Goal: Task Accomplishment & Management: Complete application form

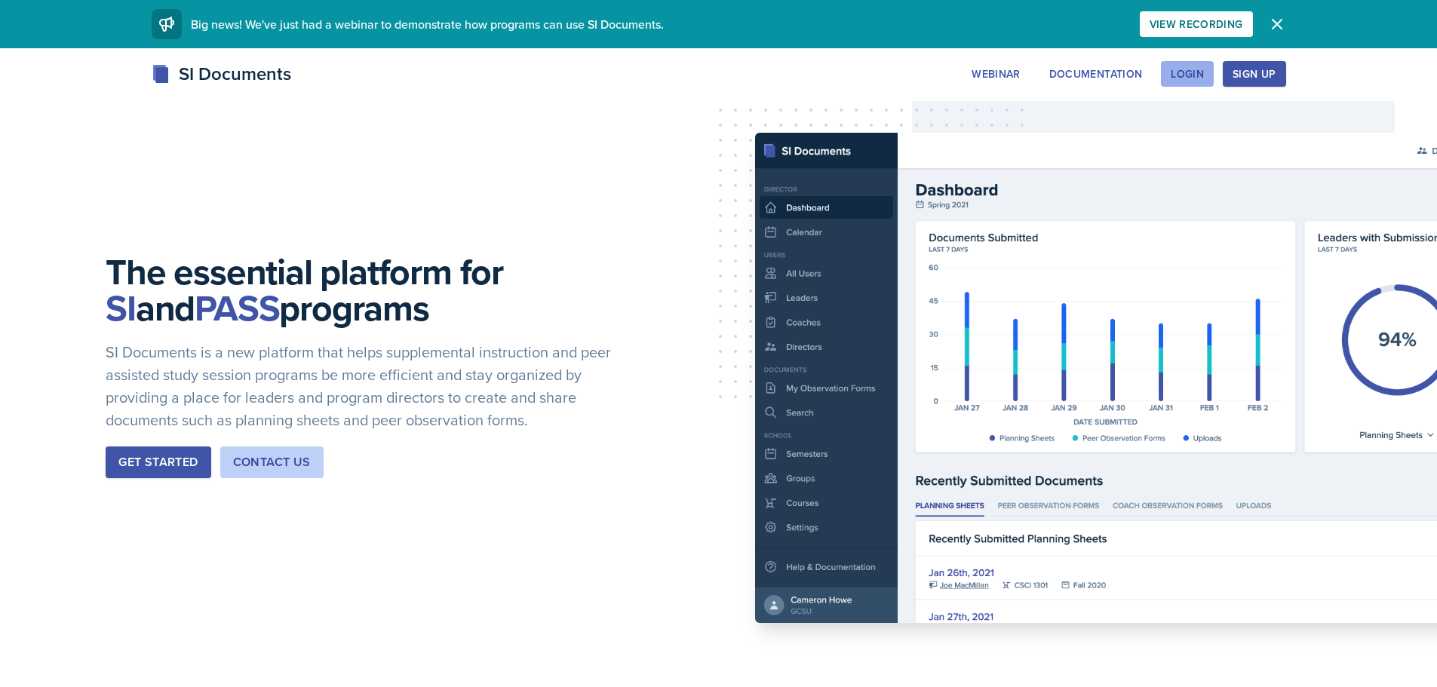
click at [1194, 68] on div "Login" at bounding box center [1186, 74] width 33 height 12
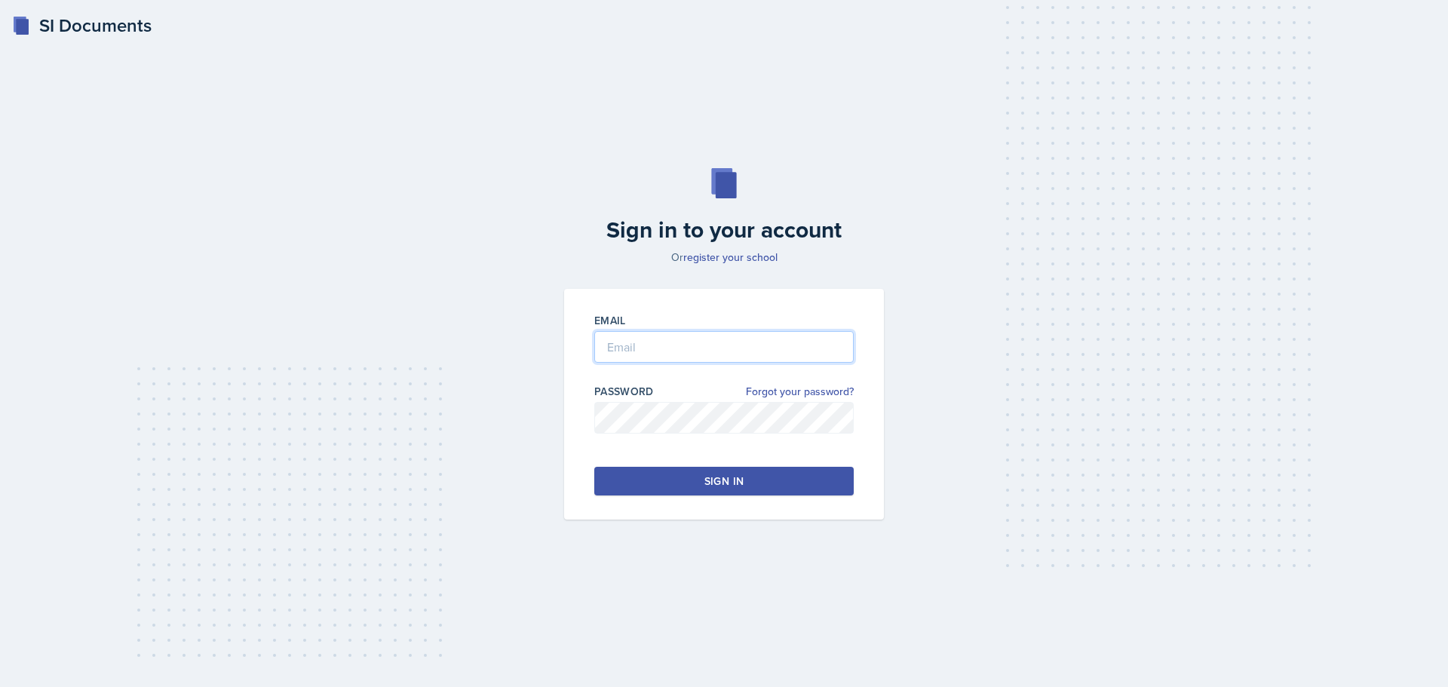
click at [726, 340] on input "email" at bounding box center [723, 347] width 259 height 32
type input "[EMAIL_ADDRESS][DOMAIN_NAME]"
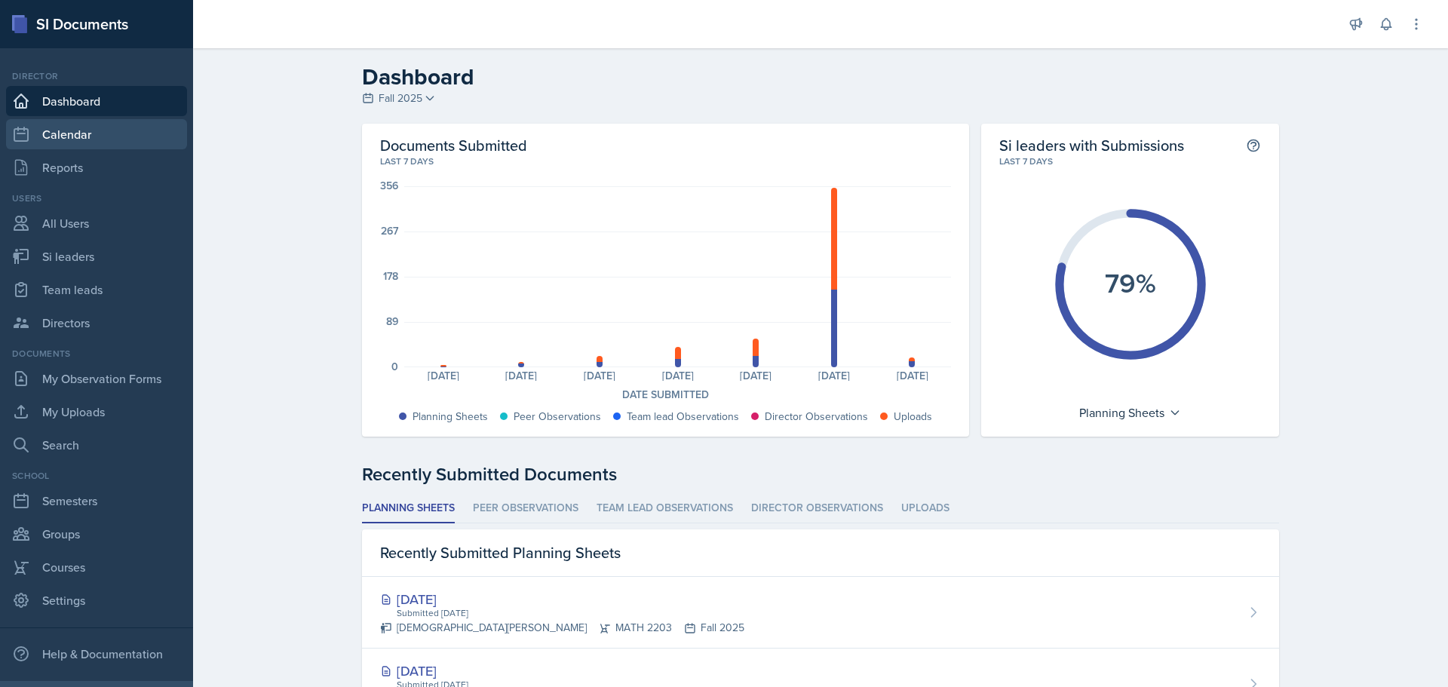
click at [103, 140] on link "Calendar" at bounding box center [96, 134] width 181 height 30
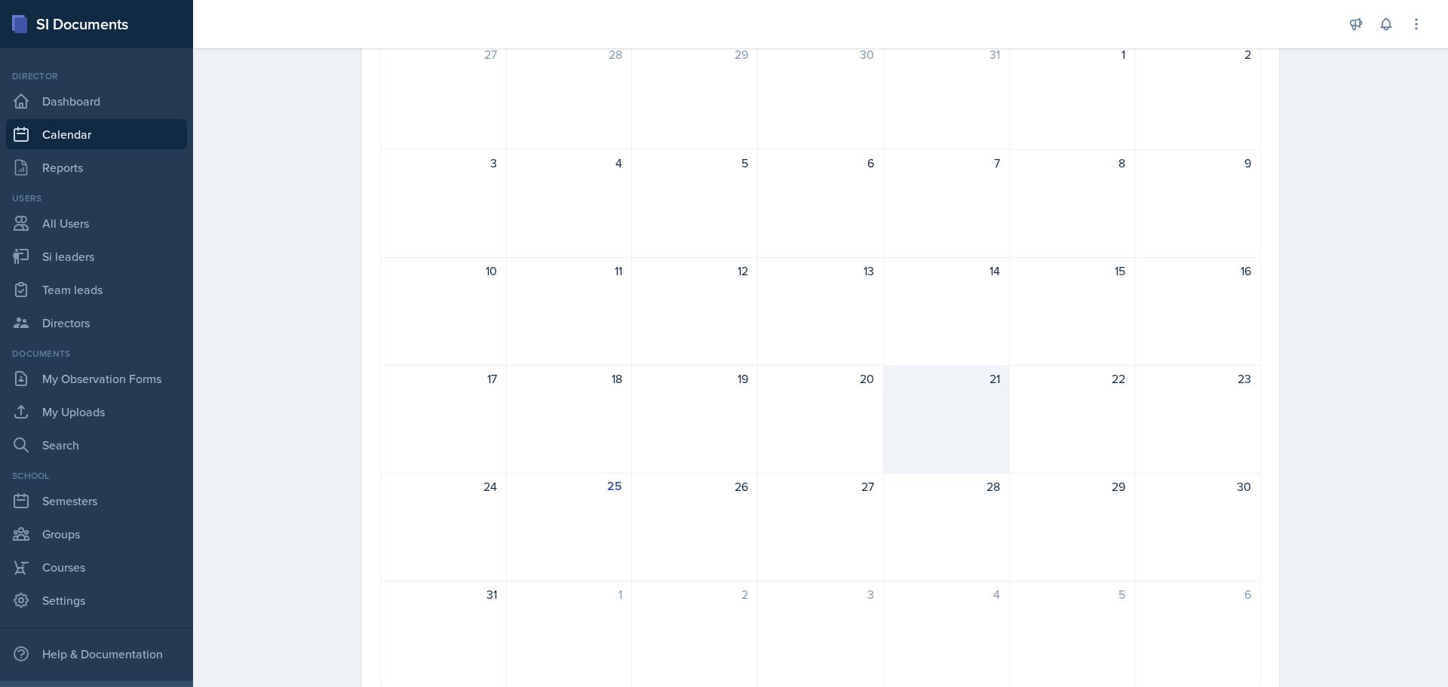
scroll to position [66, 0]
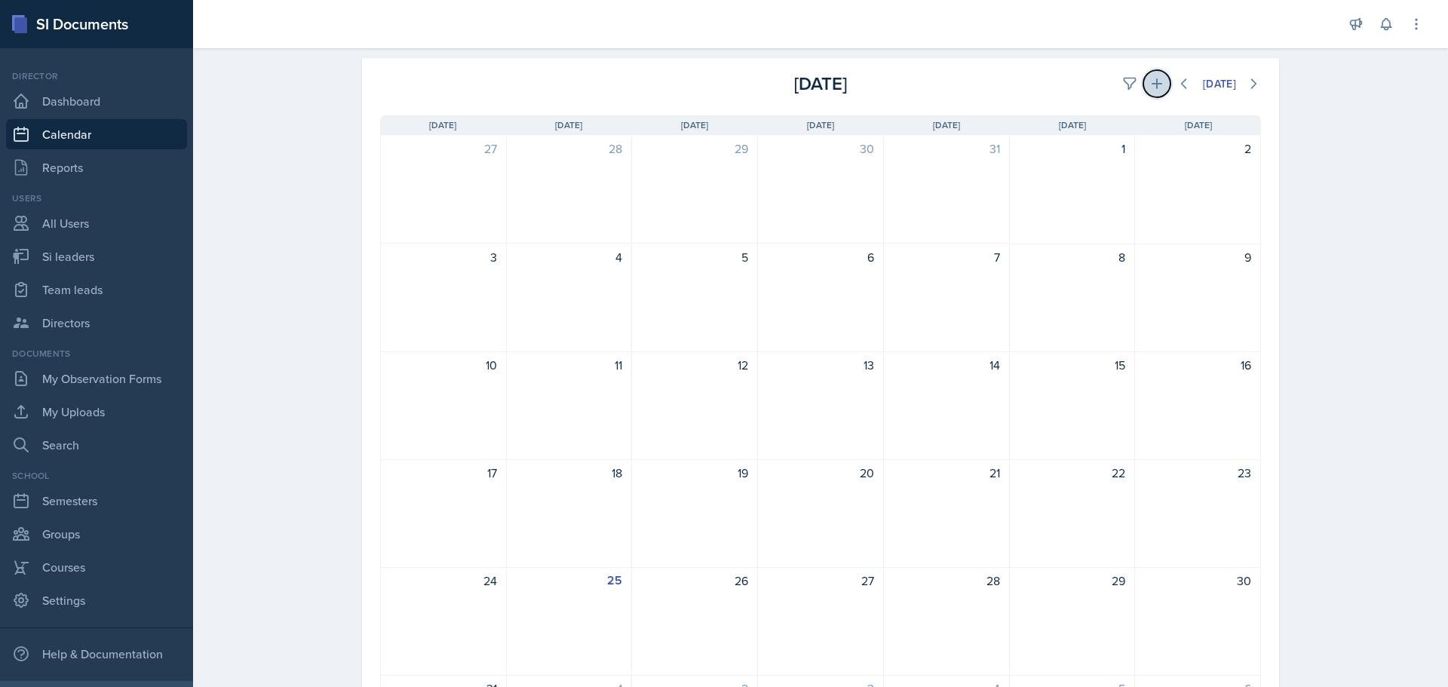
click at [1149, 81] on icon at bounding box center [1156, 83] width 15 height 15
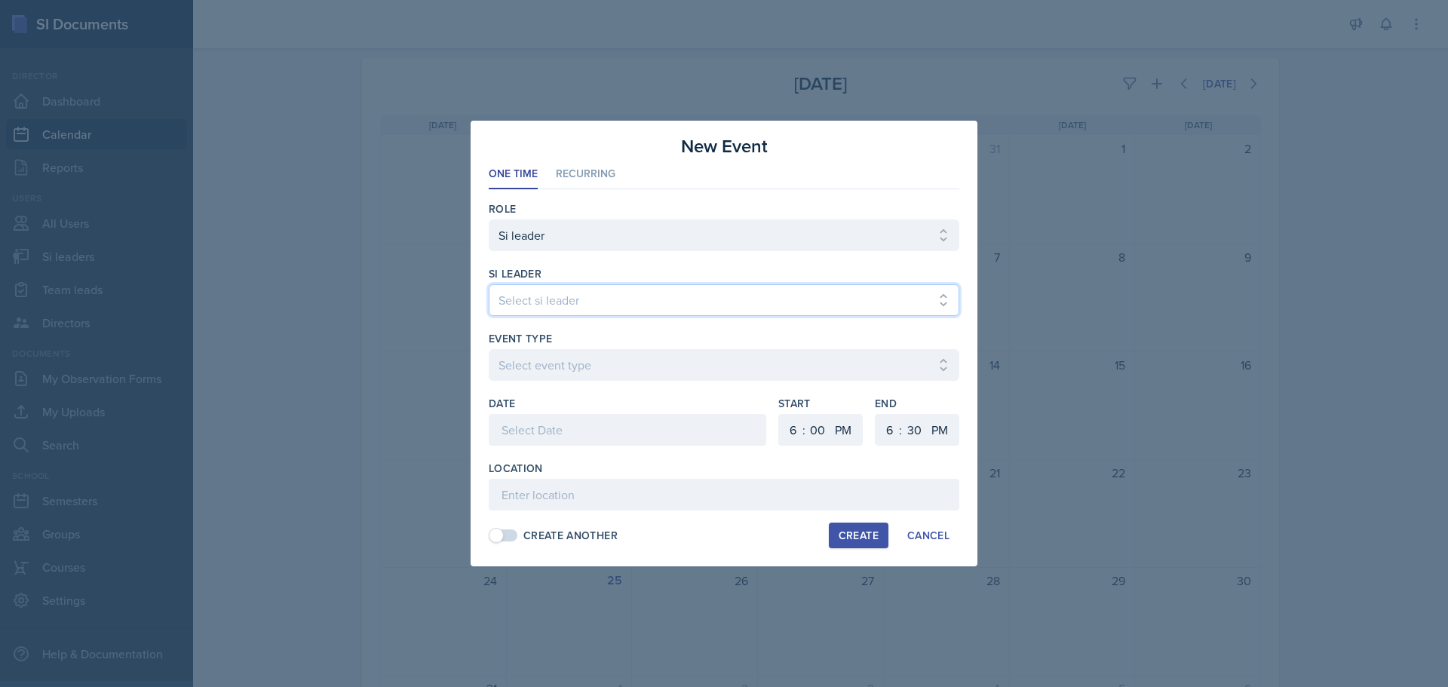
click at [625, 307] on select "Select si leader [PERSON_NAME] [PERSON_NAME] [PERSON_NAME] [PERSON_NAME] [PERSO…" at bounding box center [724, 300] width 471 height 32
click at [489, 284] on select "Select si leader [PERSON_NAME] [PERSON_NAME] [PERSON_NAME] [PERSON_NAME] [PERSO…" at bounding box center [724, 300] width 471 height 32
click at [628, 290] on select "Select si leader [PERSON_NAME] [PERSON_NAME] [PERSON_NAME] [PERSON_NAME] [PERSO…" at bounding box center [724, 300] width 471 height 32
select select "e2885db4-bbd8-4976-ad05-3606d8c11c42"
click at [489, 284] on select "Select si leader [PERSON_NAME] [PERSON_NAME] [PERSON_NAME] [PERSON_NAME] [PERSO…" at bounding box center [724, 300] width 471 height 32
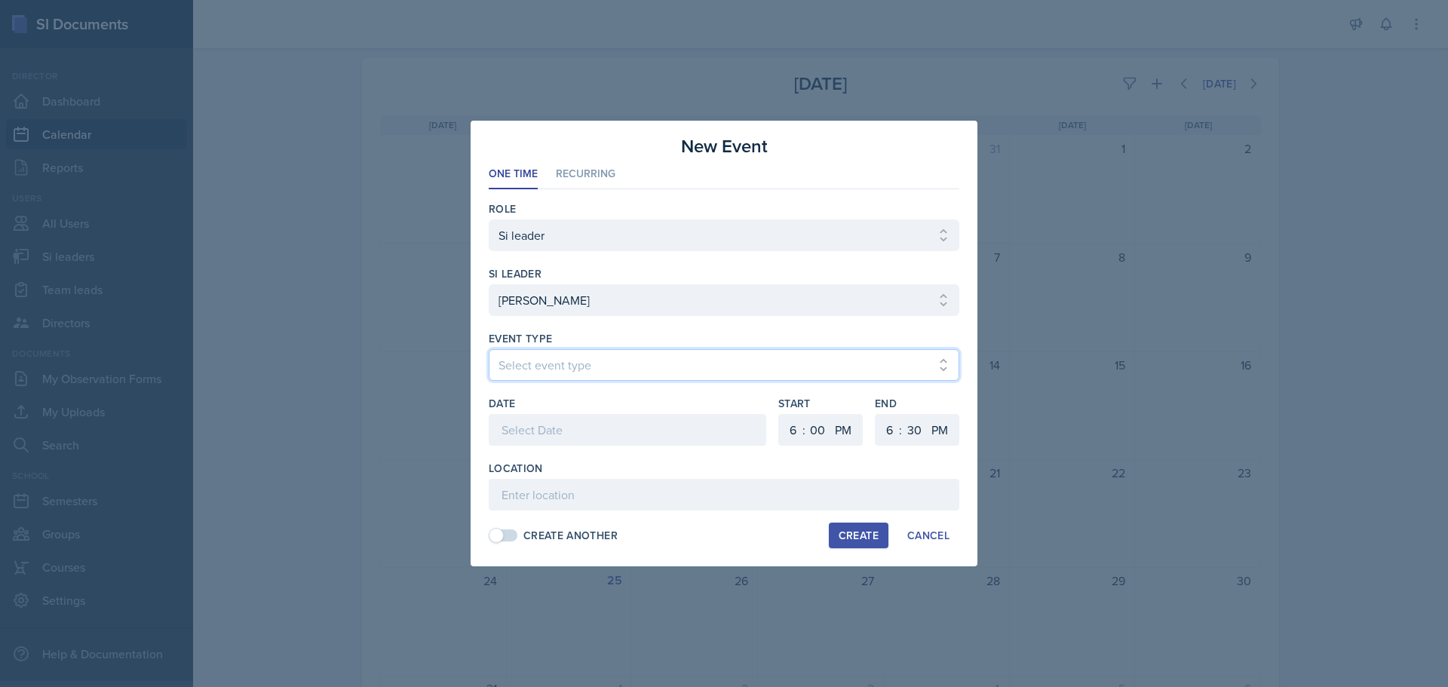
click at [569, 364] on select "Select event type Major Review Session Study Session" at bounding box center [724, 365] width 471 height 32
select select "d66089cd-5ee7-4f89-a345-f1bdd1643066"
click at [489, 349] on select "Select event type Major Review Session Study Session" at bounding box center [724, 365] width 471 height 32
click at [581, 162] on li "Recurring" at bounding box center [586, 174] width 60 height 29
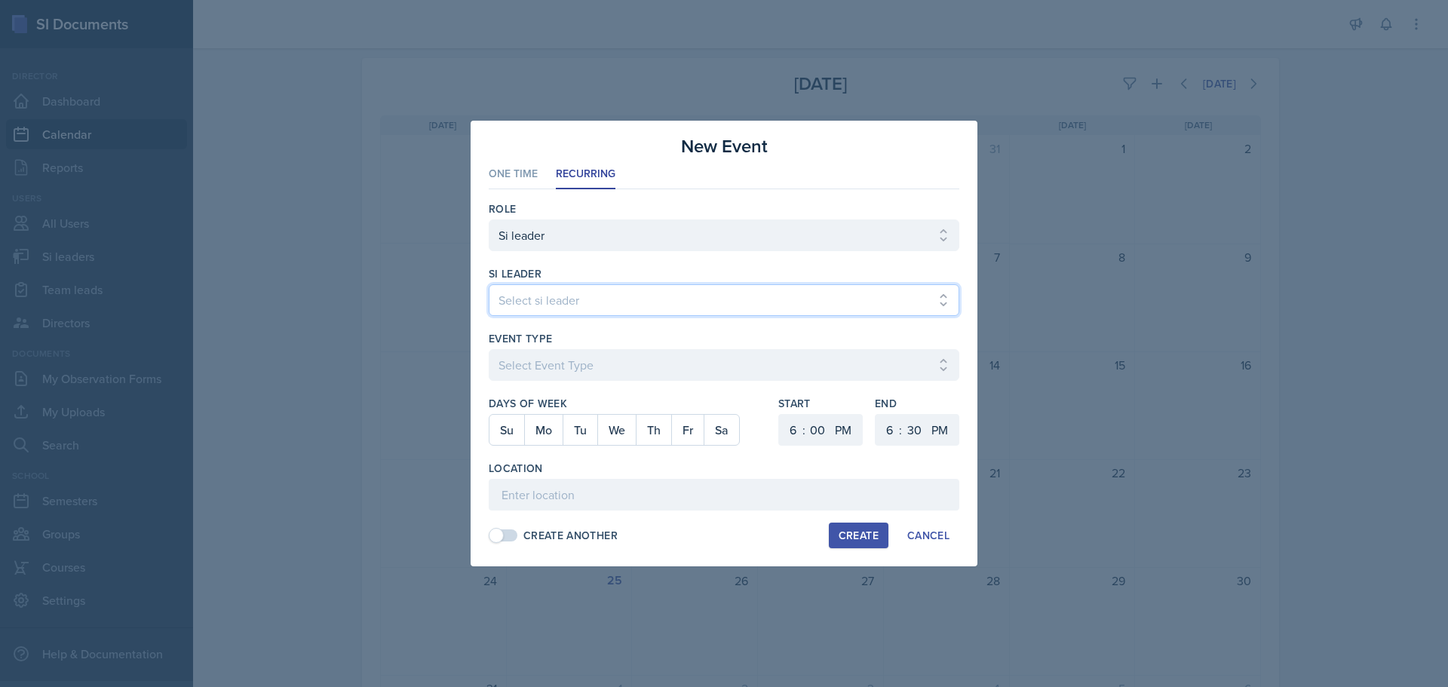
click at [575, 296] on select "Select si leader [PERSON_NAME] [PERSON_NAME] [PERSON_NAME] [PERSON_NAME] [PERSO…" at bounding box center [724, 300] width 471 height 32
select select "e2885db4-bbd8-4976-ad05-3606d8c11c42"
click at [489, 284] on select "Select si leader [PERSON_NAME] [PERSON_NAME] [PERSON_NAME] [PERSON_NAME] [PERSO…" at bounding box center [724, 300] width 471 height 32
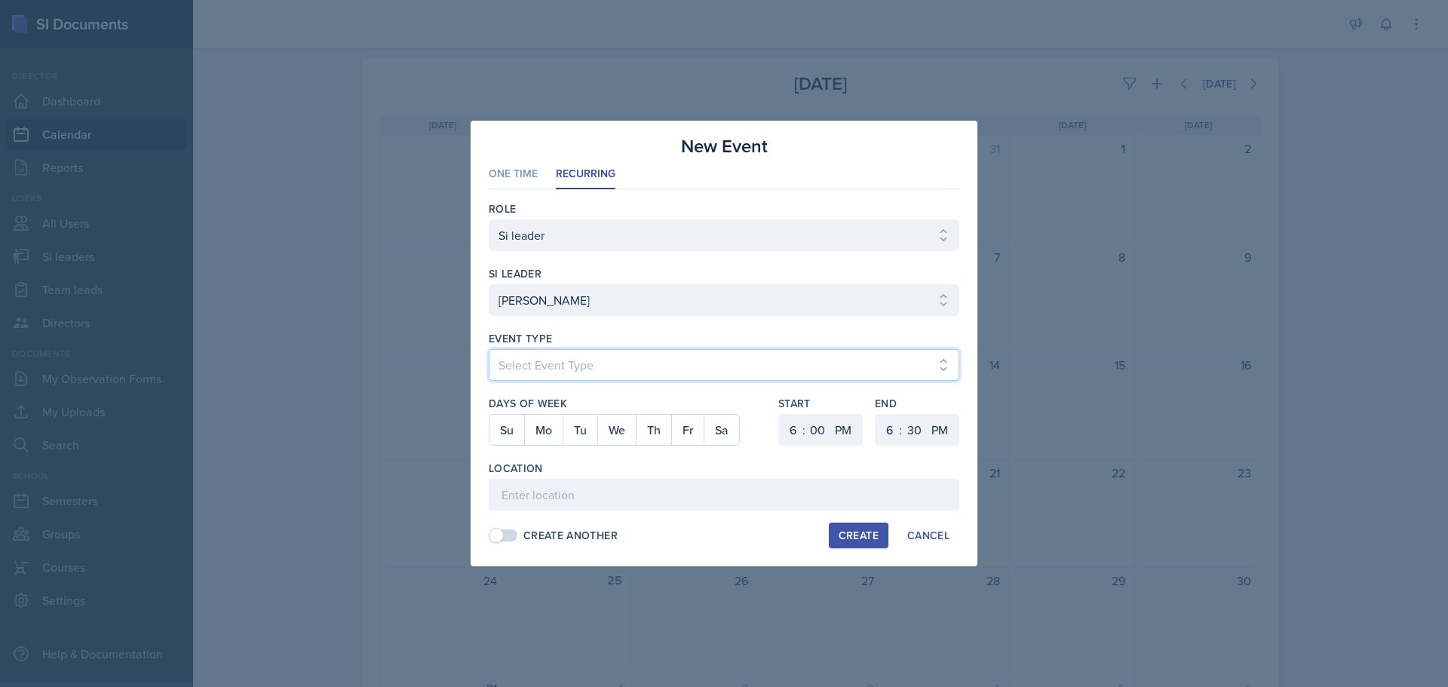
click at [592, 350] on select "Select Event Type Major Review Session Study Session" at bounding box center [724, 365] width 471 height 32
select select "d66089cd-5ee7-4f89-a345-f1bdd1643066"
click at [489, 349] on select "Select Event Type Major Review Session Study Session" at bounding box center [724, 365] width 471 height 32
click at [545, 422] on button "Mo" at bounding box center [543, 430] width 38 height 30
click at [620, 435] on button "We" at bounding box center [616, 430] width 38 height 30
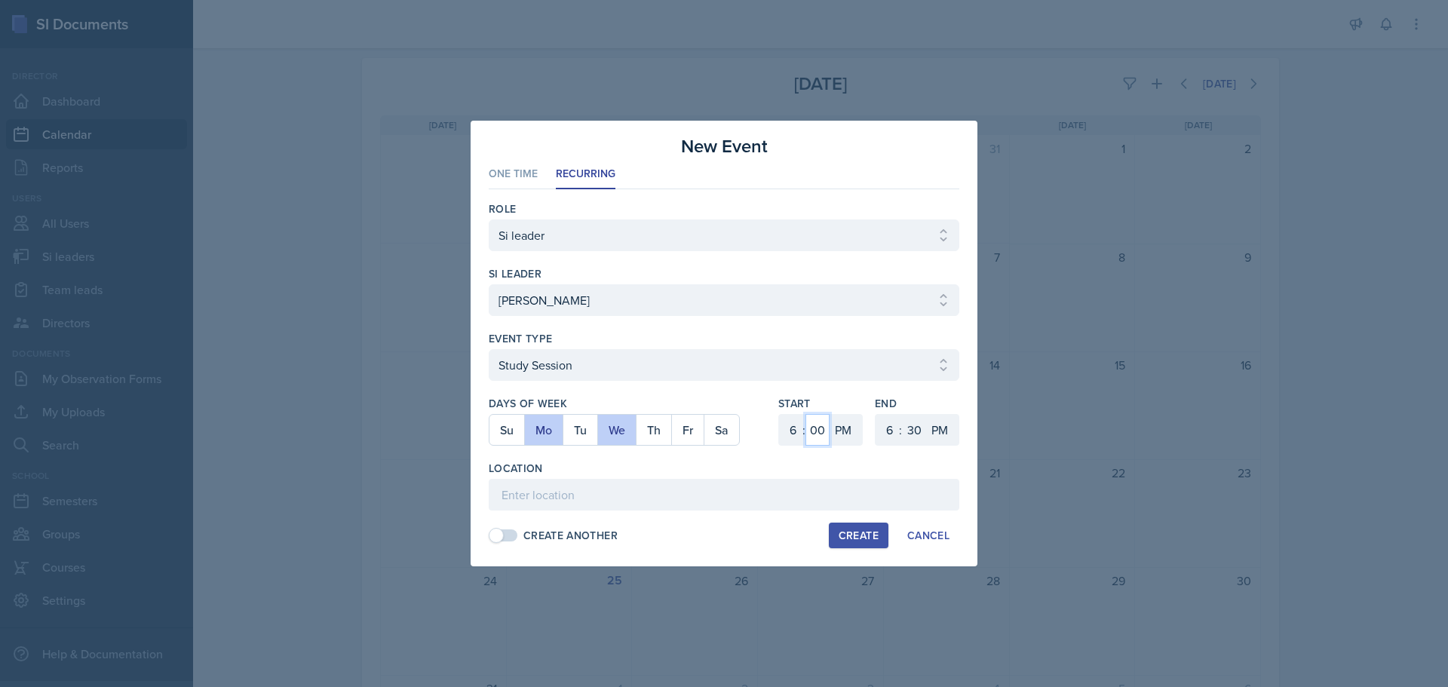
click at [812, 430] on select "00 05 10 15 20 25 30 35 40 45 50 55" at bounding box center [817, 430] width 24 height 32
click at [798, 433] on select "1 2 3 4 5 6 7 8 9 10 11 12" at bounding box center [791, 430] width 24 height 32
select select "12"
click at [779, 414] on select "1 2 3 4 5 6 7 8 9 10 11 12" at bounding box center [791, 430] width 24 height 32
click at [888, 428] on select "1 2 3 4 5 6 7 8 9 10 11 12" at bounding box center [888, 430] width 24 height 32
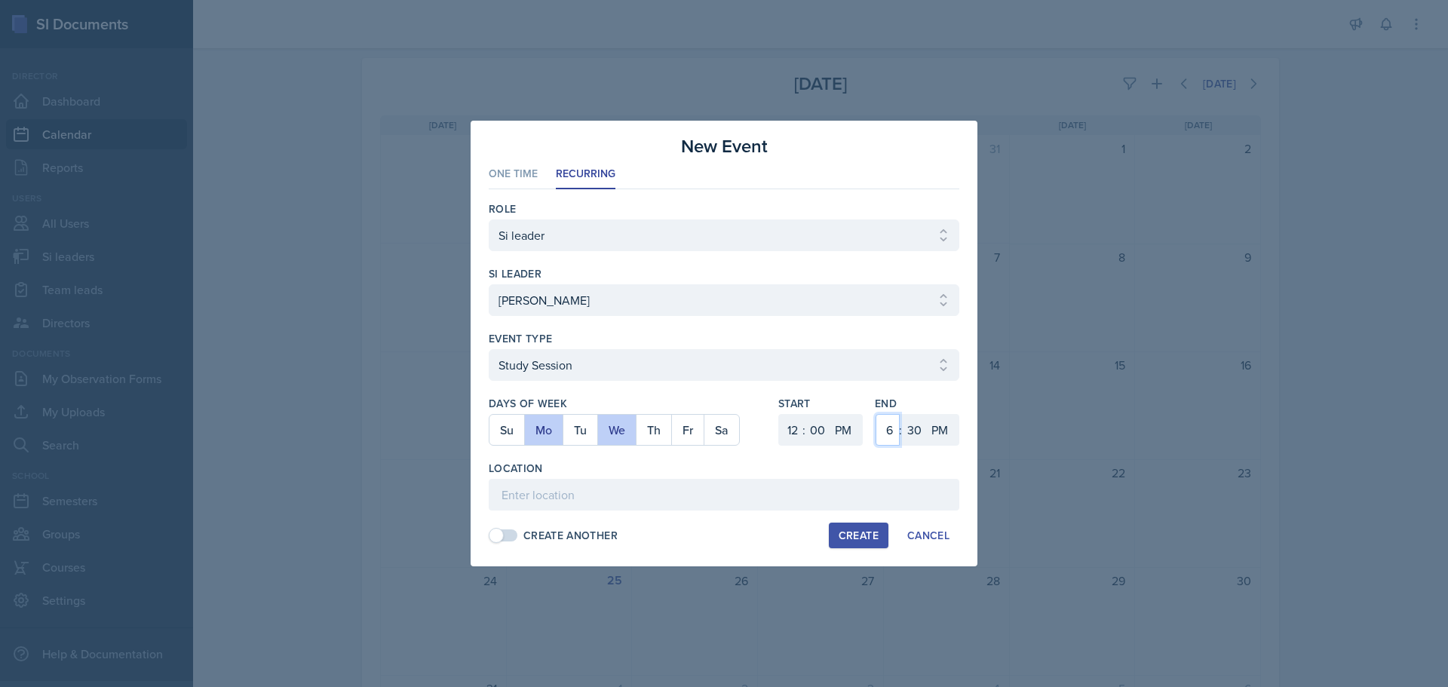
select select "1"
click at [876, 414] on select "1 2 3 4 5 6 7 8 9 10 11 12" at bounding box center [888, 430] width 24 height 32
click at [919, 434] on select "00 05 10 15 20 25 30 35 40 45 50 55" at bounding box center [914, 430] width 24 height 32
select select "0"
click at [902, 414] on select "00 05 10 15 20 25 30 35 40 45 50 55" at bounding box center [914, 430] width 24 height 32
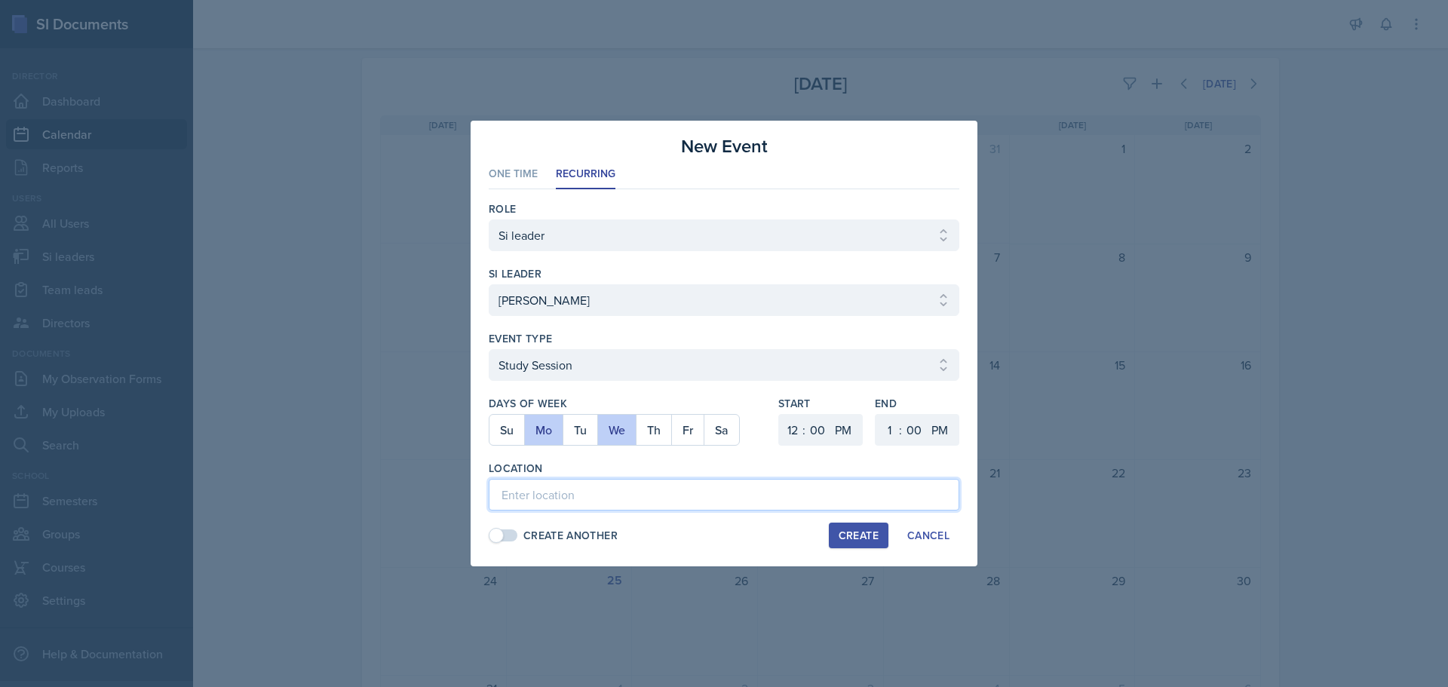
click at [713, 492] on input at bounding box center [724, 495] width 471 height 32
click at [755, 223] on select "Select Role Si leader Team lead Director" at bounding box center [724, 235] width 471 height 32
click at [755, 225] on select "Select Role Si leader Team lead Director" at bounding box center [724, 235] width 471 height 32
click at [580, 499] on input at bounding box center [724, 495] width 471 height 32
type input "BEB 233"
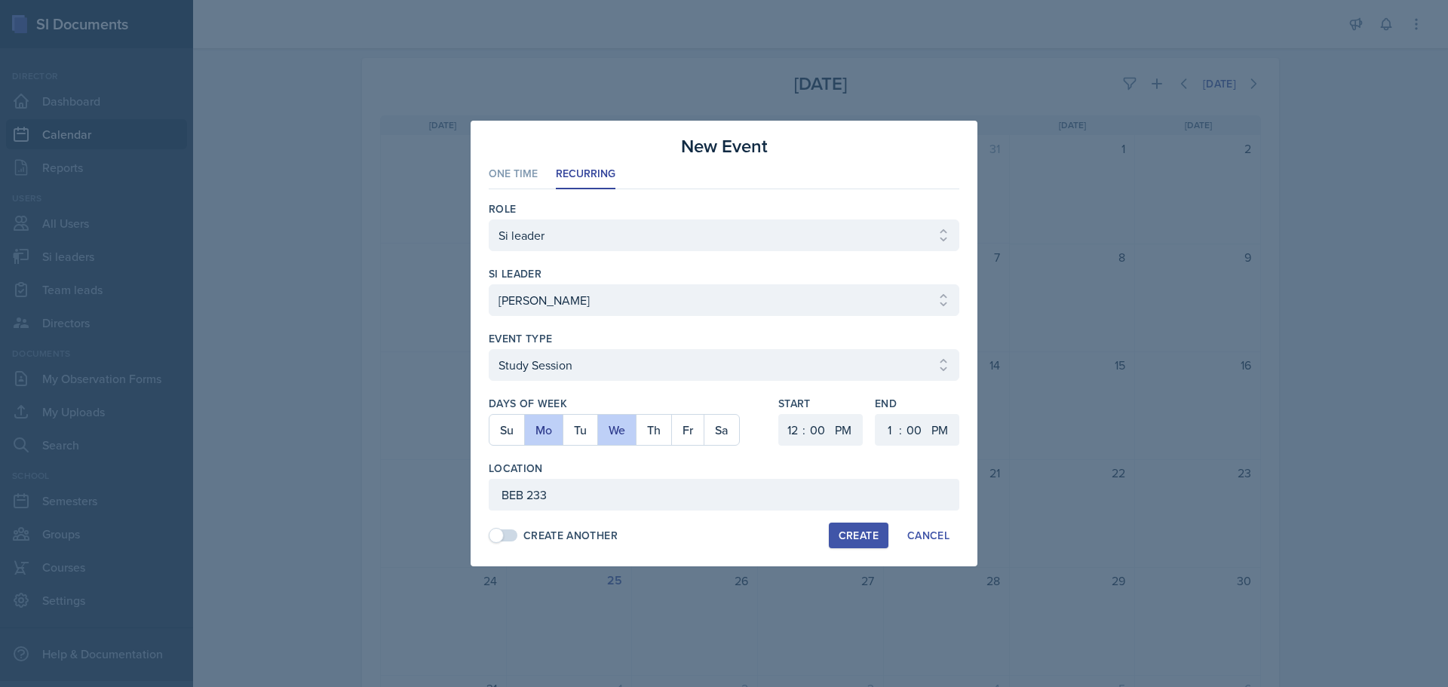
click at [855, 530] on div "Create" at bounding box center [859, 535] width 40 height 12
select select
select select "6"
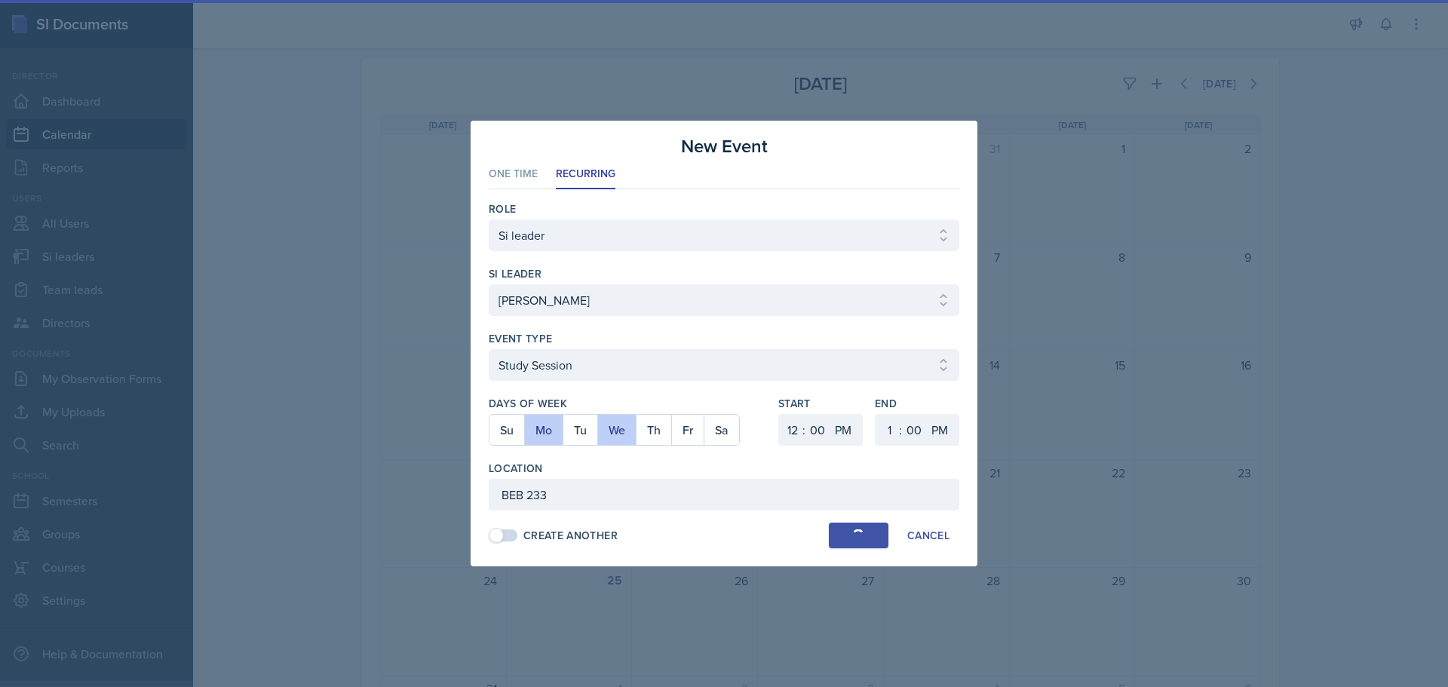
select select "30"
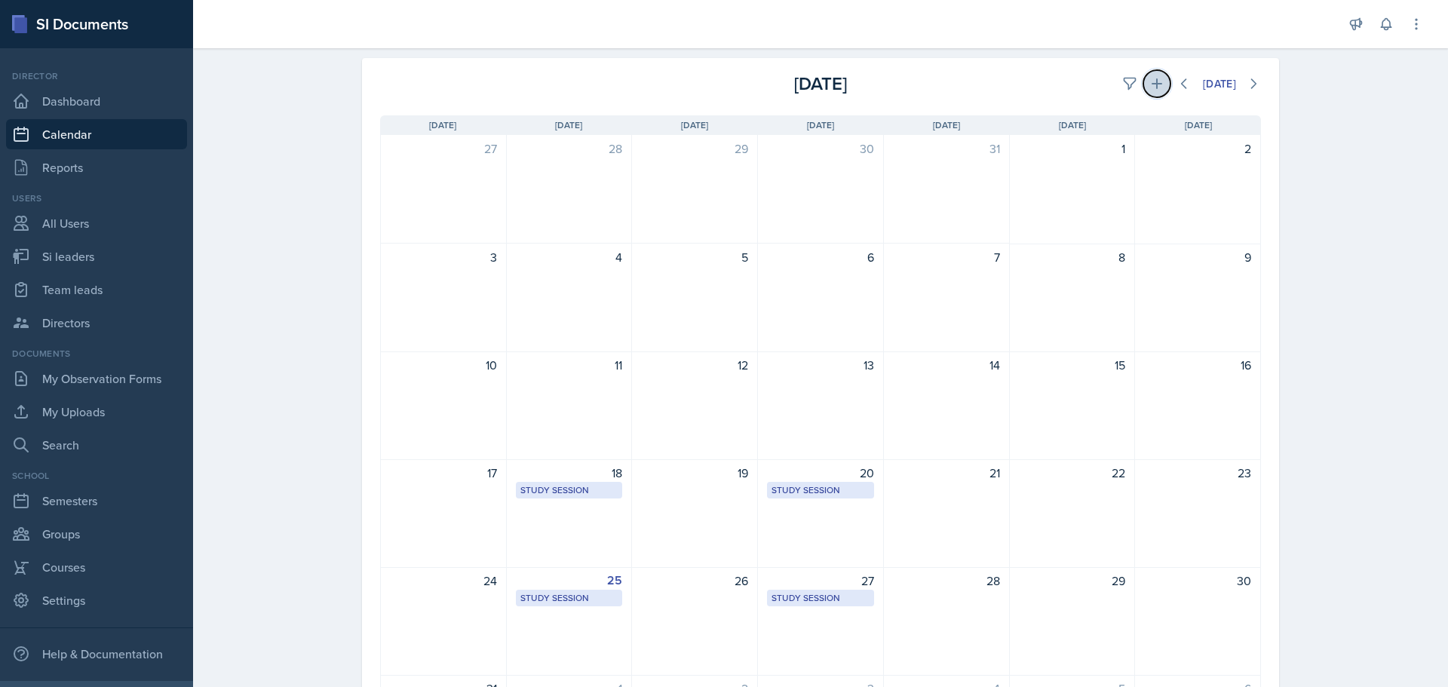
click at [1152, 81] on icon at bounding box center [1156, 83] width 15 height 15
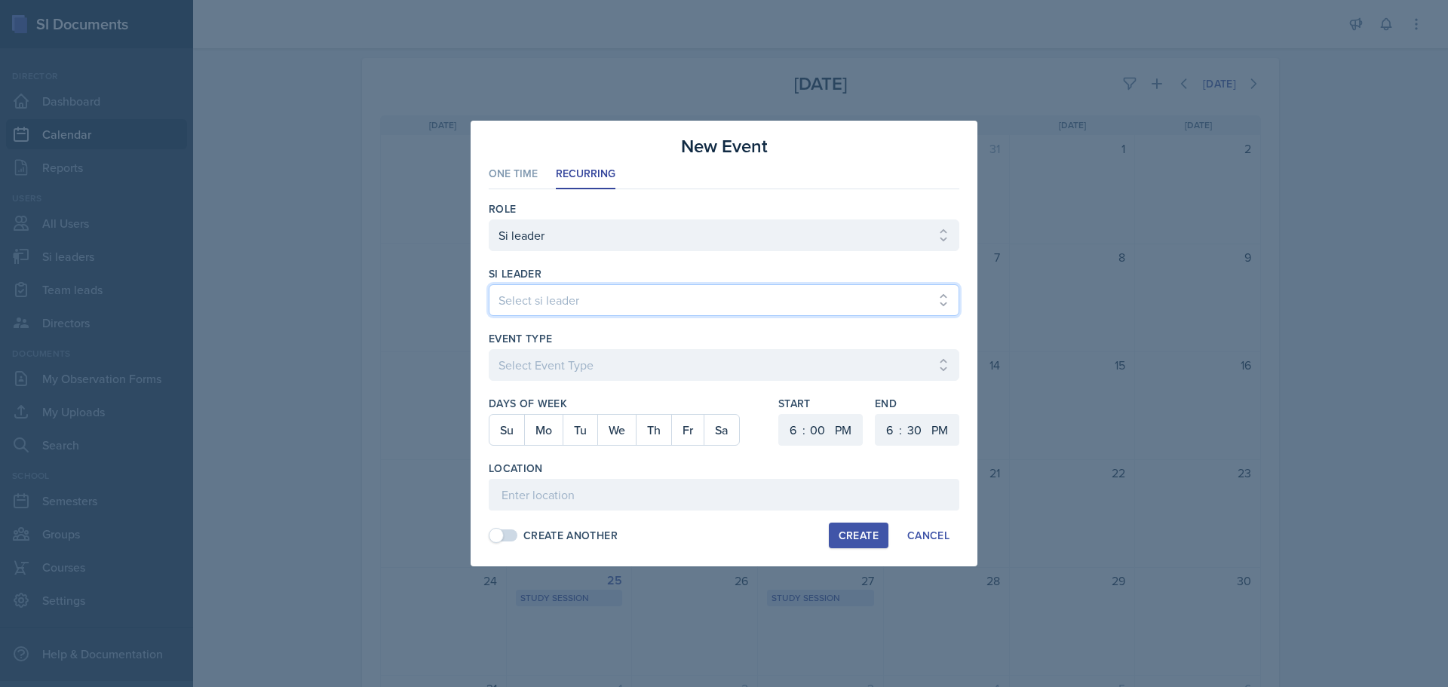
click at [679, 293] on select "Select si leader [PERSON_NAME] [PERSON_NAME] [PERSON_NAME] [PERSON_NAME] [PERSO…" at bounding box center [724, 300] width 471 height 32
select select "a2aae13e-62a0-4f72-86bd-3f9d91a07923"
click at [489, 284] on select "Select si leader [PERSON_NAME] [PERSON_NAME] [PERSON_NAME] [PERSON_NAME] [PERSO…" at bounding box center [724, 300] width 471 height 32
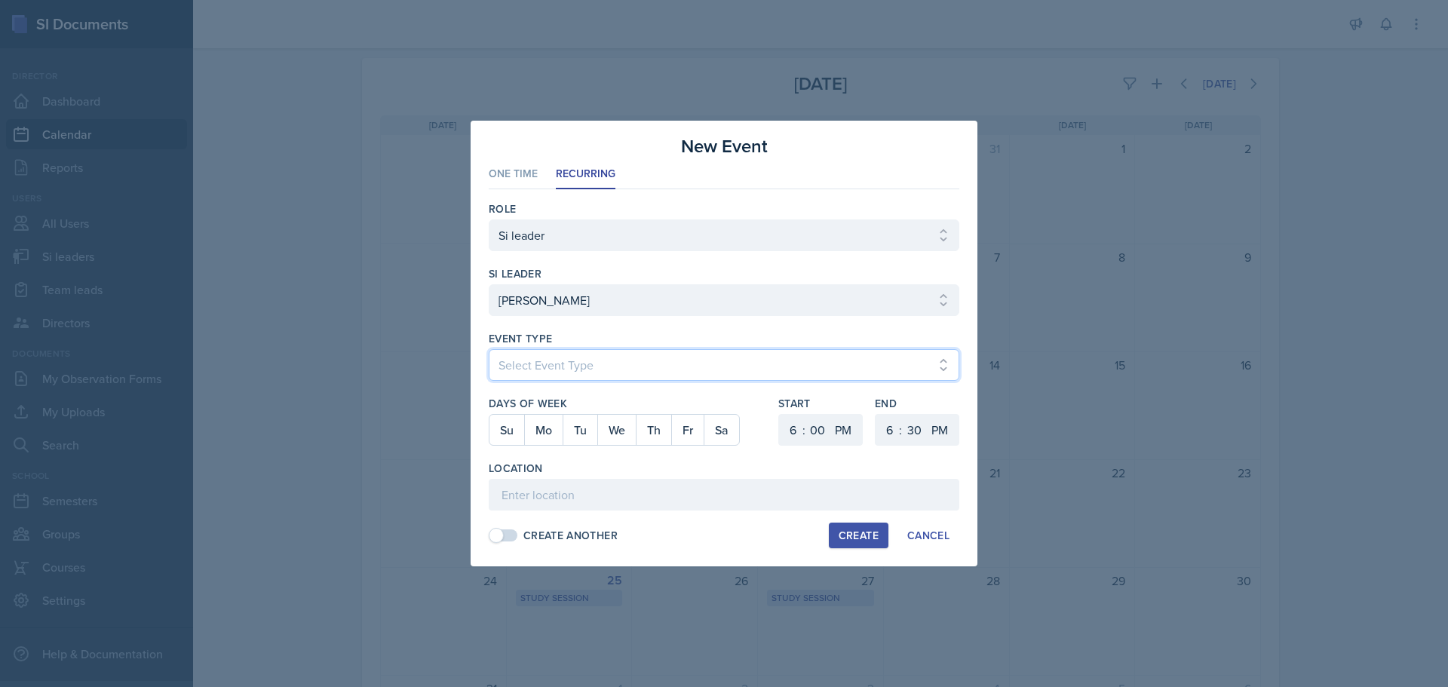
click at [607, 367] on select "Select Event Type Major Review Session Study Session" at bounding box center [724, 365] width 471 height 32
select select "d66089cd-5ee7-4f89-a345-f1bdd1643066"
click at [489, 349] on select "Select Event Type Major Review Session Study Session" at bounding box center [724, 365] width 471 height 32
click at [578, 425] on button "Tu" at bounding box center [580, 430] width 35 height 30
click at [613, 426] on button "We" at bounding box center [616, 430] width 38 height 30
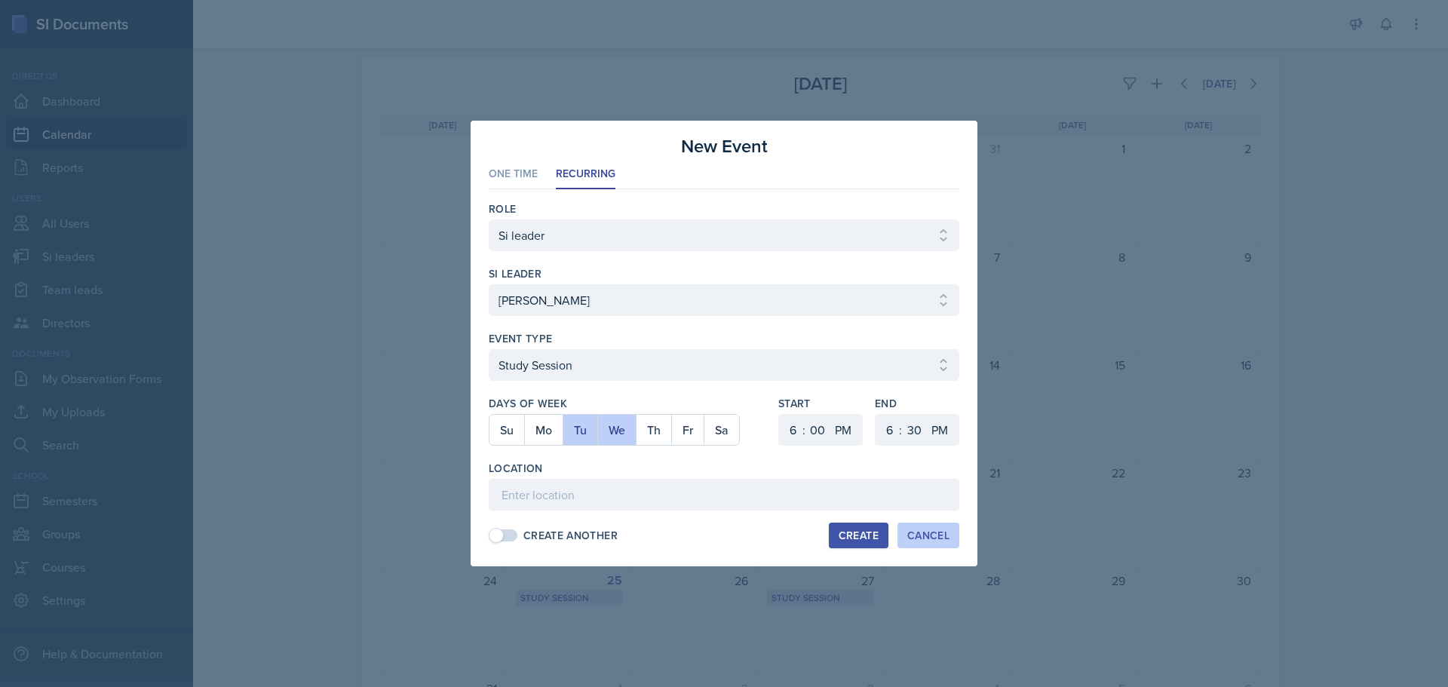
click at [928, 535] on div "Cancel" at bounding box center [928, 535] width 42 height 12
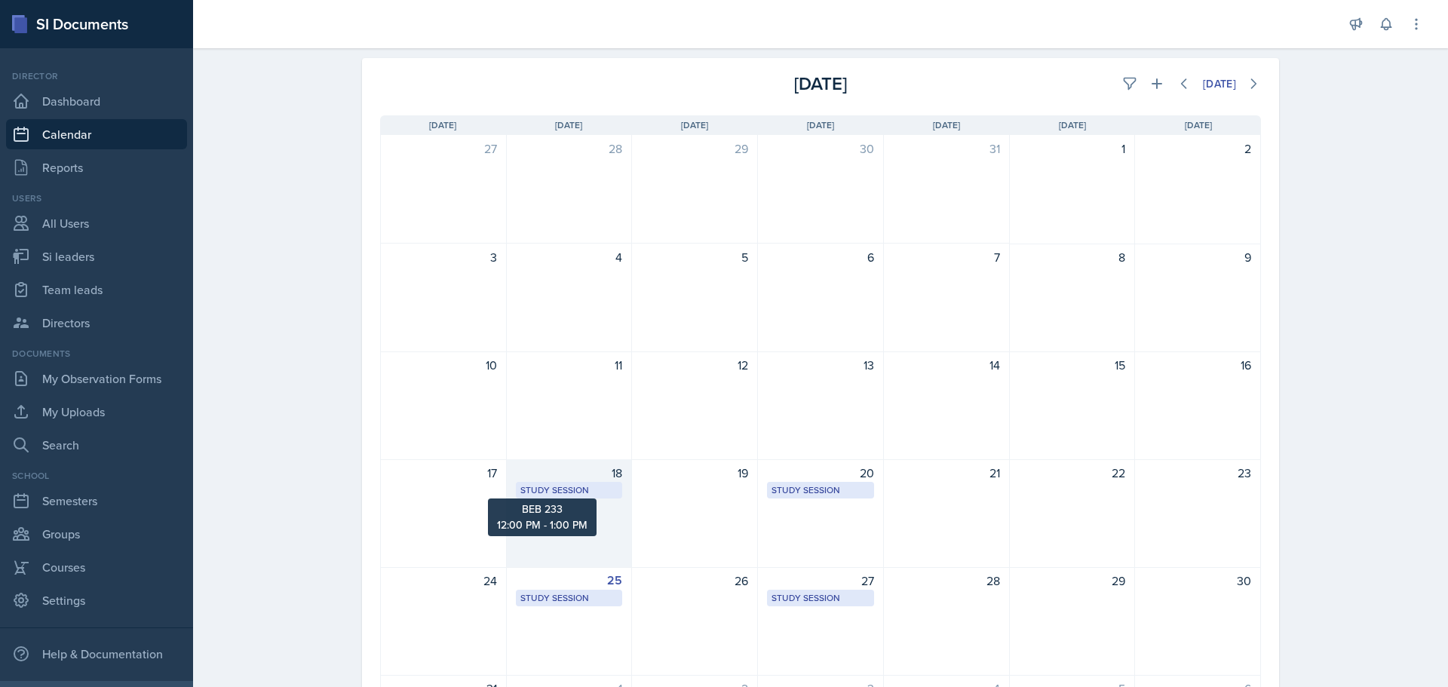
click at [592, 488] on div "Study Session" at bounding box center [569, 490] width 98 height 14
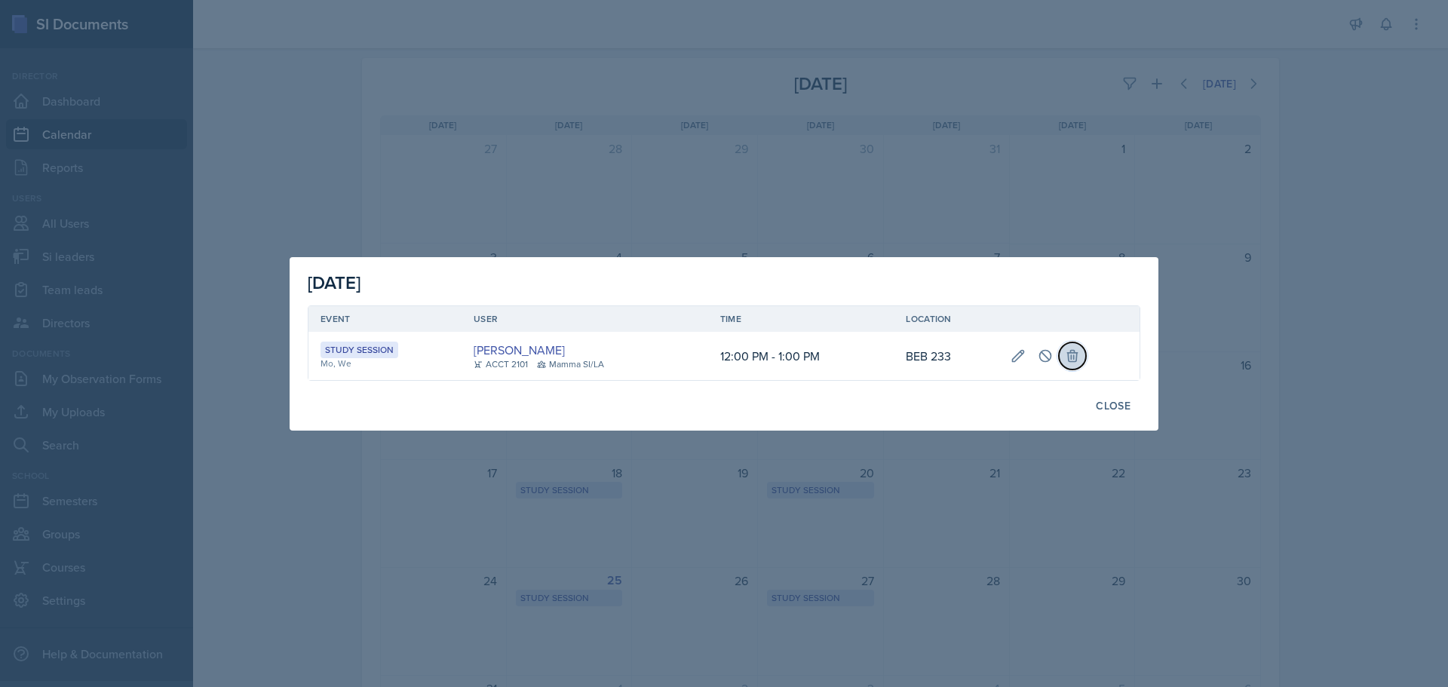
click at [1069, 362] on icon at bounding box center [1072, 355] width 15 height 15
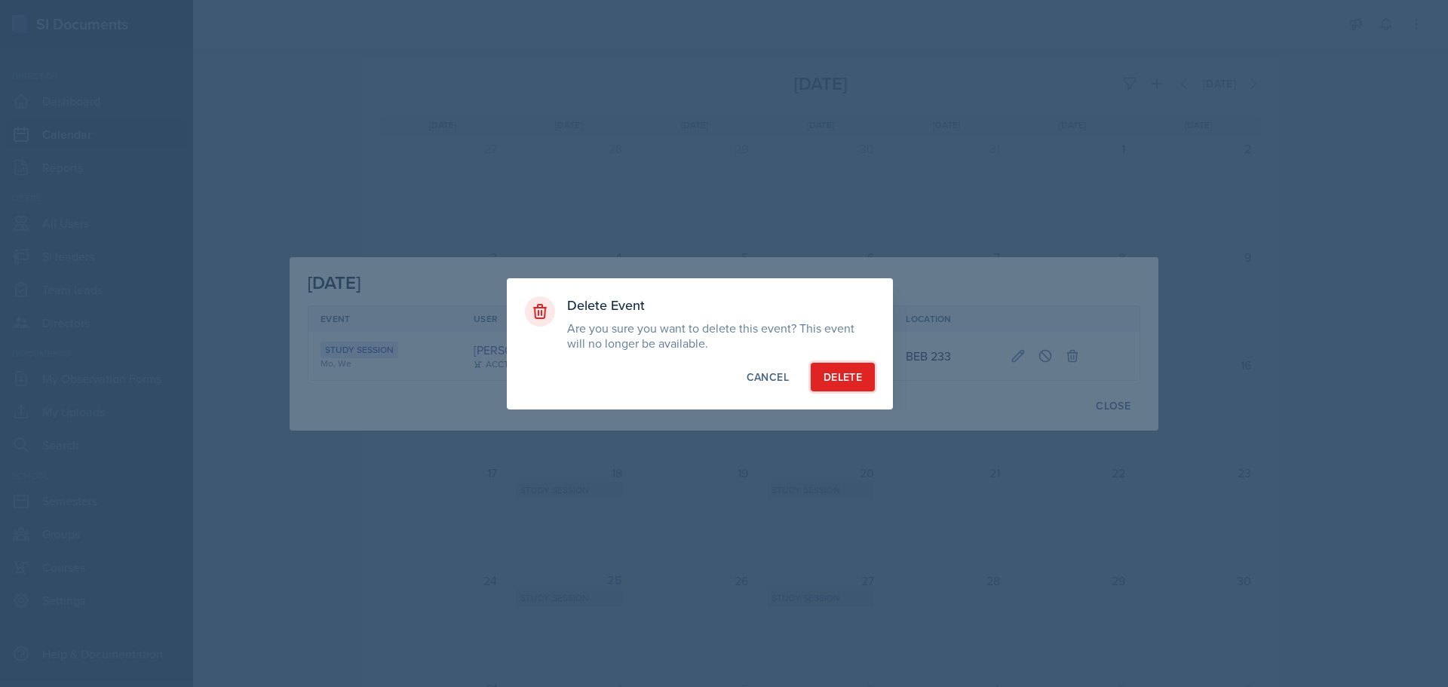
click at [843, 383] on div "Delete" at bounding box center [843, 377] width 38 height 15
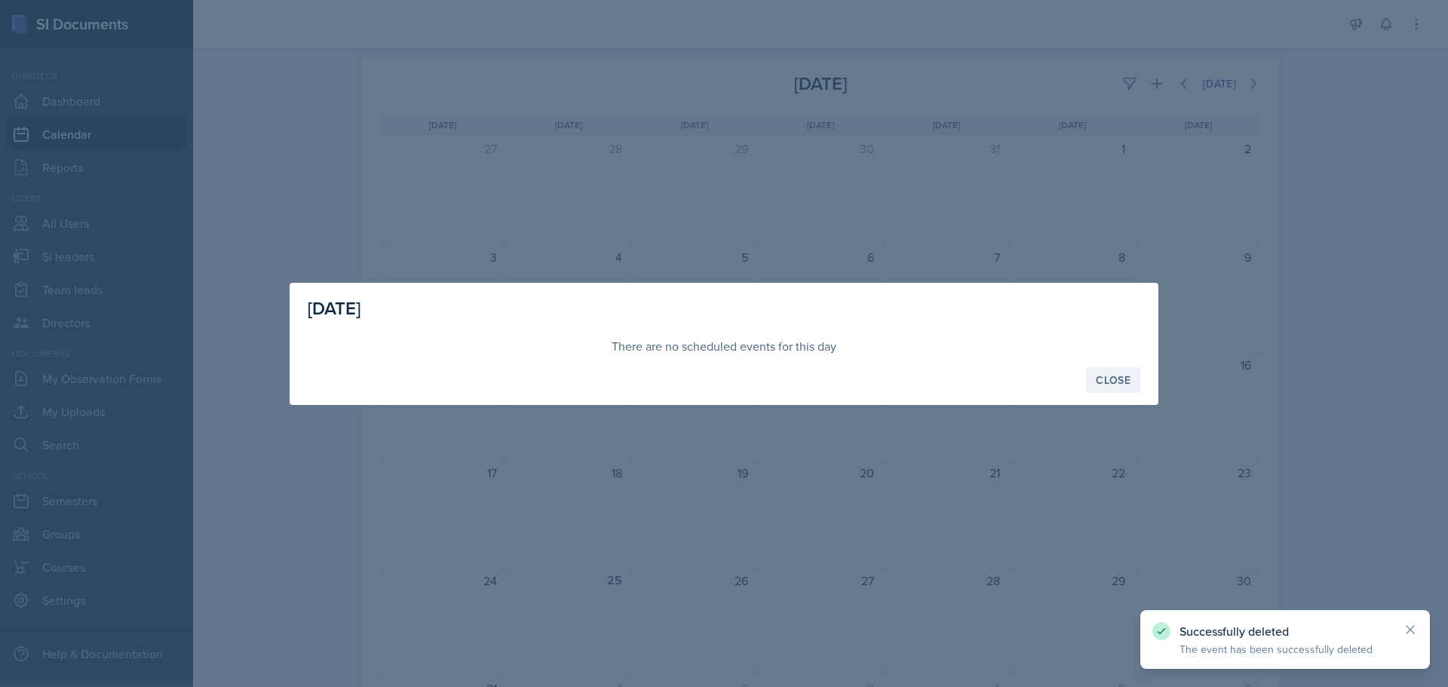
click at [1110, 388] on button "Close" at bounding box center [1113, 380] width 54 height 26
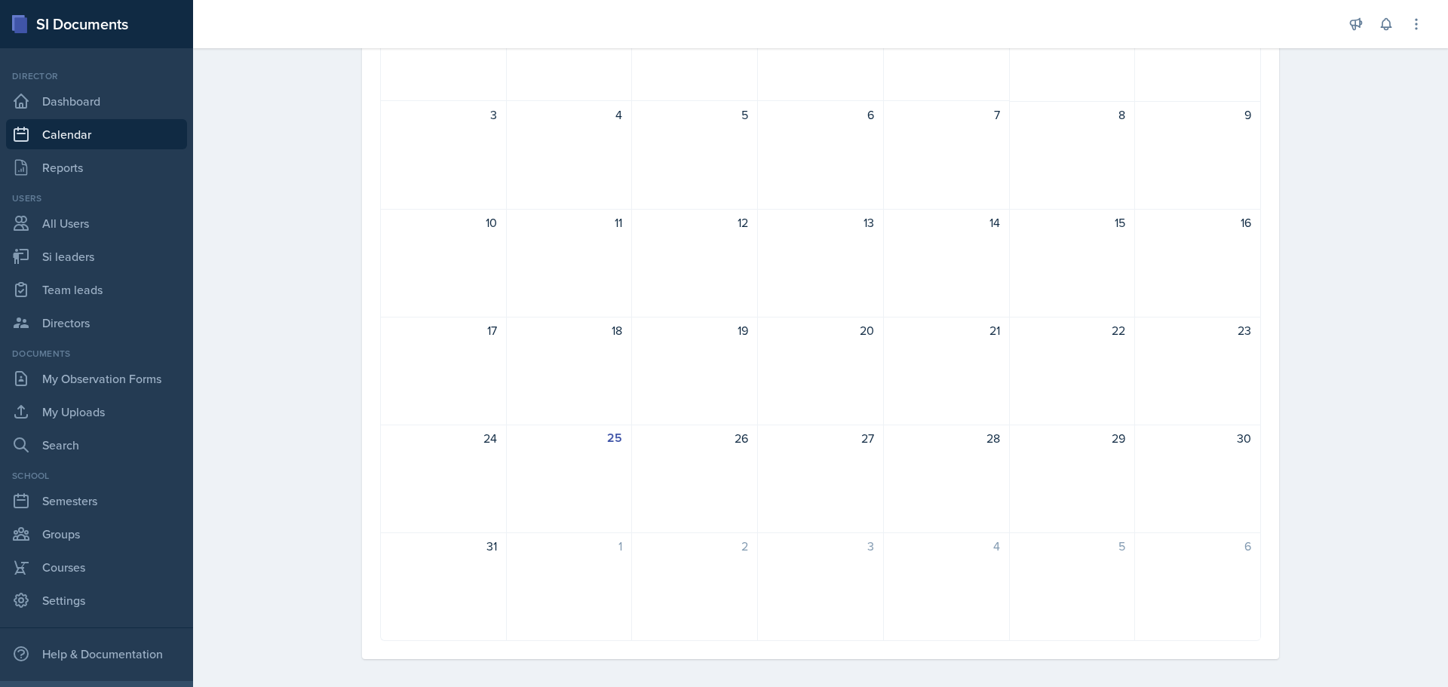
scroll to position [216, 0]
click at [530, 463] on div "25" at bounding box center [570, 470] width 126 height 109
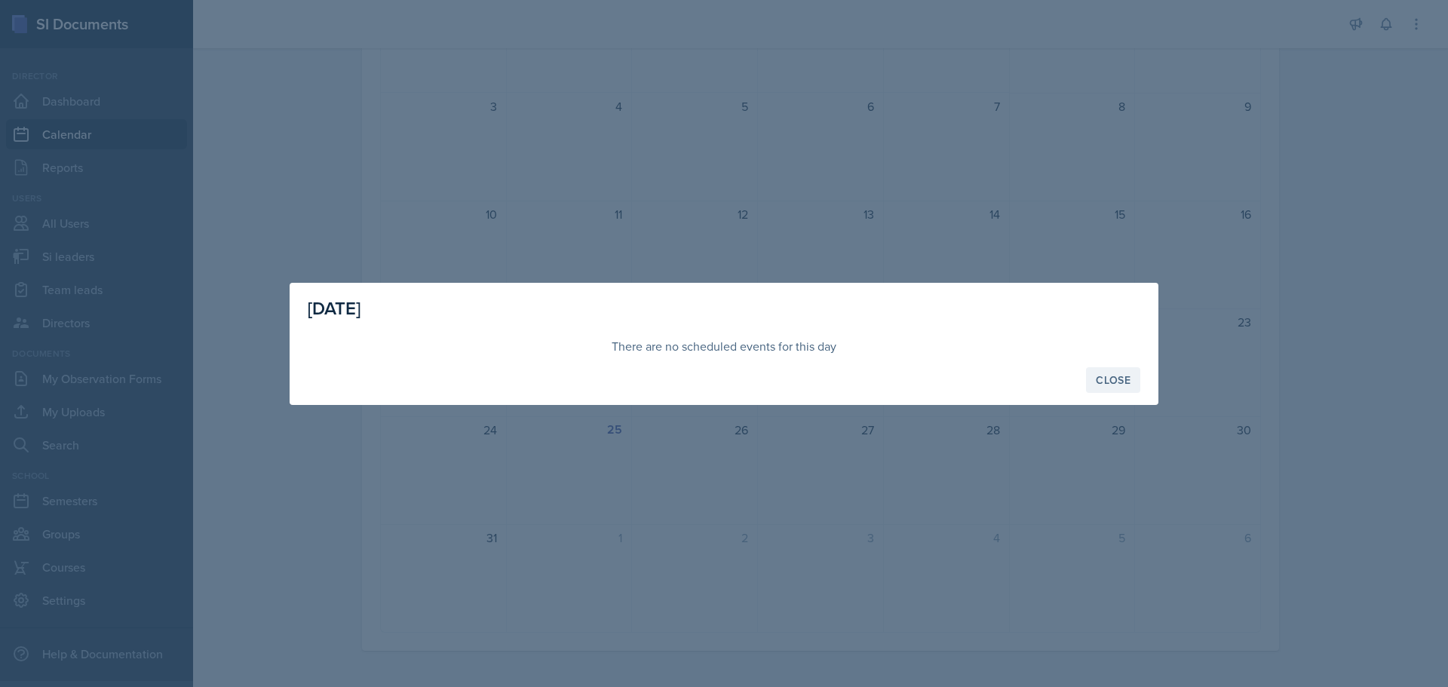
click at [1125, 383] on div "Close" at bounding box center [1113, 380] width 35 height 12
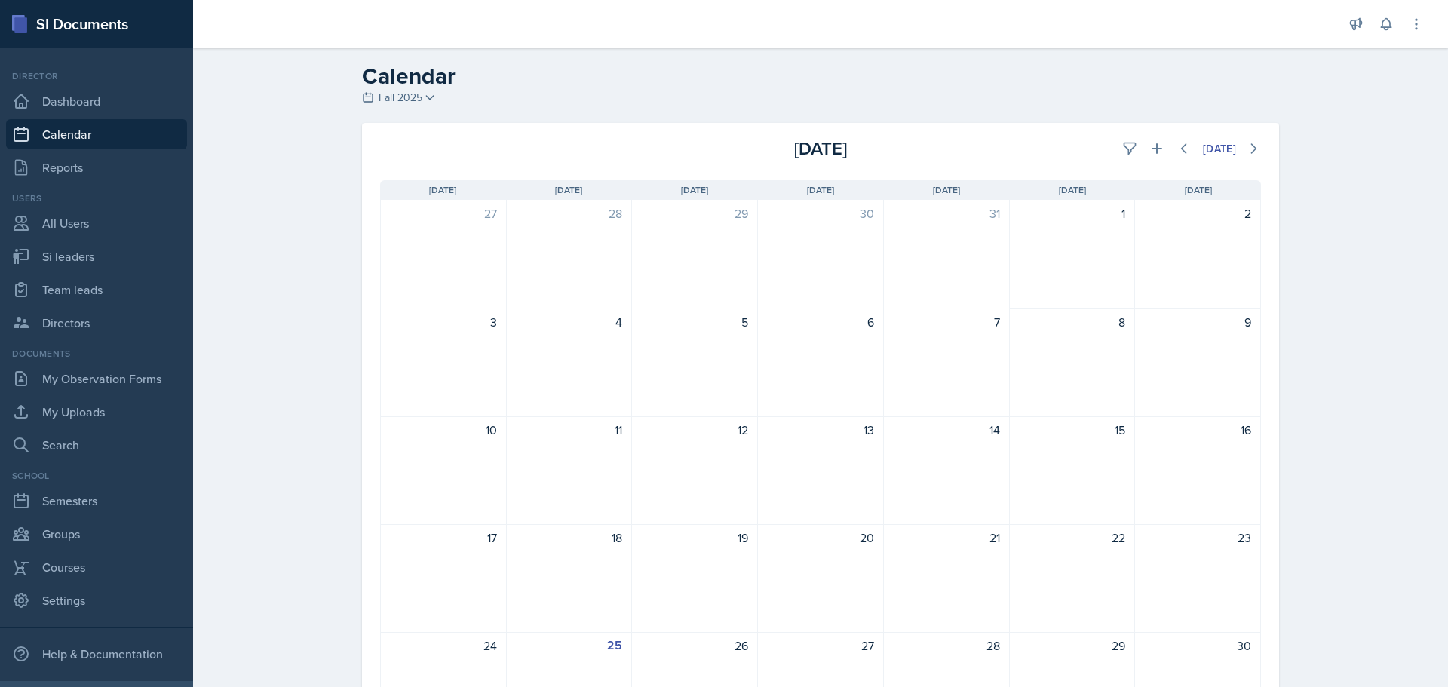
scroll to position [0, 0]
click at [1149, 151] on icon at bounding box center [1156, 149] width 15 height 15
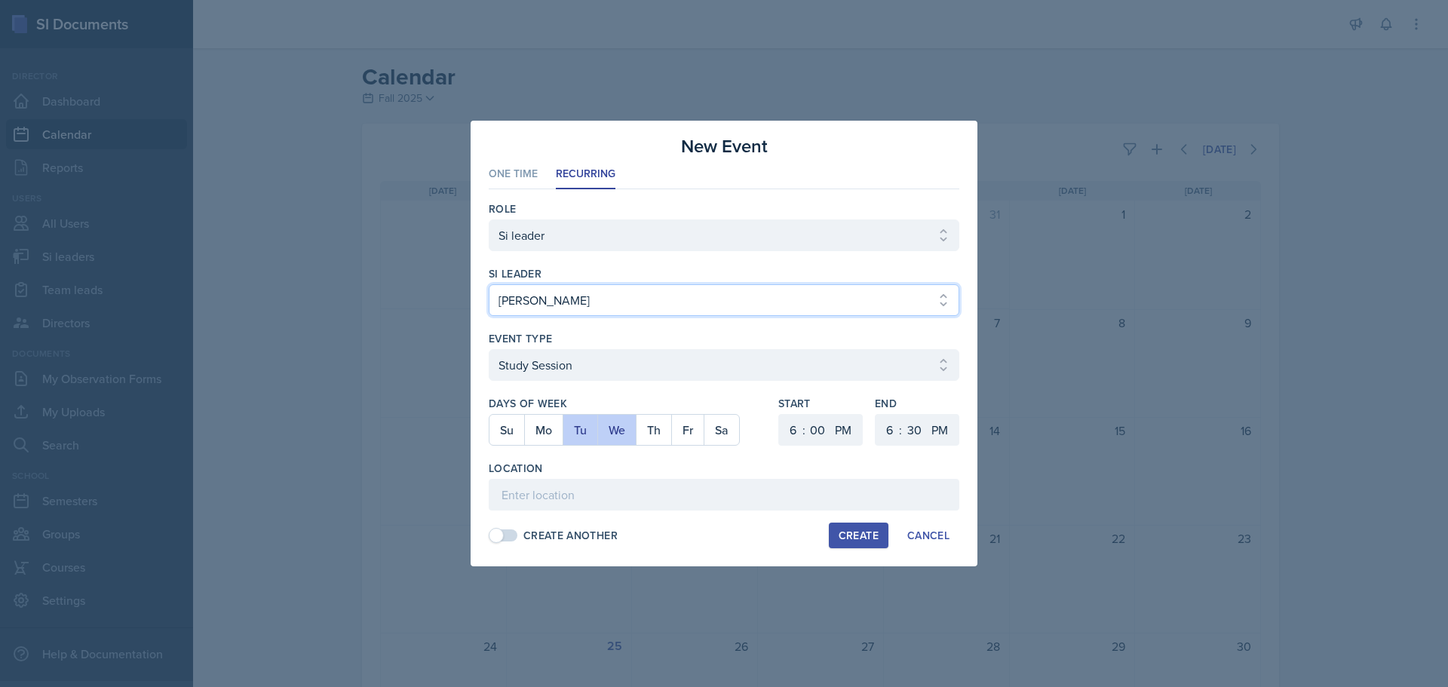
click at [600, 296] on select "Select si leader [PERSON_NAME] [PERSON_NAME] [PERSON_NAME] [PERSON_NAME] [PERSO…" at bounding box center [724, 300] width 471 height 32
select select "e2885db4-bbd8-4976-ad05-3606d8c11c42"
click at [489, 284] on select "Select si leader [PERSON_NAME] [PERSON_NAME] [PERSON_NAME] [PERSON_NAME] [PERSO…" at bounding box center [724, 300] width 471 height 32
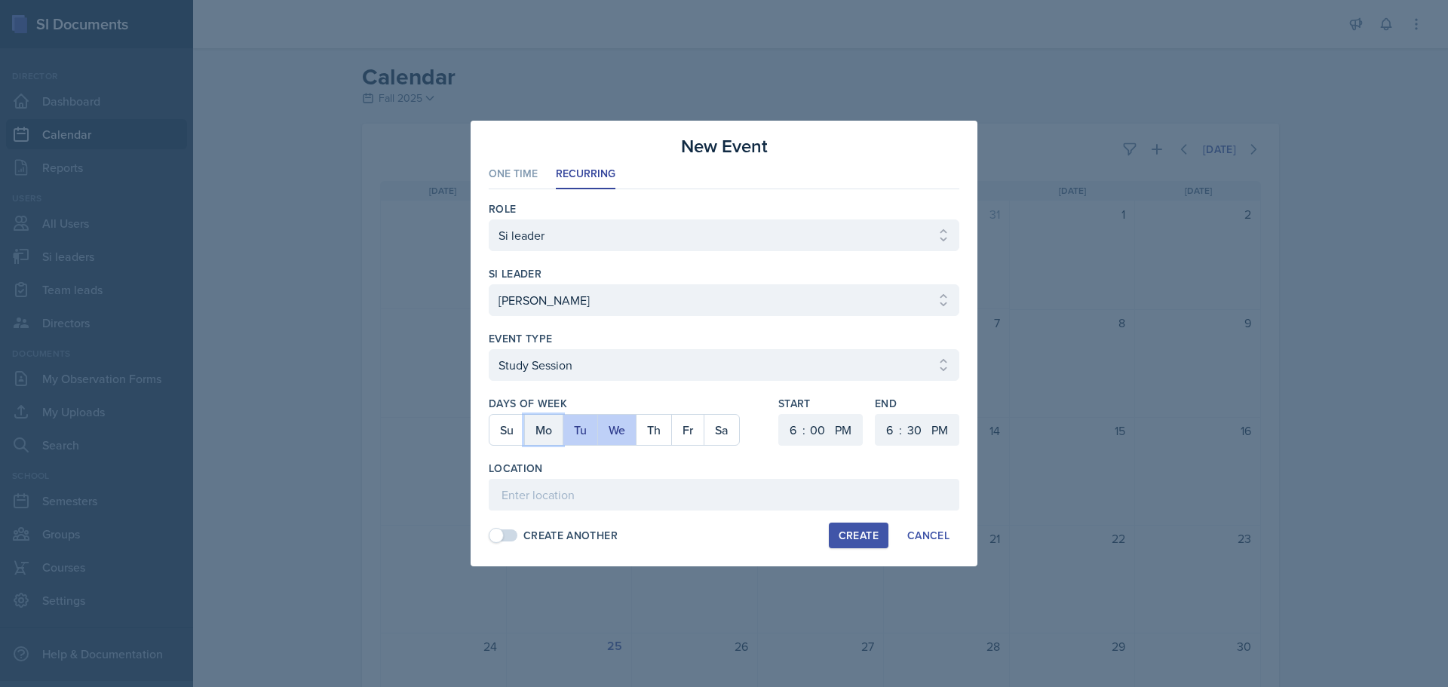
drag, startPoint x: 561, startPoint y: 437, endPoint x: 573, endPoint y: 437, distance: 12.1
click at [563, 437] on div "Su Mo Tu We Th Fr Sa" at bounding box center [614, 430] width 251 height 32
click at [573, 437] on button "Tu" at bounding box center [580, 430] width 35 height 30
click at [607, 436] on button "We" at bounding box center [616, 430] width 38 height 30
click at [548, 434] on button "Mo" at bounding box center [543, 430] width 38 height 30
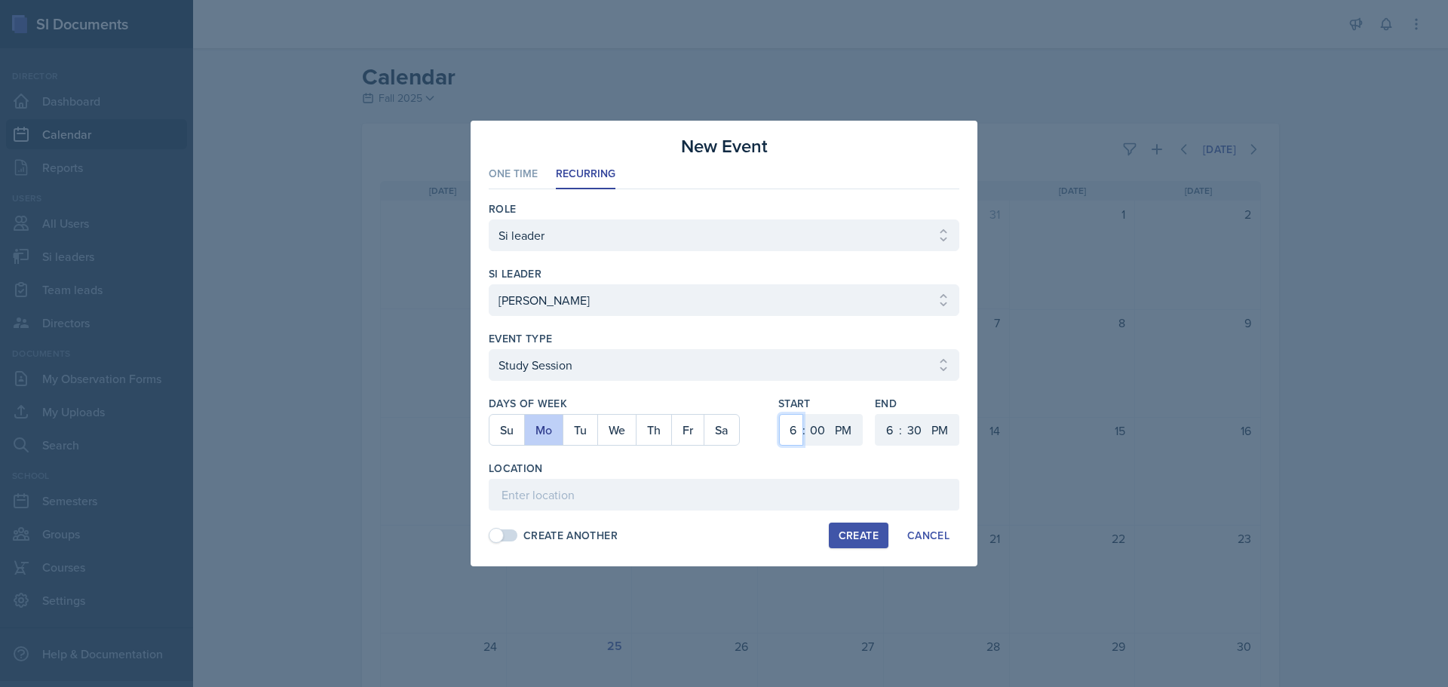
click at [784, 424] on select "1 2 3 4 5 6 7 8 9 10 11 12" at bounding box center [791, 430] width 24 height 32
select select "12"
click at [779, 414] on select "1 2 3 4 5 6 7 8 9 10 11 12" at bounding box center [791, 430] width 24 height 32
click at [889, 427] on select "1 2 3 4 5 6 7 8 9 10 11 12" at bounding box center [888, 430] width 24 height 32
select select "1"
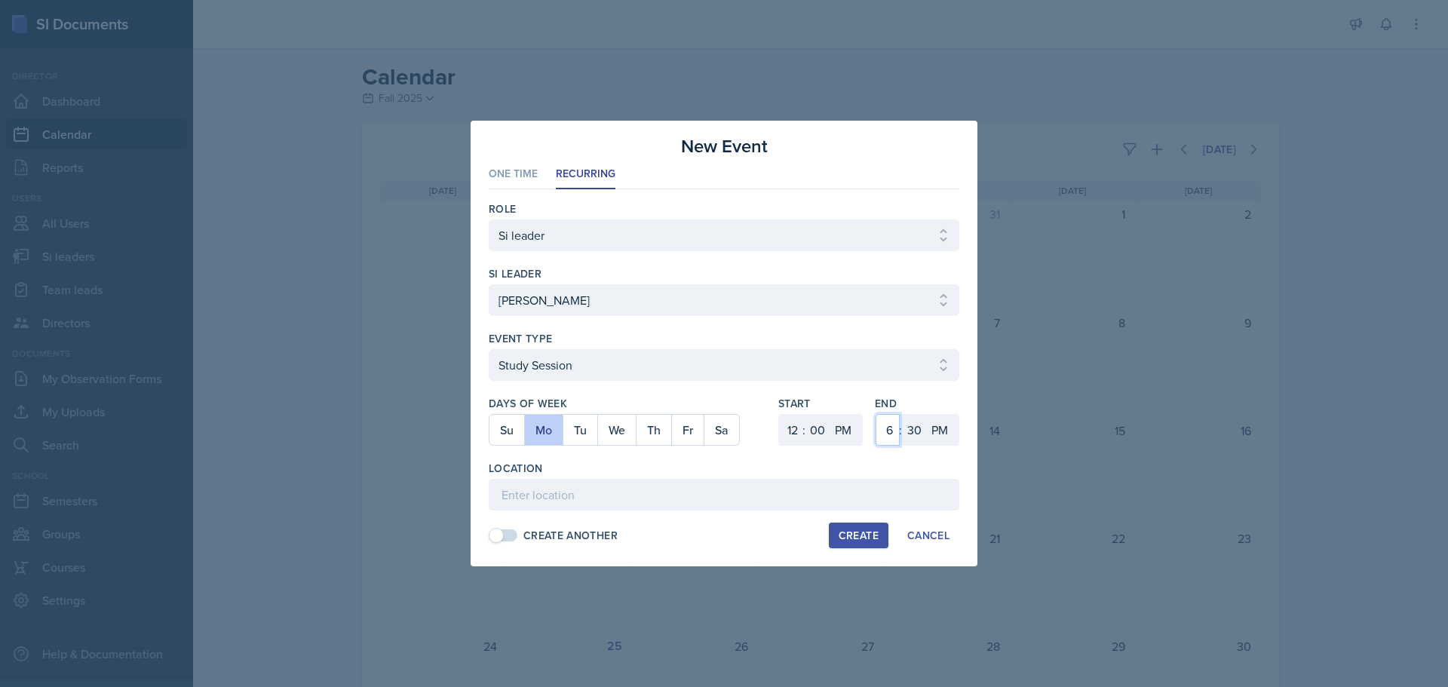
click at [876, 414] on select "1 2 3 4 5 6 7 8 9 10 11 12" at bounding box center [888, 430] width 24 height 32
click at [913, 425] on select "00 05 10 15 20 25 30 35 40 45 50 55" at bounding box center [914, 430] width 24 height 32
select select "0"
click at [902, 414] on select "00 05 10 15 20 25 30 35 40 45 50 55" at bounding box center [914, 430] width 24 height 32
click at [579, 484] on input at bounding box center [724, 495] width 471 height 32
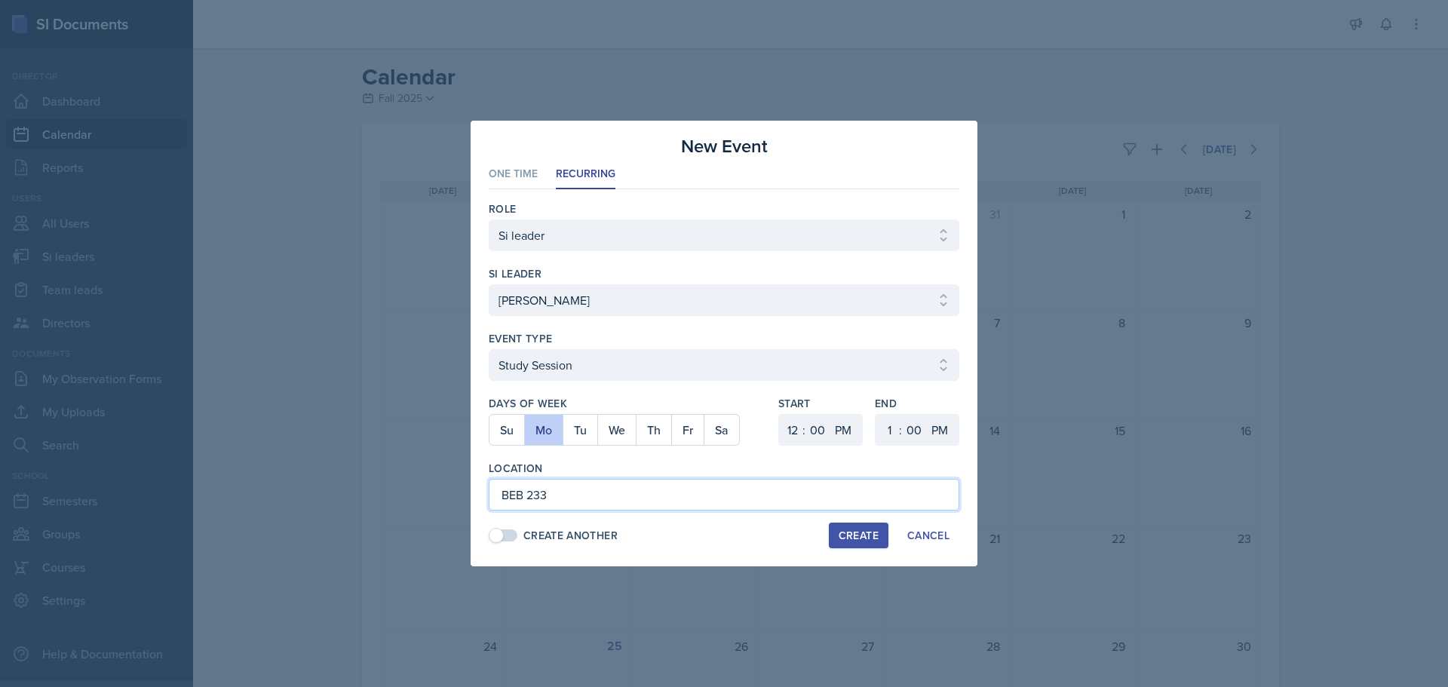
type input "BEB 233"
click at [504, 531] on span at bounding box center [503, 535] width 27 height 12
click at [516, 530] on span at bounding box center [511, 535] width 15 height 15
click at [866, 533] on div "Create" at bounding box center [859, 535] width 40 height 12
select select
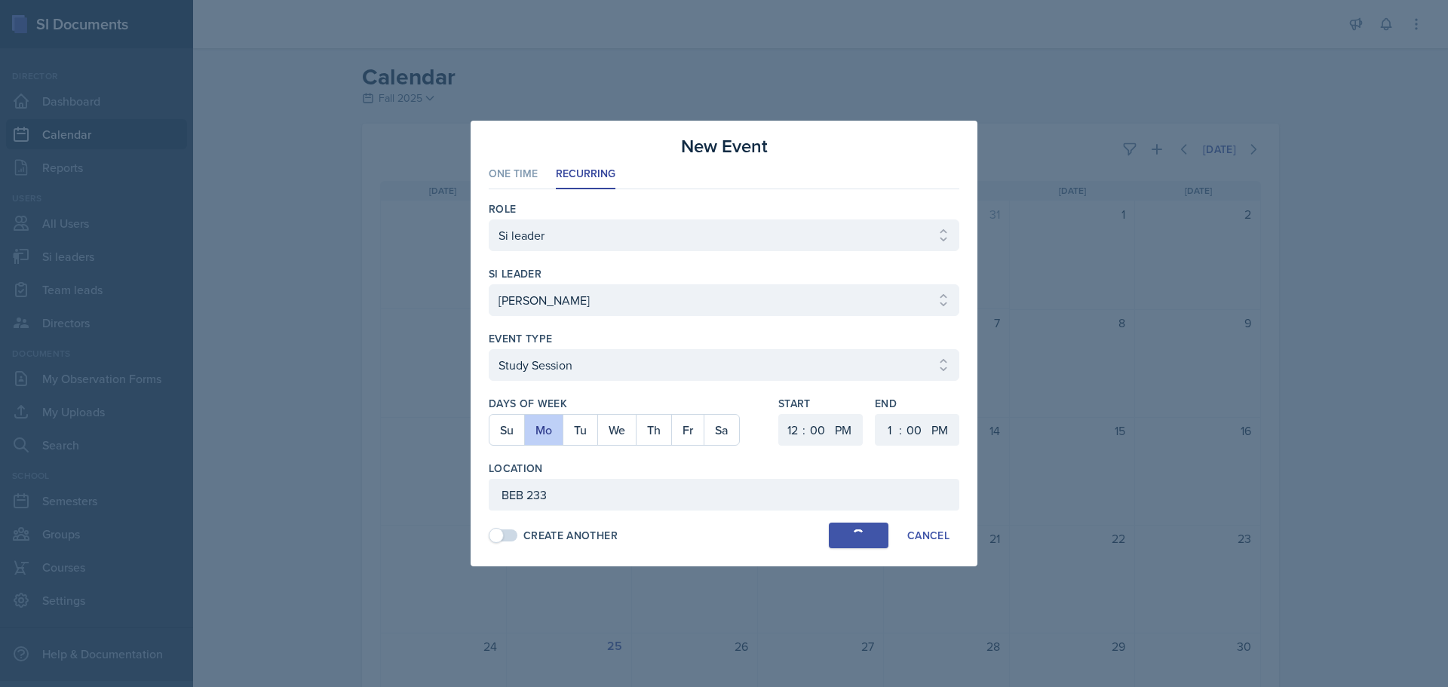
select select
select select "6"
select select "30"
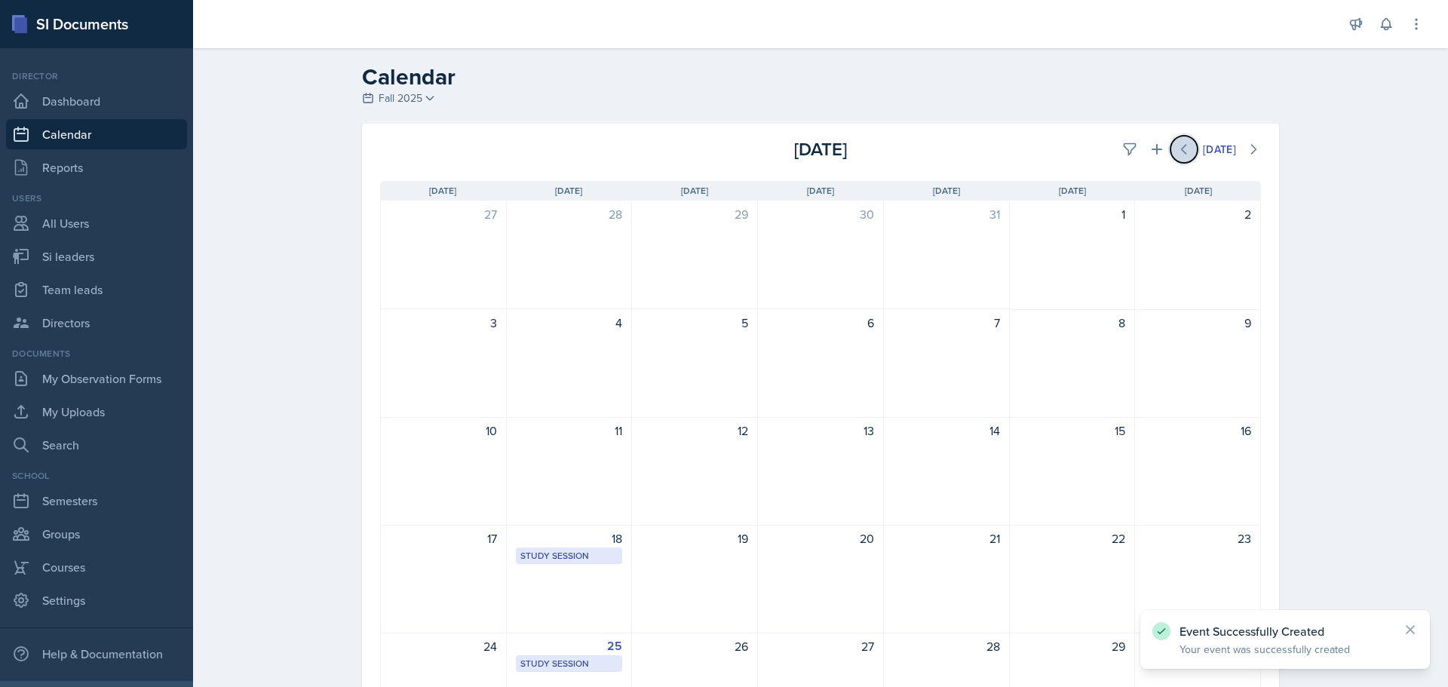
click at [1170, 149] on button at bounding box center [1183, 149] width 27 height 27
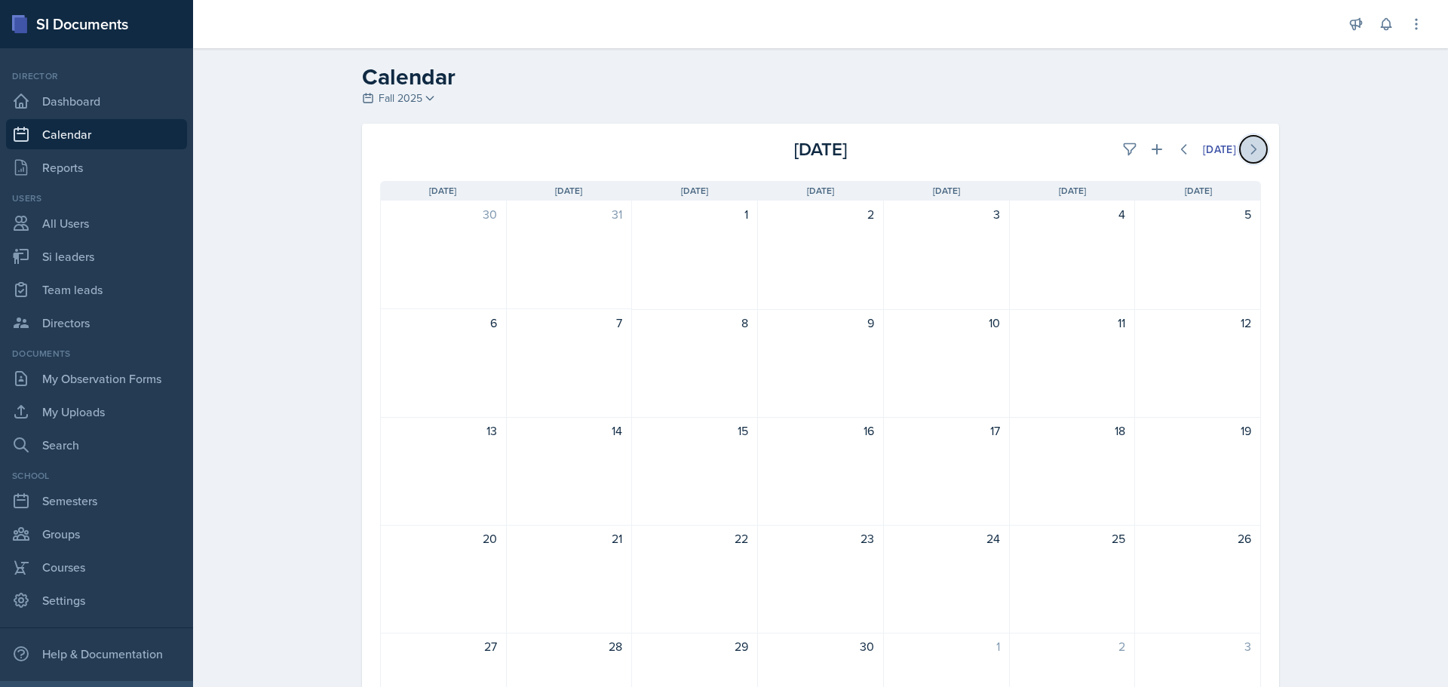
click at [1246, 146] on icon at bounding box center [1253, 149] width 15 height 15
click at [1240, 148] on button at bounding box center [1253, 149] width 27 height 27
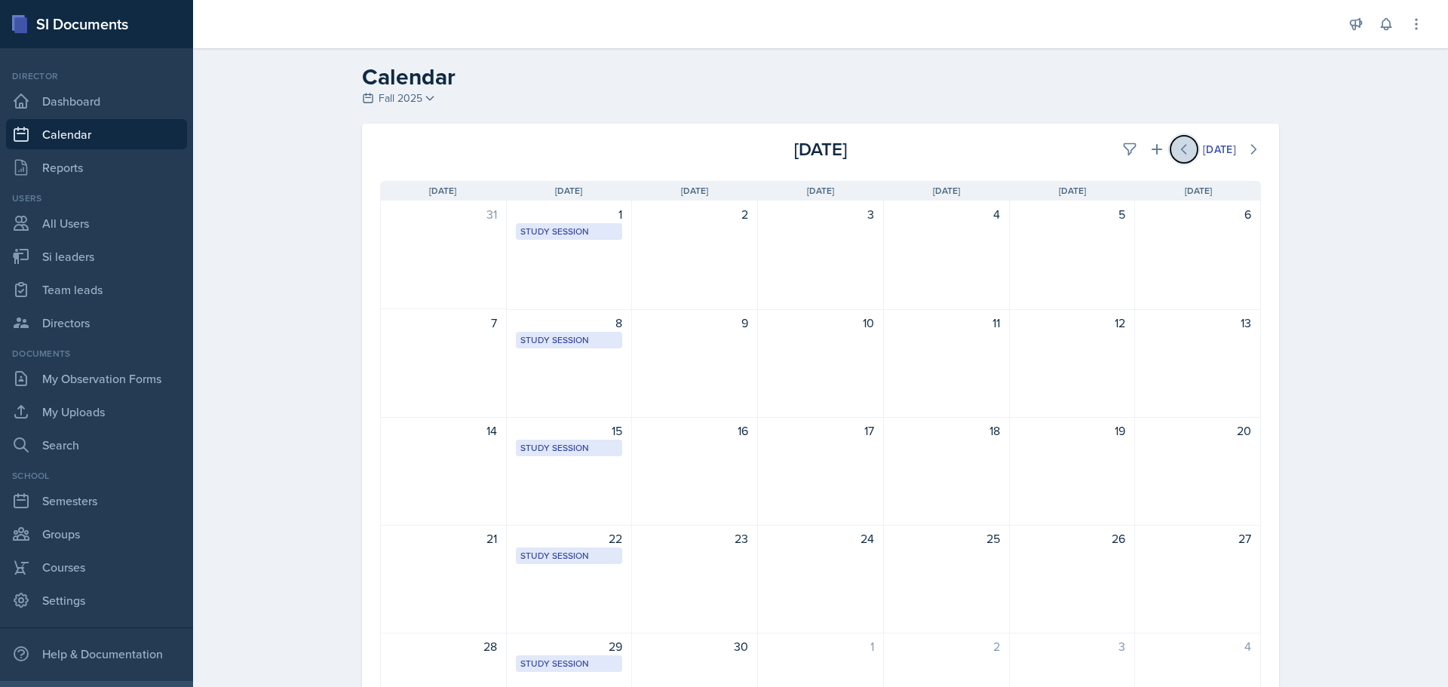
click at [1183, 154] on icon at bounding box center [1183, 149] width 15 height 15
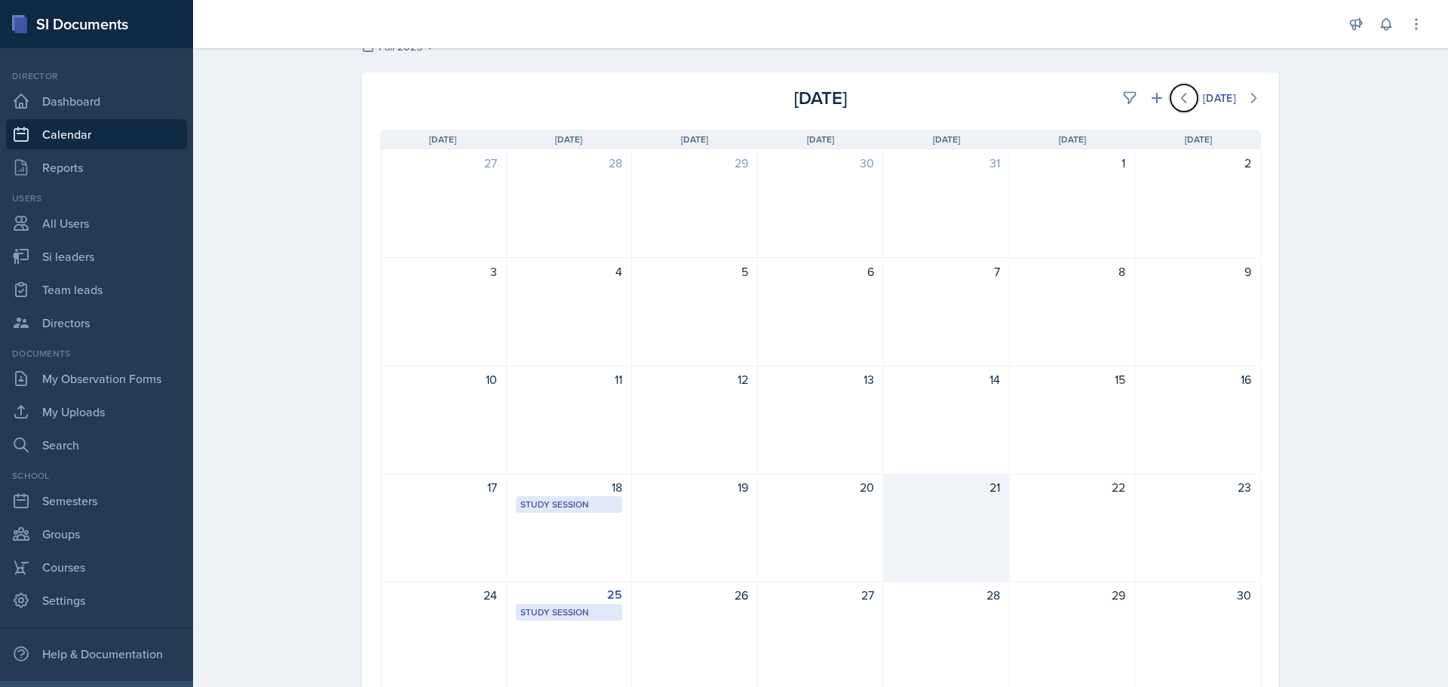
scroll to position [75, 0]
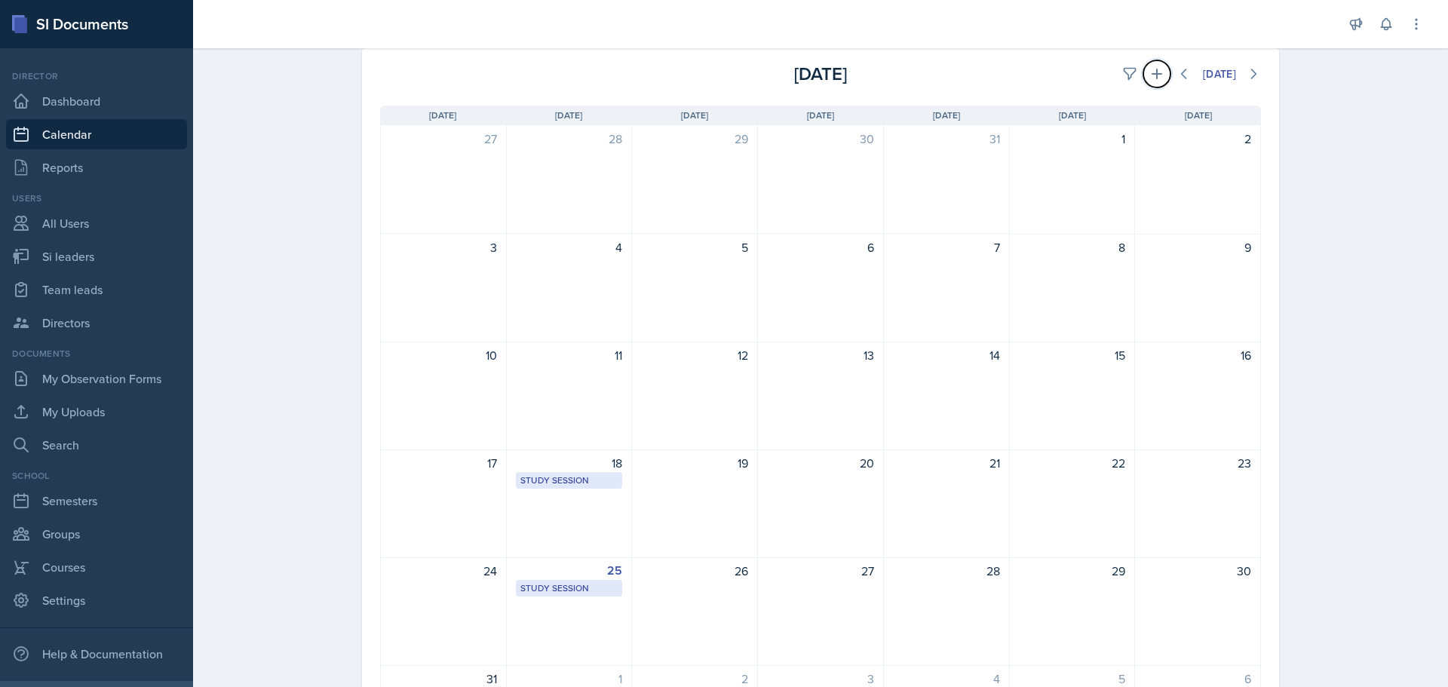
drag, startPoint x: 810, startPoint y: 503, endPoint x: 1152, endPoint y: 69, distance: 552.6
click at [1152, 69] on icon at bounding box center [1156, 73] width 15 height 15
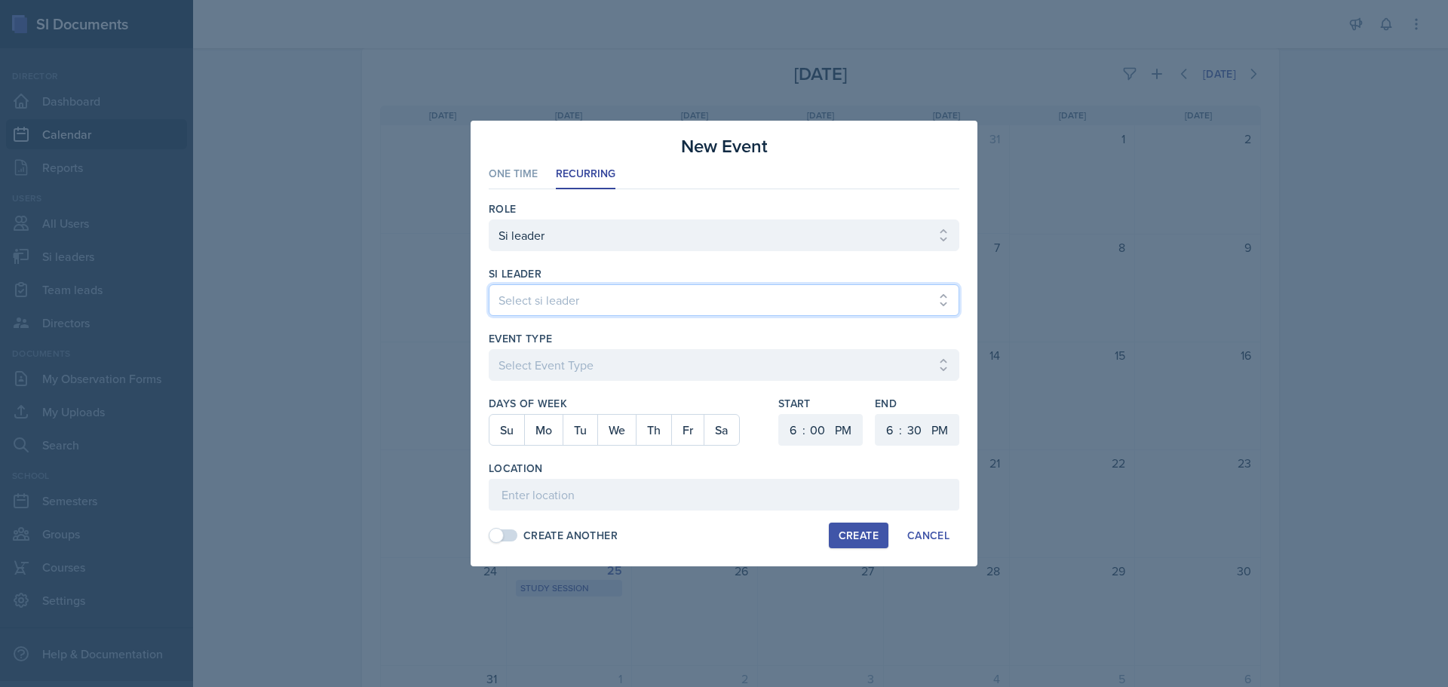
click at [741, 312] on select "Select si leader [PERSON_NAME] [PERSON_NAME] [PERSON_NAME] [PERSON_NAME] [PERSO…" at bounding box center [724, 300] width 471 height 32
select select "e2885db4-bbd8-4976-ad05-3606d8c11c42"
click at [489, 284] on select "Select si leader [PERSON_NAME] [PERSON_NAME] [PERSON_NAME] [PERSON_NAME] [PERSO…" at bounding box center [724, 300] width 471 height 32
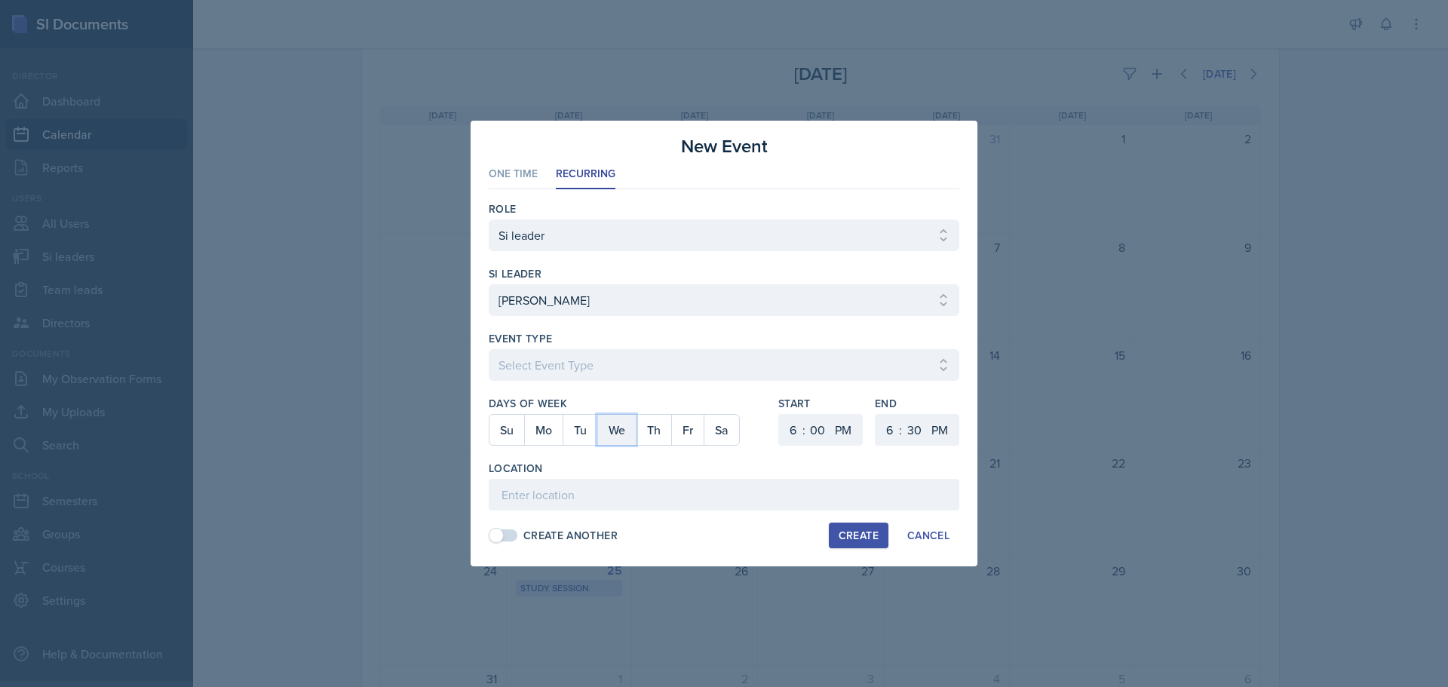
click at [603, 428] on button "We" at bounding box center [616, 430] width 38 height 30
click at [905, 432] on select "00 05 10 15 20 25 30 35 40 45 50 55" at bounding box center [914, 430] width 24 height 32
select select "0"
click at [902, 414] on select "00 05 10 15 20 25 30 35 40 45 50 55" at bounding box center [914, 430] width 24 height 32
click at [891, 425] on select "1 2 3 4 5 6 7 8 9 10 11 12" at bounding box center [888, 430] width 24 height 32
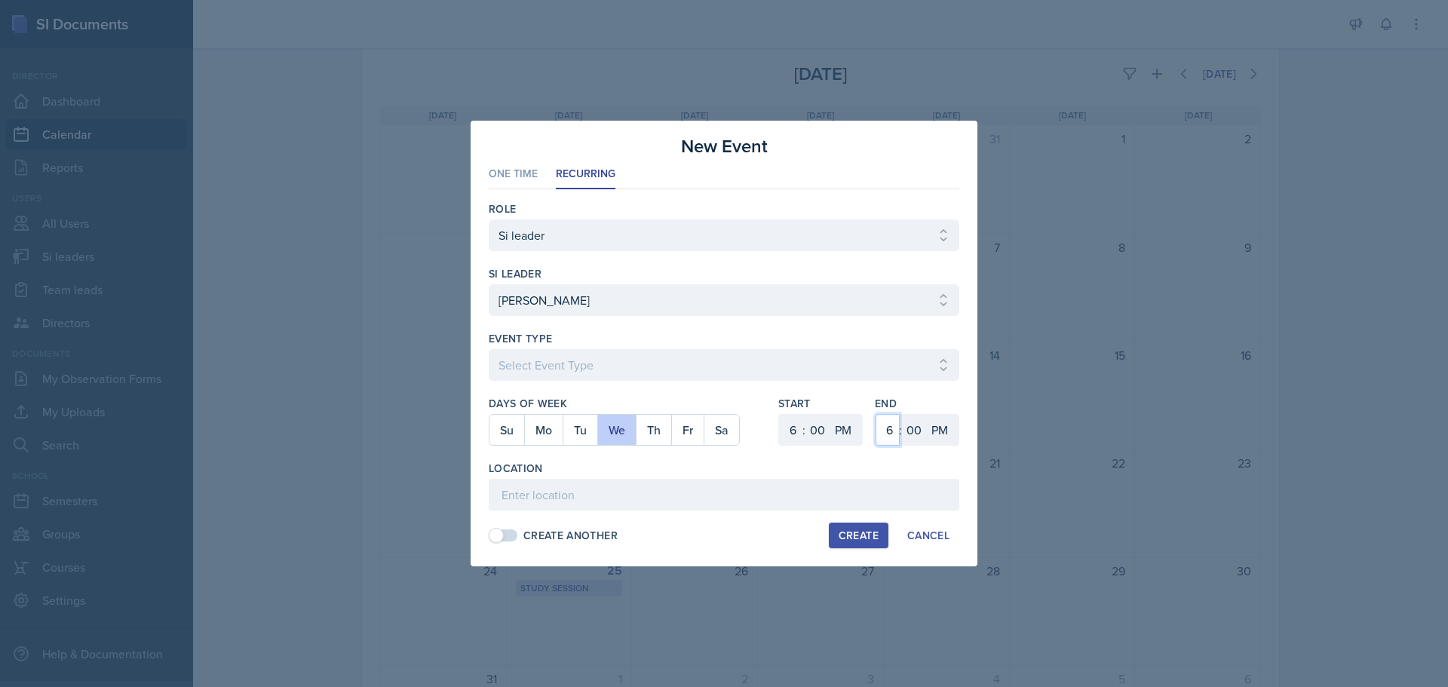
select select "1"
click at [876, 414] on select "1 2 3 4 5 6 7 8 9 10 11 12" at bounding box center [888, 430] width 24 height 32
click at [794, 418] on select "1 2 3 4 5 6 7 8 9 10 11 12" at bounding box center [791, 430] width 24 height 32
select select "12"
click at [779, 414] on select "1 2 3 4 5 6 7 8 9 10 11 12" at bounding box center [791, 430] width 24 height 32
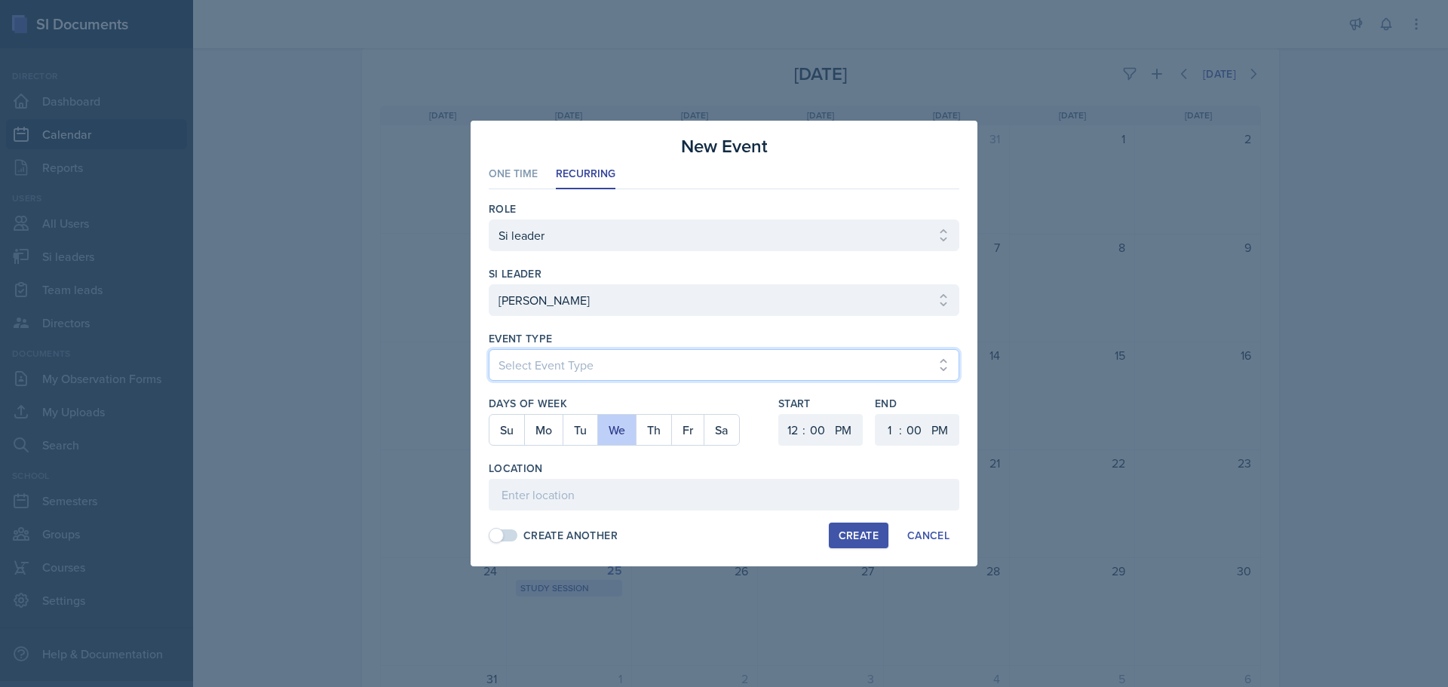
click at [652, 364] on select "Select Event Type Major Review Session Study Session" at bounding box center [724, 365] width 471 height 32
select select "d66089cd-5ee7-4f89-a345-f1bdd1643066"
click at [489, 349] on select "Select Event Type Major Review Session Study Session" at bounding box center [724, 365] width 471 height 32
click at [568, 492] on input at bounding box center [724, 495] width 471 height 32
type input "BEB 233"
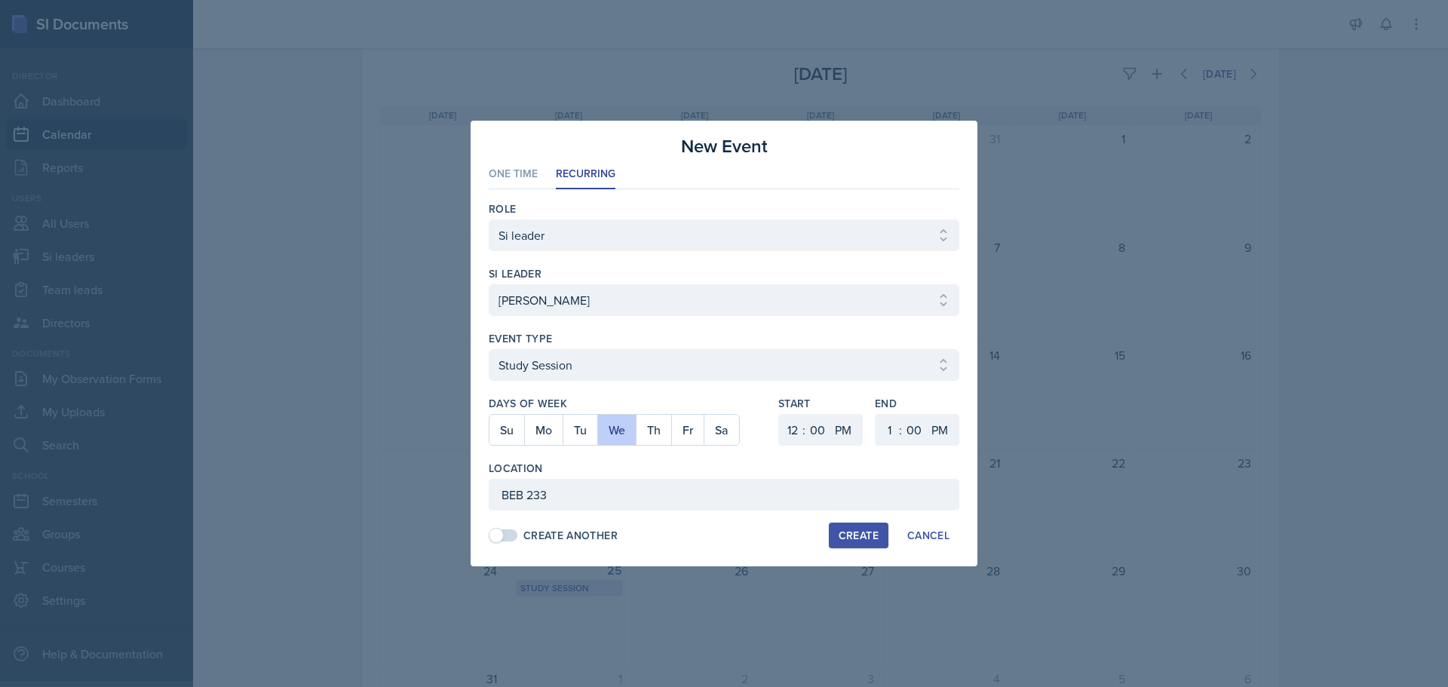
click at [836, 527] on button "Create" at bounding box center [859, 536] width 60 height 26
select select
select select "6"
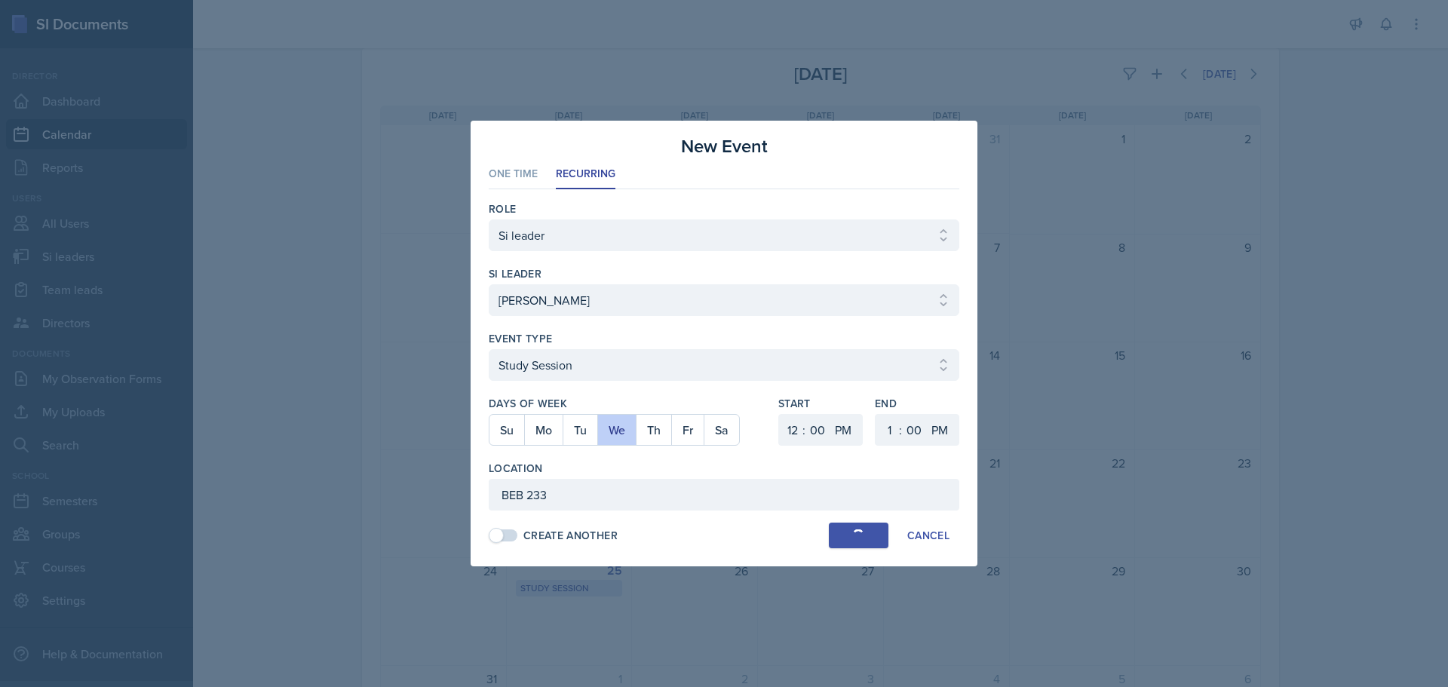
select select "30"
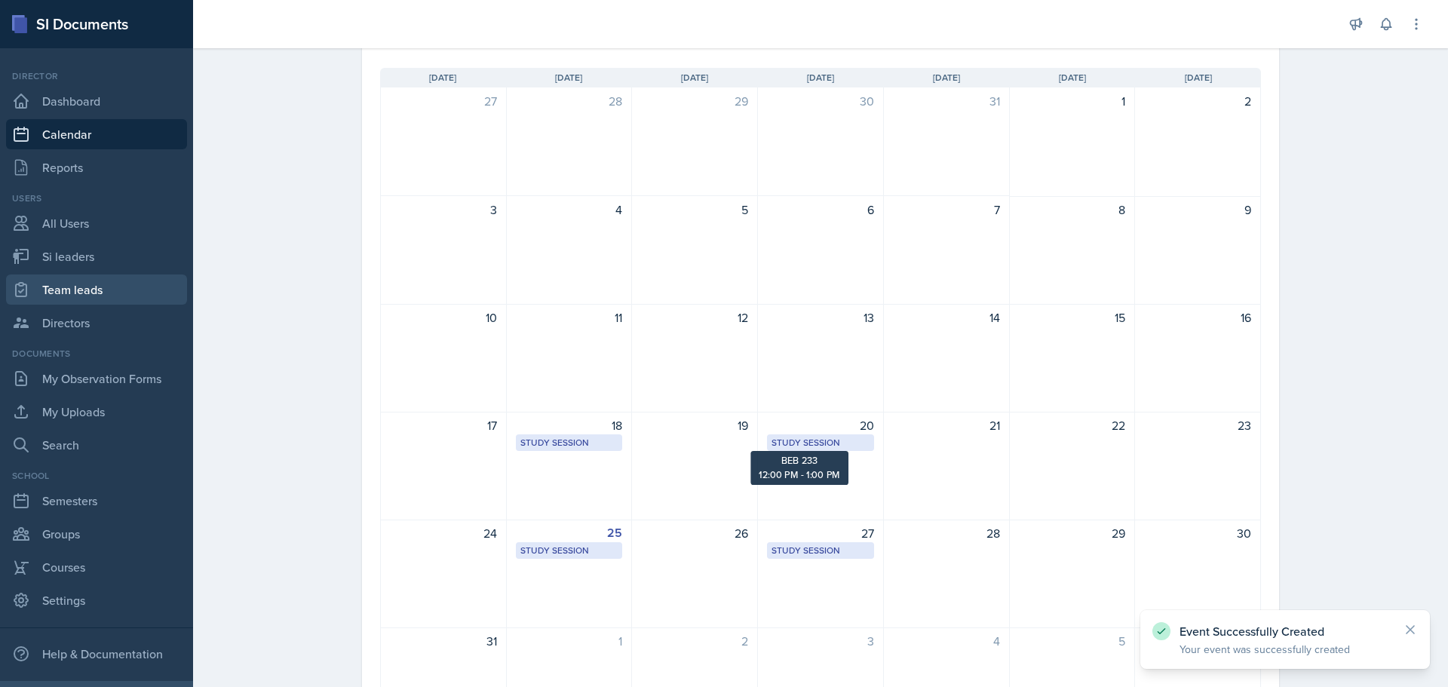
scroll to position [0, 0]
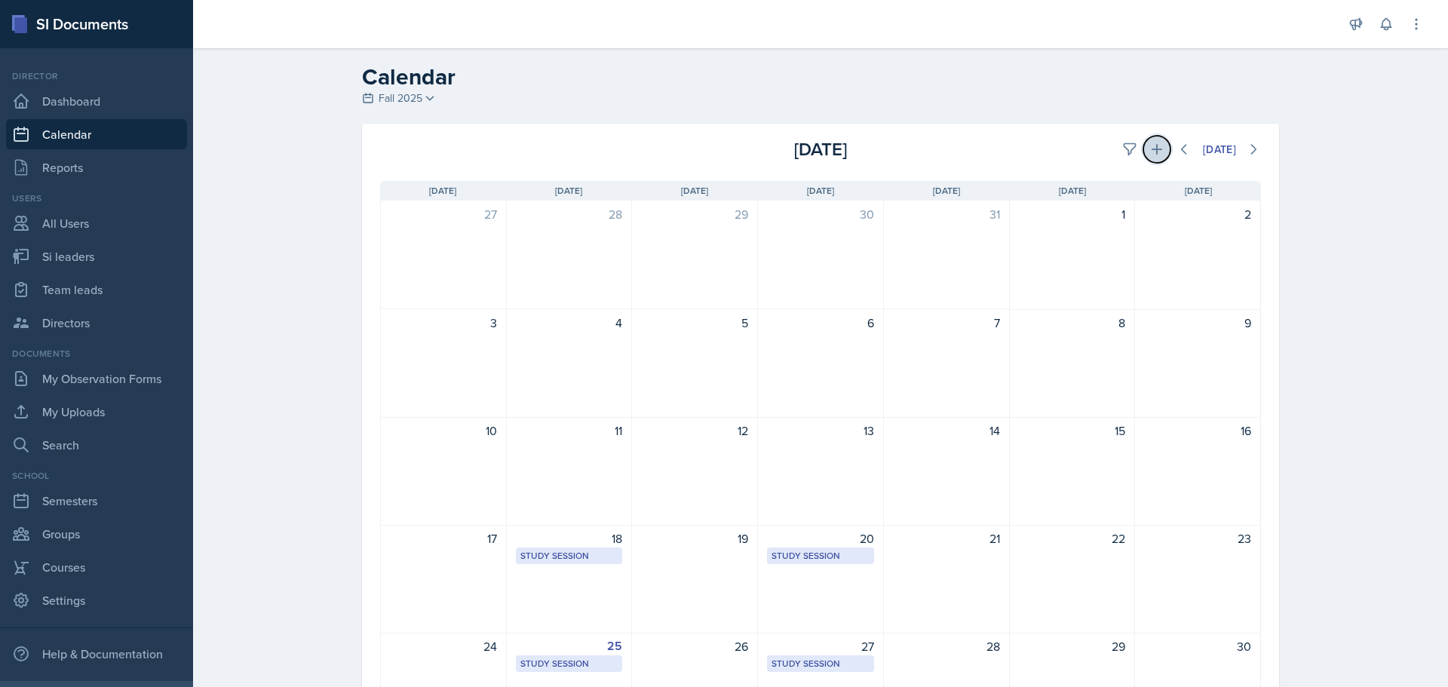
click at [1149, 152] on icon at bounding box center [1156, 149] width 15 height 15
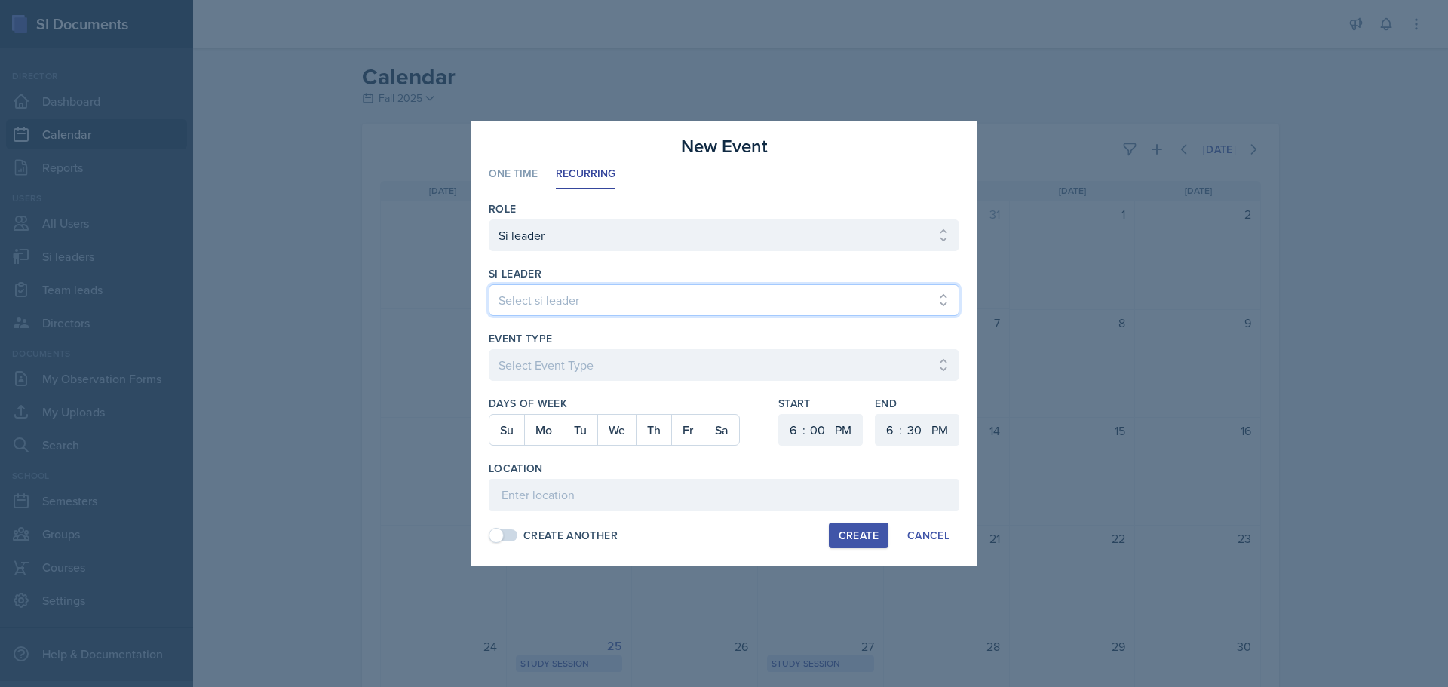
click at [567, 294] on select "Select si leader [PERSON_NAME] [PERSON_NAME] [PERSON_NAME] [PERSON_NAME] [PERSO…" at bounding box center [724, 300] width 471 height 32
select select "a2aae13e-62a0-4f72-86bd-3f9d91a07923"
click at [489, 284] on select "Select si leader [PERSON_NAME] [PERSON_NAME] [PERSON_NAME] [PERSON_NAME] [PERSO…" at bounding box center [724, 300] width 471 height 32
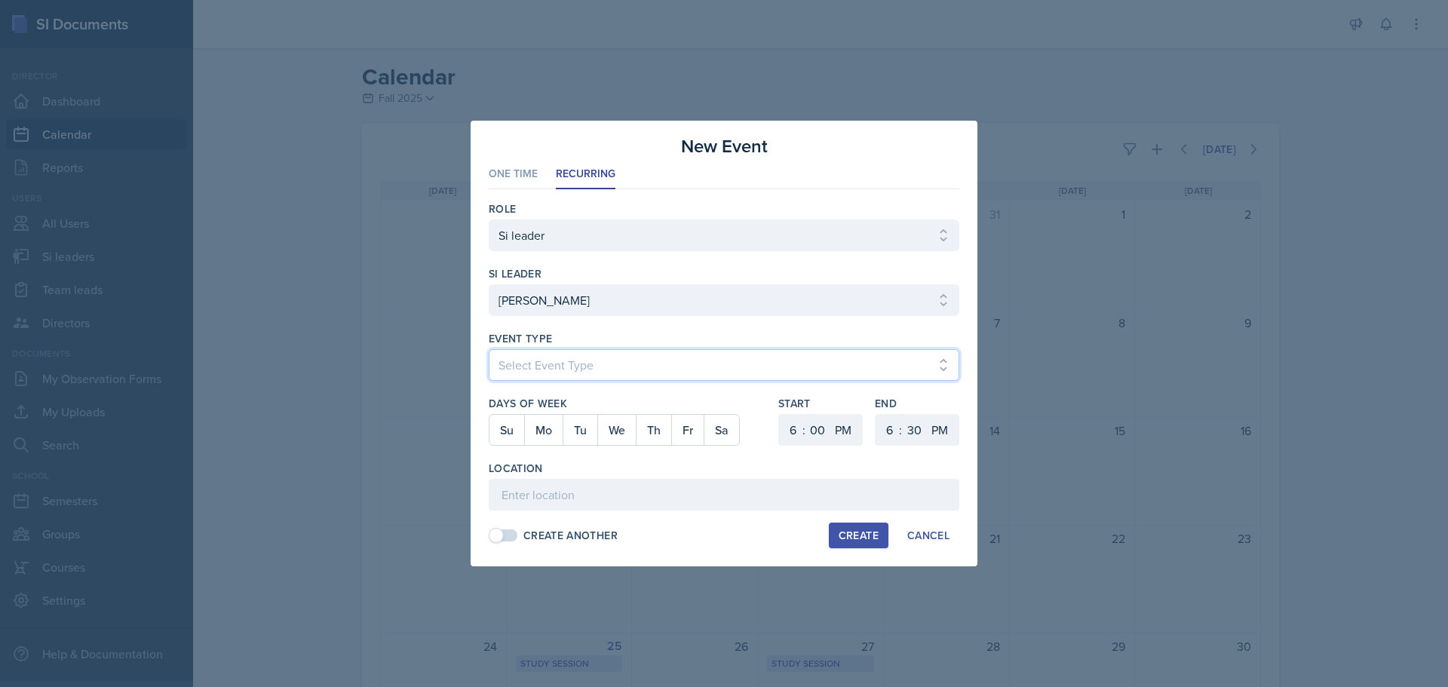
click at [604, 354] on select "Select Event Type Major Review Session Study Session" at bounding box center [724, 365] width 471 height 32
select select "d66089cd-5ee7-4f89-a345-f1bdd1643066"
click at [489, 349] on select "Select Event Type Major Review Session Study Session" at bounding box center [724, 365] width 471 height 32
click at [578, 430] on button "Tu" at bounding box center [580, 430] width 35 height 30
click at [795, 438] on select "1 2 3 4 5 6 7 8 9 10 11 12" at bounding box center [791, 430] width 24 height 32
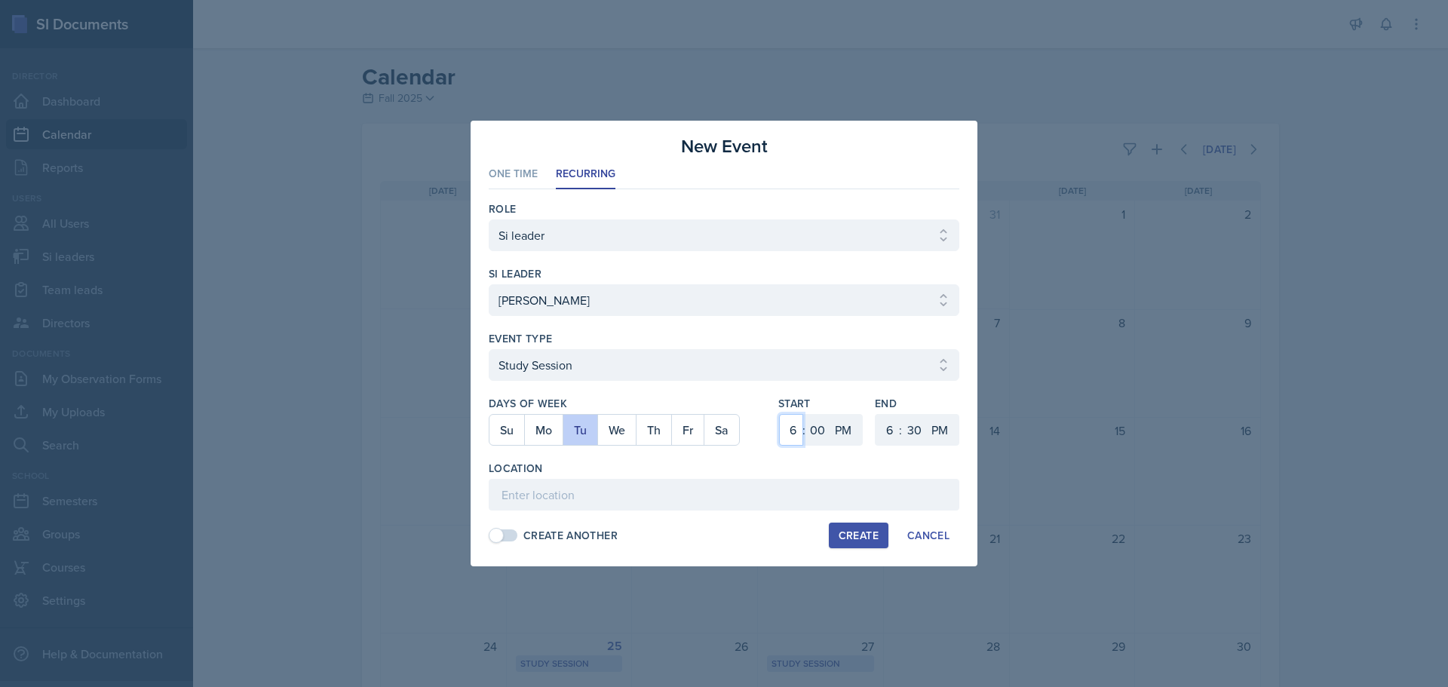
select select "2"
click at [779, 414] on select "1 2 3 4 5 6 7 8 9 10 11 12" at bounding box center [791, 430] width 24 height 32
click at [884, 425] on select "1 2 3 4 5 6 7 8 9 10 11 12" at bounding box center [888, 430] width 24 height 32
select select "3"
click at [876, 414] on select "1 2 3 4 5 6 7 8 9 10 11 12" at bounding box center [888, 430] width 24 height 32
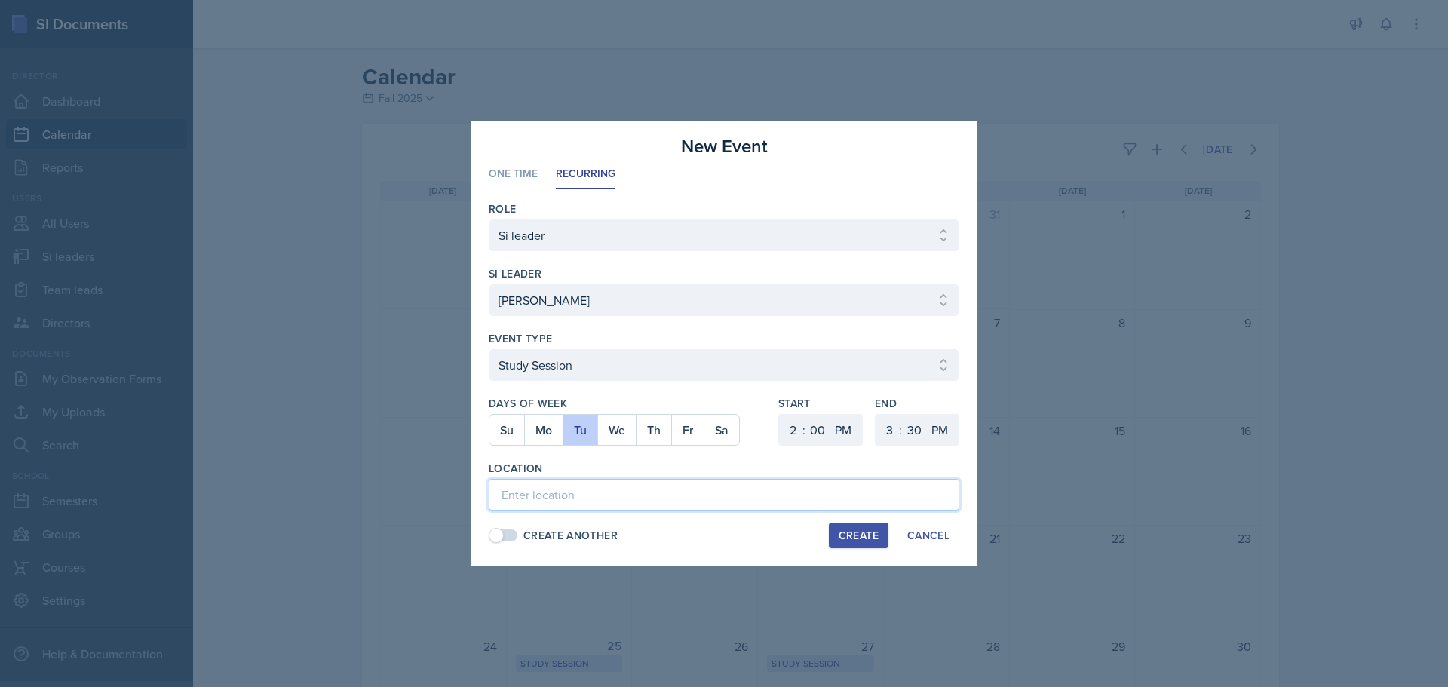
click at [647, 499] on input at bounding box center [724, 495] width 471 height 32
type input "SO 1020"
click at [843, 539] on div "Create" at bounding box center [859, 535] width 40 height 12
select select
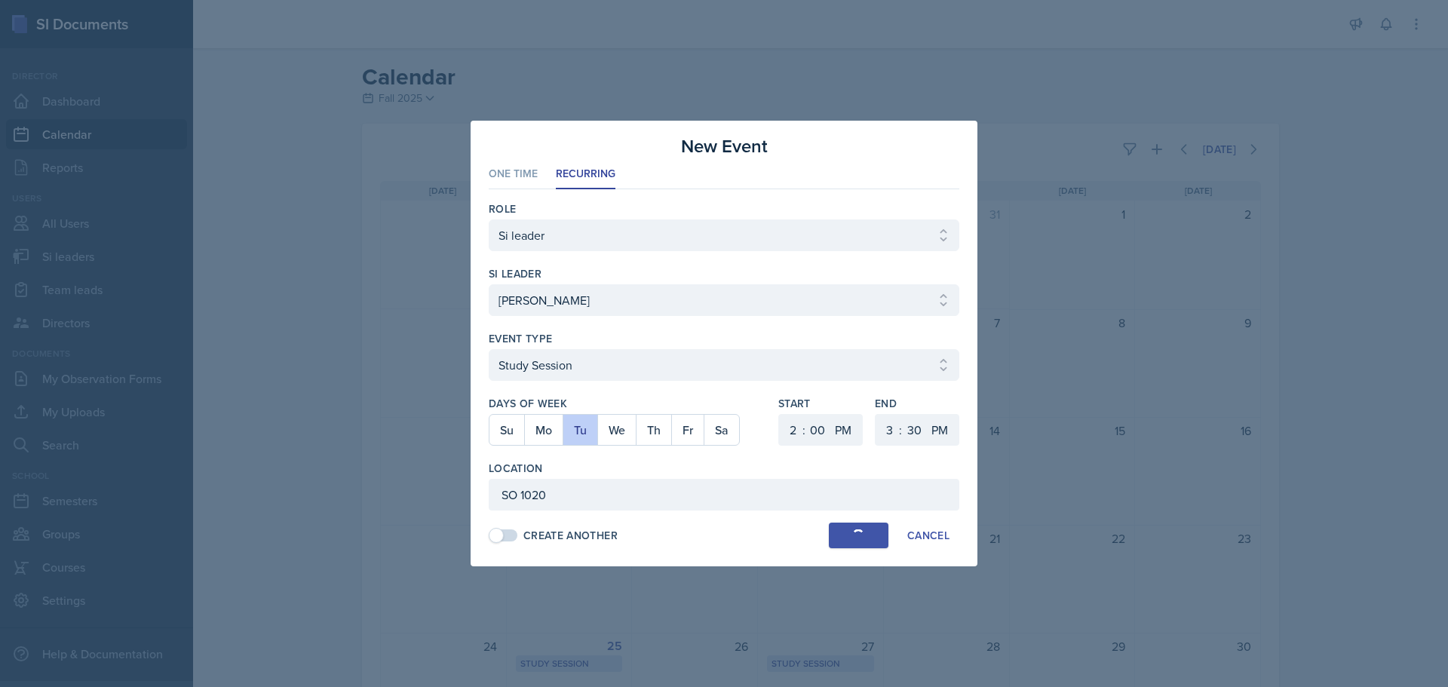
select select "6"
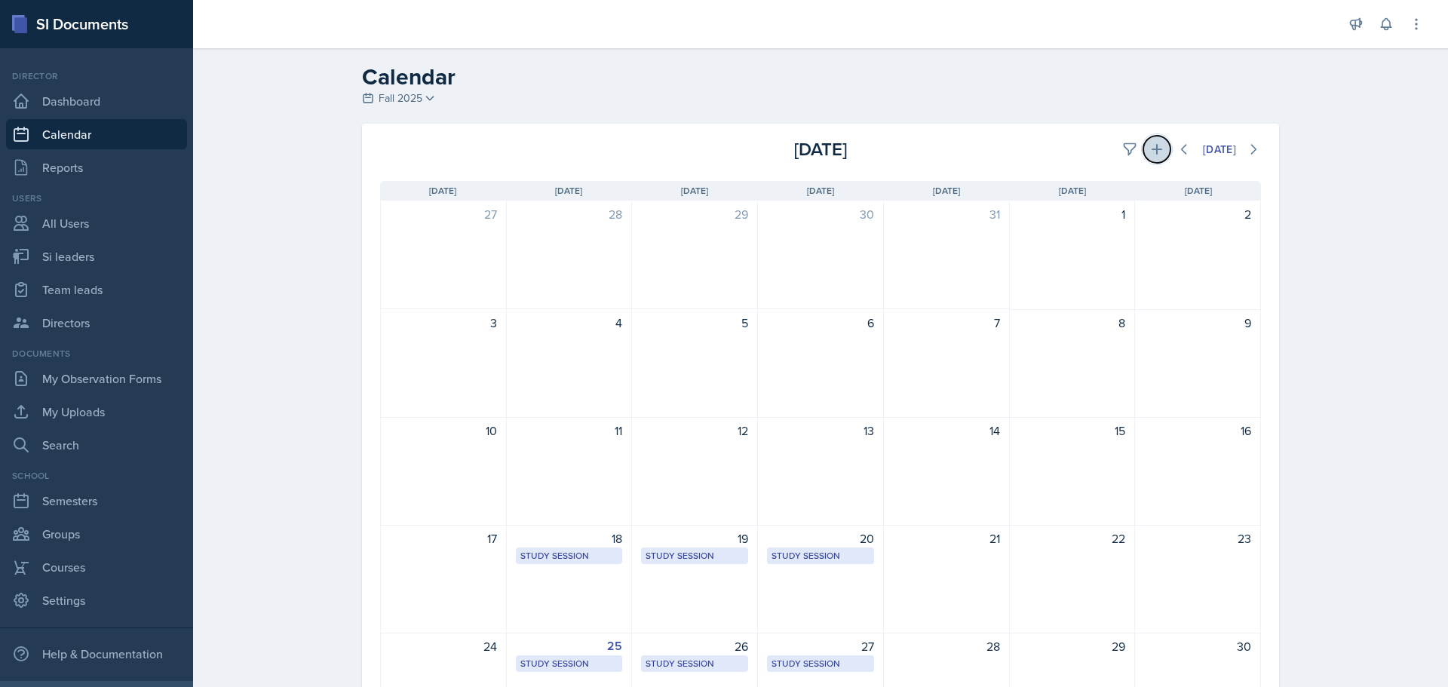
click at [1155, 142] on icon at bounding box center [1156, 149] width 15 height 15
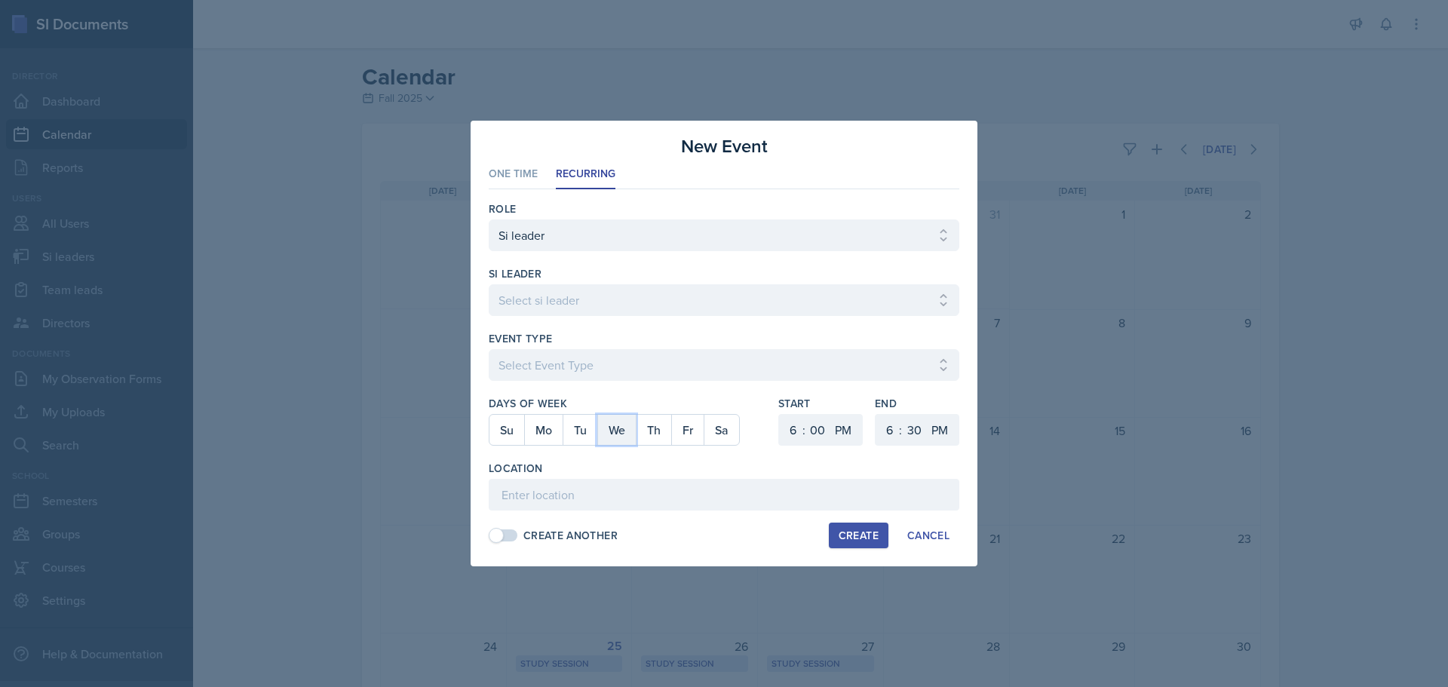
click at [615, 425] on button "We" at bounding box center [616, 430] width 38 height 30
click at [643, 295] on select "Select si leader [PERSON_NAME] [PERSON_NAME] [PERSON_NAME] [PERSON_NAME] [PERSO…" at bounding box center [724, 300] width 471 height 32
select select "a2aae13e-62a0-4f72-86bd-3f9d91a07923"
click at [489, 284] on select "Select si leader [PERSON_NAME] [PERSON_NAME] [PERSON_NAME] [PERSON_NAME] [PERSO…" at bounding box center [724, 300] width 471 height 32
click at [526, 365] on select "Select Event Type Major Review Session Study Session" at bounding box center [724, 365] width 471 height 32
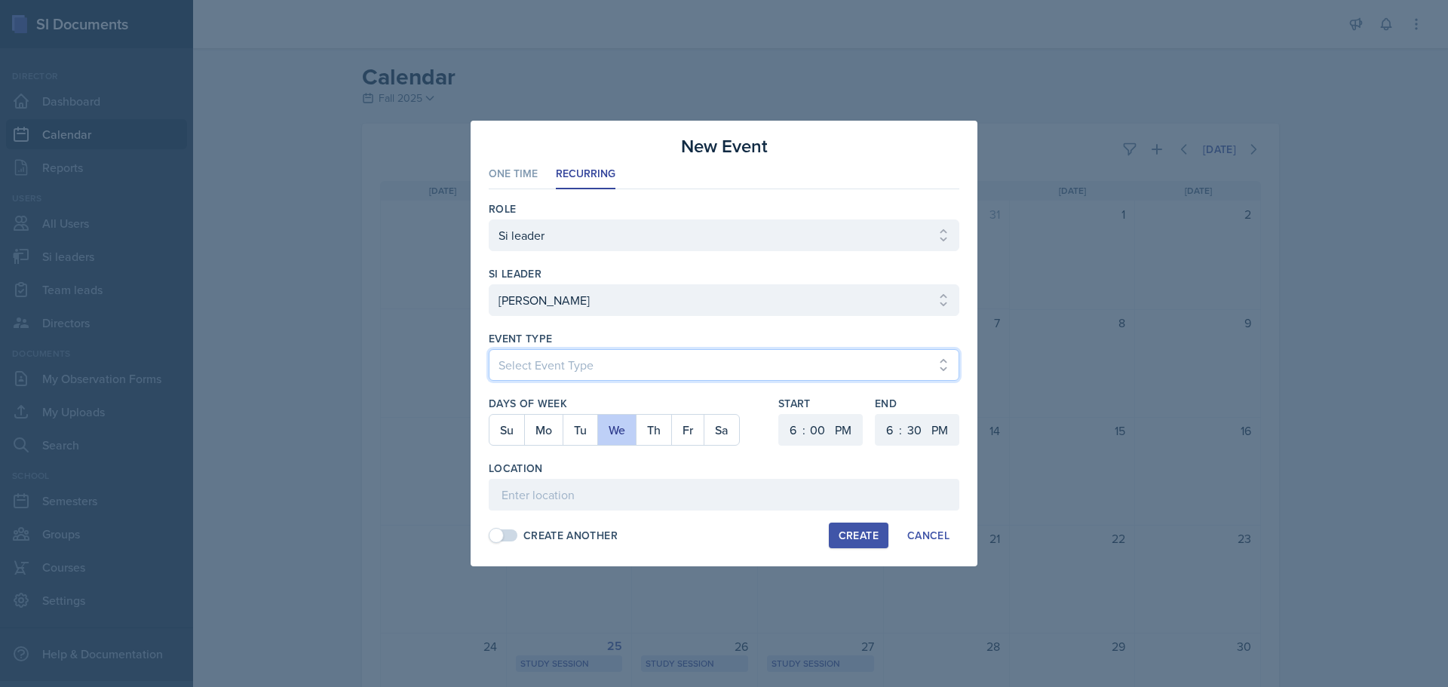
select select "d66089cd-5ee7-4f89-a345-f1bdd1643066"
click at [489, 349] on select "Select Event Type Major Review Session Study Session" at bounding box center [724, 365] width 471 height 32
click at [794, 429] on select "1 2 3 4 5 6 7 8 9 10 11 12" at bounding box center [791, 430] width 24 height 32
select select "3"
click at [779, 414] on select "1 2 3 4 5 6 7 8 9 10 11 12" at bounding box center [791, 430] width 24 height 32
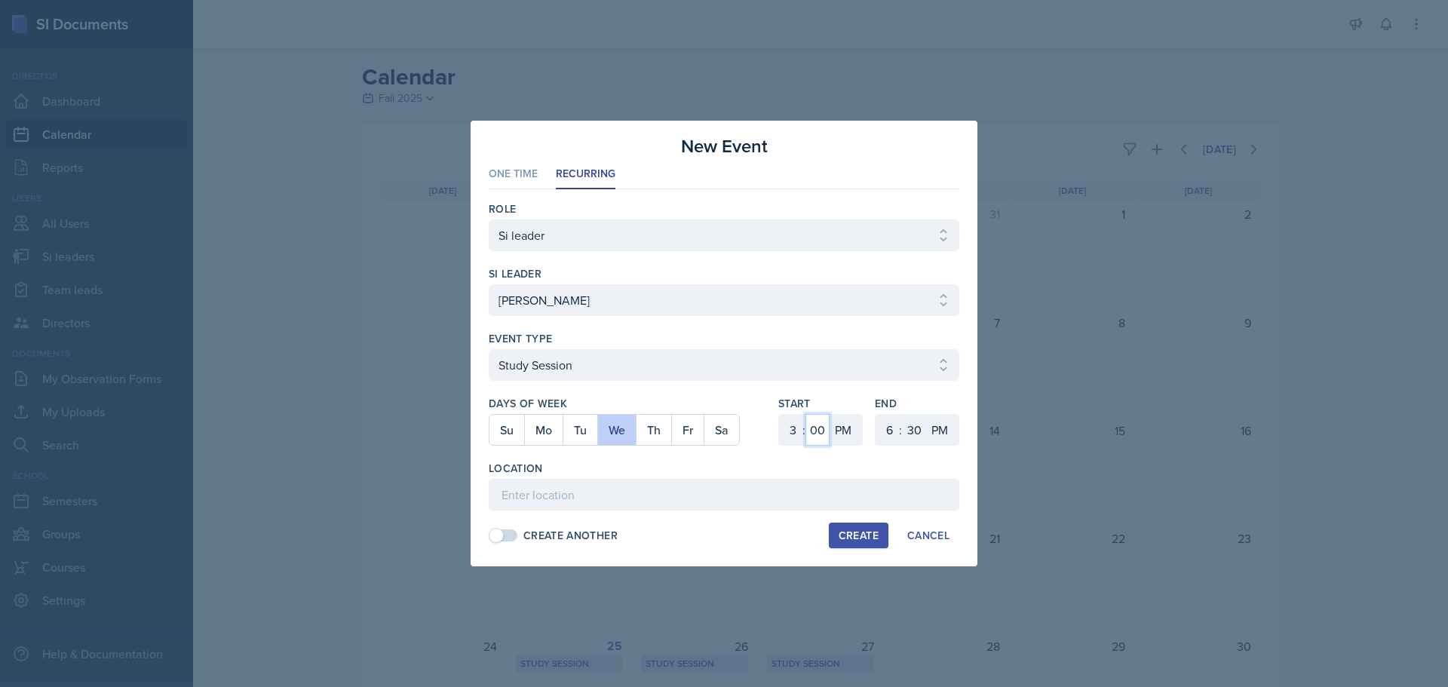
click at [820, 431] on select "00 05 10 15 20 25 30 35 40 45 50 55" at bounding box center [817, 430] width 24 height 32
select select "45"
click at [805, 414] on select "00 05 10 15 20 25 30 35 40 45 50 55" at bounding box center [817, 430] width 24 height 32
click at [895, 428] on select "1 2 3 4 5 6 7 8 9 10 11 12" at bounding box center [888, 430] width 24 height 32
select select "4"
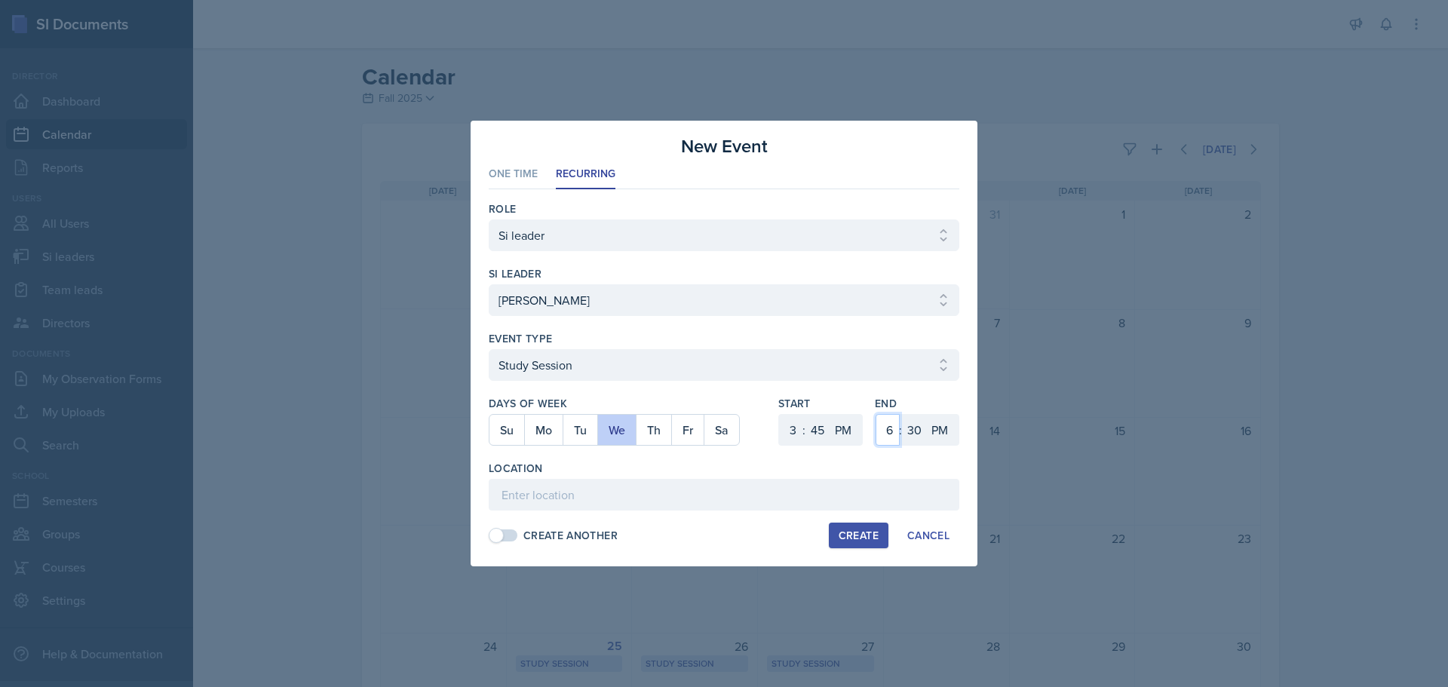
click at [876, 414] on select "1 2 3 4 5 6 7 8 9 10 11 12" at bounding box center [888, 430] width 24 height 32
click at [916, 429] on select "00 05 10 15 20 25 30 35 40 45 50 55" at bounding box center [914, 430] width 24 height 32
select select "45"
click at [902, 414] on select "00 05 10 15 20 25 30 35 40 45 50 55" at bounding box center [914, 430] width 24 height 32
click at [764, 491] on input at bounding box center [724, 495] width 471 height 32
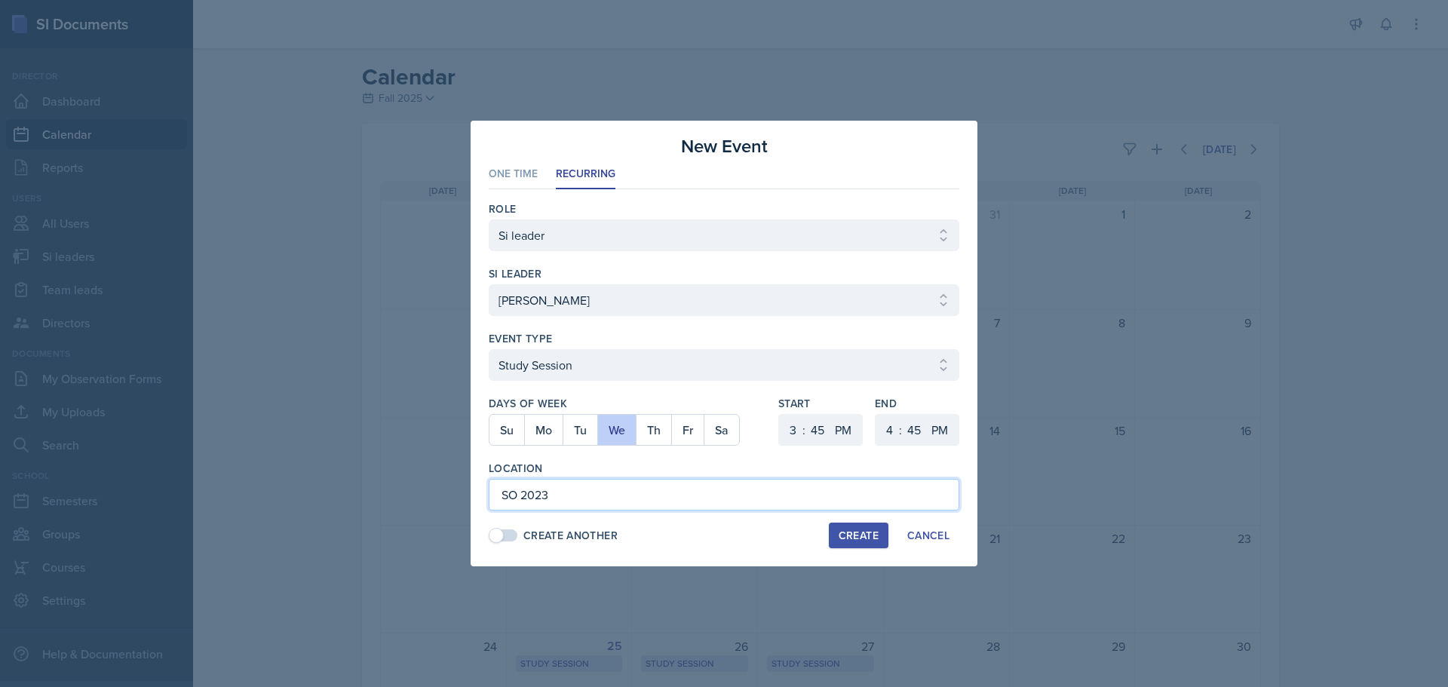
type input "SO 2023"
click at [837, 535] on button "Create" at bounding box center [859, 536] width 60 height 26
select select
select select "6"
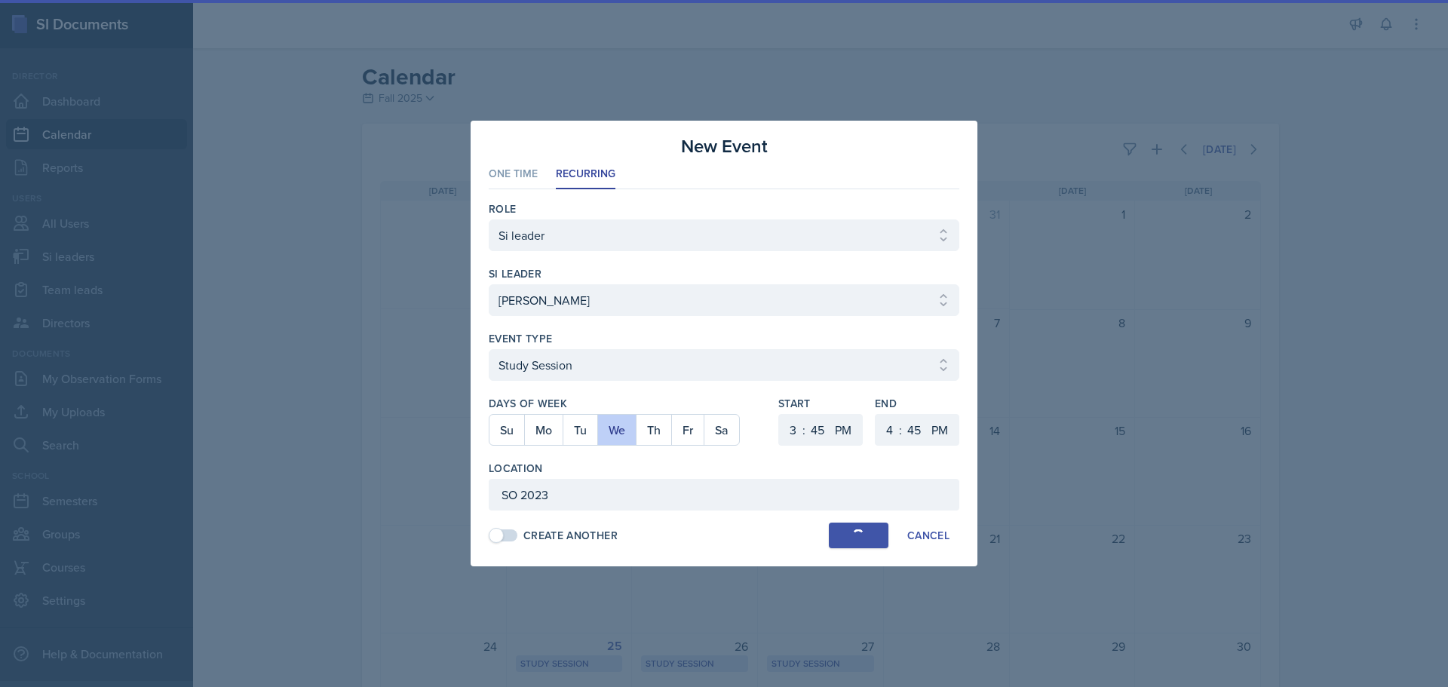
select select "0"
select select "6"
select select "30"
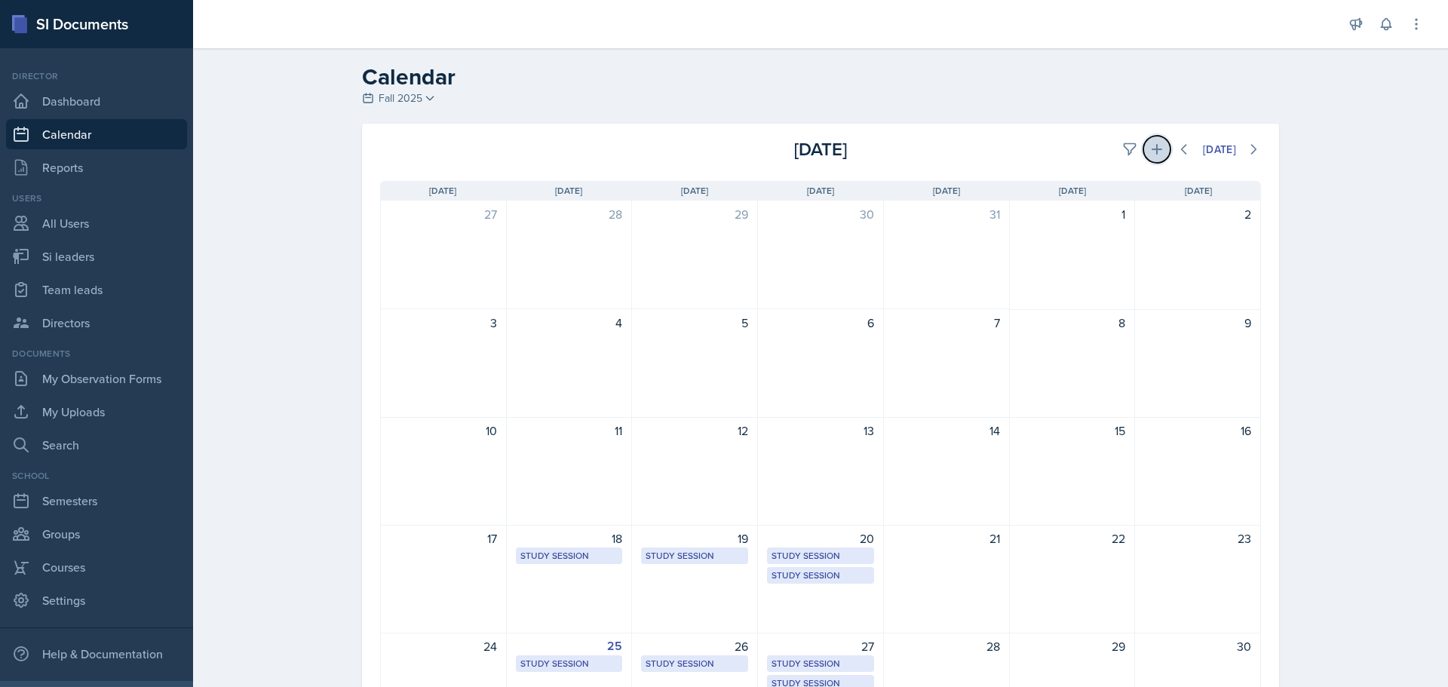
click at [1151, 152] on icon at bounding box center [1156, 149] width 15 height 15
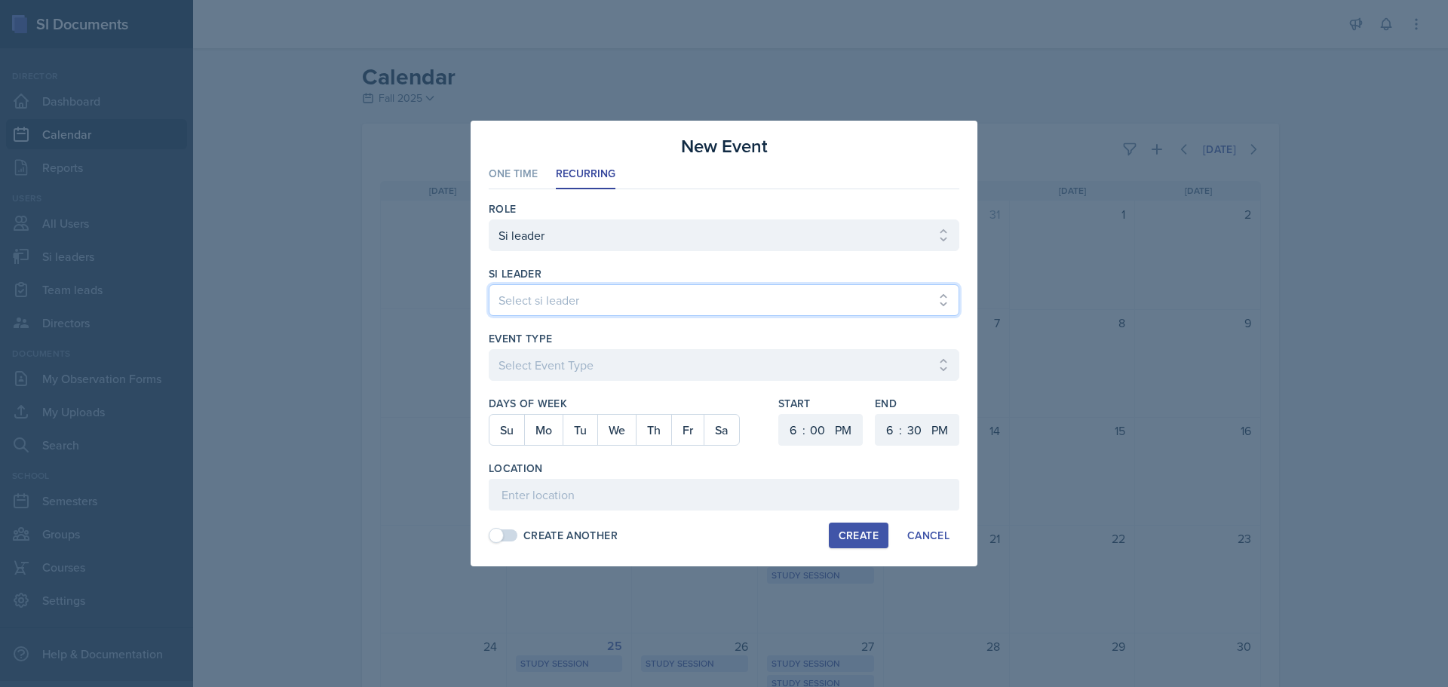
click at [582, 299] on select "Select si leader [PERSON_NAME] [PERSON_NAME] [PERSON_NAME] [PERSON_NAME] [PERSO…" at bounding box center [724, 300] width 471 height 32
select select "a46de909-c9f8-455f-9b7a-b85a403d3af4"
click at [489, 284] on select "Select si leader [PERSON_NAME] [PERSON_NAME] [PERSON_NAME] [PERSON_NAME] [PERSO…" at bounding box center [724, 300] width 471 height 32
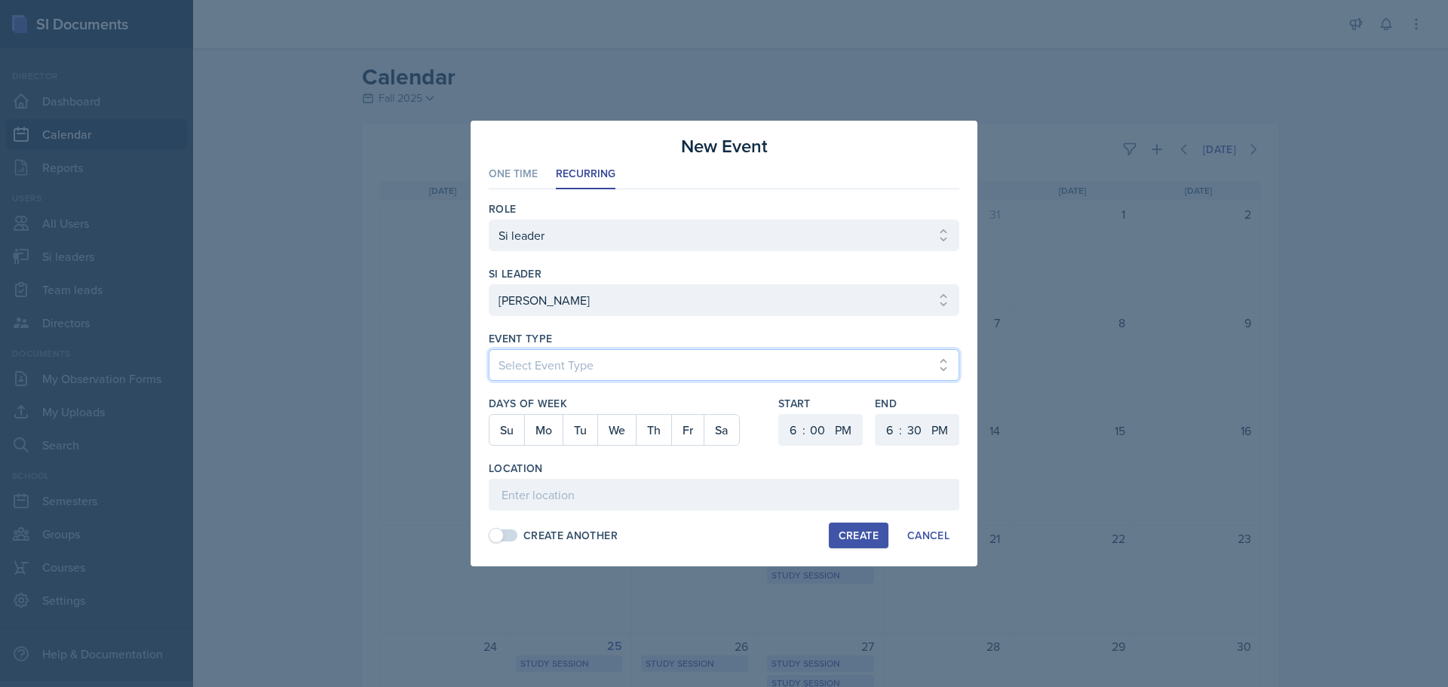
click at [611, 370] on select "Select Event Type Major Review Session Study Session" at bounding box center [724, 365] width 471 height 32
select select "d66089cd-5ee7-4f89-a345-f1bdd1643066"
click at [489, 349] on select "Select Event Type Major Review Session Study Session" at bounding box center [724, 365] width 471 height 32
click at [573, 431] on button "Tu" at bounding box center [580, 430] width 35 height 30
click at [795, 434] on select "1 2 3 4 5 6 7 8 9 10 11 12" at bounding box center [791, 430] width 24 height 32
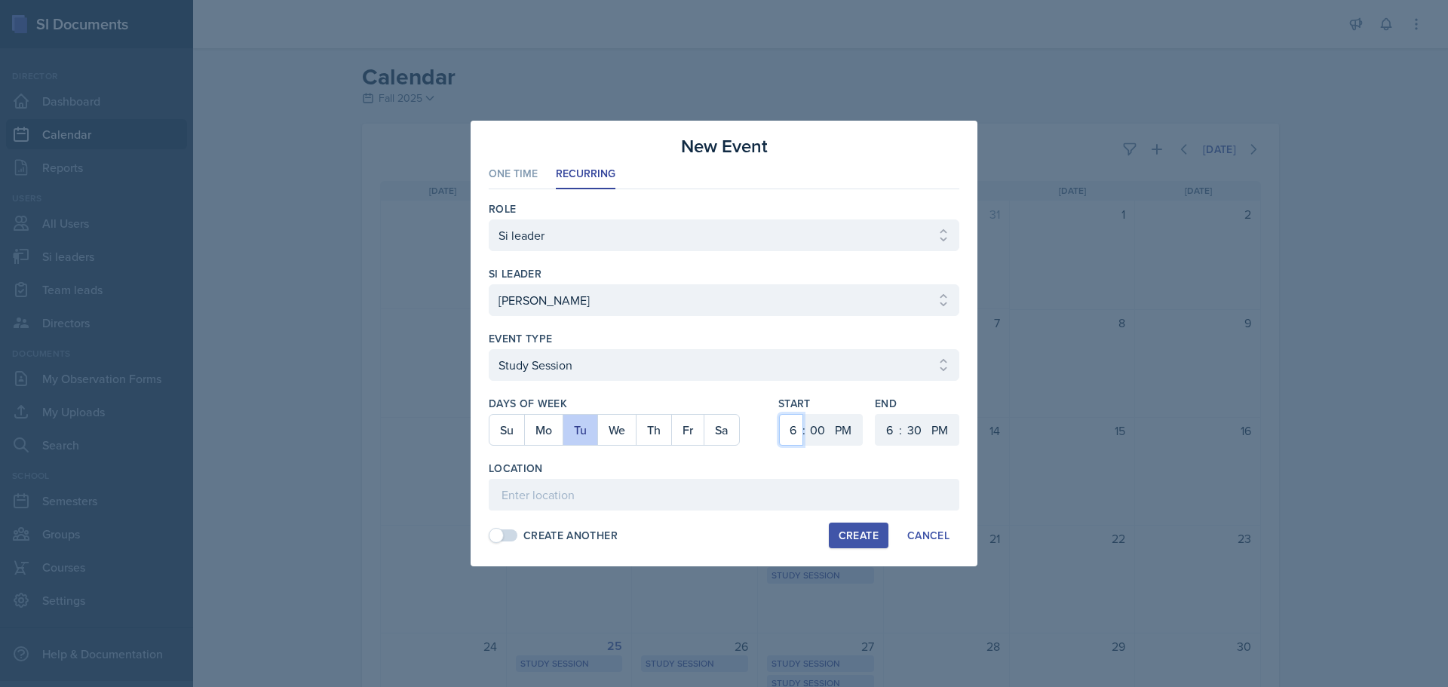
select select "4"
click at [779, 414] on select "1 2 3 4 5 6 7 8 9 10 11 12" at bounding box center [791, 430] width 24 height 32
click at [826, 427] on select "00 05 10 15 20 25 30 35 40 45 50 55" at bounding box center [817, 430] width 24 height 32
select select "30"
click at [805, 414] on select "00 05 10 15 20 25 30 35 40 45 50 55" at bounding box center [817, 430] width 24 height 32
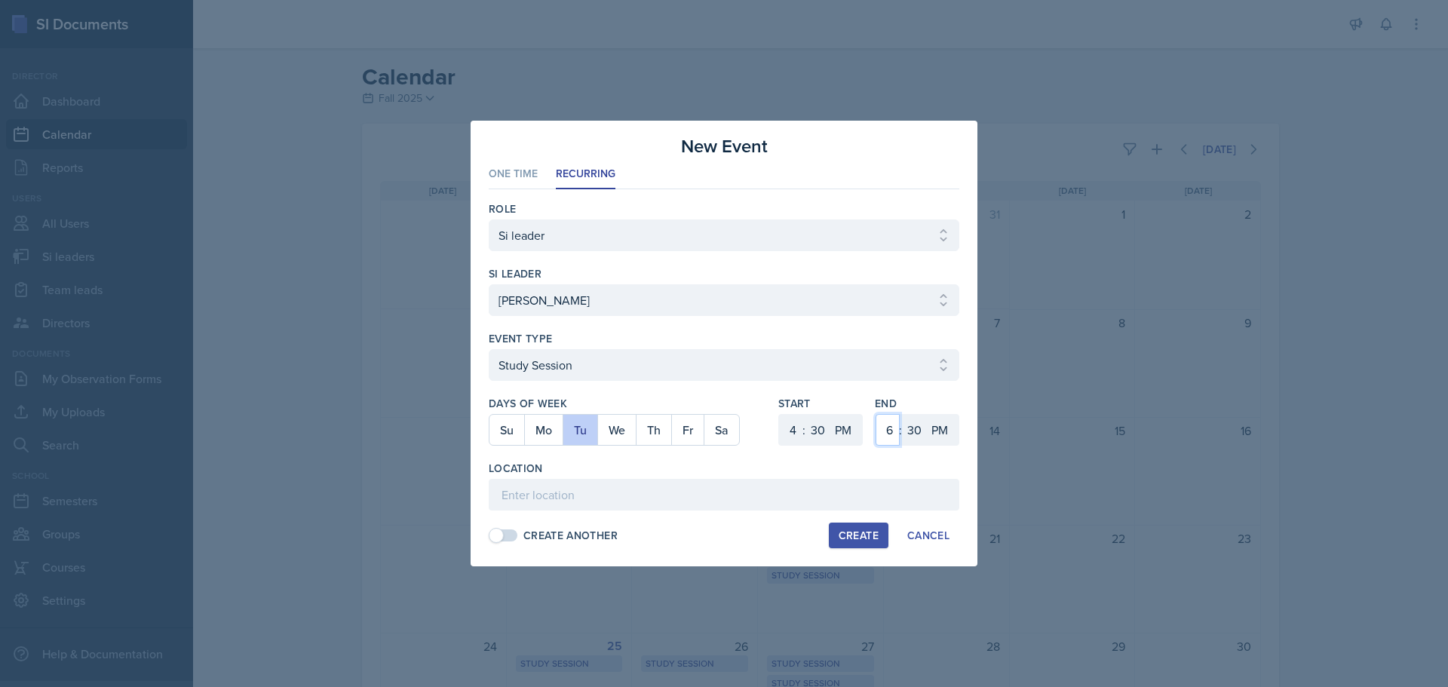
click at [889, 422] on select "1 2 3 4 5 6 7 8 9 10 11 12" at bounding box center [888, 430] width 24 height 32
select select "5"
click at [876, 414] on select "1 2 3 4 5 6 7 8 9 10 11 12" at bounding box center [888, 430] width 24 height 32
click at [726, 492] on input at bounding box center [724, 495] width 471 height 32
drag, startPoint x: 722, startPoint y: 478, endPoint x: 707, endPoint y: 496, distance: 23.6
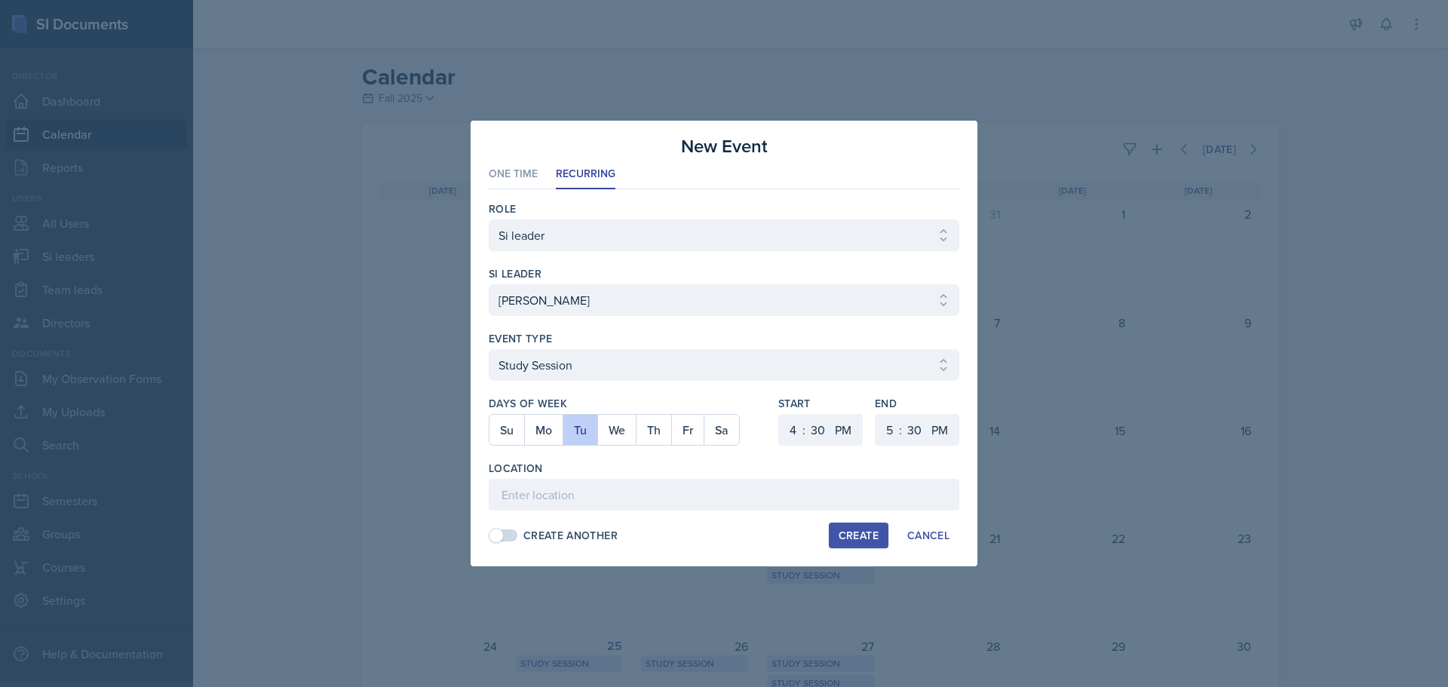
click at [710, 493] on div "Location" at bounding box center [724, 486] width 471 height 50
click at [707, 496] on input at bounding box center [724, 495] width 471 height 32
paste input "[URL][DOMAIN_NAME]"
type input "[URL][DOMAIN_NAME]"
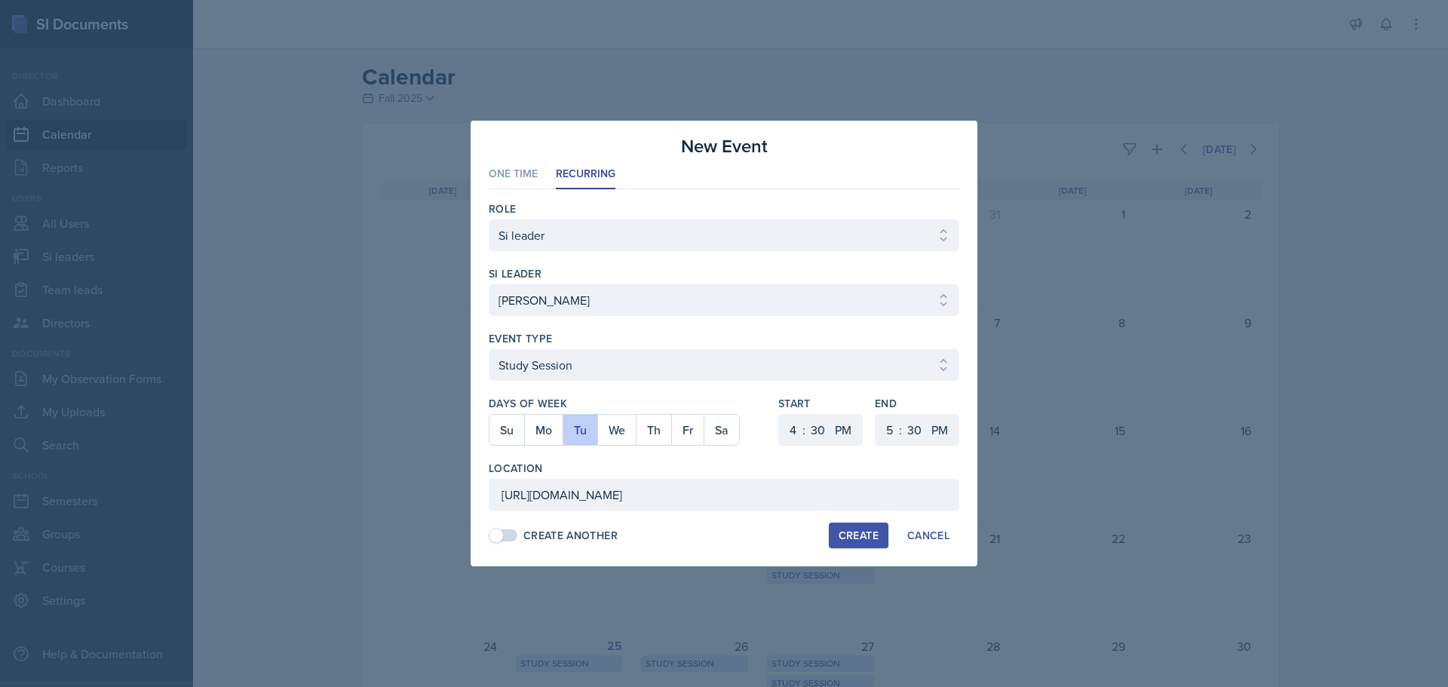
scroll to position [0, 0]
click at [852, 533] on div "Create" at bounding box center [859, 535] width 40 height 12
select select
select select "6"
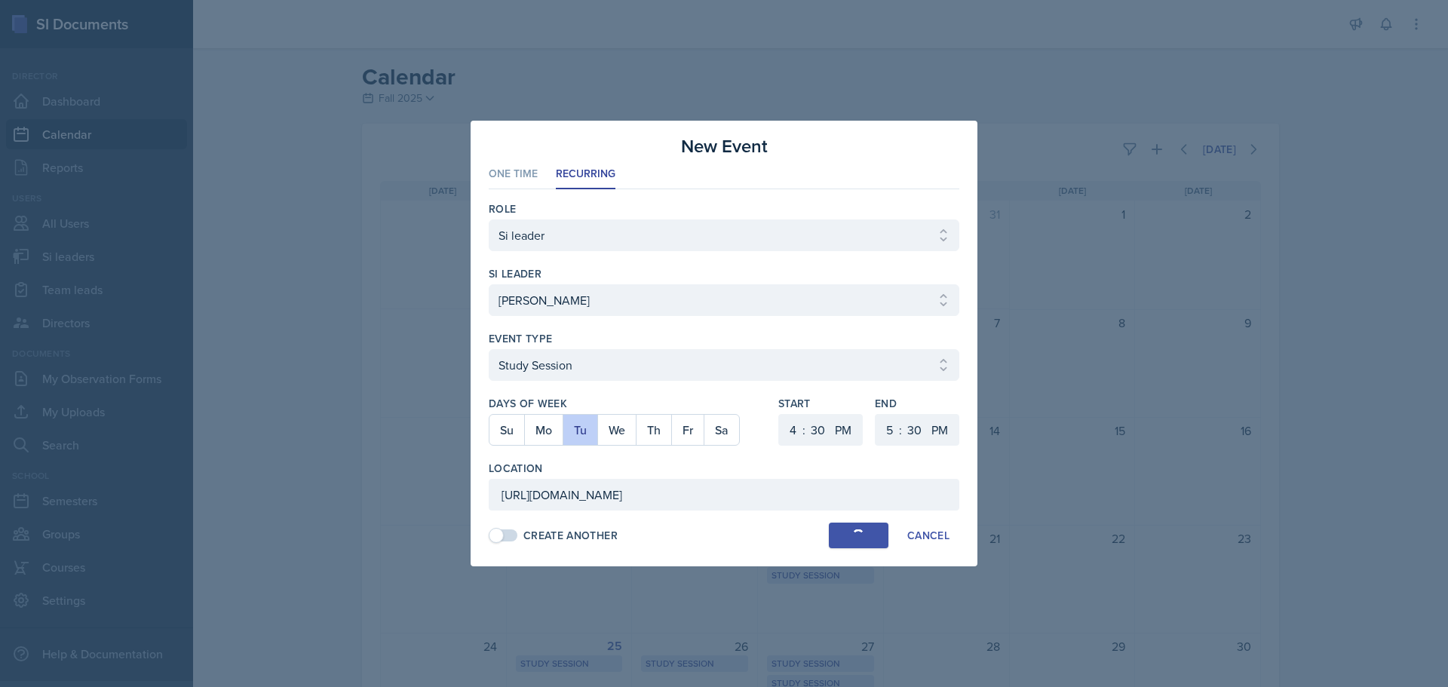
select select "0"
select select "6"
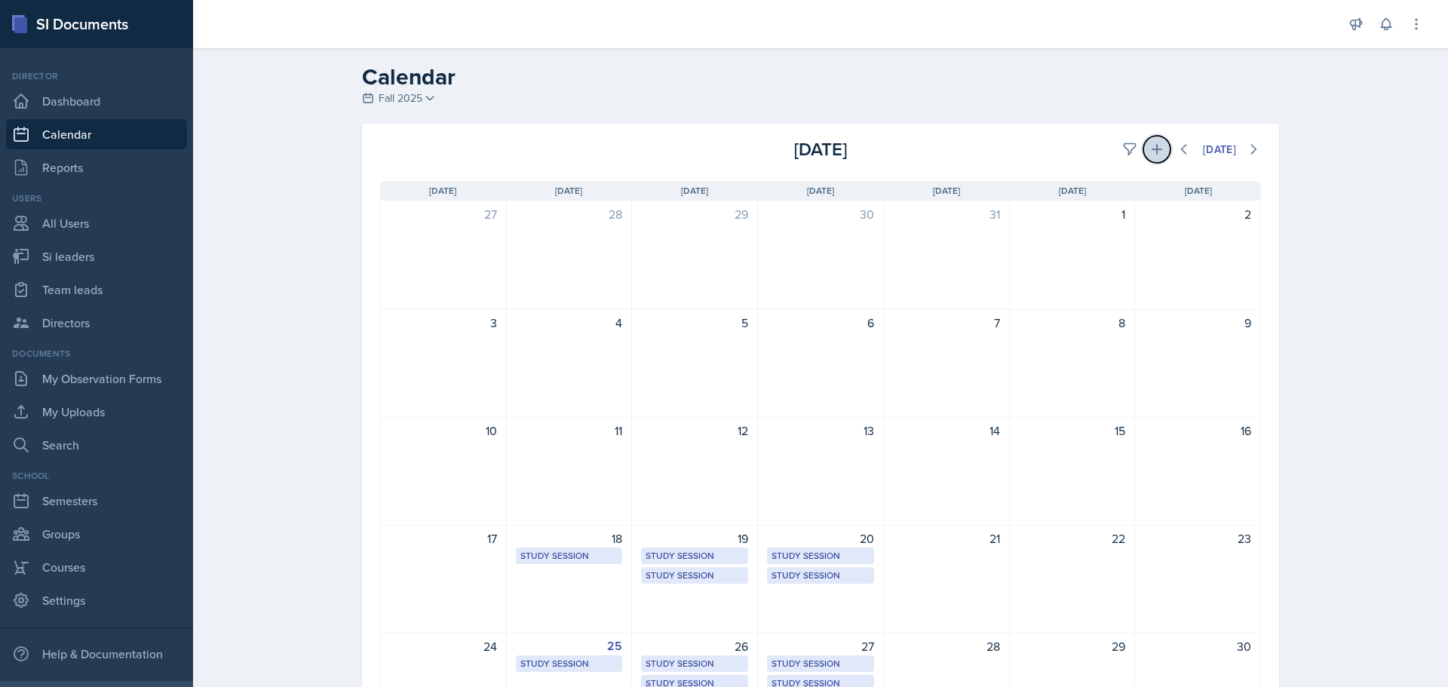
click at [1153, 155] on icon at bounding box center [1156, 149] width 15 height 15
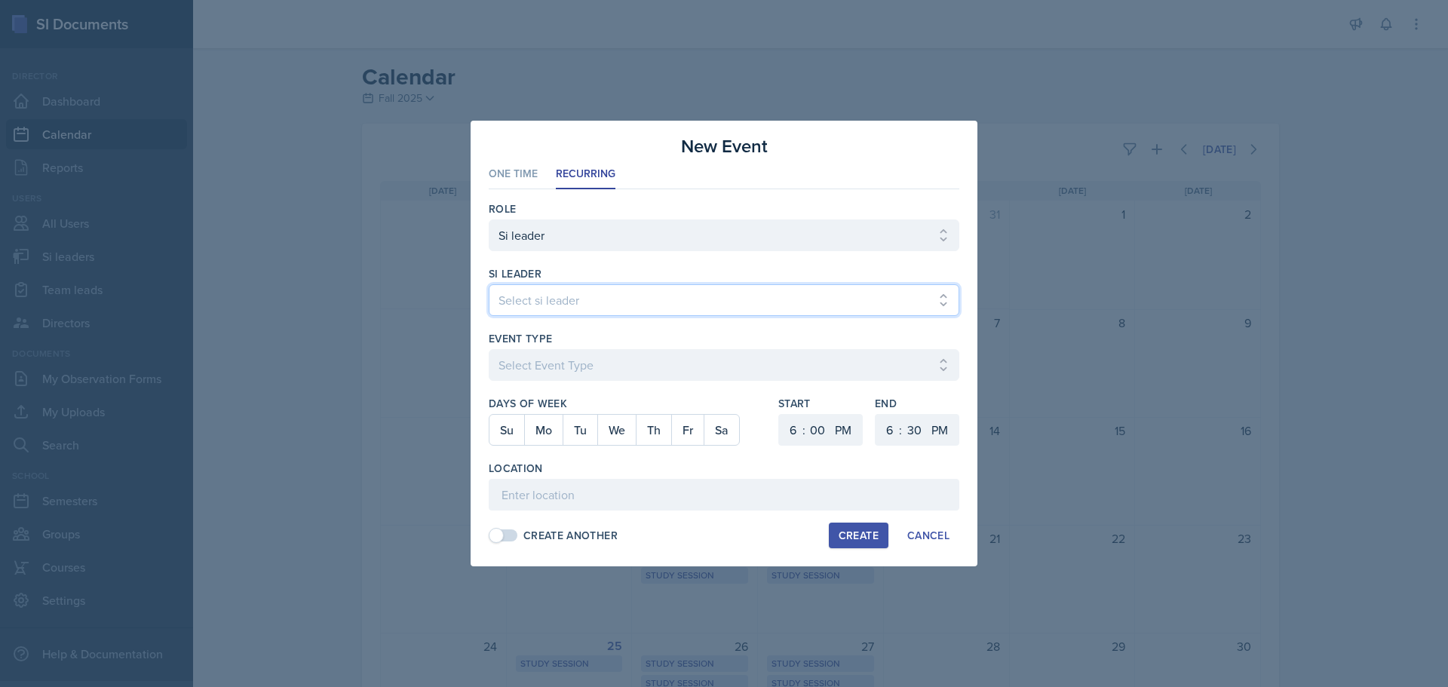
click at [743, 311] on select "Select si leader [PERSON_NAME] [PERSON_NAME] [PERSON_NAME] [PERSON_NAME] [PERSO…" at bounding box center [724, 300] width 471 height 32
click at [707, 309] on select "Select si leader [PERSON_NAME] [PERSON_NAME] [PERSON_NAME] [PERSON_NAME] [PERSO…" at bounding box center [724, 300] width 471 height 32
select select "a46de909-c9f8-455f-9b7a-b85a403d3af4"
click at [707, 311] on select "Select si leader [PERSON_NAME] [PERSON_NAME] [PERSON_NAME] [PERSON_NAME] [PERSO…" at bounding box center [724, 300] width 471 height 32
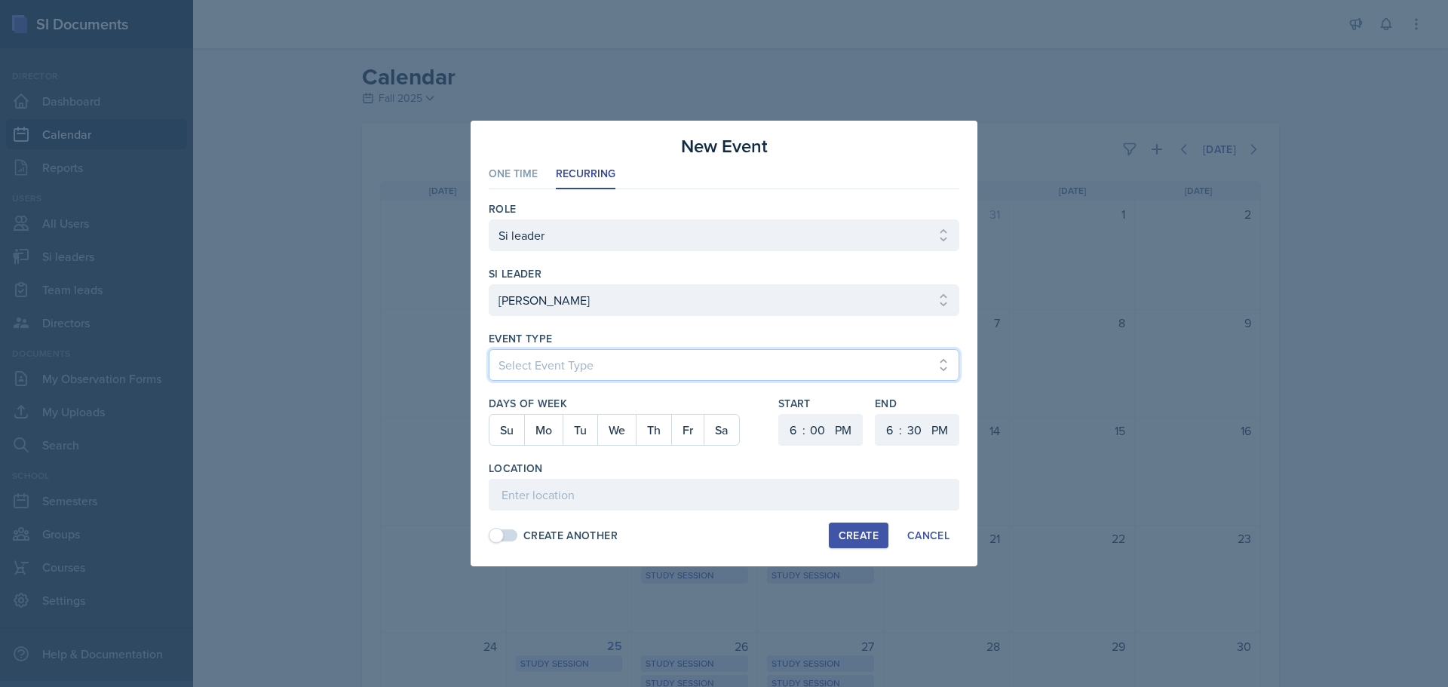
click at [577, 370] on select "Select Event Type Major Review Session Study Session" at bounding box center [724, 365] width 471 height 32
select select "d66089cd-5ee7-4f89-a345-f1bdd1643066"
click at [489, 349] on select "Select Event Type Major Review Session Study Session" at bounding box center [724, 365] width 471 height 32
click at [685, 439] on button "Fr" at bounding box center [687, 430] width 32 height 30
click at [798, 428] on select "1 2 3 4 5 6 7 8 9 10 11 12" at bounding box center [791, 430] width 24 height 32
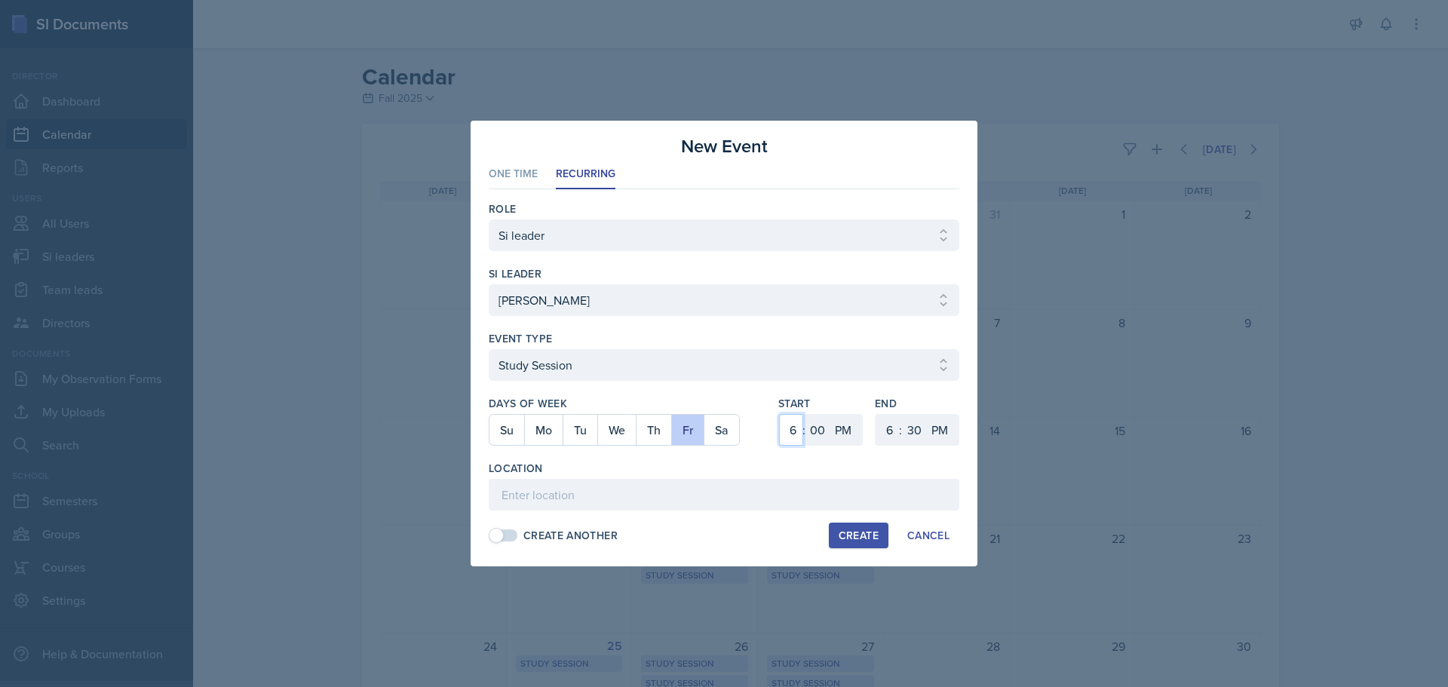
select select "1"
click at [779, 414] on select "1 2 3 4 5 6 7 8 9 10 11 12" at bounding box center [791, 430] width 24 height 32
click at [879, 425] on select "1 2 3 4 5 6 7 8 9 10 11 12" at bounding box center [888, 430] width 24 height 32
select select "2"
click at [876, 414] on select "1 2 3 4 5 6 7 8 9 10 11 12" at bounding box center [888, 430] width 24 height 32
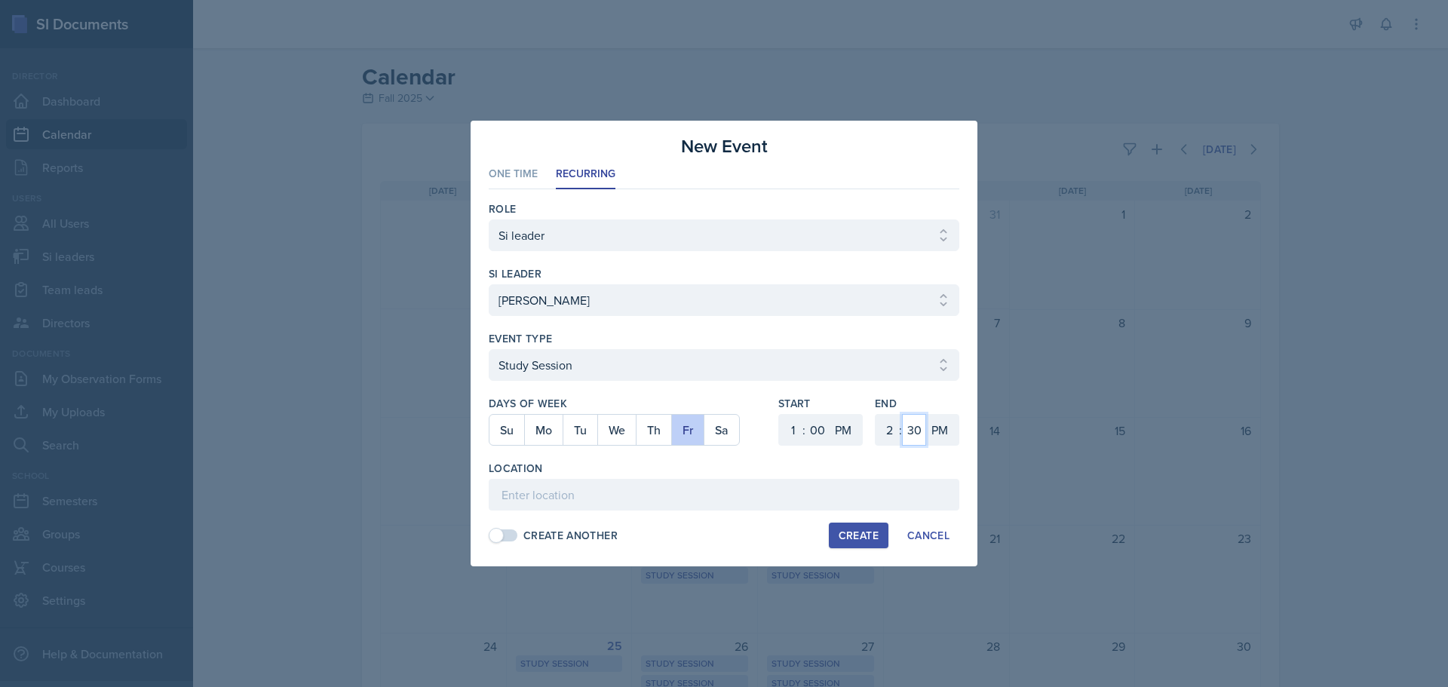
click at [920, 433] on select "00 05 10 15 20 25 30 35 40 45 50 55" at bounding box center [914, 430] width 24 height 32
select select "0"
click at [902, 414] on select "00 05 10 15 20 25 30 35 40 45 50 55" at bounding box center [914, 430] width 24 height 32
click at [508, 503] on input at bounding box center [724, 495] width 471 height 32
paste input "[URL][DOMAIN_NAME]"
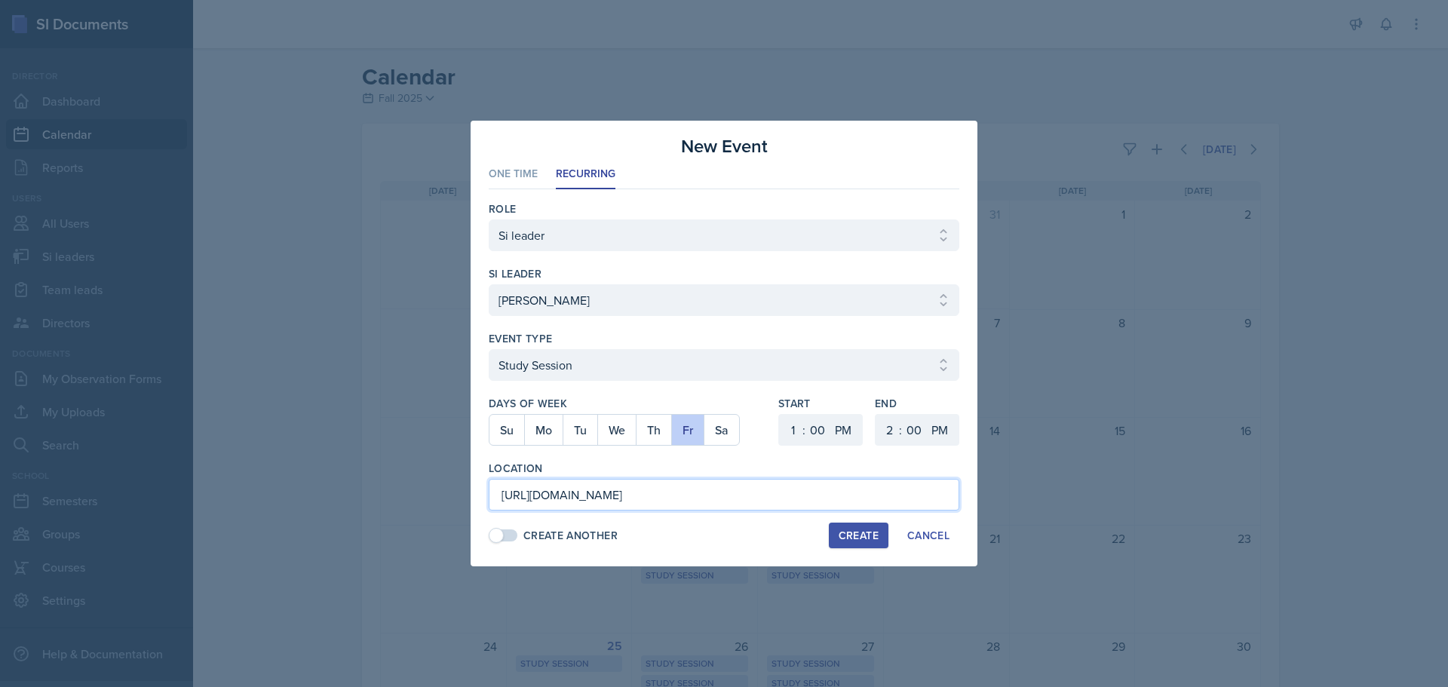
scroll to position [0, 1121]
type input "[URL][DOMAIN_NAME]"
click at [881, 526] on button "Create" at bounding box center [859, 536] width 60 height 26
select select
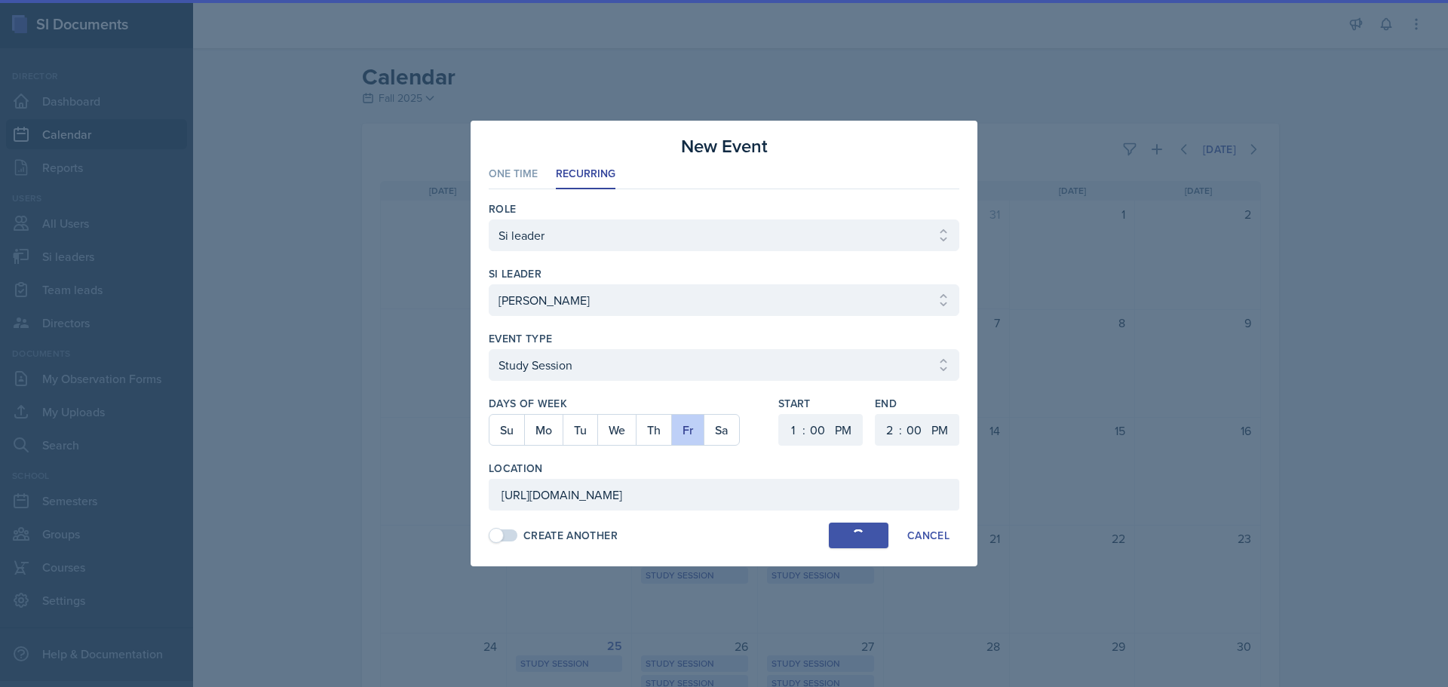
select select
select select "6"
select select "30"
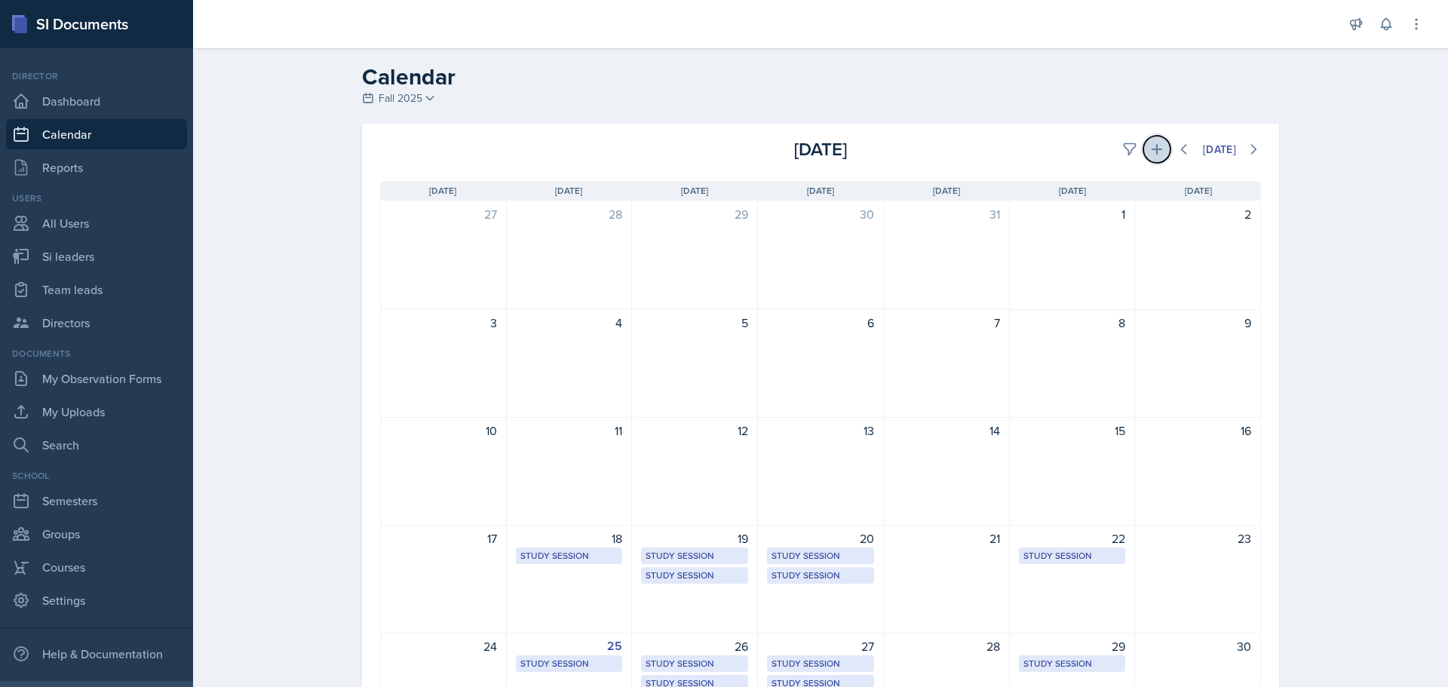
click at [1149, 154] on icon at bounding box center [1156, 149] width 15 height 15
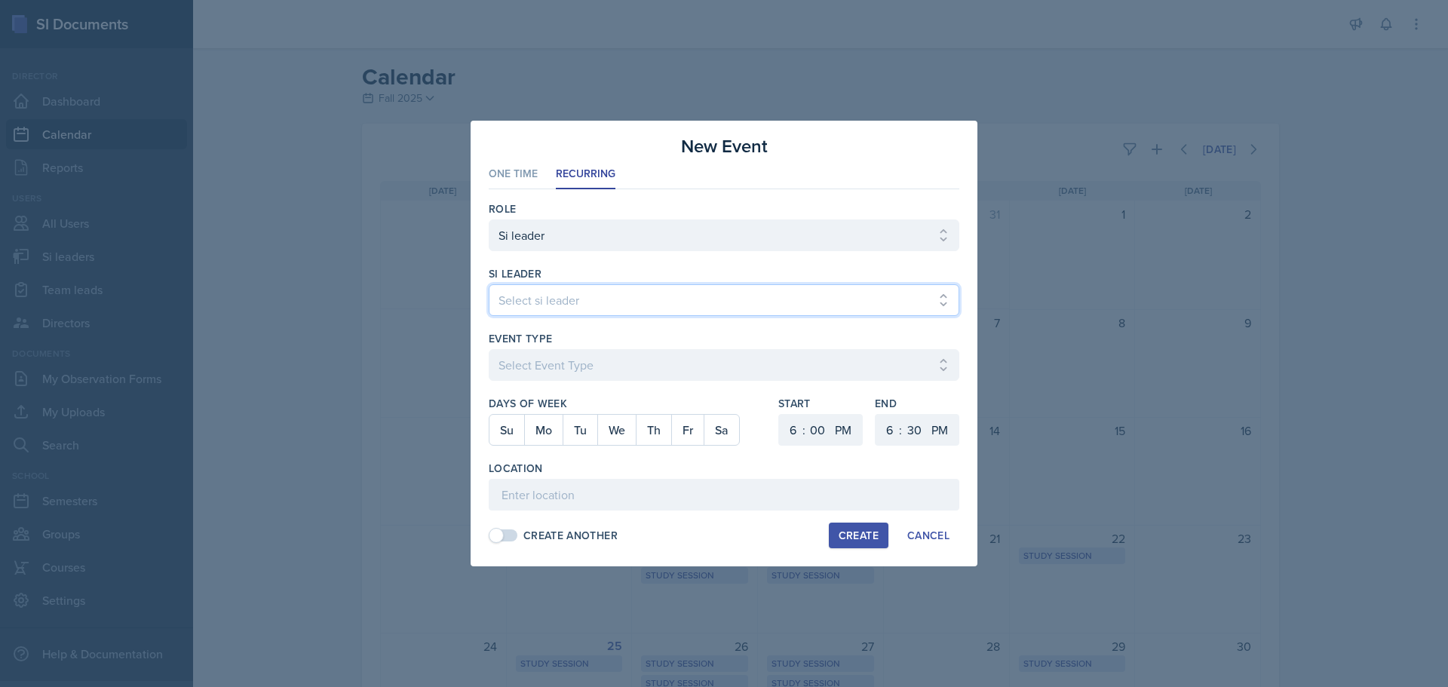
click at [618, 301] on select "Select si leader [PERSON_NAME] [PERSON_NAME] [PERSON_NAME] [PERSON_NAME] [PERSO…" at bounding box center [724, 300] width 471 height 32
select select "9d1b4da9-205f-40f6-96b1-7a58a51ee78d"
click at [489, 284] on select "Select si leader [PERSON_NAME] [PERSON_NAME] [PERSON_NAME] [PERSON_NAME] [PERSO…" at bounding box center [724, 300] width 471 height 32
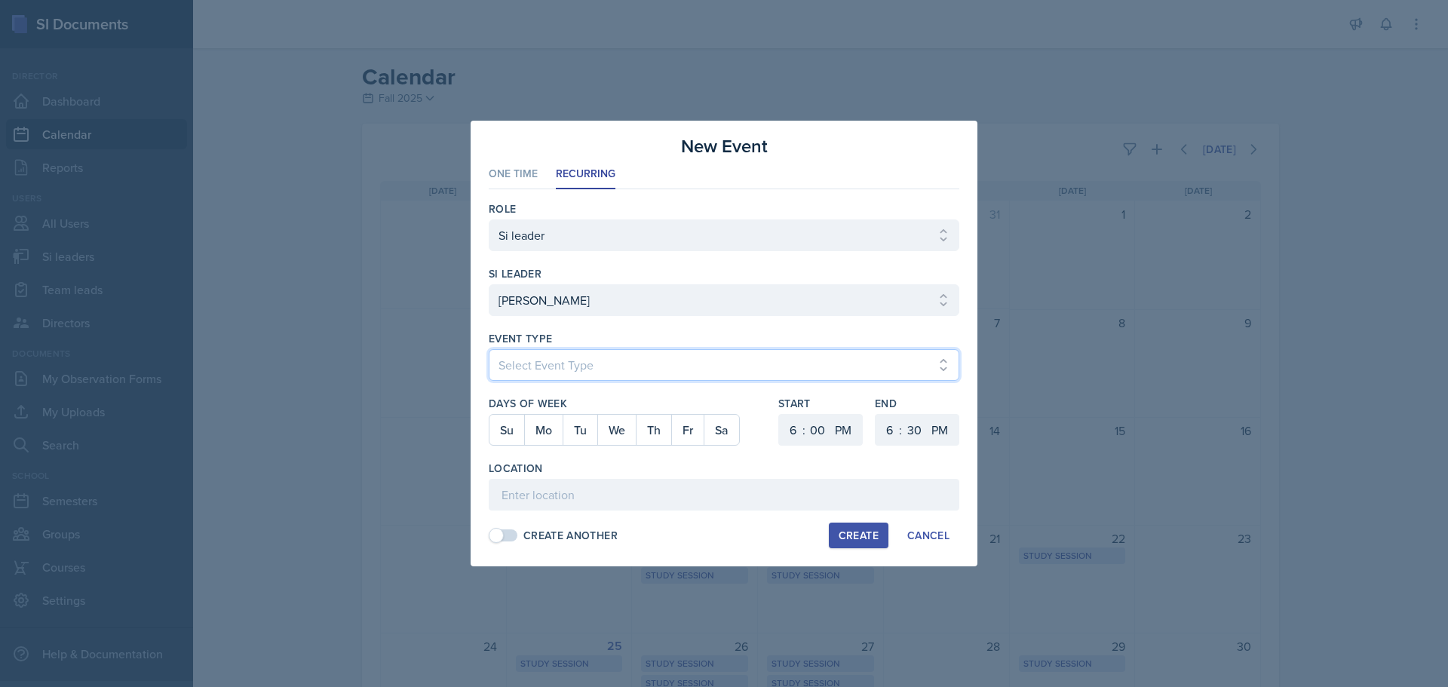
click at [627, 357] on select "Select Event Type Major Review Session Study Session" at bounding box center [724, 365] width 471 height 32
select select "d66089cd-5ee7-4f89-a345-f1bdd1643066"
click at [489, 349] on select "Select Event Type Major Review Session Study Session" at bounding box center [724, 365] width 471 height 32
click at [573, 434] on button "Tu" at bounding box center [580, 430] width 35 height 30
click at [787, 442] on select "1 2 3 4 5 6 7 8 9 10 11 12" at bounding box center [791, 430] width 24 height 32
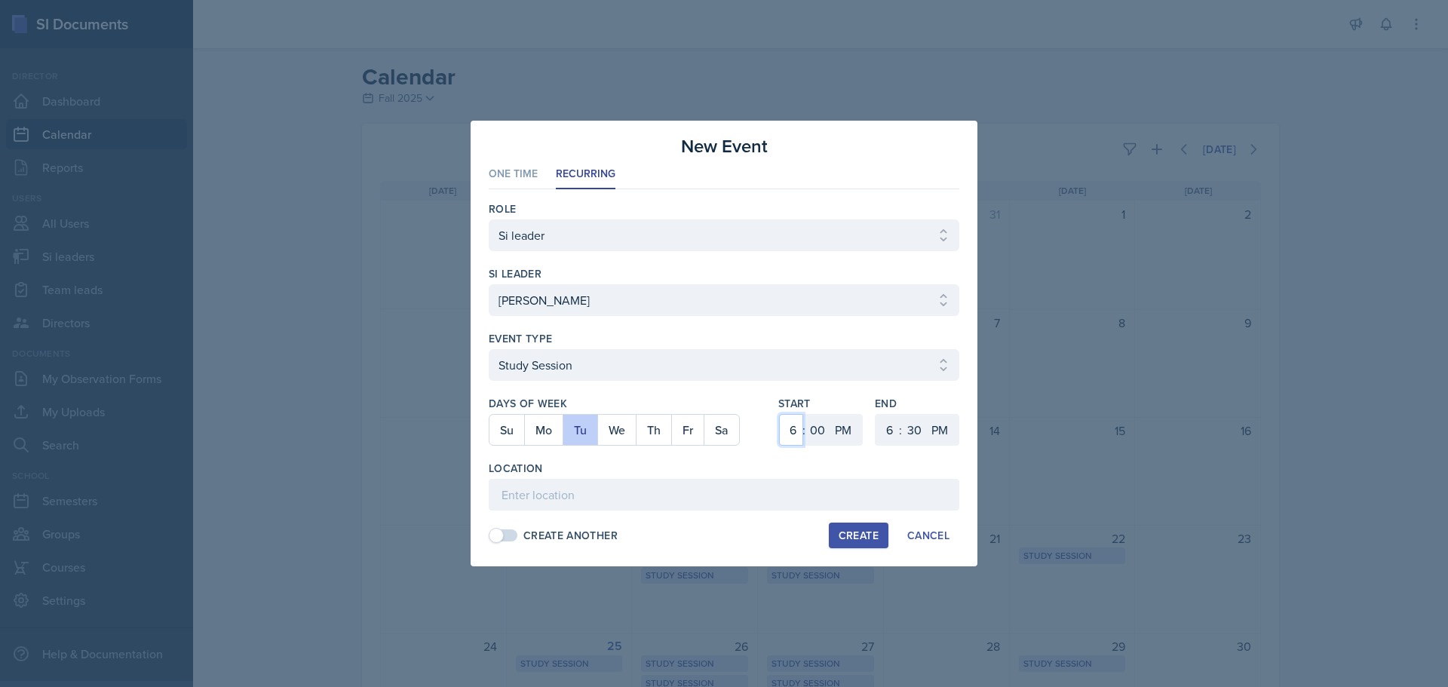
select select "11"
click at [779, 414] on select "1 2 3 4 5 6 7 8 9 10 11 12" at bounding box center [791, 430] width 24 height 32
click at [808, 425] on select "00 05 10 15 20 25 30 35 40 45 50 55" at bounding box center [817, 430] width 24 height 32
select select "15"
click at [805, 414] on select "00 05 10 15 20 25 30 35 40 45 50 55" at bounding box center [817, 430] width 24 height 32
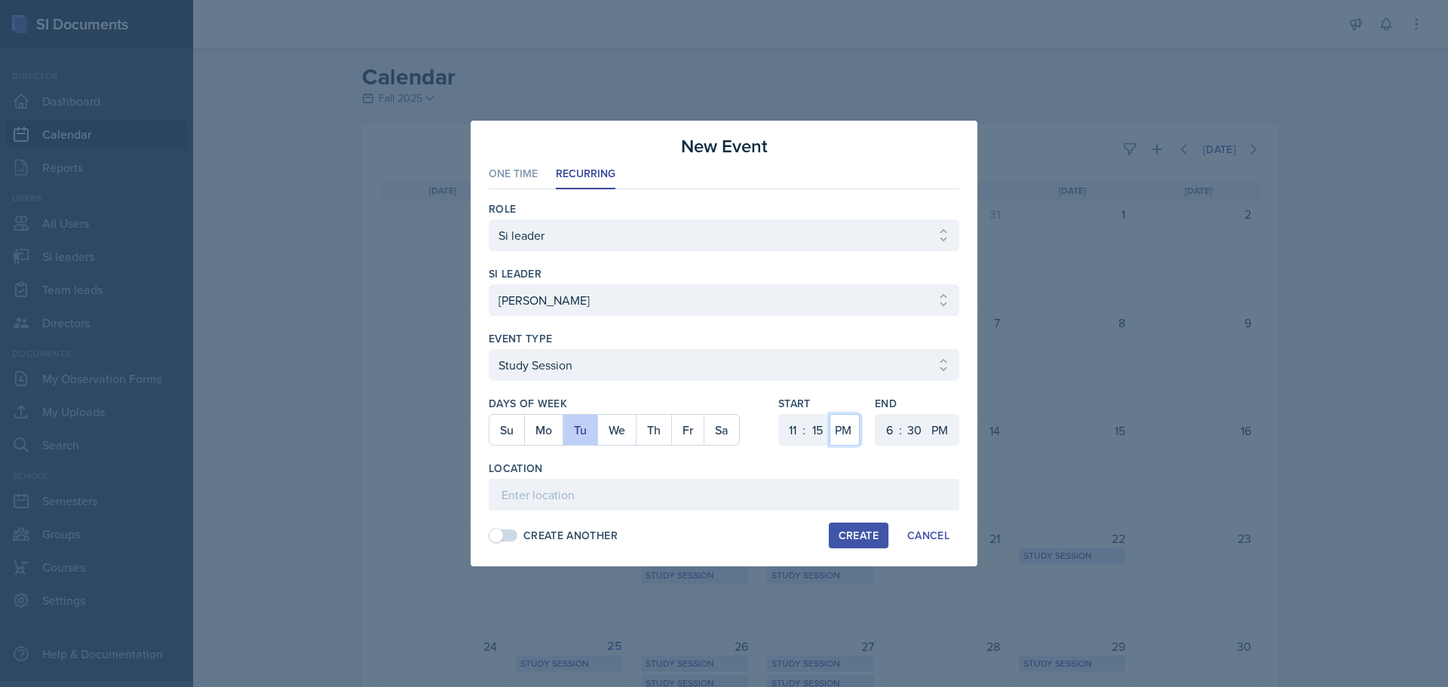
click at [838, 425] on select "AM PM" at bounding box center [845, 430] width 30 height 32
select select "AM"
click at [830, 414] on select "AM PM" at bounding box center [845, 430] width 30 height 32
click at [893, 428] on select "1 2 3 4 5 6 7 8 9 10 11 12" at bounding box center [888, 430] width 24 height 32
select select "12"
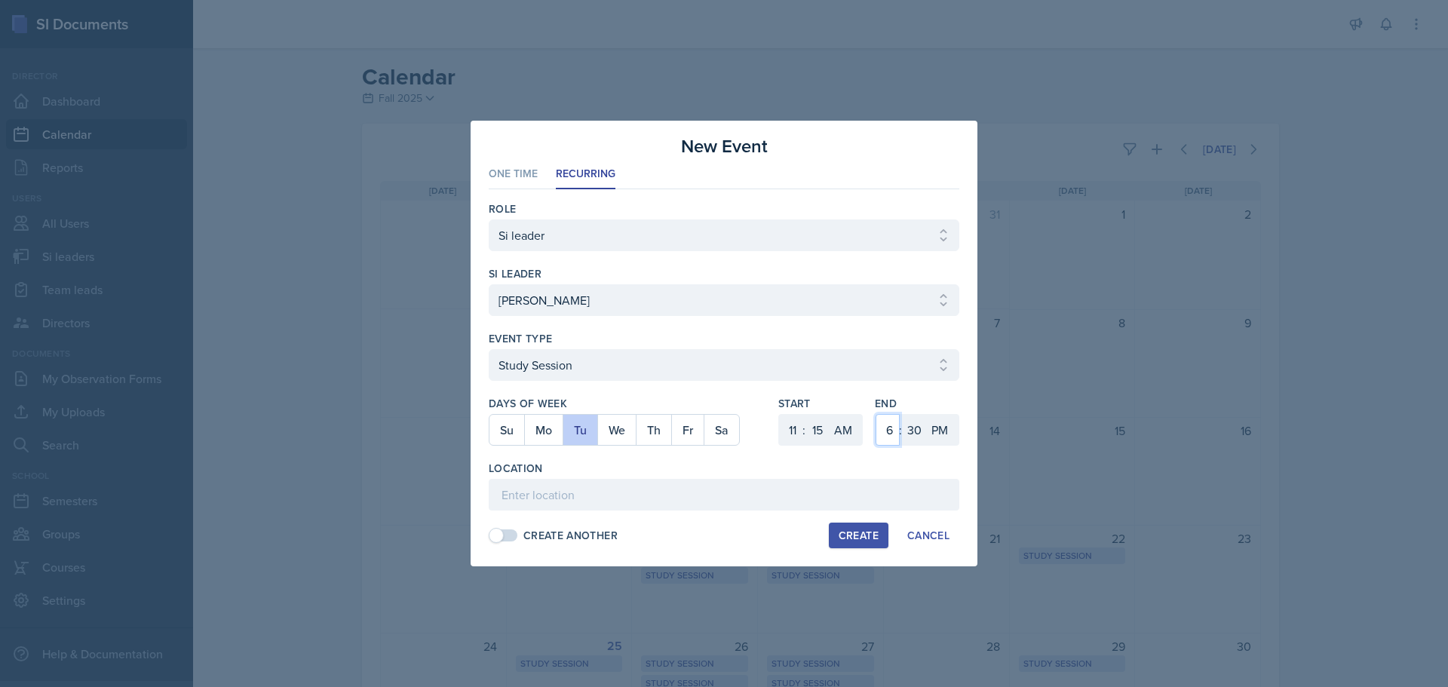
click at [876, 414] on select "1 2 3 4 5 6 7 8 9 10 11 12" at bounding box center [888, 430] width 24 height 32
click at [920, 423] on select "00 05 10 15 20 25 30 35 40 45 50 55" at bounding box center [914, 430] width 24 height 32
select select "5"
click at [902, 414] on select "00 05 10 15 20 25 30 35 40 45 50 55" at bounding box center [914, 430] width 24 height 32
click at [779, 480] on input at bounding box center [724, 495] width 471 height 32
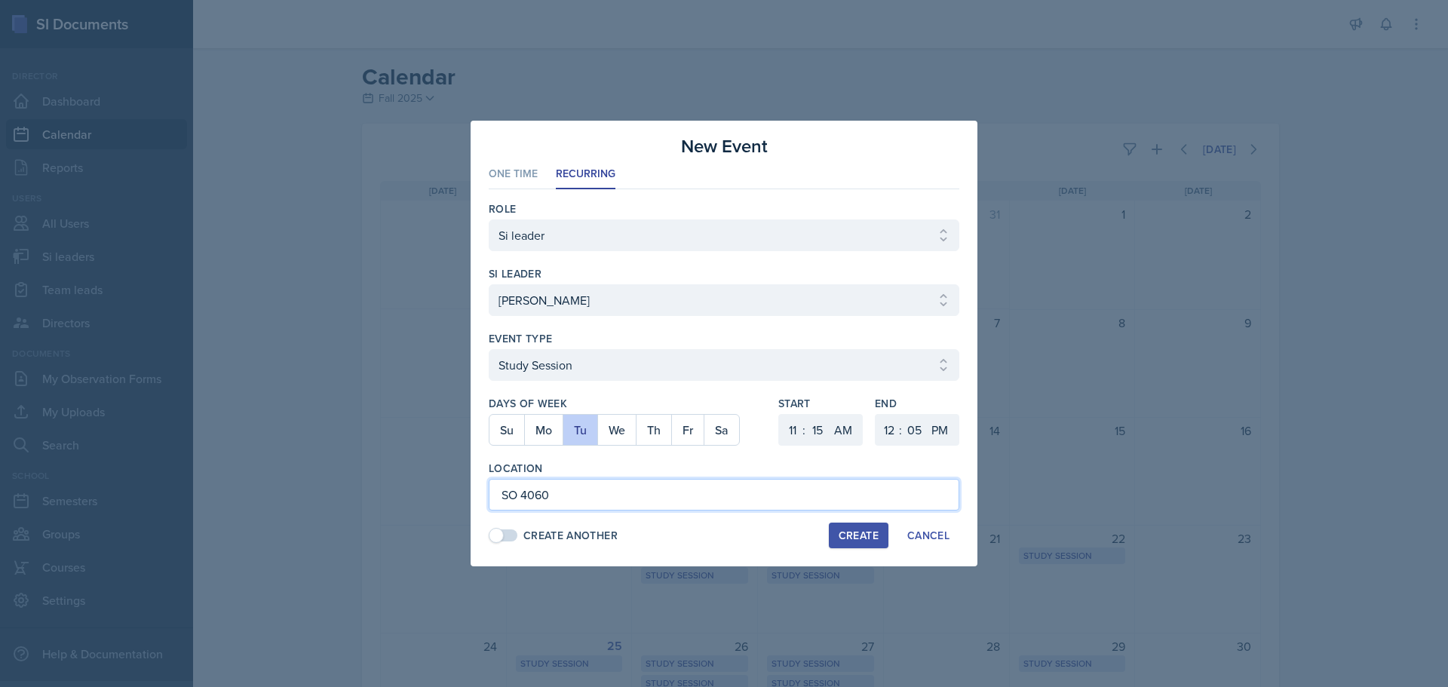
type input "SO 4060"
click at [844, 525] on button "Create" at bounding box center [859, 536] width 60 height 26
select select
select select "6"
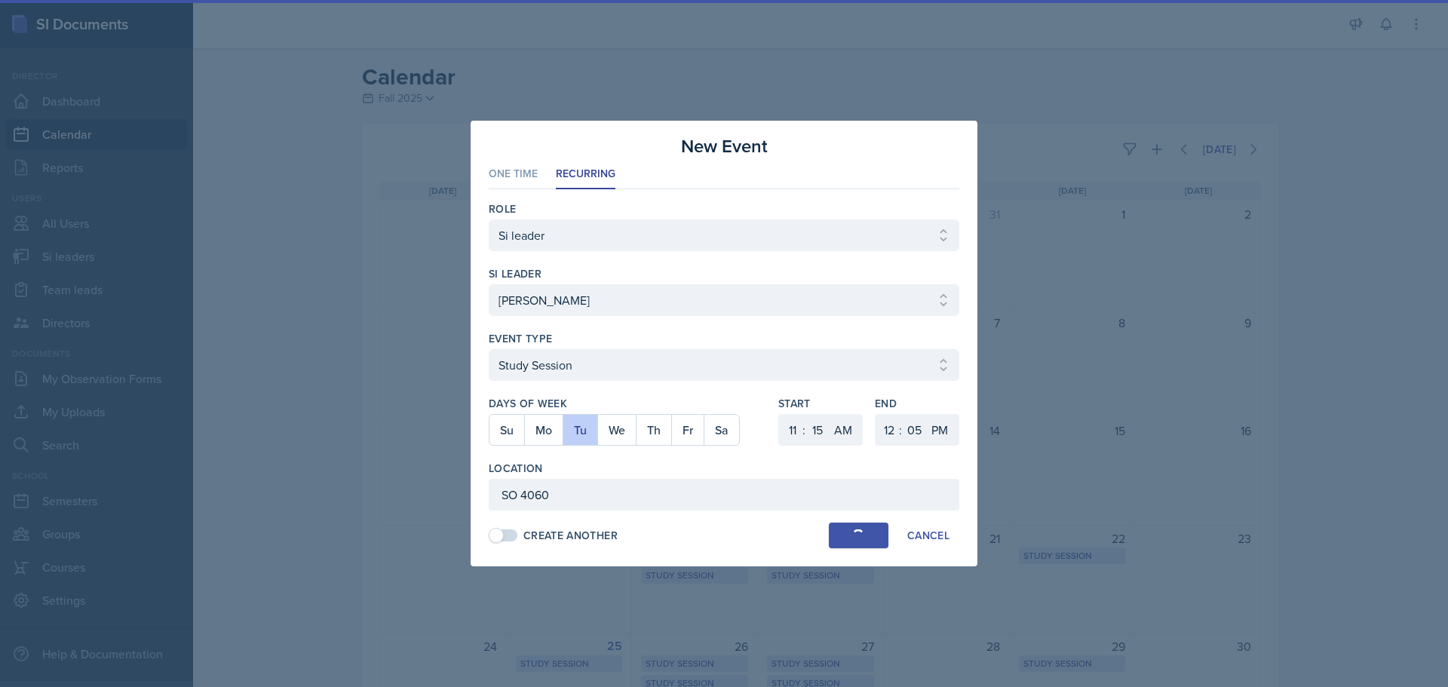
select select "0"
select select "PM"
select select "6"
select select "30"
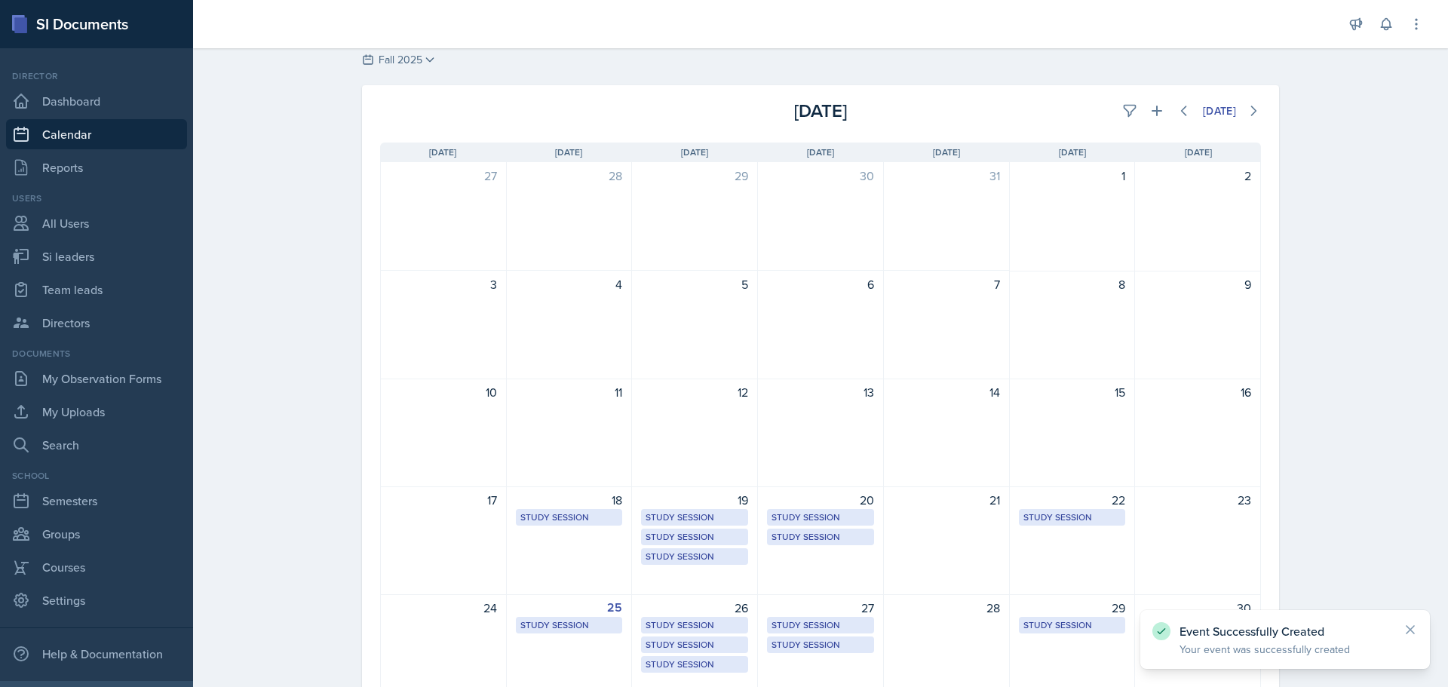
scroll to position [75, 0]
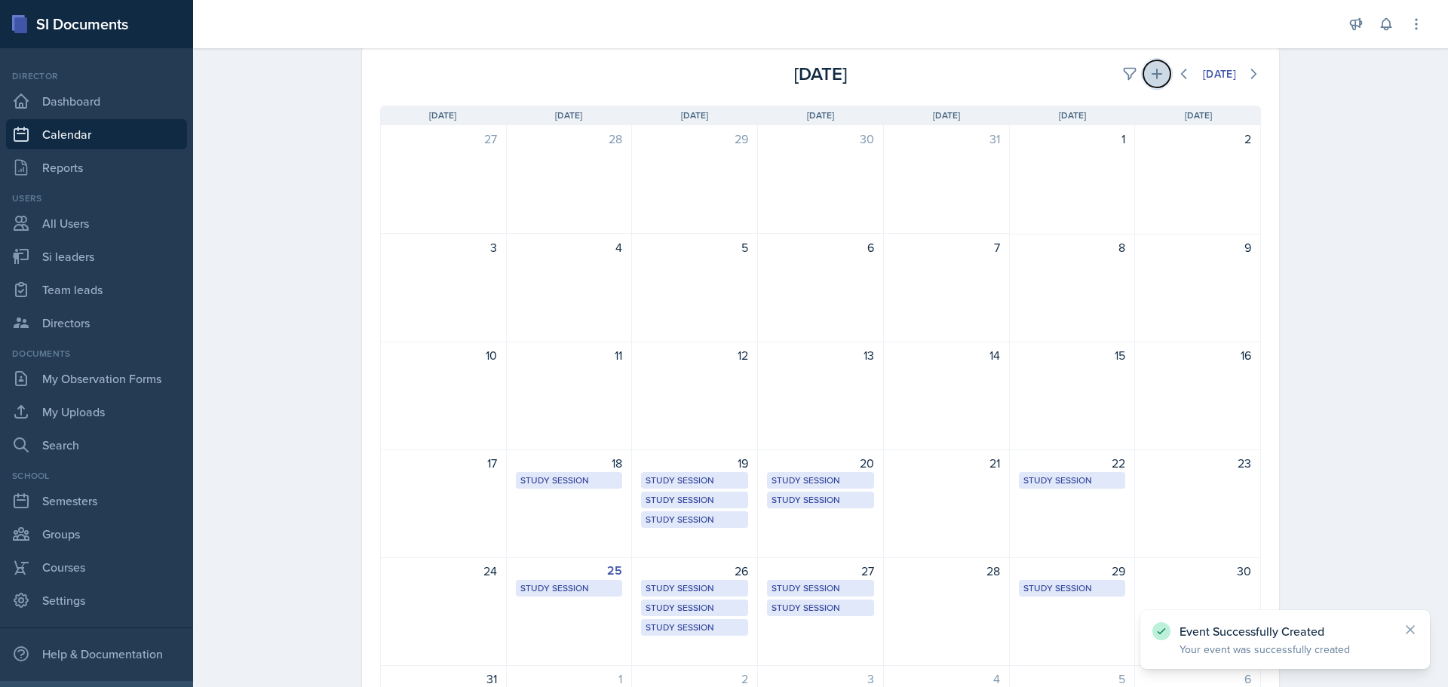
click at [1158, 68] on button at bounding box center [1156, 73] width 27 height 27
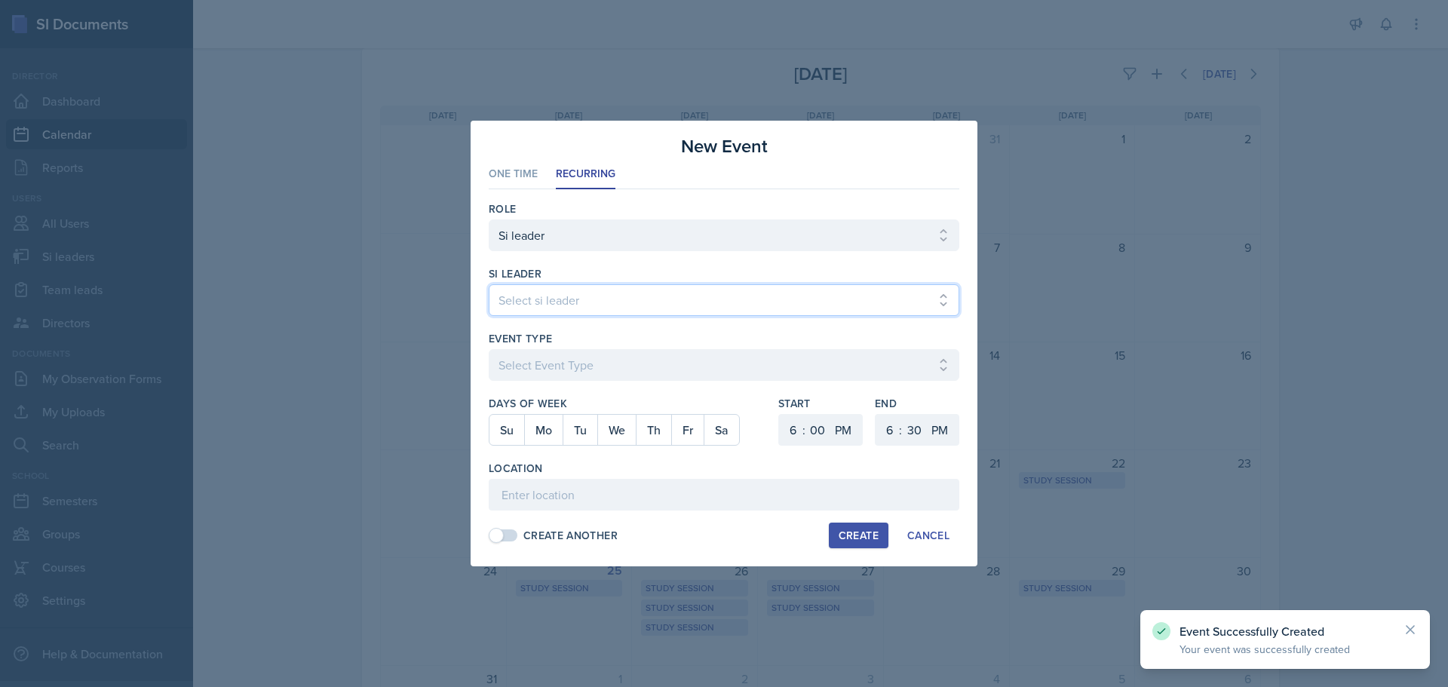
click at [658, 304] on select "Select si leader [PERSON_NAME] [PERSON_NAME] [PERSON_NAME] [PERSON_NAME] [PERSO…" at bounding box center [724, 300] width 471 height 32
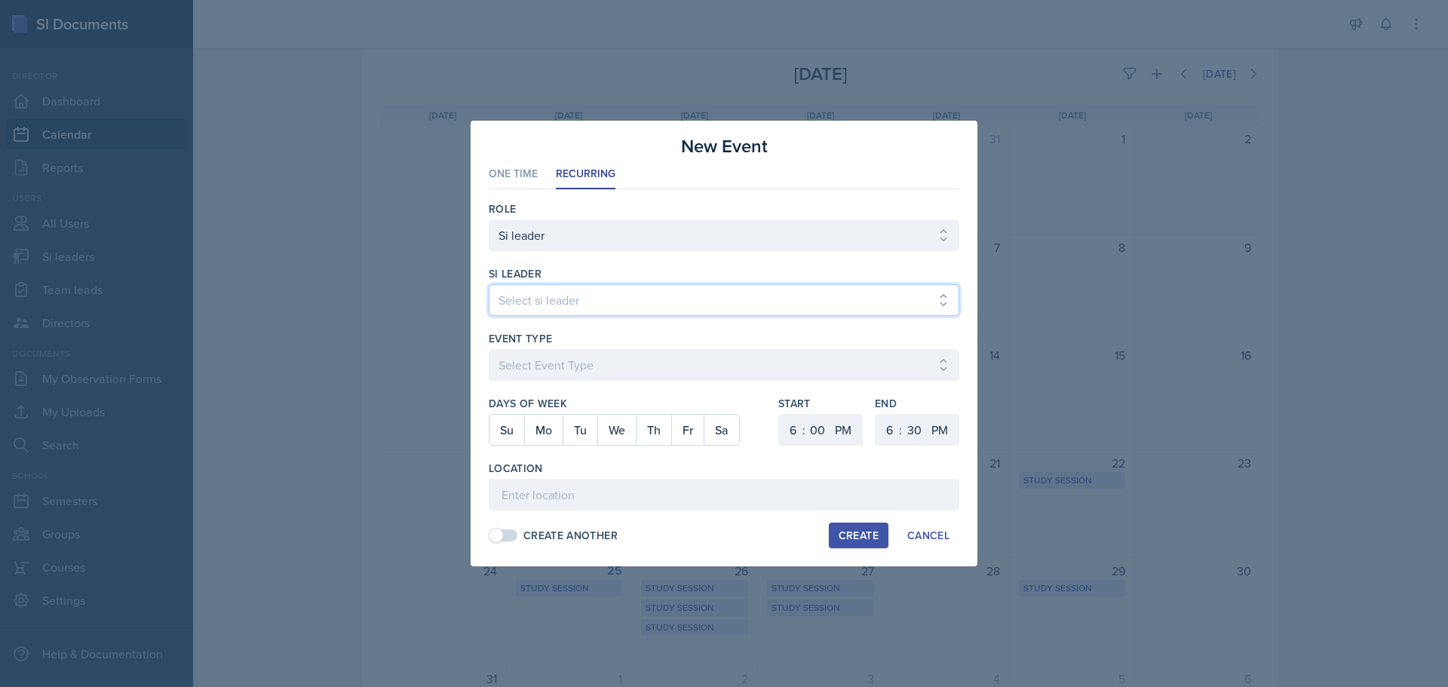
select select "9d1b4da9-205f-40f6-96b1-7a58a51ee78d"
click at [489, 284] on select "Select si leader [PERSON_NAME] [PERSON_NAME] [PERSON_NAME] [PERSON_NAME] [PERSO…" at bounding box center [724, 300] width 471 height 32
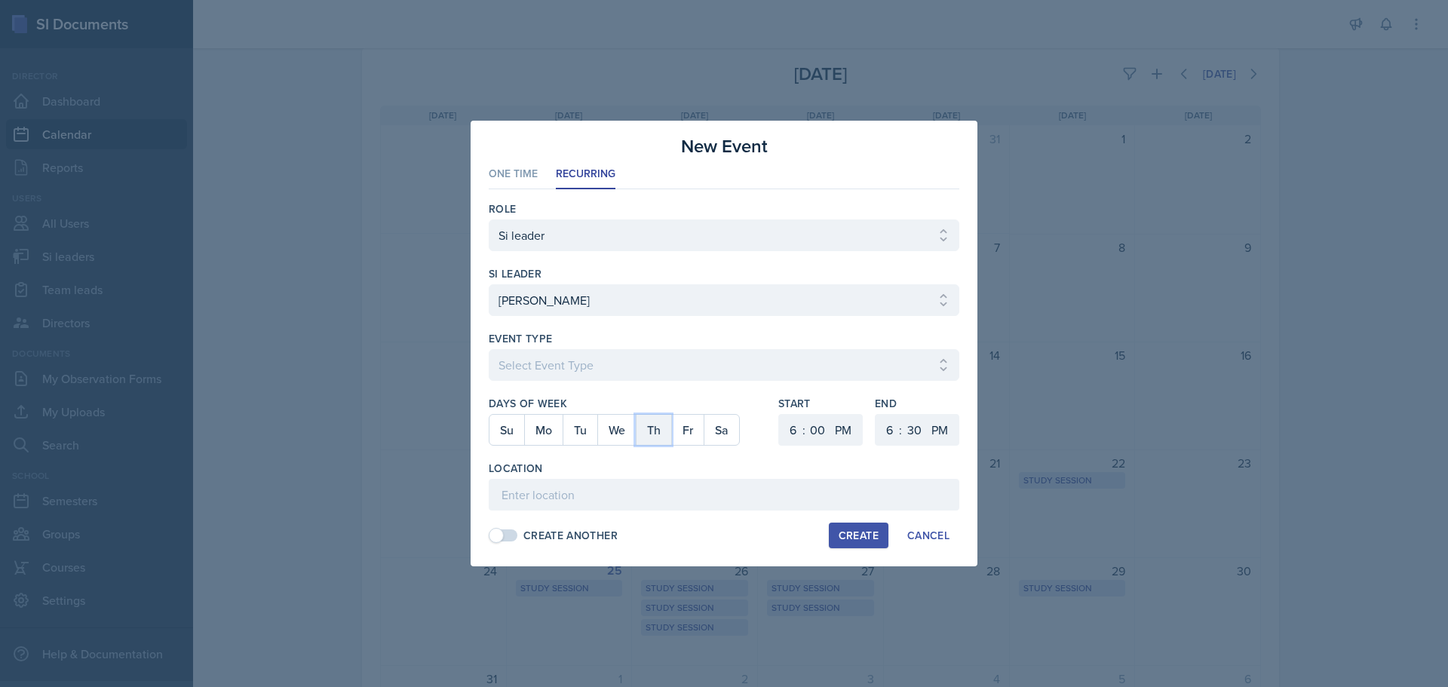
click at [669, 431] on button "Th" at bounding box center [653, 430] width 35 height 30
click at [781, 440] on select "1 2 3 4 5 6 7 8 9 10 11 12" at bounding box center [791, 430] width 24 height 32
select select "11"
click at [779, 414] on select "1 2 3 4 5 6 7 8 9 10 11 12" at bounding box center [791, 430] width 24 height 32
click at [832, 428] on select "AM PM" at bounding box center [845, 430] width 30 height 32
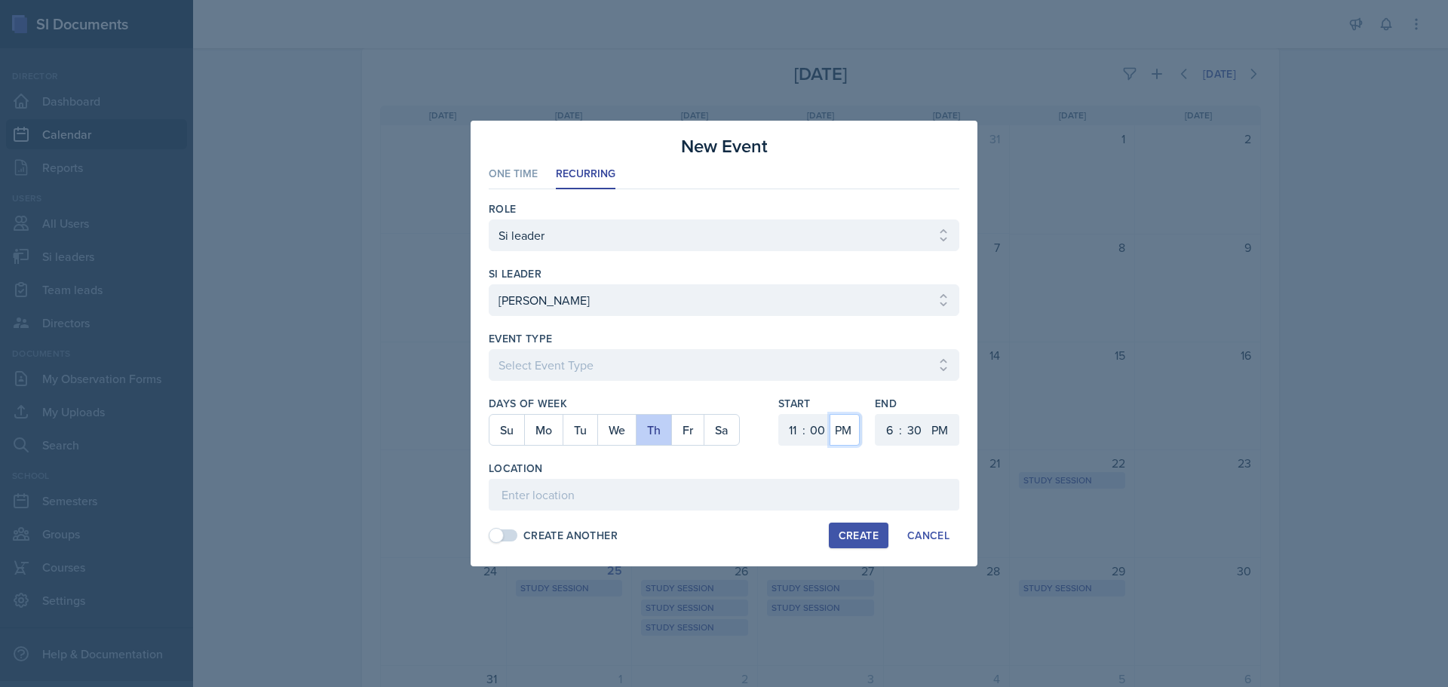
select select "AM"
click at [830, 414] on select "AM PM" at bounding box center [845, 430] width 30 height 32
click at [809, 435] on select "00 05 10 15 20 25 30 35 40 45 50 55" at bounding box center [817, 430] width 24 height 32
select select "15"
click at [805, 414] on select "00 05 10 15 20 25 30 35 40 45 50 55" at bounding box center [817, 430] width 24 height 32
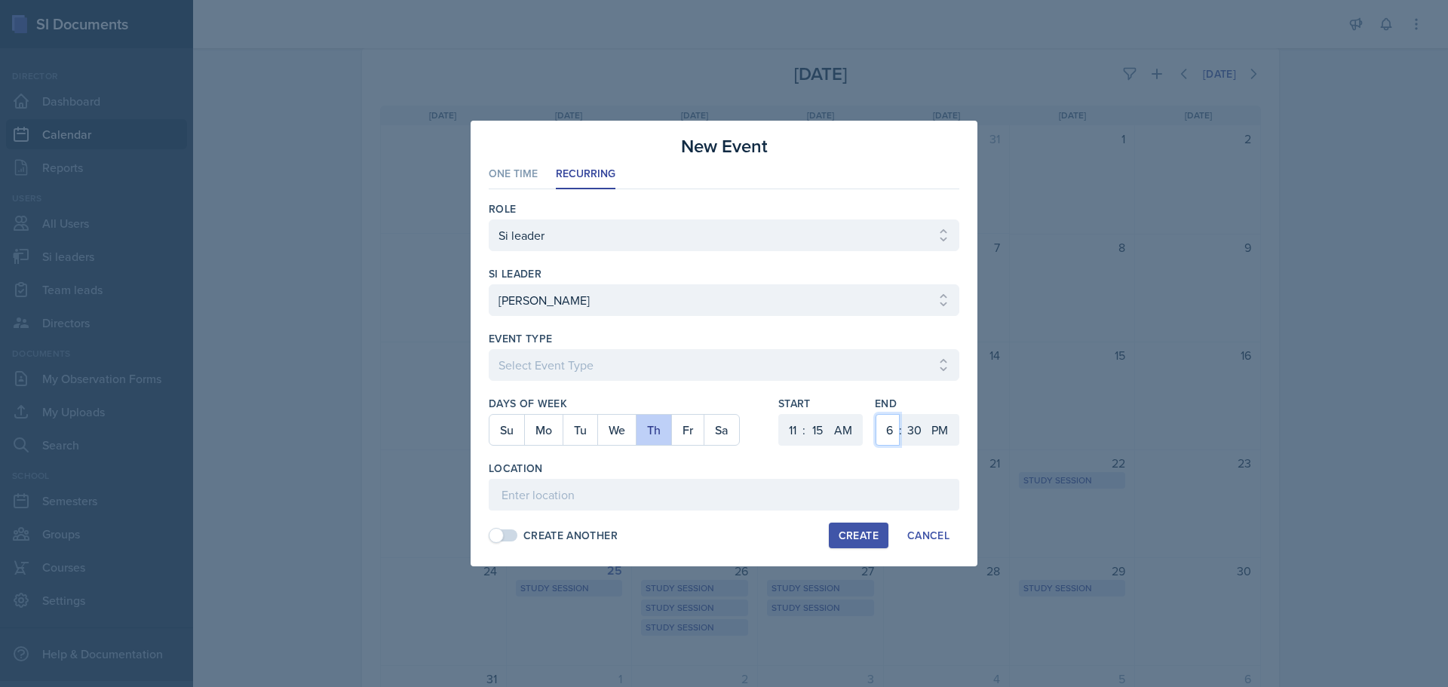
click at [880, 422] on select "1 2 3 4 5 6 7 8 9 10 11 12" at bounding box center [888, 430] width 24 height 32
select select "12"
click at [876, 414] on select "1 2 3 4 5 6 7 8 9 10 11 12" at bounding box center [888, 430] width 24 height 32
click at [905, 422] on select "00 05 10 15 20 25 30 35 40 45 50 55" at bounding box center [914, 430] width 24 height 32
select select "5"
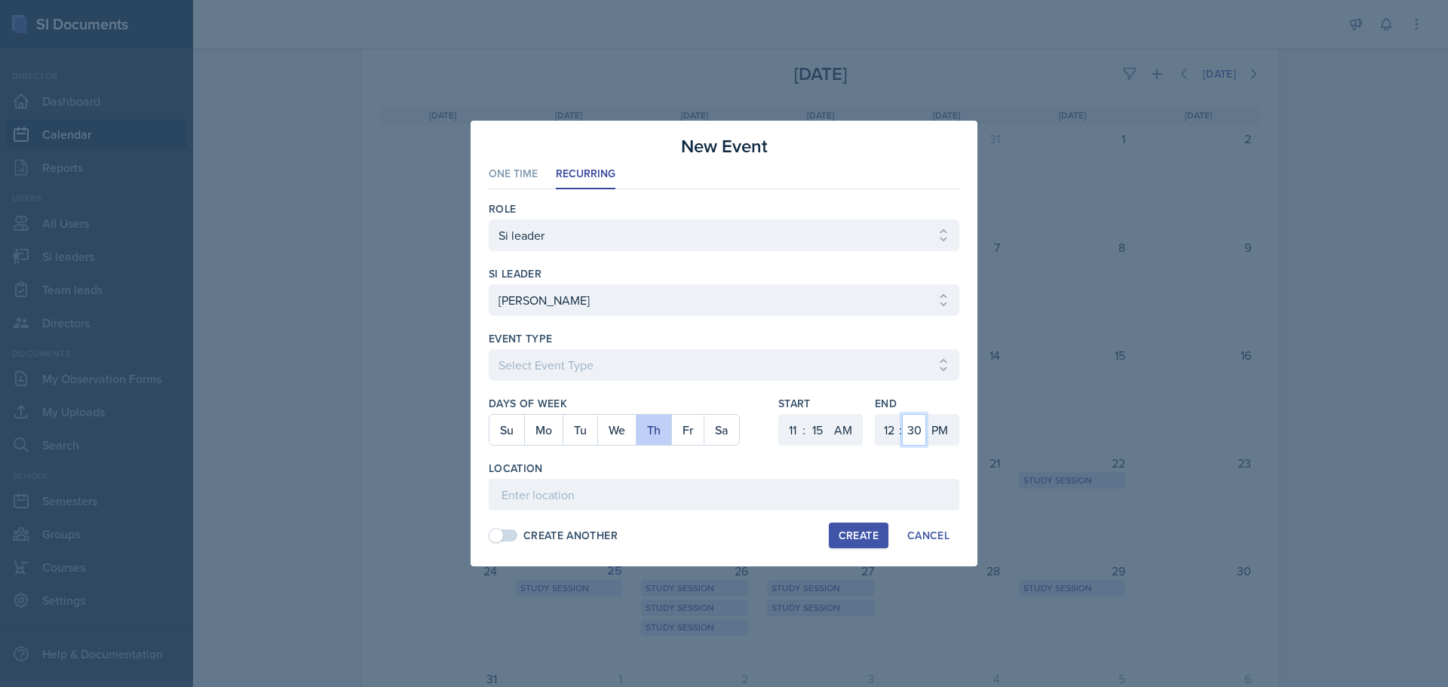
click at [902, 414] on select "00 05 10 15 20 25 30 35 40 45 50 55" at bounding box center [914, 430] width 24 height 32
click at [692, 499] on input at bounding box center [724, 495] width 471 height 32
type input "SO 4060"
click at [849, 541] on div "Create" at bounding box center [859, 535] width 40 height 12
click at [592, 365] on select "Select Event Type Major Review Session Study Session" at bounding box center [724, 365] width 471 height 32
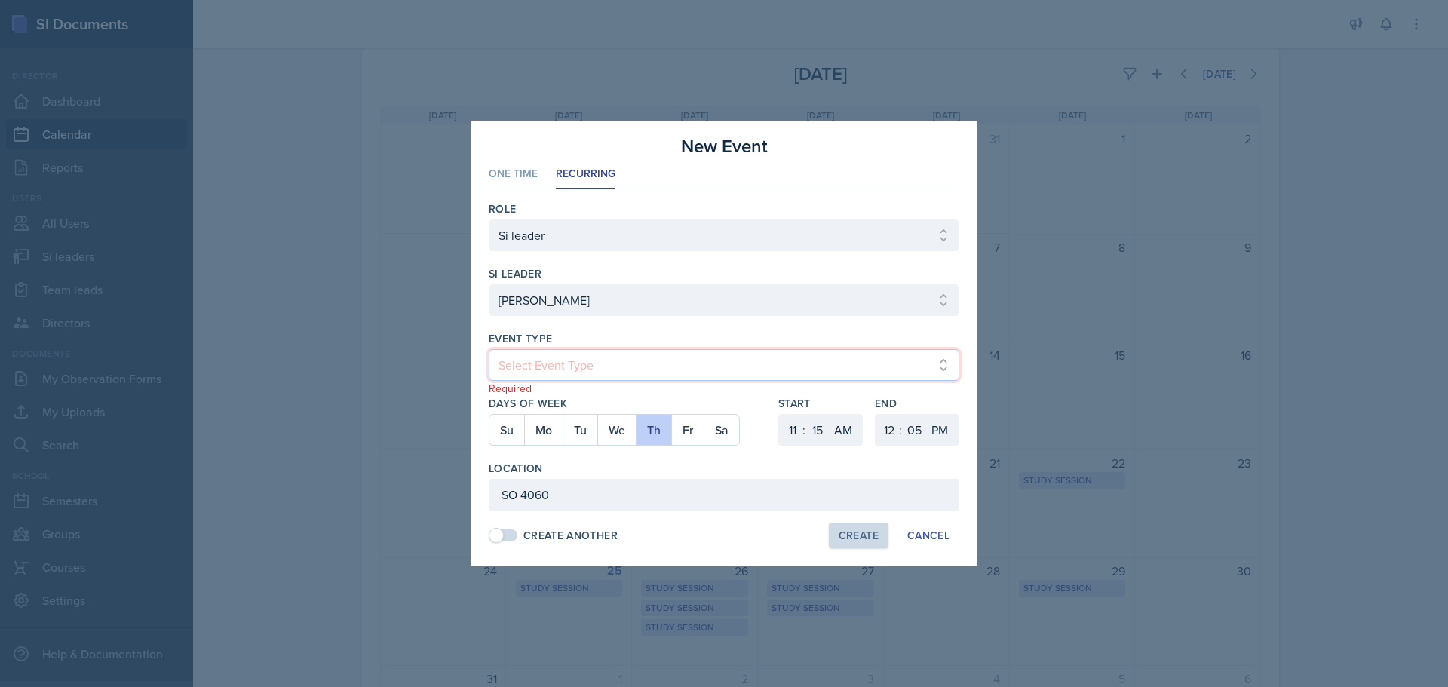
select select "d66089cd-5ee7-4f89-a345-f1bdd1643066"
click at [489, 349] on select "Select Event Type Major Review Session Study Session" at bounding box center [724, 365] width 471 height 32
click at [854, 523] on button "Create" at bounding box center [859, 536] width 60 height 26
select select
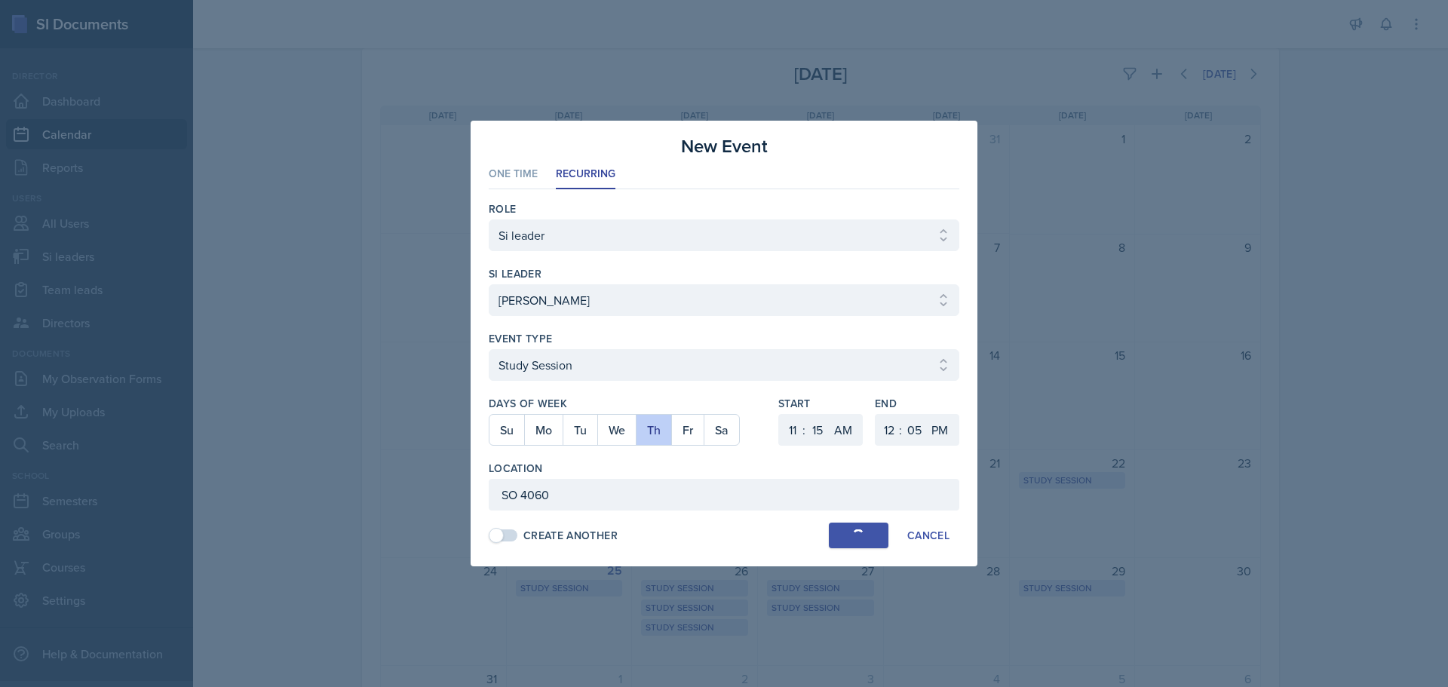
select select "6"
select select "0"
select select "PM"
select select "6"
select select "30"
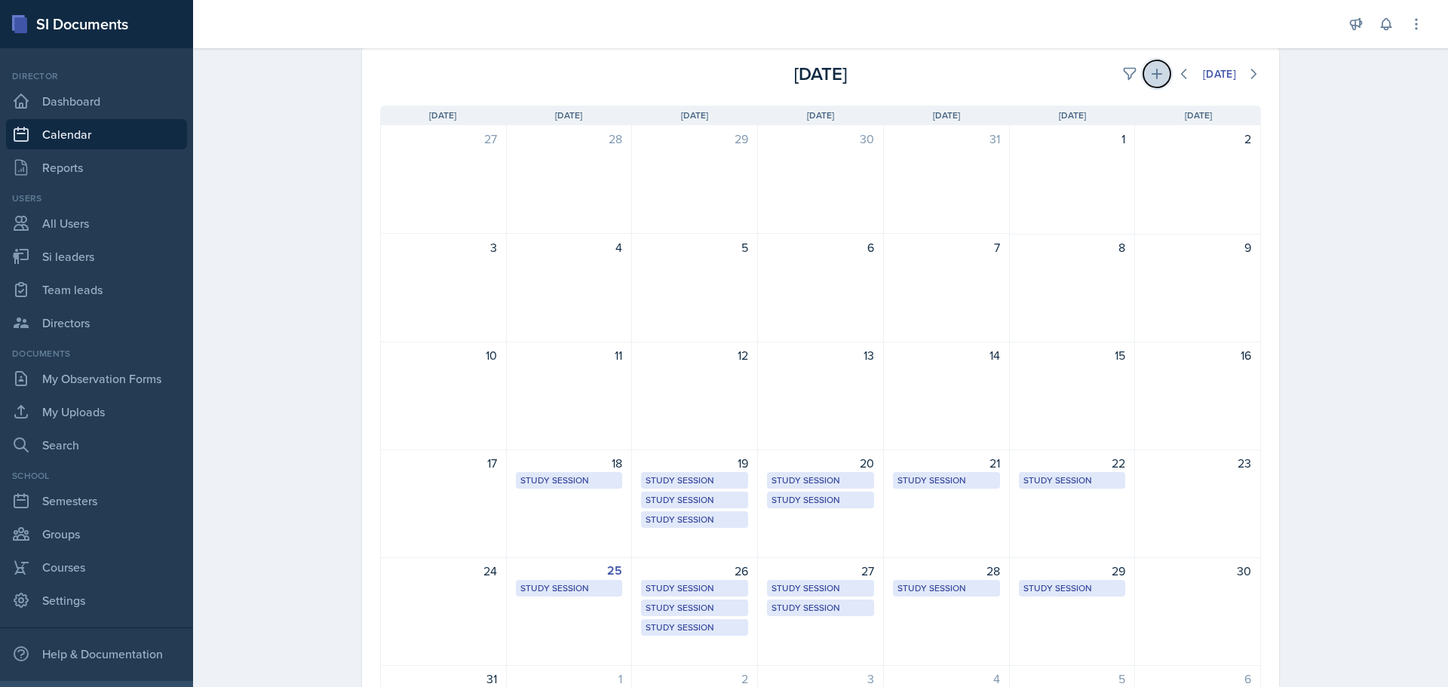
click at [1148, 61] on button at bounding box center [1156, 73] width 27 height 27
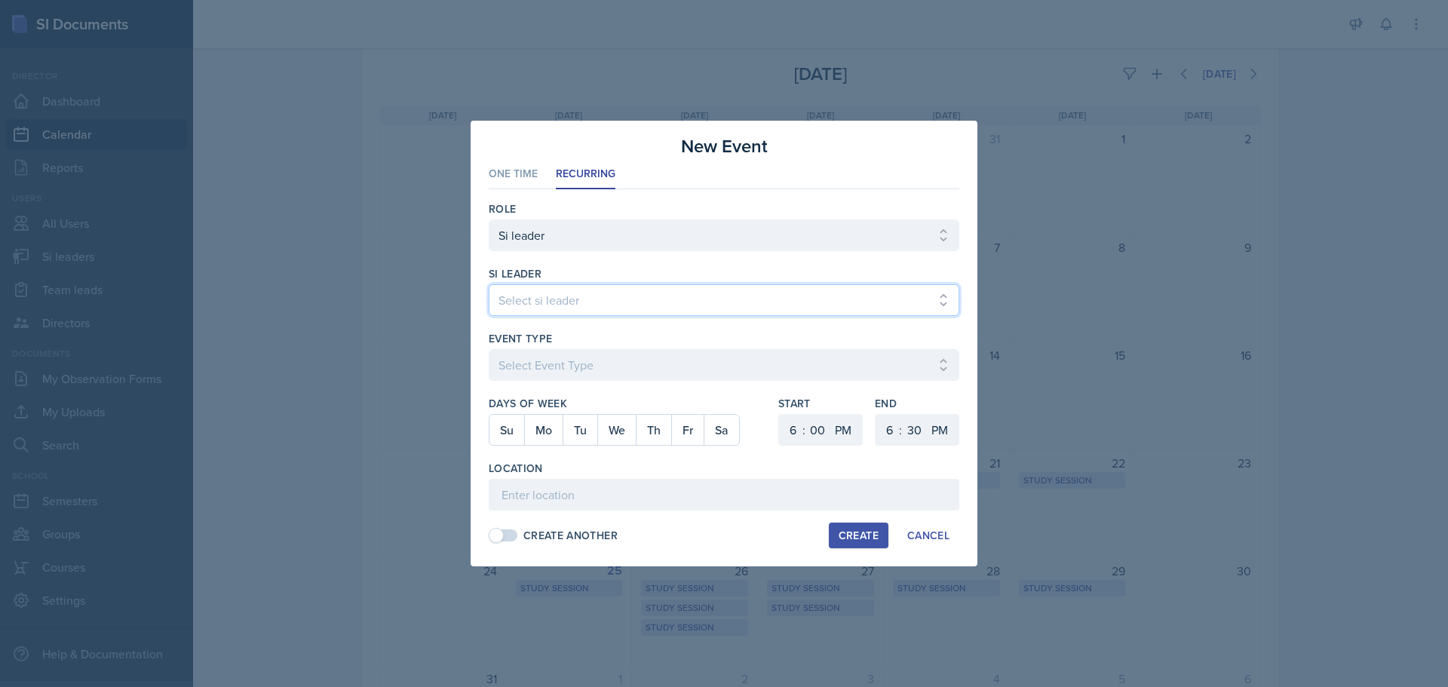
click at [526, 311] on select "Select si leader [PERSON_NAME] [PERSON_NAME] [PERSON_NAME] [PERSON_NAME] [PERSO…" at bounding box center [724, 300] width 471 height 32
select select "9391dc38-6288-4e72-a1fc-c58231952485"
click at [489, 284] on select "Select si leader [PERSON_NAME] [PERSON_NAME] [PERSON_NAME] [PERSON_NAME] [PERSO…" at bounding box center [724, 300] width 471 height 32
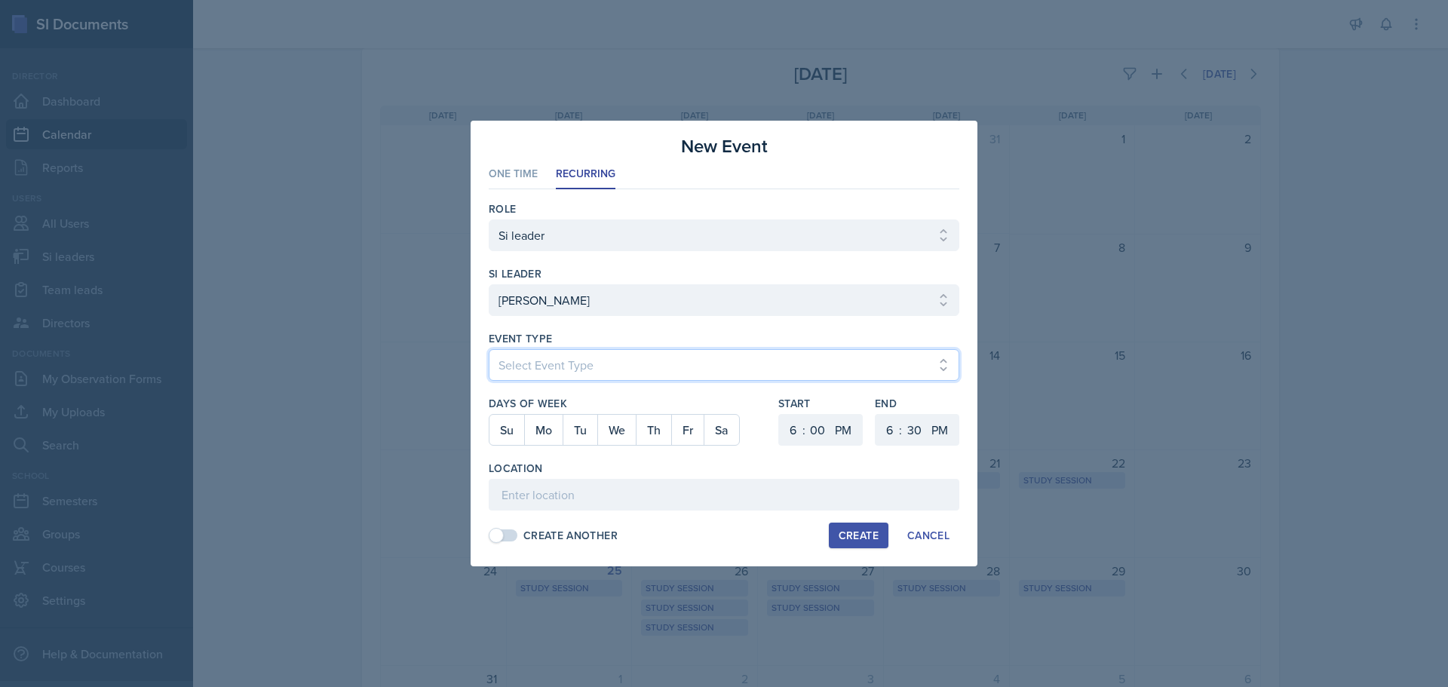
click at [534, 362] on select "Select Event Type Major Review Session Study Session" at bounding box center [724, 365] width 471 height 32
select select "d66089cd-5ee7-4f89-a345-f1bdd1643066"
click at [489, 349] on select "Select Event Type Major Review Session Study Session" at bounding box center [724, 365] width 471 height 32
click at [597, 437] on button "Tu" at bounding box center [580, 430] width 35 height 30
click at [787, 428] on select "1 2 3 4 5 6 7 8 9 10 11 12" at bounding box center [791, 430] width 24 height 32
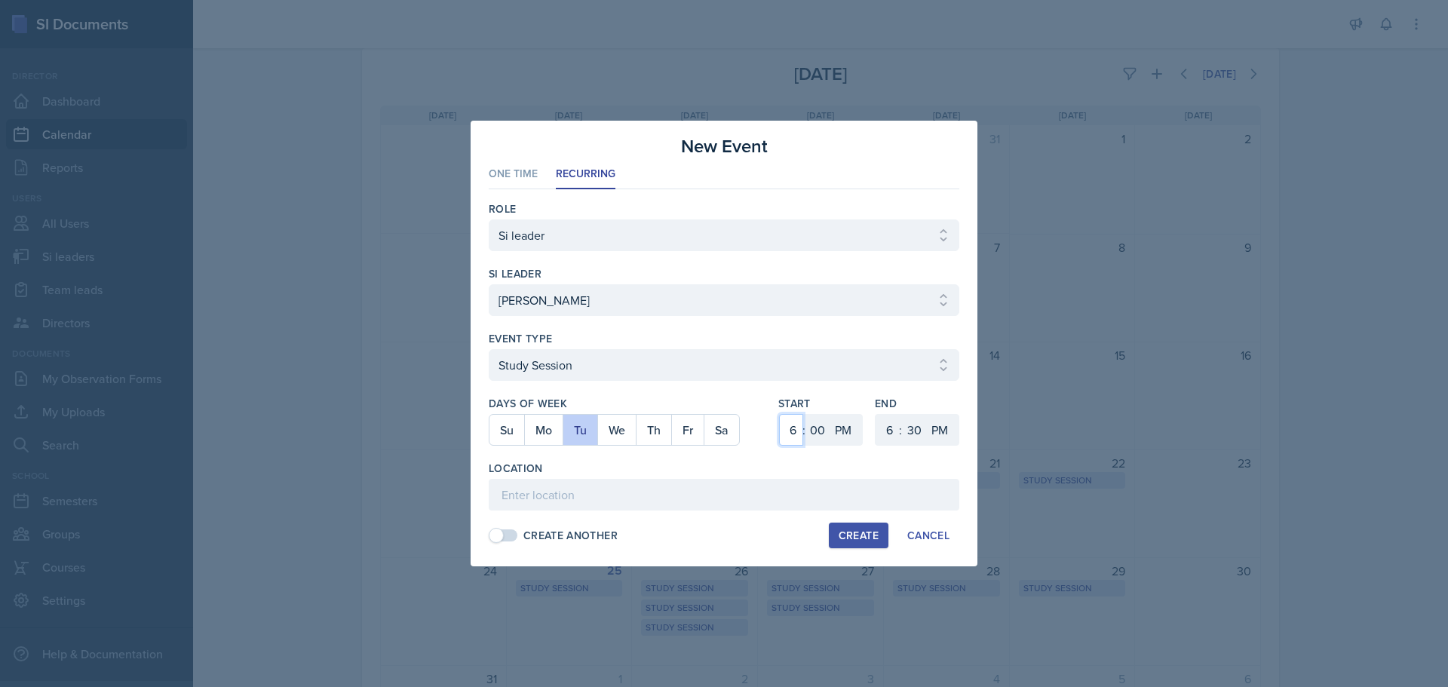
select select "2"
click at [910, 431] on select "00 05 10 15 20 25 30 35 40 45 50 55" at bounding box center [914, 430] width 24 height 32
select select "0"
click at [902, 414] on select "00 05 10 15 20 25 30 35 40 45 50 55" at bounding box center [914, 430] width 24 height 32
click at [894, 437] on select "1 2 3 4 5 6 7 8 9 10 11 12" at bounding box center [888, 430] width 24 height 32
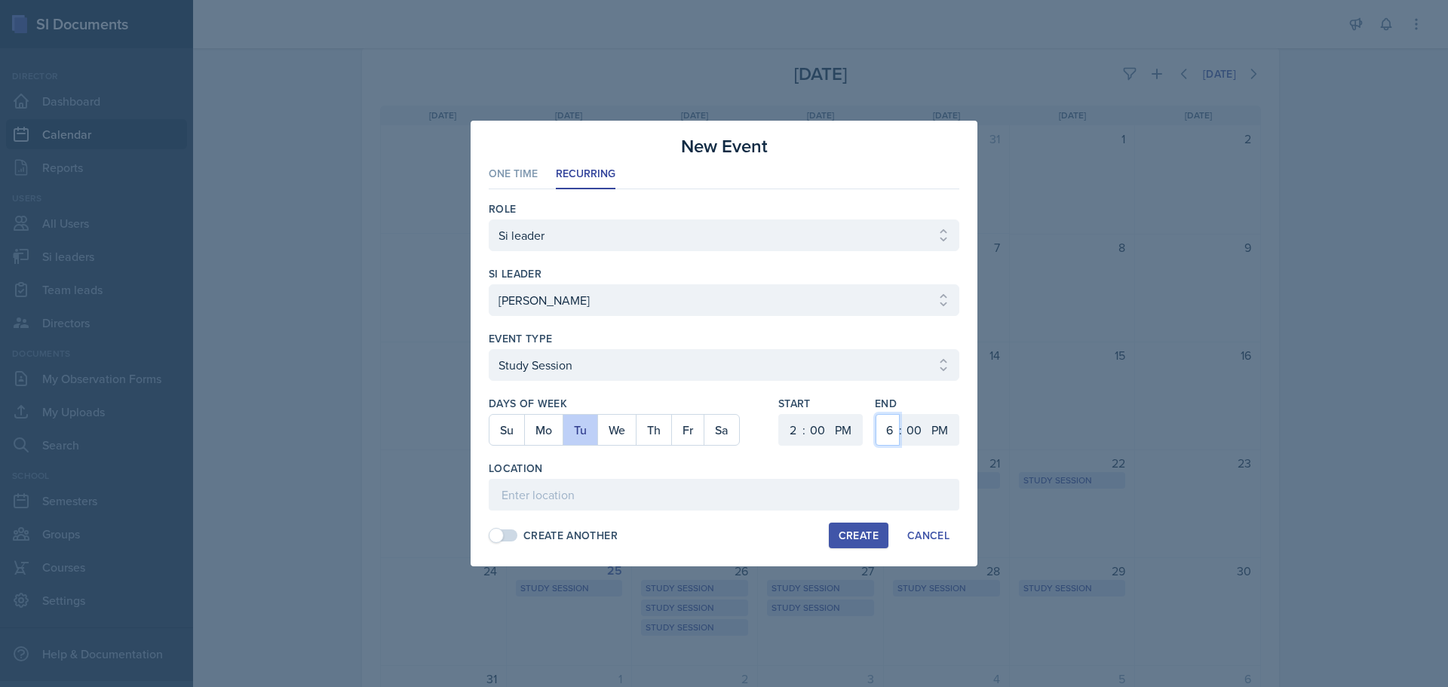
select select "3"
click at [827, 492] on input at bounding box center [724, 495] width 471 height 32
type input "SO 3020"
click at [837, 540] on button "Create" at bounding box center [859, 536] width 60 height 26
select select
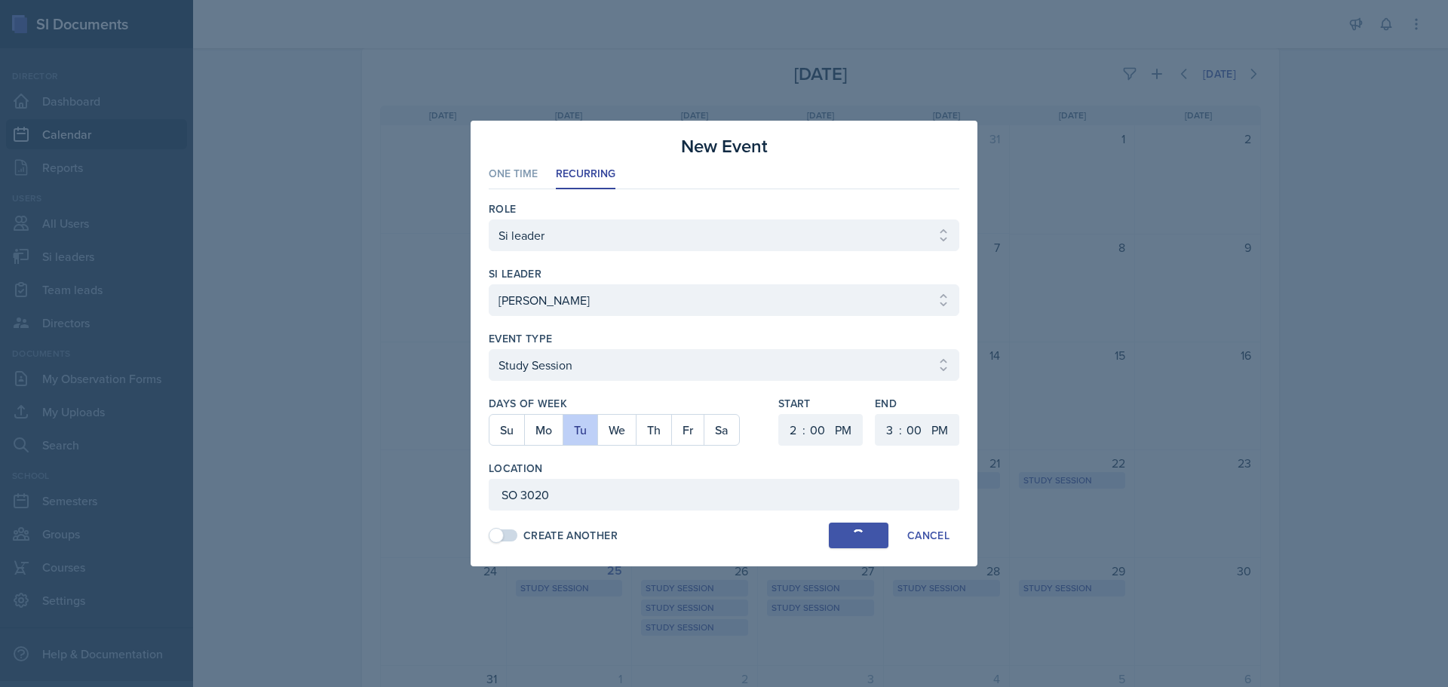
select select
select select "6"
select select "30"
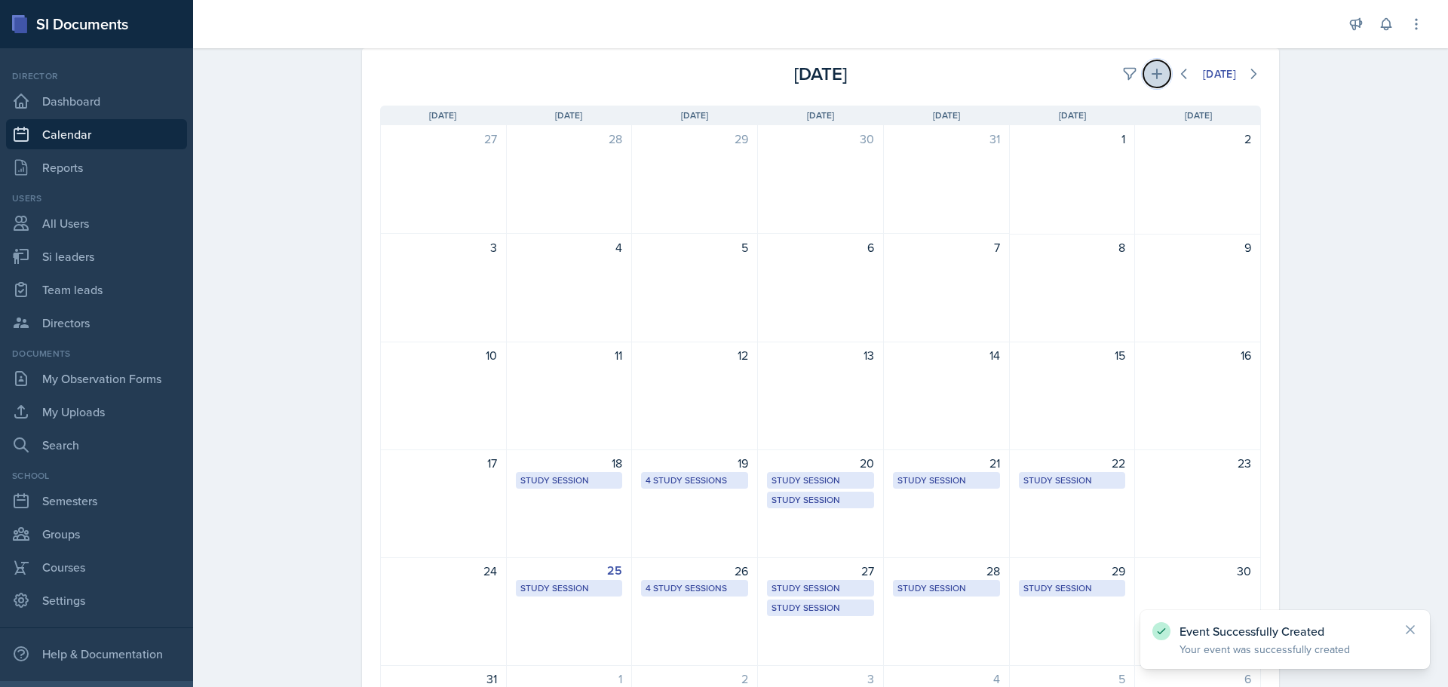
click at [1143, 83] on button at bounding box center [1156, 73] width 27 height 27
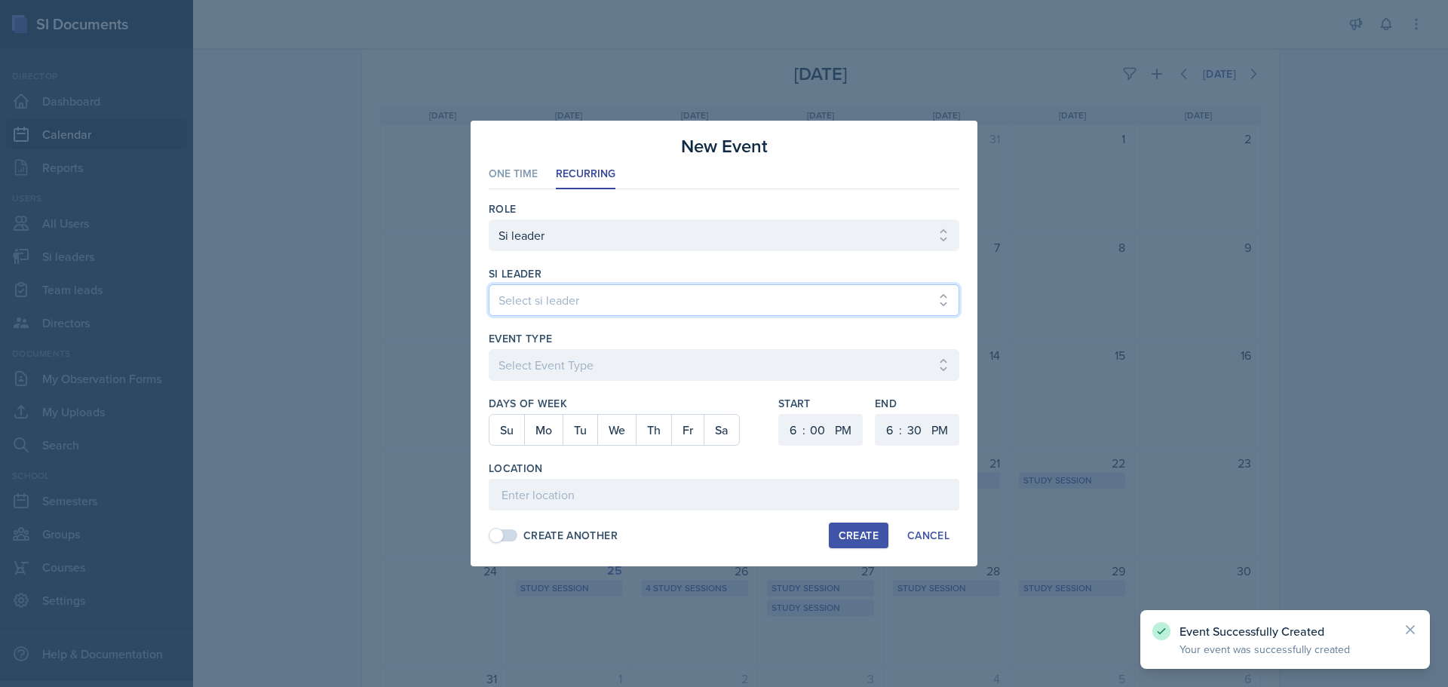
click at [672, 300] on select "Select si leader [PERSON_NAME] [PERSON_NAME] [PERSON_NAME] [PERSON_NAME] [PERSO…" at bounding box center [724, 300] width 471 height 32
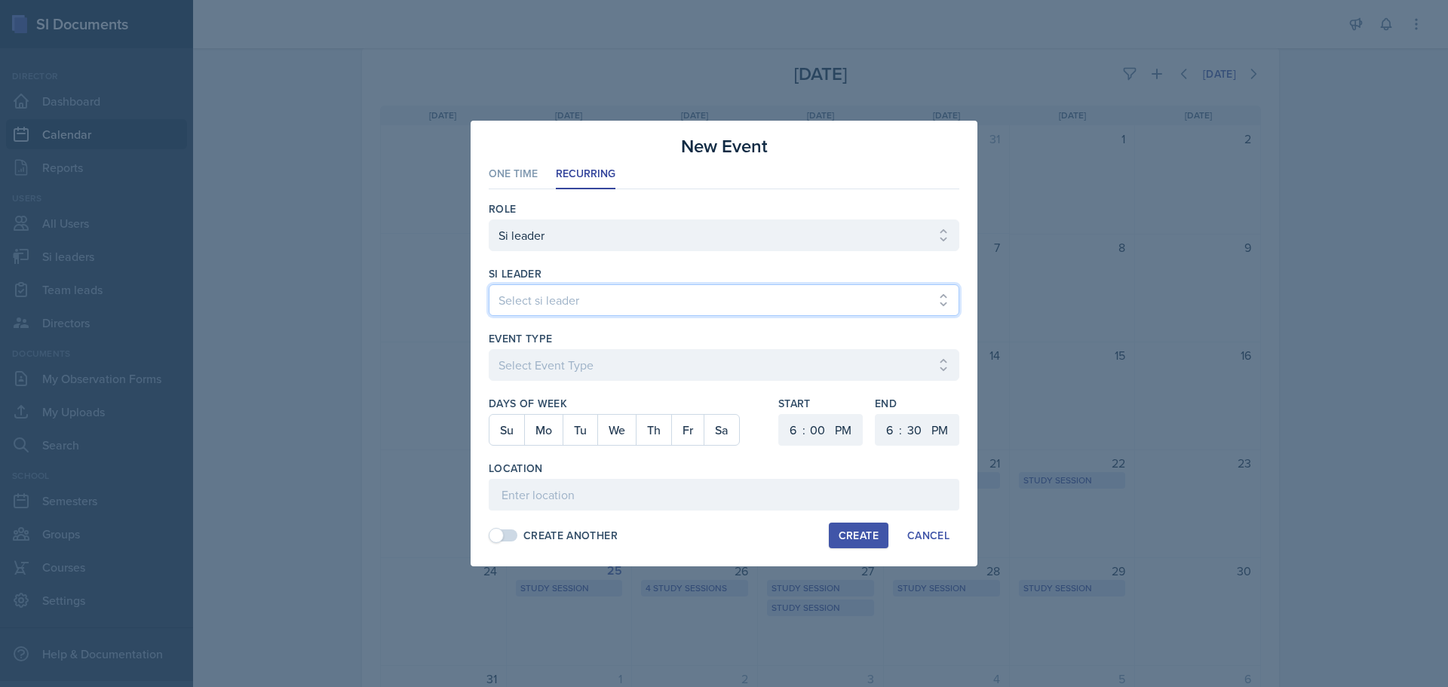
click at [652, 304] on select "Select si leader [PERSON_NAME] [PERSON_NAME] [PERSON_NAME] [PERSON_NAME] [PERSO…" at bounding box center [724, 300] width 471 height 32
select select "9391dc38-6288-4e72-a1fc-c58231952485"
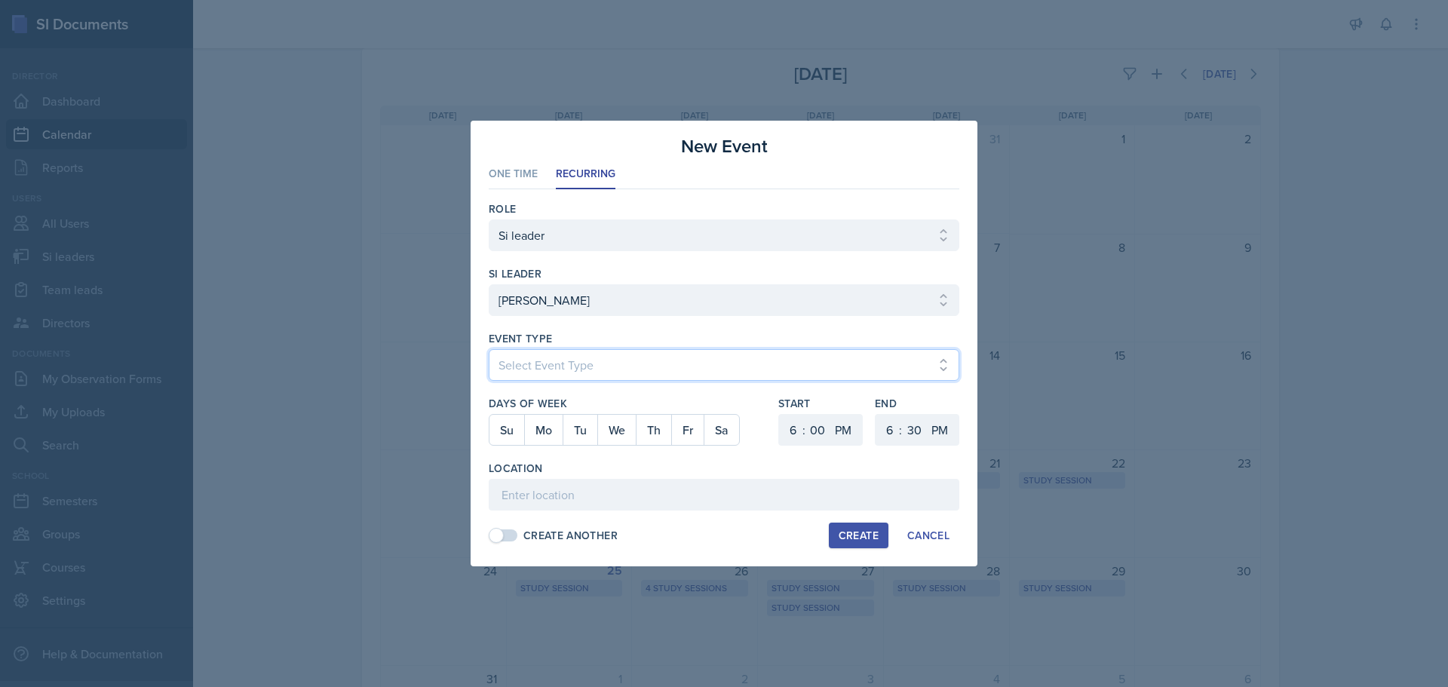
click at [669, 374] on select "Select Event Type Major Review Session Study Session" at bounding box center [724, 365] width 471 height 32
select select "d66089cd-5ee7-4f89-a345-f1bdd1643066"
click at [489, 349] on select "Select Event Type Major Review Session Study Session" at bounding box center [724, 365] width 471 height 32
click at [650, 424] on button "Th" at bounding box center [653, 430] width 35 height 30
click at [798, 434] on select "1 2 3 4 5 6 7 8 9 10 11 12" at bounding box center [791, 430] width 24 height 32
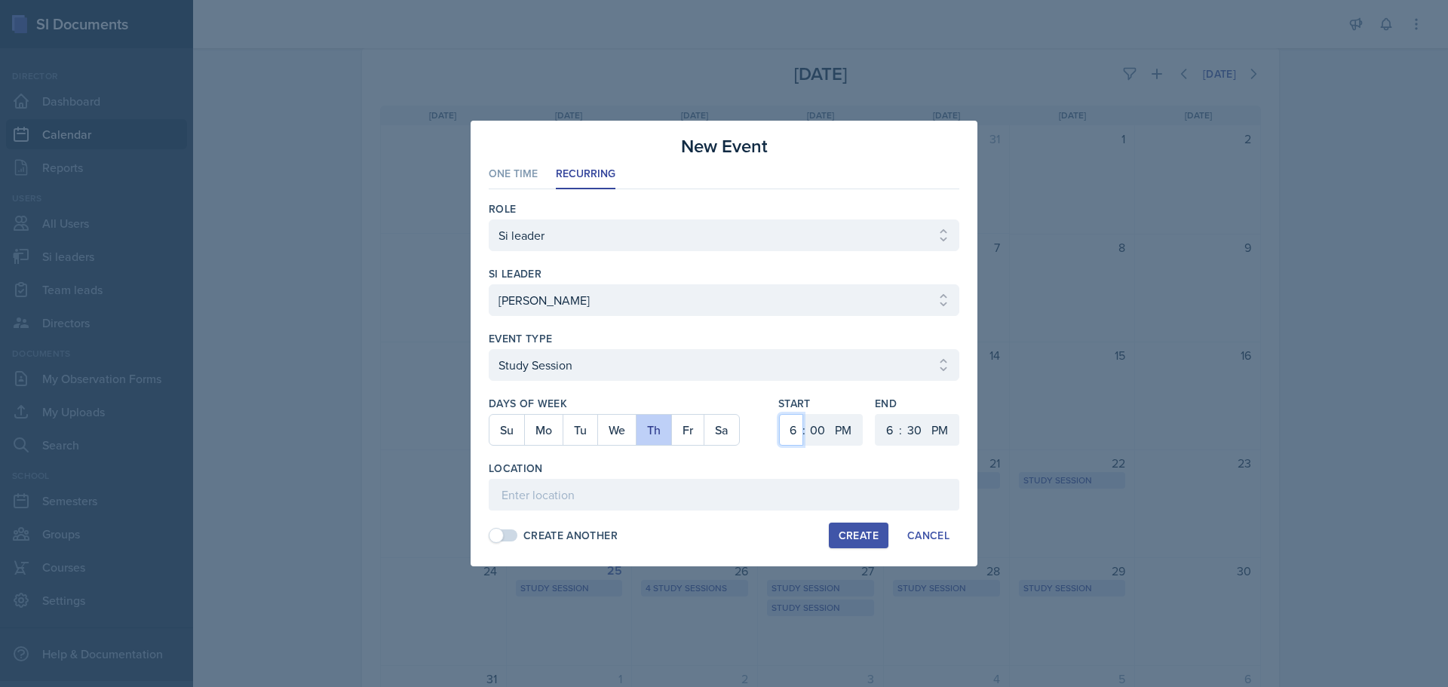
select select "12"
click at [820, 431] on select "00 05 10 15 20 25 30 35 40 45 50 55" at bounding box center [817, 430] width 24 height 32
select select "30"
click at [886, 437] on select "1 2 3 4 5 6 7 8 9 10 11 12" at bounding box center [888, 430] width 24 height 32
click at [911, 437] on select "00 05 10 15 20 25 30 35 40 45 50 55" at bounding box center [914, 430] width 24 height 32
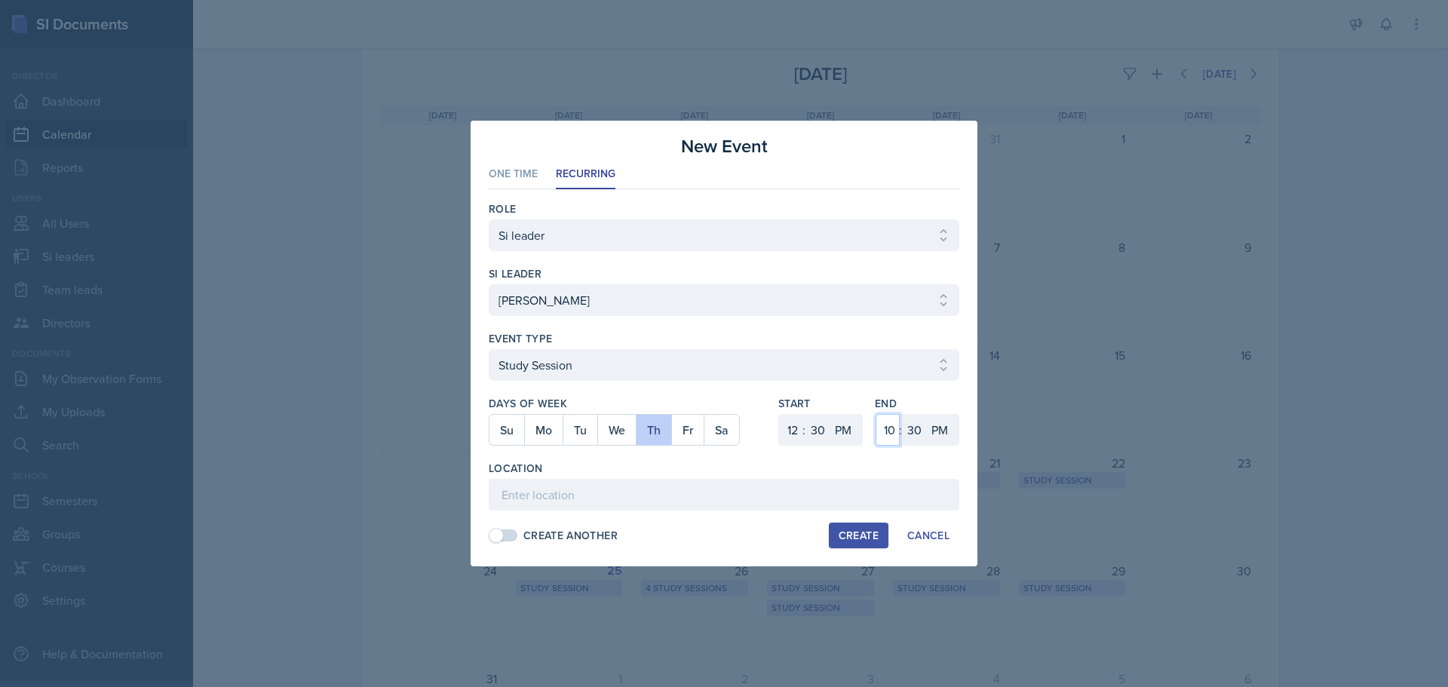
click at [895, 437] on select "1 2 3 4 5 6 7 8 9 10 11 12" at bounding box center [888, 430] width 24 height 32
select select "1"
click at [839, 485] on input at bounding box center [724, 495] width 471 height 32
type input "SO 2023"
drag, startPoint x: 867, startPoint y: 527, endPoint x: 858, endPoint y: 529, distance: 9.3
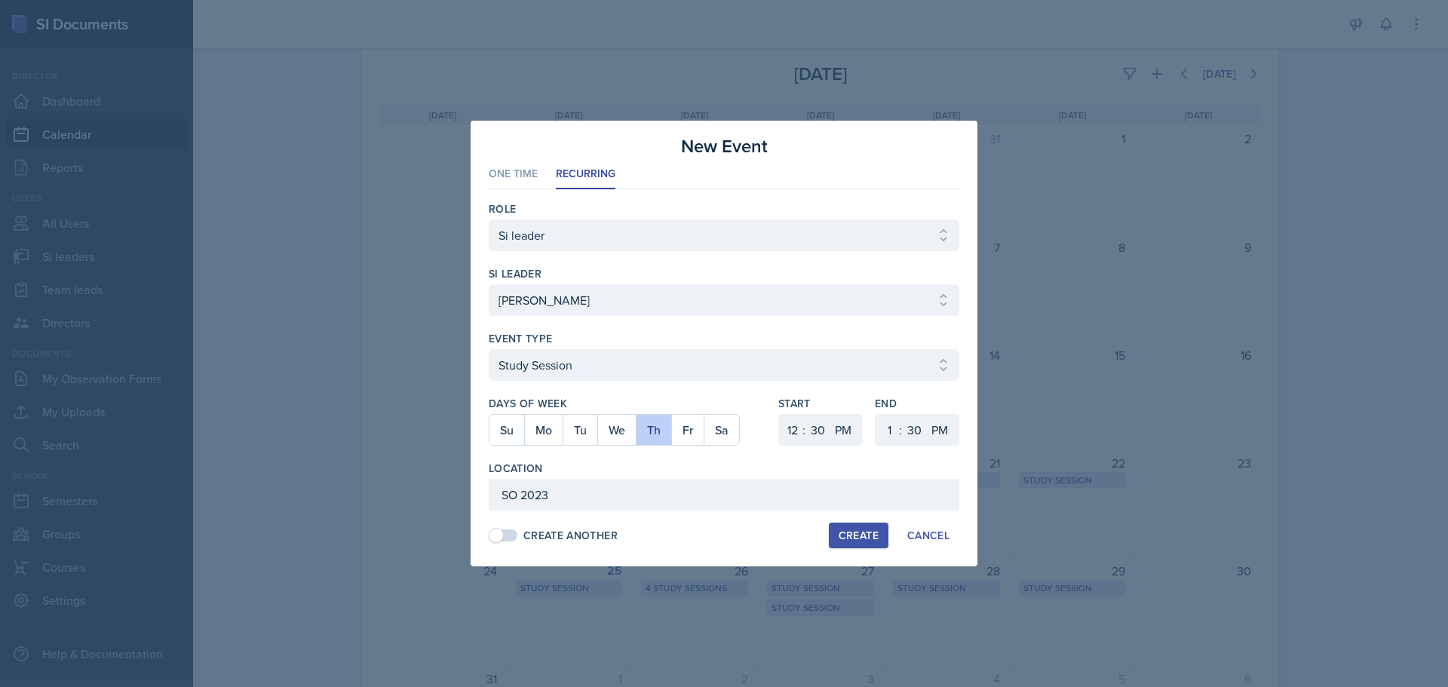
click at [862, 528] on button "Create" at bounding box center [859, 536] width 60 height 26
select select
select select "6"
select select "0"
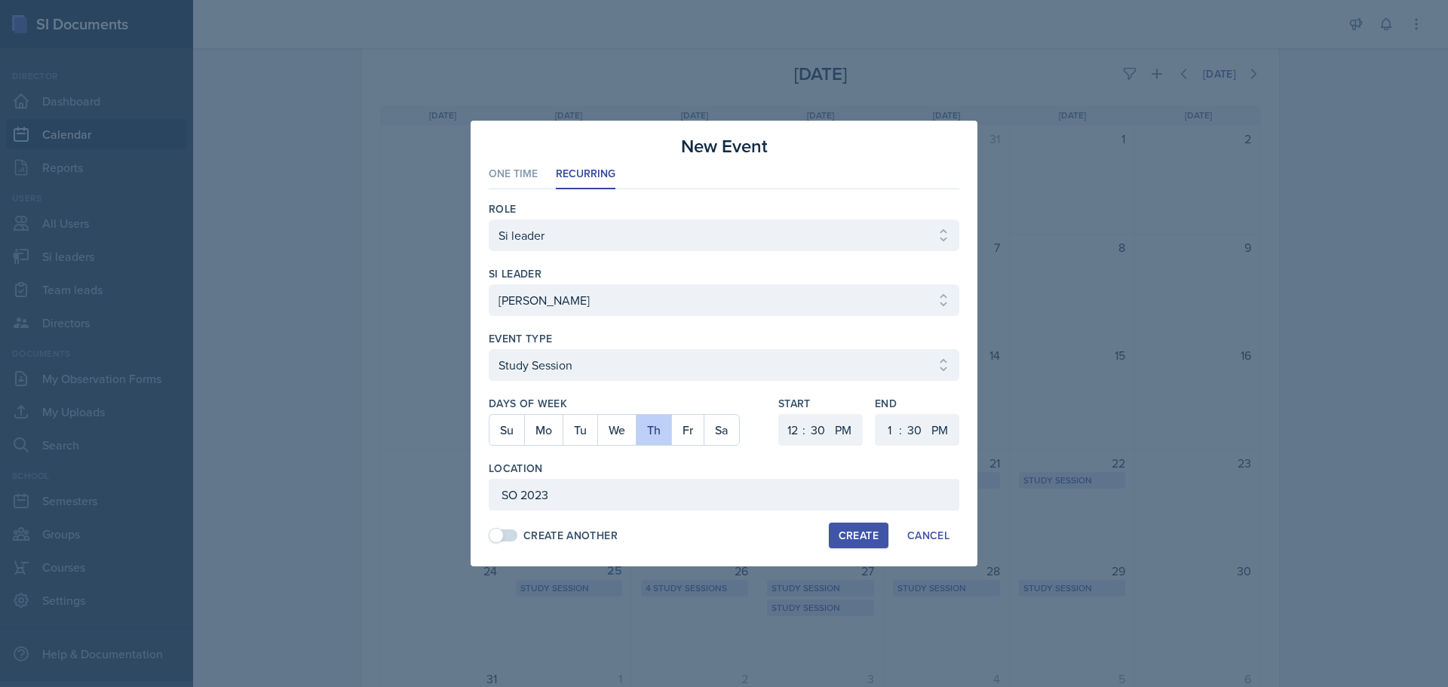
select select "6"
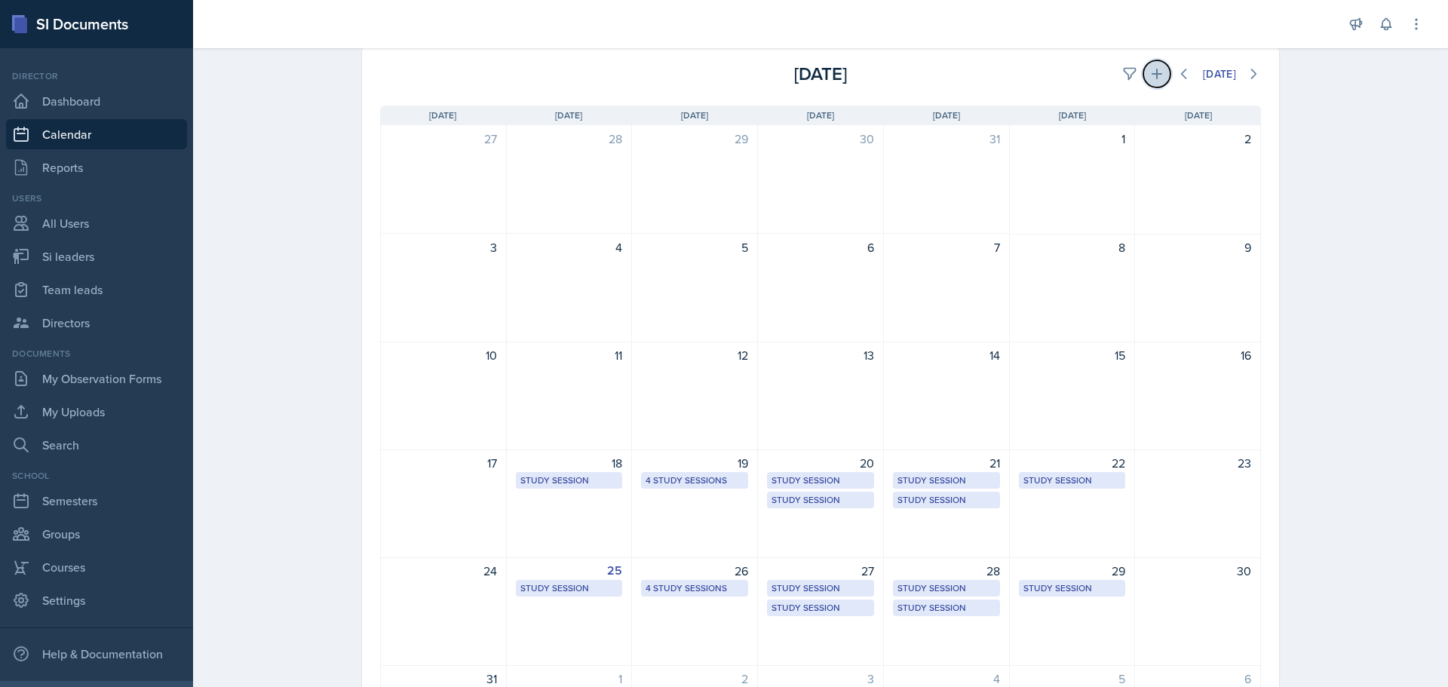
click at [1149, 79] on icon at bounding box center [1156, 73] width 15 height 15
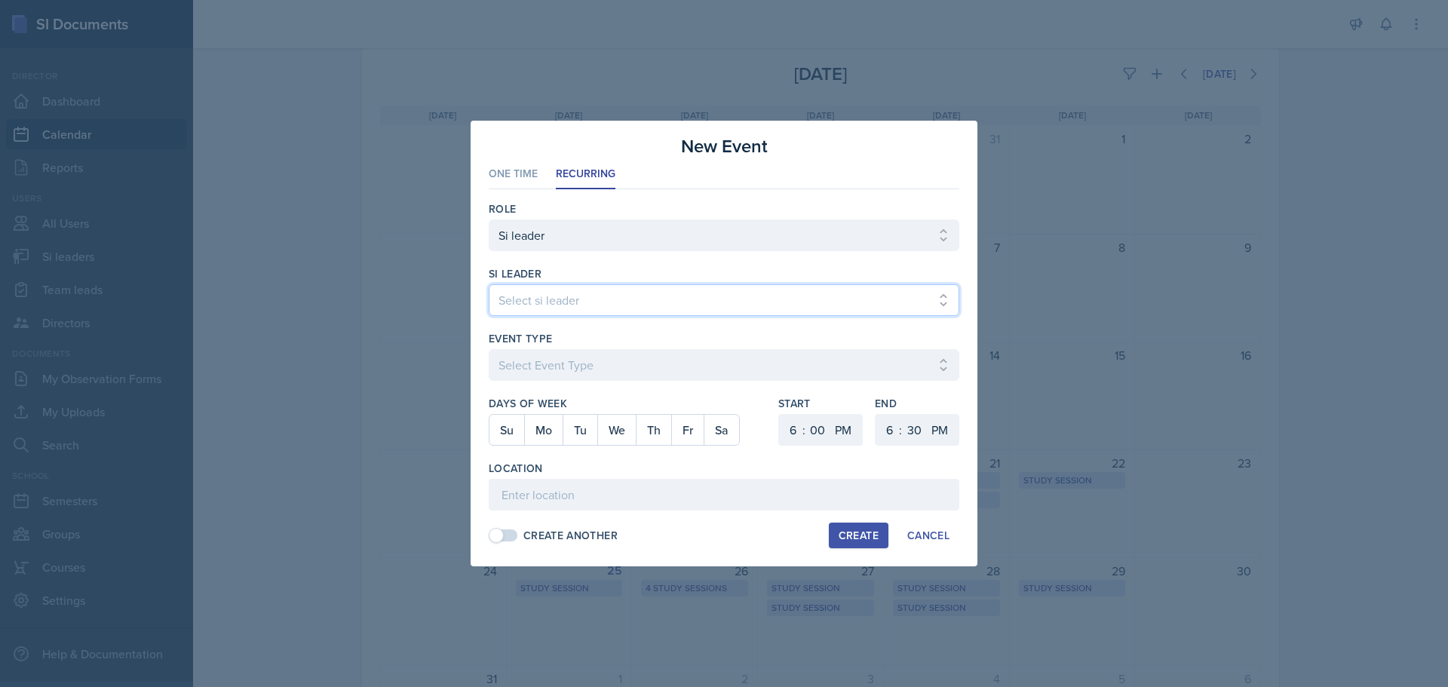
click at [706, 293] on select "Select si leader [PERSON_NAME] [PERSON_NAME] [PERSON_NAME] [PERSON_NAME] [PERSO…" at bounding box center [724, 300] width 471 height 32
select select "2c3dfc77-1096-4b7a-962c-ad502fc8b04e"
click at [489, 284] on select "Select si leader [PERSON_NAME] [PERSON_NAME] [PERSON_NAME] [PERSON_NAME] [PERSO…" at bounding box center [724, 300] width 471 height 32
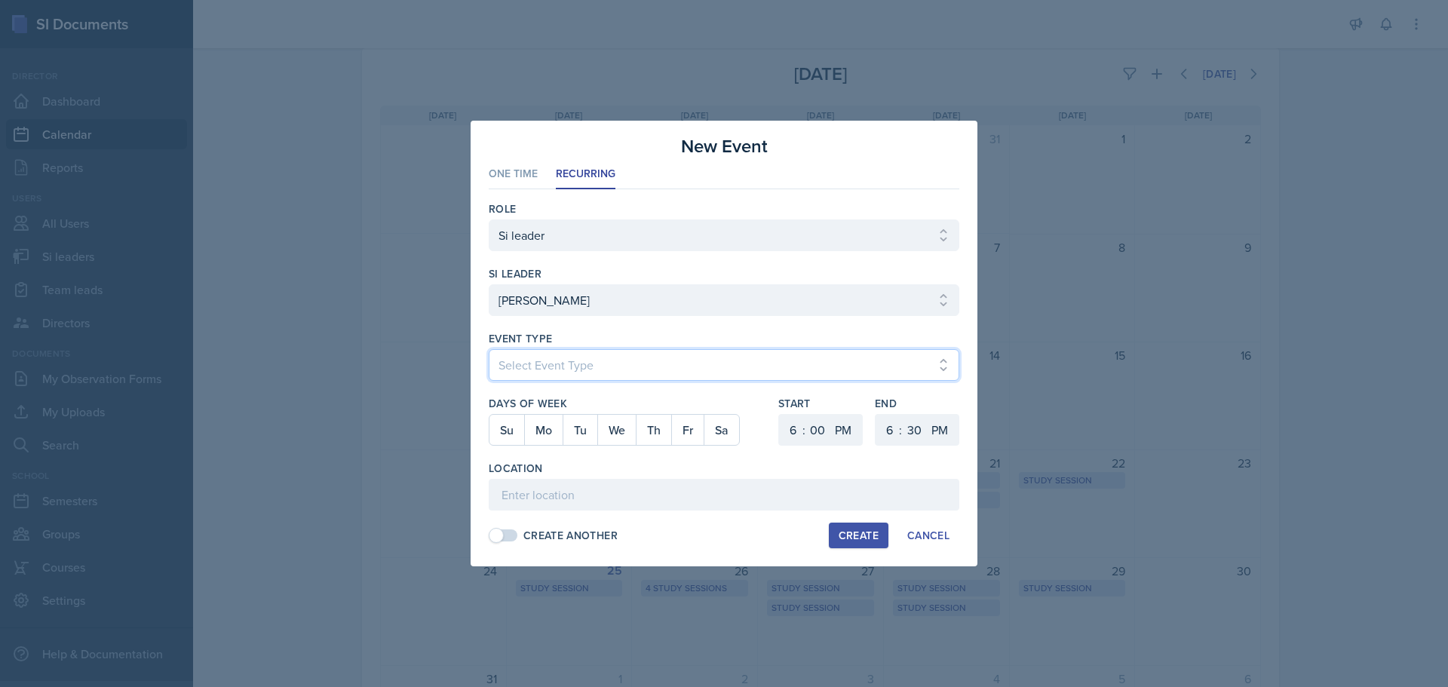
click at [643, 378] on select "Select Event Type Major Review Session Study Session" at bounding box center [724, 365] width 471 height 32
select select "d66089cd-5ee7-4f89-a345-f1bdd1643066"
click at [489, 349] on select "Select Event Type Major Review Session Study Session" at bounding box center [724, 365] width 471 height 32
click at [588, 428] on button "Tu" at bounding box center [580, 430] width 35 height 30
click at [793, 431] on select "1 2 3 4 5 6 7 8 9 10 11 12" at bounding box center [791, 430] width 24 height 32
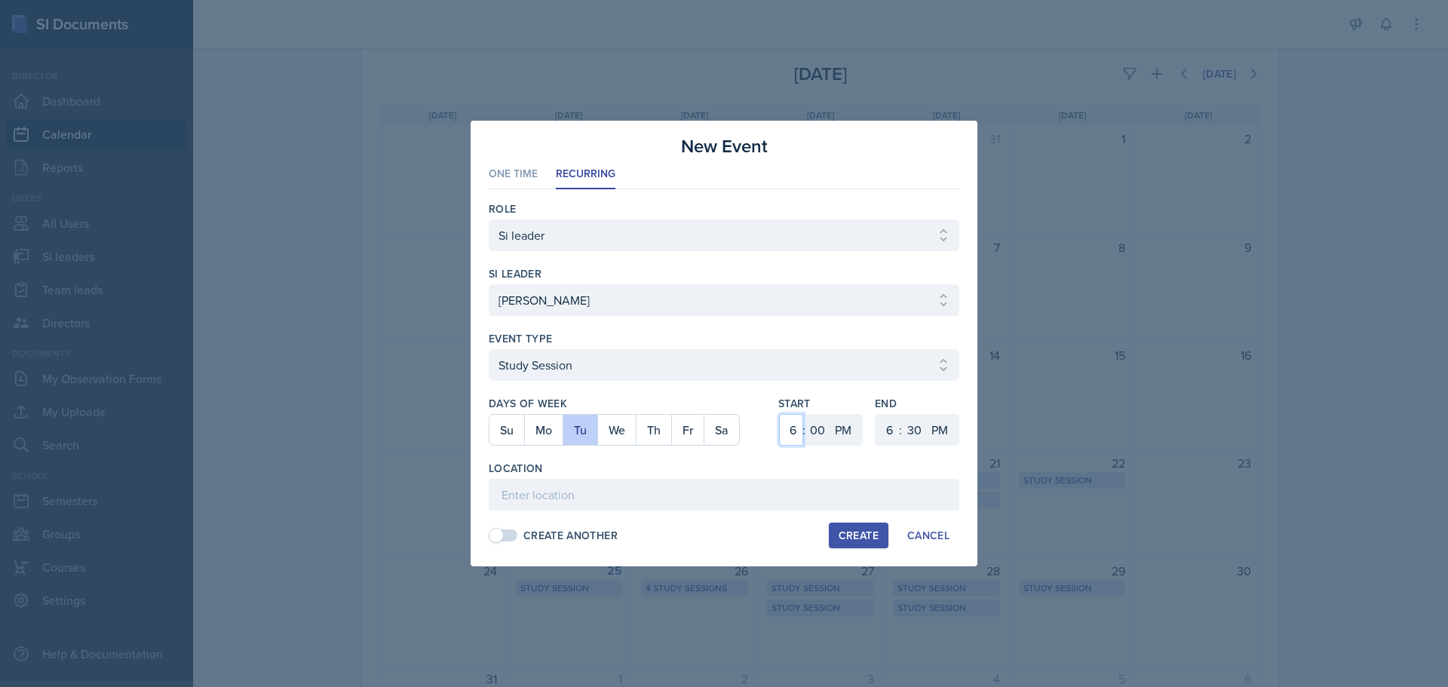
select select "2"
click at [779, 414] on select "1 2 3 4 5 6 7 8 9 10 11 12" at bounding box center [791, 430] width 24 height 32
click at [893, 430] on select "1 2 3 4 5 6 7 8 9 10 11 12" at bounding box center [888, 430] width 24 height 32
select select "3"
click at [876, 414] on select "1 2 3 4 5 6 7 8 9 10 11 12" at bounding box center [888, 430] width 24 height 32
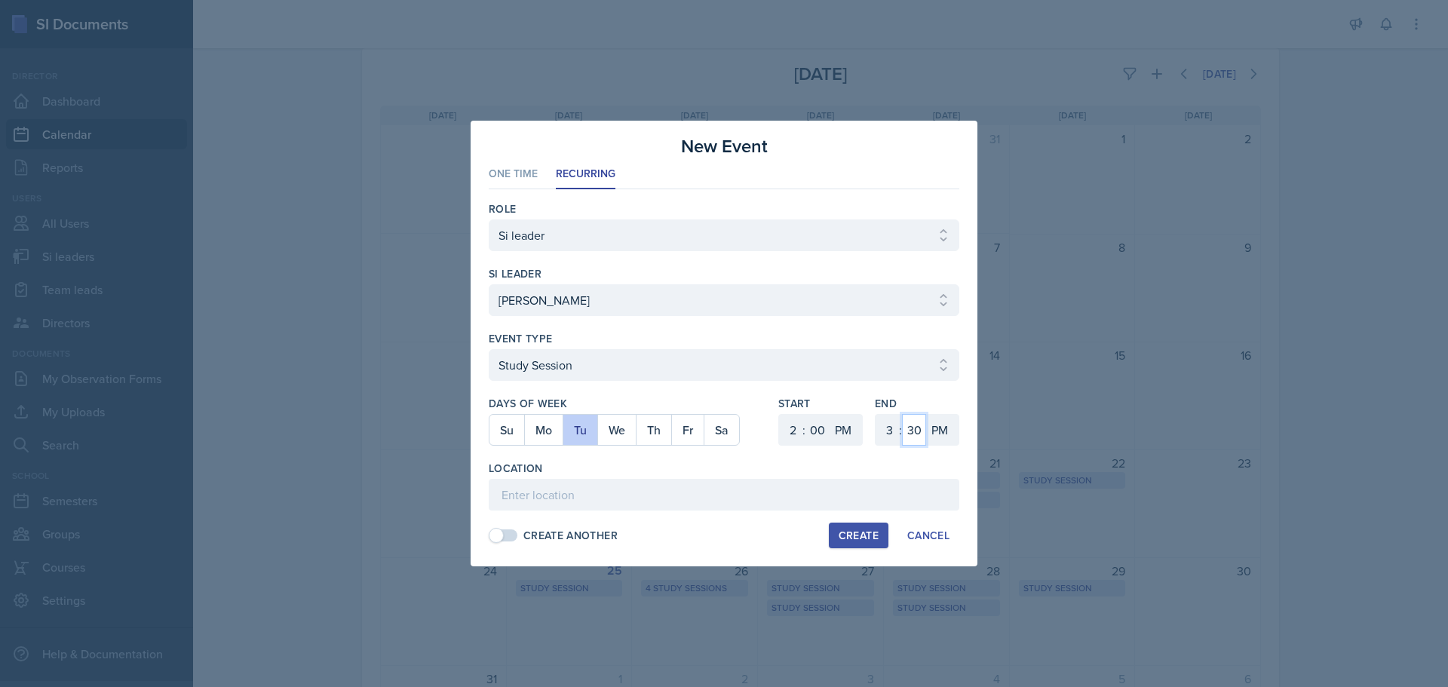
click at [905, 425] on select "00 05 10 15 20 25 30 35 40 45 50 55" at bounding box center [914, 430] width 24 height 32
select select "0"
click at [902, 414] on select "00 05 10 15 20 25 30 35 40 45 50 55" at bounding box center [914, 430] width 24 height 32
click at [591, 492] on input at bounding box center [724, 495] width 471 height 32
paste input "[URL][DOMAIN_NAME]"
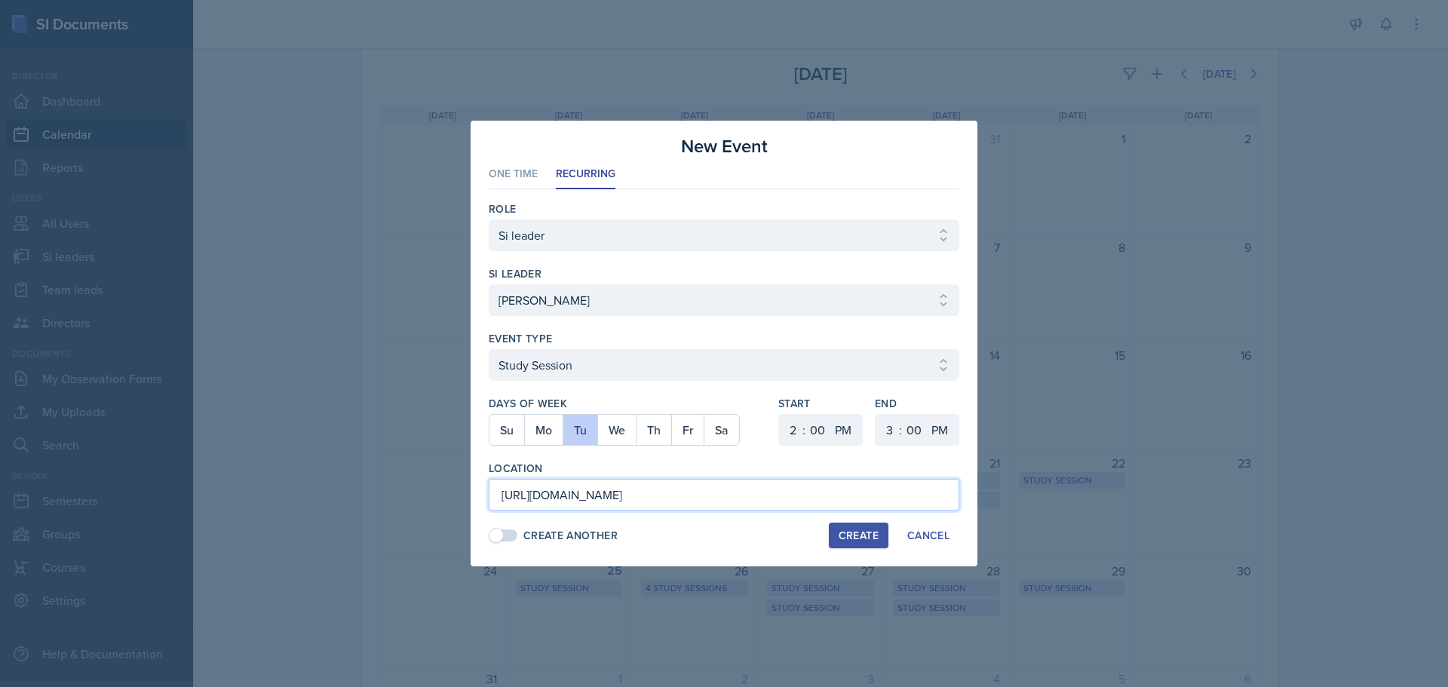
scroll to position [0, 1093]
type input "[URL][DOMAIN_NAME]"
click at [862, 535] on div "Create" at bounding box center [859, 535] width 40 height 12
select select
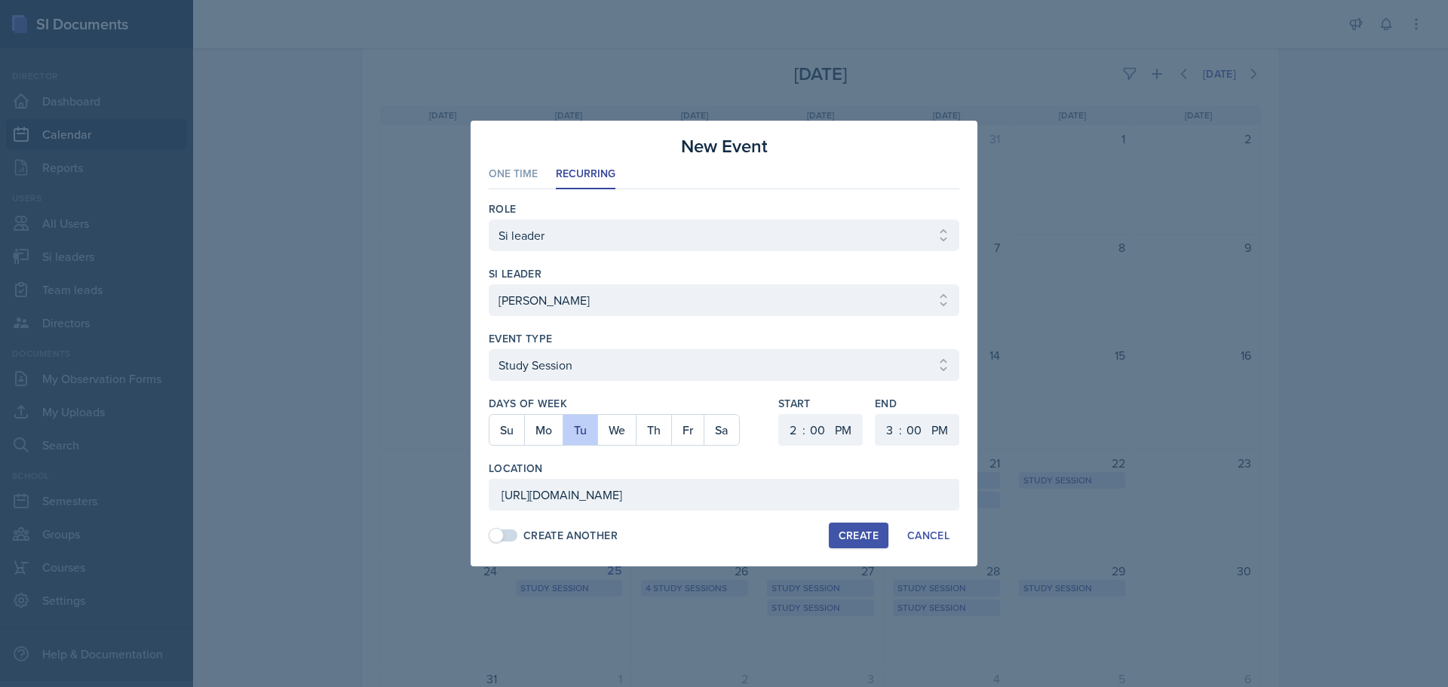
select select
select select "6"
select select "30"
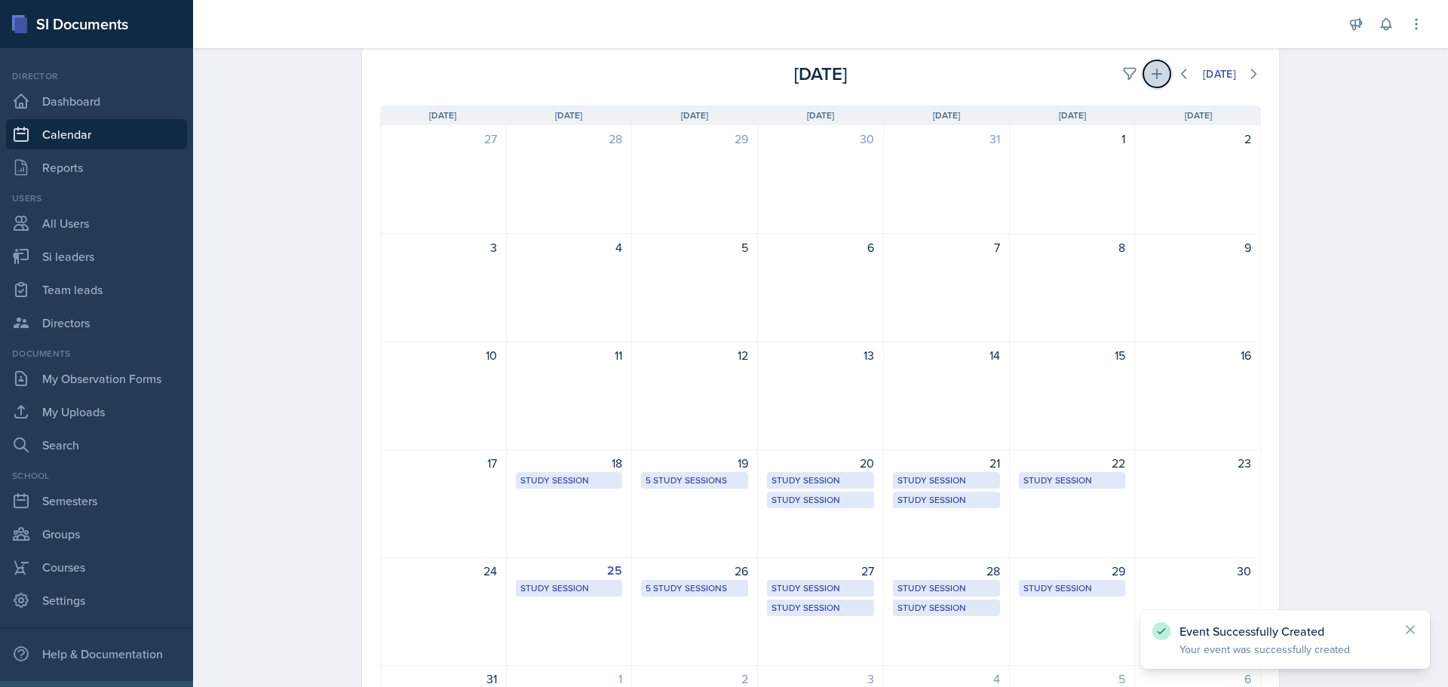
click at [1149, 72] on icon at bounding box center [1156, 73] width 15 height 15
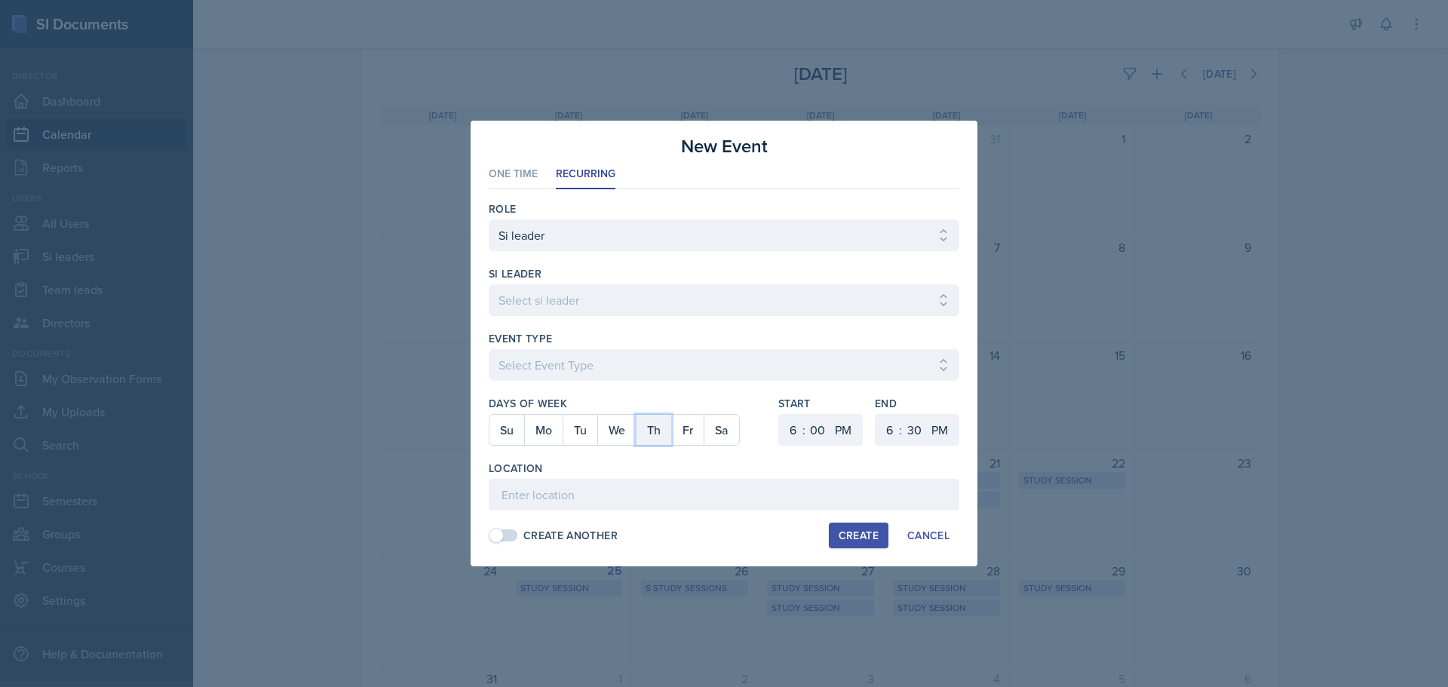
click at [654, 434] on button "Th" at bounding box center [653, 430] width 35 height 30
click at [577, 312] on select "Select si leader [PERSON_NAME] [PERSON_NAME] [PERSON_NAME] [PERSON_NAME] [PERSO…" at bounding box center [724, 300] width 471 height 32
select select "2c3dfc77-1096-4b7a-962c-ad502fc8b04e"
click at [489, 284] on select "Select si leader [PERSON_NAME] [PERSON_NAME] [PERSON_NAME] [PERSON_NAME] [PERSO…" at bounding box center [724, 300] width 471 height 32
click at [605, 356] on select "Select Event Type Major Review Session Study Session" at bounding box center [724, 365] width 471 height 32
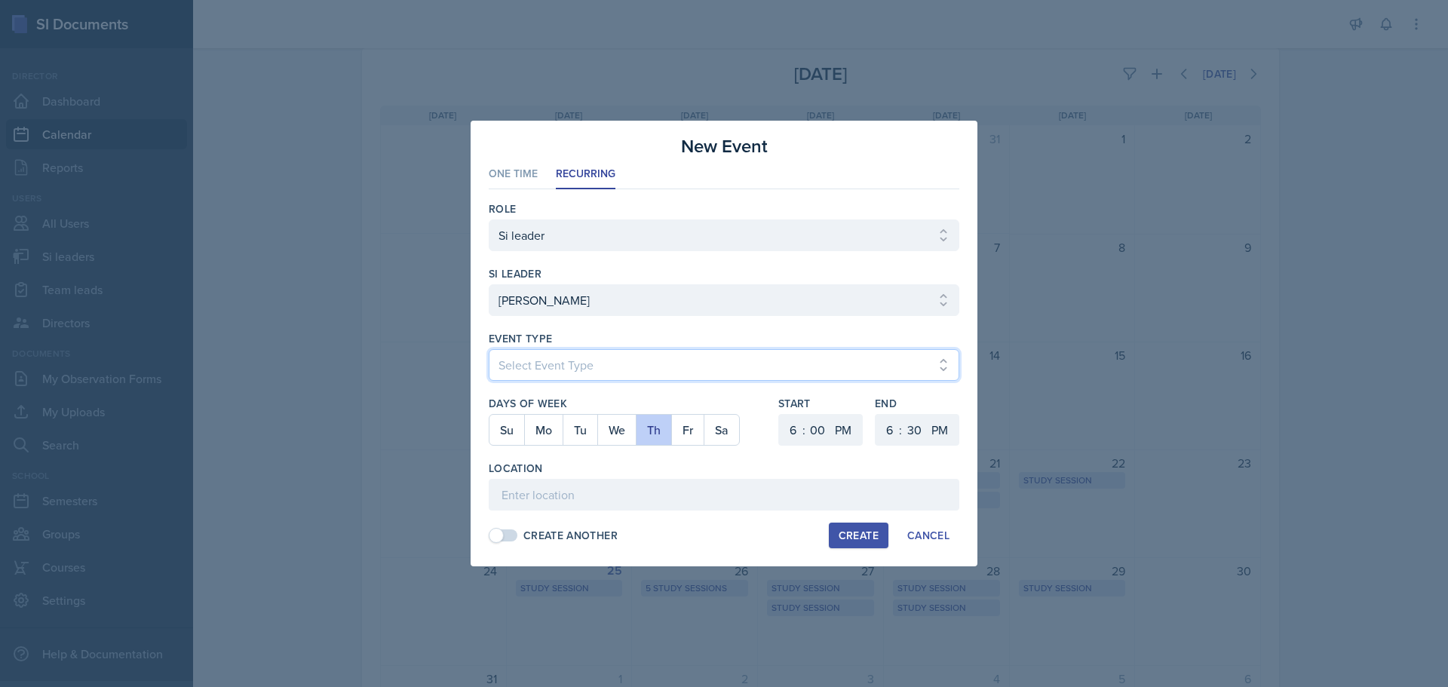
select select "d66089cd-5ee7-4f89-a345-f1bdd1643066"
click at [489, 349] on select "Select Event Type Major Review Session Study Session" at bounding box center [724, 365] width 471 height 32
drag, startPoint x: 781, startPoint y: 434, endPoint x: 791, endPoint y: 434, distance: 10.6
click at [787, 434] on select "1 2 3 4 5 6 7 8 9 10 11 12" at bounding box center [791, 430] width 24 height 32
select select "2"
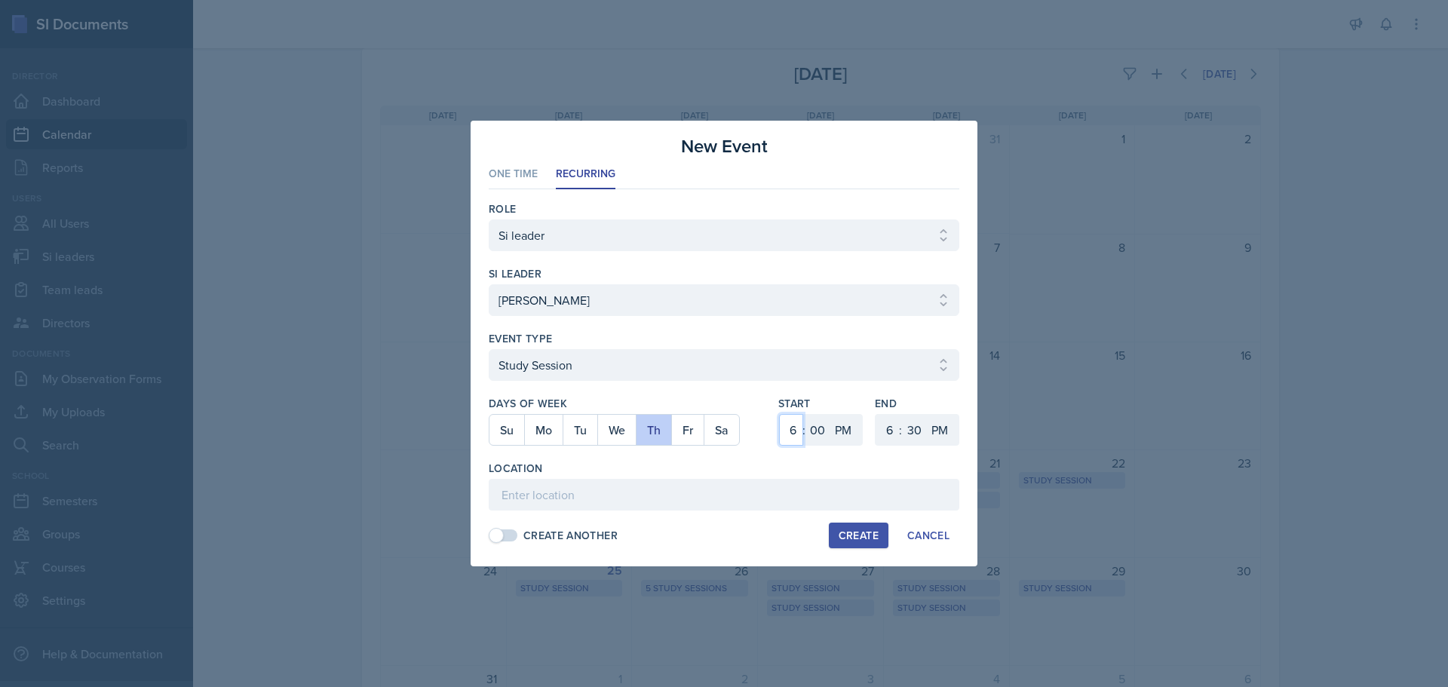
click at [779, 414] on select "1 2 3 4 5 6 7 8 9 10 11 12" at bounding box center [791, 430] width 24 height 32
click at [895, 434] on select "1 2 3 4 5 6 7 8 9 10 11 12" at bounding box center [888, 430] width 24 height 32
select select "3"
click at [876, 414] on select "1 2 3 4 5 6 7 8 9 10 11 12" at bounding box center [888, 430] width 24 height 32
click at [915, 431] on select "00 05 10 15 20 25 30 35 40 45 50 55" at bounding box center [914, 430] width 24 height 32
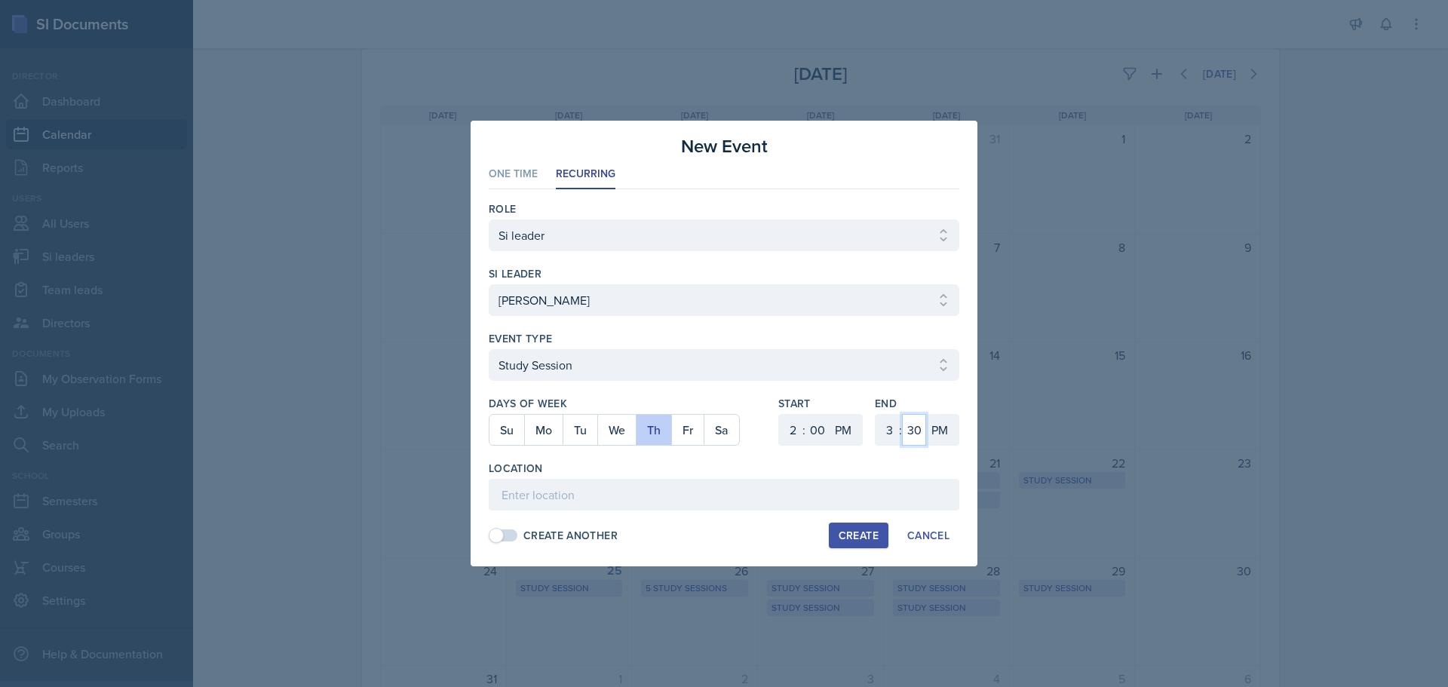
select select "0"
click at [841, 497] on input at bounding box center [724, 495] width 471 height 32
paste input "[URL][DOMAIN_NAME]"
type input "[URL][DOMAIN_NAME]"
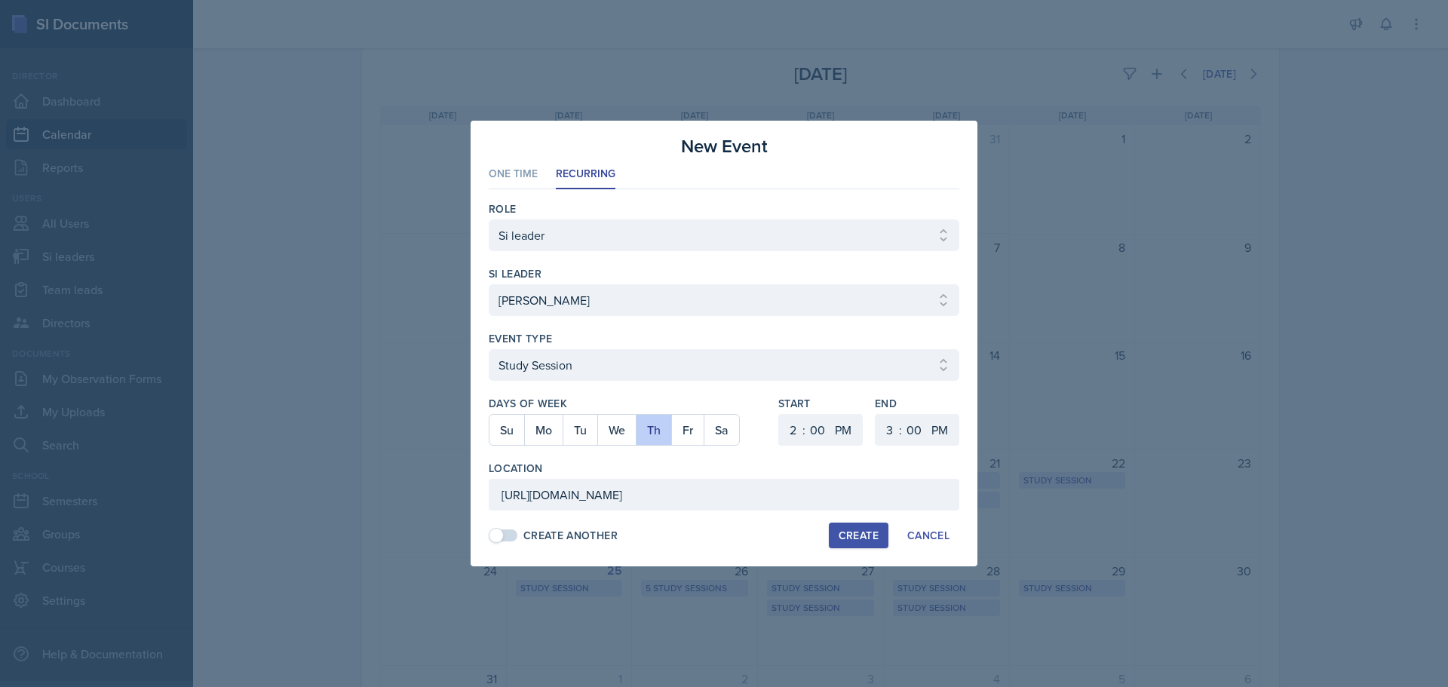
scroll to position [0, 0]
click at [867, 533] on div "Create" at bounding box center [859, 535] width 40 height 12
select select
select select "6"
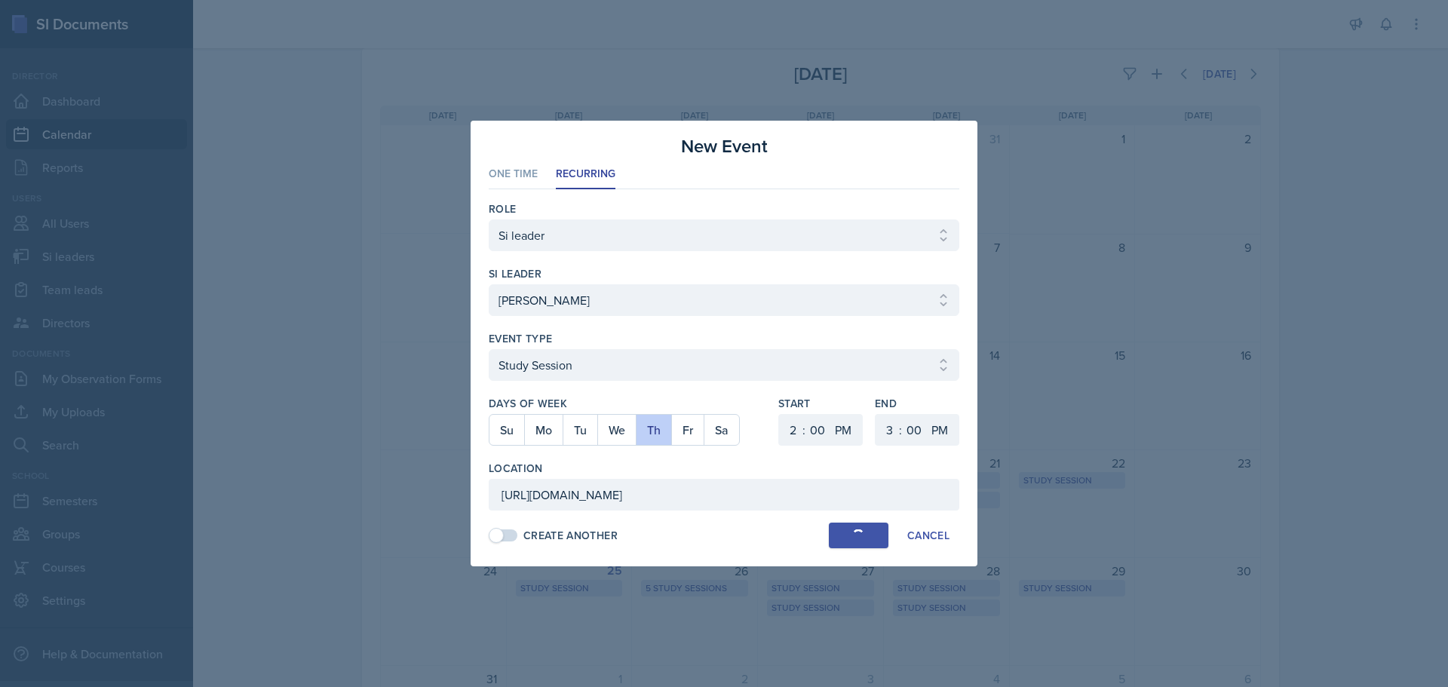
select select "6"
select select "30"
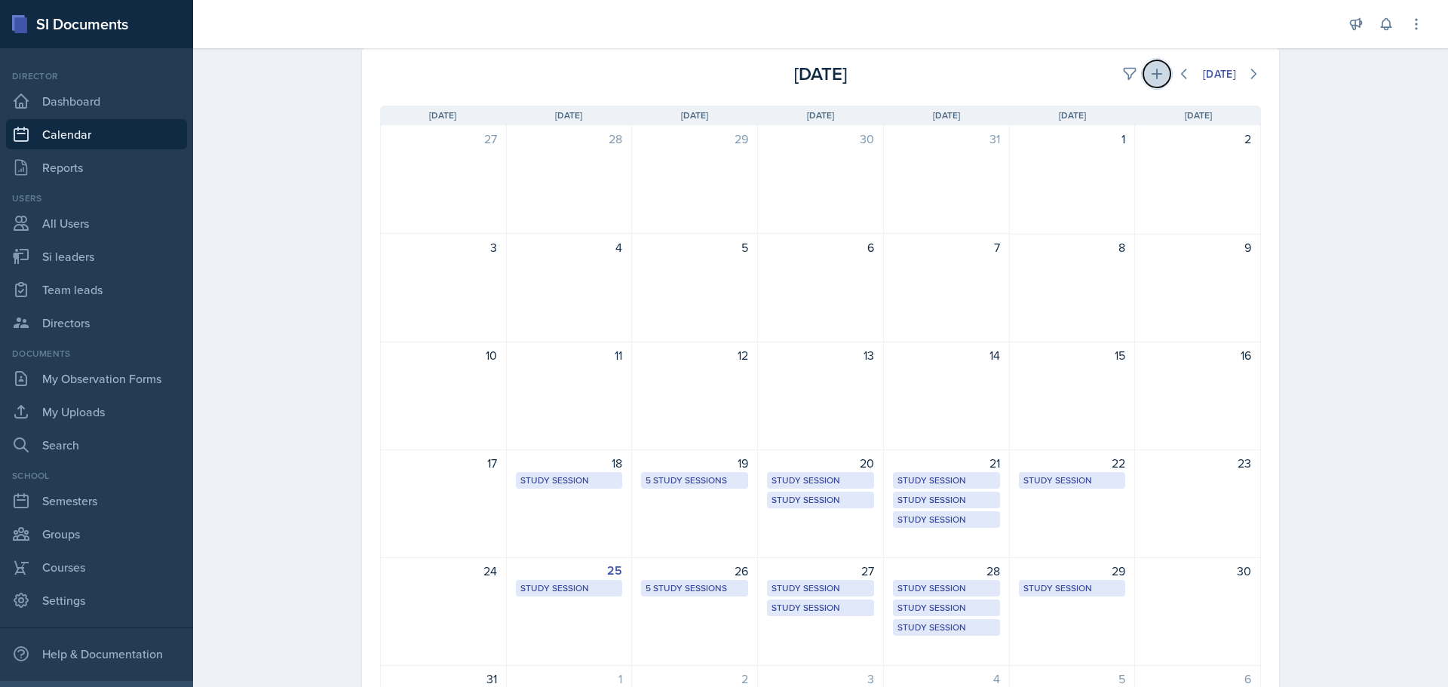
click at [1156, 76] on icon at bounding box center [1156, 73] width 15 height 15
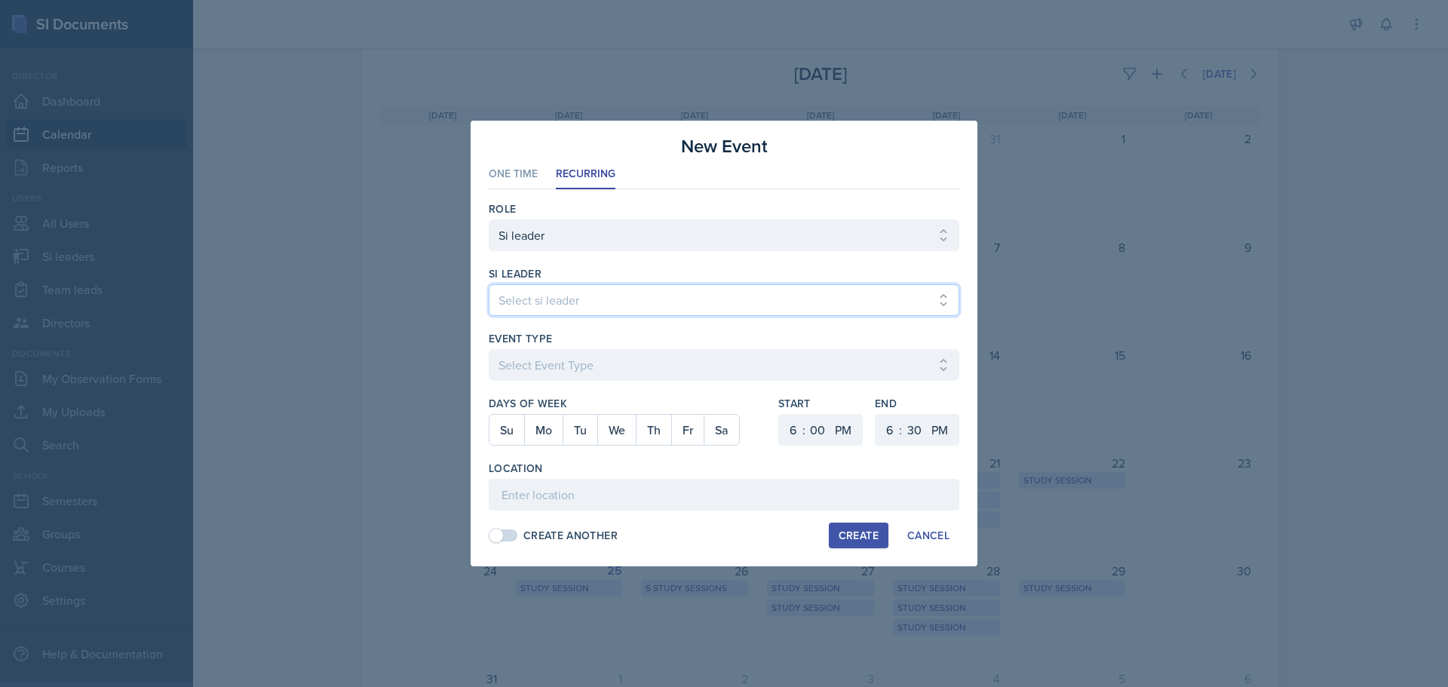
click at [631, 292] on select "Select si leader [PERSON_NAME] [PERSON_NAME] [PERSON_NAME] [PERSON_NAME] [PERSO…" at bounding box center [724, 300] width 471 height 32
select select "653ad67b-5a25-4d82-a923-61ec954654a4"
click at [489, 284] on select "Select si leader [PERSON_NAME] [PERSON_NAME] [PERSON_NAME] [PERSON_NAME] [PERSO…" at bounding box center [724, 300] width 471 height 32
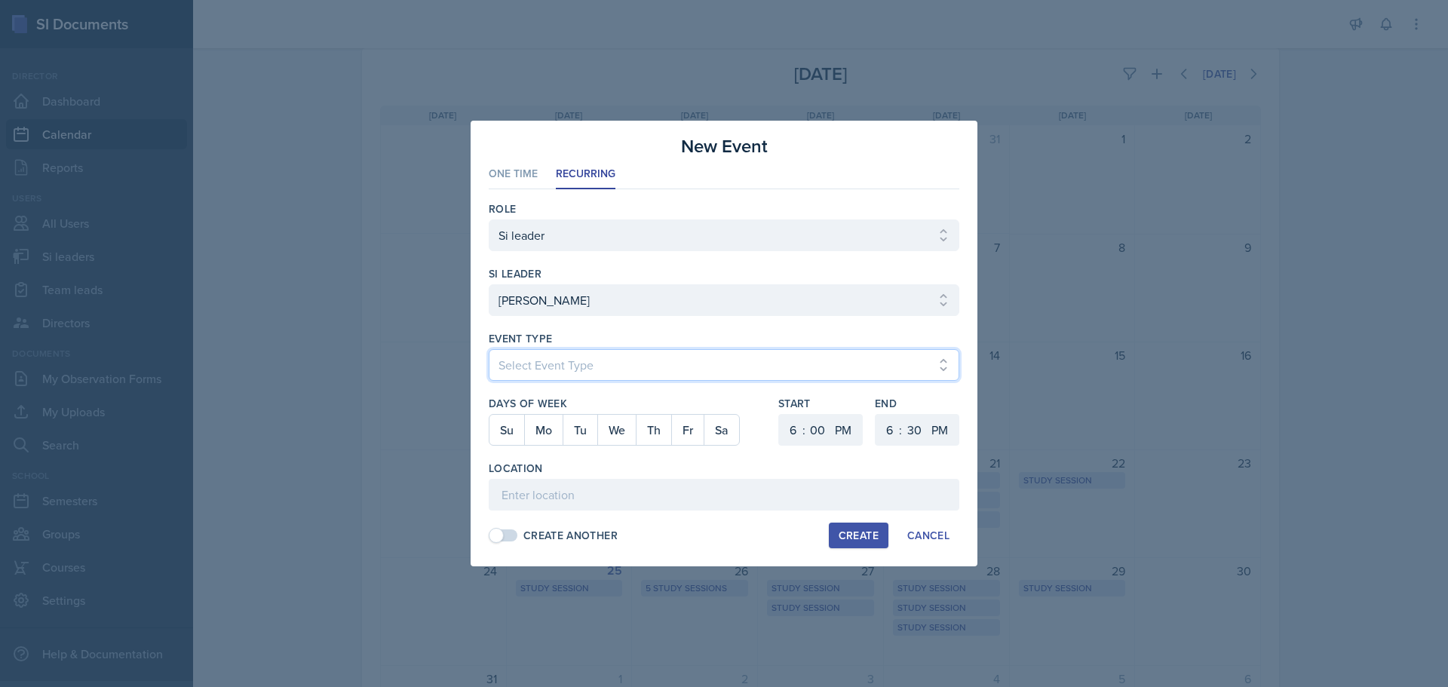
click at [624, 356] on select "Select Event Type Major Review Session Study Session" at bounding box center [724, 365] width 471 height 32
select select "d66089cd-5ee7-4f89-a345-f1bdd1643066"
click at [489, 349] on select "Select Event Type Major Review Session Study Session" at bounding box center [724, 365] width 471 height 32
click at [616, 430] on button "We" at bounding box center [616, 430] width 38 height 30
click at [793, 432] on select "1 2 3 4 5 6 7 8 9 10 11 12" at bounding box center [791, 430] width 24 height 32
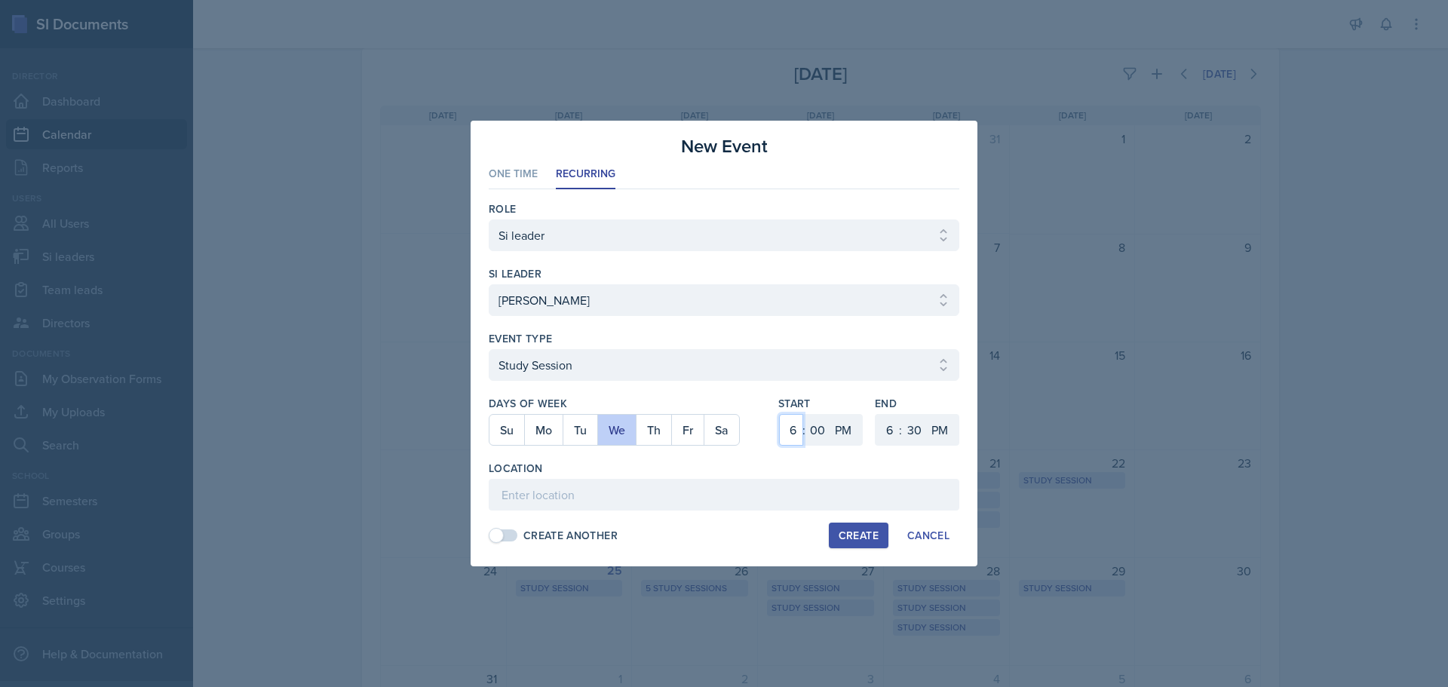
select select "5"
click at [779, 414] on select "1 2 3 4 5 6 7 8 9 10 11 12" at bounding box center [791, 430] width 24 height 32
click at [914, 426] on select "00 05 10 15 20 25 30 35 40 45 50 55" at bounding box center [914, 430] width 24 height 32
select select "0"
click at [902, 414] on select "00 05 10 15 20 25 30 35 40 45 50 55" at bounding box center [914, 430] width 24 height 32
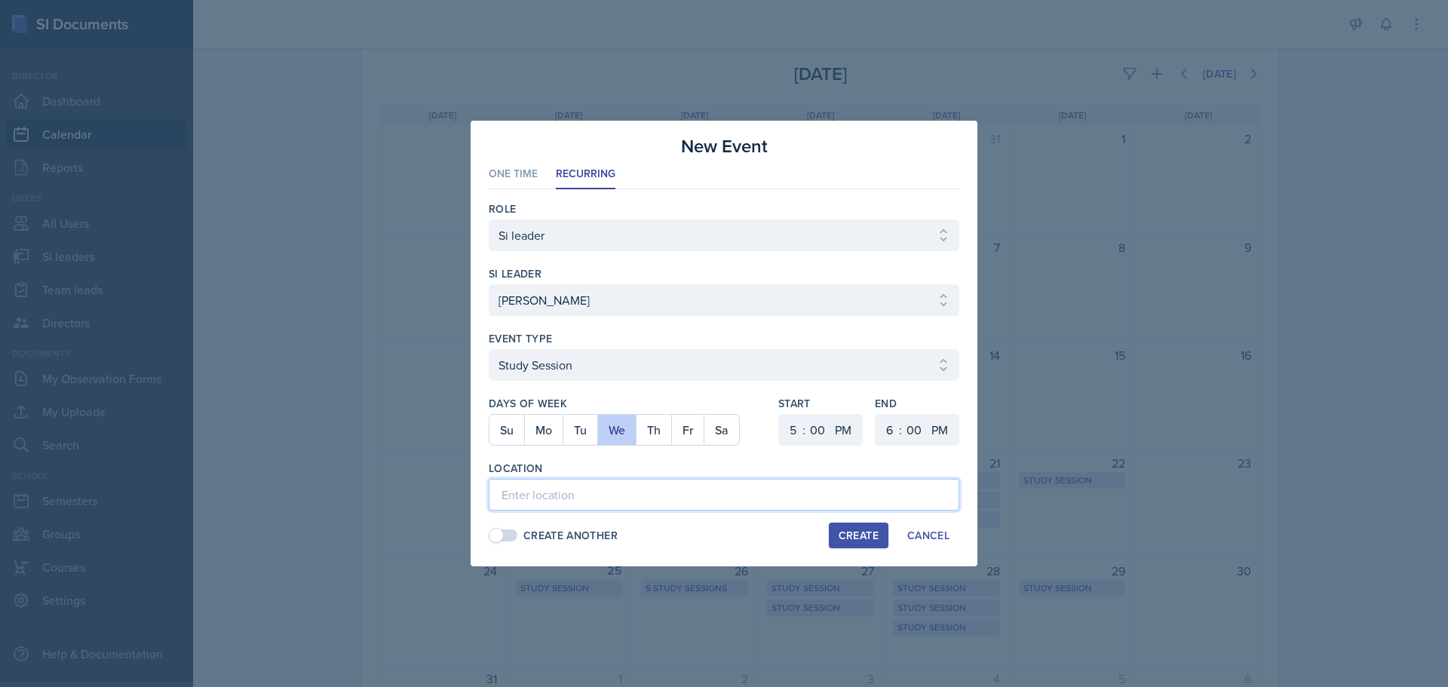
click at [578, 486] on input at bounding box center [724, 495] width 471 height 32
type input "h"
type input "H320"
click at [842, 535] on div "Create" at bounding box center [859, 535] width 40 height 12
select select
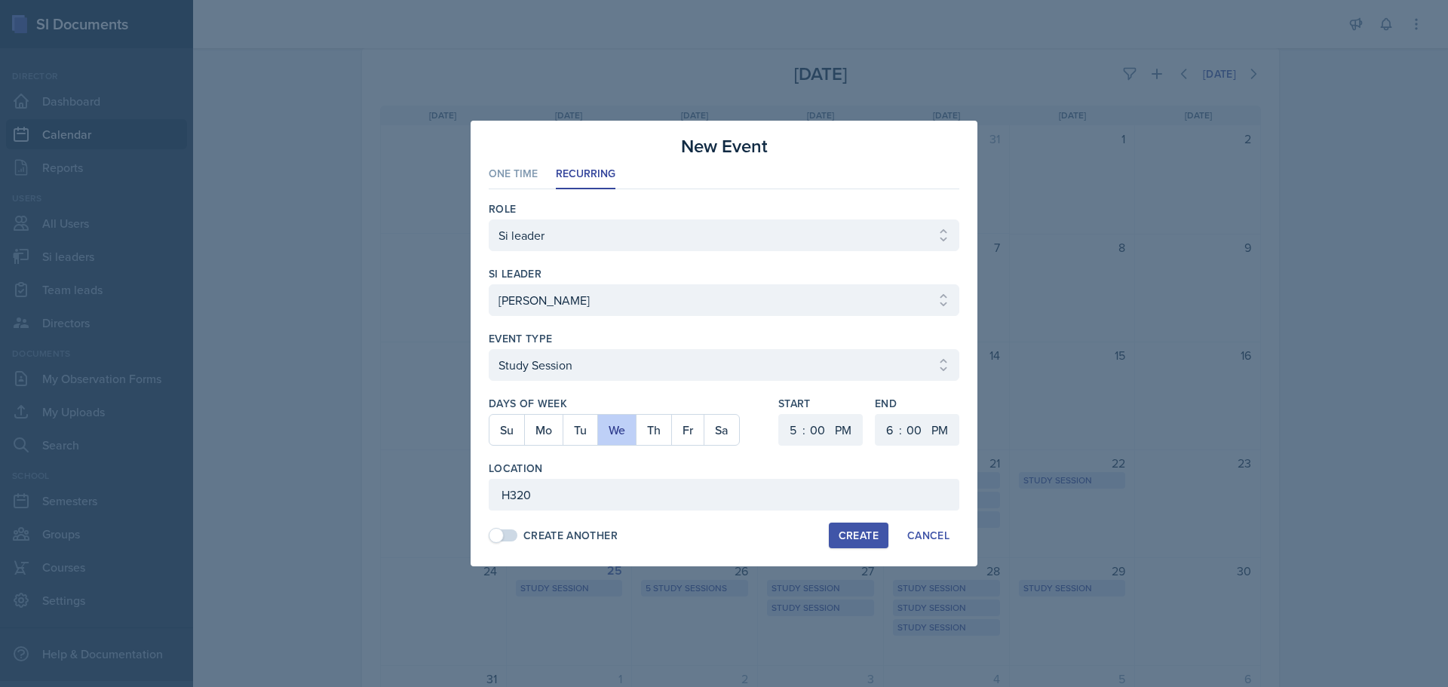
select select
select select "6"
select select "30"
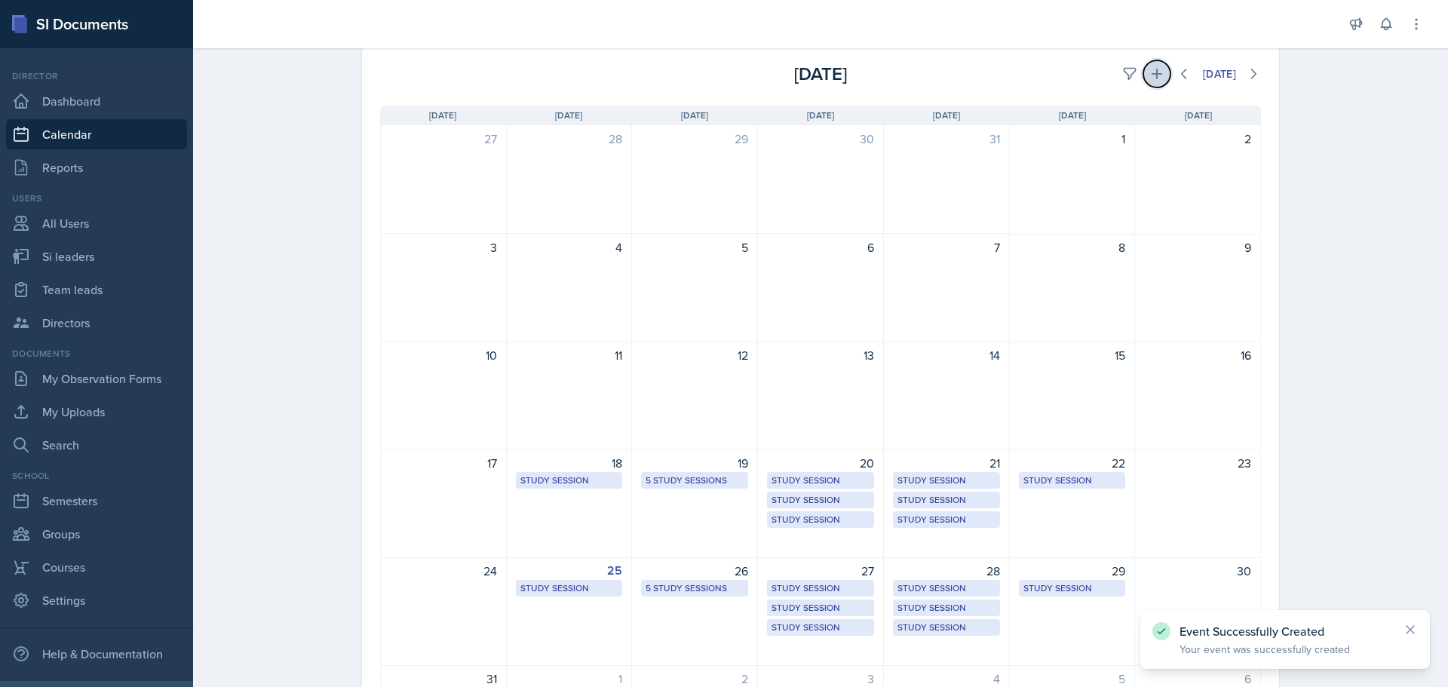
click at [1153, 75] on icon at bounding box center [1156, 73] width 15 height 15
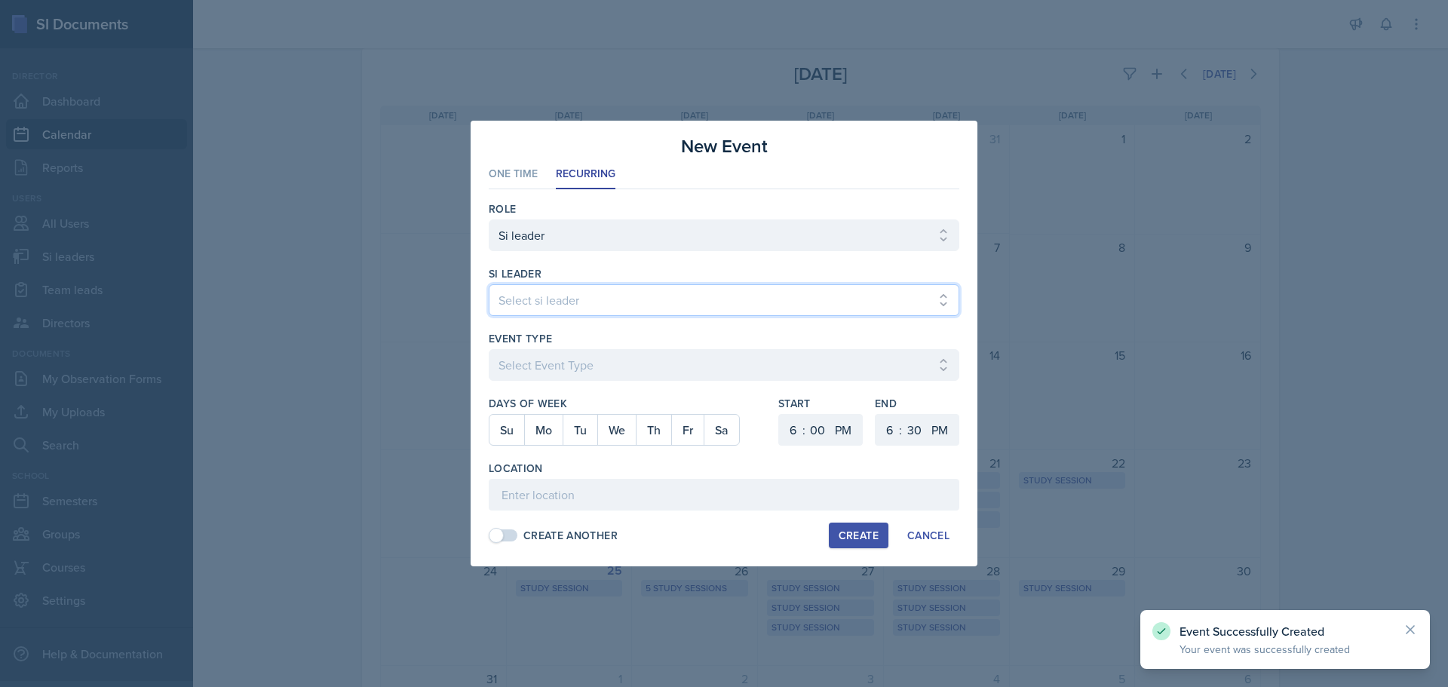
click at [686, 296] on select "Select si leader [PERSON_NAME] [PERSON_NAME] [PERSON_NAME] [PERSON_NAME] [PERSO…" at bounding box center [724, 300] width 471 height 32
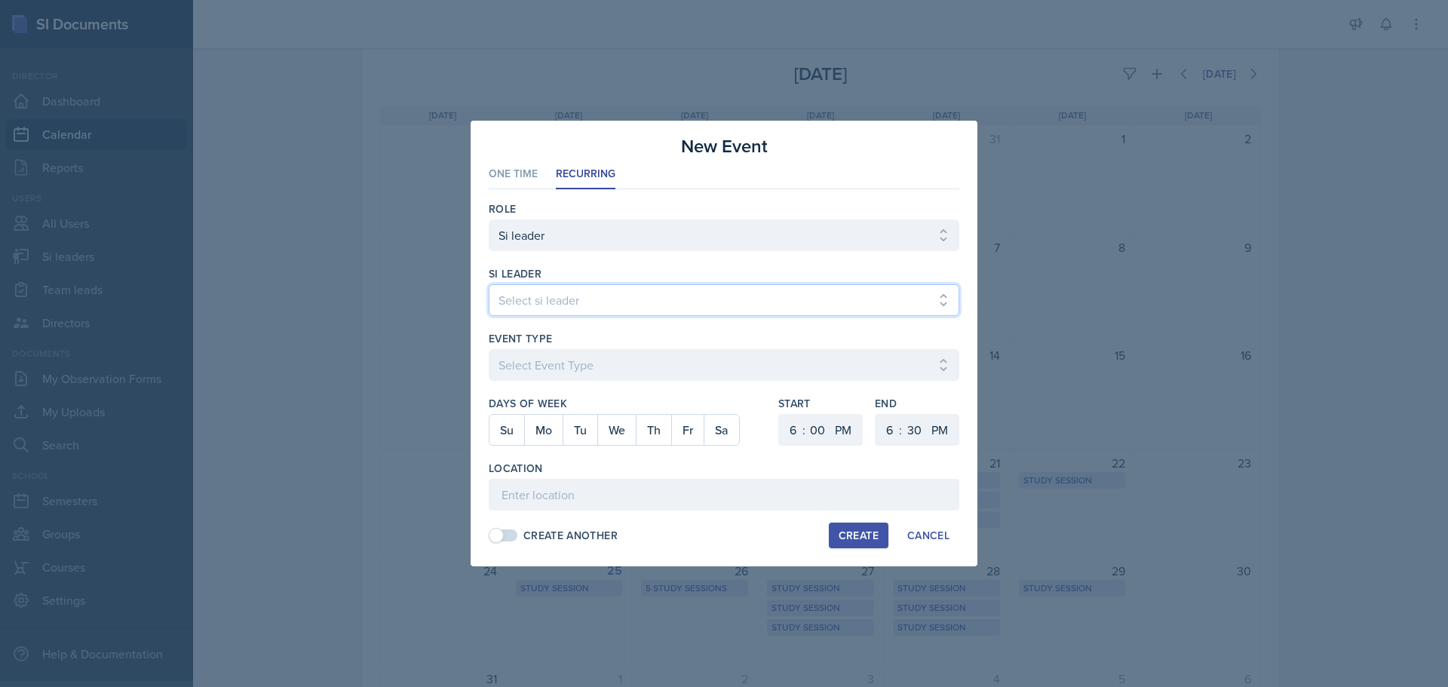
select select "653ad67b-5a25-4d82-a923-61ec954654a4"
click at [489, 284] on select "Select si leader [PERSON_NAME] [PERSON_NAME] [PERSON_NAME] [PERSON_NAME] [PERSO…" at bounding box center [724, 300] width 471 height 32
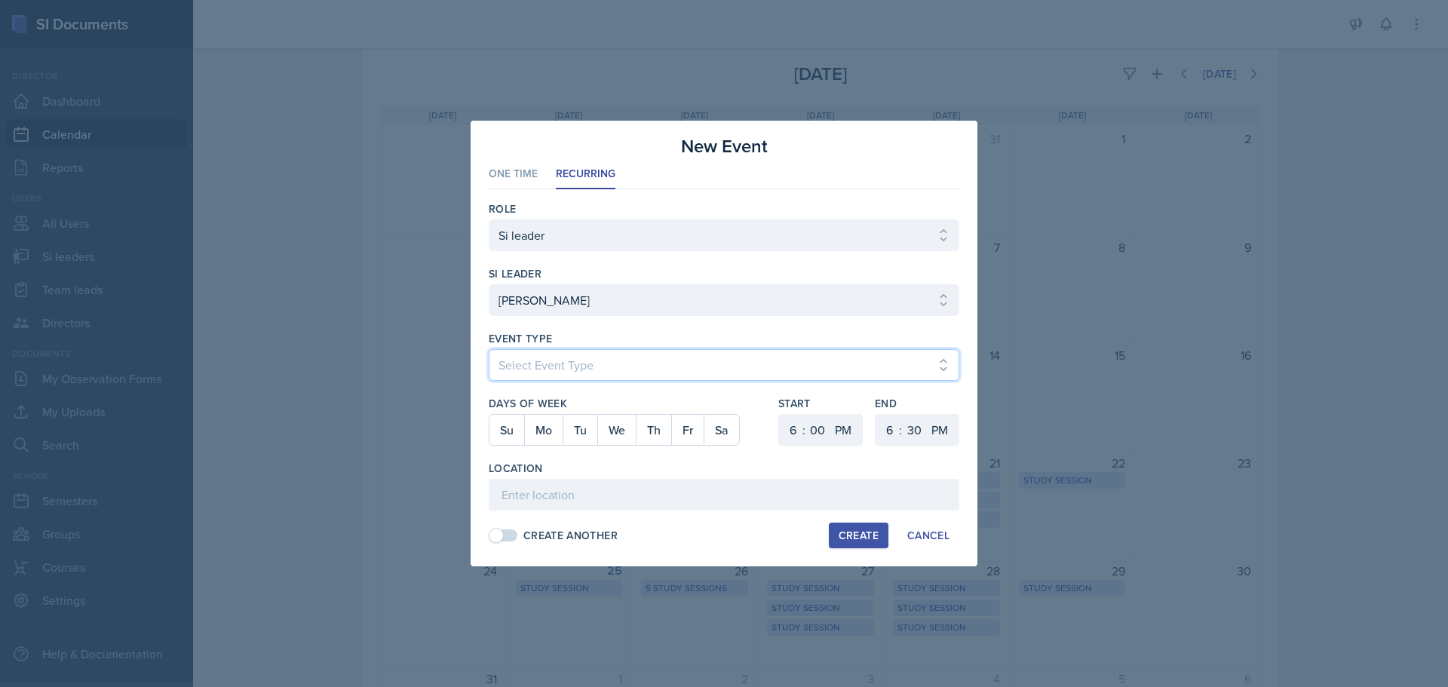
click at [590, 352] on select "Select Event Type Major Review Session Study Session" at bounding box center [724, 365] width 471 height 32
select select "d66089cd-5ee7-4f89-a345-f1bdd1643066"
click at [489, 349] on select "Select Event Type Major Review Session Study Session" at bounding box center [724, 365] width 471 height 32
click at [676, 438] on button "Fr" at bounding box center [687, 430] width 32 height 30
click at [797, 426] on select "1 2 3 4 5 6 7 8 9 10 11 12" at bounding box center [791, 430] width 24 height 32
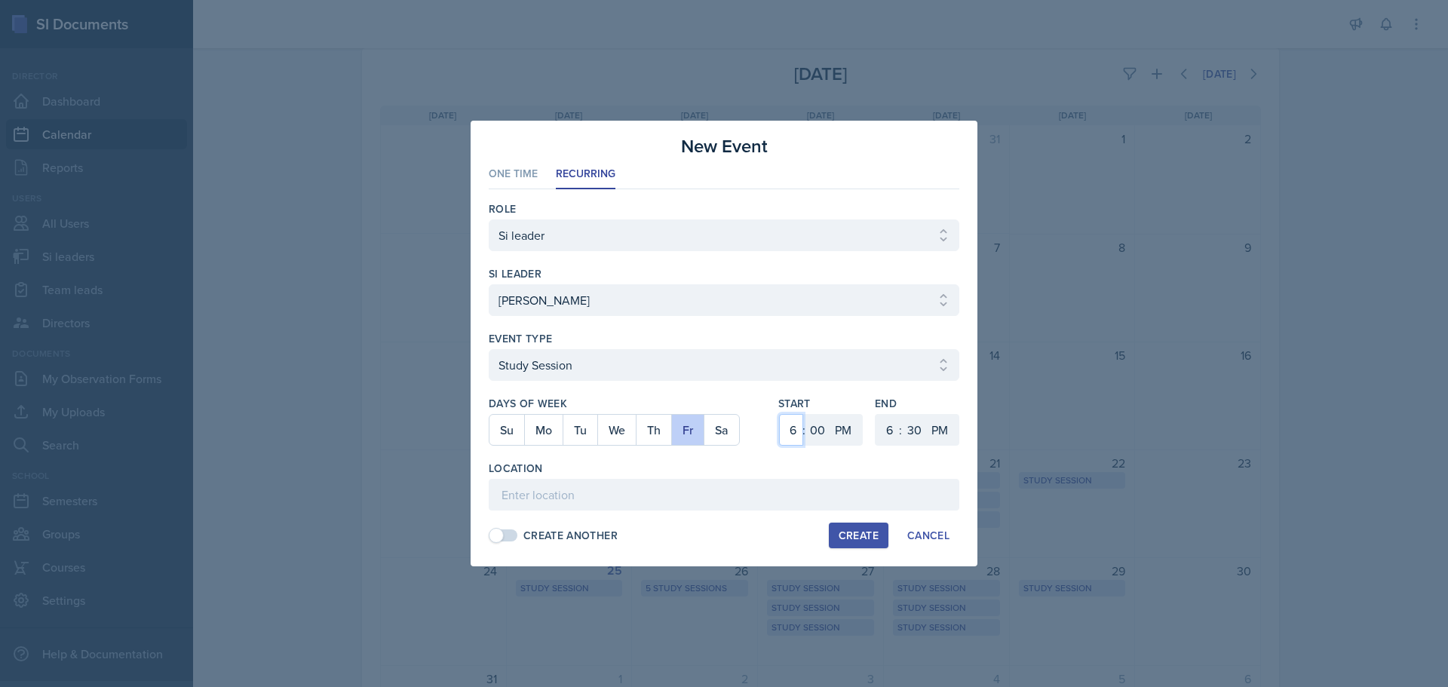
select select "1"
click at [779, 414] on select "1 2 3 4 5 6 7 8 9 10 11 12" at bounding box center [791, 430] width 24 height 32
click at [822, 425] on select "00 05 10 15 20 25 30 35 40 45 50 55" at bounding box center [817, 430] width 24 height 32
select select "30"
click at [805, 414] on select "00 05 10 15 20 25 30 35 40 45 50 55" at bounding box center [817, 430] width 24 height 32
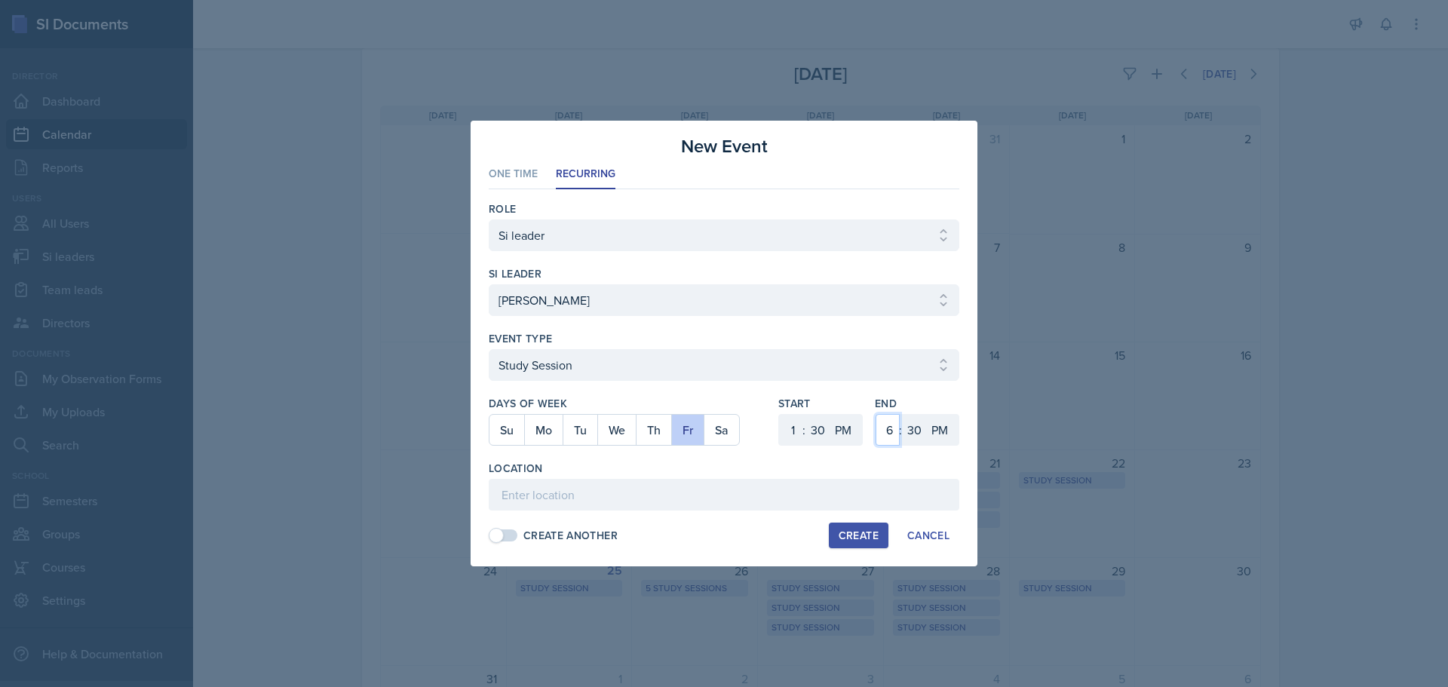
click at [898, 428] on select "1 2 3 4 5 6 7 8 9 10 11 12" at bounding box center [888, 430] width 24 height 32
select select "2"
click at [876, 414] on select "1 2 3 4 5 6 7 8 9 10 11 12" at bounding box center [888, 430] width 24 height 32
click at [646, 492] on input at bounding box center [724, 495] width 471 height 32
type input "D113"
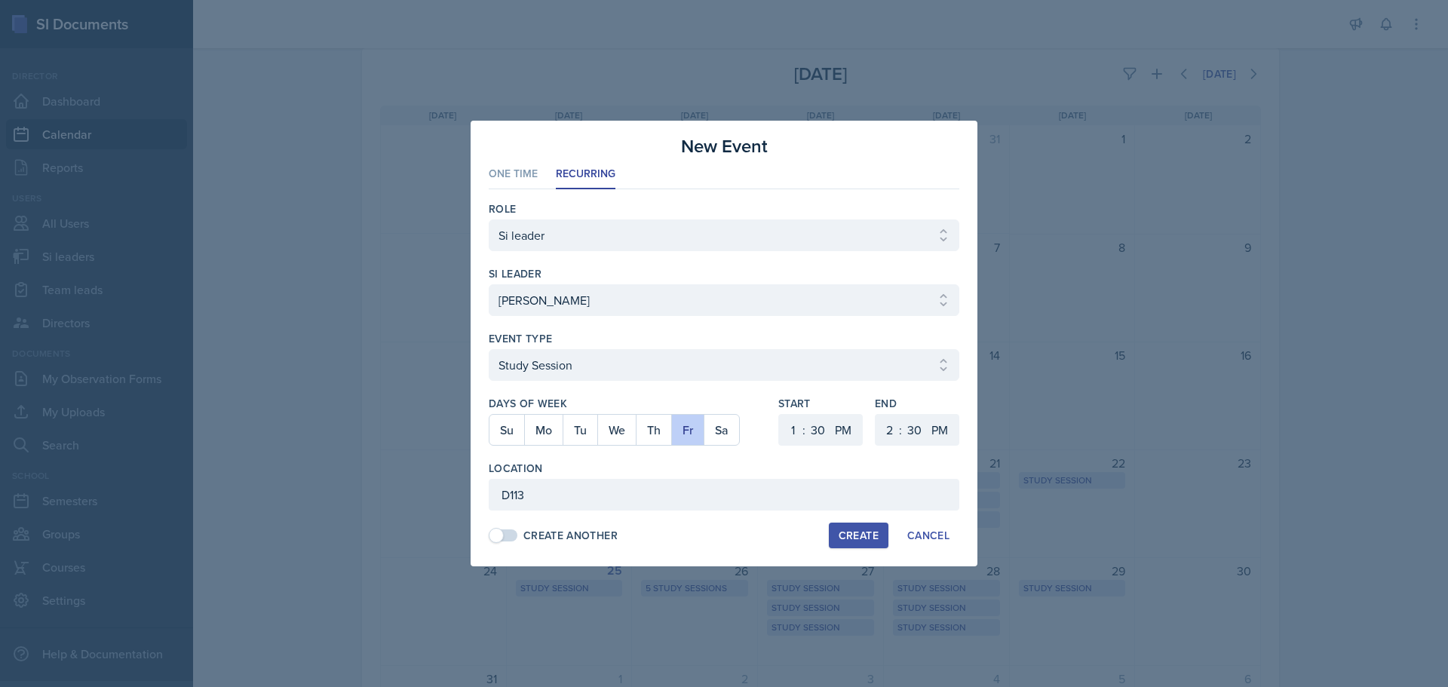
click at [872, 526] on button "Create" at bounding box center [859, 536] width 60 height 26
select select
select select "6"
select select "0"
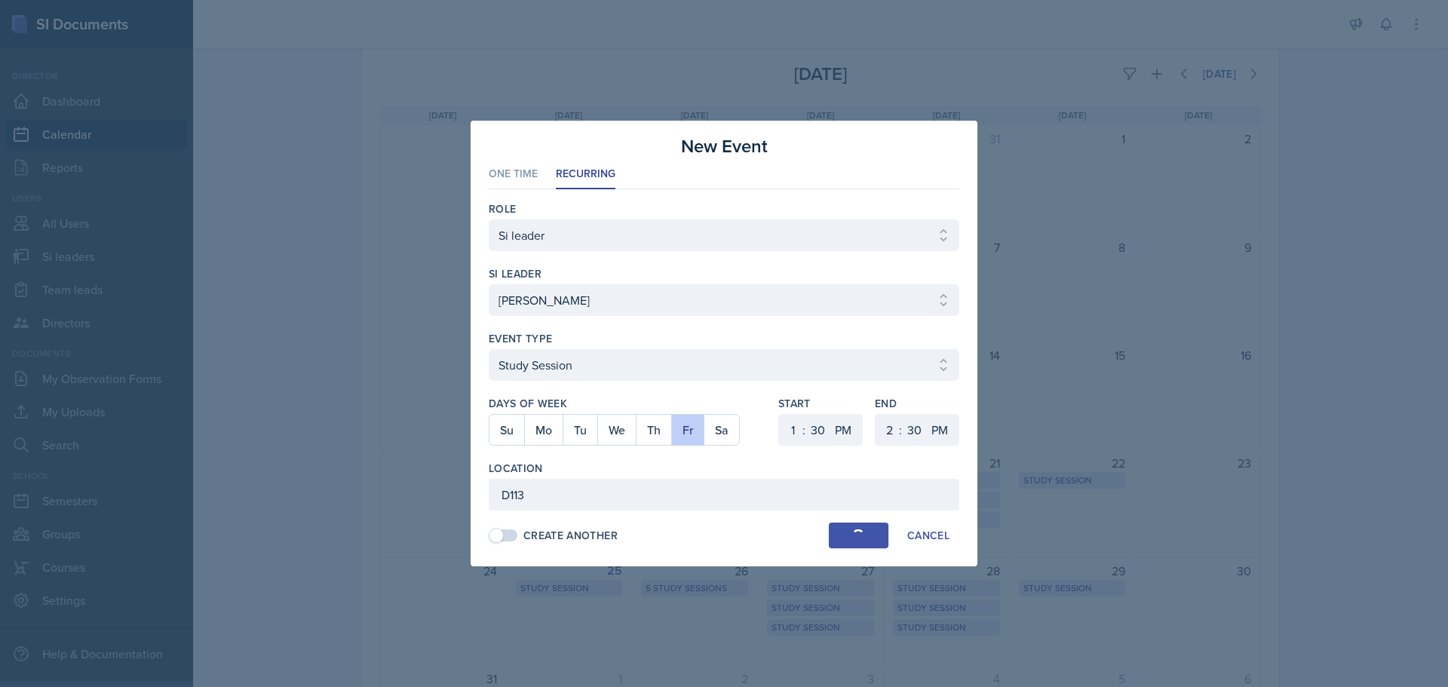
select select "6"
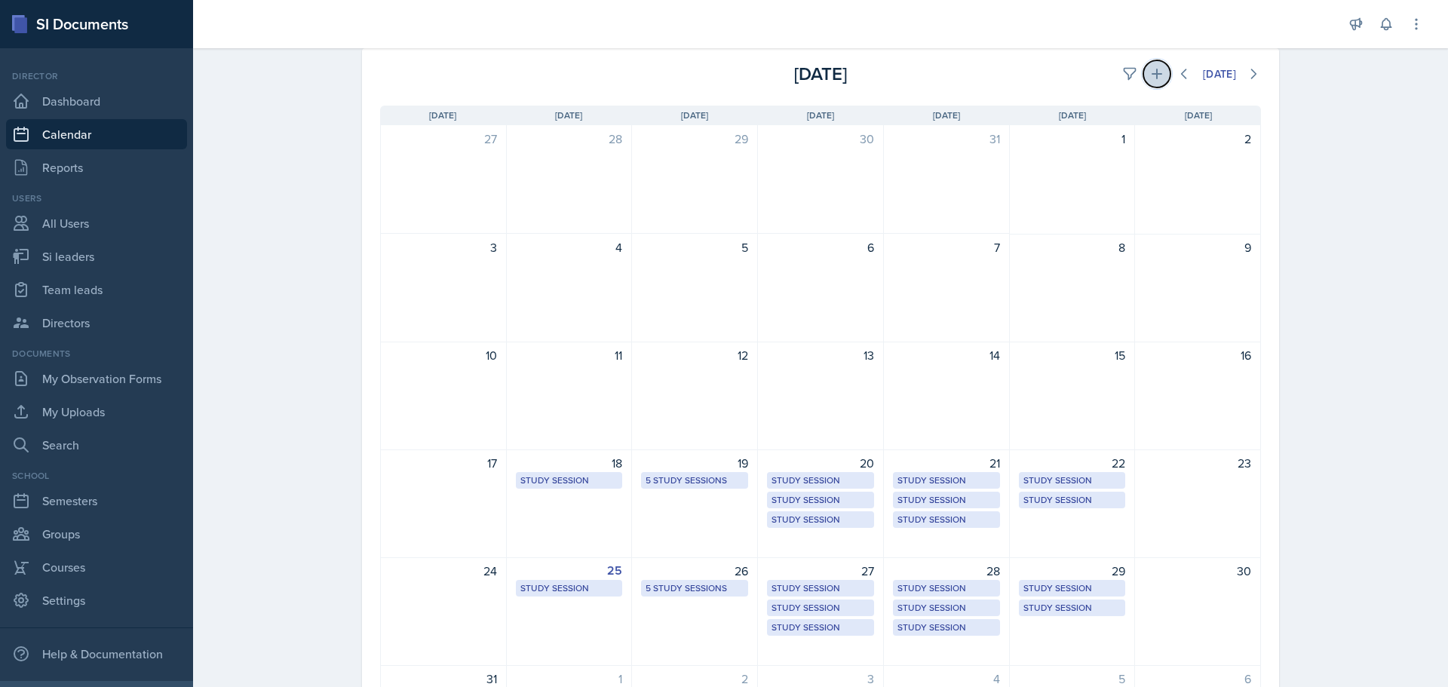
click at [1152, 72] on icon at bounding box center [1157, 74] width 11 height 11
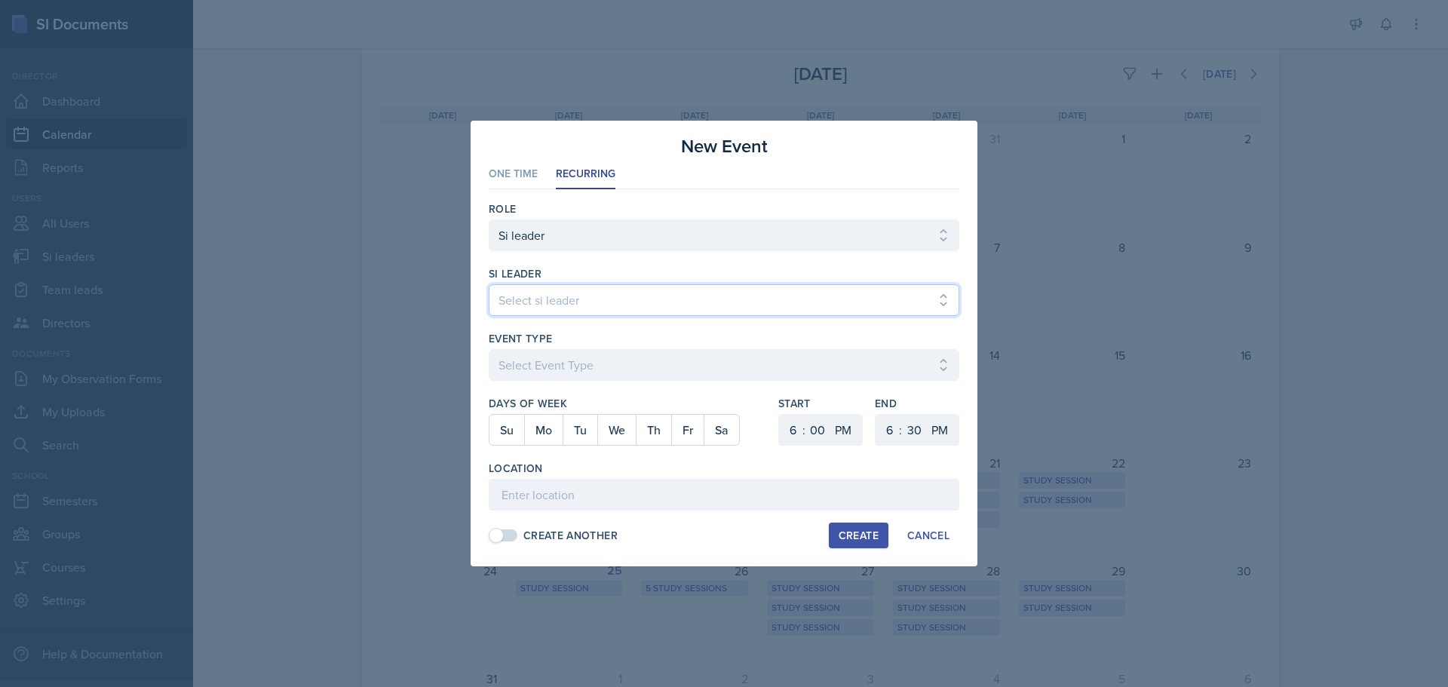
click at [618, 299] on select "Select si leader [PERSON_NAME] [PERSON_NAME] [PERSON_NAME] [PERSON_NAME] [PERSO…" at bounding box center [724, 300] width 471 height 32
click at [633, 299] on select "Select si leader [PERSON_NAME] [PERSON_NAME] [PERSON_NAME] [PERSON_NAME] [PERSO…" at bounding box center [724, 300] width 471 height 32
select select "ebe48a16-8bae-49ea-ba20-021c560c188b"
click at [489, 284] on select "Select si leader [PERSON_NAME] [PERSON_NAME] [PERSON_NAME] [PERSON_NAME] [PERSO…" at bounding box center [724, 300] width 471 height 32
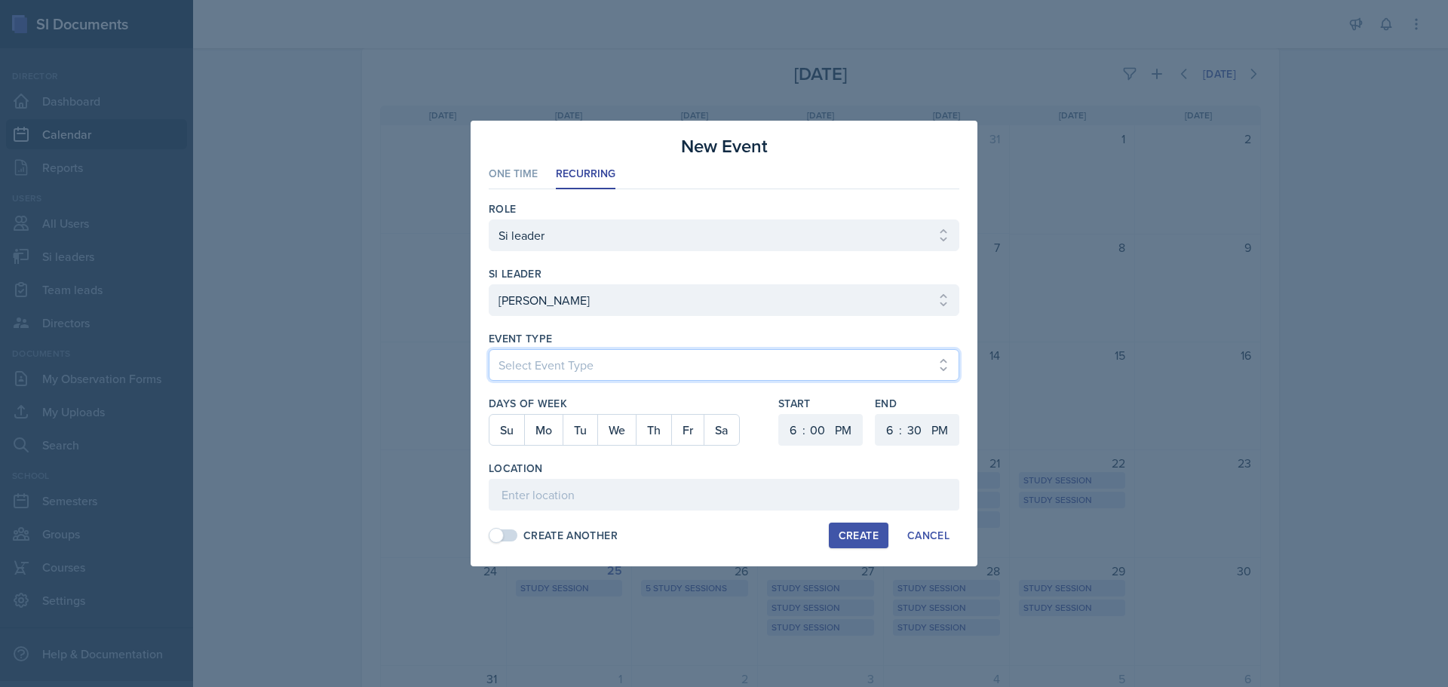
click at [538, 365] on select "Select Event Type Major Review Session Study Session" at bounding box center [724, 365] width 471 height 32
select select "d66089cd-5ee7-4f89-a345-f1bdd1643066"
click at [489, 349] on select "Select Event Type Major Review Session Study Session" at bounding box center [724, 365] width 471 height 32
click at [547, 422] on button "Mo" at bounding box center [543, 430] width 38 height 30
click at [802, 434] on select "1 2 3 4 5 6 7 8 9 10 11 12" at bounding box center [791, 430] width 24 height 32
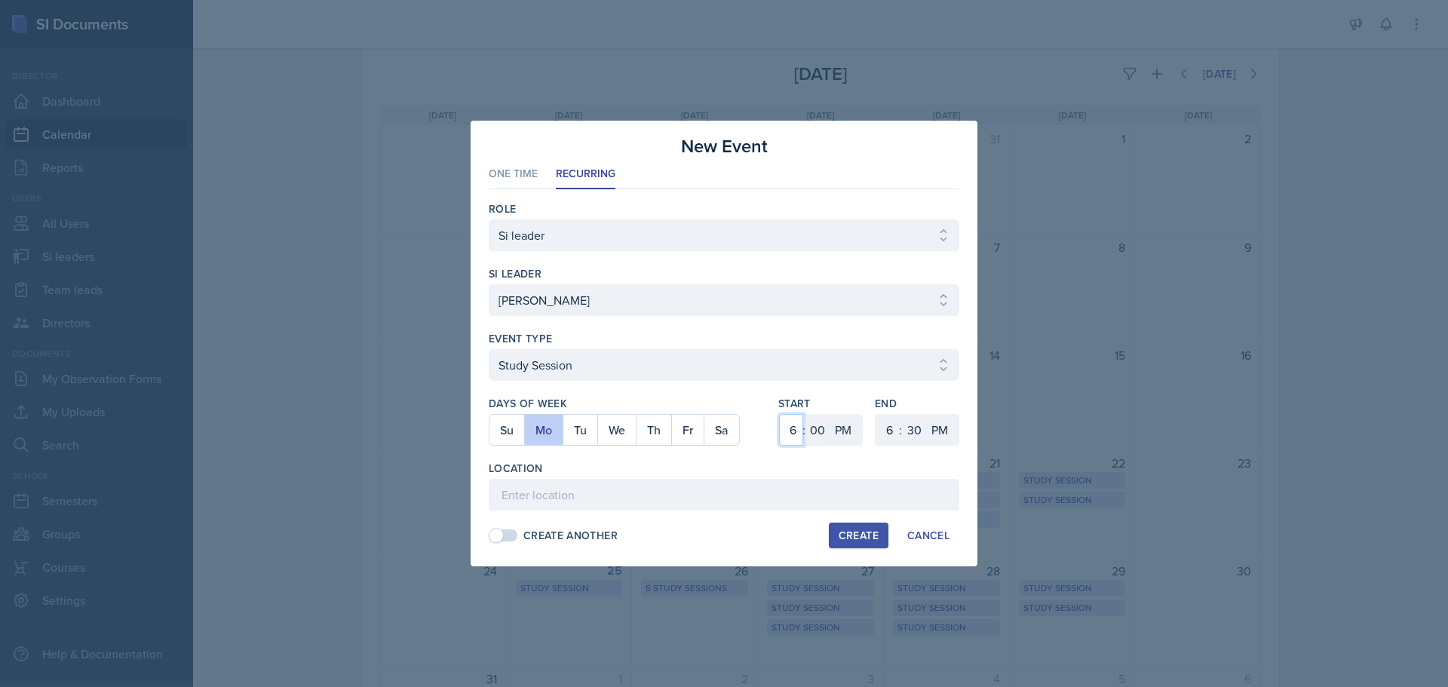
select select "2"
click at [779, 414] on select "1 2 3 4 5 6 7 8 9 10 11 12" at bounding box center [791, 430] width 24 height 32
click at [811, 422] on select "00 05 10 15 20 25 30 35 40 45 50 55" at bounding box center [817, 430] width 24 height 32
select select "30"
click at [805, 414] on select "00 05 10 15 20 25 30 35 40 45 50 55" at bounding box center [817, 430] width 24 height 32
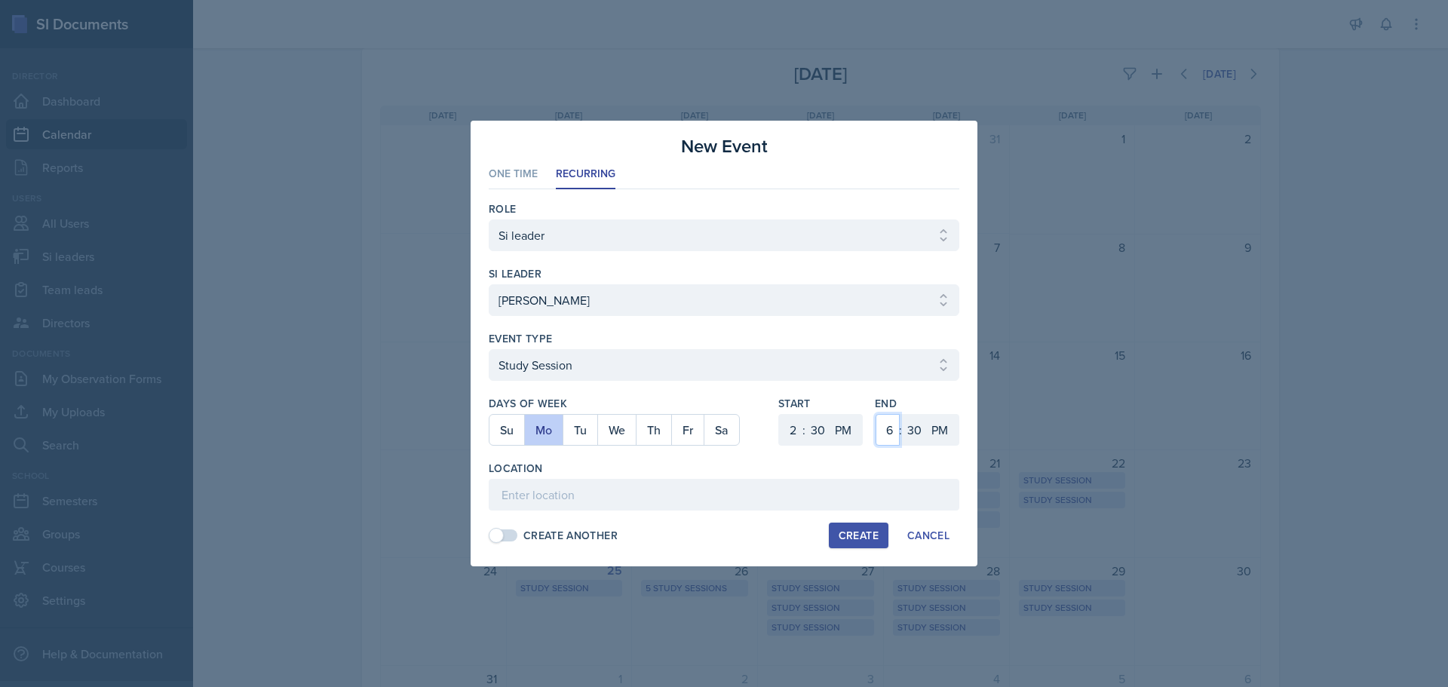
click at [893, 427] on select "1 2 3 4 5 6 7 8 9 10 11 12" at bounding box center [888, 430] width 24 height 32
select select "3"
click at [876, 414] on select "1 2 3 4 5 6 7 8 9 10 11 12" at bounding box center [888, 430] width 24 height 32
click at [643, 471] on div "Location" at bounding box center [724, 468] width 471 height 15
click at [624, 501] on input at bounding box center [724, 495] width 471 height 32
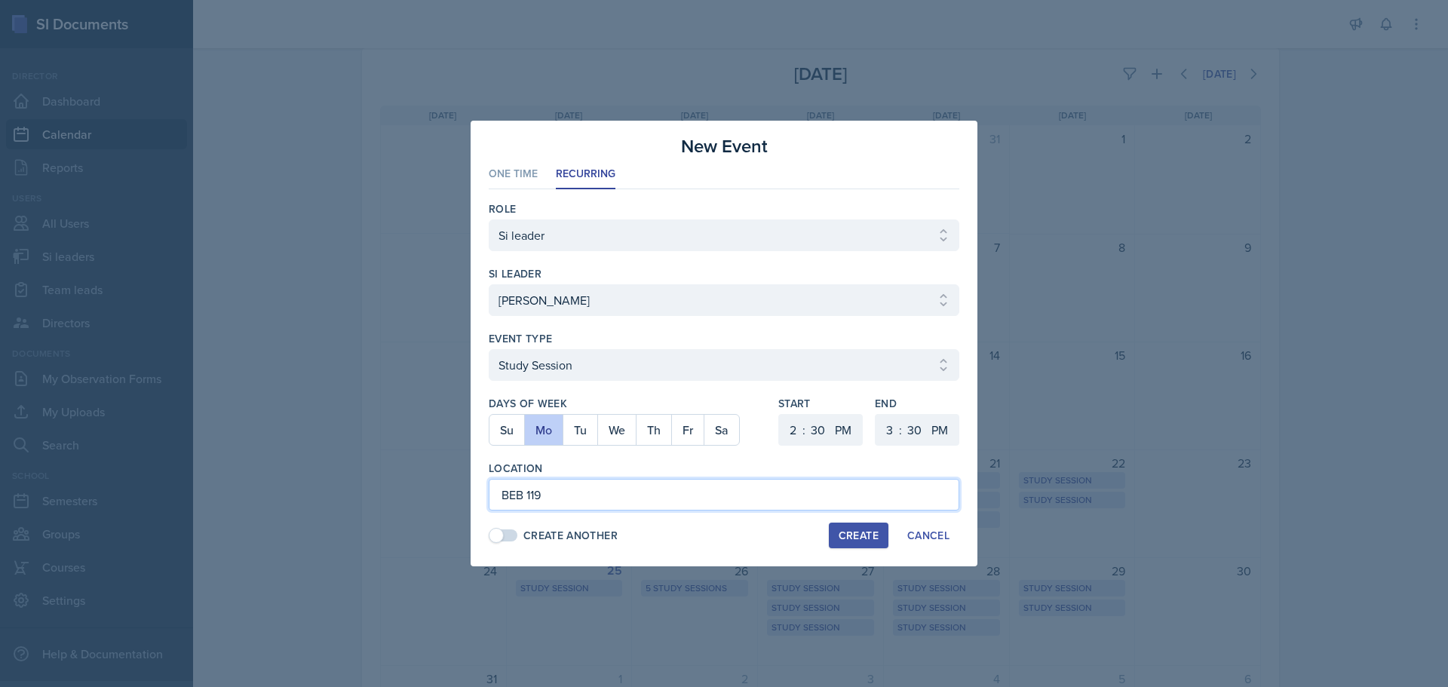
type input "BEB 119"
click at [836, 535] on button "Create" at bounding box center [859, 536] width 60 height 26
select select
select select "6"
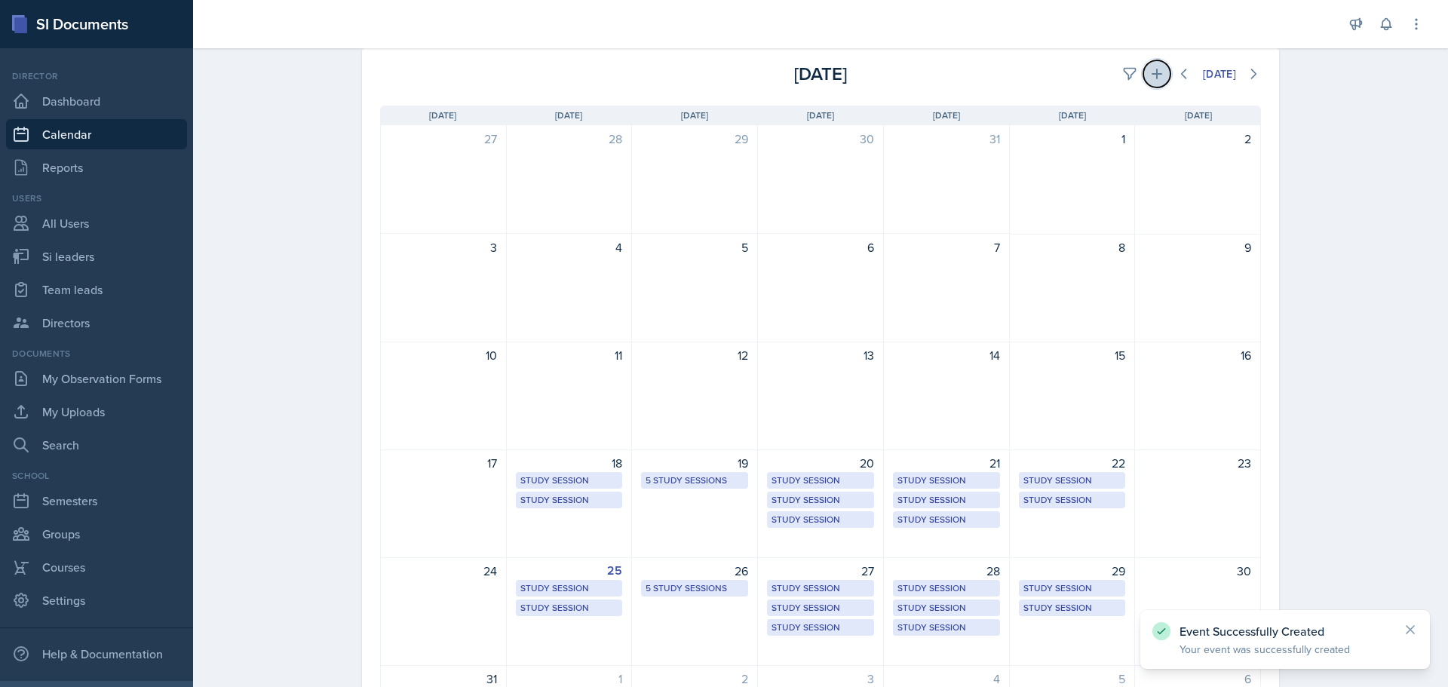
click at [1149, 78] on icon at bounding box center [1156, 73] width 15 height 15
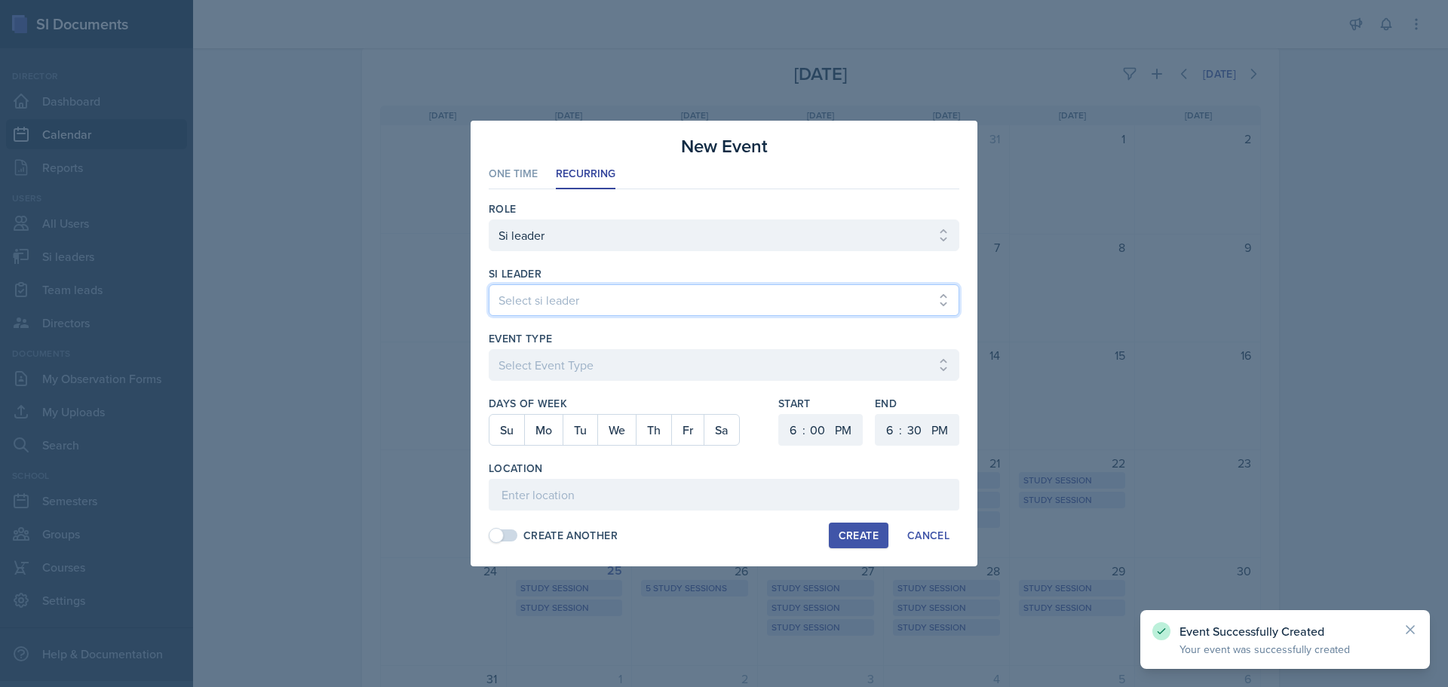
click at [716, 300] on select "Select si leader [PERSON_NAME] [PERSON_NAME] [PERSON_NAME] [PERSON_NAME] [PERSO…" at bounding box center [724, 300] width 471 height 32
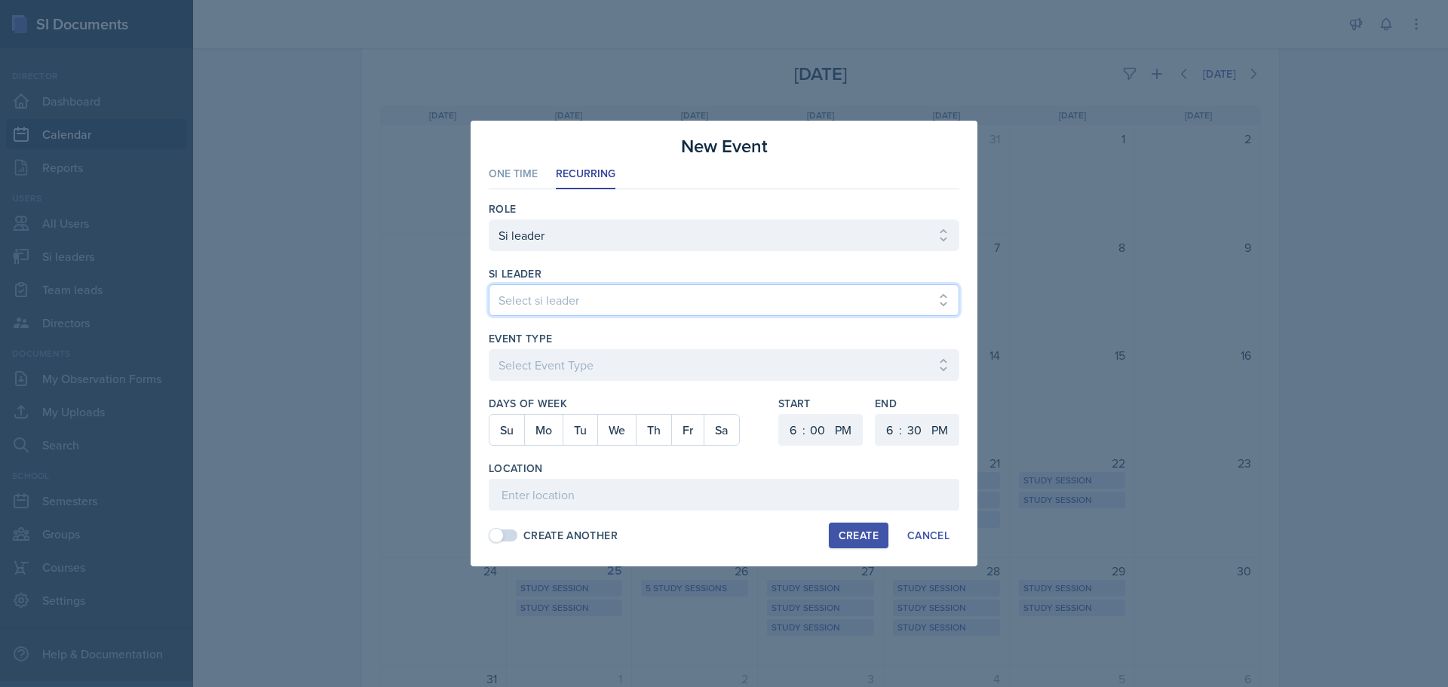
click at [489, 284] on select "Select si leader [PERSON_NAME] [PERSON_NAME] [PERSON_NAME] [PERSON_NAME] [PERSO…" at bounding box center [724, 300] width 471 height 32
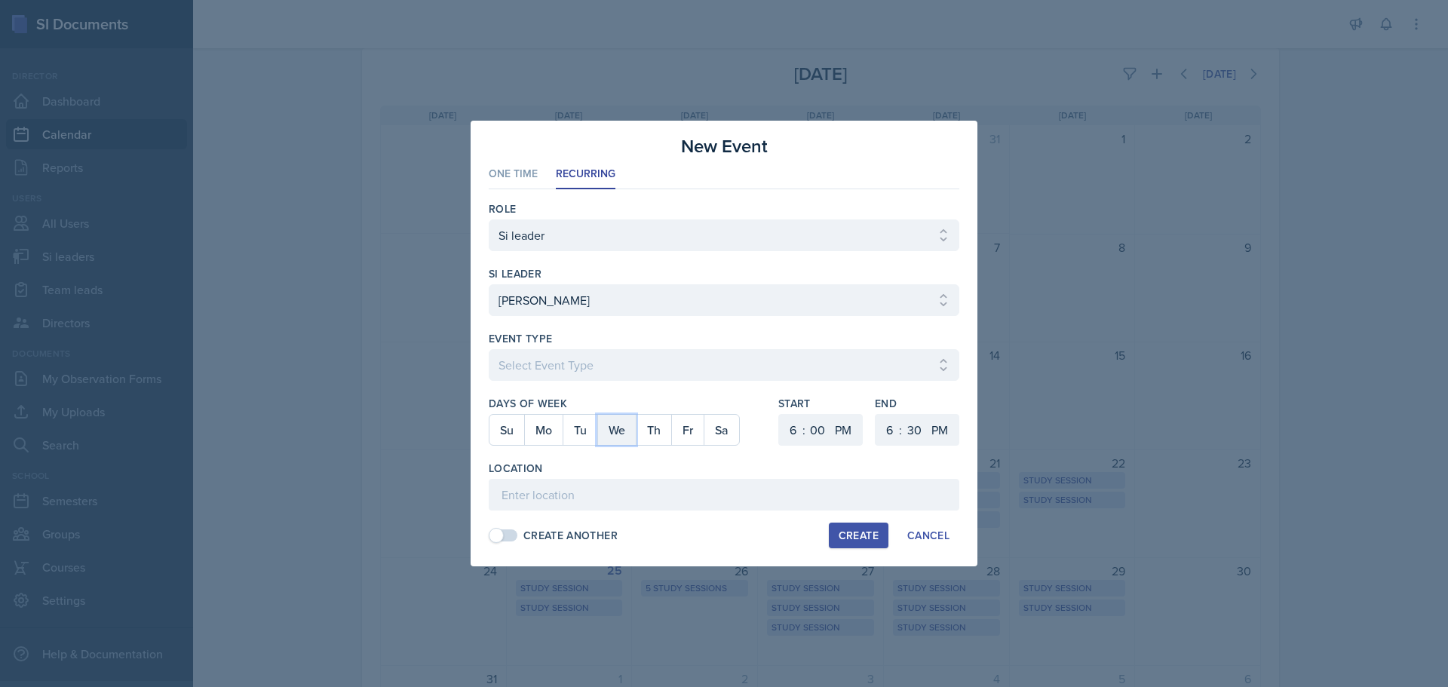
click at [627, 436] on button "We" at bounding box center [616, 430] width 38 height 30
click at [786, 422] on select "1 2 3 4 5 6 7 8 9 10 11 12" at bounding box center [791, 430] width 24 height 32
click at [779, 414] on select "1 2 3 4 5 6 7 8 9 10 11 12" at bounding box center [791, 430] width 24 height 32
click at [884, 425] on select "1 2 3 4 5 6 7 8 9 10 11 12" at bounding box center [888, 430] width 24 height 32
click at [876, 414] on select "1 2 3 4 5 6 7 8 9 10 11 12" at bounding box center [888, 430] width 24 height 32
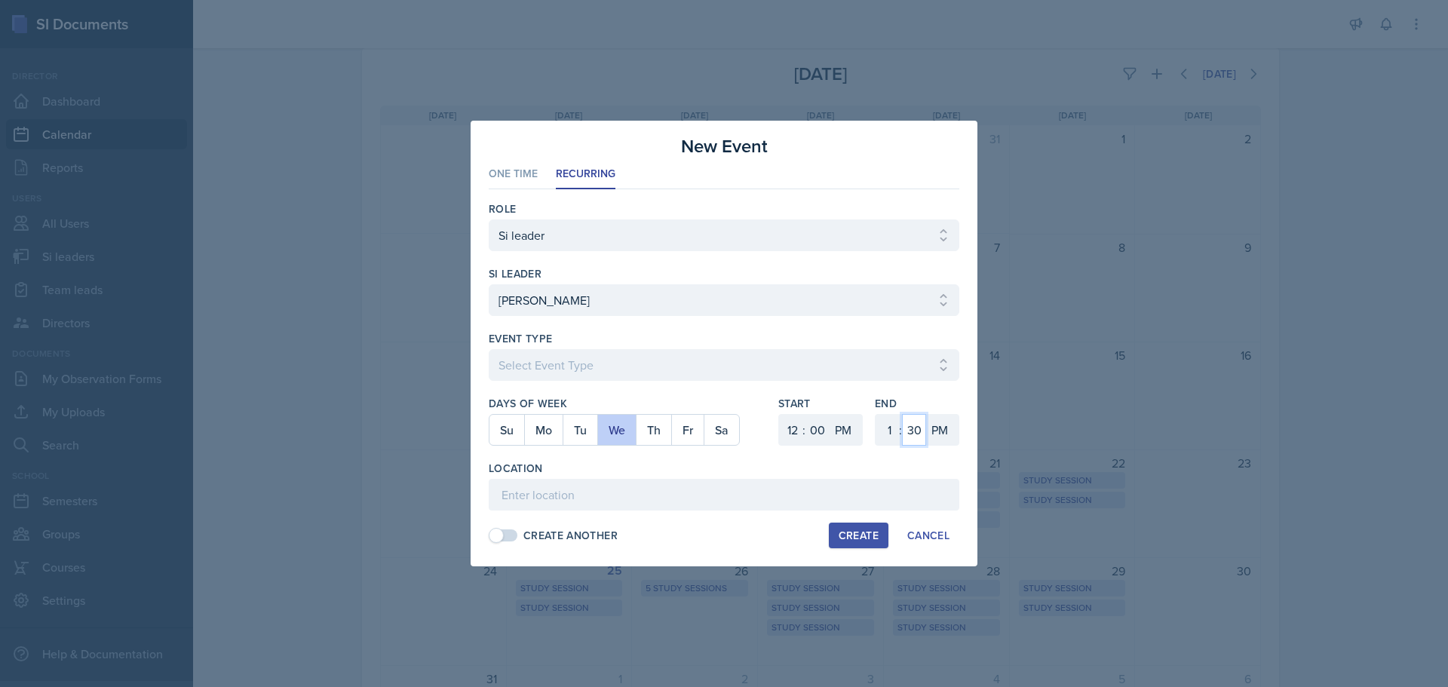
click at [919, 428] on select "00 05 10 15 20 25 30 35 40 45 50 55" at bounding box center [914, 430] width 24 height 32
click at [902, 414] on select "00 05 10 15 20 25 30 35 40 45 50 55" at bounding box center [914, 430] width 24 height 32
click at [647, 489] on input at bounding box center [724, 495] width 471 height 32
click at [836, 529] on button "Create" at bounding box center [859, 536] width 60 height 26
click at [732, 365] on select "Select Event Type Major Review Session Study Session" at bounding box center [724, 365] width 471 height 32
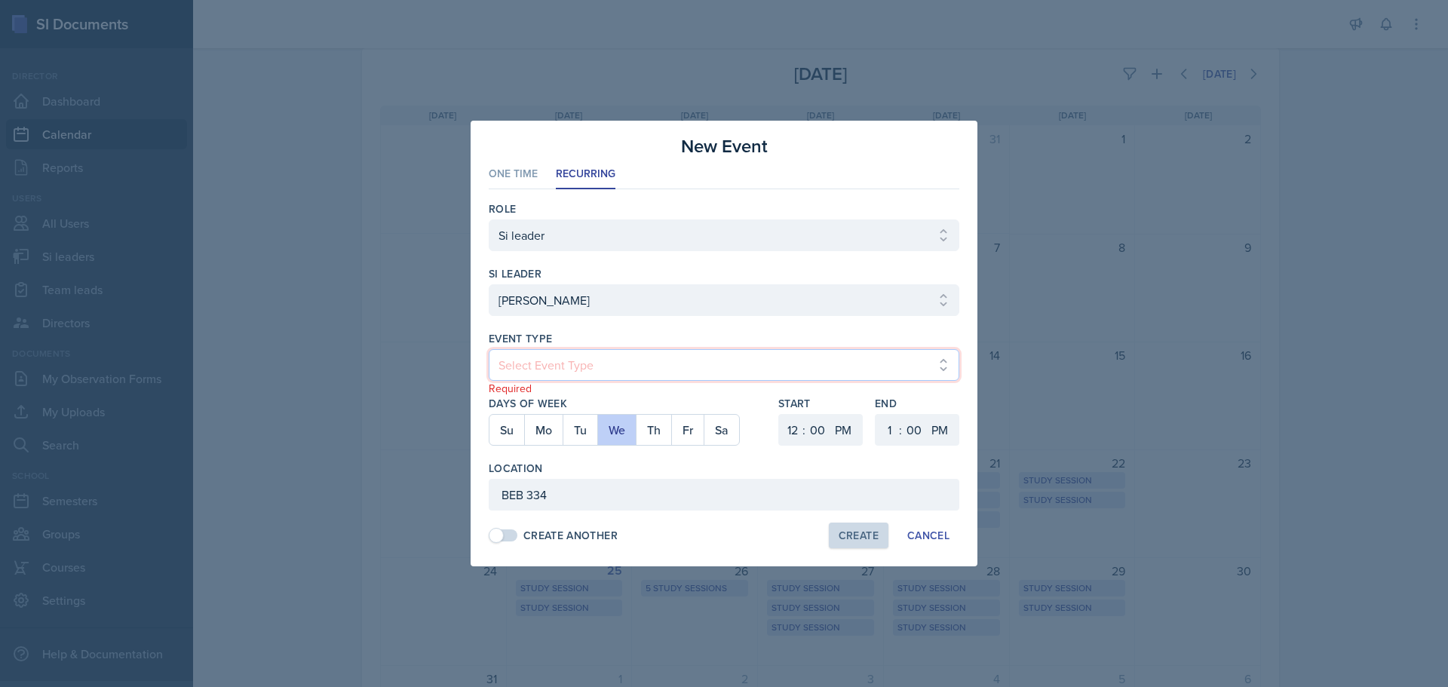
click at [489, 349] on select "Select Event Type Major Review Session Study Session" at bounding box center [724, 365] width 471 height 32
click at [838, 542] on button "Create" at bounding box center [859, 536] width 60 height 26
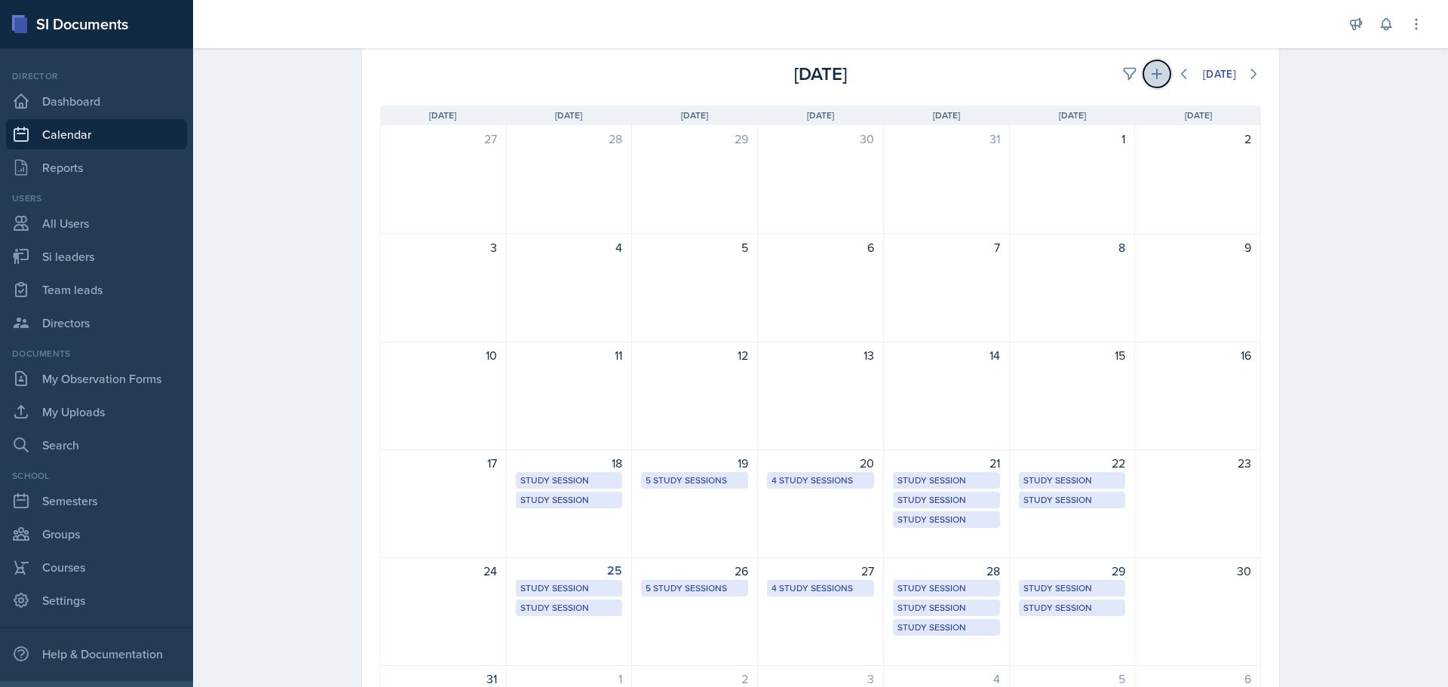
click at [1156, 69] on icon at bounding box center [1156, 73] width 15 height 15
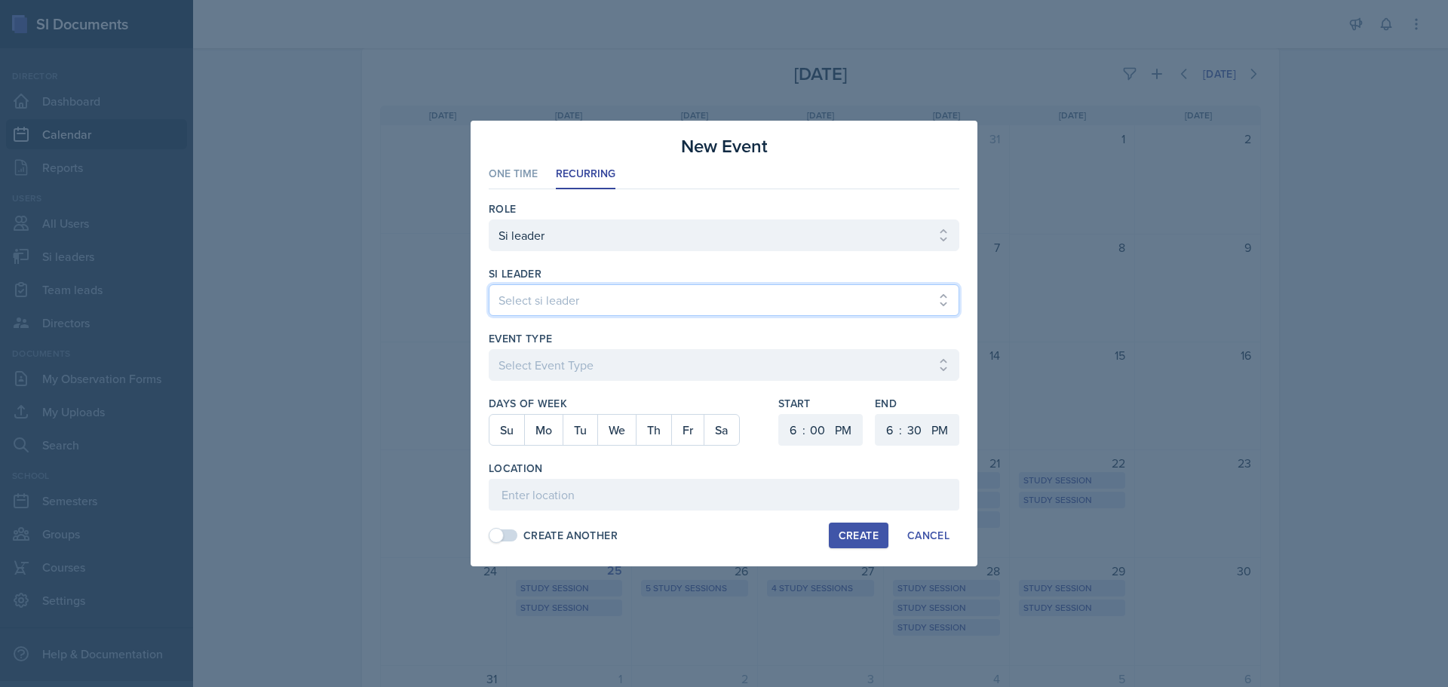
click at [668, 302] on select "Select si leader [PERSON_NAME] [PERSON_NAME] [PERSON_NAME] [PERSON_NAME] [PERSO…" at bounding box center [724, 300] width 471 height 32
click at [489, 284] on select "Select si leader [PERSON_NAME] [PERSON_NAME] [PERSON_NAME] [PERSON_NAME] [PERSO…" at bounding box center [724, 300] width 471 height 32
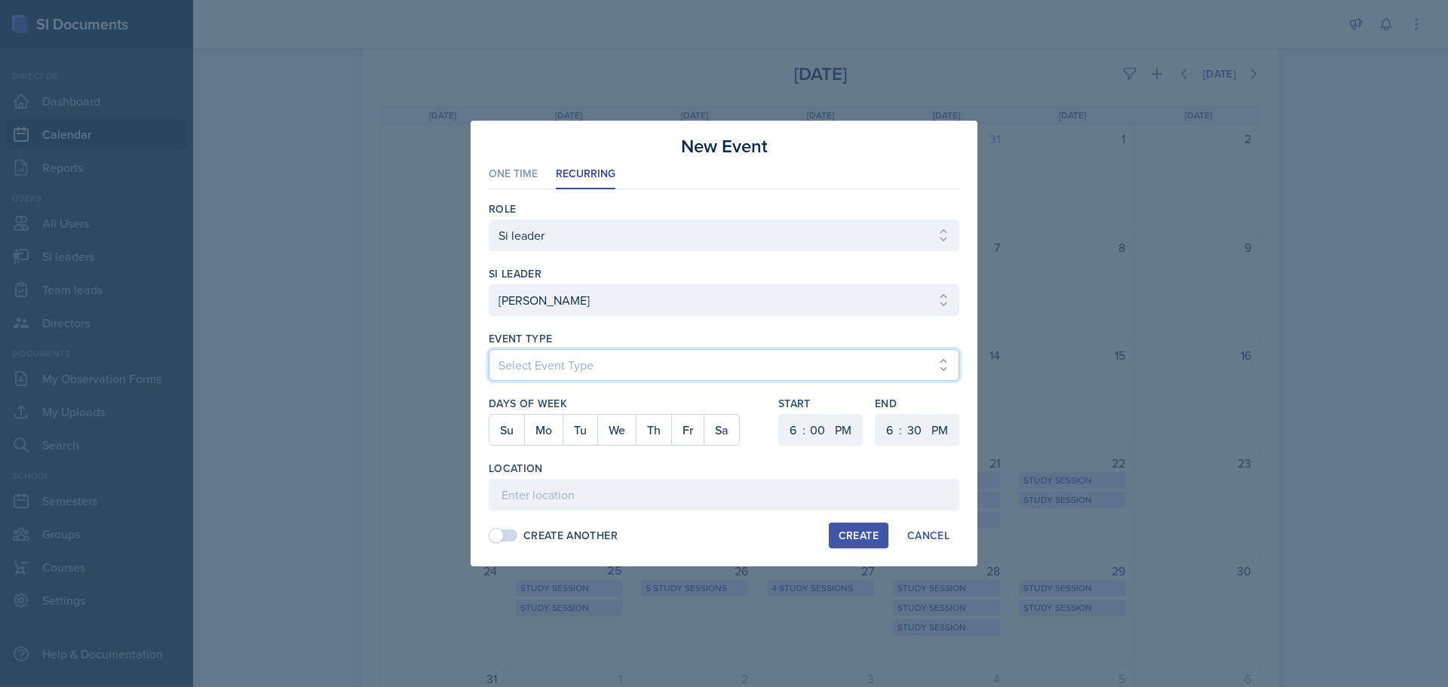
click at [567, 360] on select "Select Event Type Major Review Session Study Session" at bounding box center [724, 365] width 471 height 32
click at [489, 349] on select "Select Event Type Major Review Session Study Session" at bounding box center [724, 365] width 471 height 32
click at [544, 423] on button "Mo" at bounding box center [543, 430] width 38 height 30
click at [800, 441] on select "1 2 3 4 5 6 7 8 9 10 11 12" at bounding box center [791, 430] width 24 height 32
click at [779, 414] on select "1 2 3 4 5 6 7 8 9 10 11 12" at bounding box center [791, 430] width 24 height 32
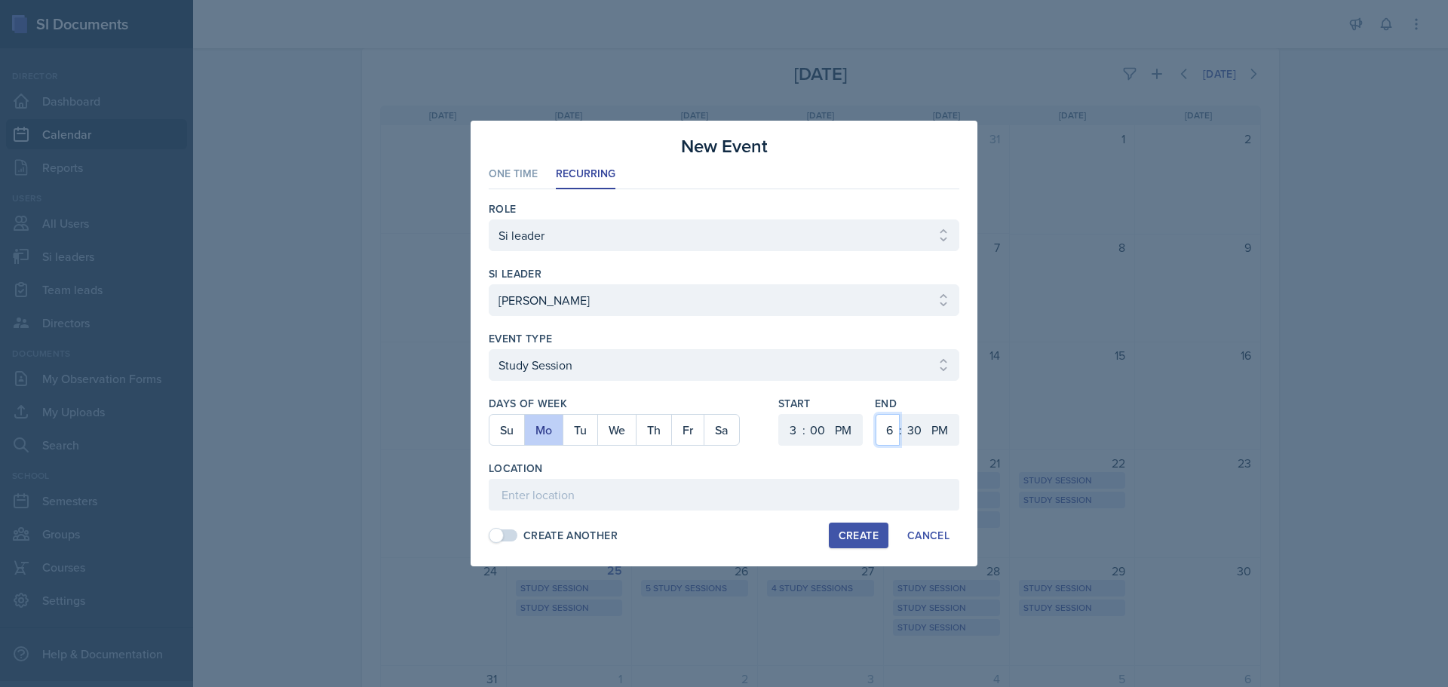
click at [885, 425] on select "1 2 3 4 5 6 7 8 9 10 11 12" at bounding box center [888, 430] width 24 height 32
click at [876, 414] on select "1 2 3 4 5 6 7 8 9 10 11 12" at bounding box center [888, 430] width 24 height 32
click at [908, 423] on select "00 05 10 15 20 25 30 35 40 45 50 55" at bounding box center [914, 430] width 24 height 32
click at [902, 414] on select "00 05 10 15 20 25 30 35 40 45 50 55" at bounding box center [914, 430] width 24 height 32
click at [591, 502] on input at bounding box center [724, 495] width 471 height 32
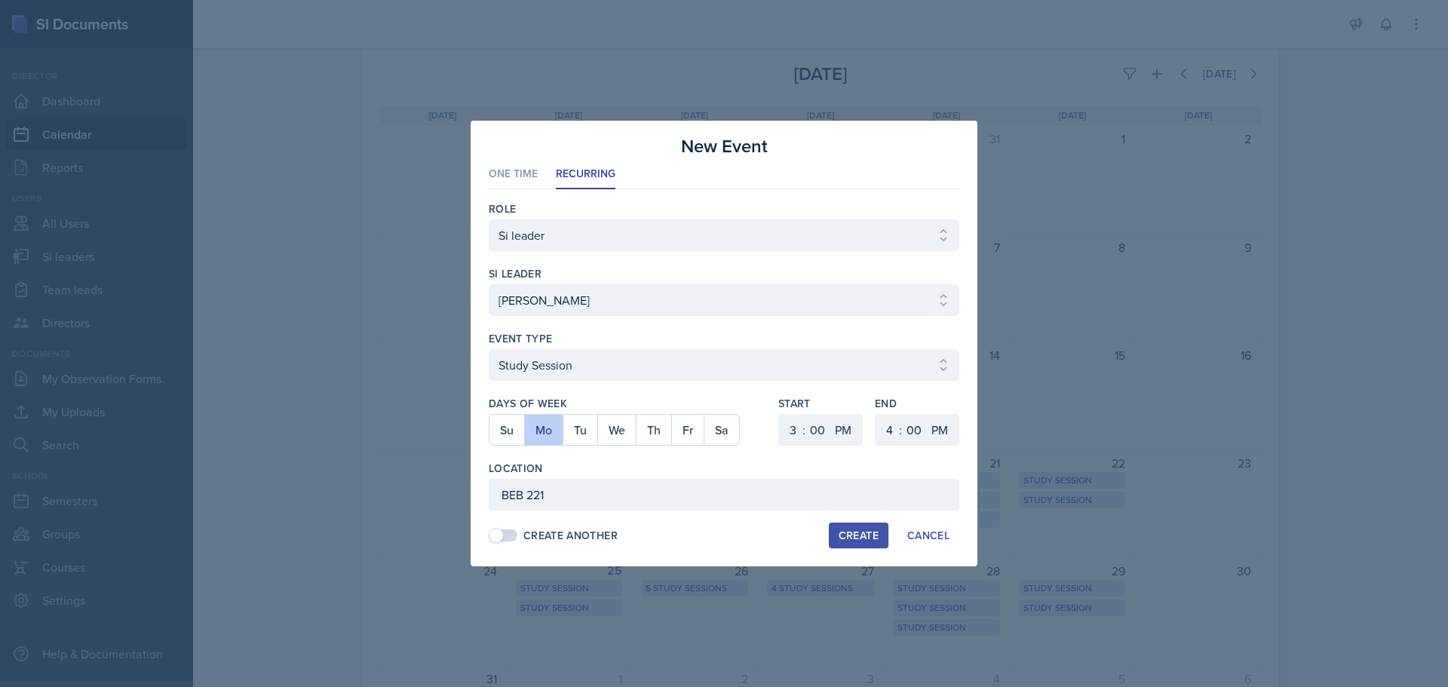
click at [848, 532] on div "Create" at bounding box center [859, 535] width 40 height 12
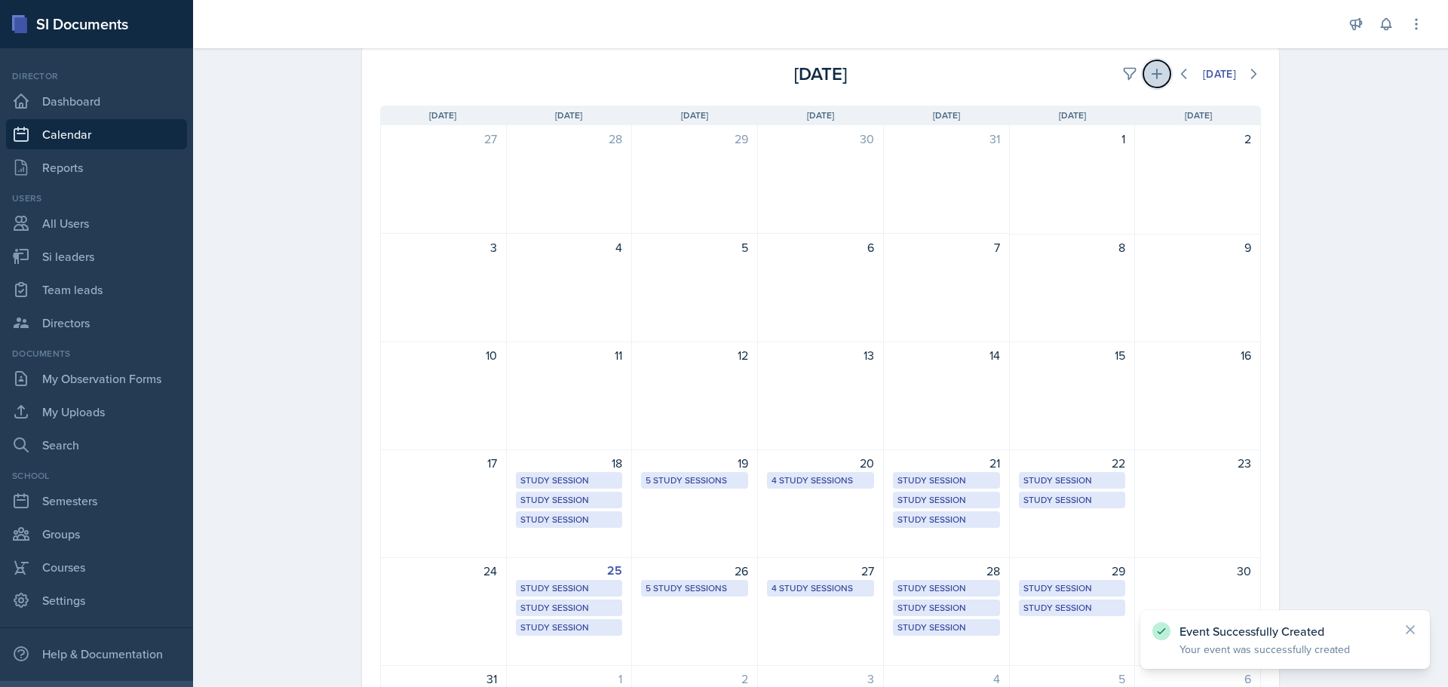
click at [1143, 76] on button at bounding box center [1156, 73] width 27 height 27
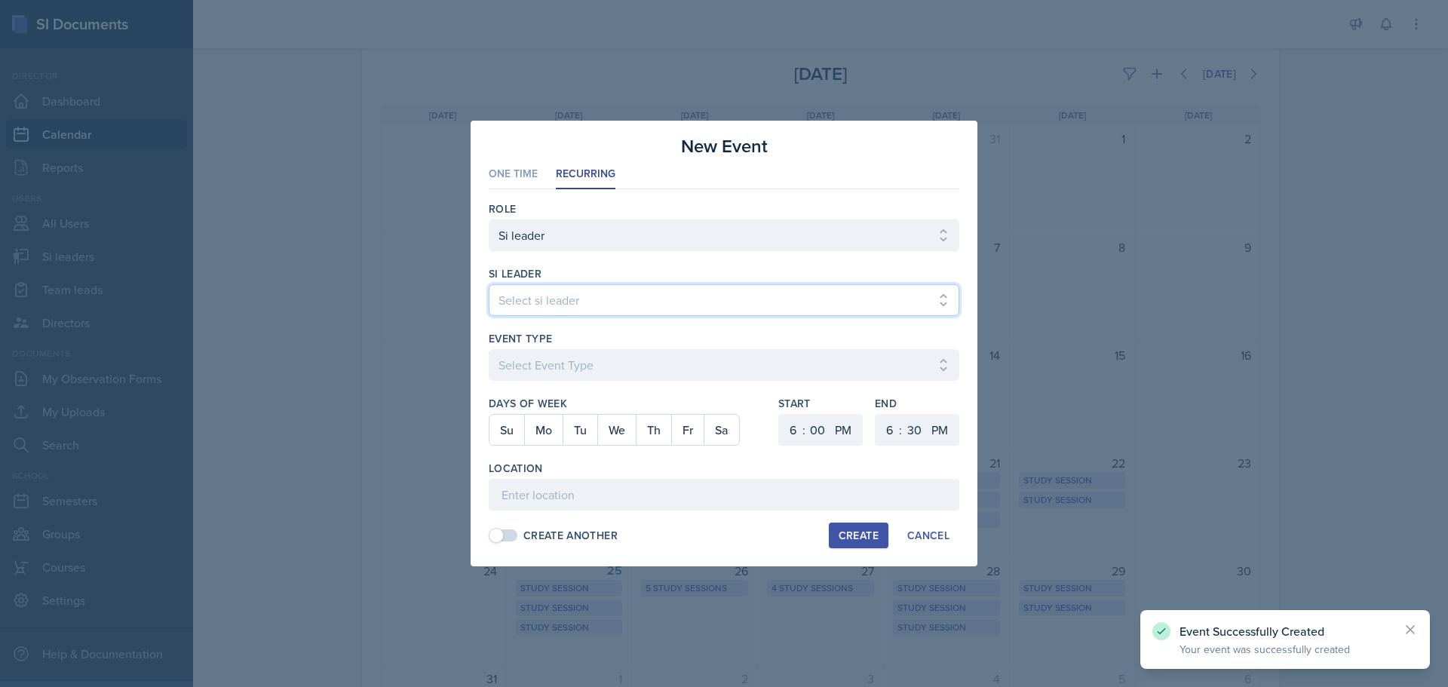
click at [658, 298] on select "Select si leader [PERSON_NAME] [PERSON_NAME] [PERSON_NAME] [PERSON_NAME] [PERSO…" at bounding box center [724, 300] width 471 height 32
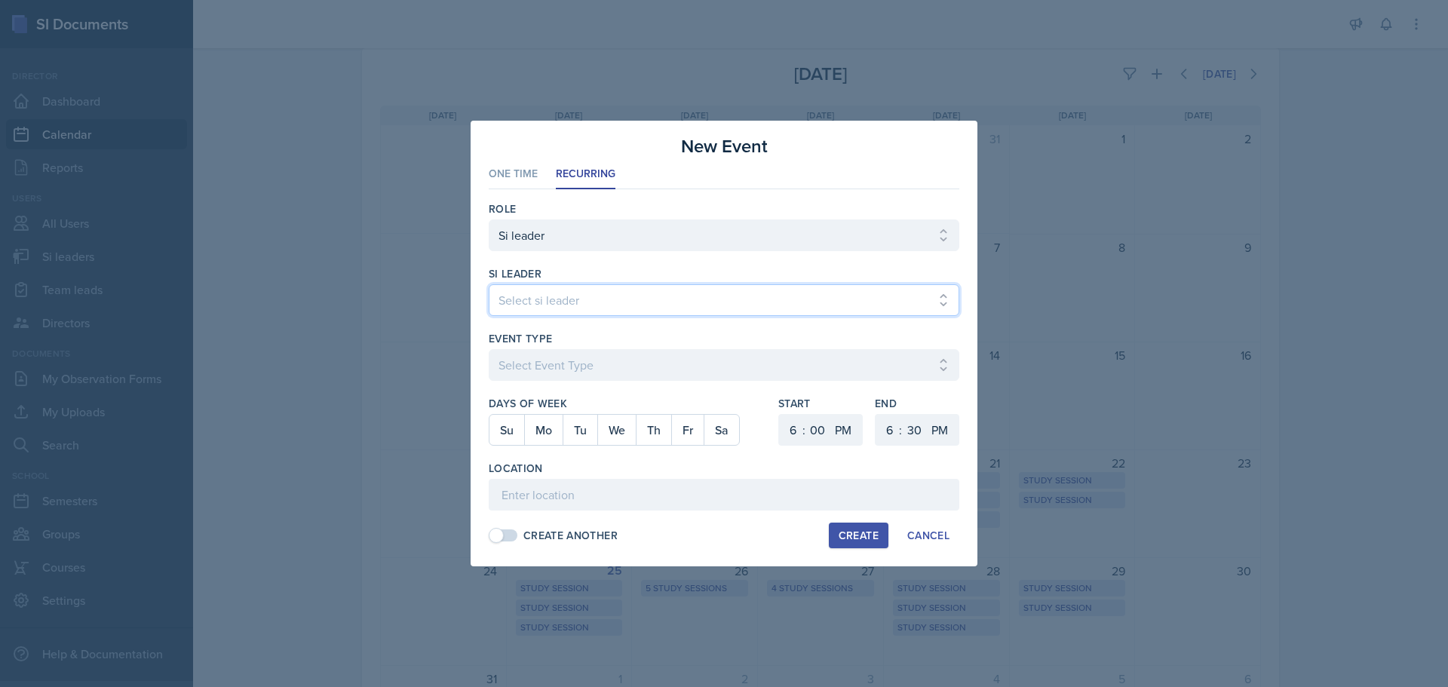
click at [489, 284] on select "Select si leader [PERSON_NAME] [PERSON_NAME] [PERSON_NAME] [PERSON_NAME] [PERSO…" at bounding box center [724, 300] width 471 height 32
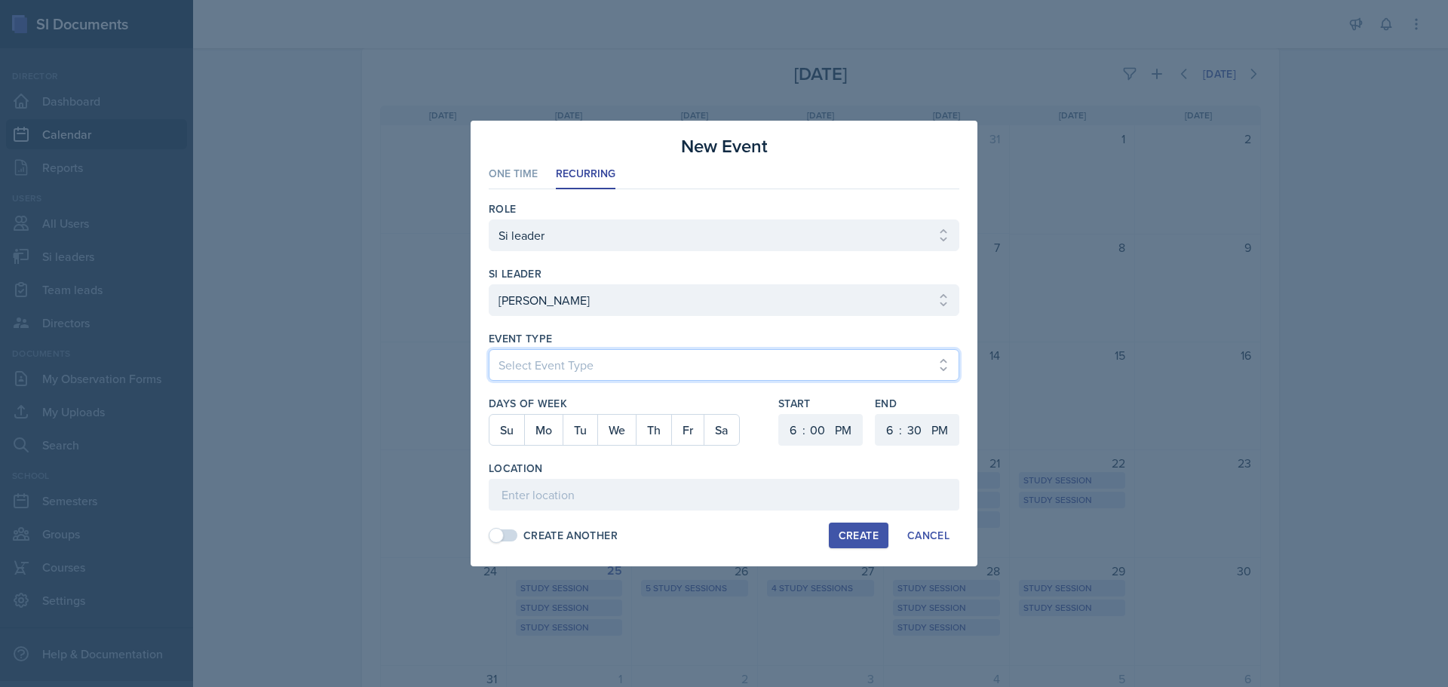
click at [623, 369] on select "Select Event Type Major Review Session Study Session" at bounding box center [724, 365] width 471 height 32
click at [489, 349] on select "Select Event Type Major Review Session Study Session" at bounding box center [724, 365] width 471 height 32
click at [606, 433] on button "We" at bounding box center [616, 430] width 38 height 30
click at [783, 423] on select "1 2 3 4 5 6 7 8 9 10 11 12" at bounding box center [791, 430] width 24 height 32
click at [779, 414] on select "1 2 3 4 5 6 7 8 9 10 11 12" at bounding box center [791, 430] width 24 height 32
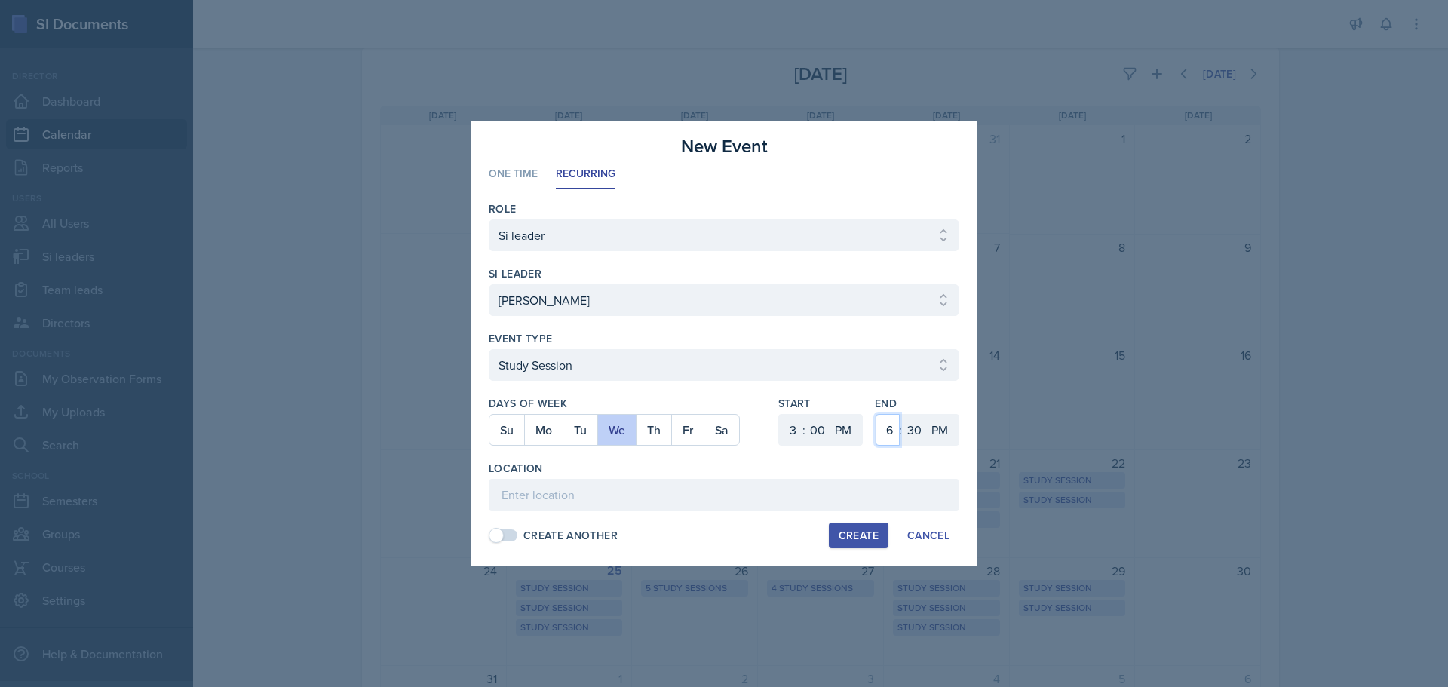
click at [888, 418] on select "1 2 3 4 5 6 7 8 9 10 11 12" at bounding box center [888, 430] width 24 height 32
click at [876, 414] on select "1 2 3 4 5 6 7 8 9 10 11 12" at bounding box center [888, 430] width 24 height 32
click at [926, 433] on select "AM PM" at bounding box center [941, 430] width 30 height 32
click at [919, 431] on select "00 05 10 15 20 25 30 35 40 45 50 55" at bounding box center [914, 430] width 24 height 32
click at [902, 414] on select "00 05 10 15 20 25 30 35 40 45 50 55" at bounding box center [914, 430] width 24 height 32
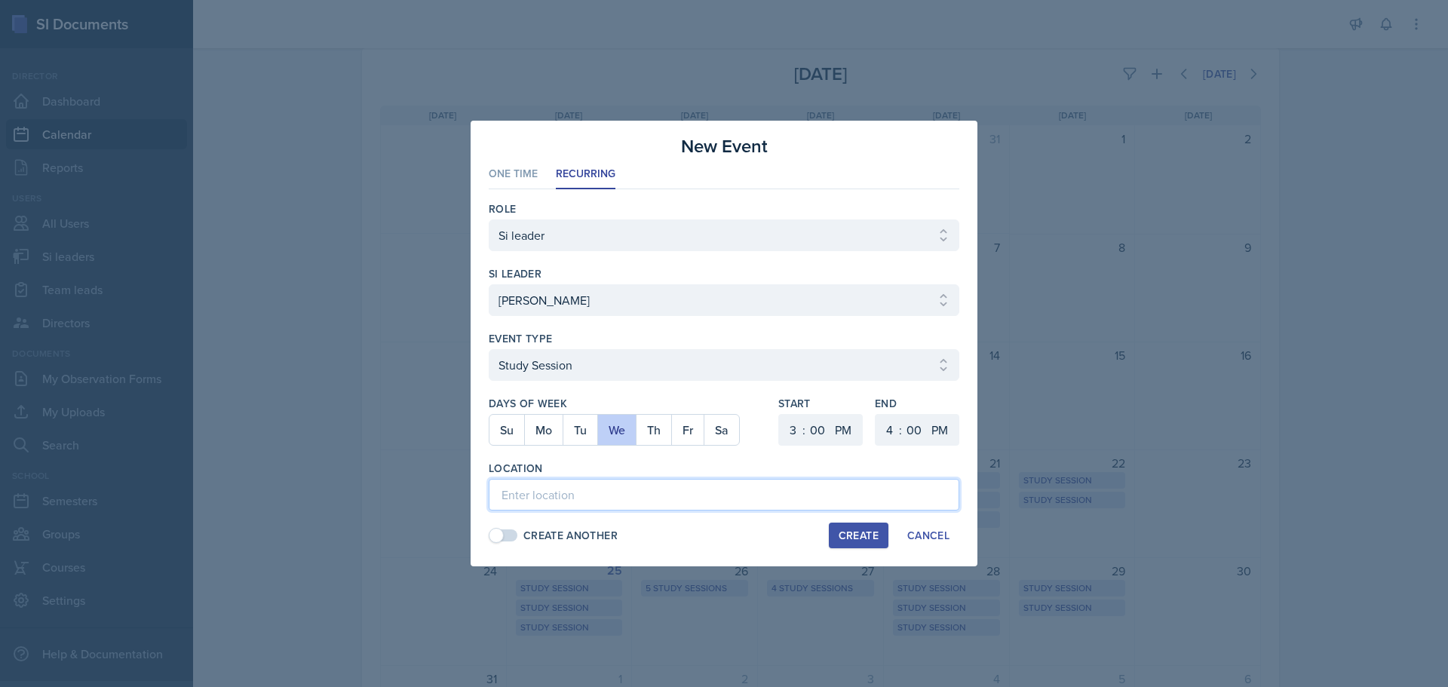
click at [548, 503] on input at bounding box center [724, 495] width 471 height 32
click at [874, 529] on div "Create" at bounding box center [859, 535] width 40 height 12
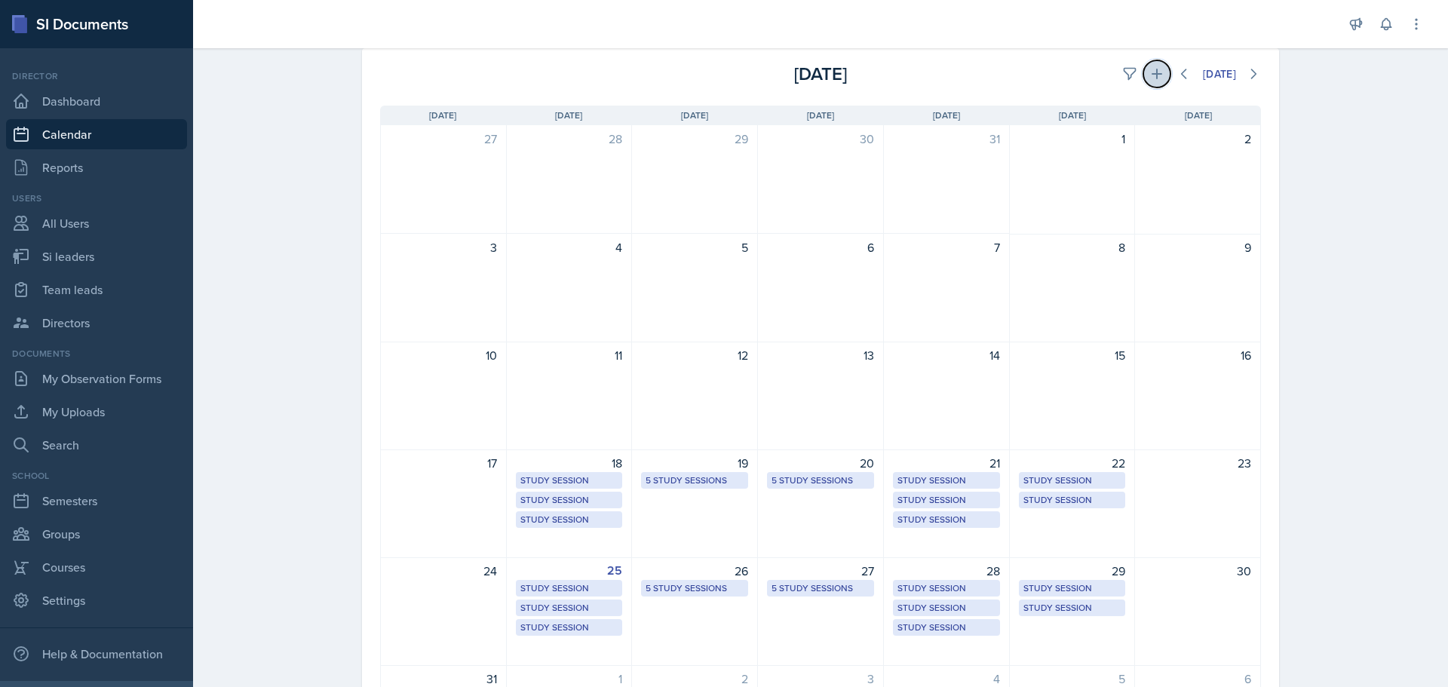
click at [1156, 72] on icon at bounding box center [1156, 73] width 15 height 15
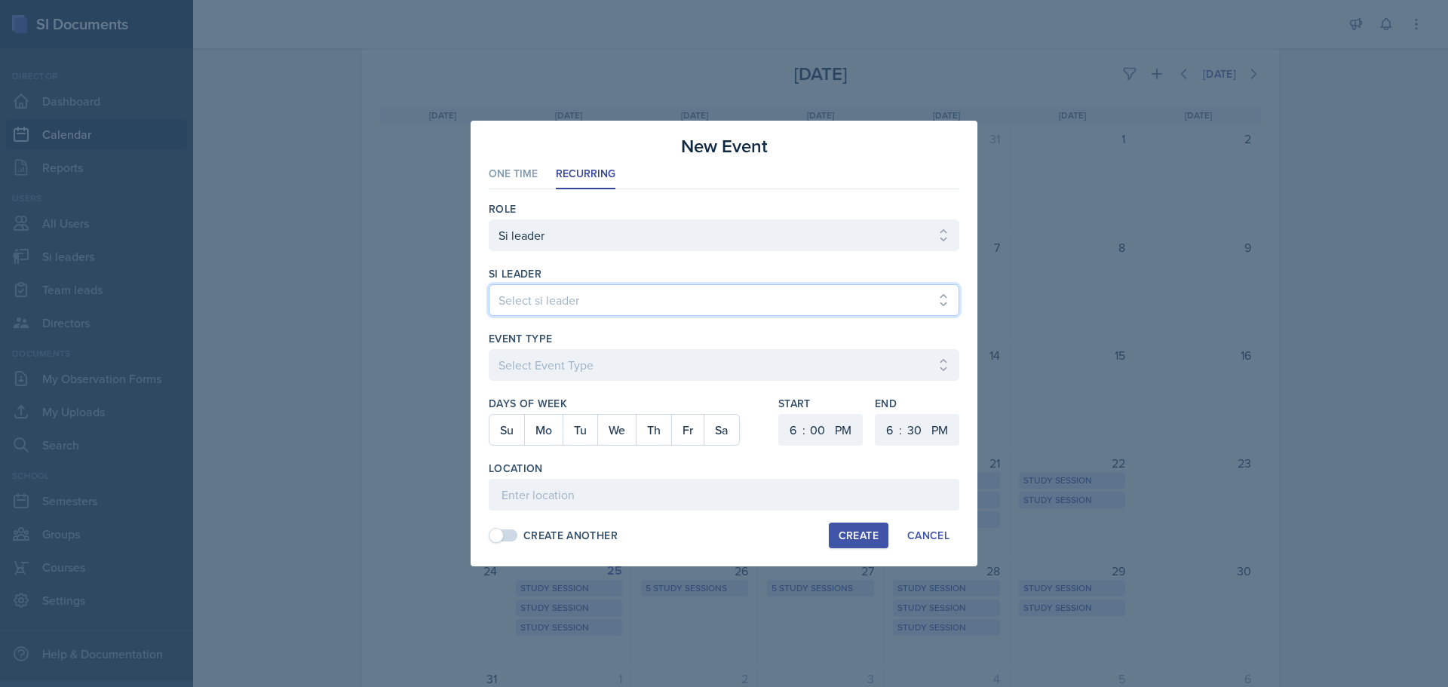
click at [614, 309] on select "Select si leader [PERSON_NAME] [PERSON_NAME] [PERSON_NAME] [PERSON_NAME] [PERSO…" at bounding box center [724, 300] width 471 height 32
click at [489, 284] on select "Select si leader [PERSON_NAME] [PERSON_NAME] [PERSON_NAME] [PERSON_NAME] [PERSO…" at bounding box center [724, 300] width 471 height 32
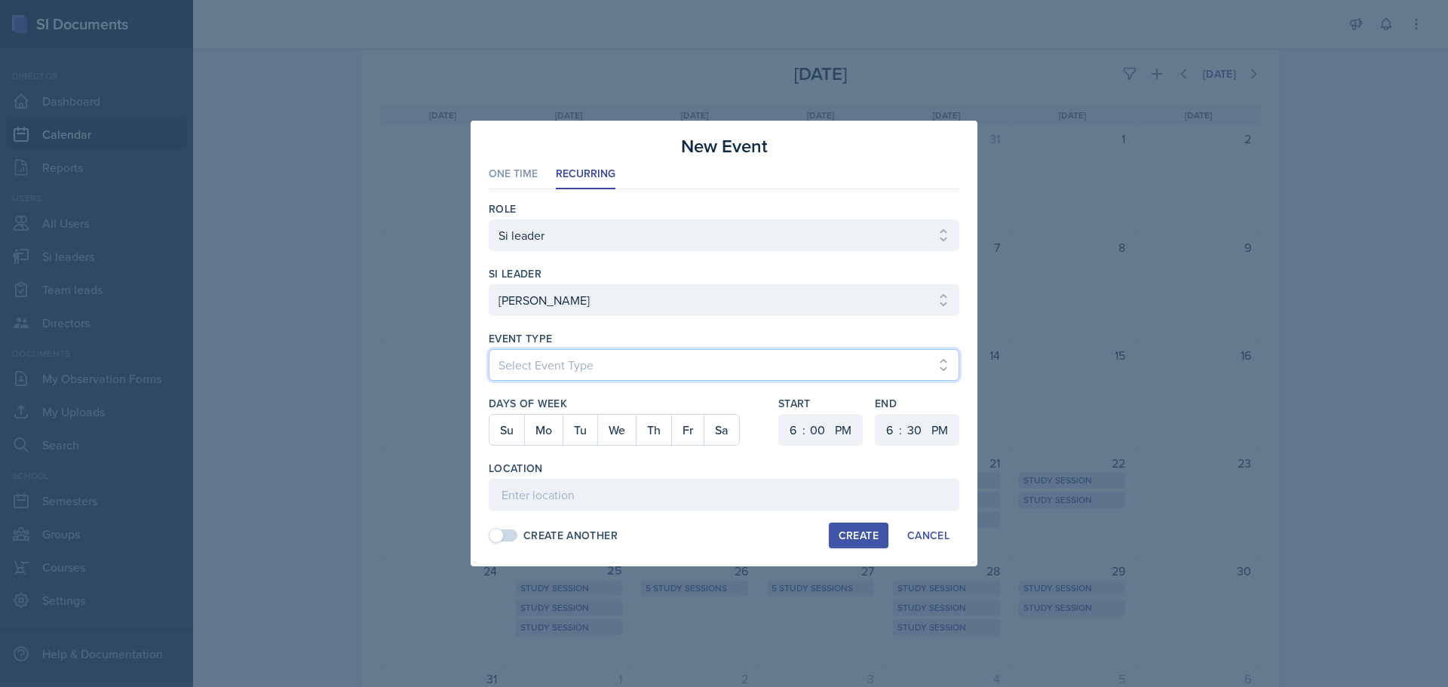
click at [498, 371] on select "Select Event Type Major Review Session Study Session" at bounding box center [724, 365] width 471 height 32
click at [489, 349] on select "Select Event Type Major Review Session Study Session" at bounding box center [724, 365] width 471 height 32
click at [648, 432] on button "Th" at bounding box center [653, 430] width 35 height 30
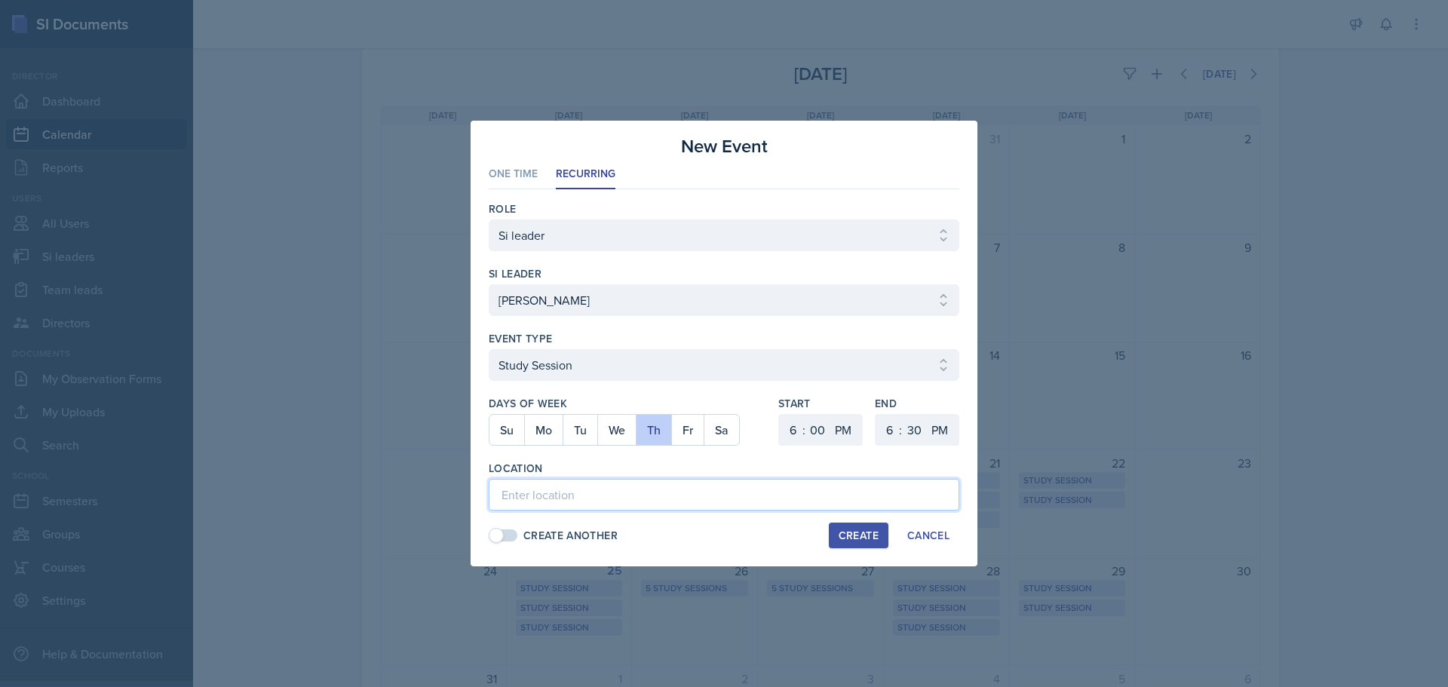
click at [539, 495] on input at bounding box center [724, 495] width 471 height 32
paste input "[URL][DOMAIN_NAME]"
click at [796, 427] on select "1 2 3 4 5 6 7 8 9 10 11 12" at bounding box center [791, 430] width 24 height 32
click at [779, 414] on select "1 2 3 4 5 6 7 8 9 10 11 12" at bounding box center [791, 430] width 24 height 32
click at [889, 434] on select "1 2 3 4 5 6 7 8 9 10 11 12" at bounding box center [888, 430] width 24 height 32
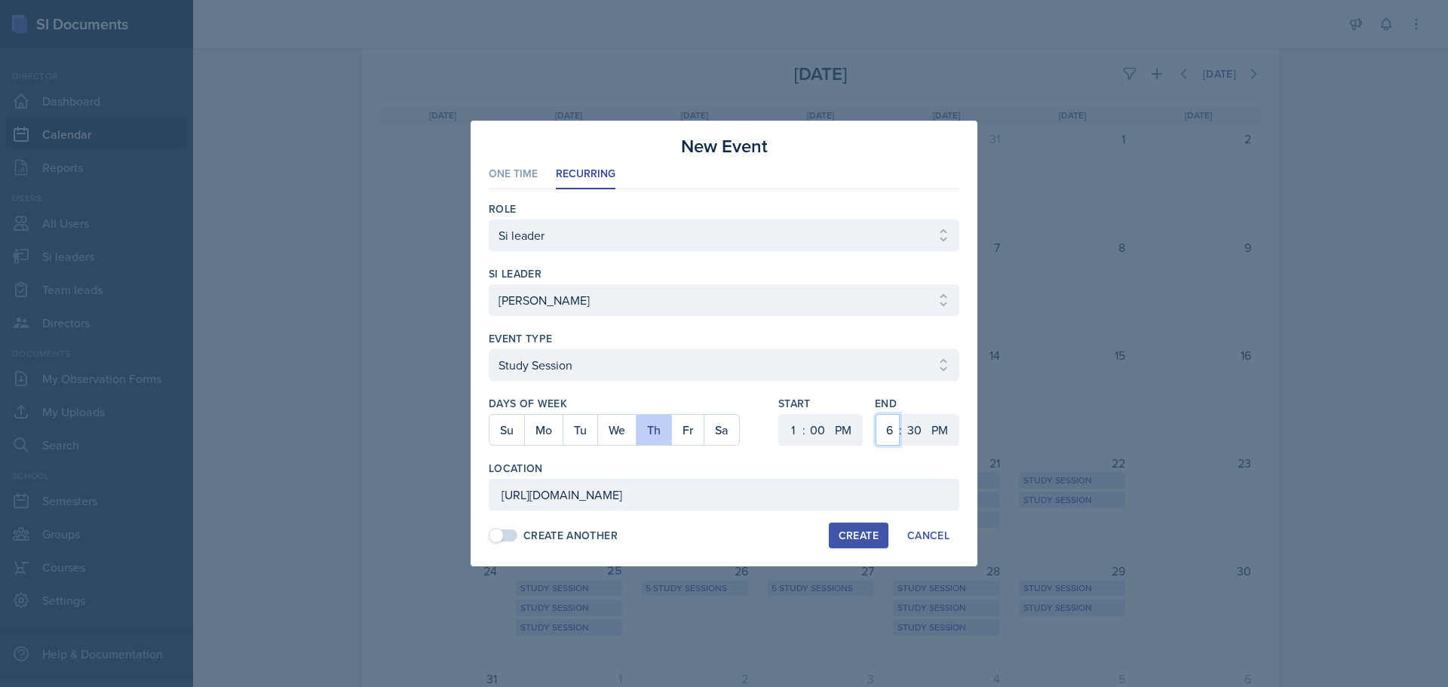
click at [876, 414] on select "1 2 3 4 5 6 7 8 9 10 11 12" at bounding box center [888, 430] width 24 height 32
click at [922, 427] on select "00 05 10 15 20 25 30 35 40 45 50 55" at bounding box center [914, 430] width 24 height 32
click at [902, 414] on select "00 05 10 15 20 25 30 35 40 45 50 55" at bounding box center [914, 430] width 24 height 32
click at [858, 537] on div "Create" at bounding box center [859, 535] width 40 height 12
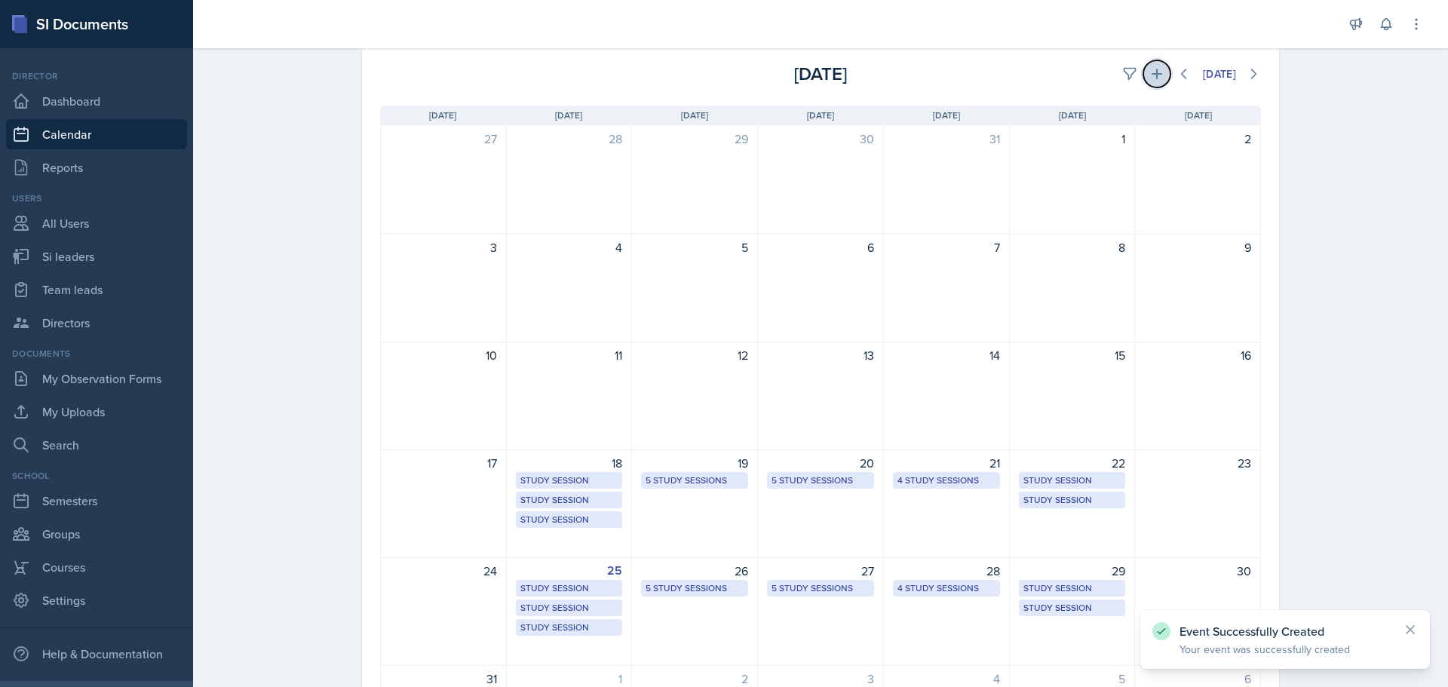
click at [1149, 76] on icon at bounding box center [1156, 73] width 15 height 15
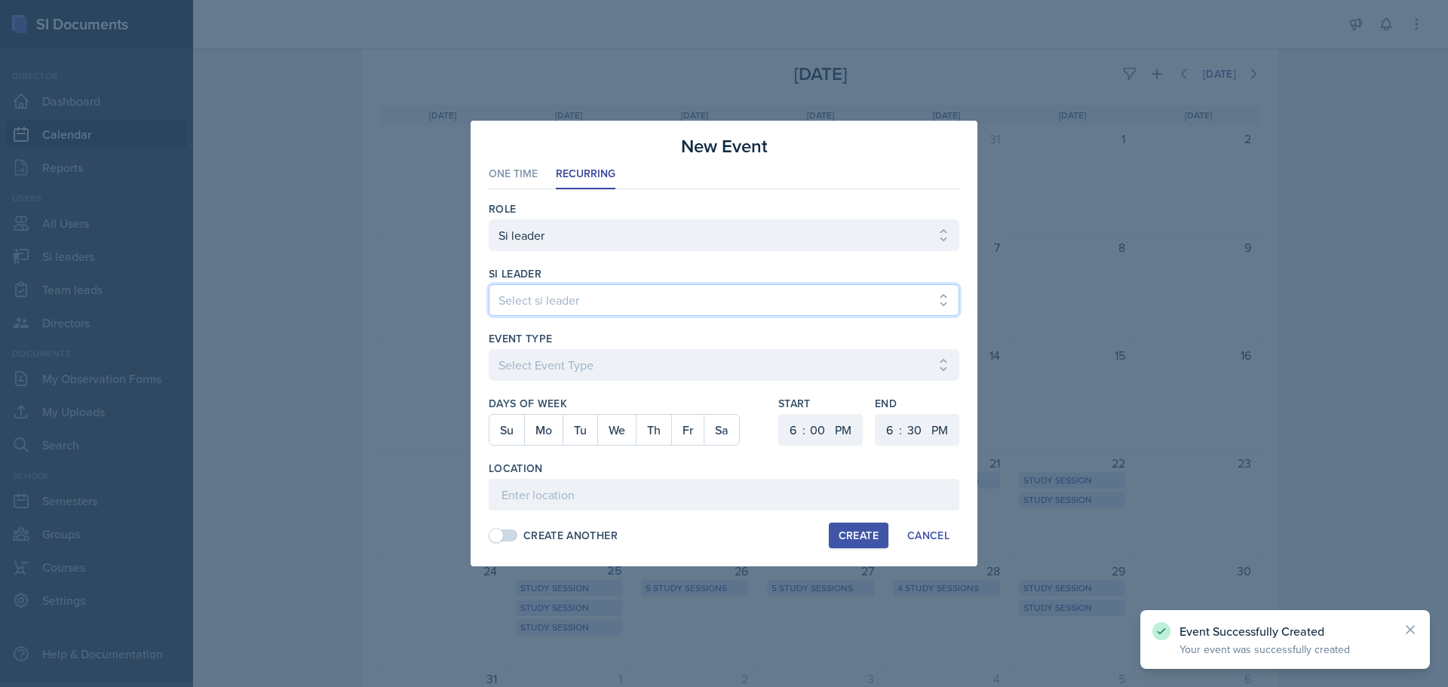
click at [621, 292] on select "Select si leader [PERSON_NAME] [PERSON_NAME] [PERSON_NAME] [PERSON_NAME] [PERSO…" at bounding box center [724, 300] width 471 height 32
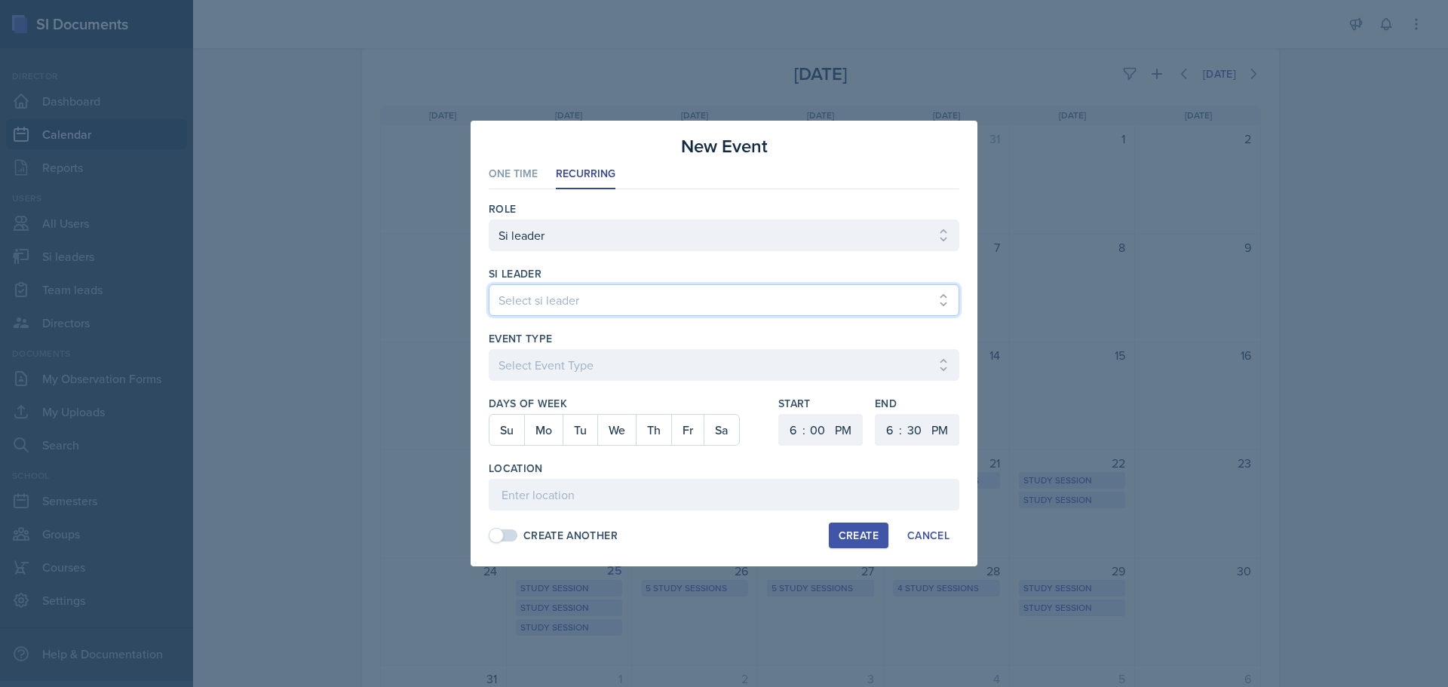
click at [489, 284] on select "Select si leader [PERSON_NAME] [PERSON_NAME] [PERSON_NAME] [PERSON_NAME] [PERSO…" at bounding box center [724, 300] width 471 height 32
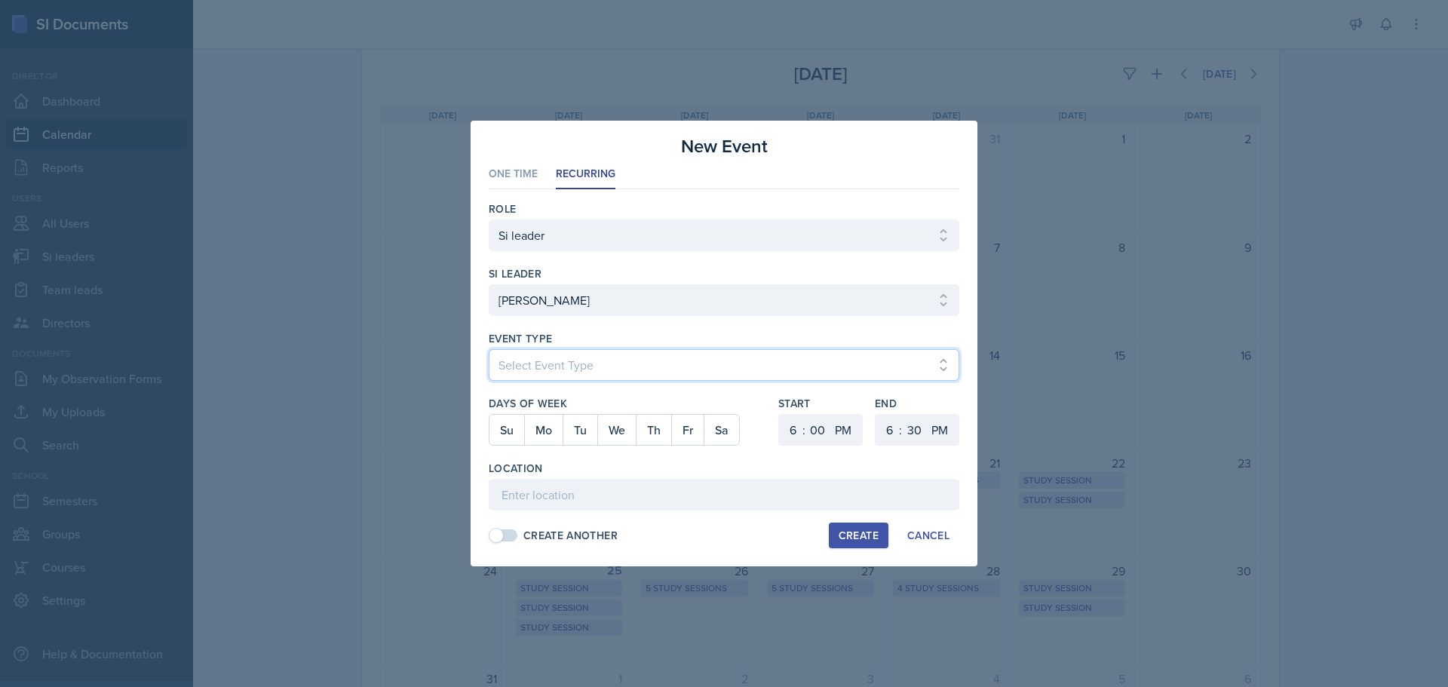
click at [584, 373] on select "Select Event Type Major Review Session Study Session" at bounding box center [724, 365] width 471 height 32
click at [489, 349] on select "Select Event Type Major Review Session Study Session" at bounding box center [724, 365] width 471 height 32
click at [700, 431] on button "Fr" at bounding box center [687, 430] width 32 height 30
click at [797, 432] on select "1 2 3 4 5 6 7 8 9 10 11 12" at bounding box center [791, 430] width 24 height 32
click at [779, 414] on select "1 2 3 4 5 6 7 8 9 10 11 12" at bounding box center [791, 430] width 24 height 32
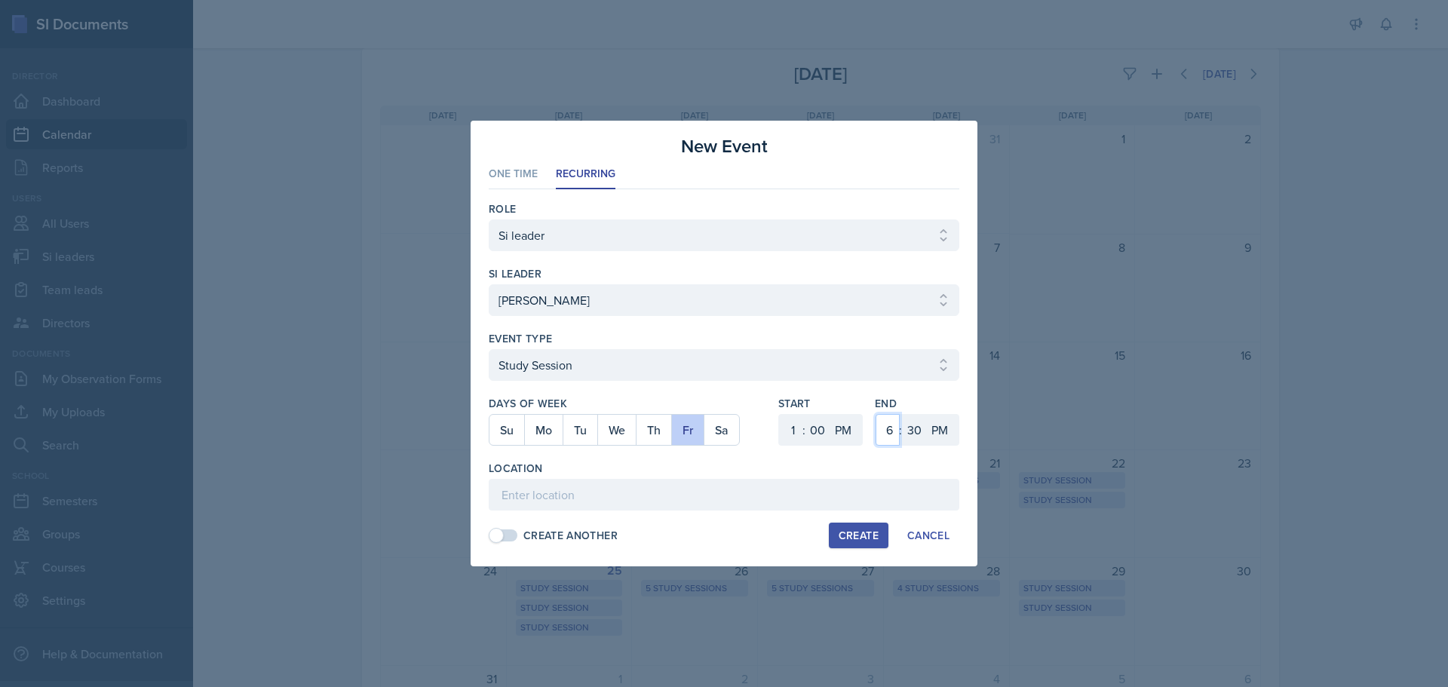
click at [882, 424] on select "1 2 3 4 5 6 7 8 9 10 11 12" at bounding box center [888, 430] width 24 height 32
click at [876, 414] on select "1 2 3 4 5 6 7 8 9 10 11 12" at bounding box center [888, 430] width 24 height 32
click at [922, 424] on select "00 05 10 15 20 25 30 35 40 45 50 55" at bounding box center [914, 430] width 24 height 32
click at [902, 414] on select "00 05 10 15 20 25 30 35 40 45 50 55" at bounding box center [914, 430] width 24 height 32
click at [888, 428] on select "1 2 3 4 5 6 7 8 9 10 11 12" at bounding box center [888, 430] width 24 height 32
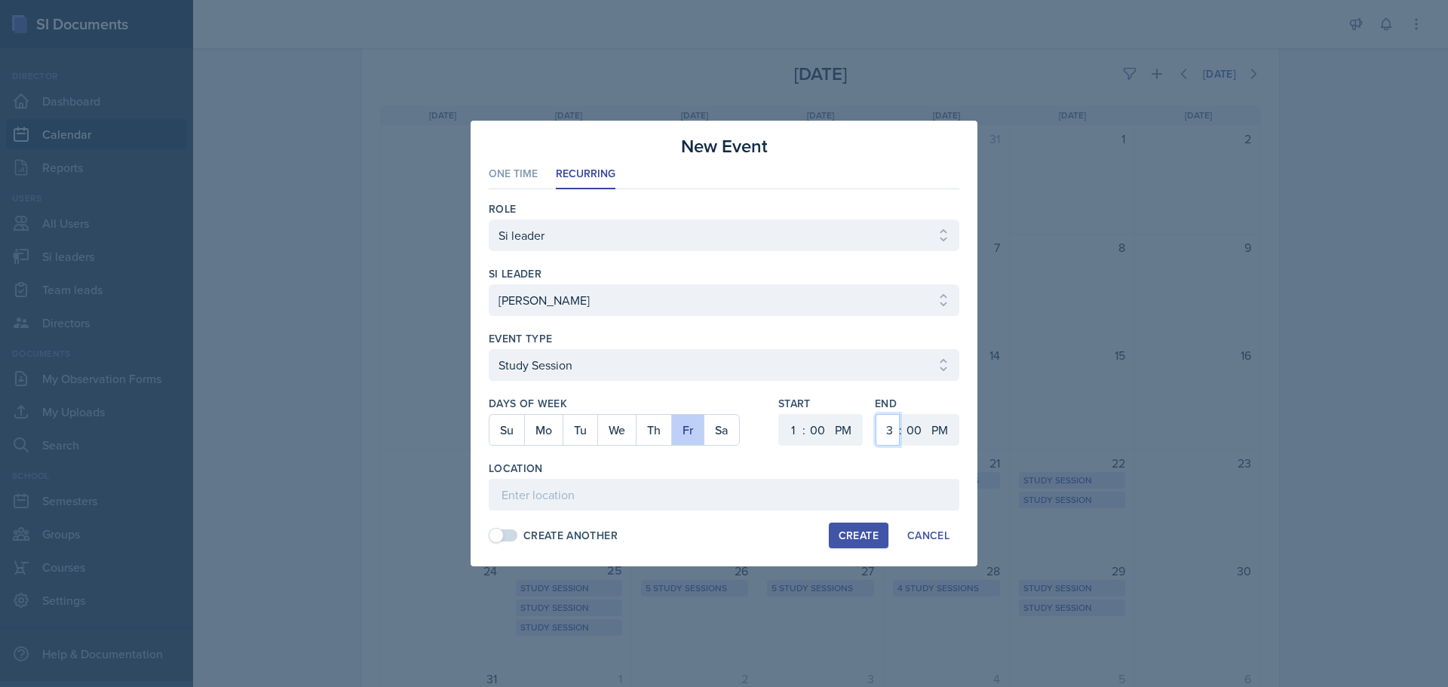
click at [876, 414] on select "1 2 3 4 5 6 7 8 9 10 11 12" at bounding box center [888, 430] width 24 height 32
click at [644, 489] on input at bounding box center [724, 495] width 471 height 32
paste input "[URL][DOMAIN_NAME]"
click at [852, 532] on div "Create" at bounding box center [859, 535] width 40 height 12
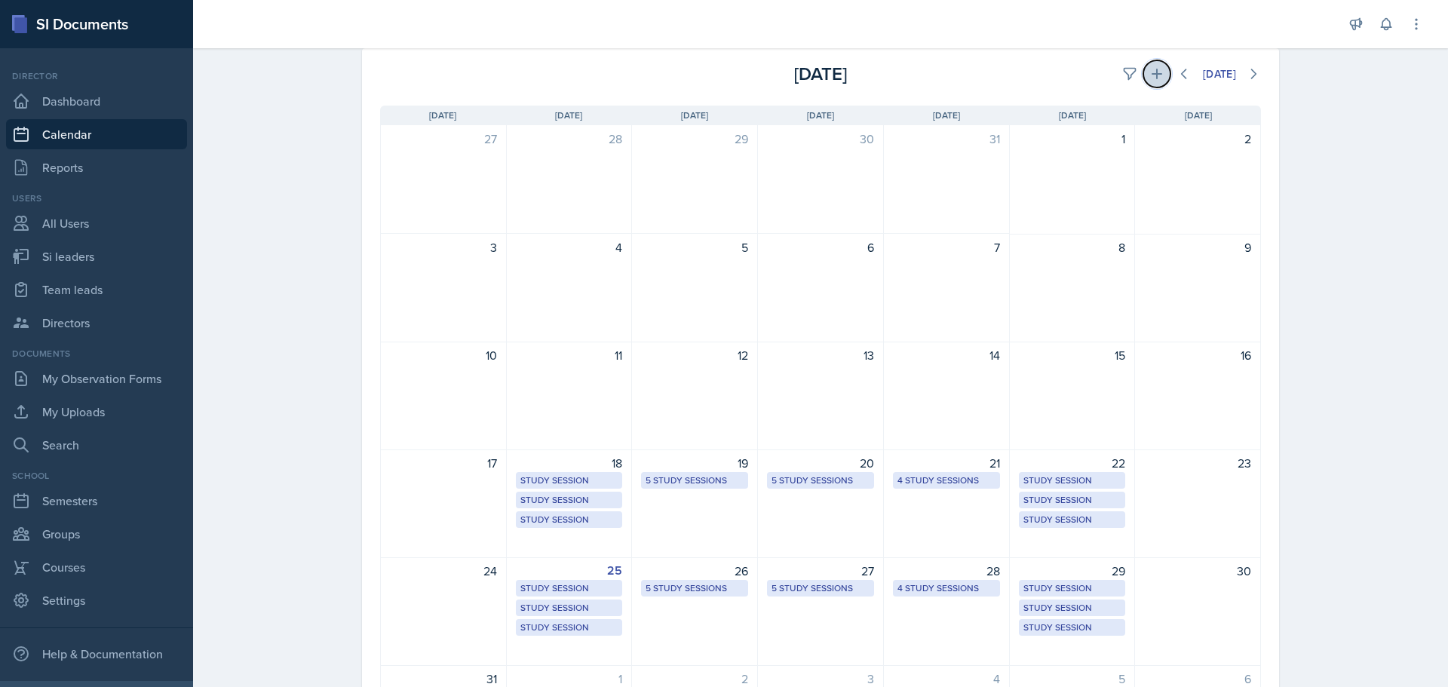
click at [1161, 72] on button at bounding box center [1156, 73] width 27 height 27
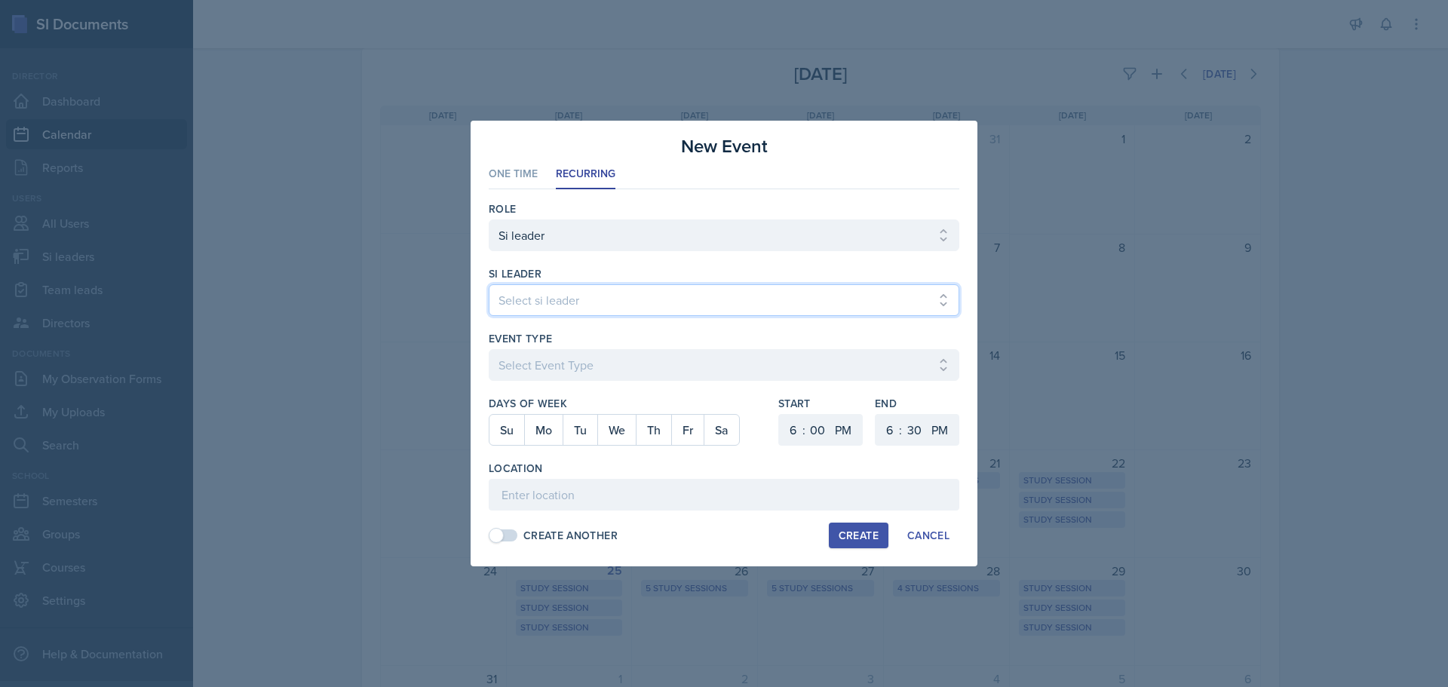
click at [585, 302] on select "Select si leader [PERSON_NAME] [PERSON_NAME] [PERSON_NAME] [PERSON_NAME] [PERSO…" at bounding box center [724, 300] width 471 height 32
click at [489, 284] on select "Select si leader [PERSON_NAME] [PERSON_NAME] [PERSON_NAME] [PERSON_NAME] [PERSO…" at bounding box center [724, 300] width 471 height 32
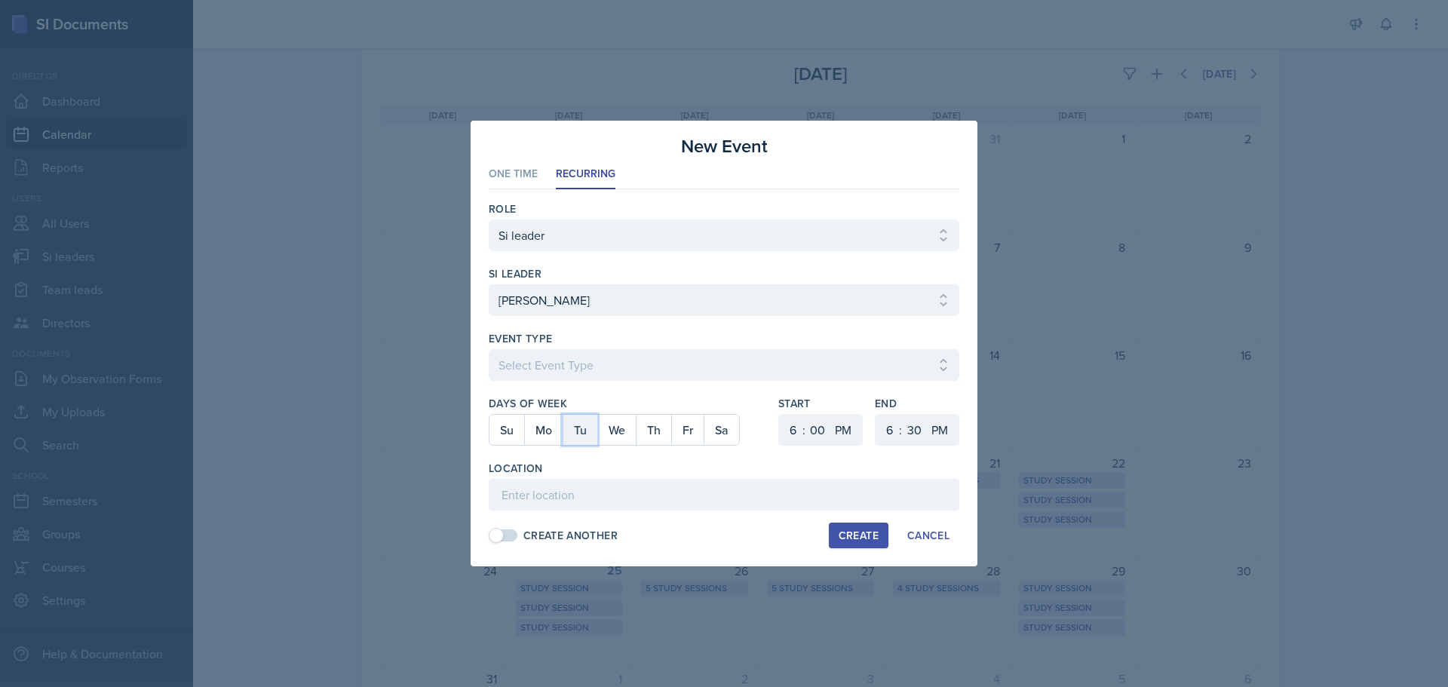
click at [575, 428] on button "Tu" at bounding box center [580, 430] width 35 height 30
click at [585, 356] on select "Select Event Type Major Review Session Study Session" at bounding box center [724, 365] width 471 height 32
click at [489, 349] on select "Select Event Type Major Review Session Study Session" at bounding box center [724, 365] width 471 height 32
click at [796, 433] on select "1 2 3 4 5 6 7 8 9 10 11 12" at bounding box center [791, 430] width 24 height 32
click at [779, 414] on select "1 2 3 4 5 6 7 8 9 10 11 12" at bounding box center [791, 430] width 24 height 32
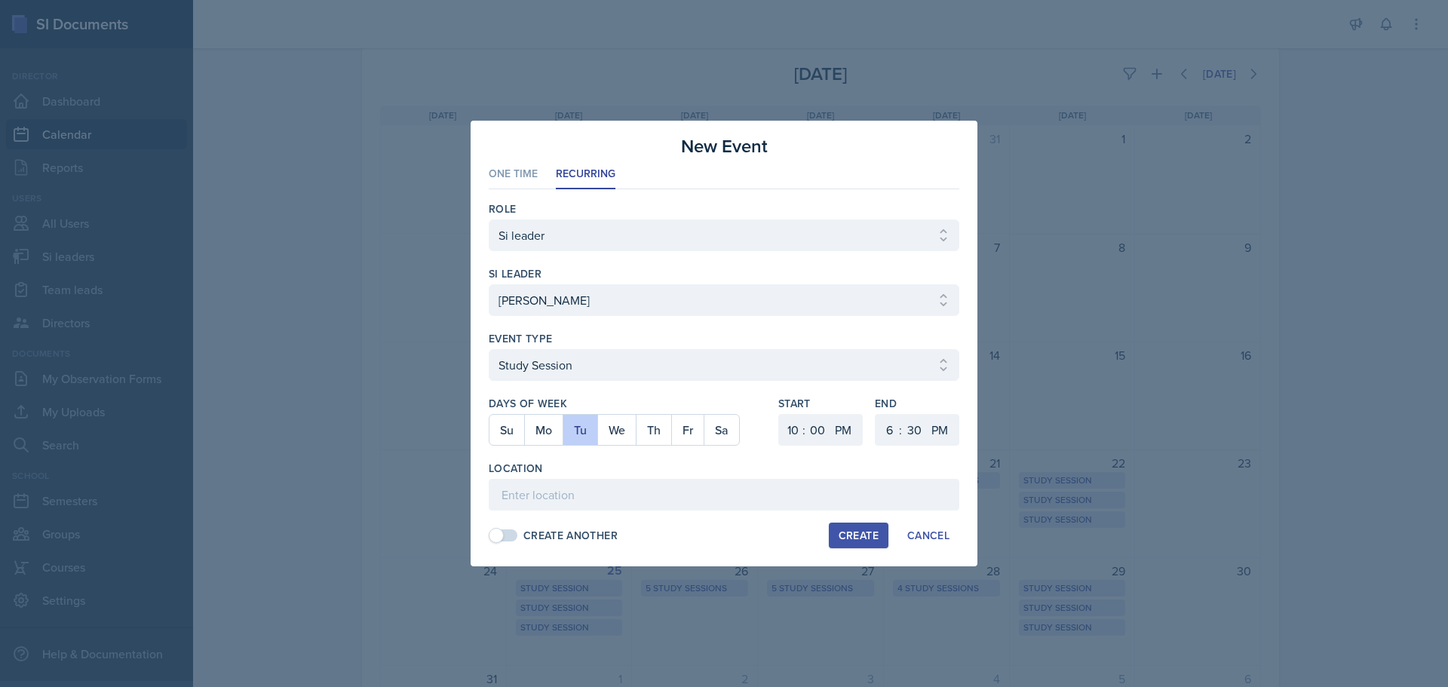
click at [900, 427] on div ":" at bounding box center [900, 430] width 3 height 18
click at [842, 430] on select "AM PM" at bounding box center [845, 430] width 30 height 32
click at [830, 414] on select "AM PM" at bounding box center [845, 430] width 30 height 32
click at [882, 422] on select "1 2 3 4 5 6 7 8 9 10 11 12" at bounding box center [888, 430] width 24 height 32
click at [876, 414] on select "1 2 3 4 5 6 7 8 9 10 11 12" at bounding box center [888, 430] width 24 height 32
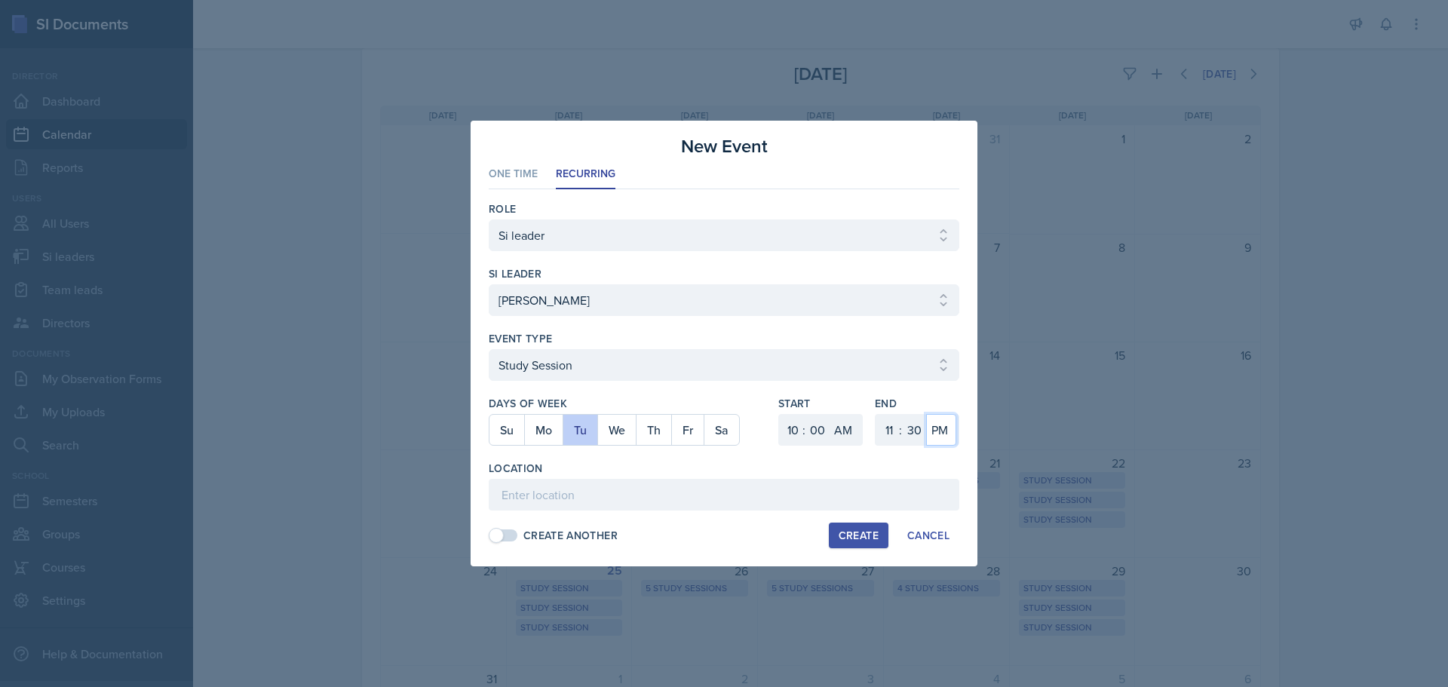
click at [943, 431] on select "AM PM" at bounding box center [941, 430] width 30 height 32
click at [926, 414] on select "AM PM" at bounding box center [941, 430] width 30 height 32
click at [916, 428] on select "00 05 10 15 20 25 30 35 40 45 50 55" at bounding box center [914, 430] width 24 height 32
click at [902, 414] on select "00 05 10 15 20 25 30 35 40 45 50 55" at bounding box center [914, 430] width 24 height 32
click at [615, 499] on input at bounding box center [724, 495] width 471 height 32
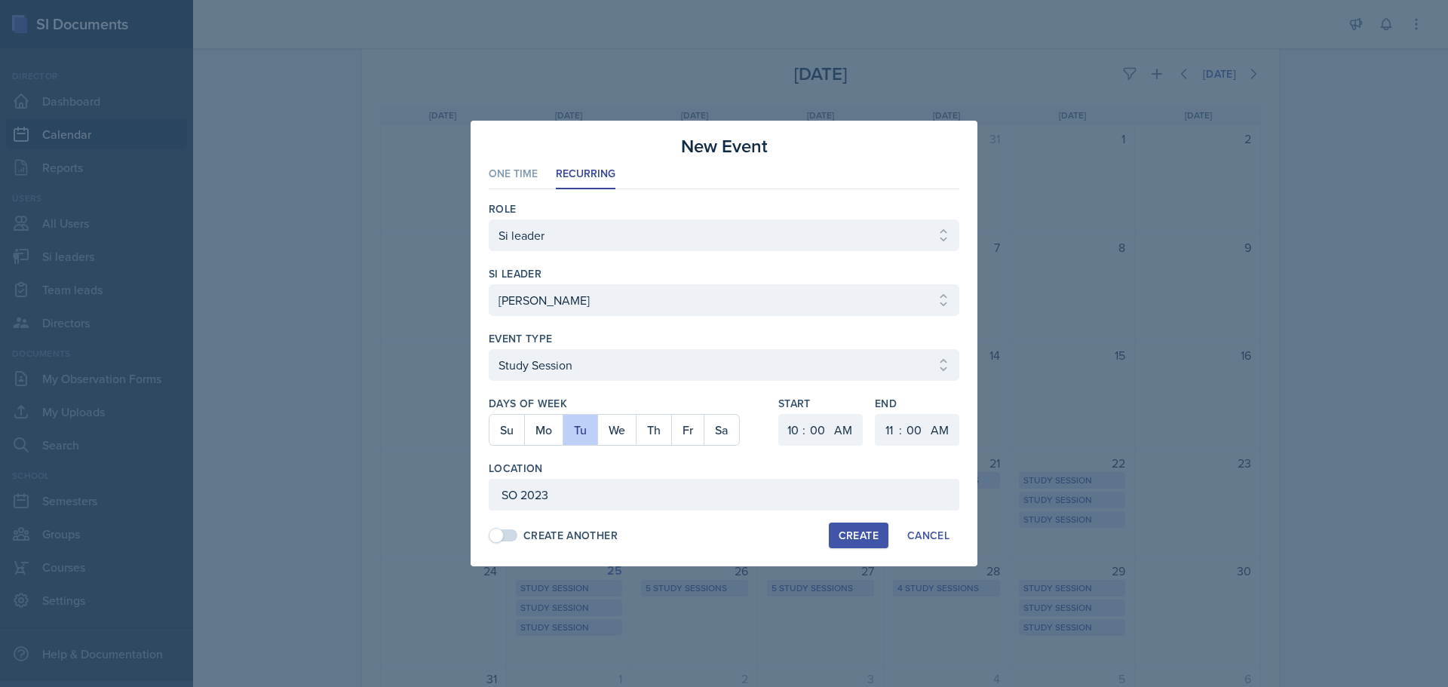
click at [848, 529] on div "Create" at bounding box center [859, 535] width 40 height 12
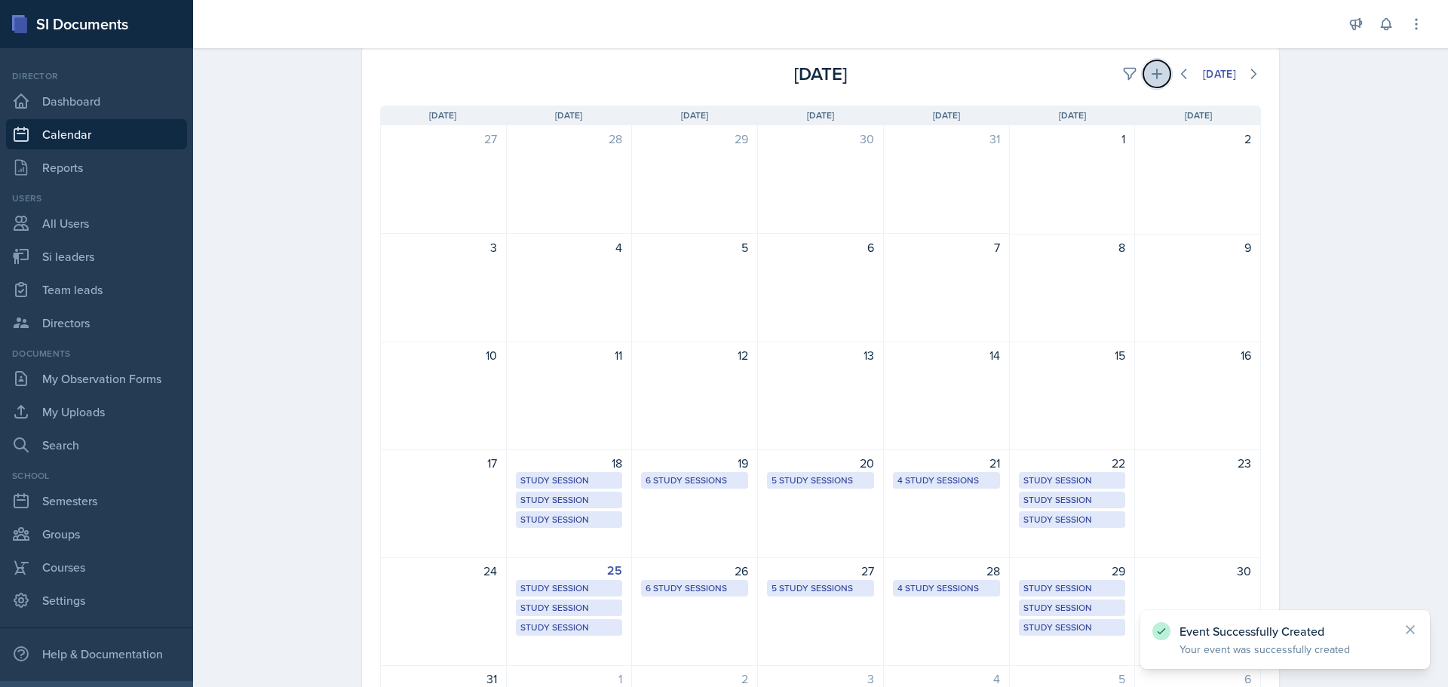
click at [1149, 75] on icon at bounding box center [1156, 73] width 15 height 15
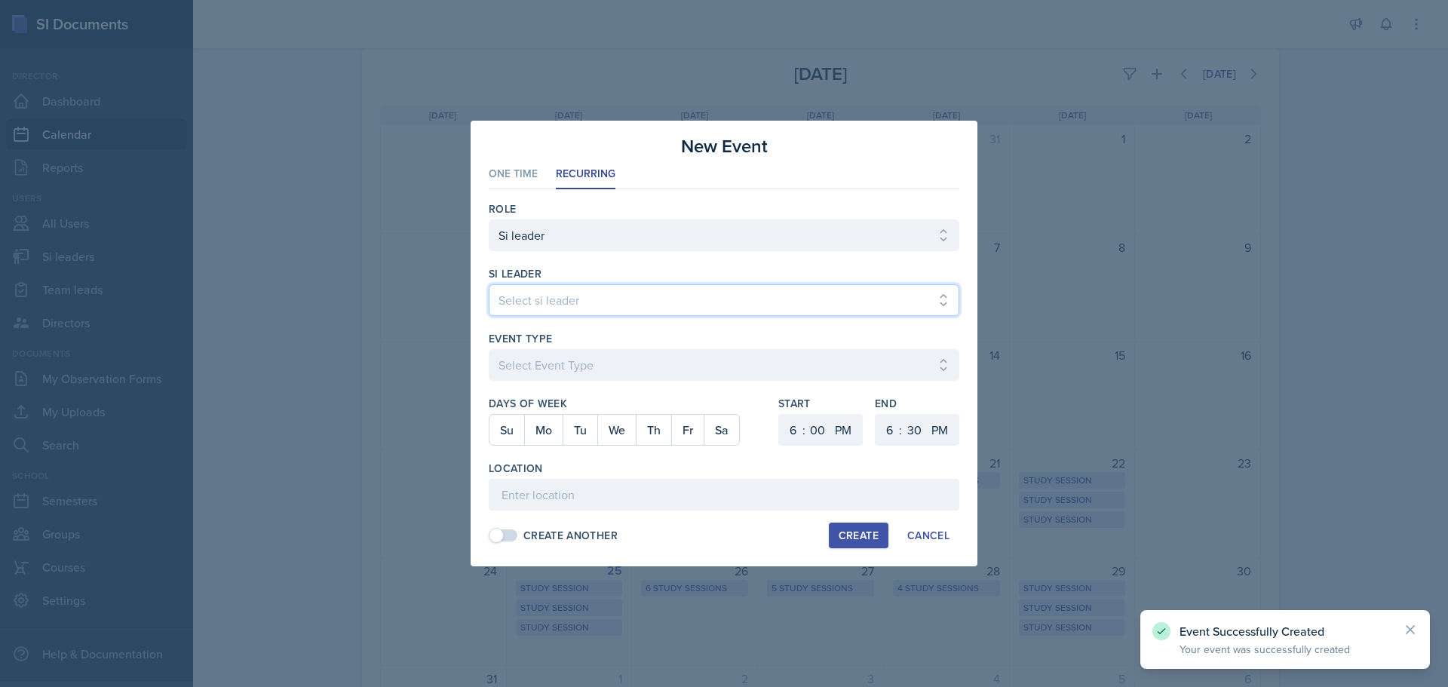
click at [523, 314] on select "Select si leader [PERSON_NAME] [PERSON_NAME] [PERSON_NAME] [PERSON_NAME] [PERSO…" at bounding box center [724, 300] width 471 height 32
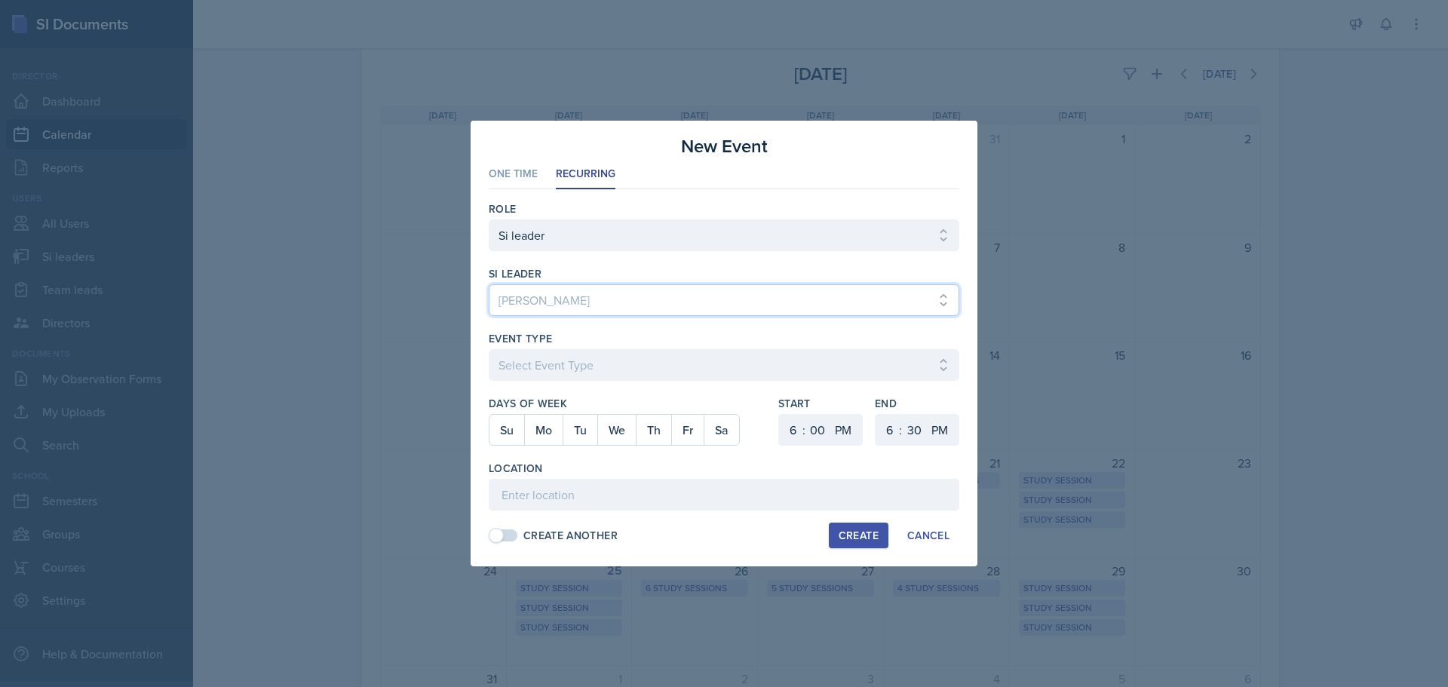
click at [489, 284] on select "Select si leader [PERSON_NAME] [PERSON_NAME] [PERSON_NAME] [PERSON_NAME] [PERSO…" at bounding box center [724, 300] width 471 height 32
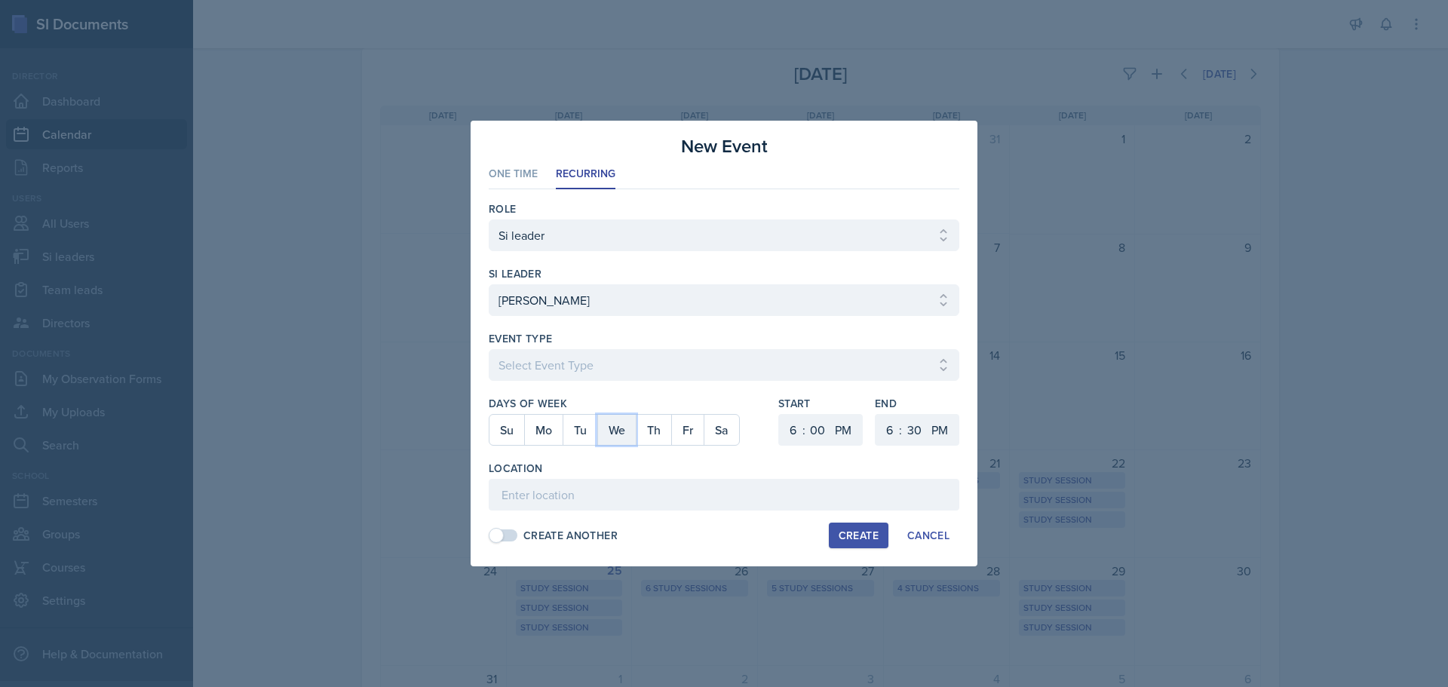
click at [607, 427] on button "We" at bounding box center [616, 430] width 38 height 30
click at [795, 427] on select "1 2 3 4 5 6 7 8 9 10 11 12" at bounding box center [791, 430] width 24 height 32
click at [779, 414] on select "1 2 3 4 5 6 7 8 9 10 11 12" at bounding box center [791, 430] width 24 height 32
click at [820, 431] on select "00 05 10 15 20 25 30 35 40 45 50 55" at bounding box center [817, 430] width 24 height 32
click at [843, 431] on select "AM PM" at bounding box center [845, 430] width 30 height 32
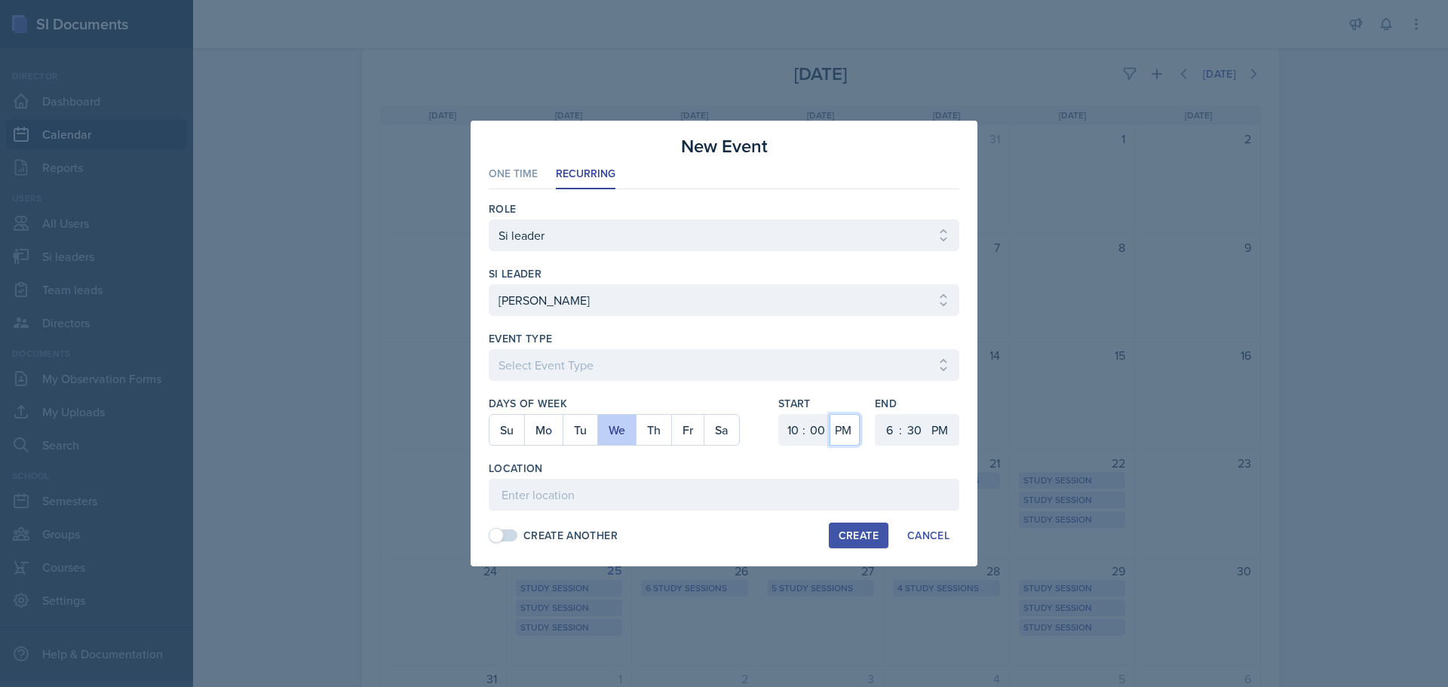
click at [830, 414] on select "AM PM" at bounding box center [845, 430] width 30 height 32
click at [894, 422] on select "1 2 3 4 5 6 7 8 9 10 11 12" at bounding box center [888, 430] width 24 height 32
click at [876, 414] on select "1 2 3 4 5 6 7 8 9 10 11 12" at bounding box center [888, 430] width 24 height 32
click at [913, 416] on select "00 05 10 15 20 25 30 35 40 45 50 55" at bounding box center [914, 430] width 24 height 32
click at [902, 414] on select "00 05 10 15 20 25 30 35 40 45 50 55" at bounding box center [914, 430] width 24 height 32
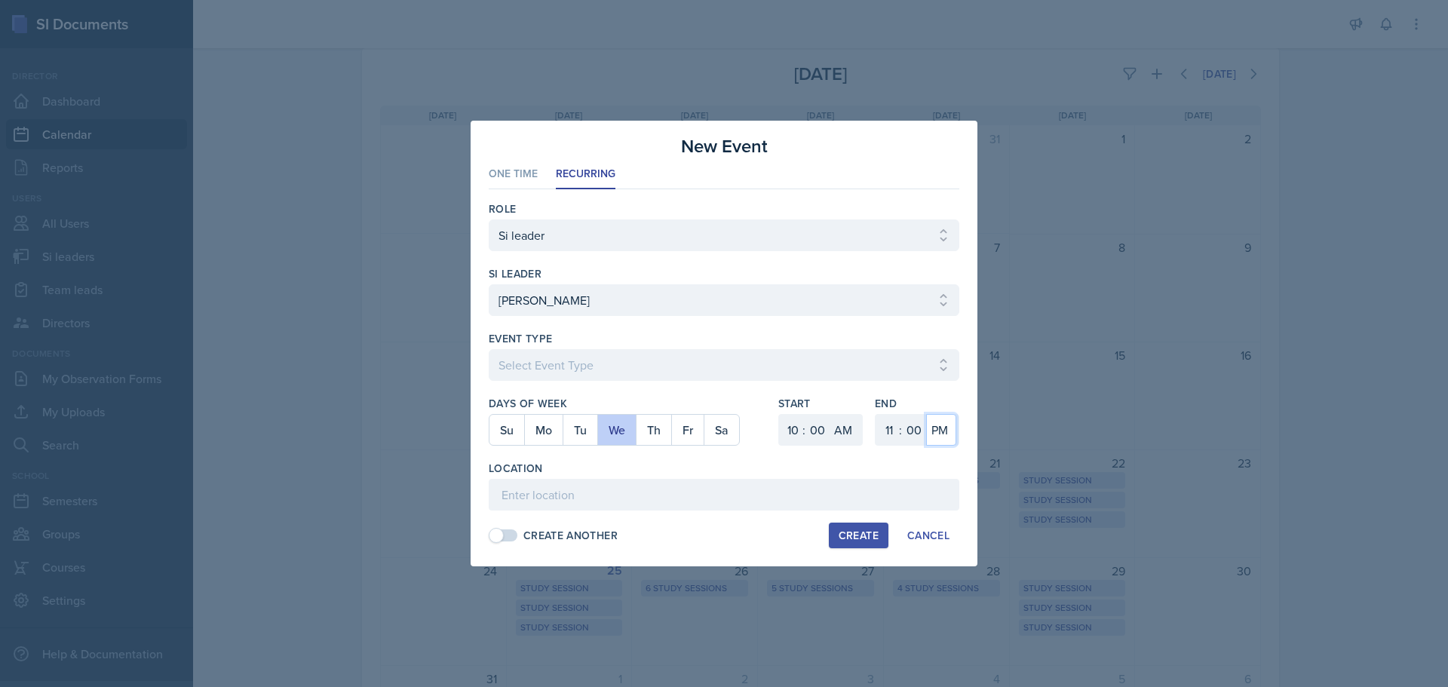
click at [951, 428] on select "AM PM" at bounding box center [941, 430] width 30 height 32
click at [926, 414] on select "AM PM" at bounding box center [941, 430] width 30 height 32
click at [743, 501] on input at bounding box center [724, 495] width 471 height 32
click at [875, 535] on div "Create" at bounding box center [859, 535] width 40 height 12
click at [541, 362] on select "Select Event Type Major Review Session Study Session" at bounding box center [724, 365] width 471 height 32
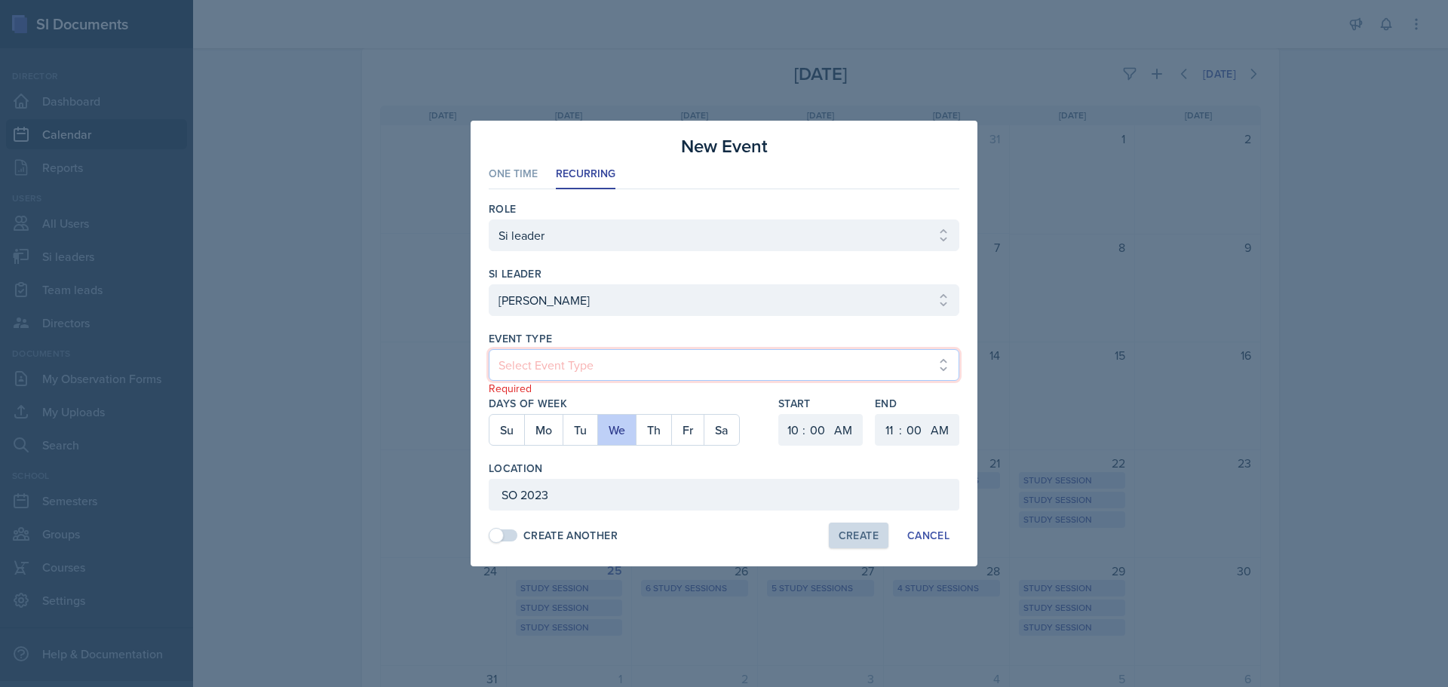
click at [489, 349] on select "Select Event Type Major Review Session Study Session" at bounding box center [724, 365] width 471 height 32
click at [858, 538] on div "Create" at bounding box center [859, 535] width 40 height 12
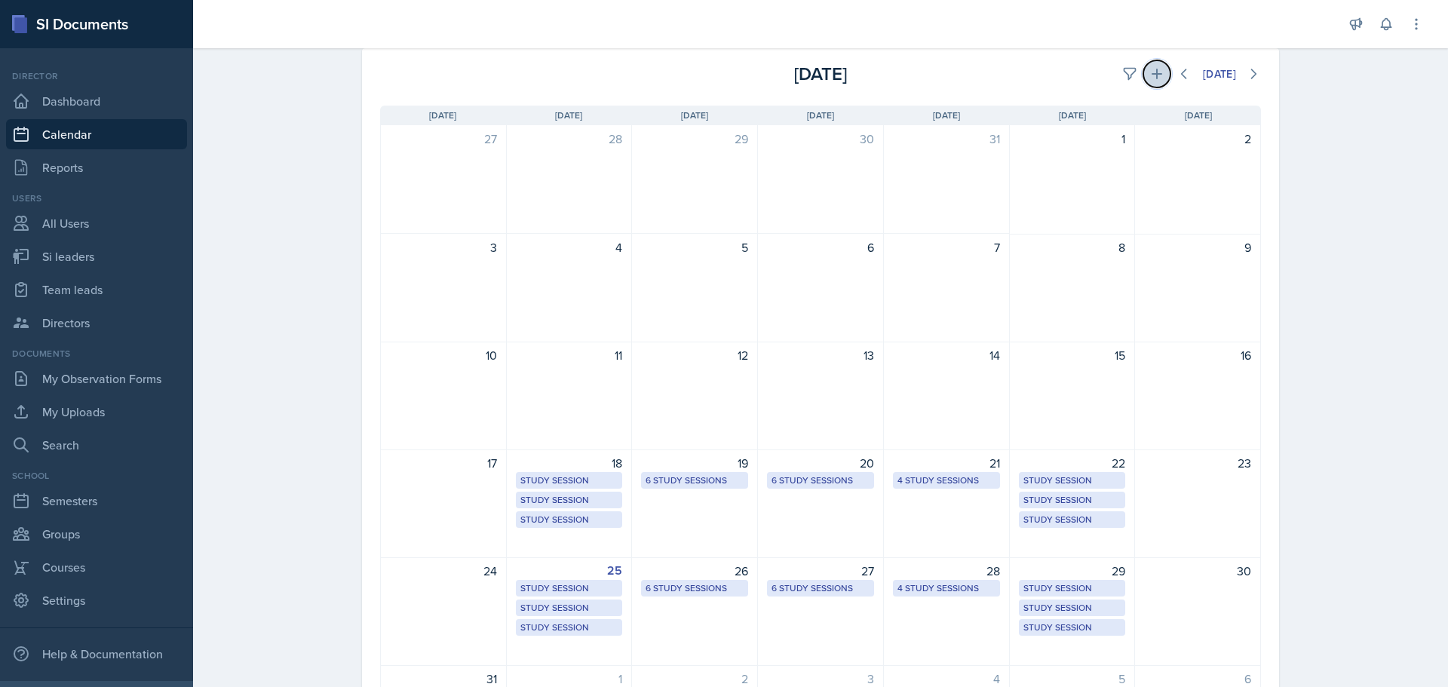
click at [1143, 76] on button at bounding box center [1156, 73] width 27 height 27
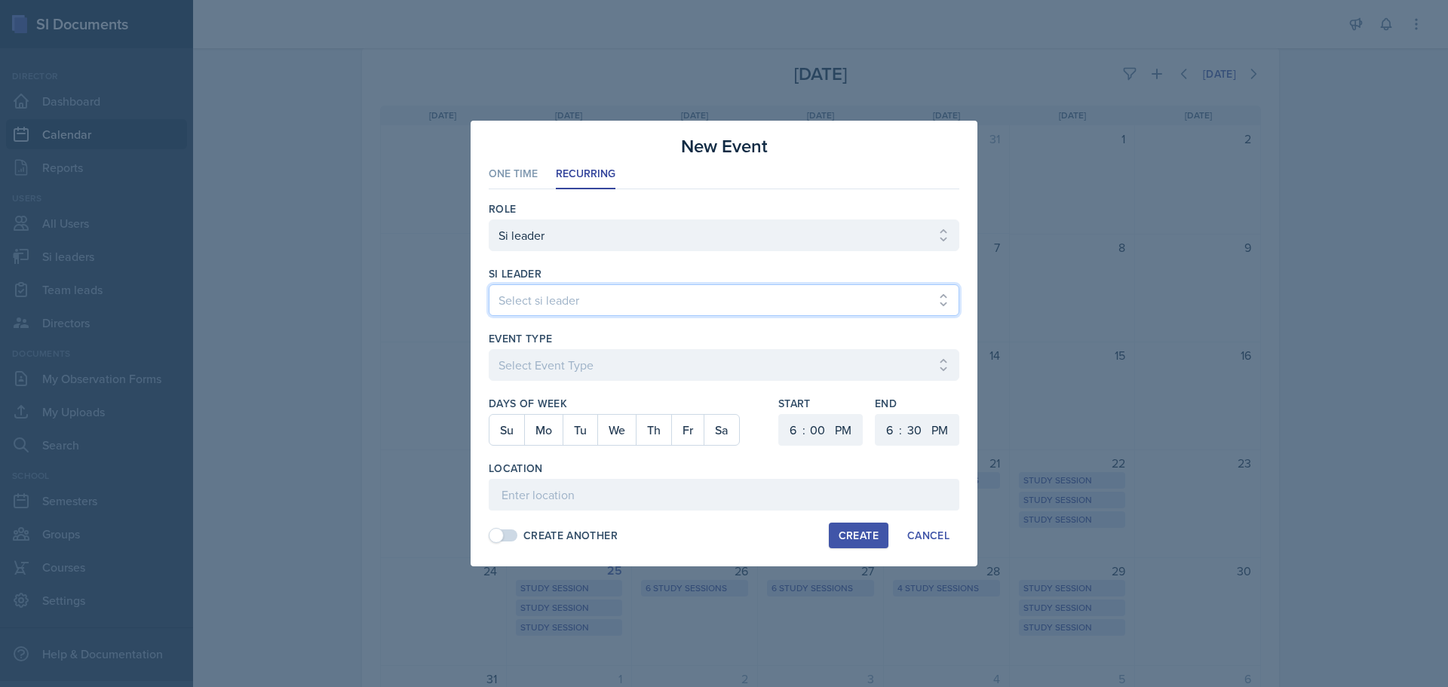
drag, startPoint x: 621, startPoint y: 308, endPoint x: 619, endPoint y: 288, distance: 20.5
click at [621, 308] on select "Select si leader [PERSON_NAME] [PERSON_NAME] [PERSON_NAME] [PERSON_NAME] [PERSO…" at bounding box center [724, 300] width 471 height 32
click at [489, 284] on select "Select si leader [PERSON_NAME] [PERSON_NAME] [PERSON_NAME] [PERSON_NAME] [PERSO…" at bounding box center [724, 300] width 471 height 32
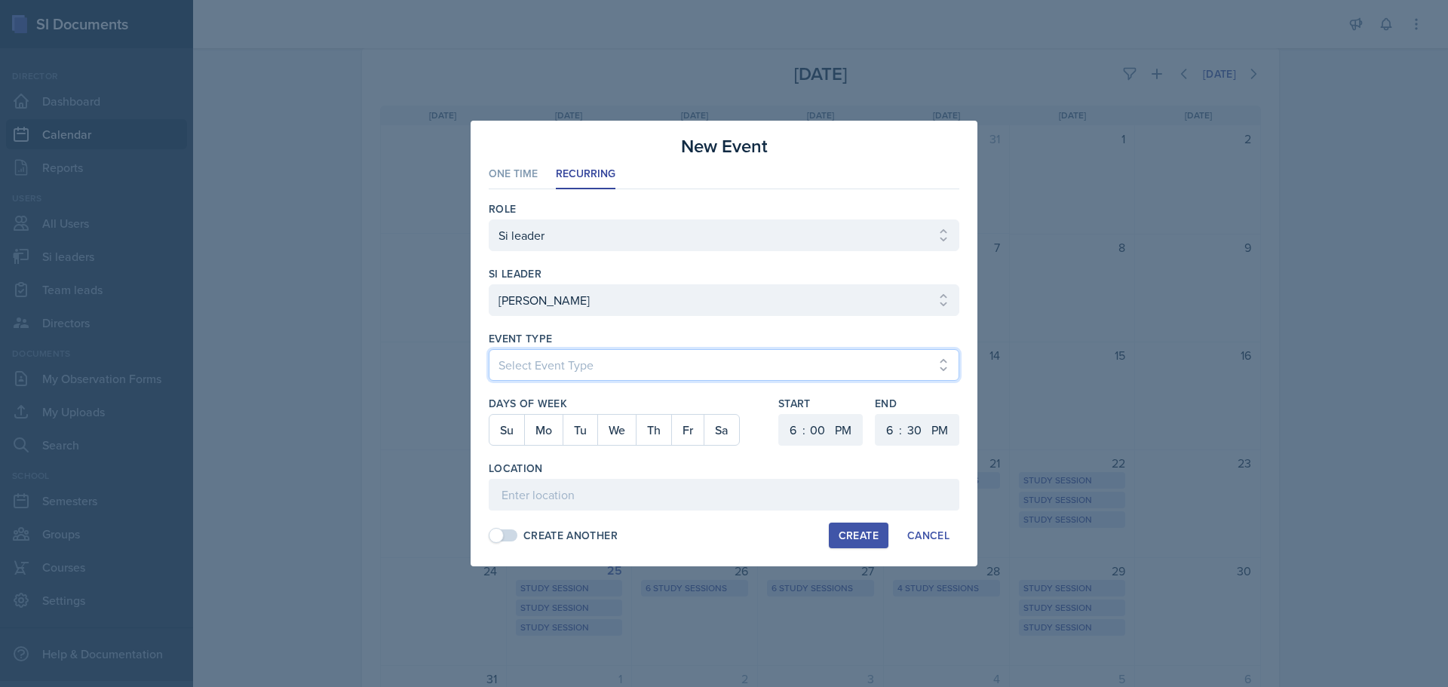
click at [592, 377] on select "Select Event Type Major Review Session Study Session" at bounding box center [724, 365] width 471 height 32
click at [489, 349] on select "Select Event Type Major Review Session Study Session" at bounding box center [724, 365] width 471 height 32
click at [530, 429] on button "Mo" at bounding box center [543, 430] width 38 height 30
click at [785, 428] on select "1 2 3 4 5 6 7 8 9 10 11 12" at bounding box center [791, 430] width 24 height 32
click at [779, 414] on select "1 2 3 4 5 6 7 8 9 10 11 12" at bounding box center [791, 430] width 24 height 32
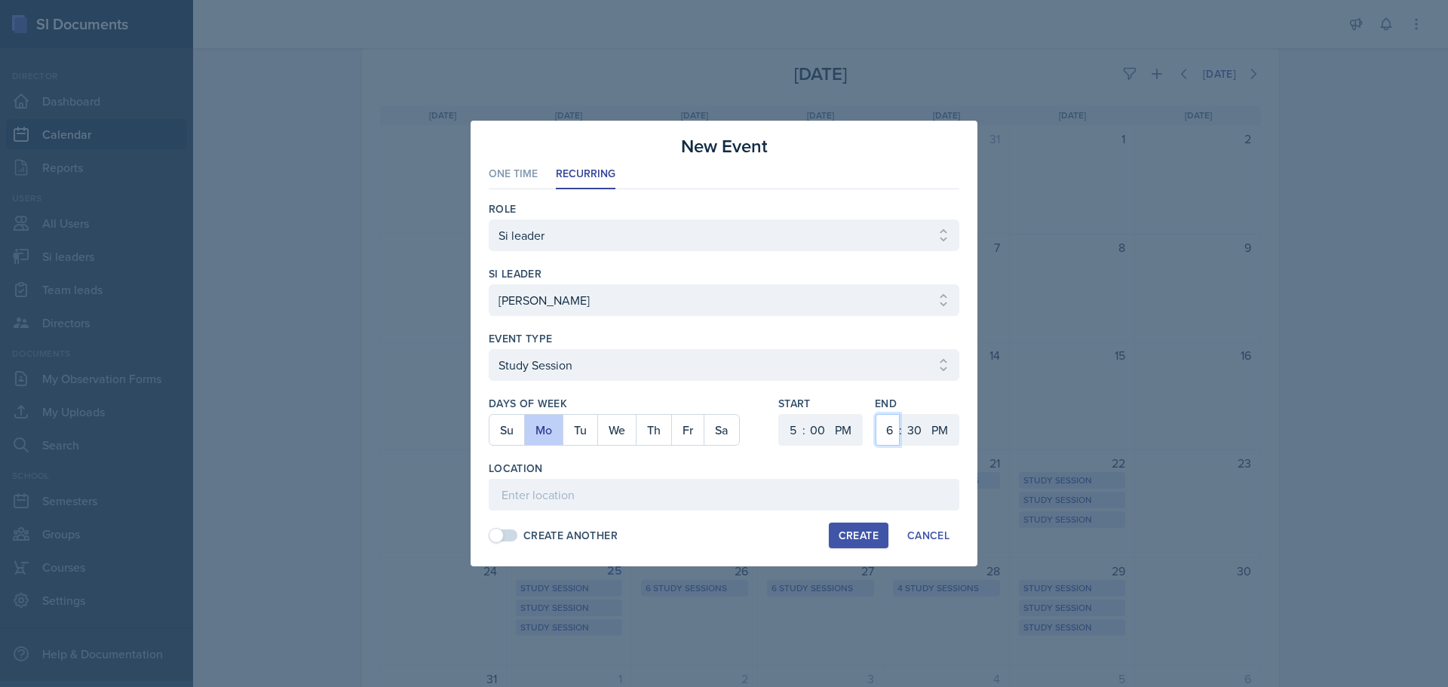
click at [891, 425] on select "1 2 3 4 5 6 7 8 9 10 11 12" at bounding box center [888, 430] width 24 height 32
click at [921, 423] on select "00 05 10 15 20 25 30 35 40 45 50 55" at bounding box center [914, 430] width 24 height 32
click at [902, 414] on select "00 05 10 15 20 25 30 35 40 45 50 55" at bounding box center [914, 430] width 24 height 32
click at [716, 486] on input at bounding box center [724, 495] width 471 height 32
click at [867, 526] on button "Create" at bounding box center [859, 536] width 60 height 26
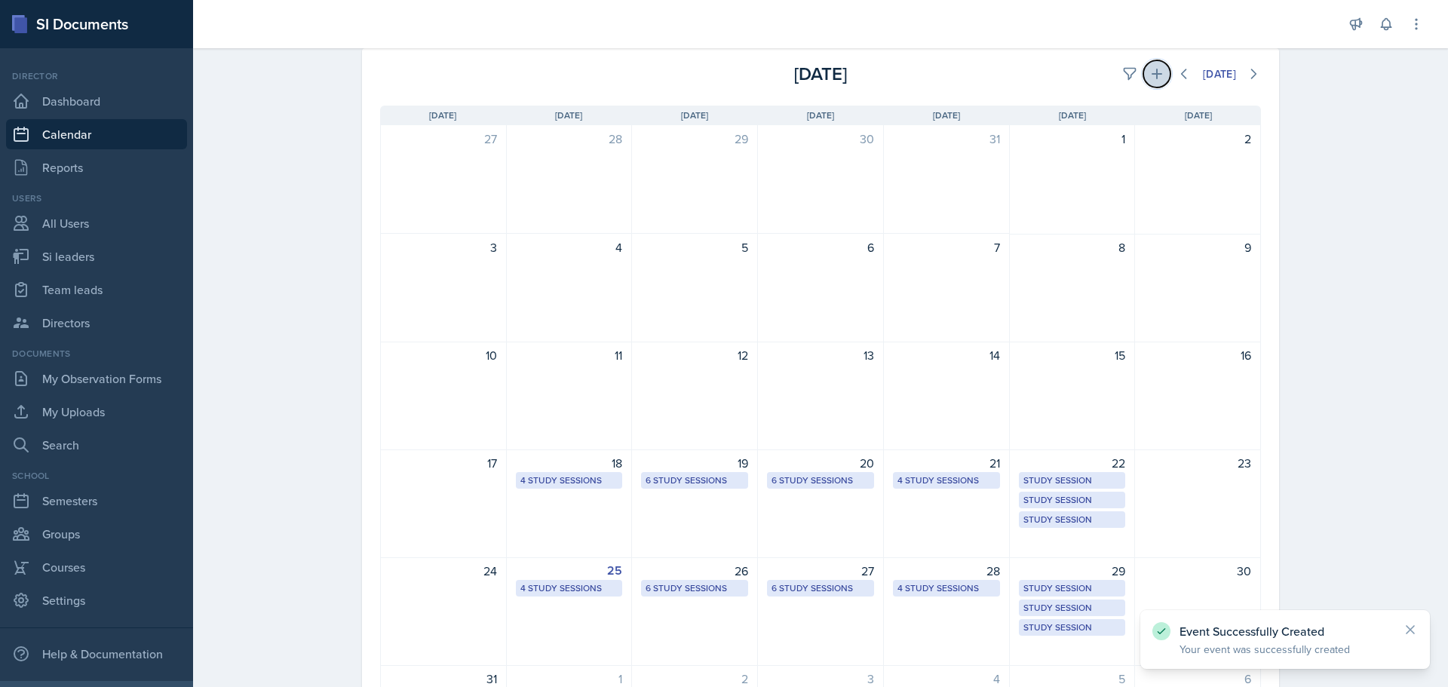
click at [1157, 70] on button at bounding box center [1156, 73] width 27 height 27
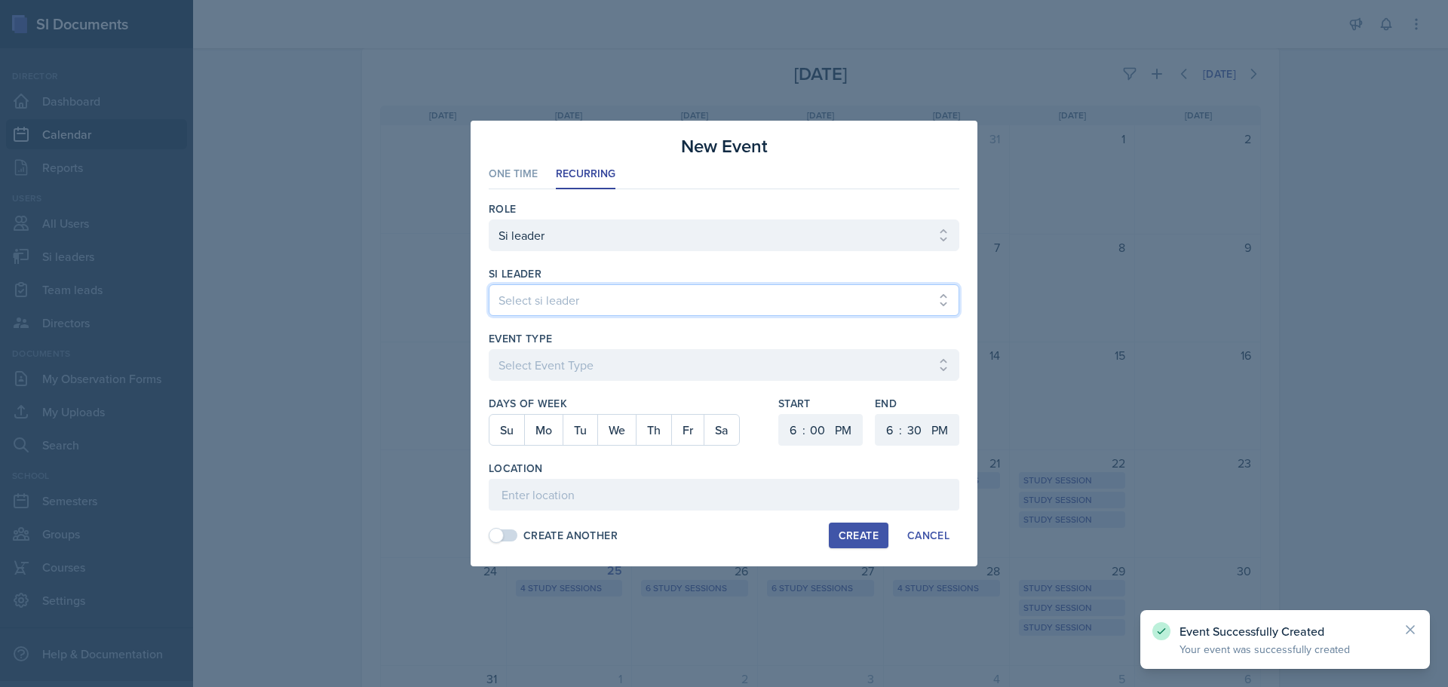
click at [751, 301] on select "Select si leader [PERSON_NAME] [PERSON_NAME] [PERSON_NAME] [PERSON_NAME] [PERSO…" at bounding box center [724, 300] width 471 height 32
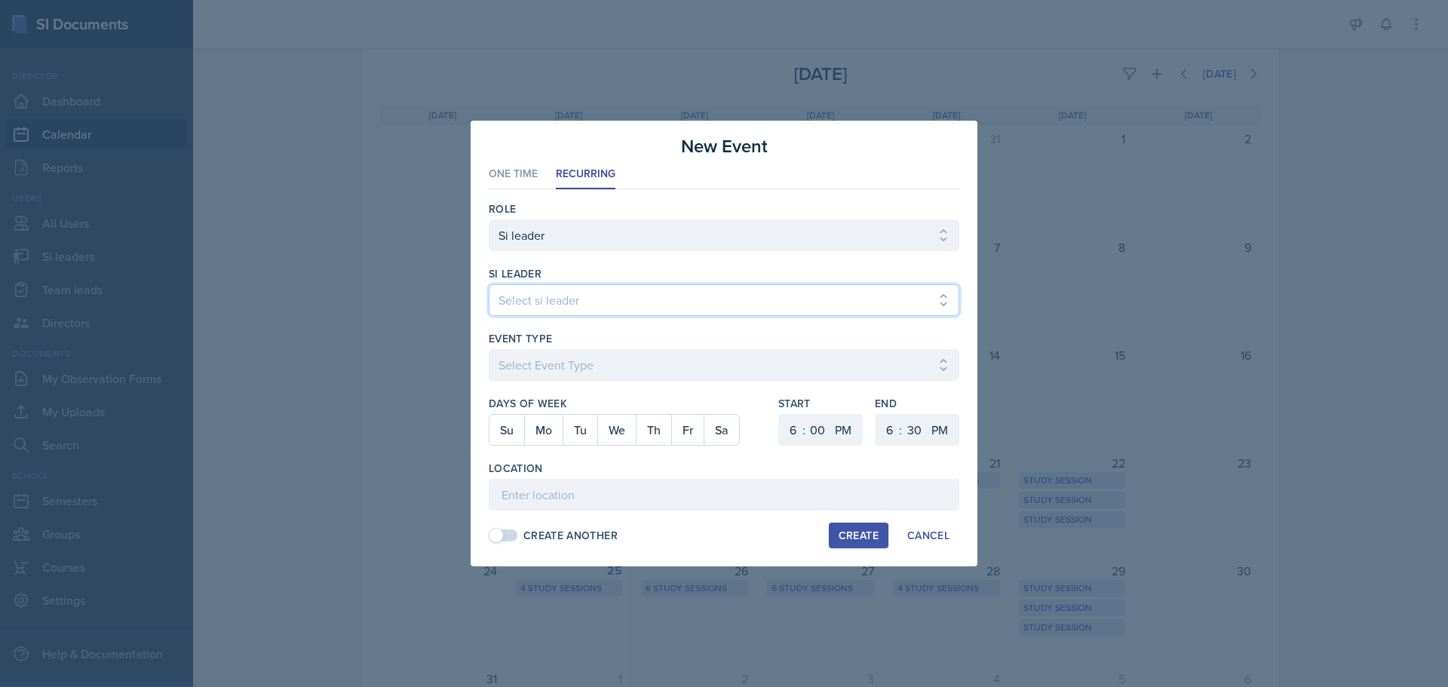
click at [489, 284] on select "Select si leader [PERSON_NAME] [PERSON_NAME] [PERSON_NAME] [PERSON_NAME] [PERSO…" at bounding box center [724, 300] width 471 height 32
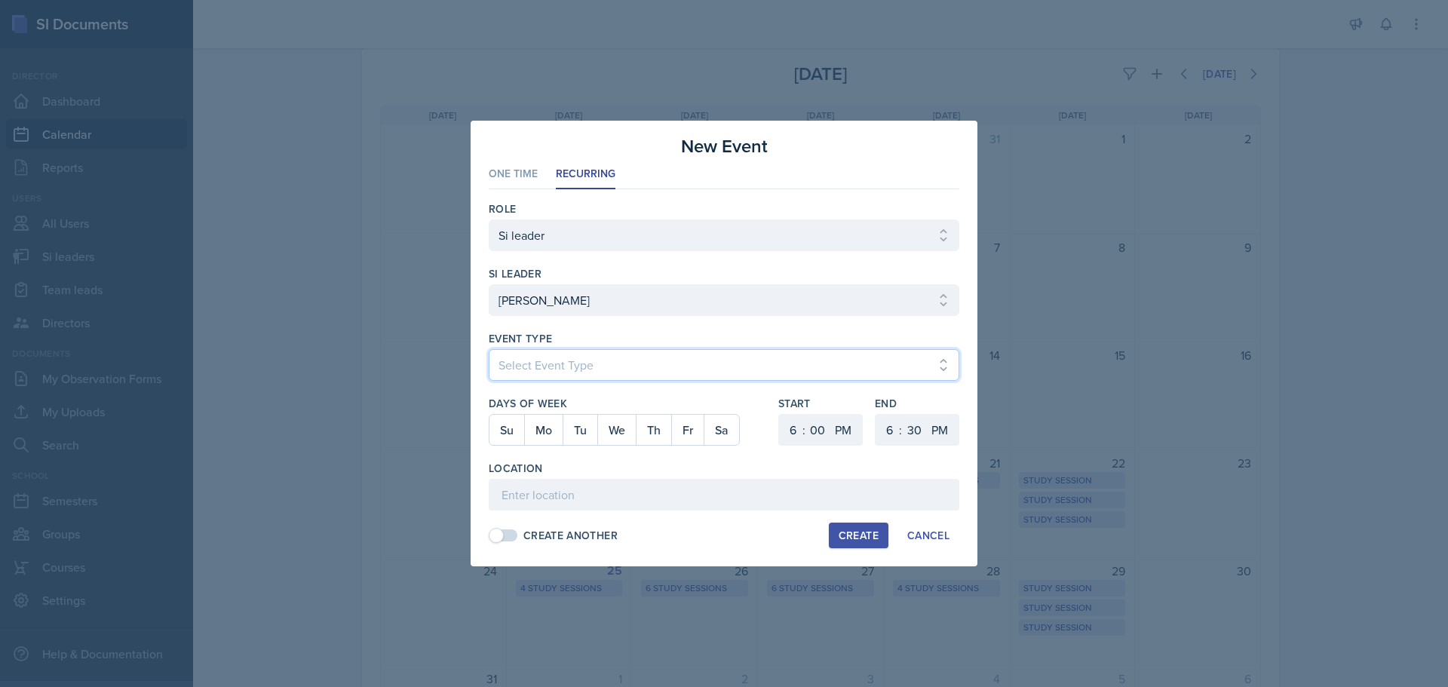
click at [646, 361] on select "Select Event Type Major Review Session Study Session" at bounding box center [724, 365] width 471 height 32
click at [489, 349] on select "Select Event Type Major Review Session Study Session" at bounding box center [724, 365] width 471 height 32
click at [651, 426] on button "Th" at bounding box center [653, 430] width 35 height 30
click at [781, 432] on select "1 2 3 4 5 6 7 8 9 10 11 12" at bounding box center [791, 430] width 24 height 32
click at [779, 414] on select "1 2 3 4 5 6 7 8 9 10 11 12" at bounding box center [791, 430] width 24 height 32
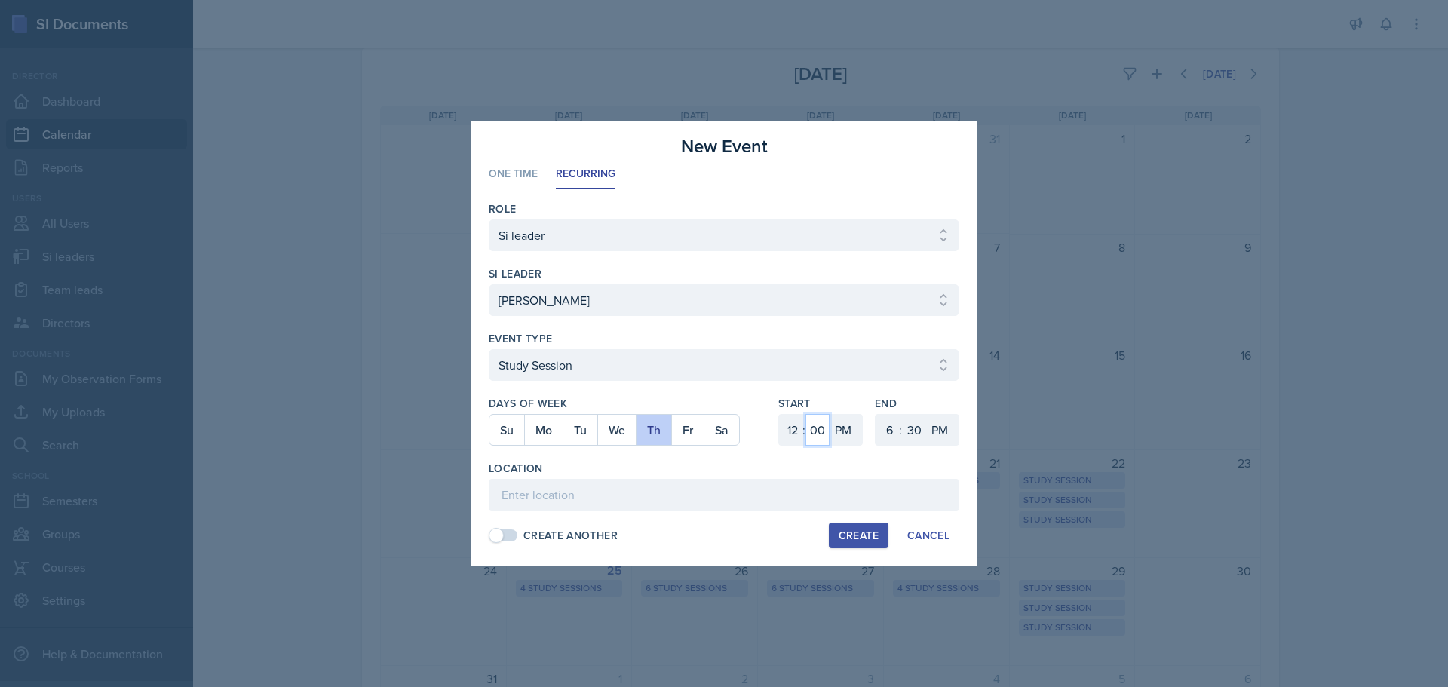
click at [809, 436] on select "00 05 10 15 20 25 30 35 40 45 50 55" at bounding box center [817, 430] width 24 height 32
click at [805, 414] on select "00 05 10 15 20 25 30 35 40 45 50 55" at bounding box center [817, 430] width 24 height 32
click at [883, 419] on select "1 2 3 4 5 6 7 8 9 10 11 12" at bounding box center [888, 430] width 24 height 32
click at [876, 414] on select "1 2 3 4 5 6 7 8 9 10 11 12" at bounding box center [888, 430] width 24 height 32
click at [578, 492] on input at bounding box center [724, 495] width 471 height 32
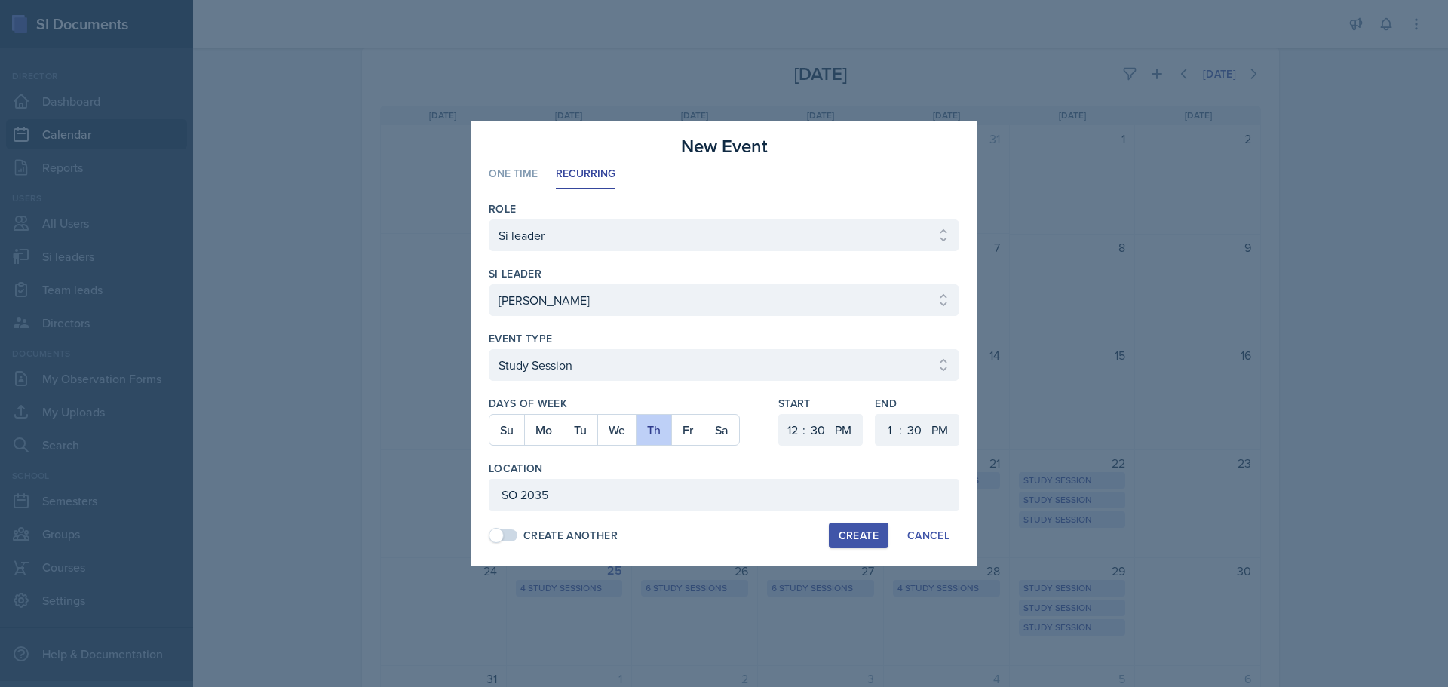
click at [864, 540] on div "Create" at bounding box center [859, 535] width 40 height 12
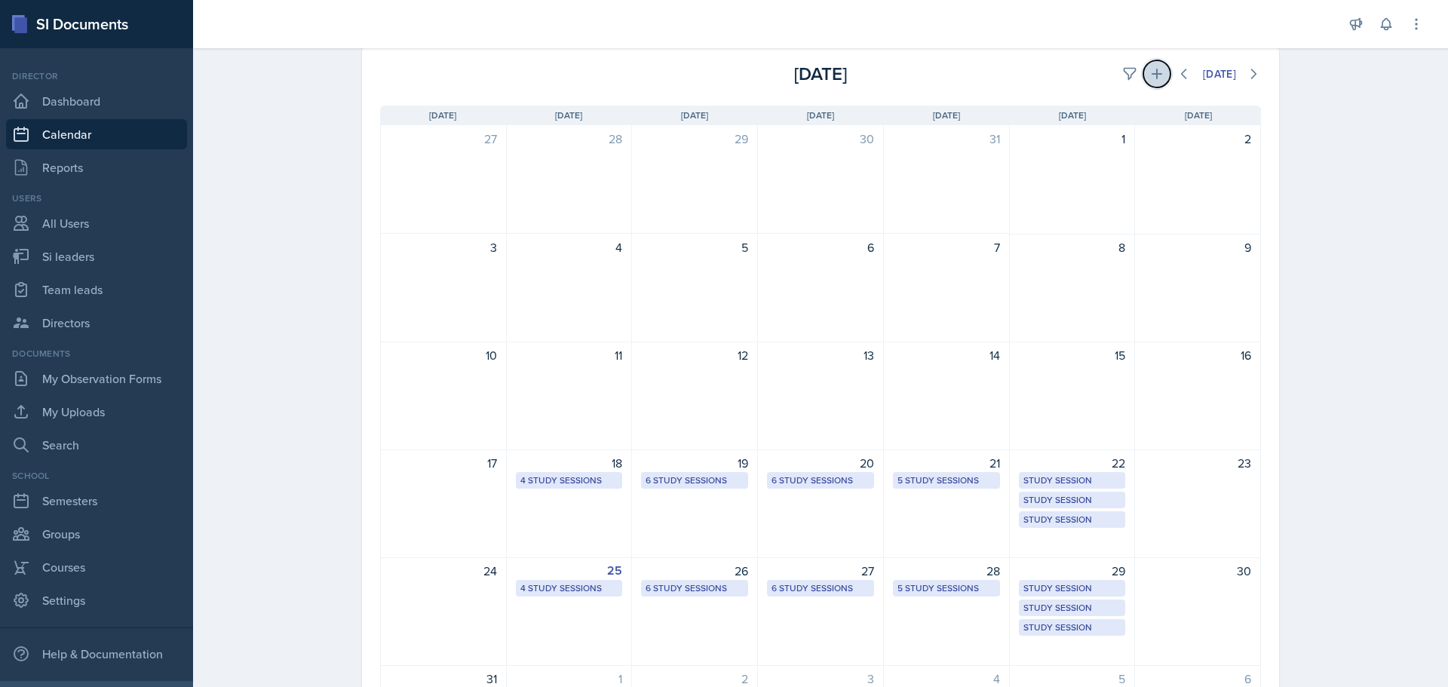
click at [1149, 77] on icon at bounding box center [1156, 73] width 15 height 15
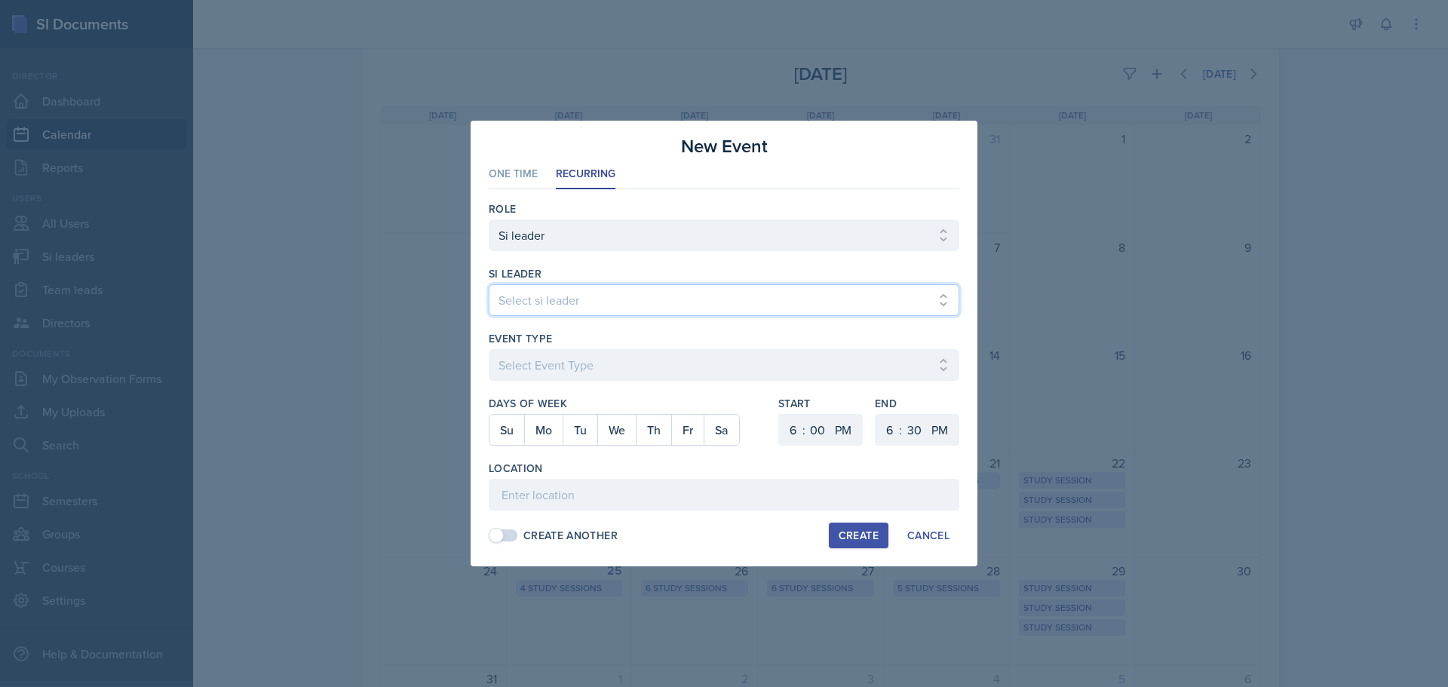
click at [580, 300] on select "Select si leader [PERSON_NAME] [PERSON_NAME] [PERSON_NAME] [PERSON_NAME] [PERSO…" at bounding box center [724, 300] width 471 height 32
click at [489, 284] on select "Select si leader [PERSON_NAME] [PERSON_NAME] [PERSON_NAME] [PERSON_NAME] [PERSO…" at bounding box center [724, 300] width 471 height 32
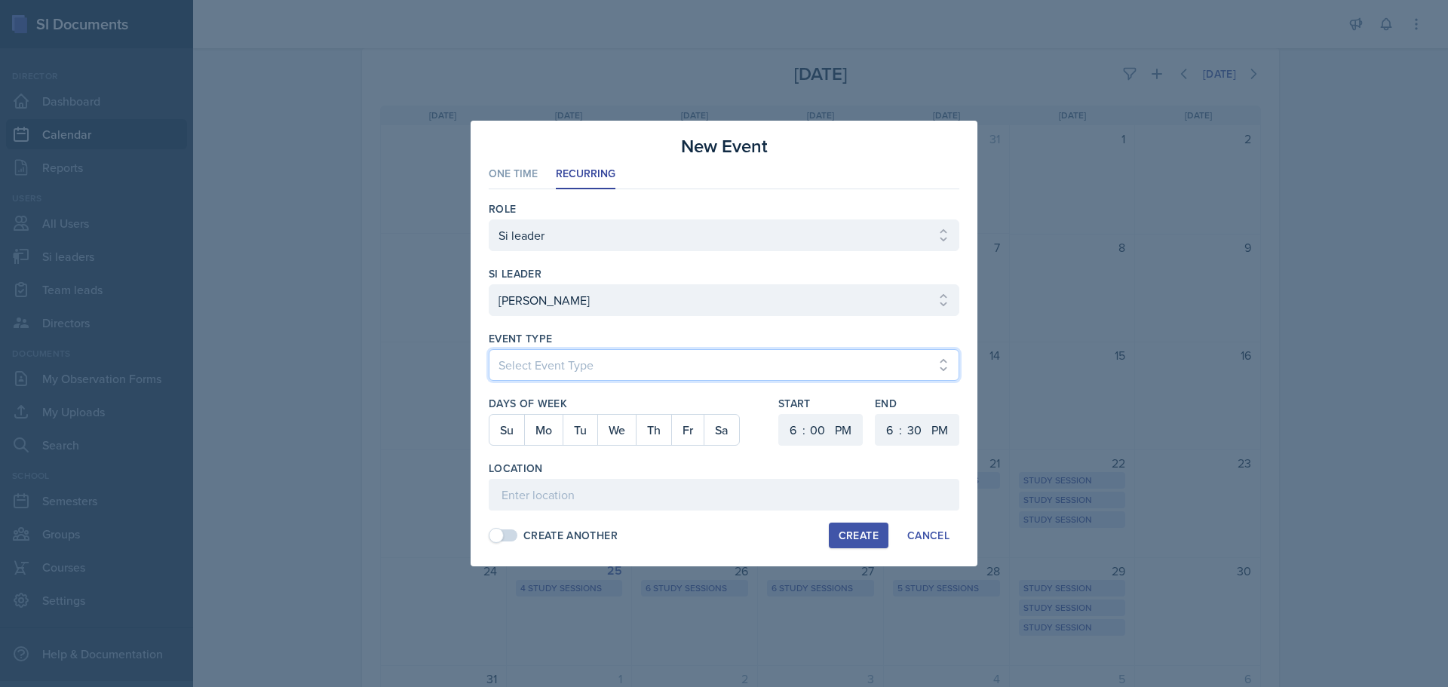
click at [594, 378] on select "Select Event Type Major Review Session Study Session" at bounding box center [724, 365] width 471 height 32
click at [489, 349] on select "Select Event Type Major Review Session Study Session" at bounding box center [724, 365] width 471 height 32
click at [545, 427] on button "Mo" at bounding box center [543, 430] width 38 height 30
click at [786, 427] on select "1 2 3 4 5 6 7 8 9 10 11 12" at bounding box center [791, 430] width 24 height 32
click at [779, 414] on select "1 2 3 4 5 6 7 8 9 10 11 12" at bounding box center [791, 430] width 24 height 32
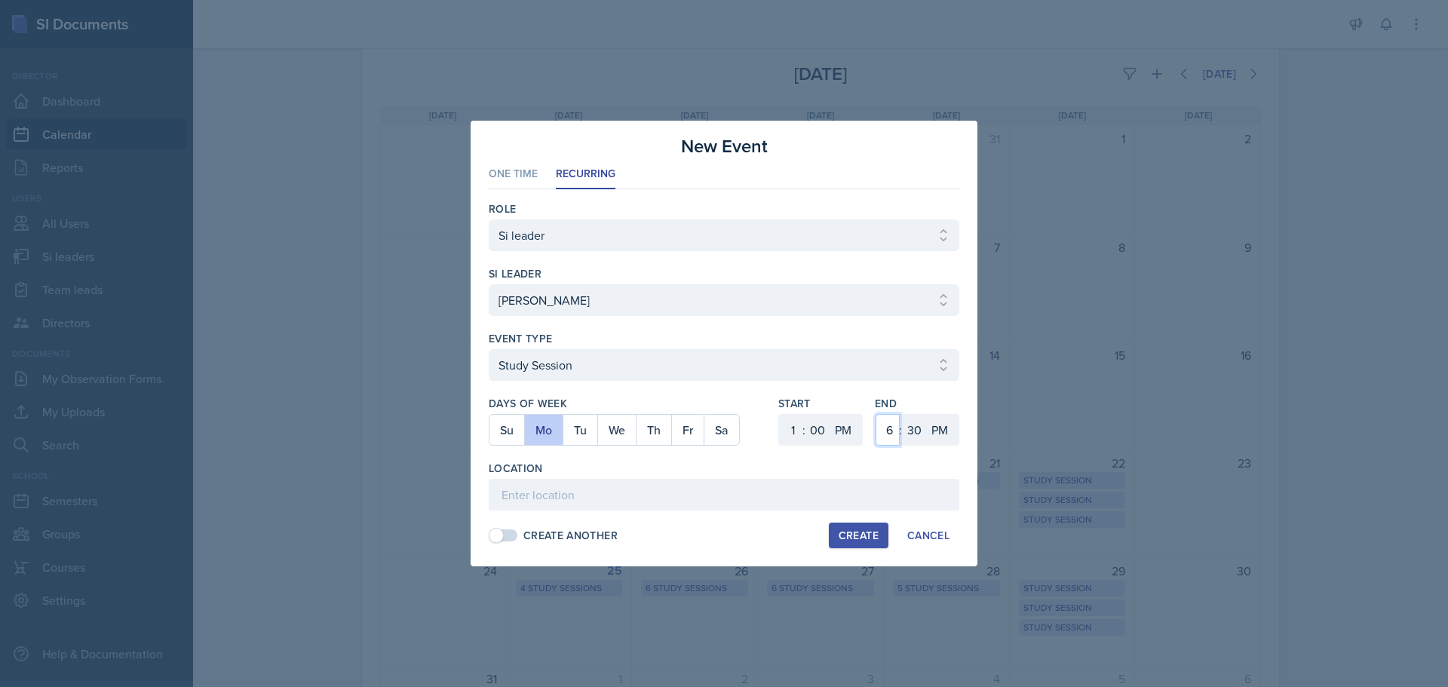
click at [896, 439] on select "1 2 3 4 5 6 7 8 9 10 11 12" at bounding box center [888, 430] width 24 height 32
click at [876, 414] on select "1 2 3 4 5 6 7 8 9 10 11 12" at bounding box center [888, 430] width 24 height 32
click at [909, 416] on select "00 05 10 15 20 25 30 35 40 45 50 55" at bounding box center [914, 430] width 24 height 32
click at [902, 414] on select "00 05 10 15 20 25 30 35 40 45 50 55" at bounding box center [914, 430] width 24 height 32
click at [765, 501] on input at bounding box center [724, 495] width 471 height 32
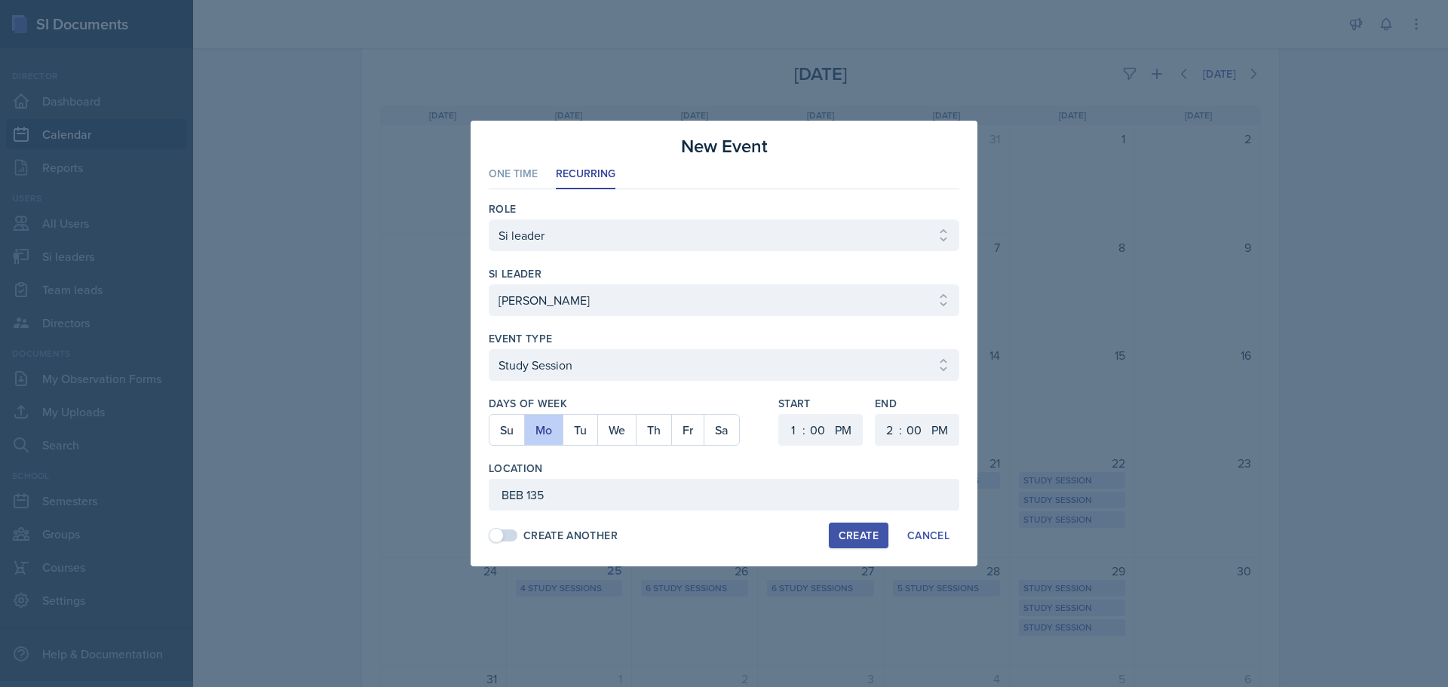
click at [839, 525] on button "Create" at bounding box center [859, 536] width 60 height 26
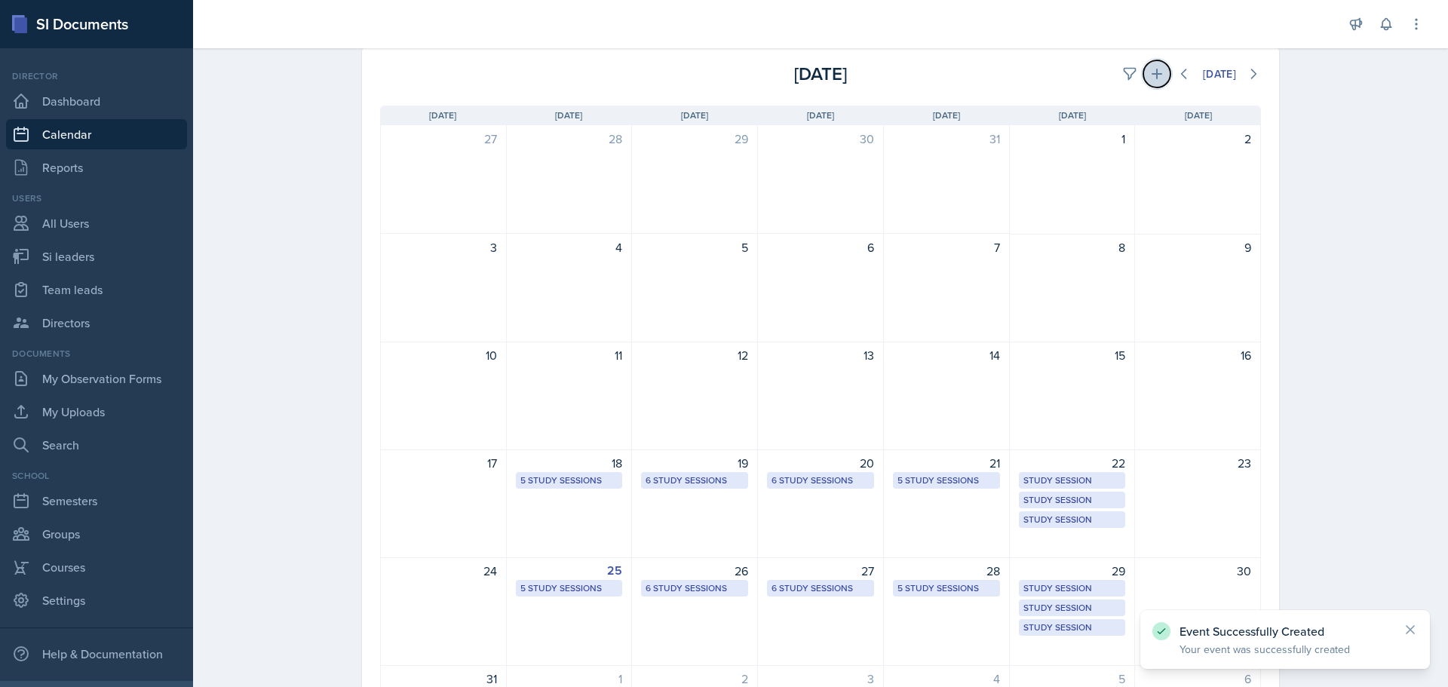
click at [1156, 81] on icon at bounding box center [1156, 73] width 15 height 15
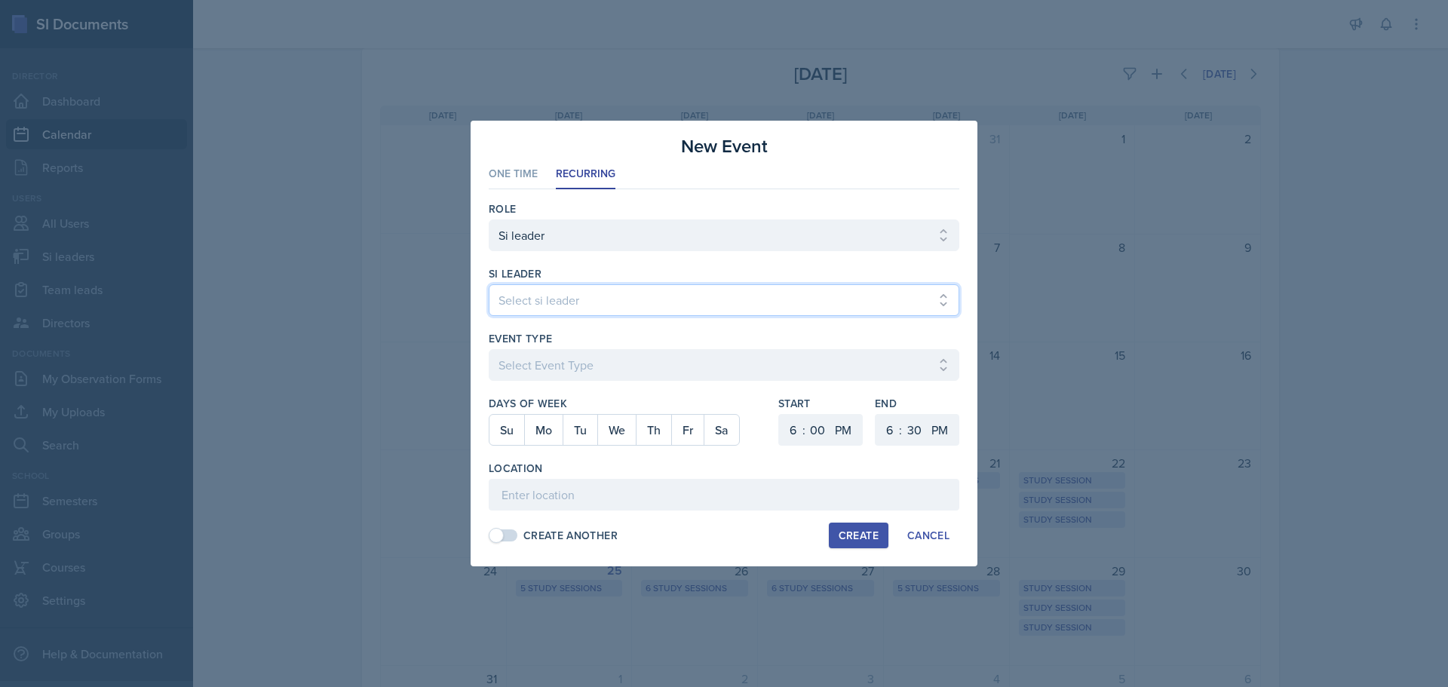
click at [741, 299] on select "Select si leader [PERSON_NAME] [PERSON_NAME] [PERSON_NAME] [PERSON_NAME] [PERSO…" at bounding box center [724, 300] width 471 height 32
click at [489, 284] on select "Select si leader [PERSON_NAME] [PERSON_NAME] [PERSON_NAME] [PERSON_NAME] [PERSO…" at bounding box center [724, 300] width 471 height 32
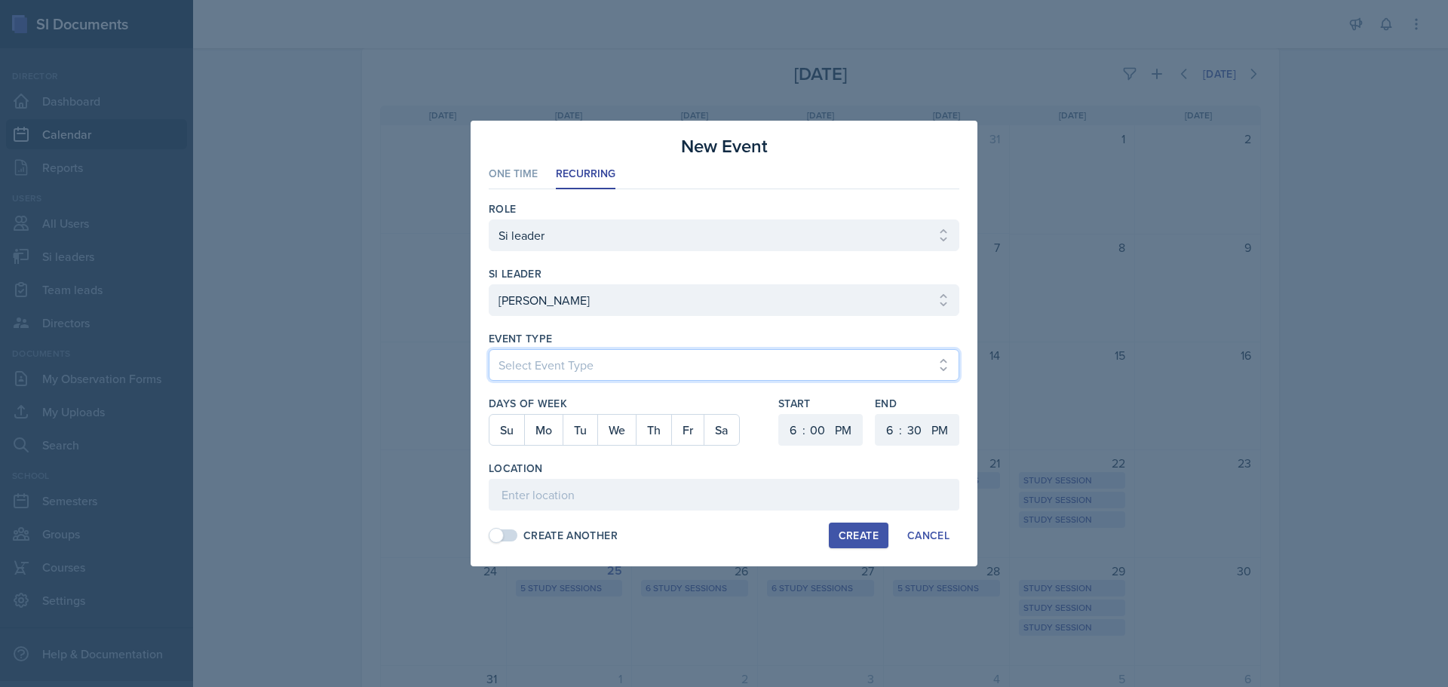
click at [750, 360] on select "Select Event Type Major Review Session Study Session" at bounding box center [724, 365] width 471 height 32
click at [489, 349] on select "Select Event Type Major Review Session Study Session" at bounding box center [724, 365] width 471 height 32
click at [646, 424] on button "Th" at bounding box center [653, 430] width 35 height 30
click at [621, 434] on button "We" at bounding box center [616, 430] width 38 height 30
click at [795, 434] on select "1 2 3 4 5 6 7 8 9 10 11 12" at bounding box center [791, 430] width 24 height 32
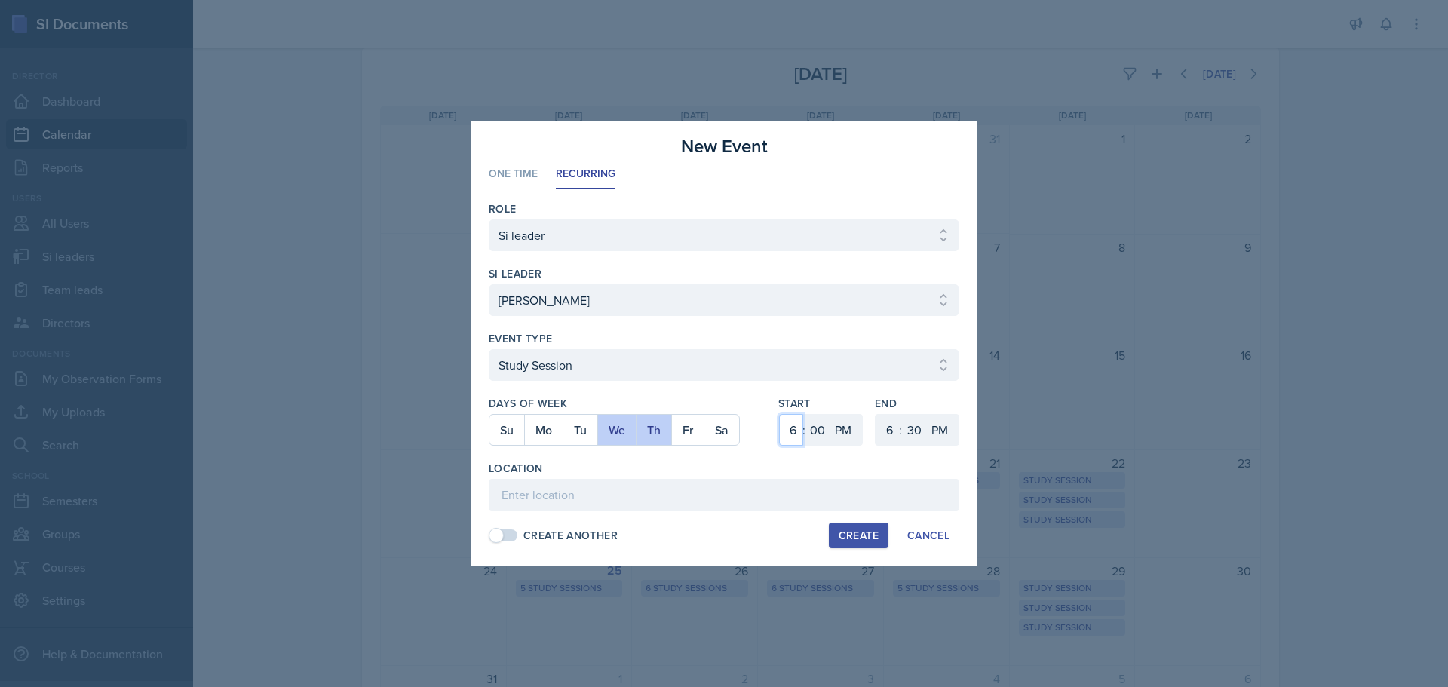
click at [779, 414] on select "1 2 3 4 5 6 7 8 9 10 11 12" at bounding box center [791, 430] width 24 height 32
click at [892, 428] on select "1 2 3 4 5 6 7 8 9 10 11 12" at bounding box center [888, 430] width 24 height 32
click at [876, 414] on select "1 2 3 4 5 6 7 8 9 10 11 12" at bounding box center [888, 430] width 24 height 32
click at [912, 422] on select "00 05 10 15 20 25 30 35 40 45 50 55" at bounding box center [914, 430] width 24 height 32
click at [902, 414] on select "00 05 10 15 20 25 30 35 40 45 50 55" at bounding box center [914, 430] width 24 height 32
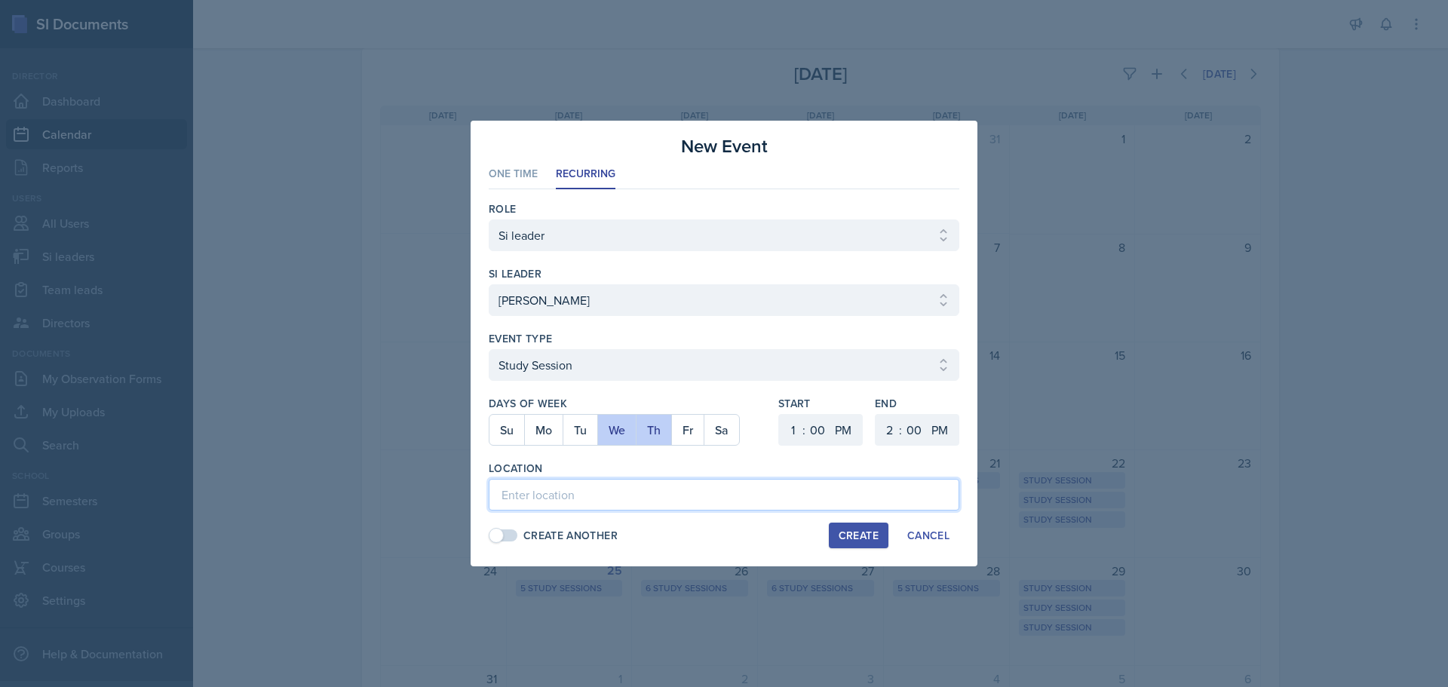
click at [689, 491] on input at bounding box center [724, 495] width 471 height 32
click at [830, 522] on div "Role Select Role Si leader Team lead Director si leader Select si leader [PERSO…" at bounding box center [724, 371] width 471 height 365
click at [833, 527] on button "Create" at bounding box center [859, 536] width 60 height 26
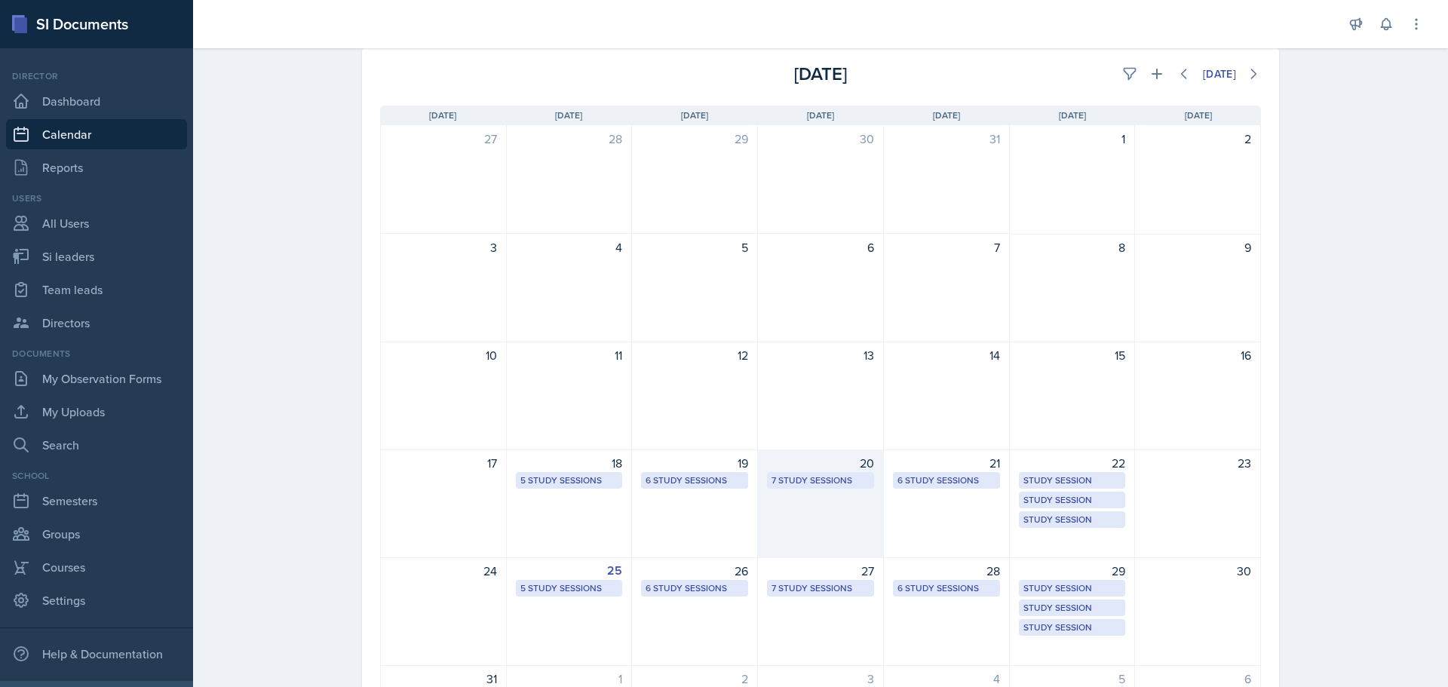
click at [773, 476] on div "7 Study Sessions" at bounding box center [821, 481] width 98 height 14
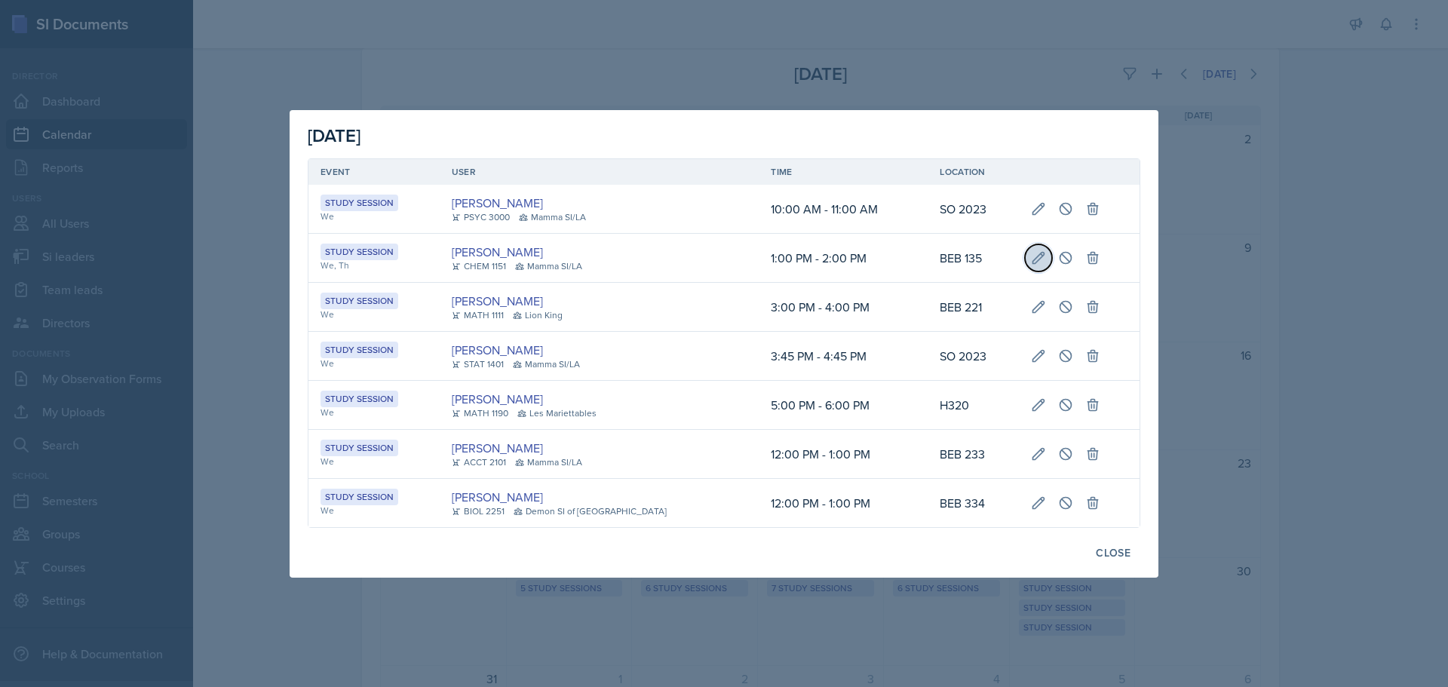
click at [1031, 255] on icon at bounding box center [1038, 257] width 15 height 15
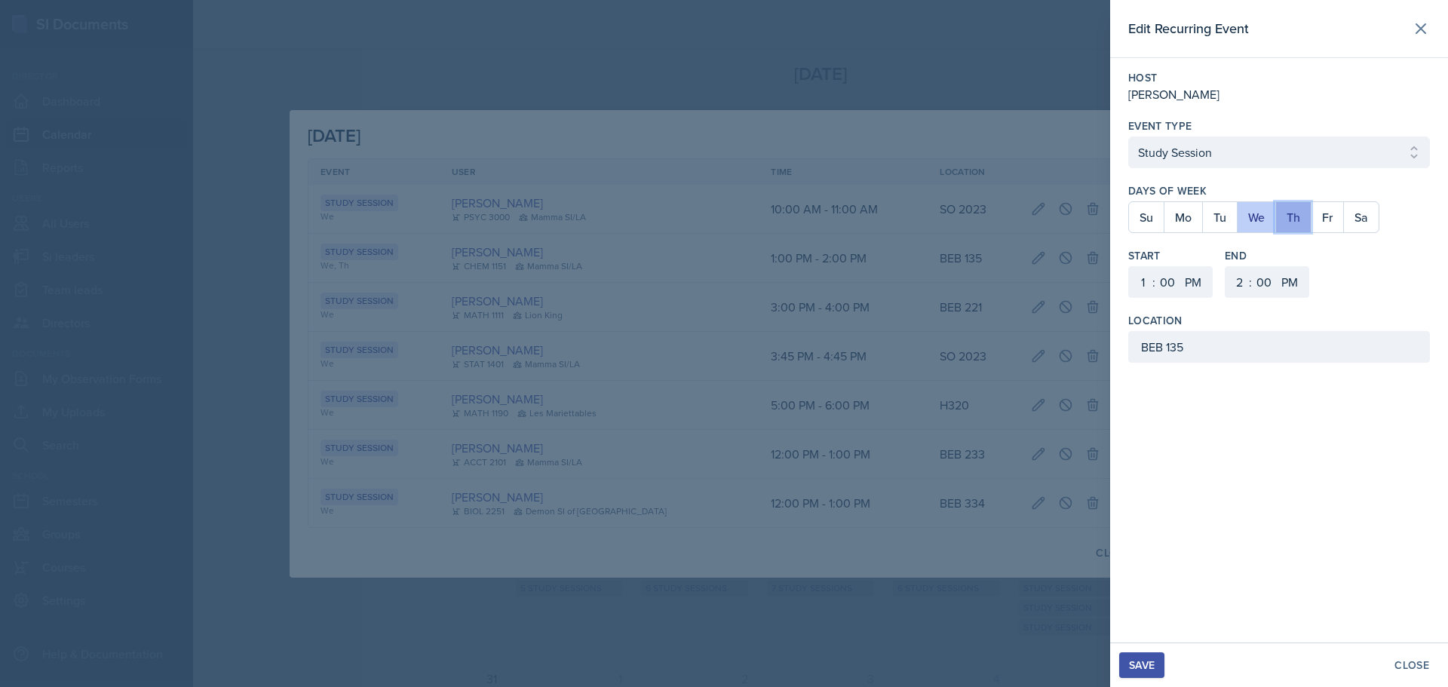
click at [1284, 216] on button "Th" at bounding box center [1292, 217] width 35 height 30
click at [1158, 655] on button "Save" at bounding box center [1141, 665] width 45 height 26
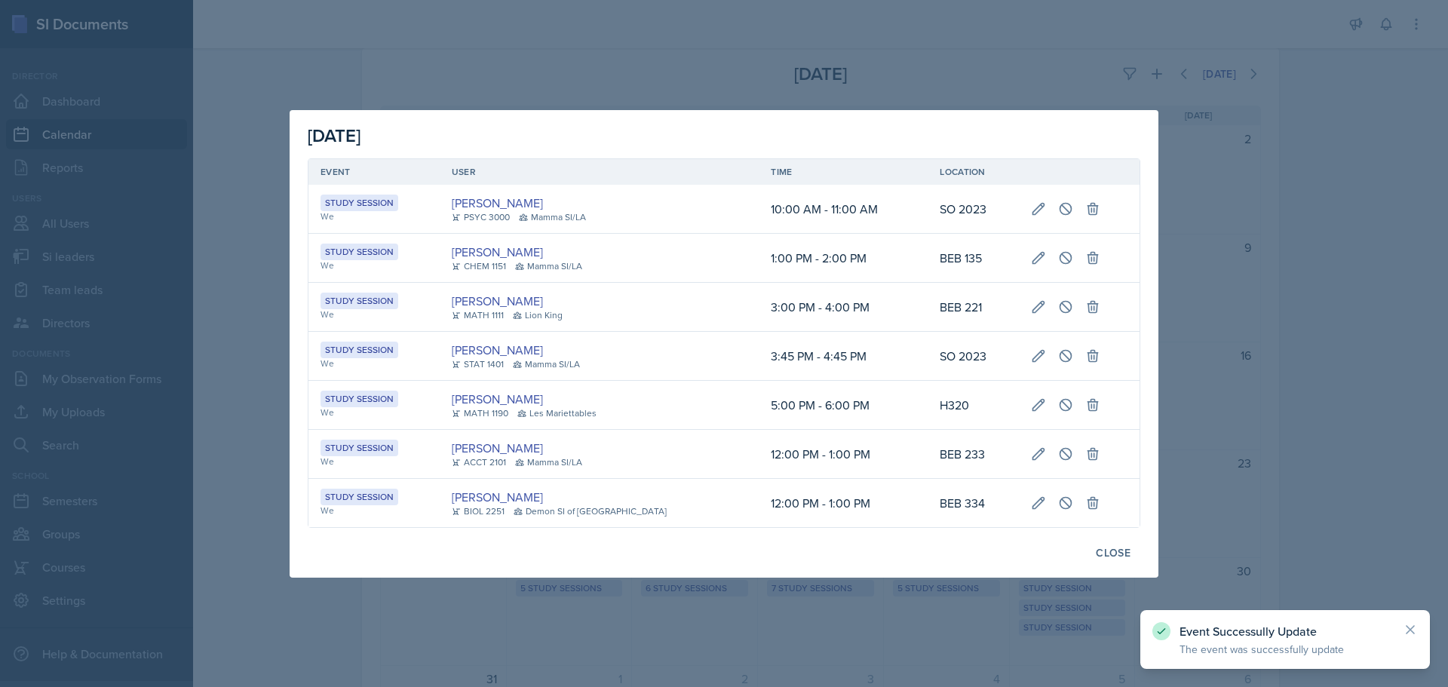
click at [940, 649] on div at bounding box center [724, 343] width 1448 height 687
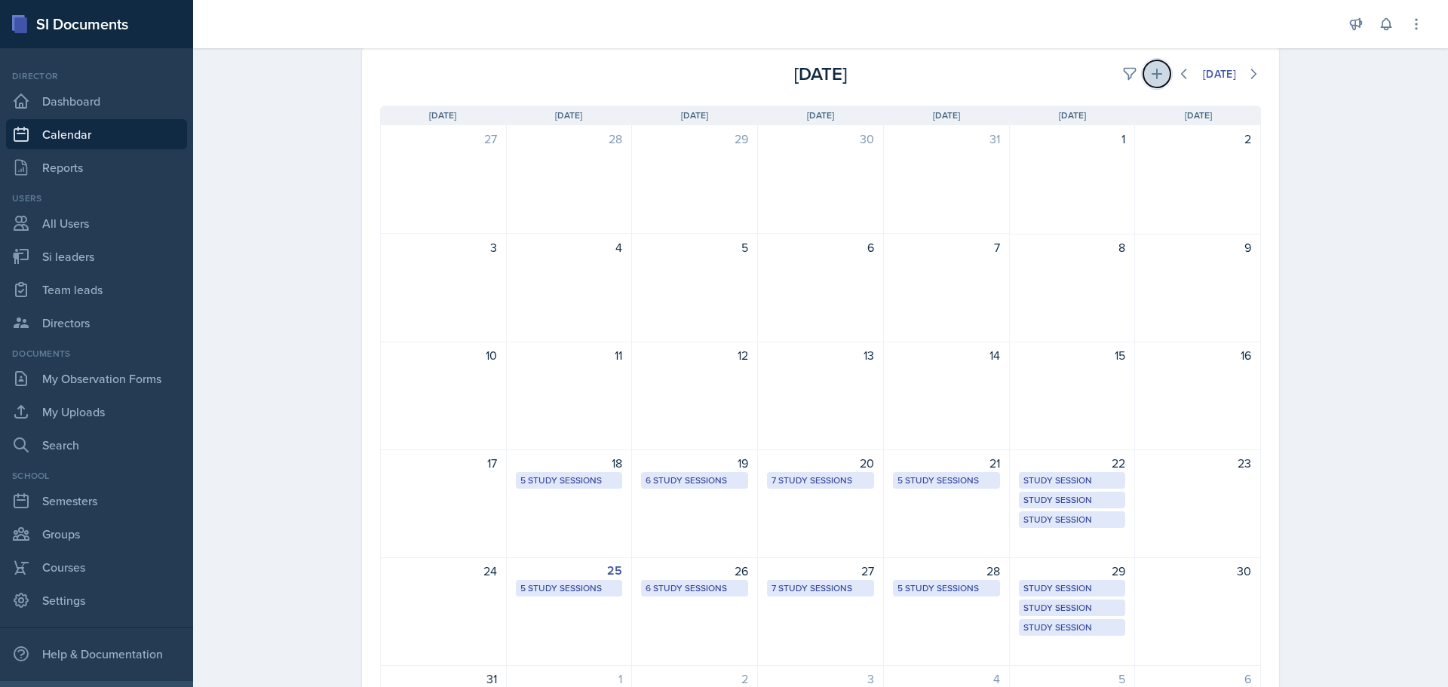
click at [1149, 69] on icon at bounding box center [1156, 73] width 15 height 15
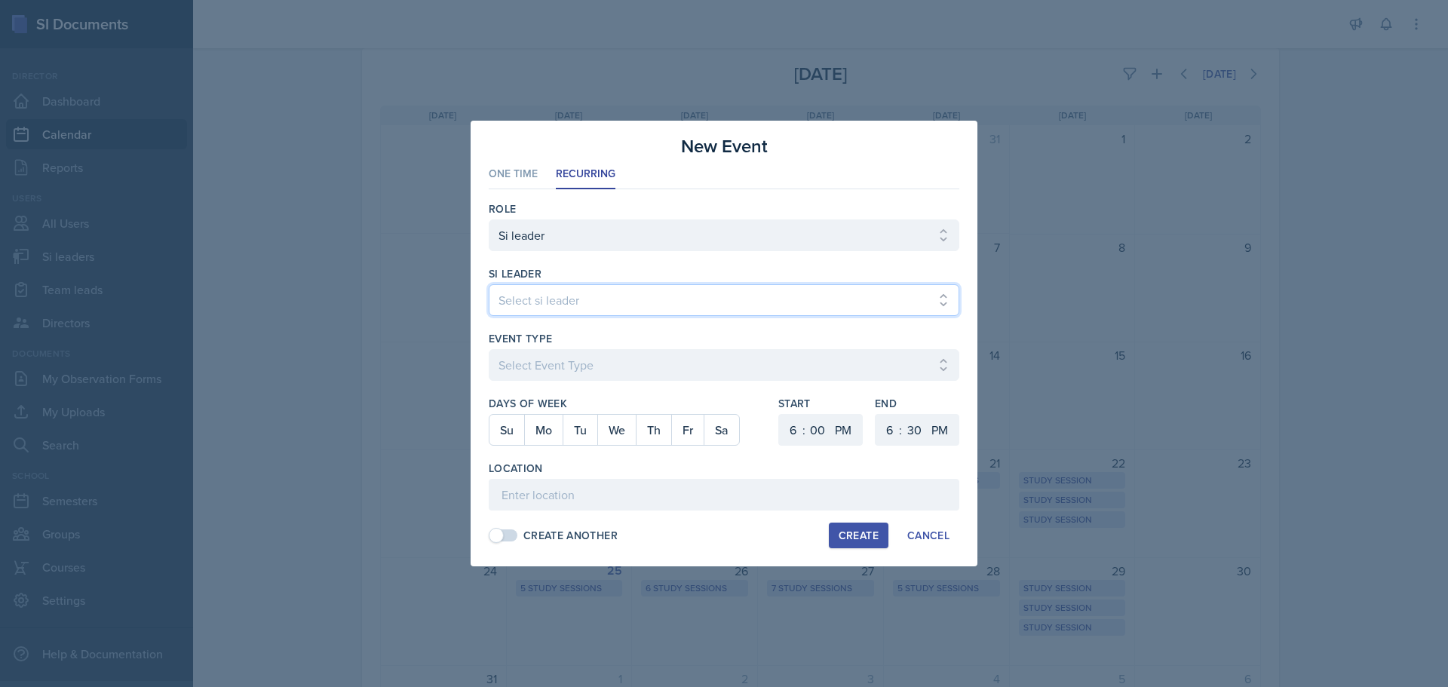
click at [606, 310] on select "Select si leader [PERSON_NAME] [PERSON_NAME] [PERSON_NAME] [PERSON_NAME] [PERSO…" at bounding box center [724, 300] width 471 height 32
click at [489, 284] on select "Select si leader [PERSON_NAME] [PERSON_NAME] [PERSON_NAME] [PERSON_NAME] [PERSO…" at bounding box center [724, 300] width 471 height 32
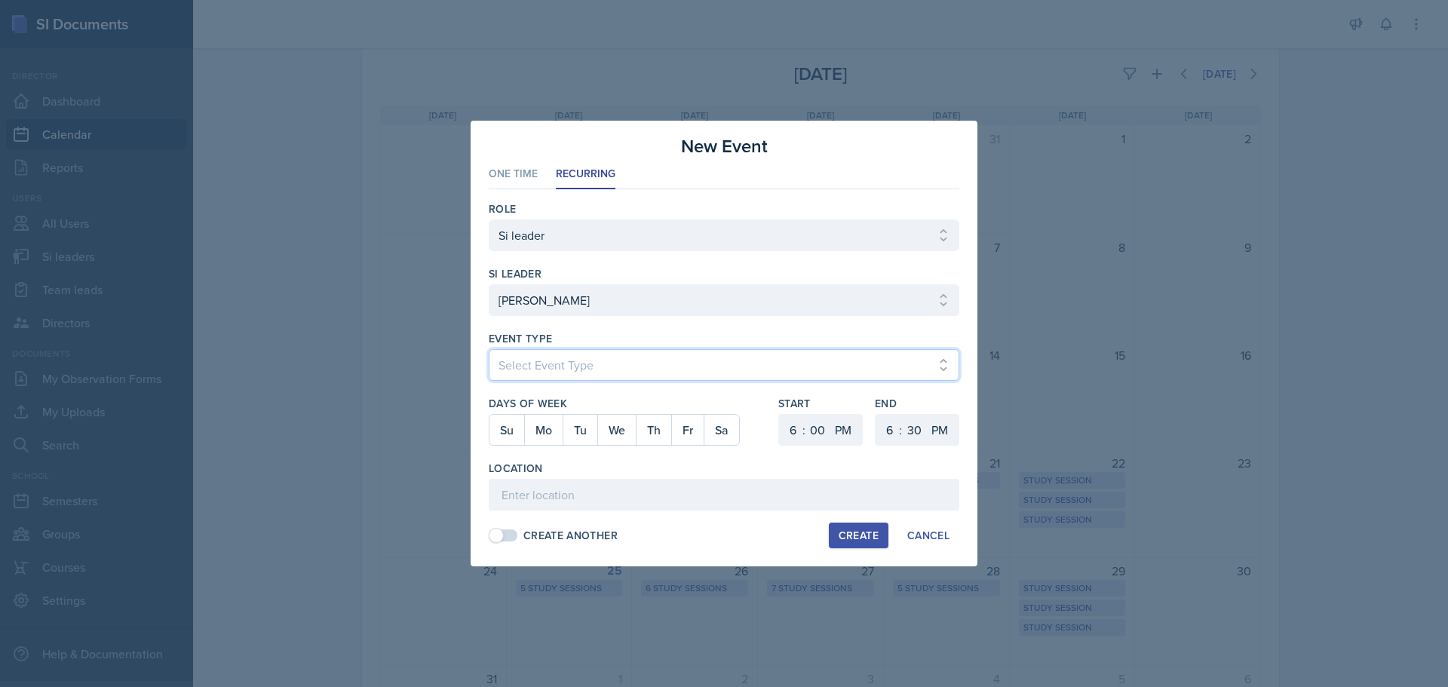
click at [563, 368] on select "Select Event Type Major Review Session Study Session" at bounding box center [724, 365] width 471 height 32
click at [489, 349] on select "Select Event Type Major Review Session Study Session" at bounding box center [724, 365] width 471 height 32
click at [576, 437] on button "Tu" at bounding box center [580, 430] width 35 height 30
click at [790, 431] on select "1 2 3 4 5 6 7 8 9 10 11 12" at bounding box center [791, 430] width 24 height 32
click at [779, 414] on select "1 2 3 4 5 6 7 8 9 10 11 12" at bounding box center [791, 430] width 24 height 32
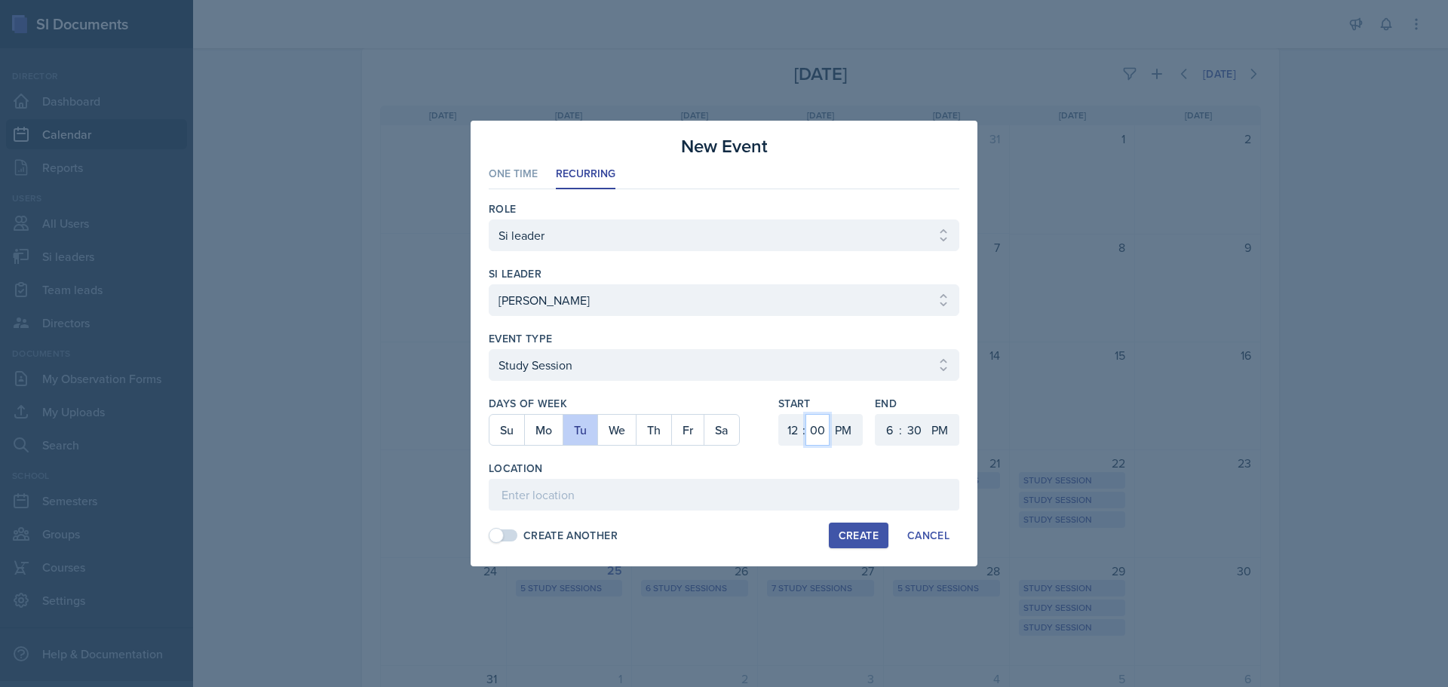
click at [812, 431] on select "00 05 10 15 20 25 30 35 40 45 50 55" at bounding box center [817, 430] width 24 height 32
click at [805, 414] on select "00 05 10 15 20 25 30 35 40 45 50 55" at bounding box center [817, 430] width 24 height 32
click at [893, 424] on select "1 2 3 4 5 6 7 8 9 10 11 12" at bounding box center [888, 430] width 24 height 32
click at [876, 414] on select "1 2 3 4 5 6 7 8 9 10 11 12" at bounding box center [888, 430] width 24 height 32
click at [918, 432] on select "00 05 10 15 20 25 30 35 40 45 50 55" at bounding box center [914, 430] width 24 height 32
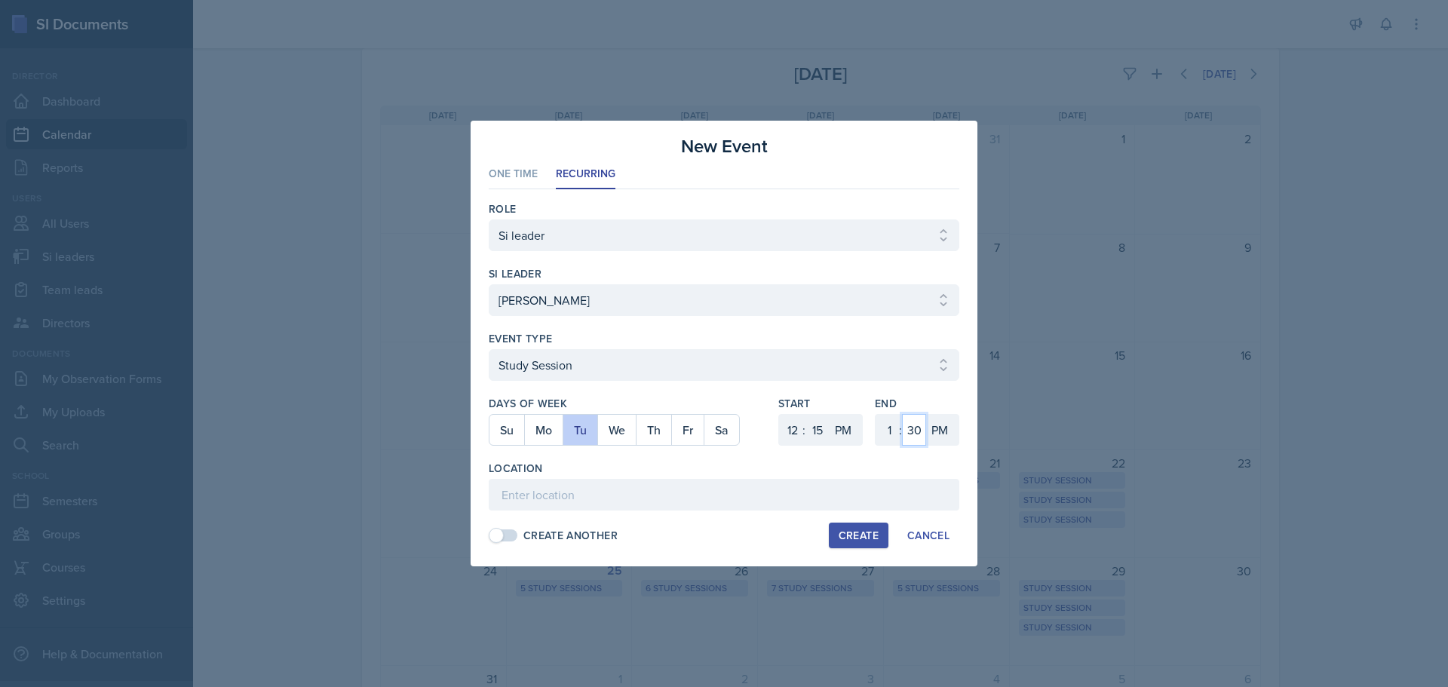
click at [902, 414] on select "00 05 10 15 20 25 30 35 40 45 50 55" at bounding box center [914, 430] width 24 height 32
click at [625, 505] on input at bounding box center [724, 495] width 471 height 32
click at [864, 535] on div "Create" at bounding box center [859, 535] width 40 height 12
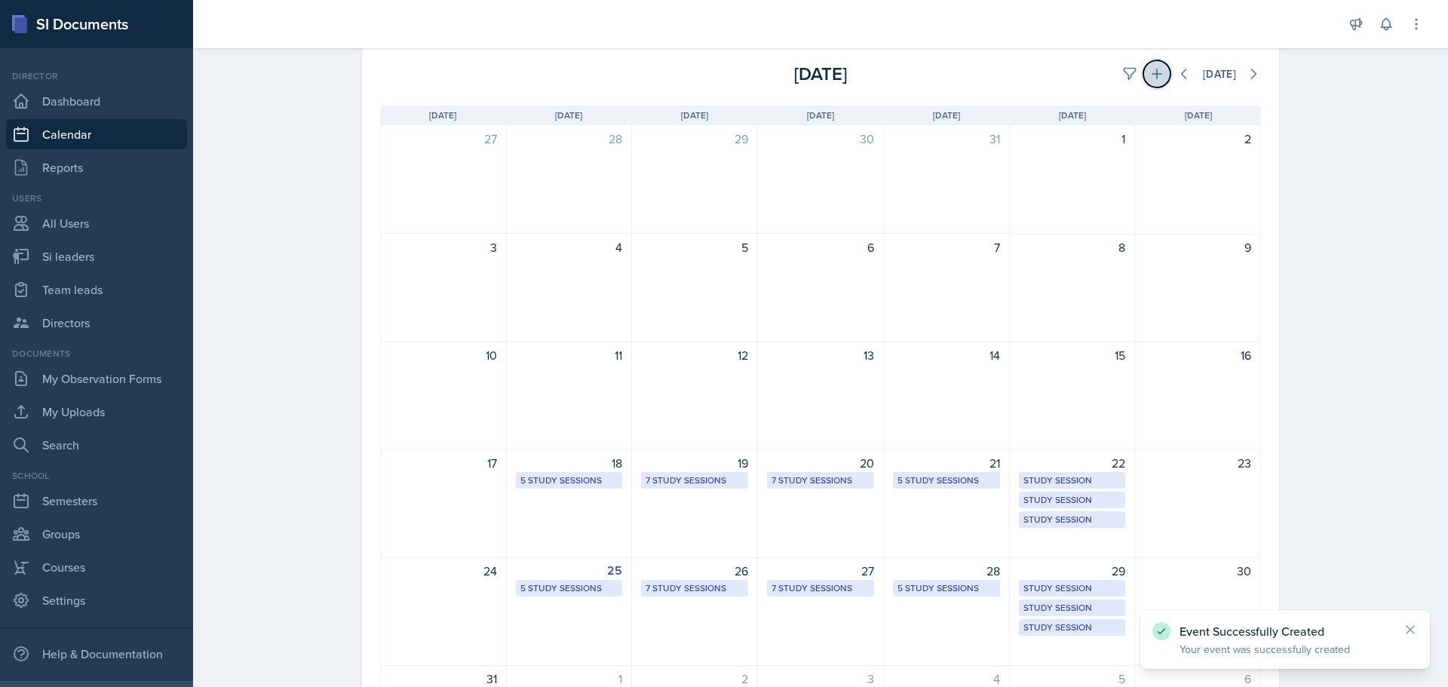
click at [1155, 72] on icon at bounding box center [1156, 73] width 15 height 15
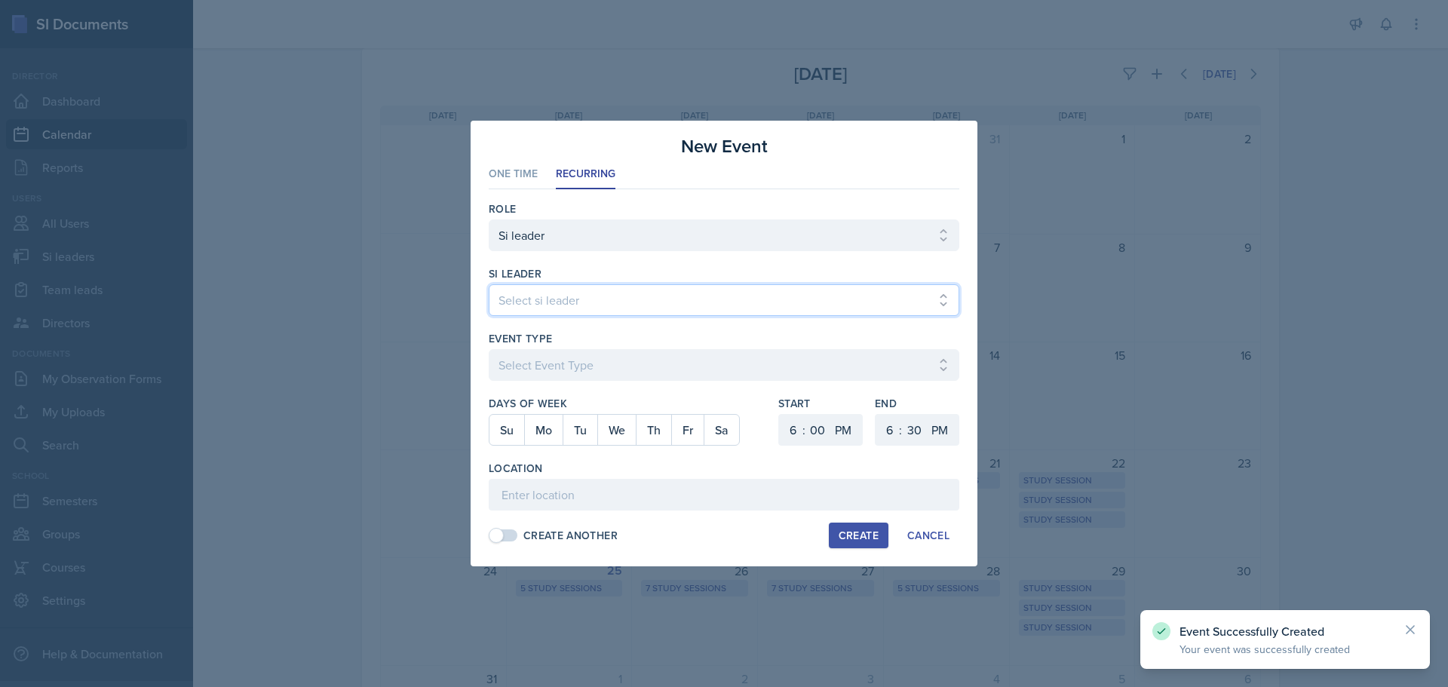
click at [719, 294] on select "Select si leader [PERSON_NAME] [PERSON_NAME] [PERSON_NAME] [PERSON_NAME] [PERSO…" at bounding box center [724, 300] width 471 height 32
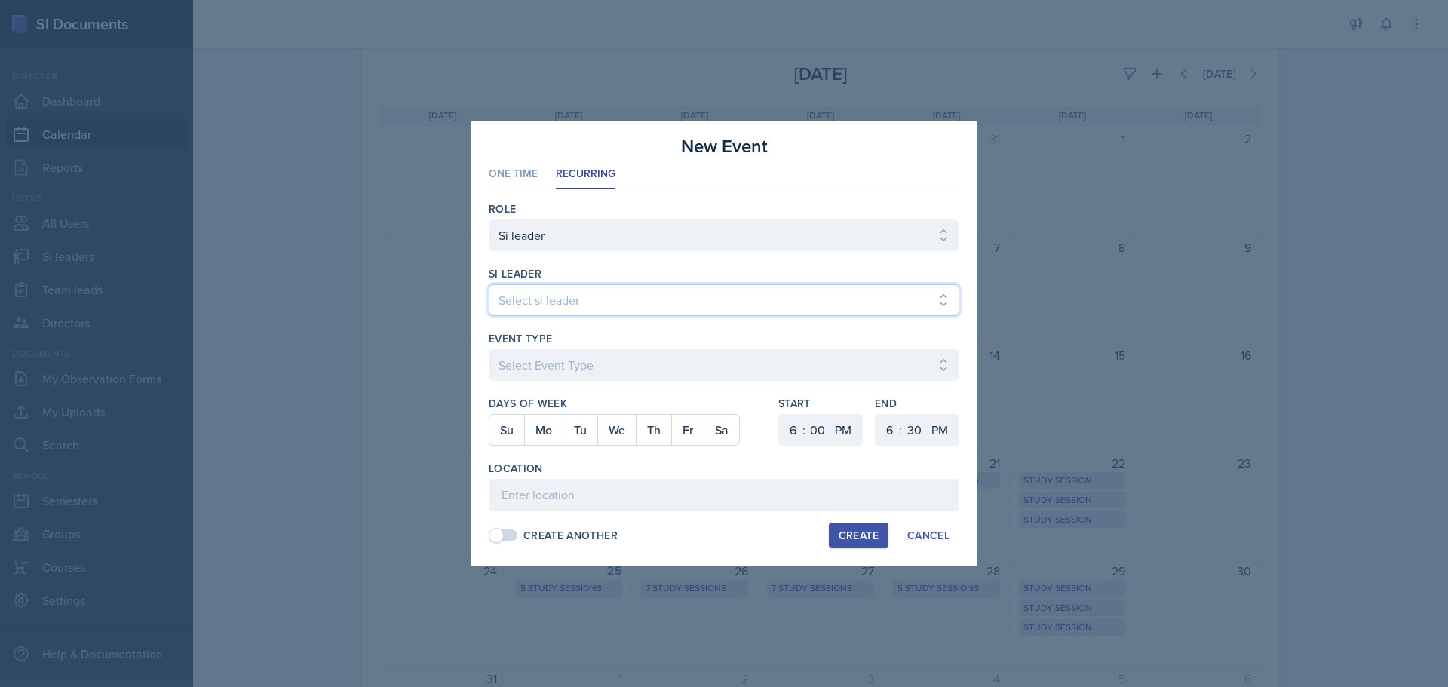
click at [489, 284] on select "Select si leader [PERSON_NAME] [PERSON_NAME] [PERSON_NAME] [PERSON_NAME] [PERSO…" at bounding box center [724, 300] width 471 height 32
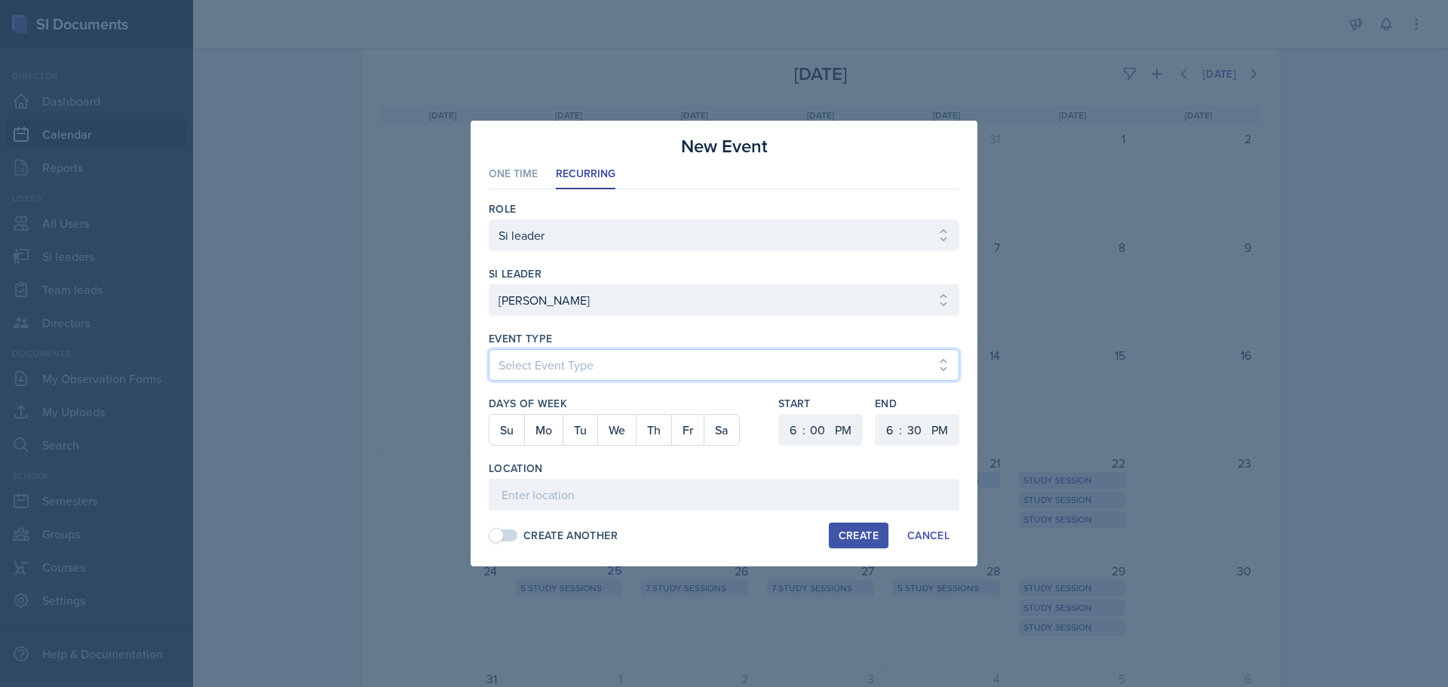
click at [632, 360] on select "Select Event Type Major Review Session Study Session" at bounding box center [724, 365] width 471 height 32
click at [489, 349] on select "Select Event Type Major Review Session Study Session" at bounding box center [724, 365] width 471 height 32
click at [662, 433] on button "Th" at bounding box center [653, 430] width 35 height 30
click at [789, 435] on select "1 2 3 4 5 6 7 8 9 10 11 12" at bounding box center [791, 430] width 24 height 32
click at [779, 414] on select "1 2 3 4 5 6 7 8 9 10 11 12" at bounding box center [791, 430] width 24 height 32
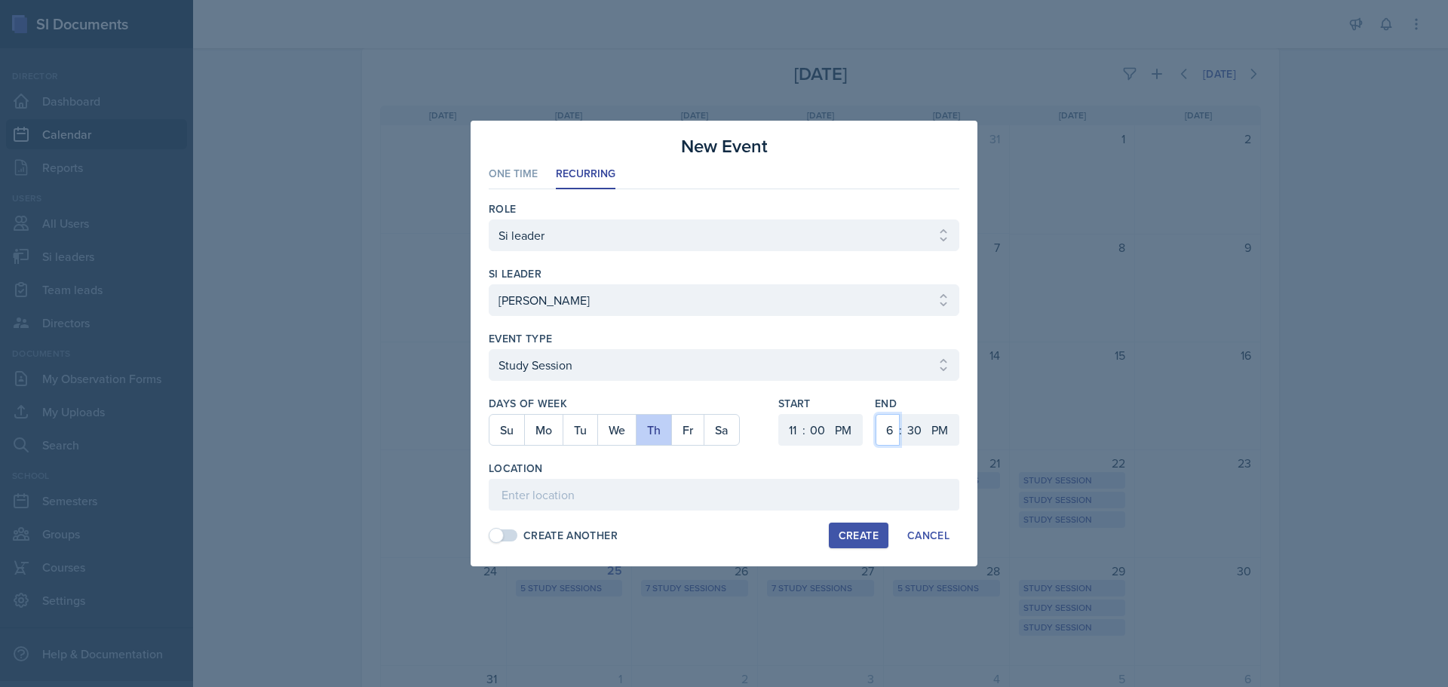
click at [880, 421] on select "1 2 3 4 5 6 7 8 9 10 11 12" at bounding box center [888, 430] width 24 height 32
click at [842, 435] on select "AM PM" at bounding box center [845, 430] width 30 height 32
click at [830, 414] on select "AM PM" at bounding box center [845, 430] width 30 height 32
click at [891, 426] on select "1 2 3 4 5 6 7 8 9 10 11 12" at bounding box center [888, 430] width 24 height 32
click at [876, 414] on select "1 2 3 4 5 6 7 8 9 10 11 12" at bounding box center [888, 430] width 24 height 32
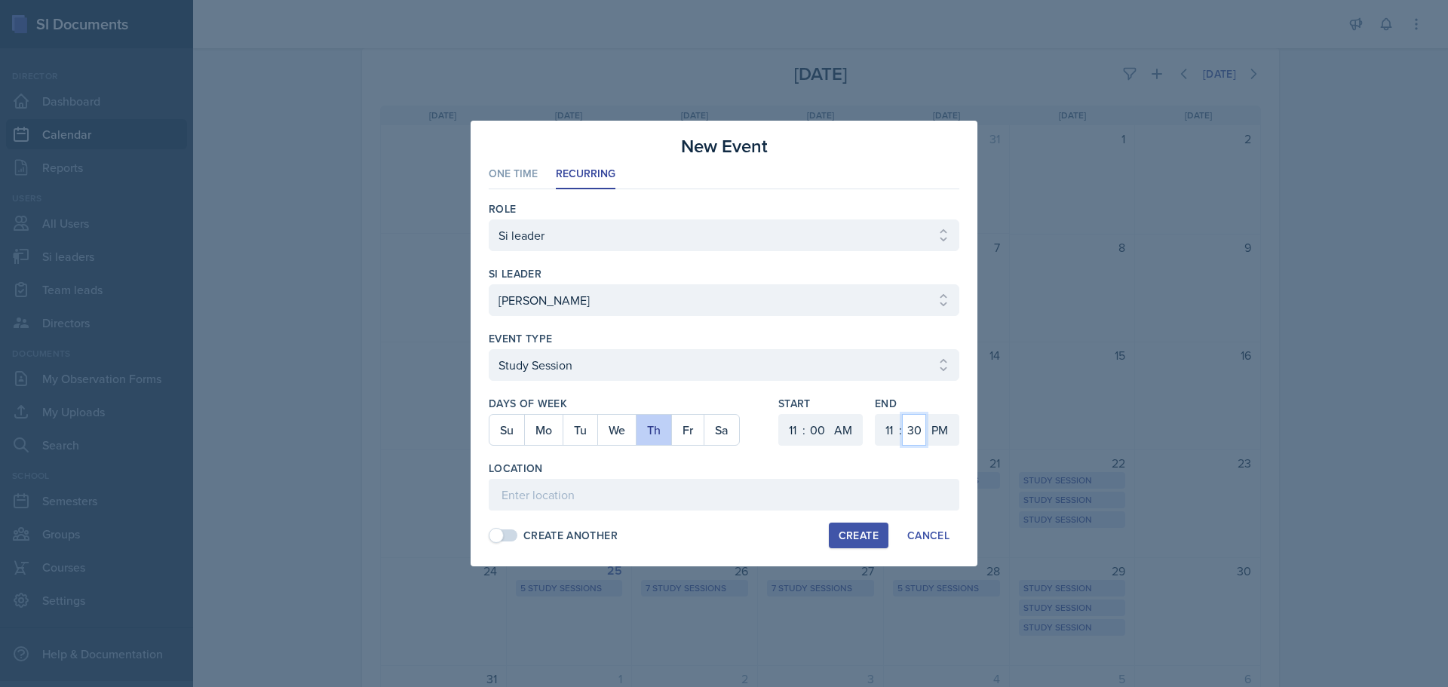
click at [905, 424] on select "00 05 10 15 20 25 30 35 40 45 50 55" at bounding box center [914, 430] width 24 height 32
click at [902, 414] on select "00 05 10 15 20 25 30 35 40 45 50 55" at bounding box center [914, 430] width 24 height 32
click at [940, 430] on select "AM PM" at bounding box center [941, 430] width 30 height 32
click at [926, 414] on select "AM PM" at bounding box center [941, 430] width 30 height 32
click at [709, 495] on input at bounding box center [724, 495] width 471 height 32
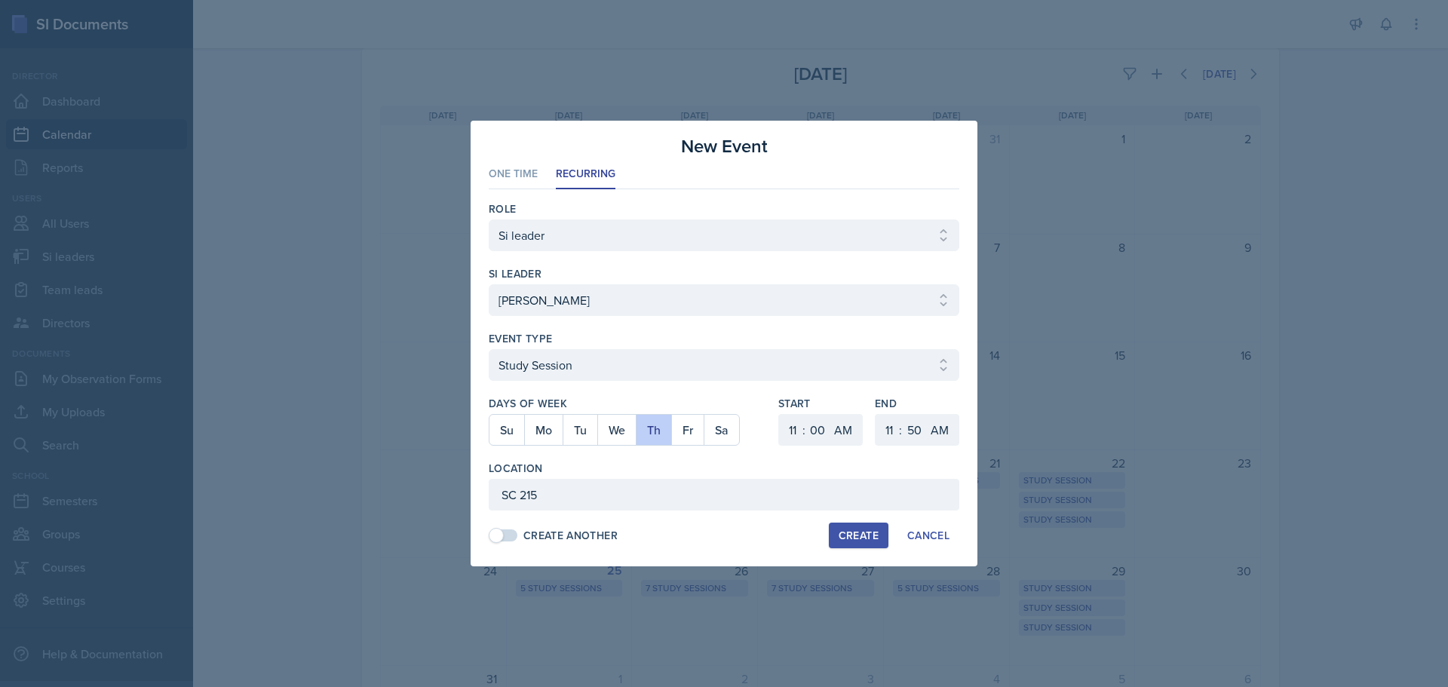
click at [846, 530] on div "Create" at bounding box center [859, 535] width 40 height 12
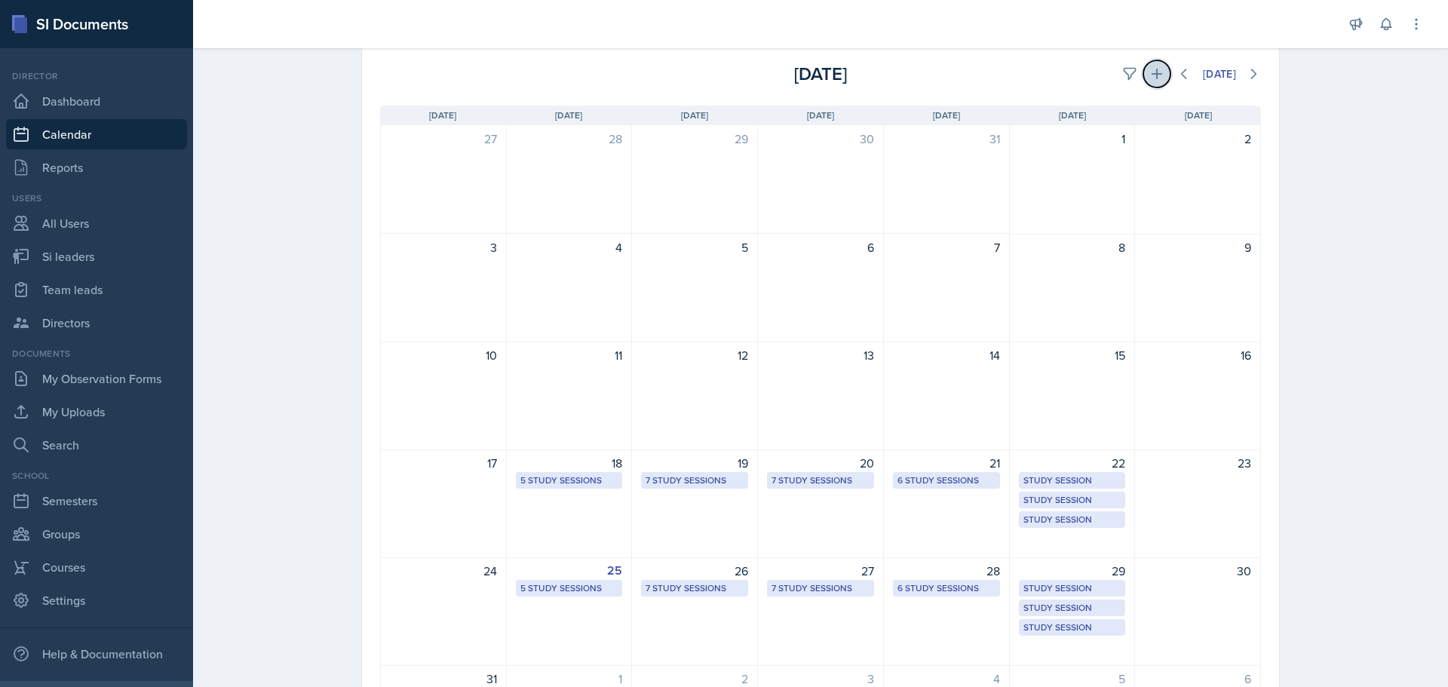
click at [1149, 80] on icon at bounding box center [1156, 73] width 15 height 15
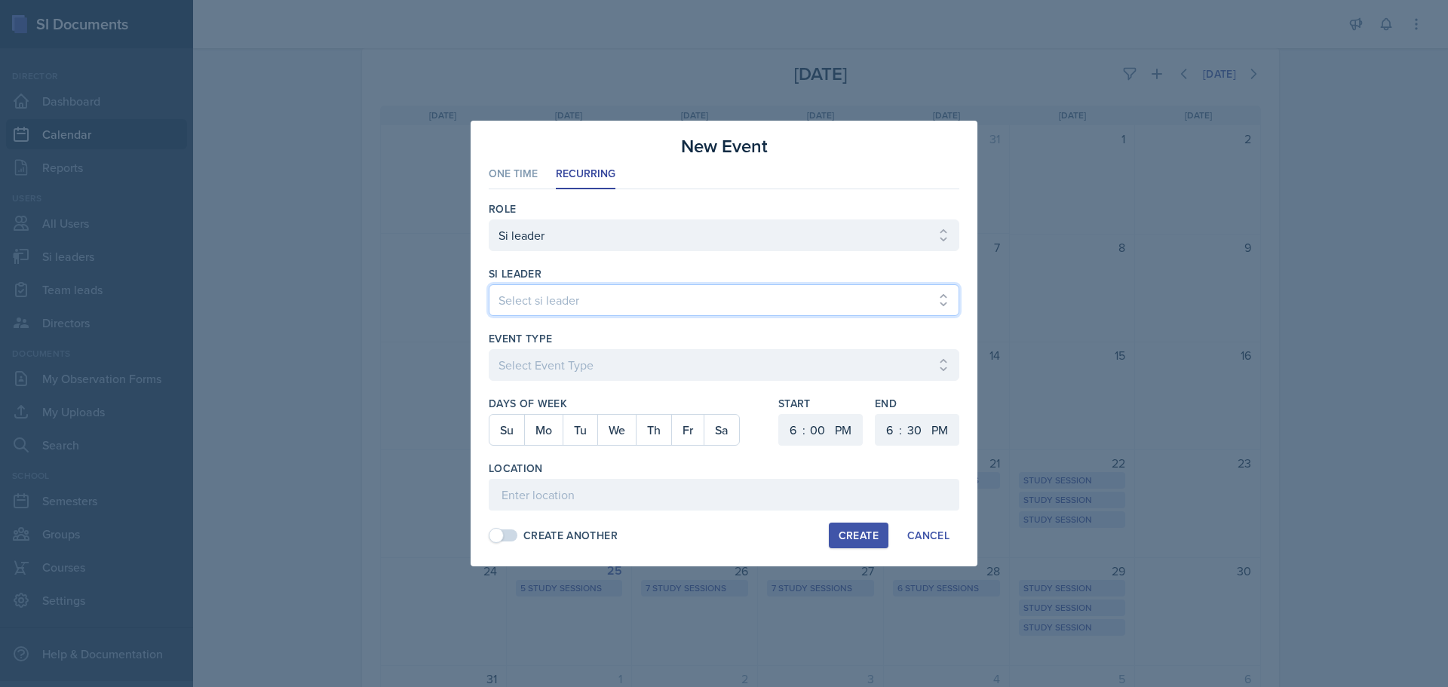
click at [673, 304] on select "Select si leader [PERSON_NAME] [PERSON_NAME] [PERSON_NAME] [PERSON_NAME] [PERSO…" at bounding box center [724, 300] width 471 height 32
click at [489, 284] on select "Select si leader [PERSON_NAME] [PERSON_NAME] [PERSON_NAME] [PERSON_NAME] [PERSO…" at bounding box center [724, 300] width 471 height 32
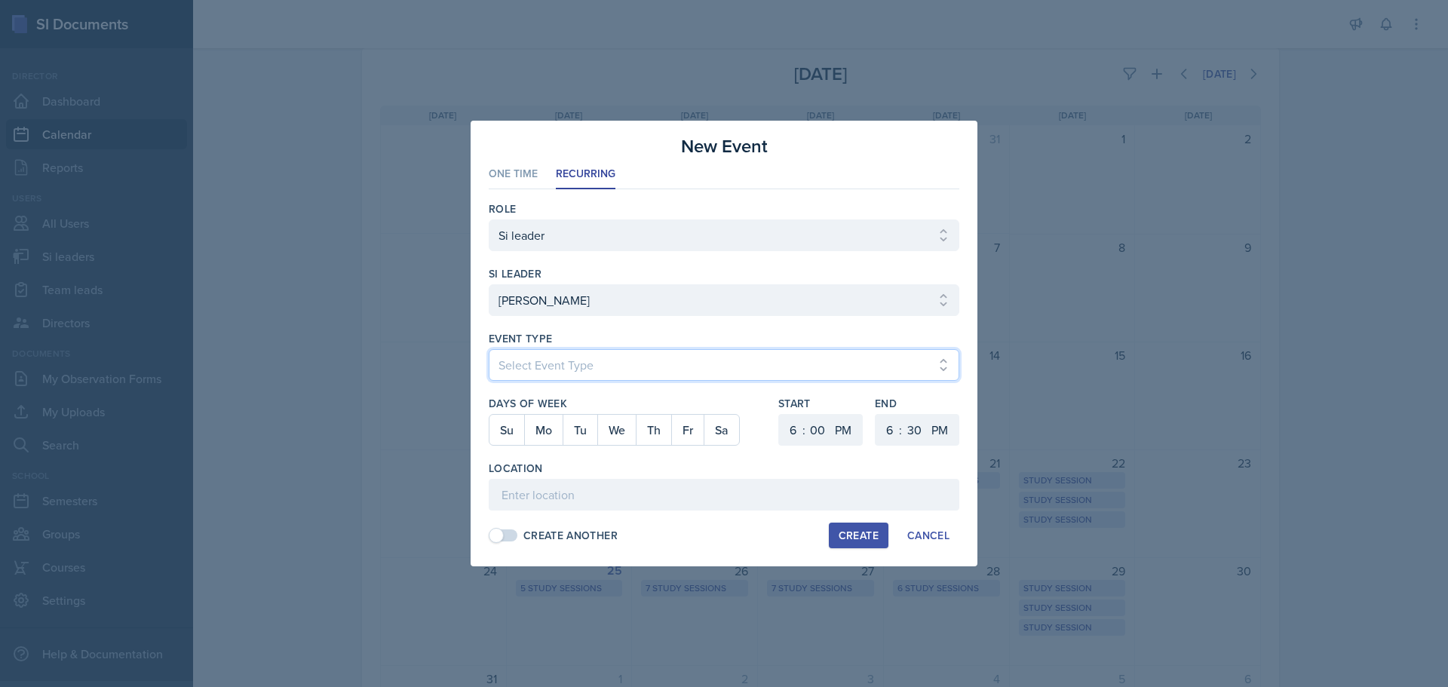
click at [550, 373] on select "Select Event Type Major Review Session Study Session" at bounding box center [724, 365] width 471 height 32
click at [489, 349] on select "Select Event Type Major Review Session Study Session" at bounding box center [724, 365] width 471 height 32
click at [524, 437] on button "Mo" at bounding box center [543, 430] width 38 height 30
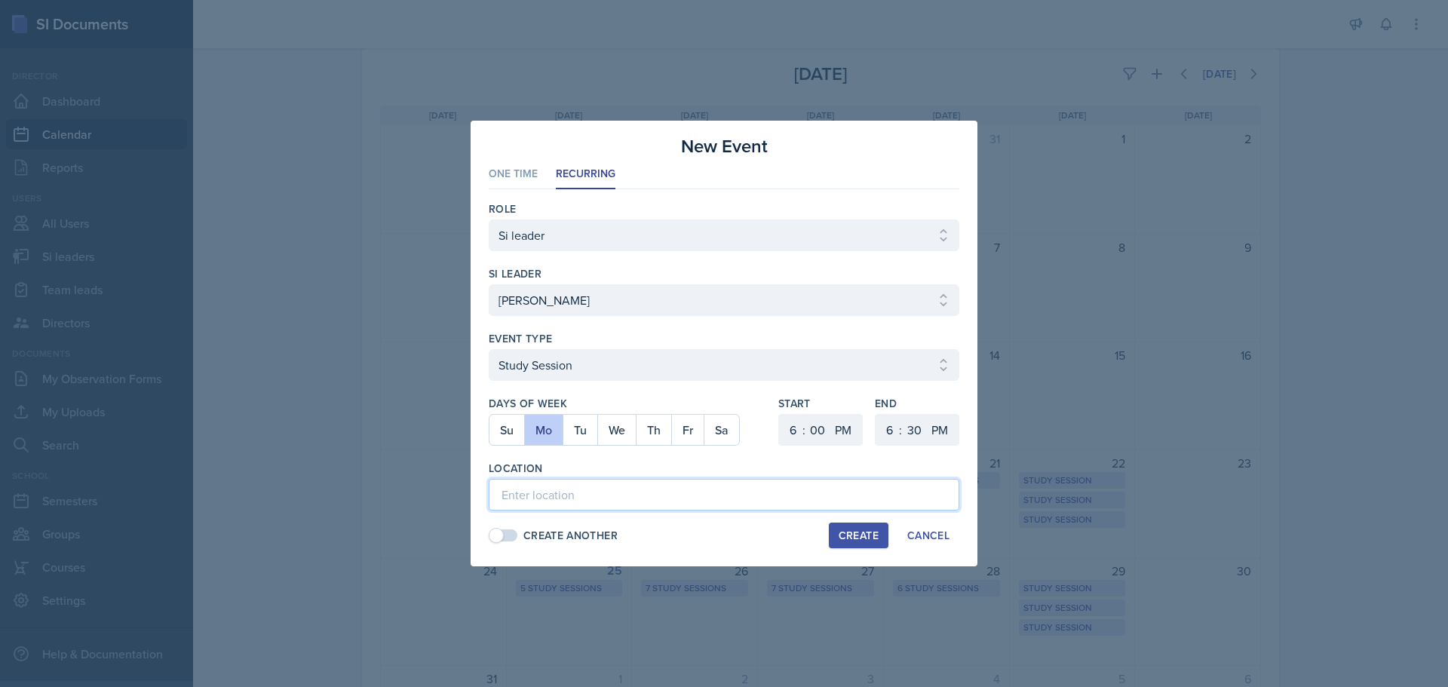
click at [523, 503] on input at bounding box center [724, 495] width 471 height 32
paste input "[URL][DOMAIN_NAME]"
click at [792, 431] on select "1 2 3 4 5 6 7 8 9 10 11 12" at bounding box center [791, 430] width 24 height 32
click at [779, 414] on select "1 2 3 4 5 6 7 8 9 10 11 12" at bounding box center [791, 430] width 24 height 32
click at [816, 431] on select "00 05 10 15 20 25 30 35 40 45 50 55" at bounding box center [817, 430] width 24 height 32
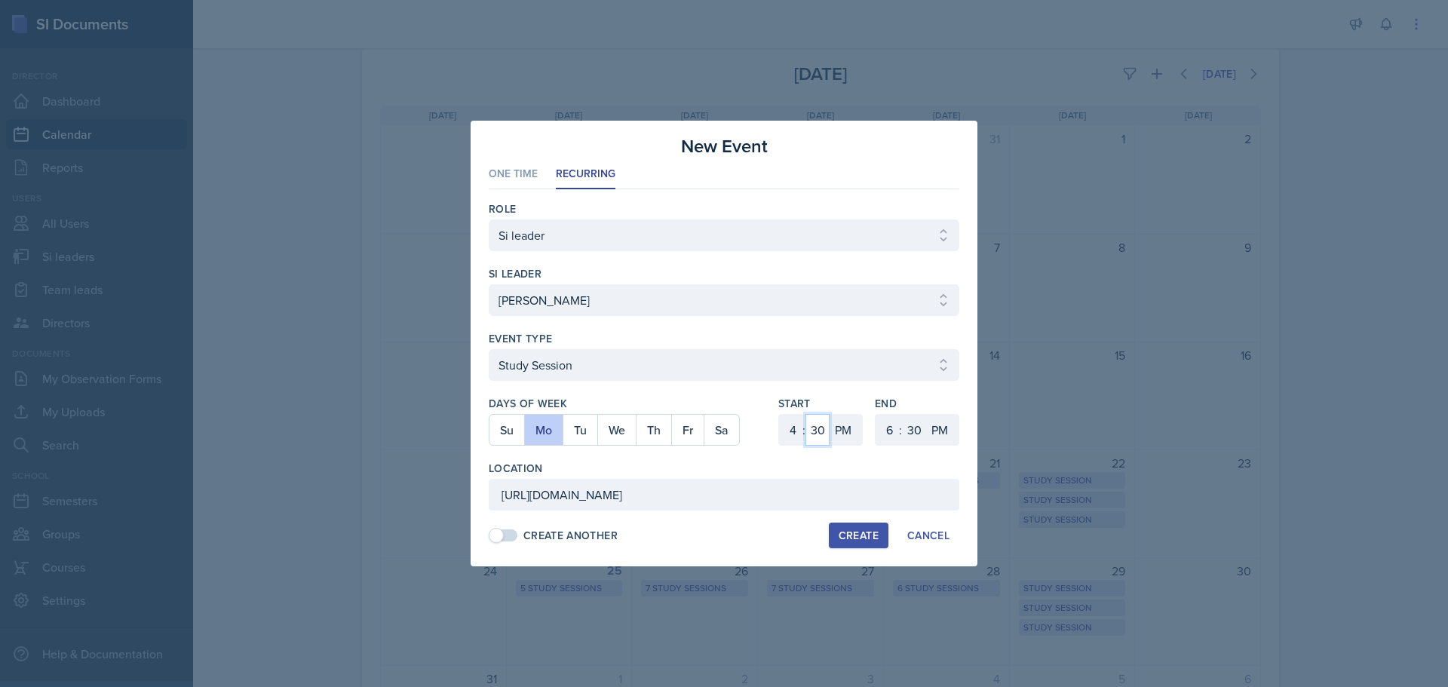
click at [805, 414] on select "00 05 10 15 20 25 30 35 40 45 50 55" at bounding box center [817, 430] width 24 height 32
click at [882, 426] on select "1 2 3 4 5 6 7 8 9 10 11 12" at bounding box center [888, 430] width 24 height 32
click at [876, 414] on select "1 2 3 4 5 6 7 8 9 10 11 12" at bounding box center [888, 430] width 24 height 32
click at [873, 535] on div "Create" at bounding box center [859, 535] width 40 height 12
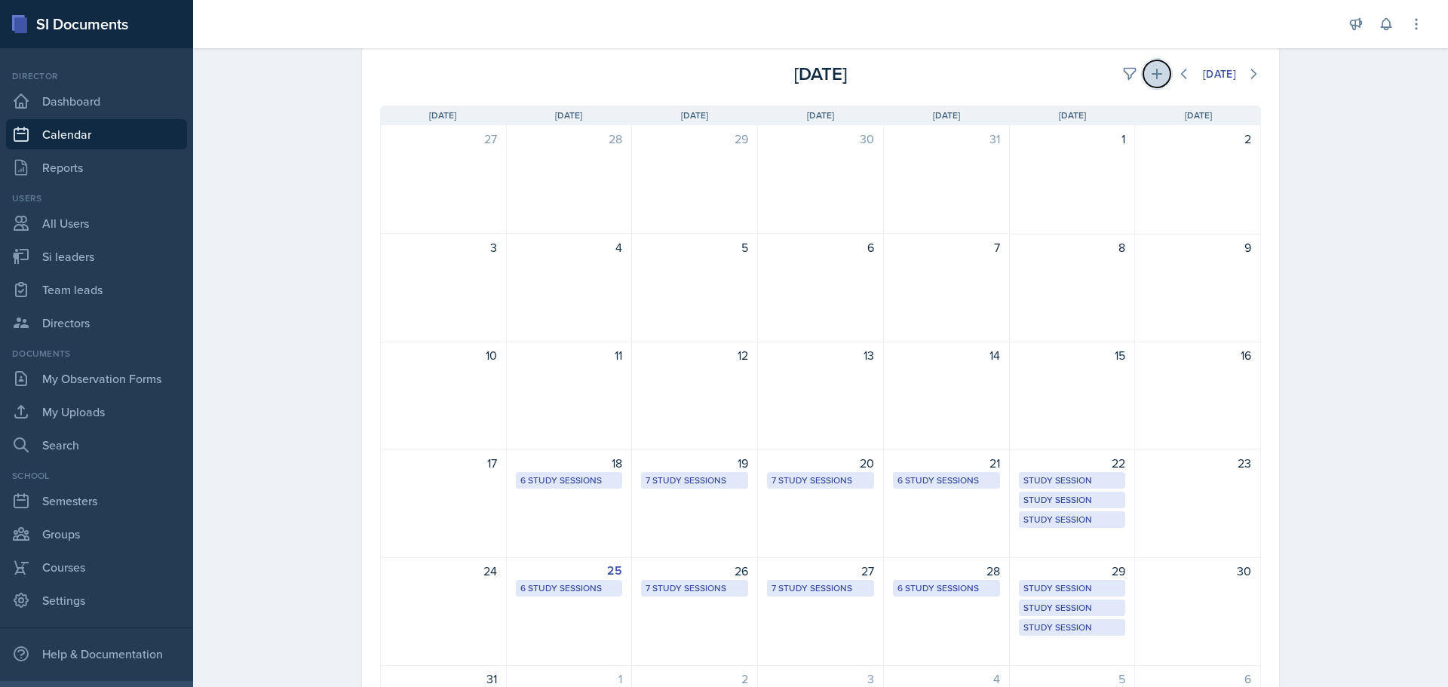
click at [1149, 76] on icon at bounding box center [1156, 73] width 15 height 15
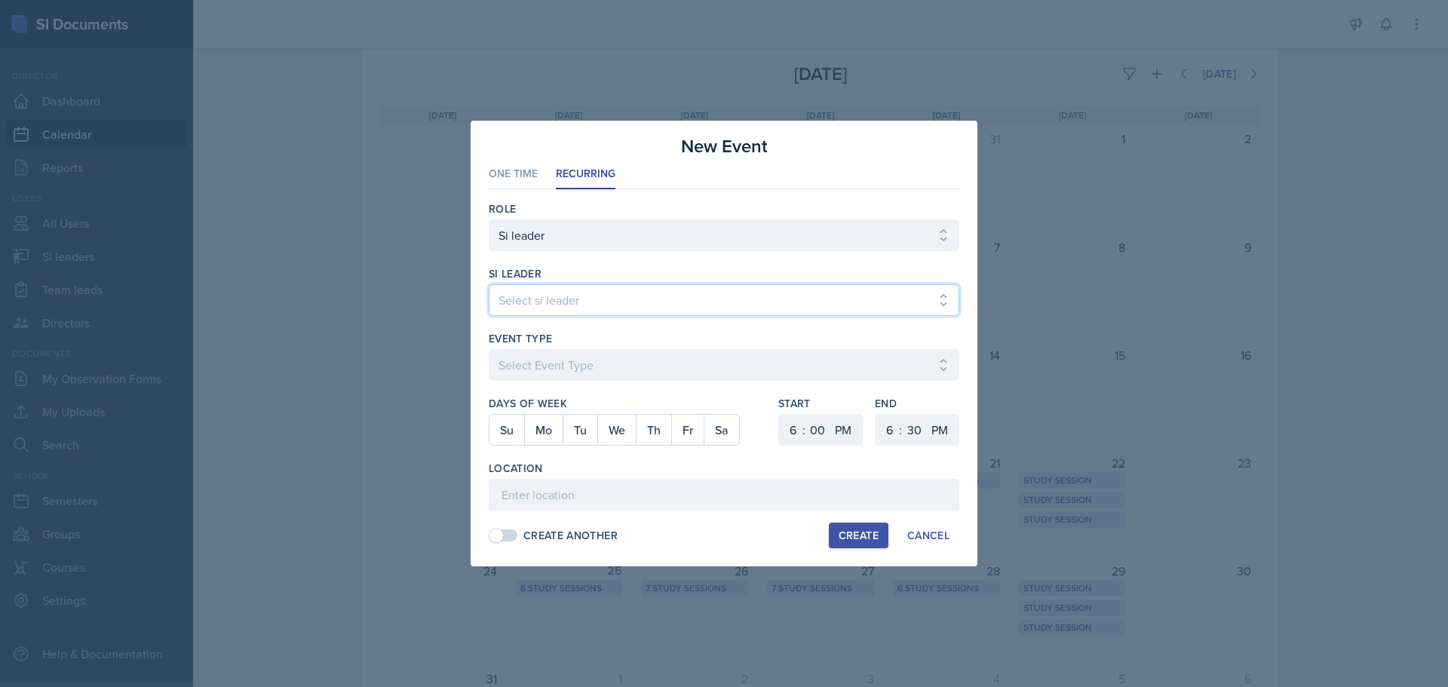
click at [537, 317] on div "si leader Select si leader [PERSON_NAME] [PERSON_NAME] [PERSON_NAME] [PERSON_NA…" at bounding box center [724, 298] width 471 height 65
click at [489, 284] on select "Select si leader [PERSON_NAME] [PERSON_NAME] [PERSON_NAME] [PERSON_NAME] [PERSO…" at bounding box center [724, 300] width 471 height 32
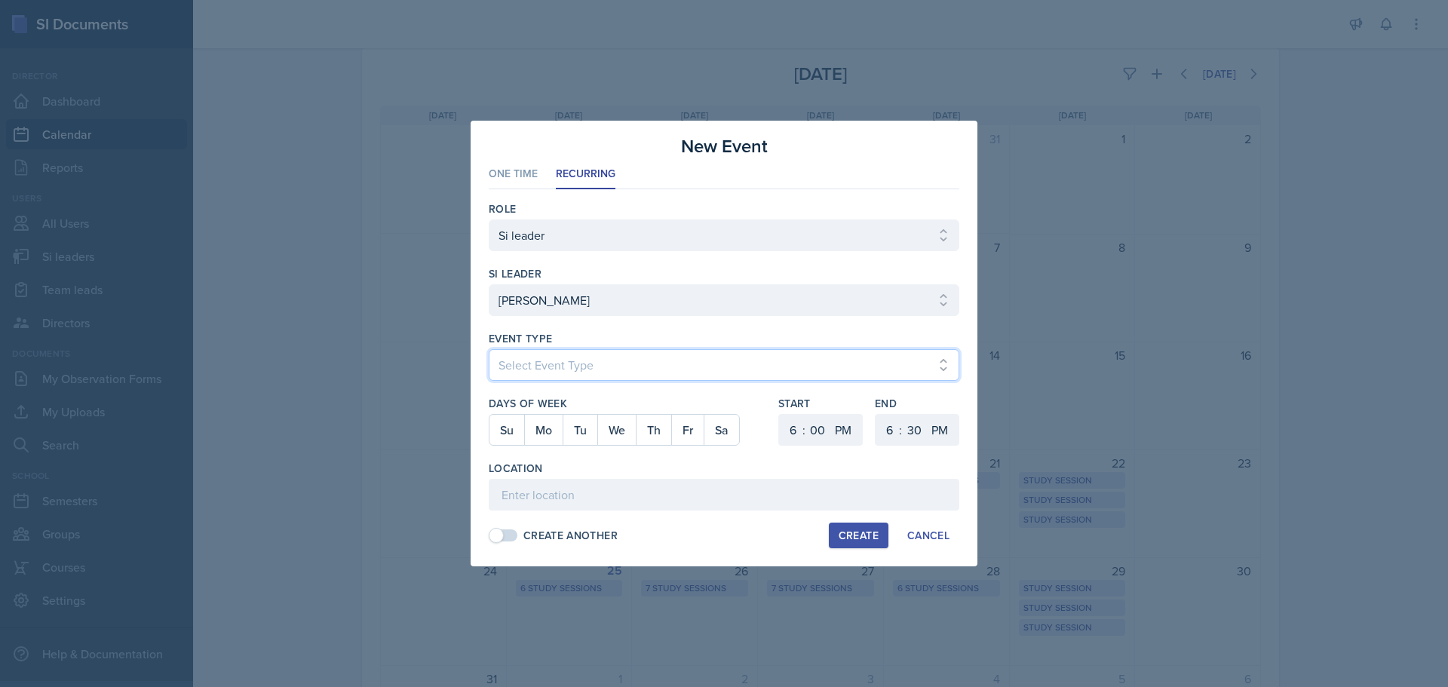
click at [553, 351] on select "Select Event Type Major Review Session Study Session" at bounding box center [724, 365] width 471 height 32
click at [489, 349] on select "Select Event Type Major Review Session Study Session" at bounding box center [724, 365] width 471 height 32
click at [609, 440] on button "We" at bounding box center [616, 430] width 38 height 30
click at [787, 424] on select "1 2 3 4 5 6 7 8 9 10 11 12" at bounding box center [791, 430] width 24 height 32
click at [779, 414] on select "1 2 3 4 5 6 7 8 9 10 11 12" at bounding box center [791, 430] width 24 height 32
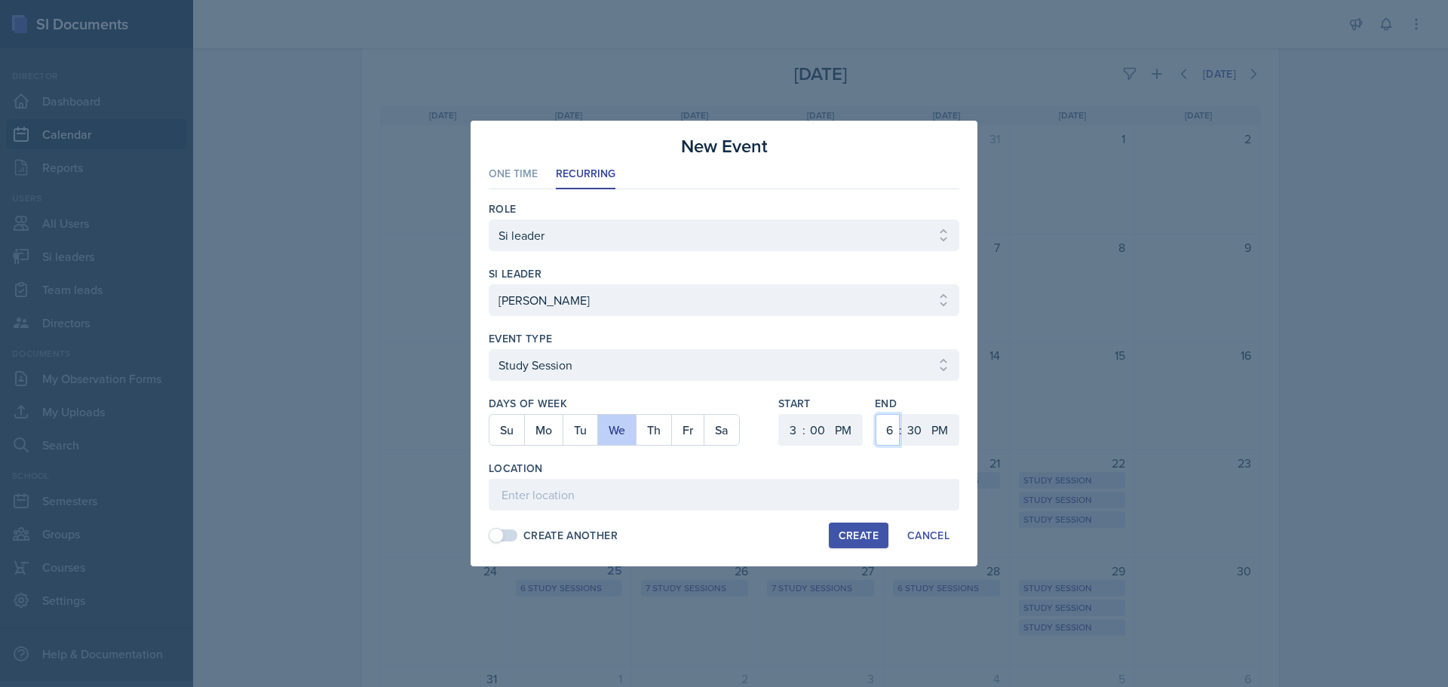
click at [890, 427] on select "1 2 3 4 5 6 7 8 9 10 11 12" at bounding box center [888, 430] width 24 height 32
click at [876, 414] on select "1 2 3 4 5 6 7 8 9 10 11 12" at bounding box center [888, 430] width 24 height 32
click at [911, 434] on select "00 05 10 15 20 25 30 35 40 45 50 55" at bounding box center [914, 430] width 24 height 32
click at [902, 414] on select "00 05 10 15 20 25 30 35 40 45 50 55" at bounding box center [914, 430] width 24 height 32
click at [632, 510] on input at bounding box center [724, 495] width 471 height 32
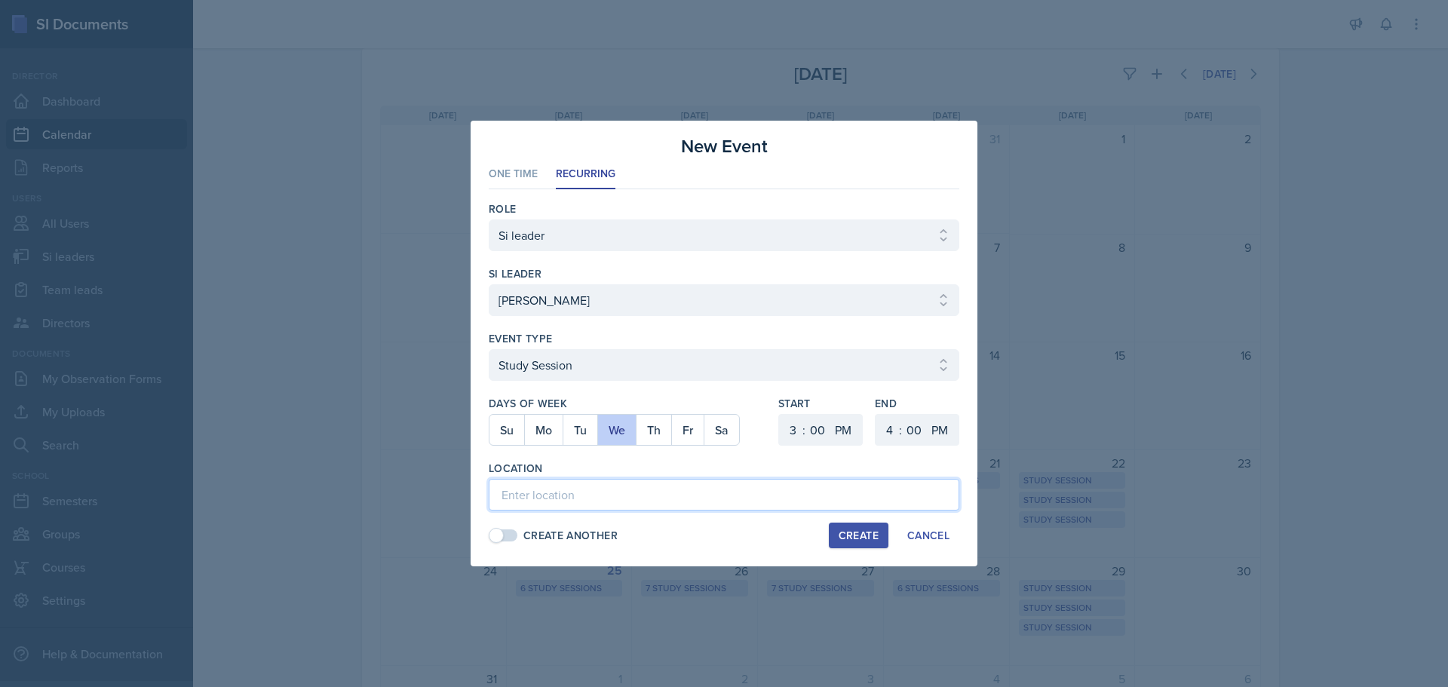
paste input "[URL][DOMAIN_NAME]"
click at [858, 541] on div "Create" at bounding box center [859, 535] width 40 height 12
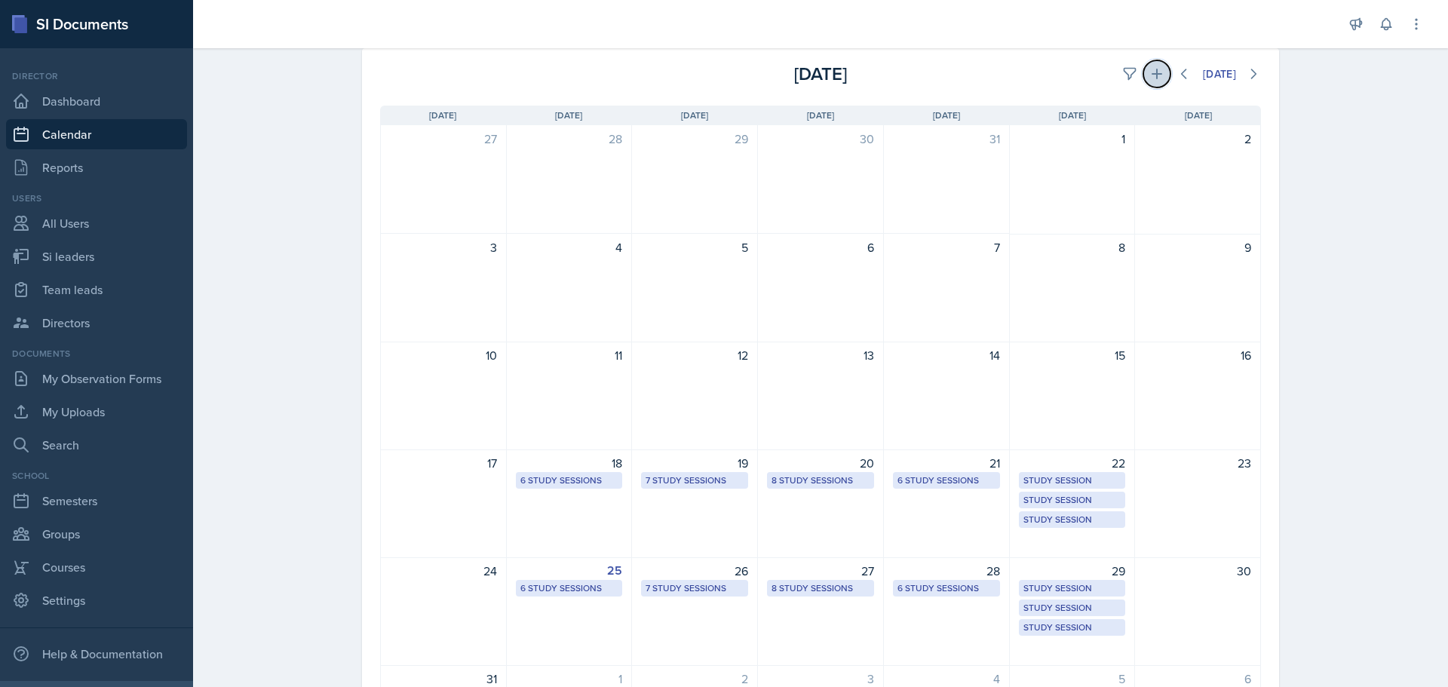
click at [1149, 72] on icon at bounding box center [1156, 73] width 15 height 15
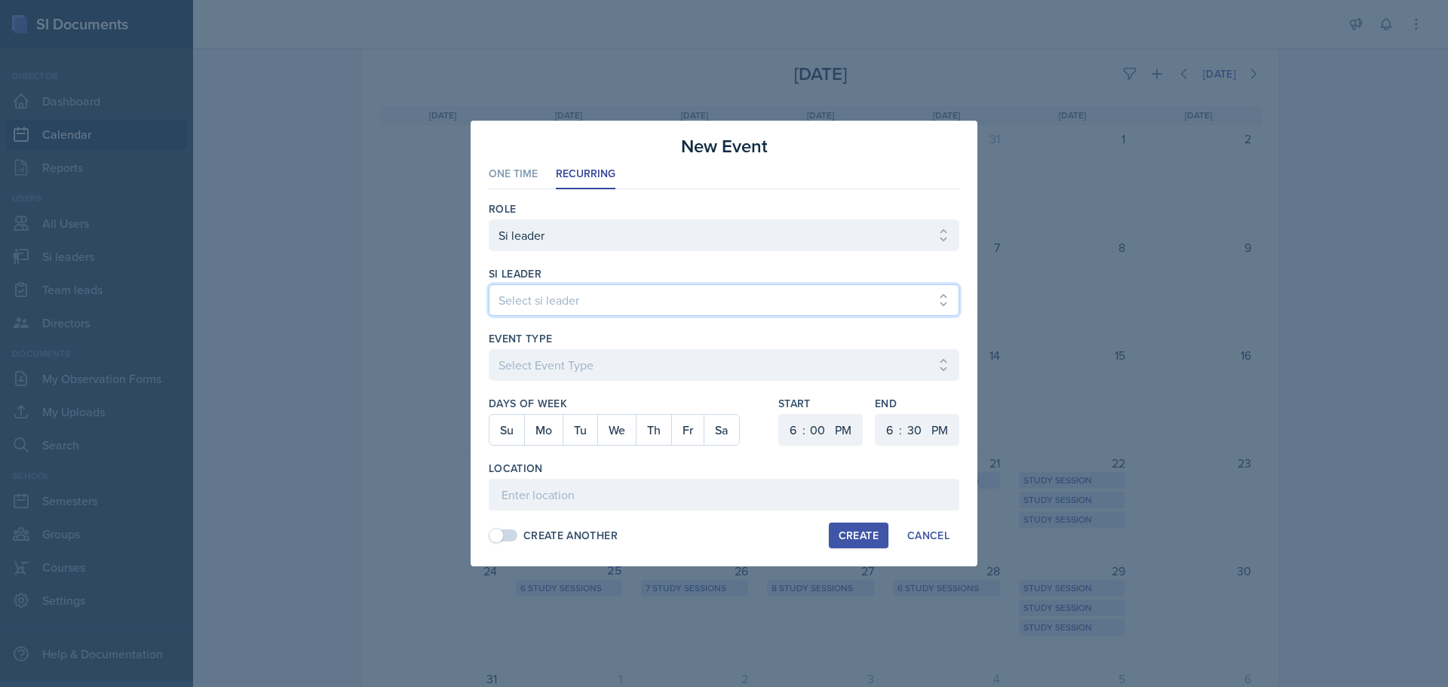
click at [587, 310] on select "Select si leader [PERSON_NAME] [PERSON_NAME] [PERSON_NAME] [PERSON_NAME] [PERSO…" at bounding box center [724, 300] width 471 height 32
click at [489, 284] on select "Select si leader [PERSON_NAME] [PERSON_NAME] [PERSON_NAME] [PERSON_NAME] [PERSO…" at bounding box center [724, 300] width 471 height 32
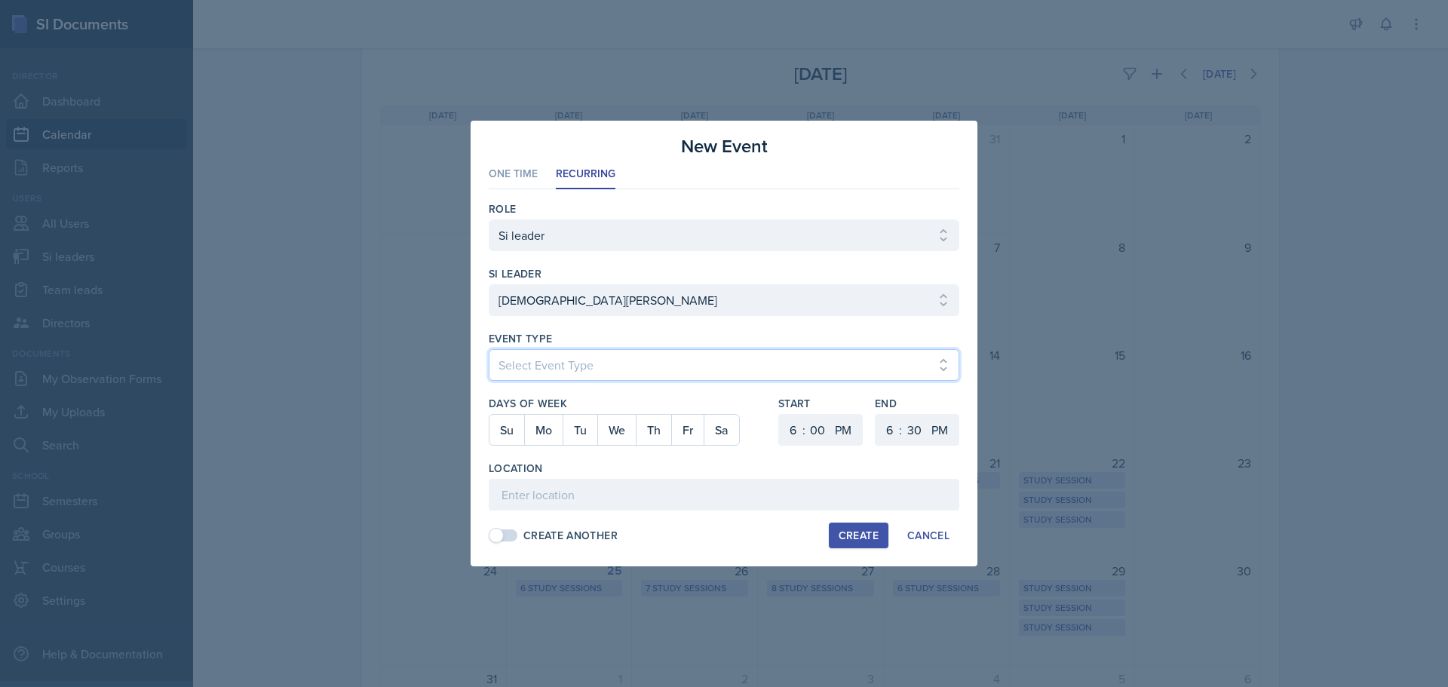
click at [659, 358] on select "Select Event Type Major Review Session Study Session" at bounding box center [724, 365] width 471 height 32
click at [489, 349] on select "Select Event Type Major Review Session Study Session" at bounding box center [724, 365] width 471 height 32
click at [568, 433] on button "Tu" at bounding box center [580, 430] width 35 height 30
click at [793, 426] on select "1 2 3 4 5 6 7 8 9 10 11 12" at bounding box center [791, 430] width 24 height 32
click at [779, 414] on select "1 2 3 4 5 6 7 8 9 10 11 12" at bounding box center [791, 430] width 24 height 32
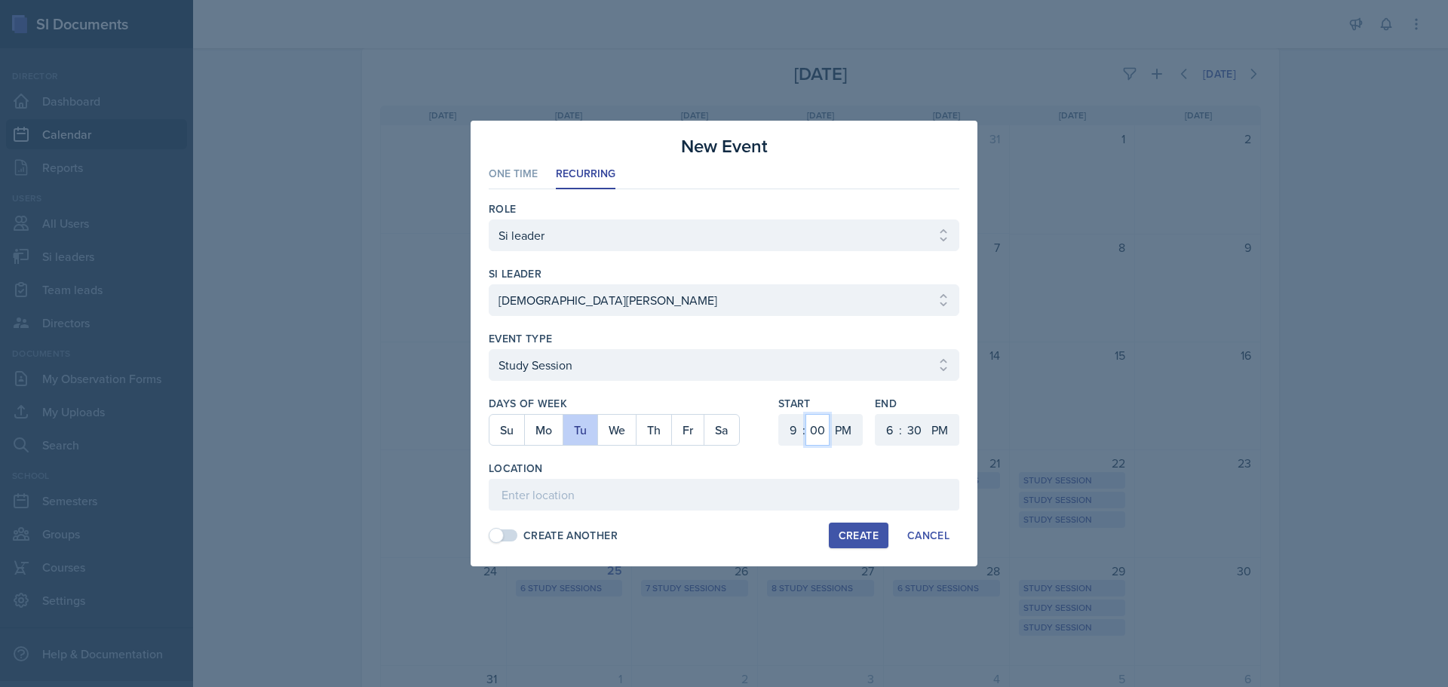
click at [814, 428] on select "00 05 10 15 20 25 30 35 40 45 50 55" at bounding box center [817, 430] width 24 height 32
click at [805, 414] on select "00 05 10 15 20 25 30 35 40 45 50 55" at bounding box center [817, 430] width 24 height 32
click at [891, 432] on select "1 2 3 4 5 6 7 8 9 10 11 12" at bounding box center [888, 430] width 24 height 32
click at [876, 414] on select "1 2 3 4 5 6 7 8 9 10 11 12" at bounding box center [888, 430] width 24 height 32
click at [851, 428] on select "AM PM" at bounding box center [845, 430] width 30 height 32
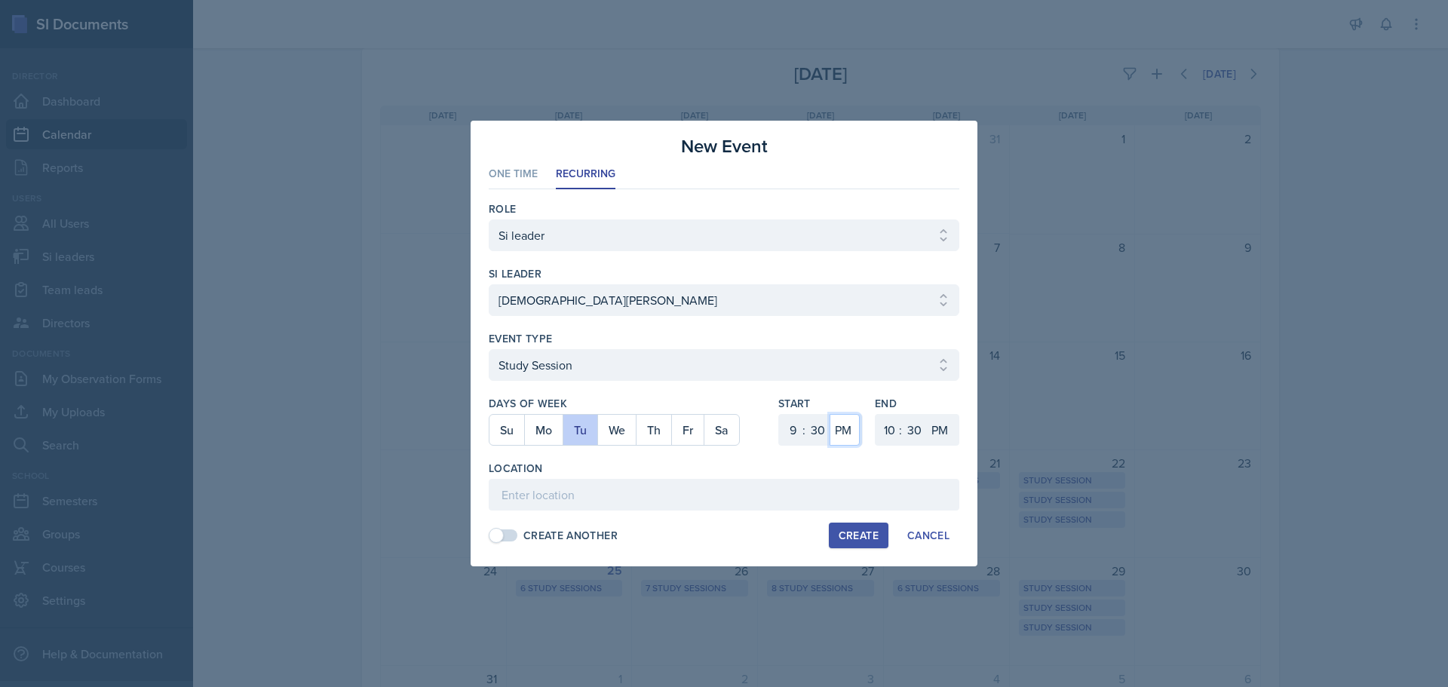
click at [830, 414] on select "AM PM" at bounding box center [845, 430] width 30 height 32
click at [936, 421] on select "AM PM" at bounding box center [941, 430] width 30 height 32
click at [926, 414] on select "AM PM" at bounding box center [941, 430] width 30 height 32
click at [630, 498] on input at bounding box center [724, 495] width 471 height 32
click at [852, 533] on div "Create" at bounding box center [859, 535] width 40 height 12
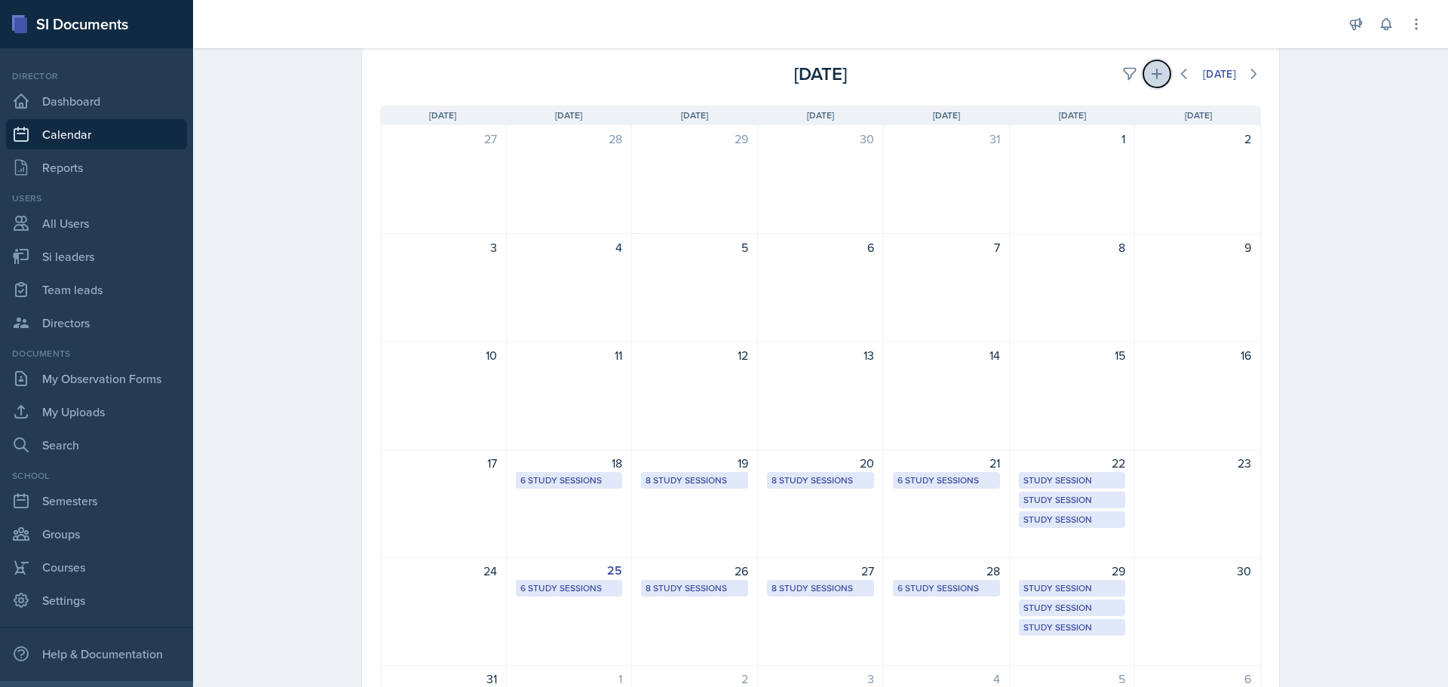
click at [1152, 81] on icon at bounding box center [1156, 73] width 15 height 15
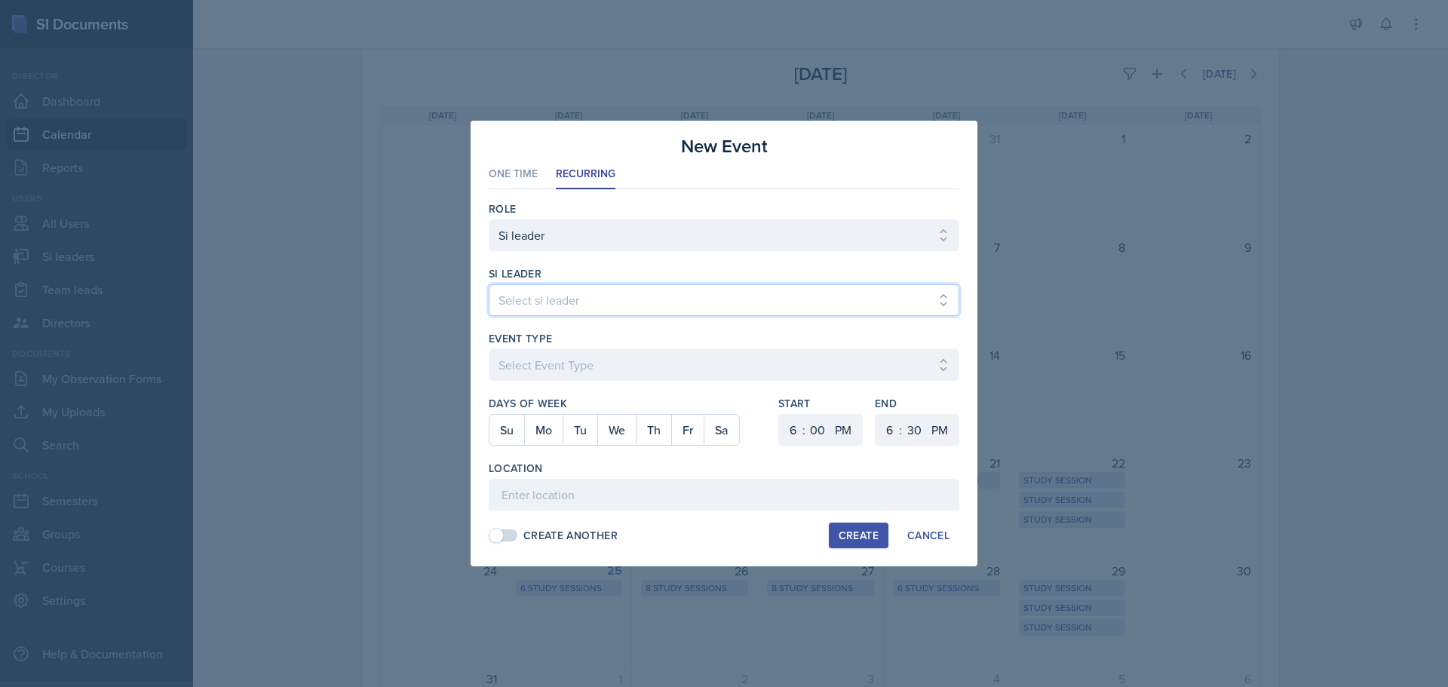
click at [689, 303] on select "Select si leader [PERSON_NAME] [PERSON_NAME] [PERSON_NAME] [PERSON_NAME] [PERSO…" at bounding box center [724, 300] width 471 height 32
click at [489, 284] on select "Select si leader [PERSON_NAME] [PERSON_NAME] [PERSON_NAME] [PERSON_NAME] [PERSO…" at bounding box center [724, 300] width 471 height 32
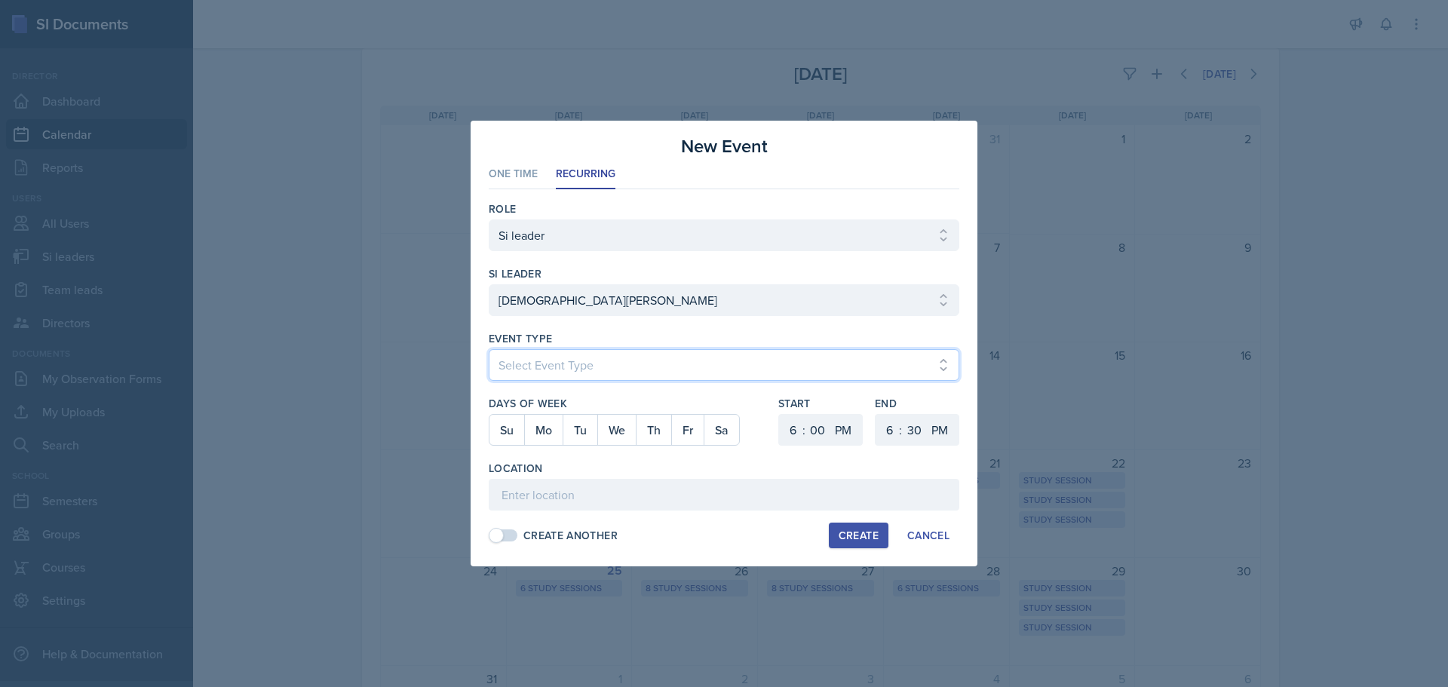
click at [594, 355] on select "Select Event Type Major Review Session Study Session" at bounding box center [724, 365] width 471 height 32
click at [489, 349] on select "Select Event Type Major Review Session Study Session" at bounding box center [724, 365] width 471 height 32
click at [652, 421] on button "Th" at bounding box center [653, 430] width 35 height 30
click at [791, 437] on select "1 2 3 4 5 6 7 8 9 10 11 12" at bounding box center [791, 430] width 24 height 32
click at [779, 414] on select "1 2 3 4 5 6 7 8 9 10 11 12" at bounding box center [791, 430] width 24 height 32
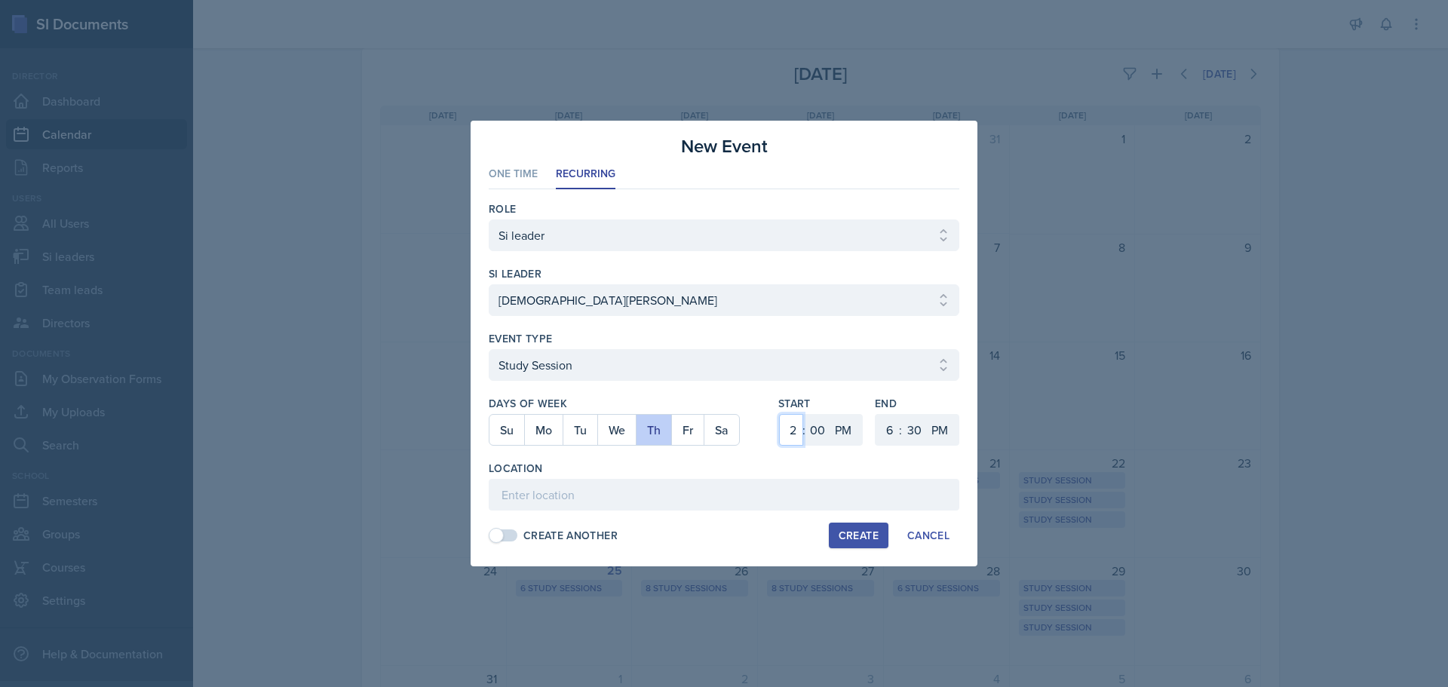
click at [799, 430] on select "1 2 3 4 5 6 7 8 9 10 11 12" at bounding box center [791, 430] width 24 height 32
click at [779, 414] on select "1 2 3 4 5 6 7 8 9 10 11 12" at bounding box center [791, 430] width 24 height 32
click at [882, 425] on select "1 2 3 4 5 6 7 8 9 10 11 12" at bounding box center [888, 430] width 24 height 32
click at [876, 414] on select "1 2 3 4 5 6 7 8 9 10 11 12" at bounding box center [888, 430] width 24 height 32
click at [910, 416] on select "00 05 10 15 20 25 30 35 40 45 50 55" at bounding box center [914, 430] width 24 height 32
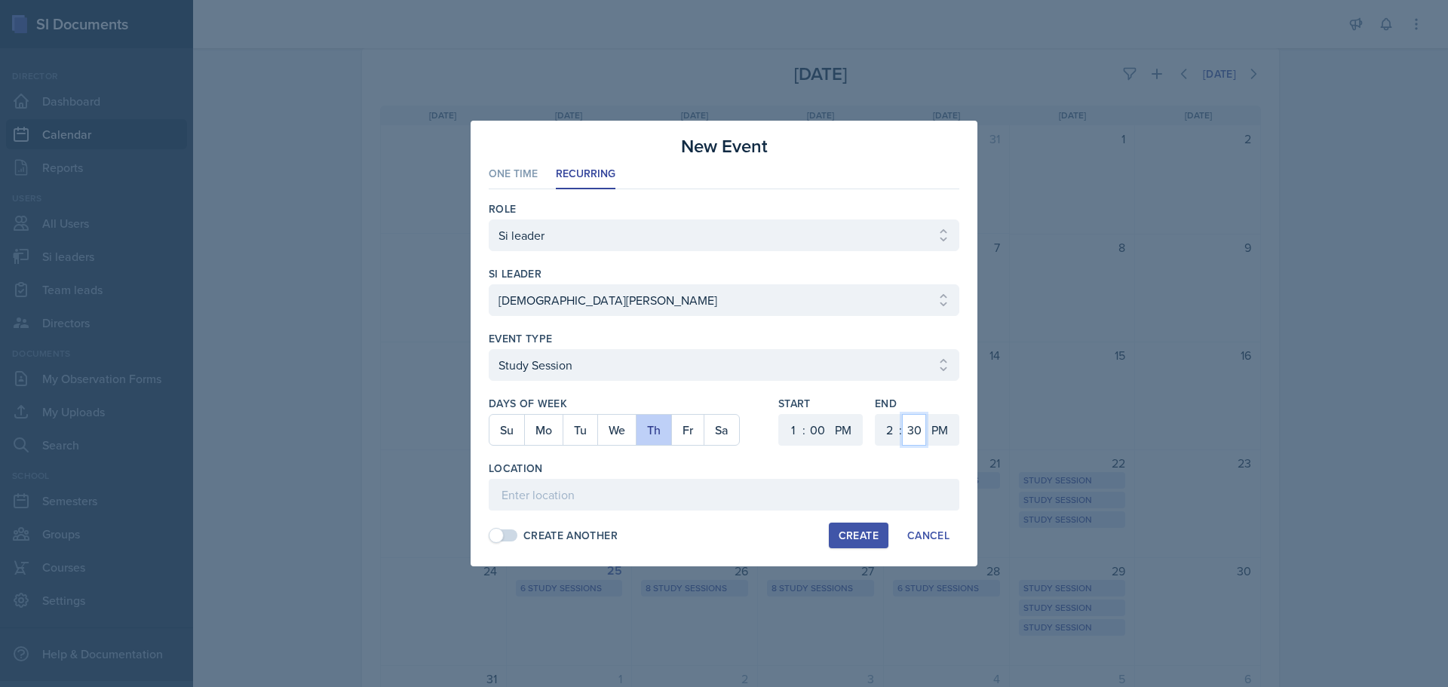
click at [902, 414] on select "00 05 10 15 20 25 30 35 40 45 50 55" at bounding box center [914, 430] width 24 height 32
click at [575, 502] on input at bounding box center [724, 495] width 471 height 32
click at [871, 532] on div "Create" at bounding box center [859, 535] width 40 height 12
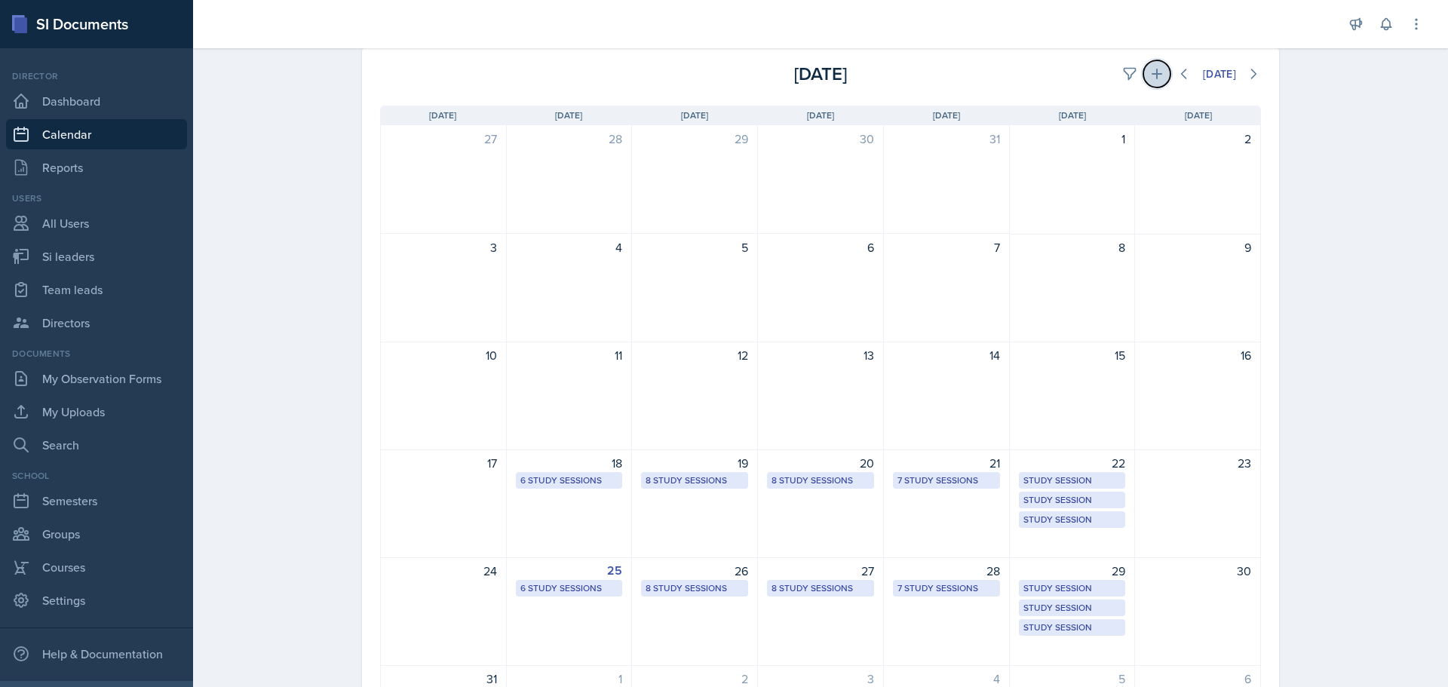
click at [1149, 81] on icon at bounding box center [1156, 73] width 15 height 15
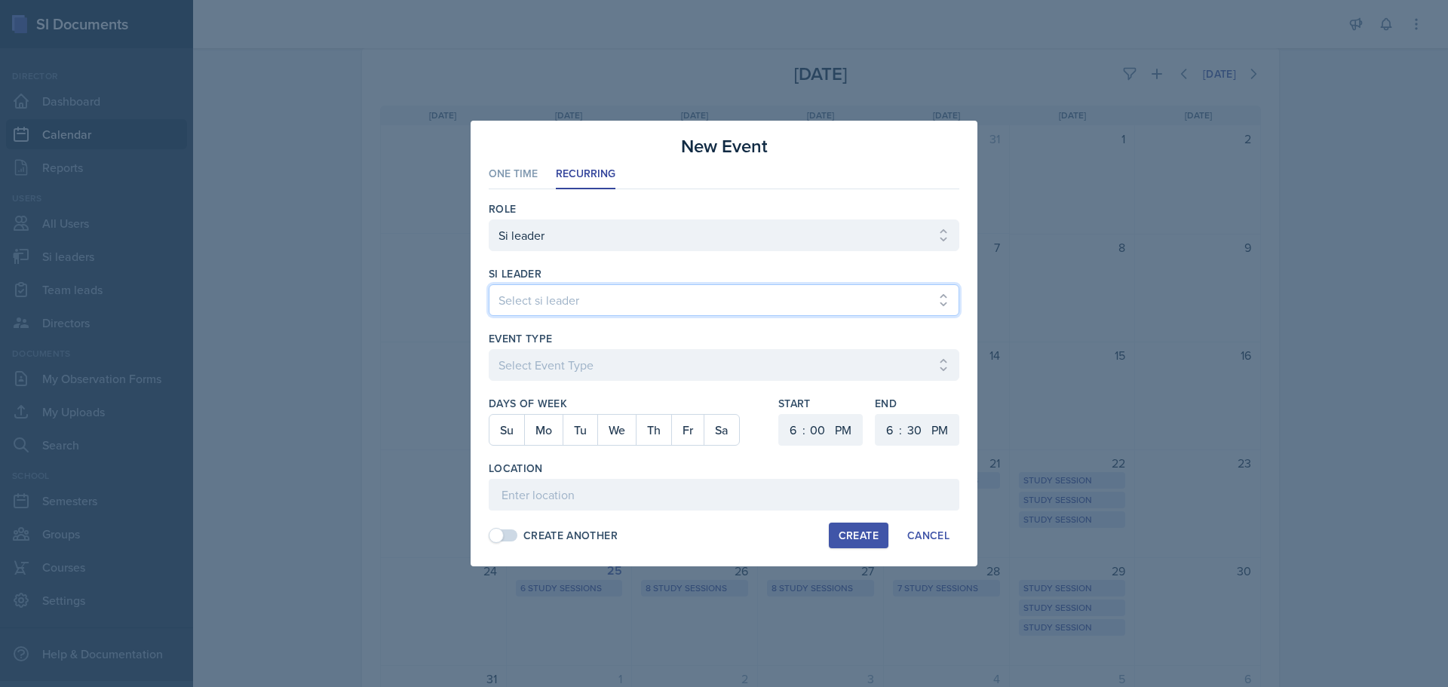
click at [584, 297] on select "Select si leader [PERSON_NAME] [PERSON_NAME] [PERSON_NAME] [PERSON_NAME] [PERSO…" at bounding box center [724, 300] width 471 height 32
click at [489, 284] on select "Select si leader [PERSON_NAME] [PERSON_NAME] [PERSON_NAME] [PERSON_NAME] [PERSO…" at bounding box center [724, 300] width 471 height 32
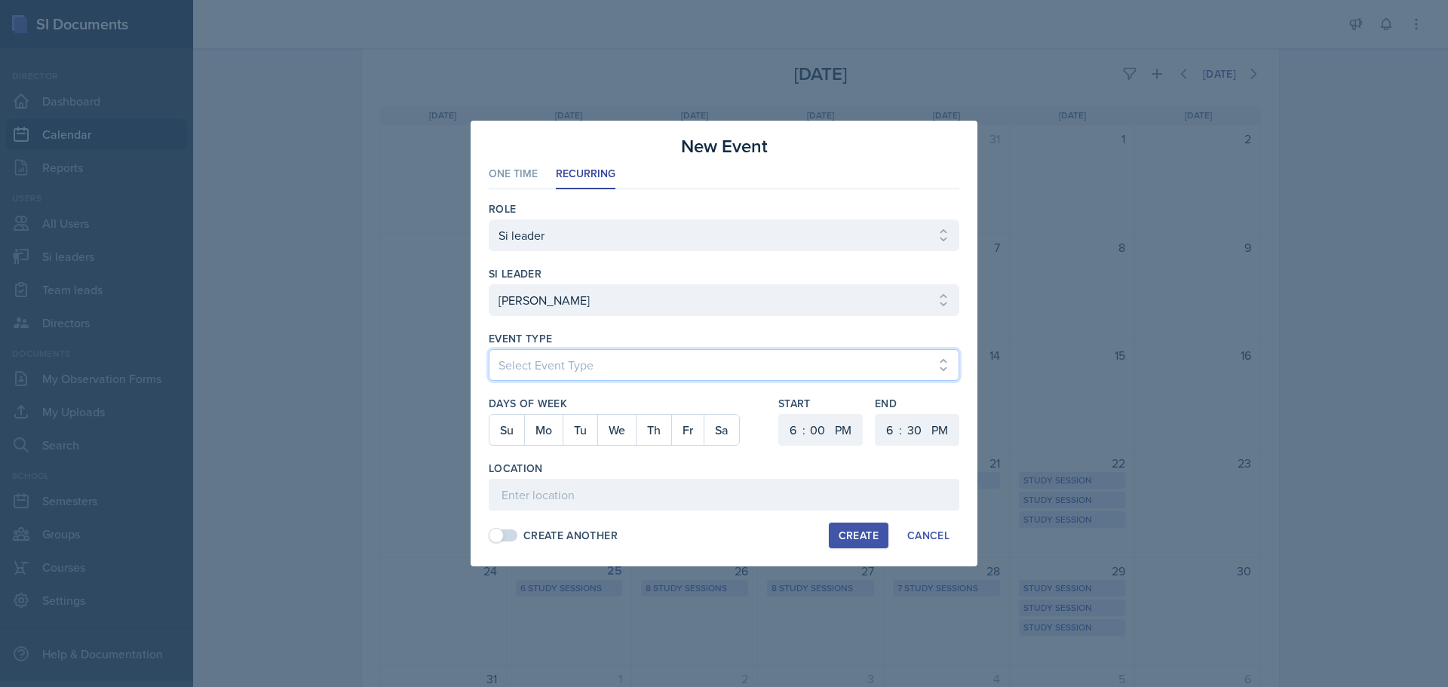
click at [582, 353] on select "Select Event Type Major Review Session Study Session" at bounding box center [724, 365] width 471 height 32
click at [489, 349] on select "Select Event Type Major Review Session Study Session" at bounding box center [724, 365] width 471 height 32
click at [616, 421] on button "We" at bounding box center [616, 430] width 38 height 30
click at [797, 428] on select "1 2 3 4 5 6 7 8 9 10 11 12" at bounding box center [791, 430] width 24 height 32
click at [779, 414] on select "1 2 3 4 5 6 7 8 9 10 11 12" at bounding box center [791, 430] width 24 height 32
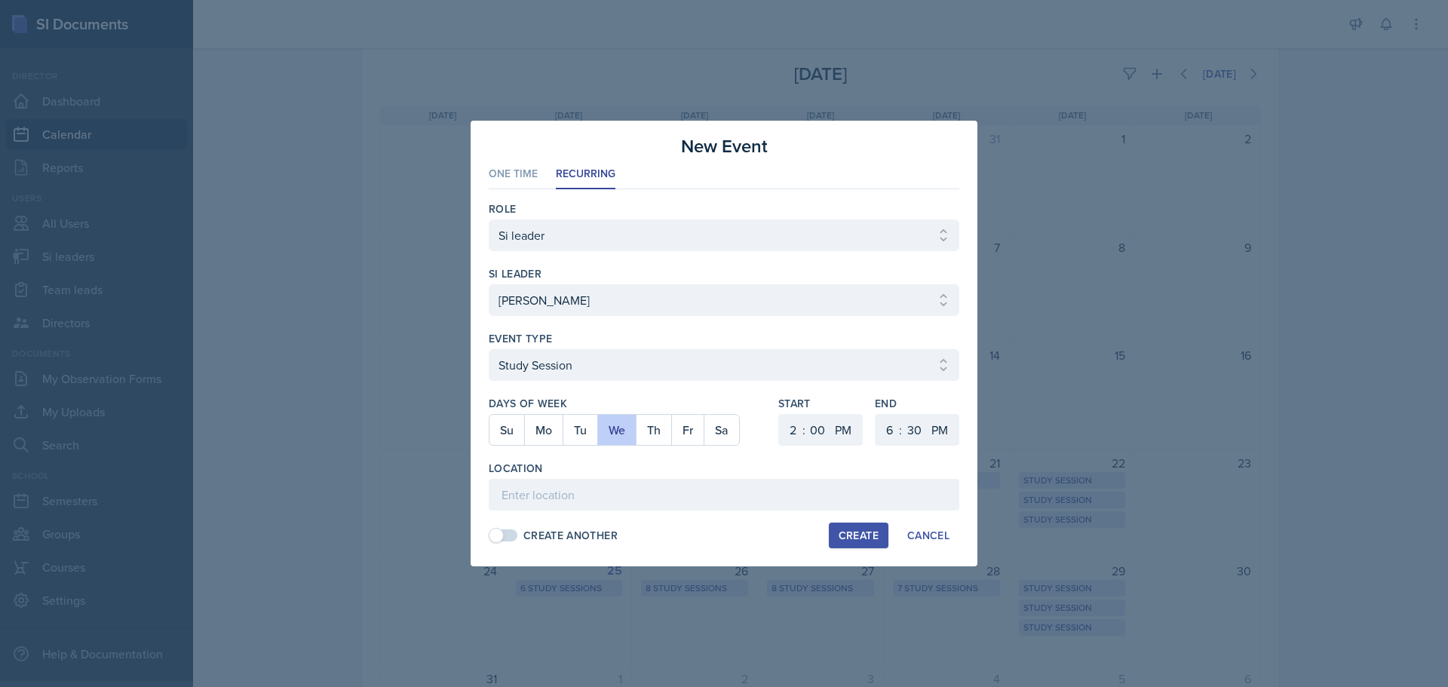
click at [814, 411] on div "Start 1 2 3 4 5 6 7 8 9 10 11 12 : 00 05 10 15 20 25 30 35 40 45 50 55 AM PM" at bounding box center [820, 428] width 84 height 65
click at [886, 428] on select "1 2 3 4 5 6 7 8 9 10 11 12" at bounding box center [888, 430] width 24 height 32
click at [876, 414] on select "1 2 3 4 5 6 7 8 9 10 11 12" at bounding box center [888, 430] width 24 height 32
click at [908, 430] on select "00 05 10 15 20 25 30 35 40 45 50 55" at bounding box center [914, 430] width 24 height 32
click at [902, 414] on select "00 05 10 15 20 25 30 35 40 45 50 55" at bounding box center [914, 430] width 24 height 32
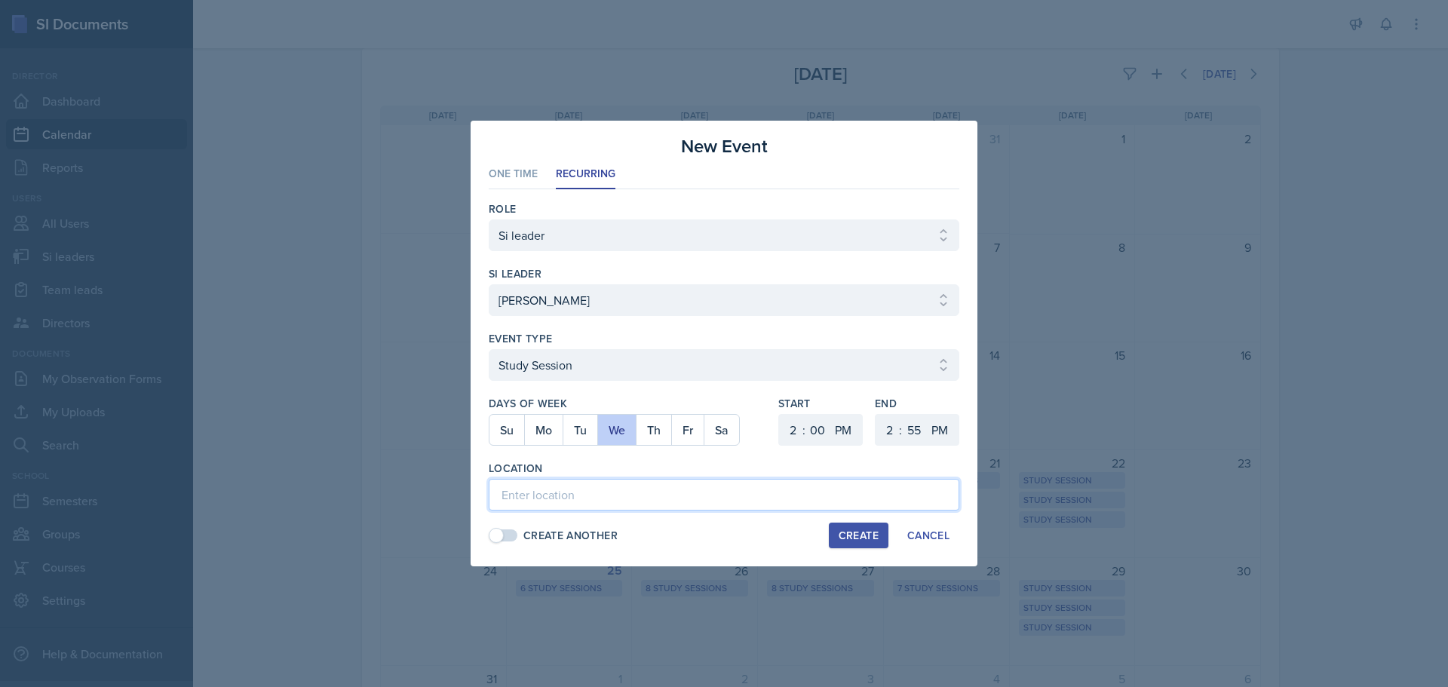
click at [591, 499] on input at bounding box center [724, 495] width 471 height 32
click at [856, 540] on div "Create" at bounding box center [859, 535] width 40 height 12
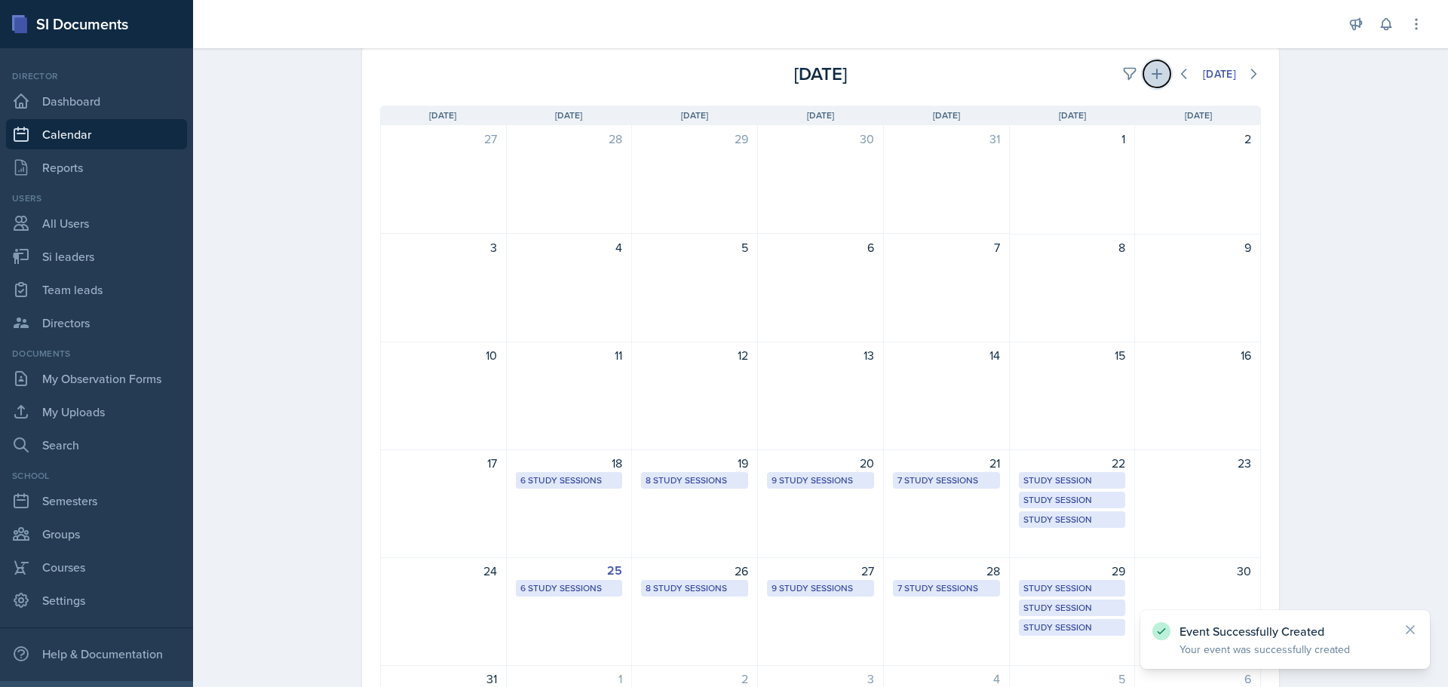
click at [1154, 75] on icon at bounding box center [1156, 73] width 15 height 15
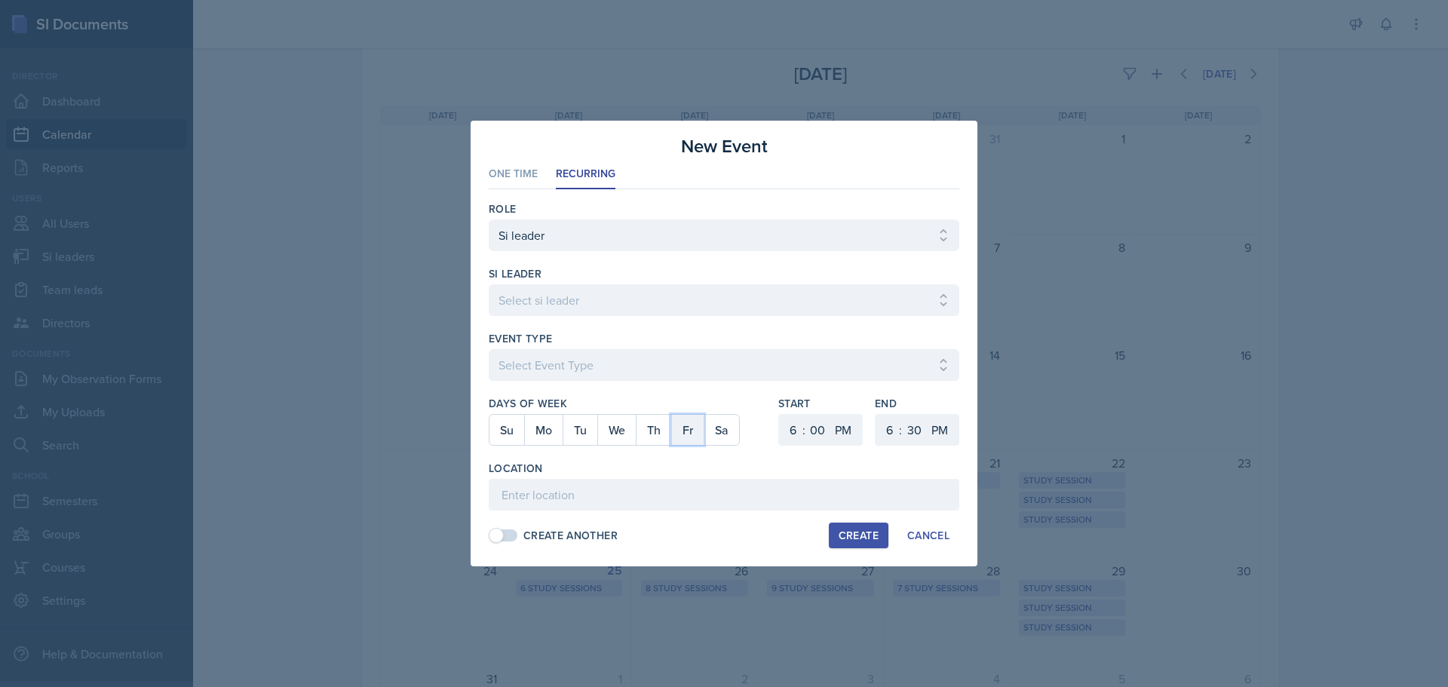
click at [695, 436] on button "Fr" at bounding box center [687, 430] width 32 height 30
click at [566, 299] on select "Select si leader [PERSON_NAME] [PERSON_NAME] [PERSON_NAME] [PERSON_NAME] [PERSO…" at bounding box center [724, 300] width 471 height 32
click at [489, 284] on select "Select si leader [PERSON_NAME] [PERSON_NAME] [PERSON_NAME] [PERSON_NAME] [PERSO…" at bounding box center [724, 300] width 471 height 32
click at [795, 428] on select "1 2 3 4 5 6 7 8 9 10 11 12" at bounding box center [791, 430] width 24 height 32
click at [779, 414] on select "1 2 3 4 5 6 7 8 9 10 11 12" at bounding box center [791, 430] width 24 height 32
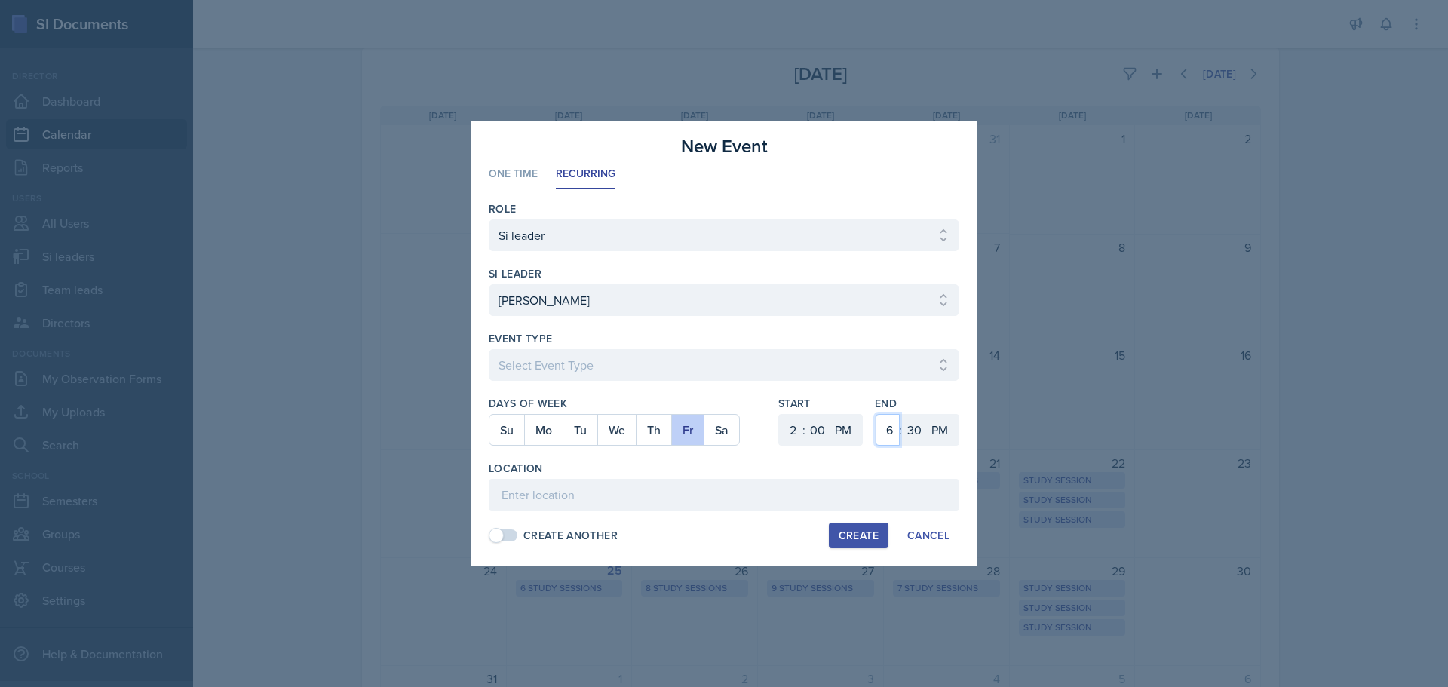
click at [892, 435] on select "1 2 3 4 5 6 7 8 9 10 11 12" at bounding box center [888, 430] width 24 height 32
click at [876, 414] on select "1 2 3 4 5 6 7 8 9 10 11 12" at bounding box center [888, 430] width 24 height 32
click at [915, 429] on select "00 05 10 15 20 25 30 35 40 45 50 55" at bounding box center [914, 430] width 24 height 32
click at [902, 414] on select "00 05 10 15 20 25 30 35 40 45 50 55" at bounding box center [914, 430] width 24 height 32
drag, startPoint x: 652, startPoint y: 352, endPoint x: 647, endPoint y: 360, distance: 9.2
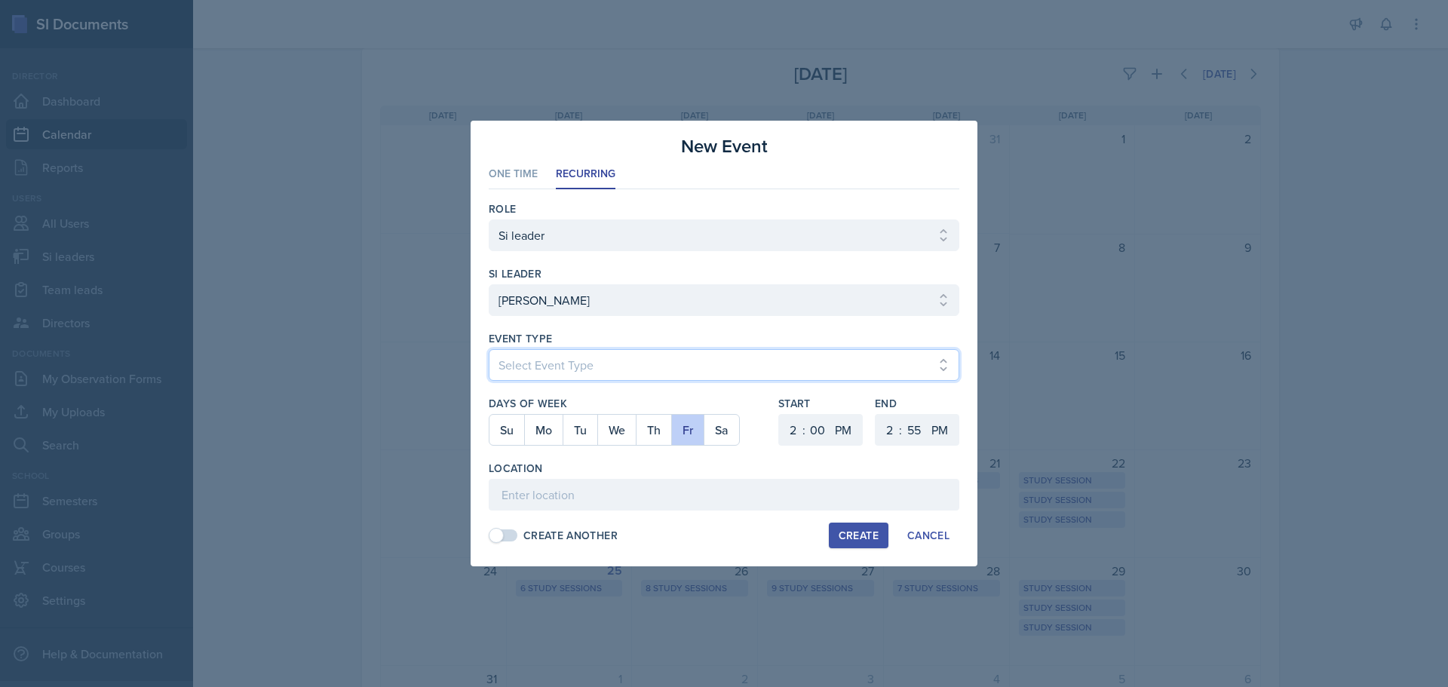
click at [652, 352] on select "Select Event Type Major Review Session Study Session" at bounding box center [724, 365] width 471 height 32
click at [489, 349] on select "Select Event Type Major Review Session Study Session" at bounding box center [724, 365] width 471 height 32
click at [541, 495] on input at bounding box center [724, 495] width 471 height 32
click at [846, 533] on div "Create" at bounding box center [859, 535] width 40 height 12
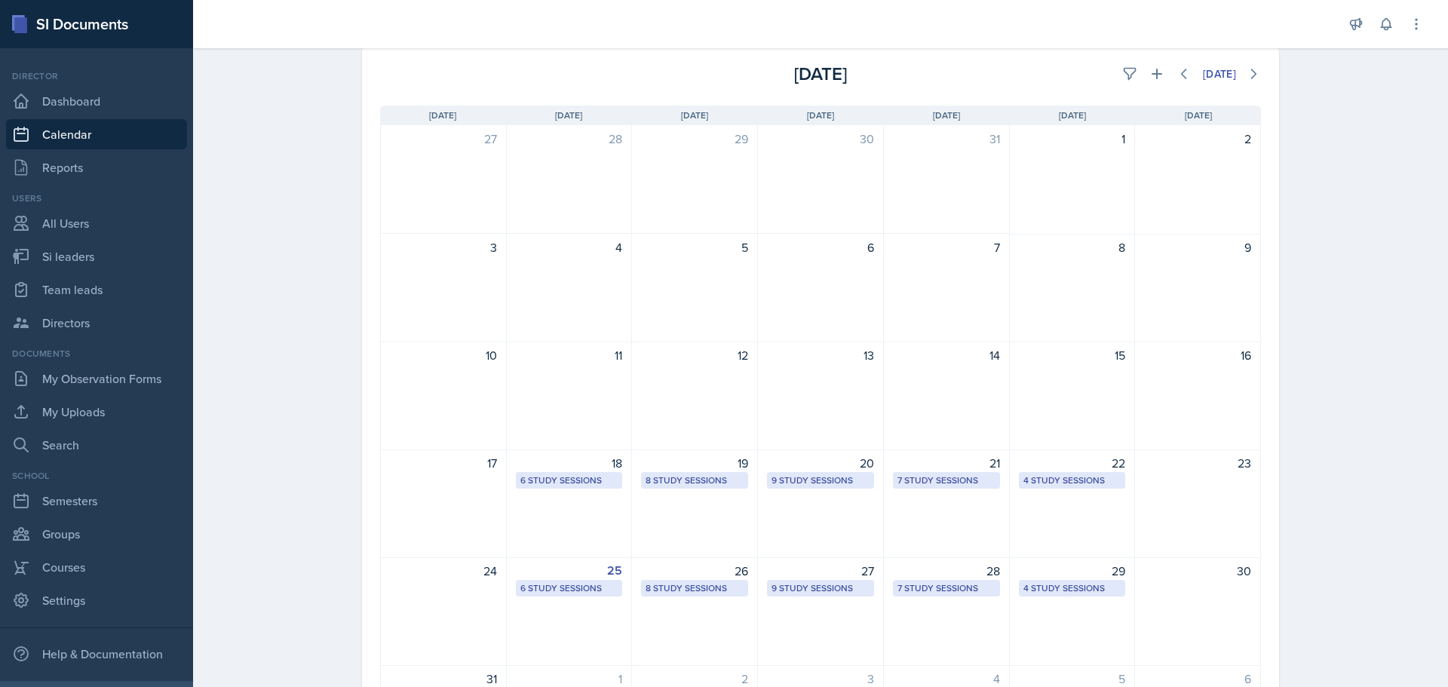
click at [1158, 84] on div "[DATE]" at bounding box center [1114, 73] width 293 height 27
click at [1155, 75] on icon at bounding box center [1156, 73] width 15 height 15
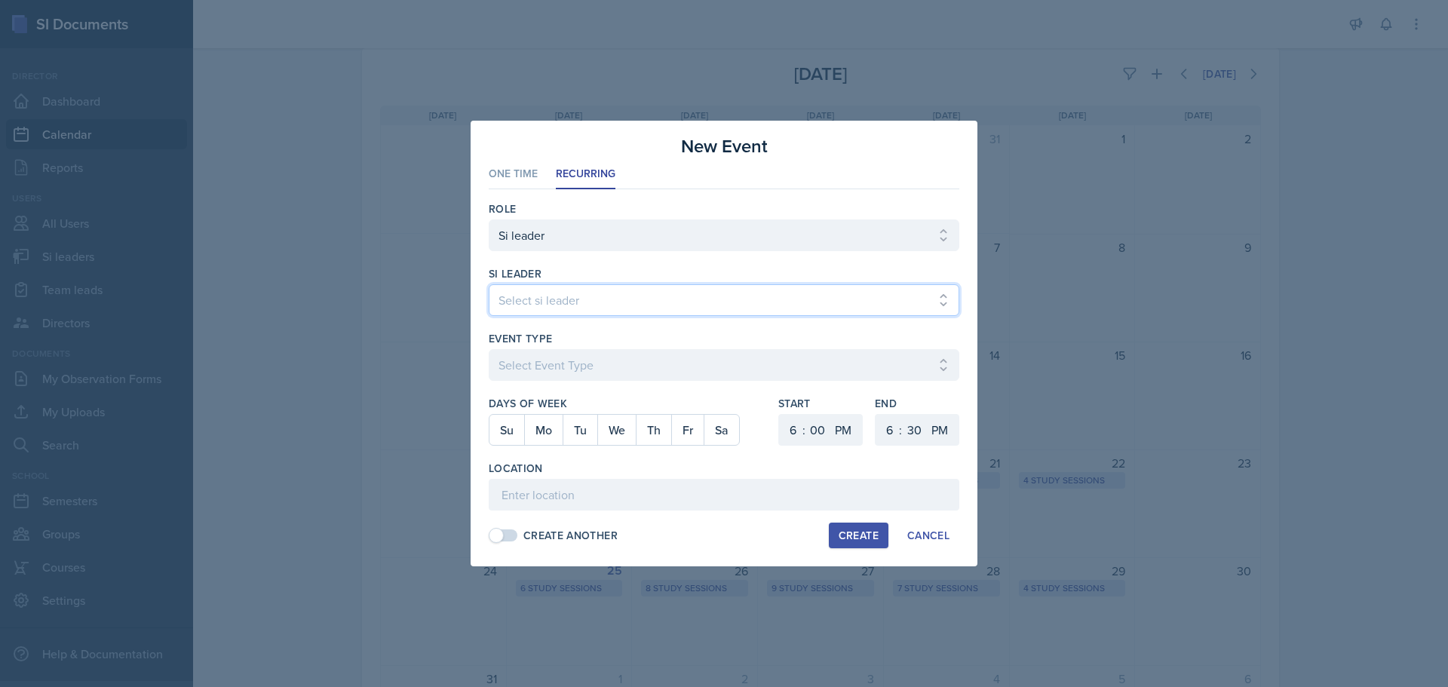
click at [533, 295] on select "Select si leader [PERSON_NAME] [PERSON_NAME] [PERSON_NAME] [PERSON_NAME] [PERSO…" at bounding box center [724, 300] width 471 height 32
click at [489, 284] on select "Select si leader [PERSON_NAME] [PERSON_NAME] [PERSON_NAME] [PERSON_NAME] [PERSO…" at bounding box center [724, 300] width 471 height 32
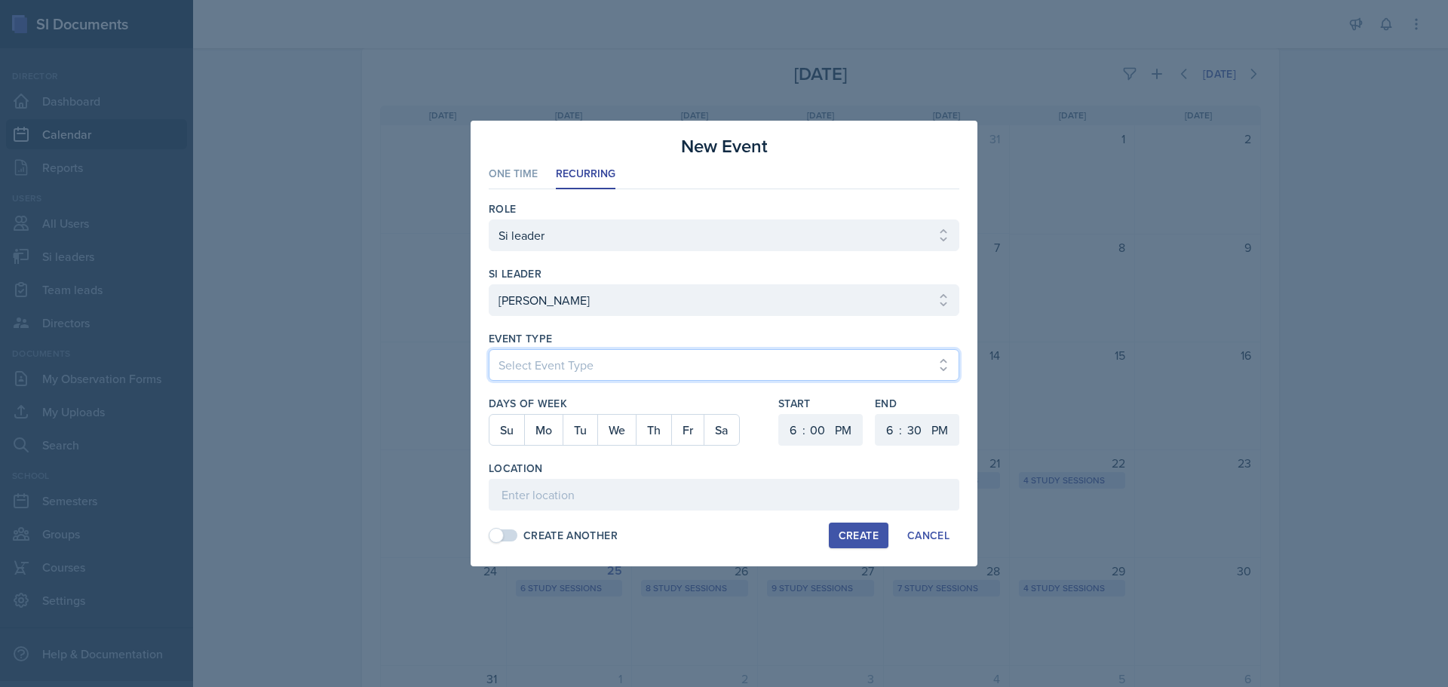
click at [567, 364] on select "Select Event Type Major Review Session Study Session" at bounding box center [724, 365] width 471 height 32
click at [621, 380] on select "Select Event Type Major Review Session Study Session" at bounding box center [724, 365] width 471 height 32
click at [489, 349] on select "Select Event Type Major Review Session Study Session" at bounding box center [724, 365] width 471 height 32
click at [527, 437] on button "Mo" at bounding box center [543, 430] width 38 height 30
click at [796, 426] on select "1 2 3 4 5 6 7 8 9 10 11 12" at bounding box center [791, 430] width 24 height 32
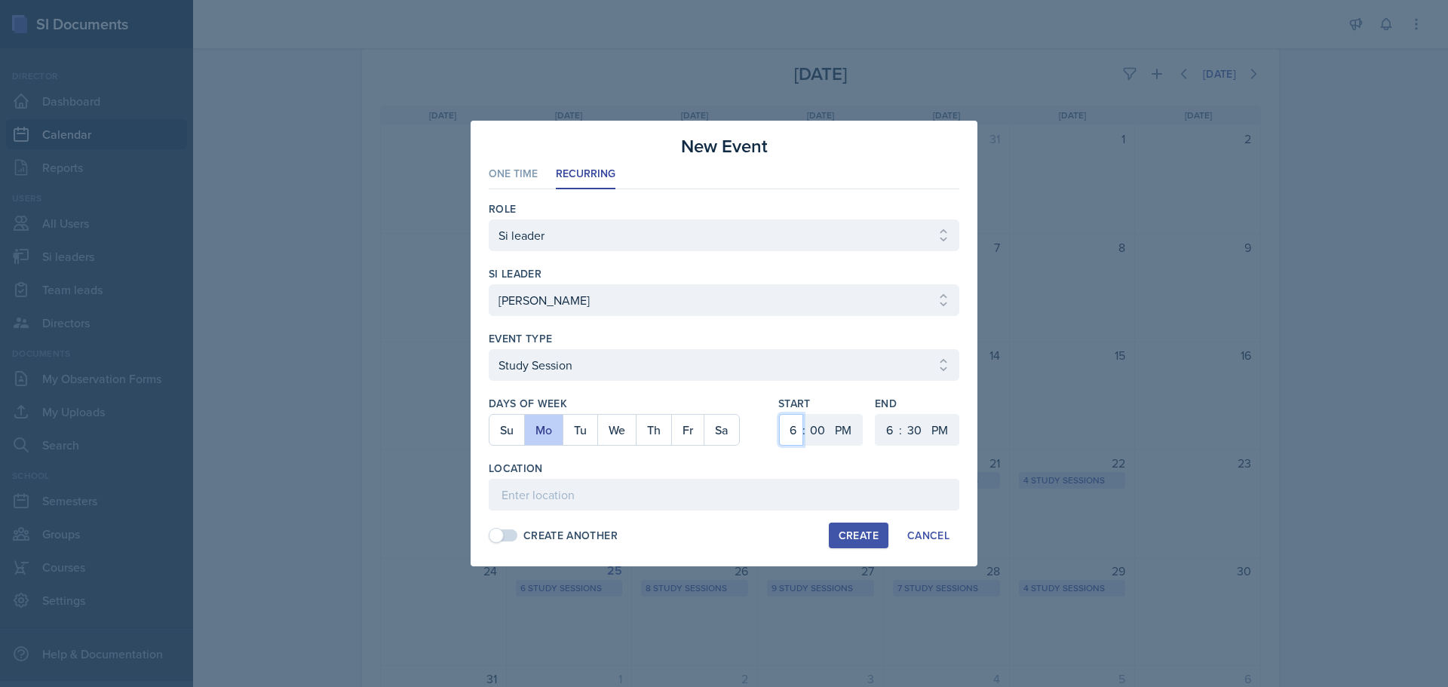
click at [779, 414] on select "1 2 3 4 5 6 7 8 9 10 11 12" at bounding box center [791, 430] width 24 height 32
click at [878, 422] on select "1 2 3 4 5 6 7 8 9 10 11 12" at bounding box center [888, 430] width 24 height 32
click at [876, 414] on select "1 2 3 4 5 6 7 8 9 10 11 12" at bounding box center [888, 430] width 24 height 32
click at [901, 427] on div ":" at bounding box center [900, 430] width 3 height 18
click at [910, 428] on select "00 05 10 15 20 25 30 35 40 45 50 55" at bounding box center [914, 430] width 24 height 32
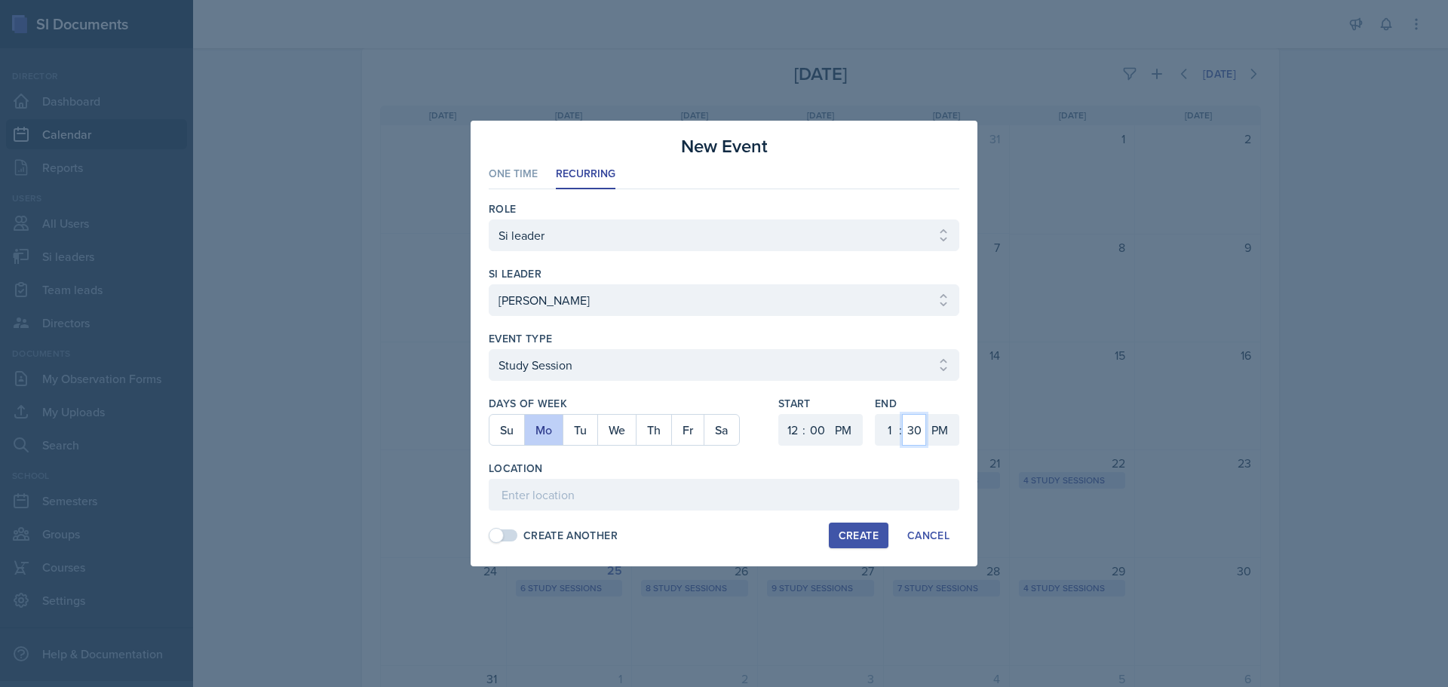
click at [902, 414] on select "00 05 10 15 20 25 30 35 40 45 50 55" at bounding box center [914, 430] width 24 height 32
click at [599, 499] on input at bounding box center [724, 495] width 471 height 32
paste input "[URL][DOMAIN_NAME]"
click at [854, 536] on div "Create" at bounding box center [859, 535] width 40 height 12
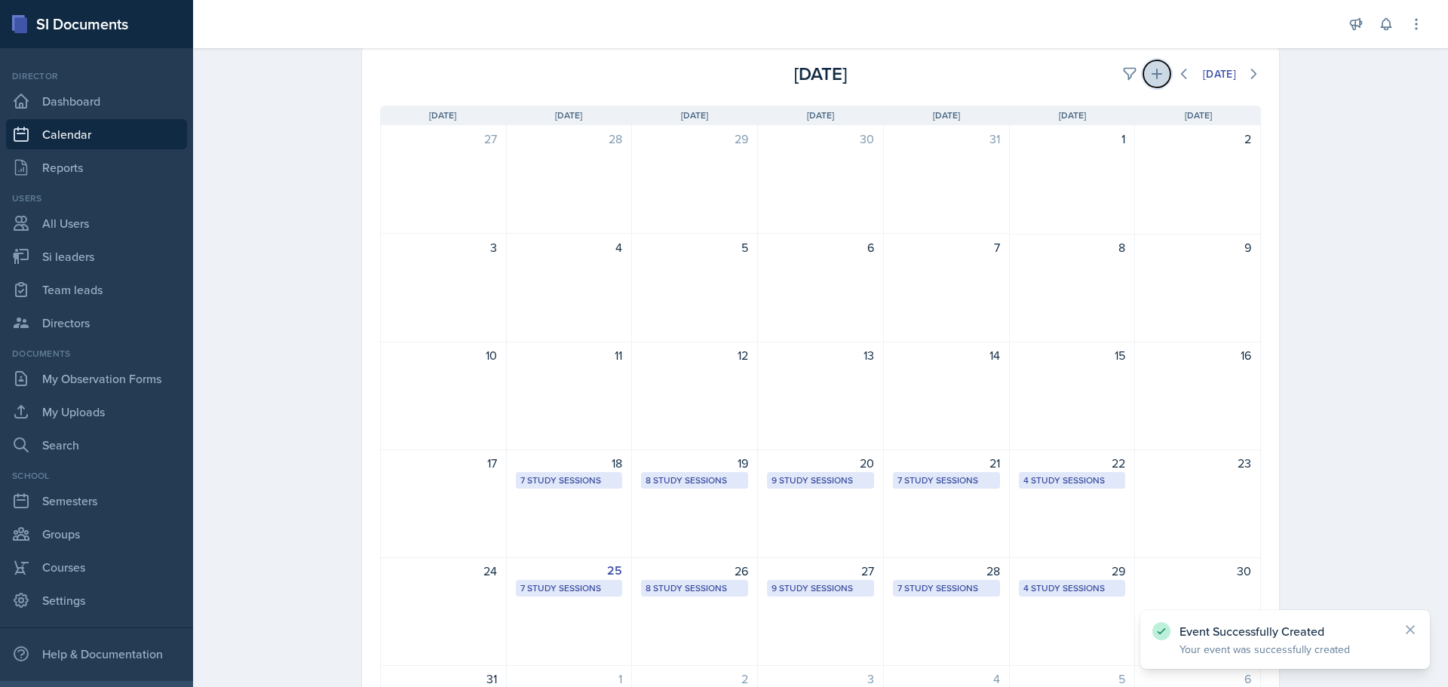
click at [1151, 82] on button at bounding box center [1156, 73] width 27 height 27
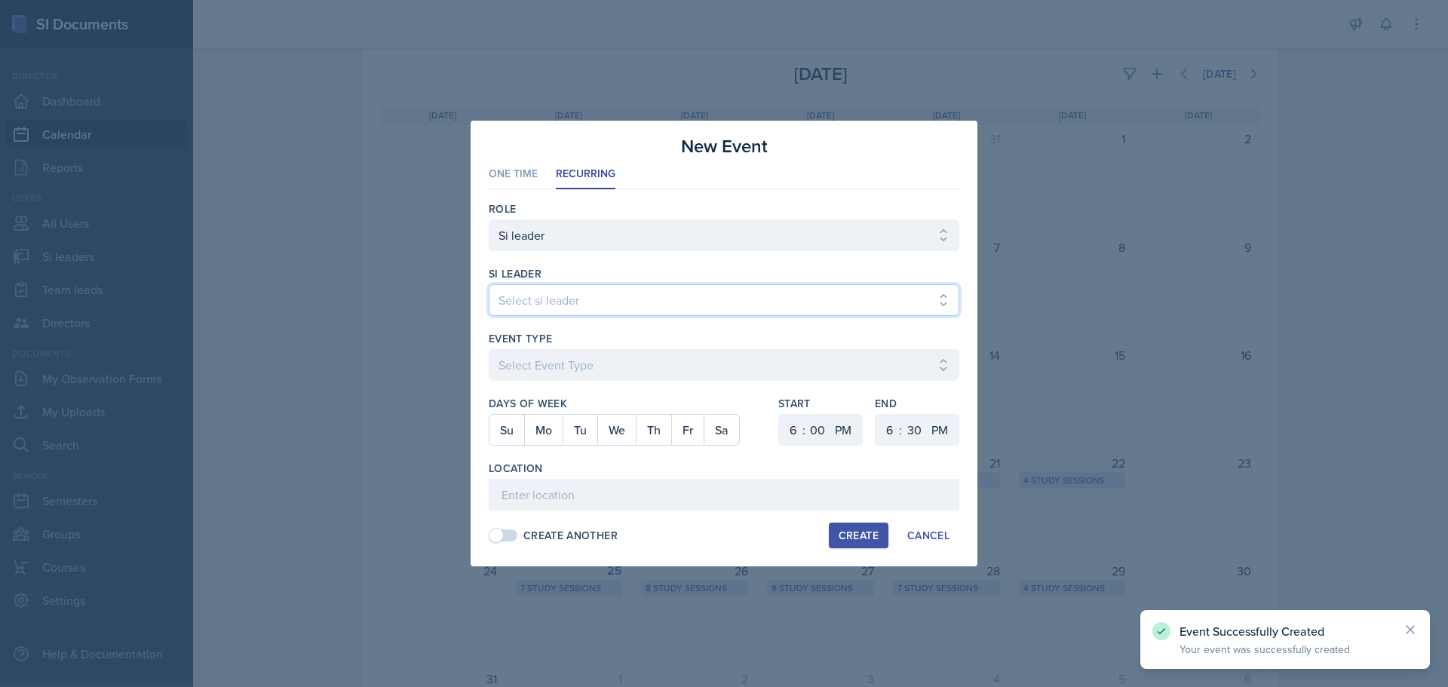
click at [570, 303] on select "Select si leader [PERSON_NAME] [PERSON_NAME] [PERSON_NAME] [PERSON_NAME] [PERSO…" at bounding box center [724, 300] width 471 height 32
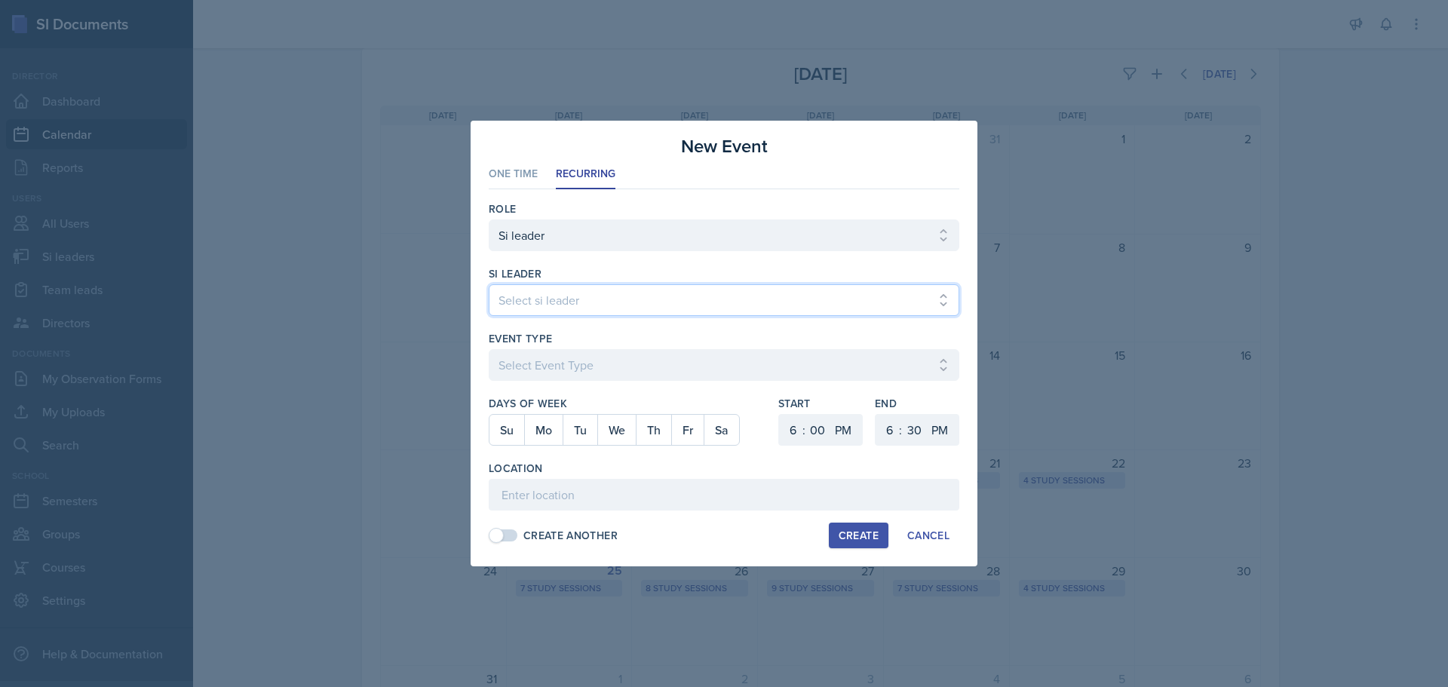
click at [489, 284] on select "Select si leader [PERSON_NAME] [PERSON_NAME] [PERSON_NAME] [PERSON_NAME] [PERSO…" at bounding box center [724, 300] width 471 height 32
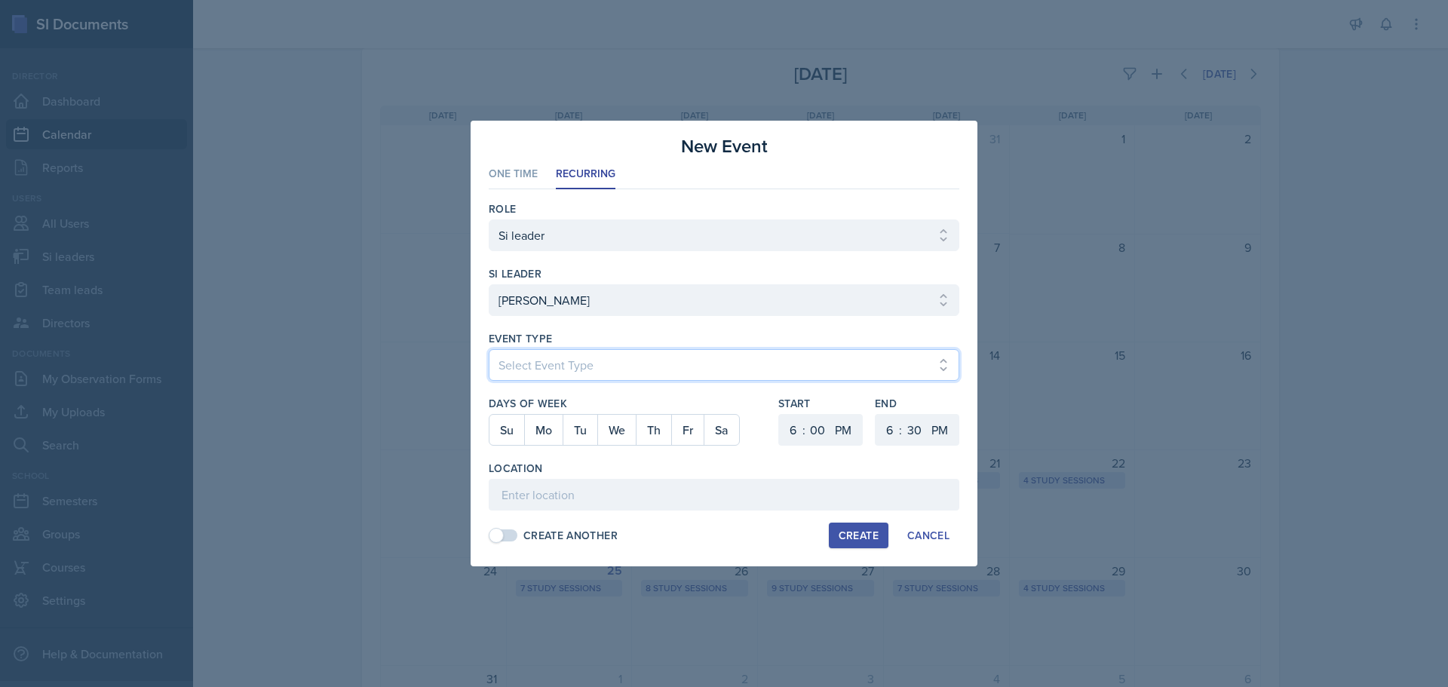
click at [623, 356] on select "Select Event Type Major Review Session Study Session" at bounding box center [724, 365] width 471 height 32
click at [489, 349] on select "Select Event Type Major Review Session Study Session" at bounding box center [724, 365] width 471 height 32
click at [790, 425] on select "1 2 3 4 5 6 7 8 9 10 11 12" at bounding box center [791, 430] width 24 height 32
click at [779, 414] on select "1 2 3 4 5 6 7 8 9 10 11 12" at bounding box center [791, 430] width 24 height 32
click at [880, 422] on select "1 2 3 4 5 6 7 8 9 10 11 12" at bounding box center [888, 430] width 24 height 32
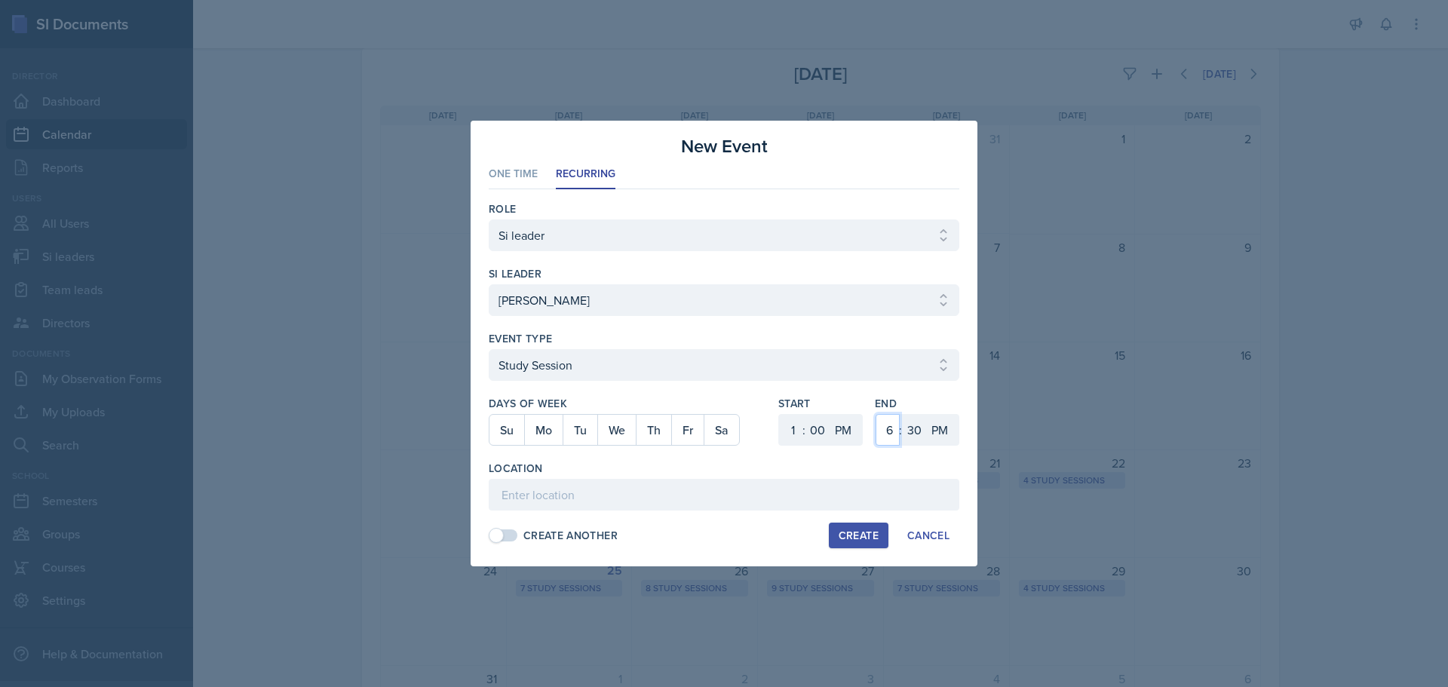
click at [876, 414] on select "1 2 3 4 5 6 7 8 9 10 11 12" at bounding box center [888, 430] width 24 height 32
click at [912, 424] on select "00 05 10 15 20 25 30 35 40 45 50 55" at bounding box center [914, 430] width 24 height 32
click at [919, 141] on div "New Event" at bounding box center [724, 146] width 471 height 27
click at [741, 541] on div "Create Another Create Cancel" at bounding box center [724, 536] width 471 height 26
click at [728, 495] on input at bounding box center [724, 495] width 471 height 32
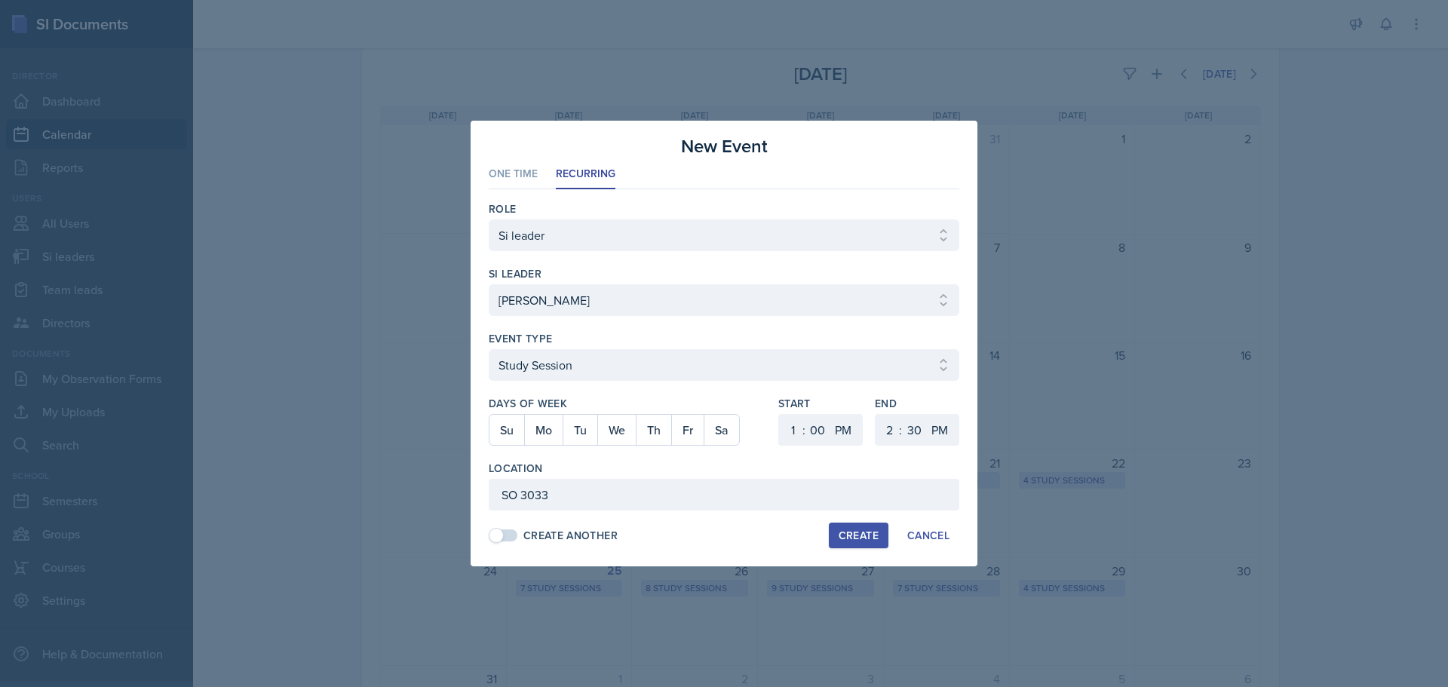
click at [881, 535] on button "Create" at bounding box center [859, 536] width 60 height 26
click at [578, 440] on button "Tu" at bounding box center [580, 430] width 35 height 30
click at [873, 530] on div "Create" at bounding box center [859, 535] width 40 height 12
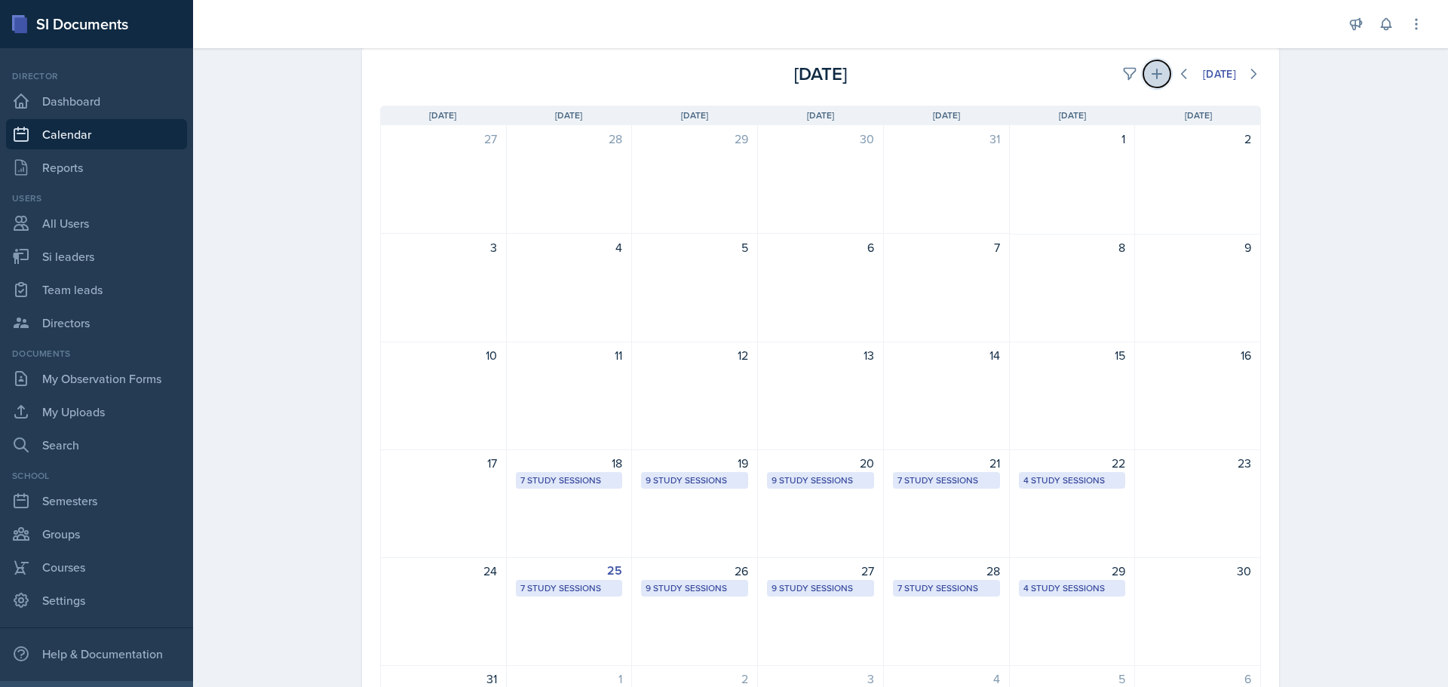
click at [1161, 69] on button at bounding box center [1156, 73] width 27 height 27
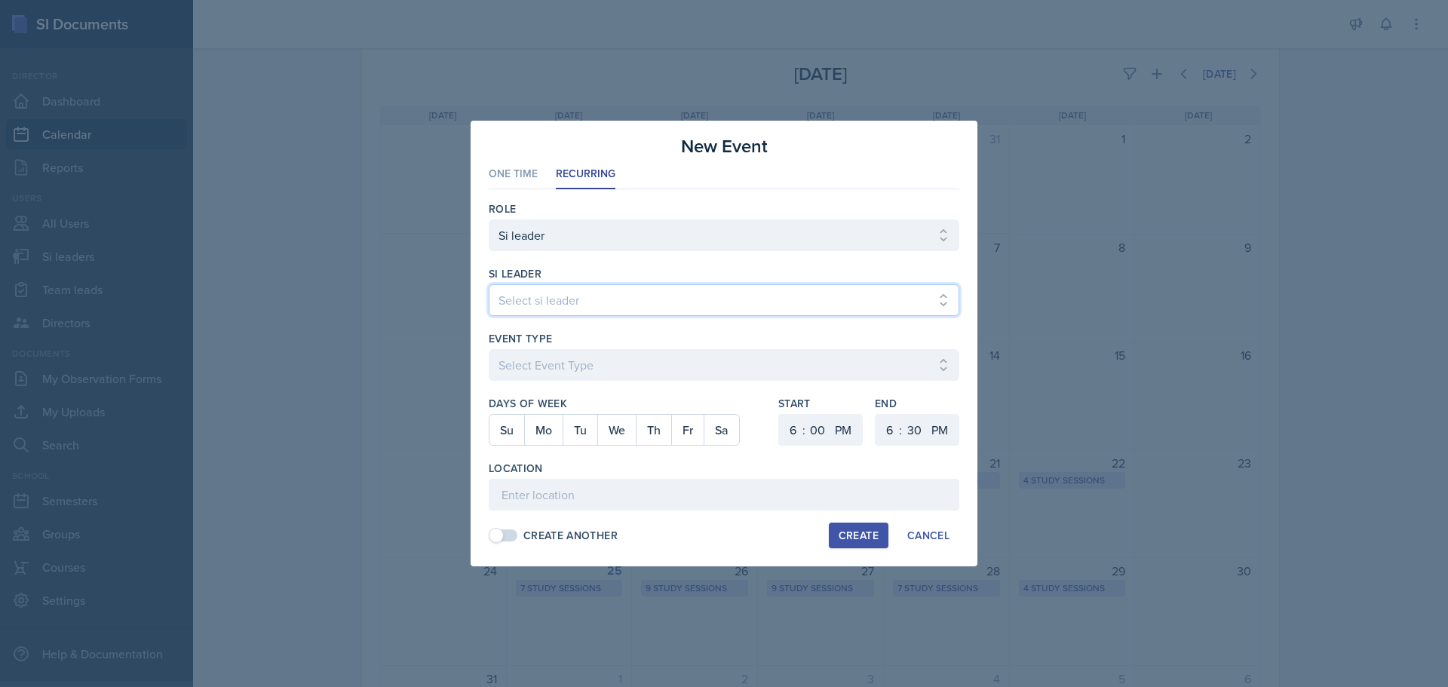
click at [584, 296] on select "Select si leader [PERSON_NAME] [PERSON_NAME] [PERSON_NAME] [PERSON_NAME] [PERSO…" at bounding box center [724, 300] width 471 height 32
click at [489, 284] on select "Select si leader [PERSON_NAME] [PERSON_NAME] [PERSON_NAME] [PERSON_NAME] [PERSO…" at bounding box center [724, 300] width 471 height 32
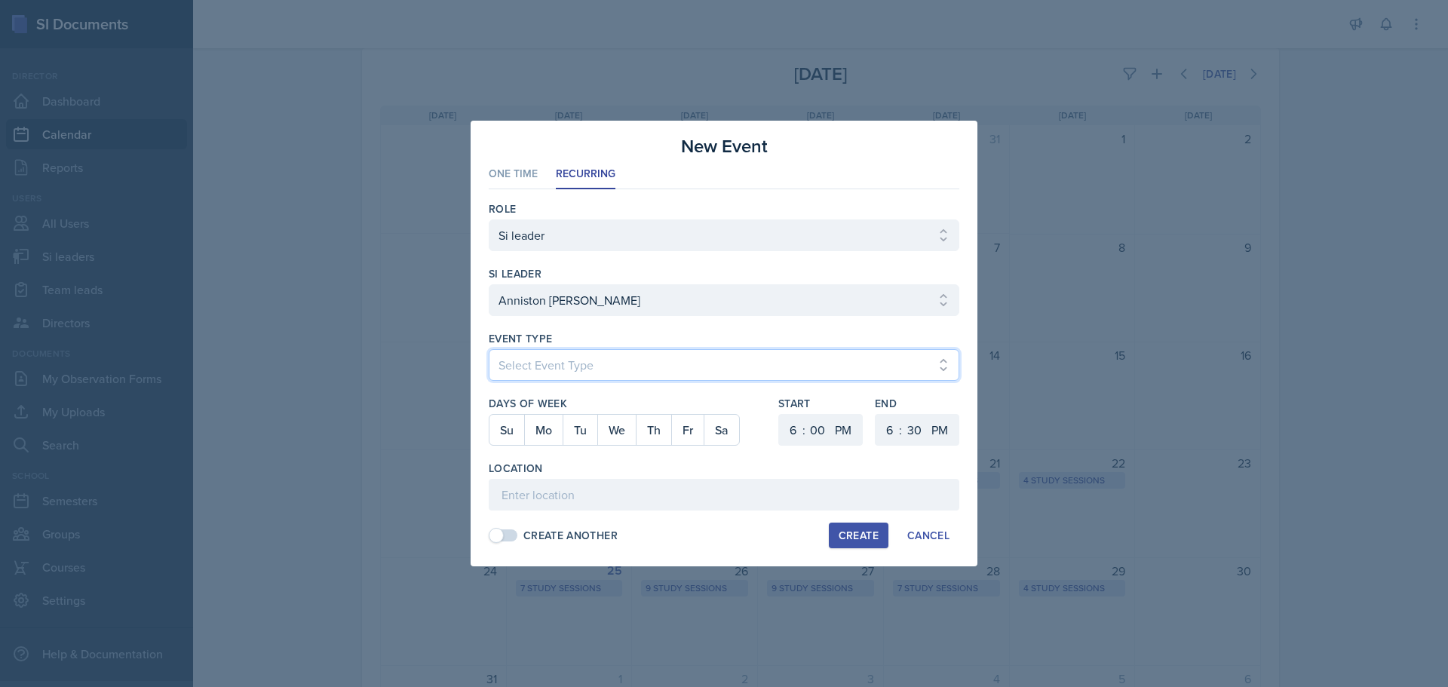
click at [613, 369] on select "Select Event Type Major Review Session Study Session" at bounding box center [724, 365] width 471 height 32
click at [489, 349] on select "Select Event Type Major Review Session Study Session" at bounding box center [724, 365] width 471 height 32
click at [618, 433] on button "We" at bounding box center [616, 430] width 38 height 30
click at [799, 433] on select "1 2 3 4 5 6 7 8 9 10 11 12" at bounding box center [791, 430] width 24 height 32
click at [779, 414] on select "1 2 3 4 5 6 7 8 9 10 11 12" at bounding box center [791, 430] width 24 height 32
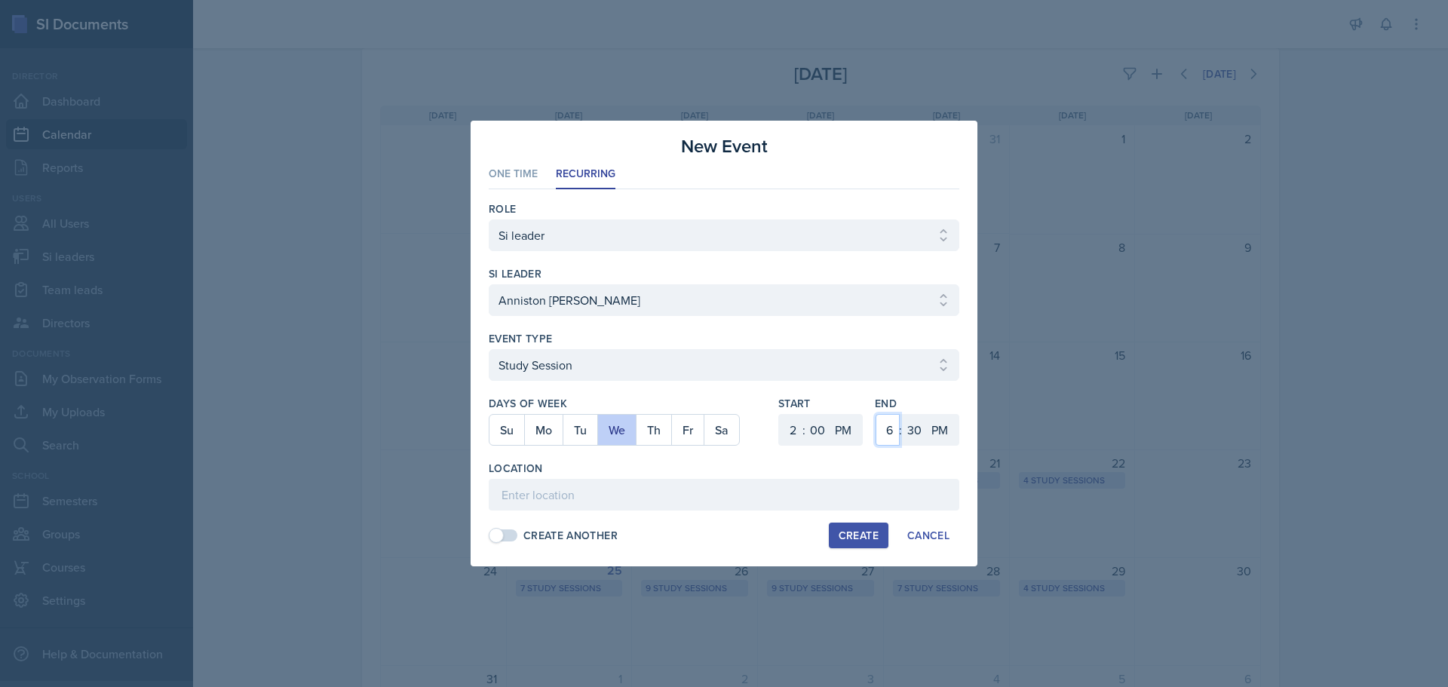
click at [896, 430] on select "1 2 3 4 5 6 7 8 9 10 11 12" at bounding box center [888, 430] width 24 height 32
click at [876, 414] on select "1 2 3 4 5 6 7 8 9 10 11 12" at bounding box center [888, 430] width 24 height 32
click at [913, 434] on select "00 05 10 15 20 25 30 35 40 45 50 55" at bounding box center [914, 430] width 24 height 32
click at [902, 414] on select "00 05 10 15 20 25 30 35 40 45 50 55" at bounding box center [914, 430] width 24 height 32
click at [651, 483] on input at bounding box center [724, 495] width 471 height 32
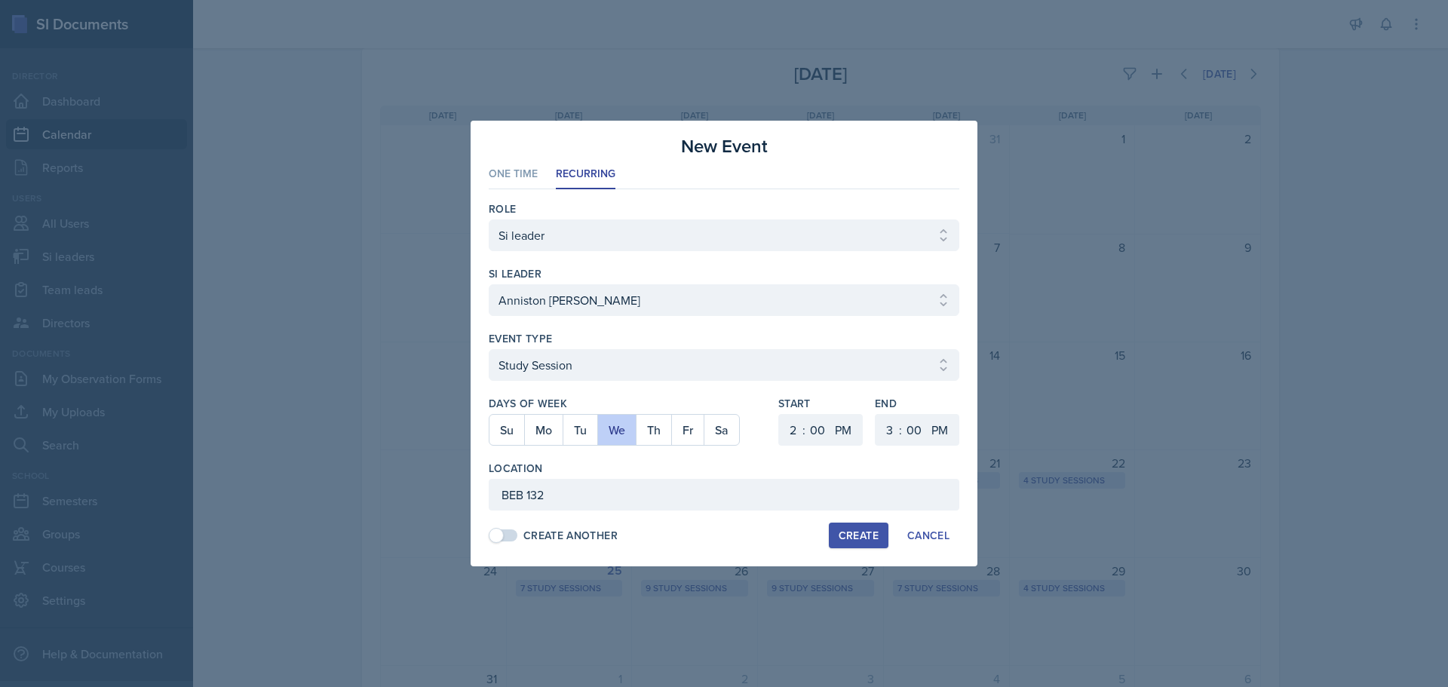
click at [845, 526] on button "Create" at bounding box center [859, 536] width 60 height 26
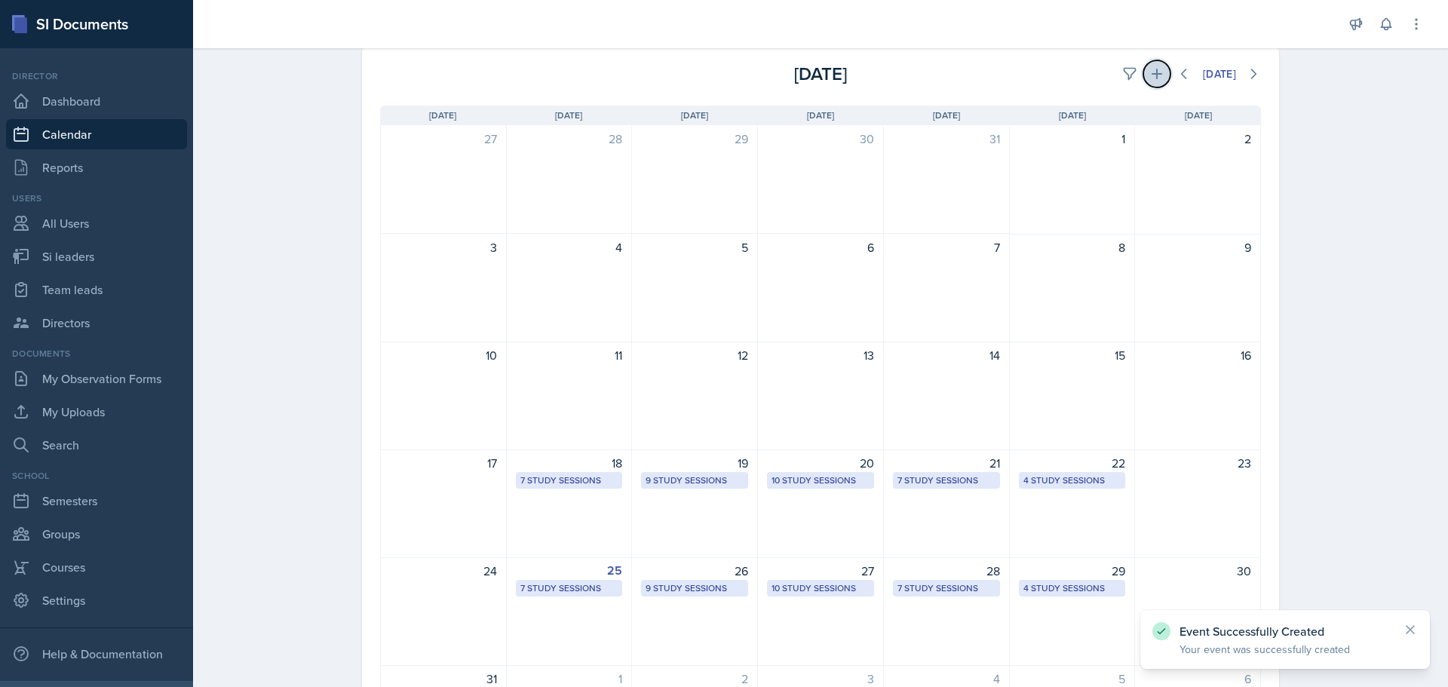
click at [1152, 75] on icon at bounding box center [1157, 74] width 11 height 11
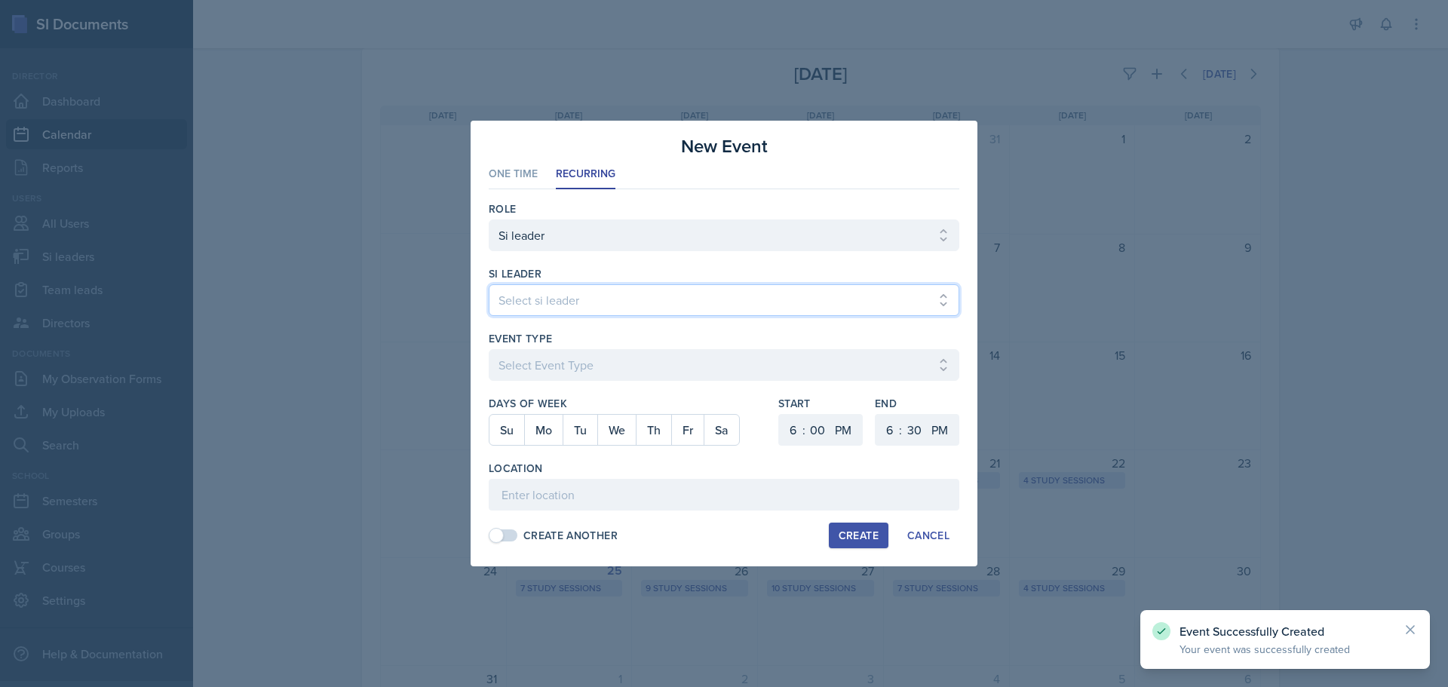
click at [554, 296] on select "Select si leader [PERSON_NAME] [PERSON_NAME] [PERSON_NAME] [PERSON_NAME] [PERSO…" at bounding box center [724, 300] width 471 height 32
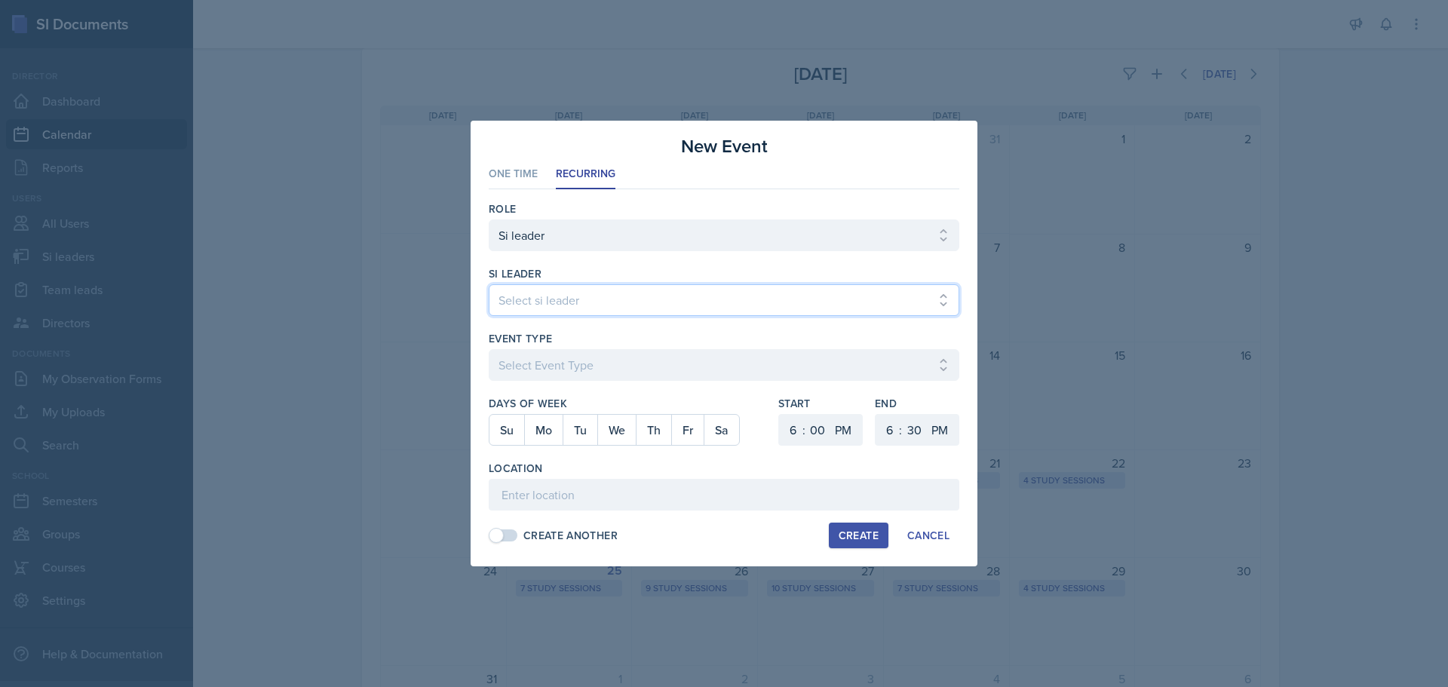
click at [489, 284] on select "Select si leader [PERSON_NAME] [PERSON_NAME] [PERSON_NAME] [PERSON_NAME] [PERSO…" at bounding box center [724, 300] width 471 height 32
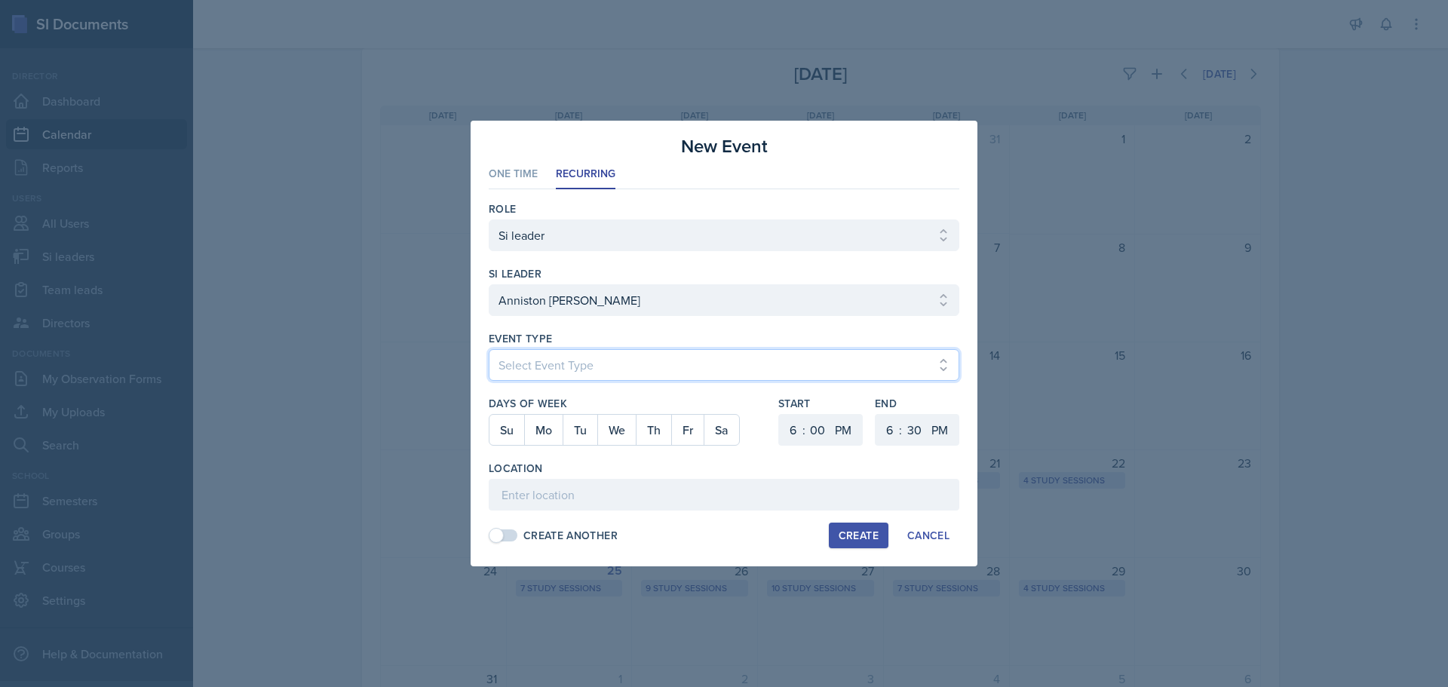
click at [552, 369] on select "Select Event Type Major Review Session Study Session" at bounding box center [724, 365] width 471 height 32
click at [489, 349] on select "Select Event Type Major Review Session Study Session" at bounding box center [724, 365] width 471 height 32
click at [680, 434] on button "Fr" at bounding box center [687, 430] width 32 height 30
click at [793, 435] on select "1 2 3 4 5 6 7 8 9 10 11 12" at bounding box center [791, 430] width 24 height 32
click at [779, 414] on select "1 2 3 4 5 6 7 8 9 10 11 12" at bounding box center [791, 430] width 24 height 32
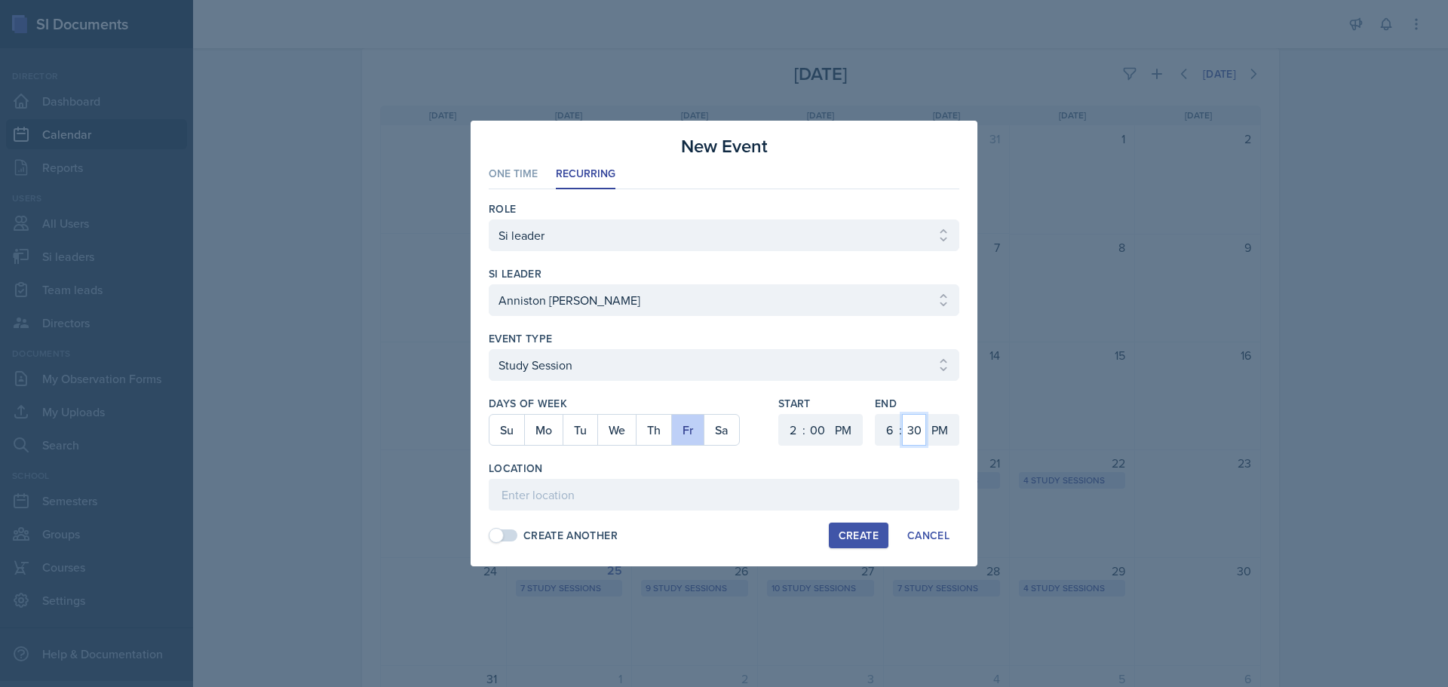
click at [910, 425] on select "00 05 10 15 20 25 30 35 40 45 50 55" at bounding box center [914, 430] width 24 height 32
click at [902, 414] on select "00 05 10 15 20 25 30 35 40 45 50 55" at bounding box center [914, 430] width 24 height 32
click at [892, 420] on select "1 2 3 4 5 6 7 8 9 10 11 12" at bounding box center [888, 430] width 24 height 32
click at [876, 414] on select "1 2 3 4 5 6 7 8 9 10 11 12" at bounding box center [888, 430] width 24 height 32
drag, startPoint x: 618, startPoint y: 499, endPoint x: 589, endPoint y: 484, distance: 32.0
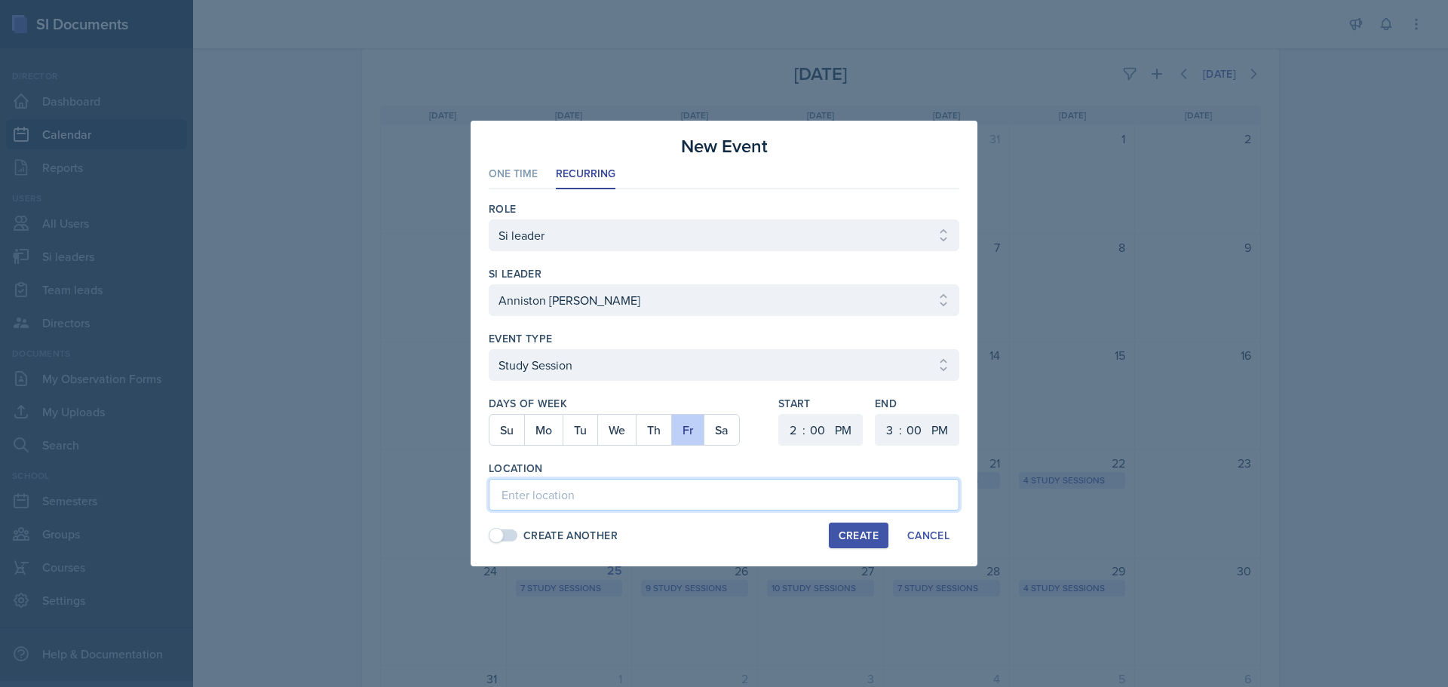
click at [616, 499] on input at bounding box center [724, 495] width 471 height 32
click at [867, 538] on div "Create" at bounding box center [859, 535] width 40 height 12
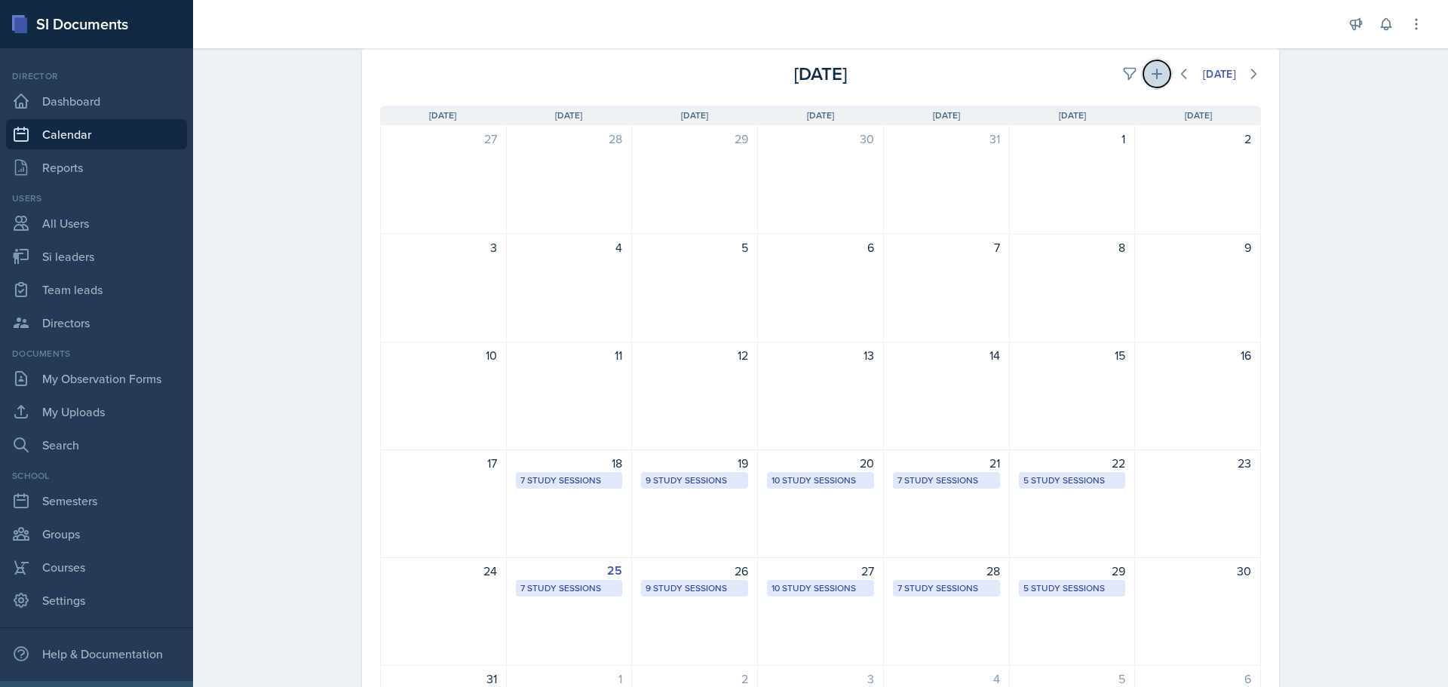
click at [1152, 75] on icon at bounding box center [1157, 74] width 11 height 11
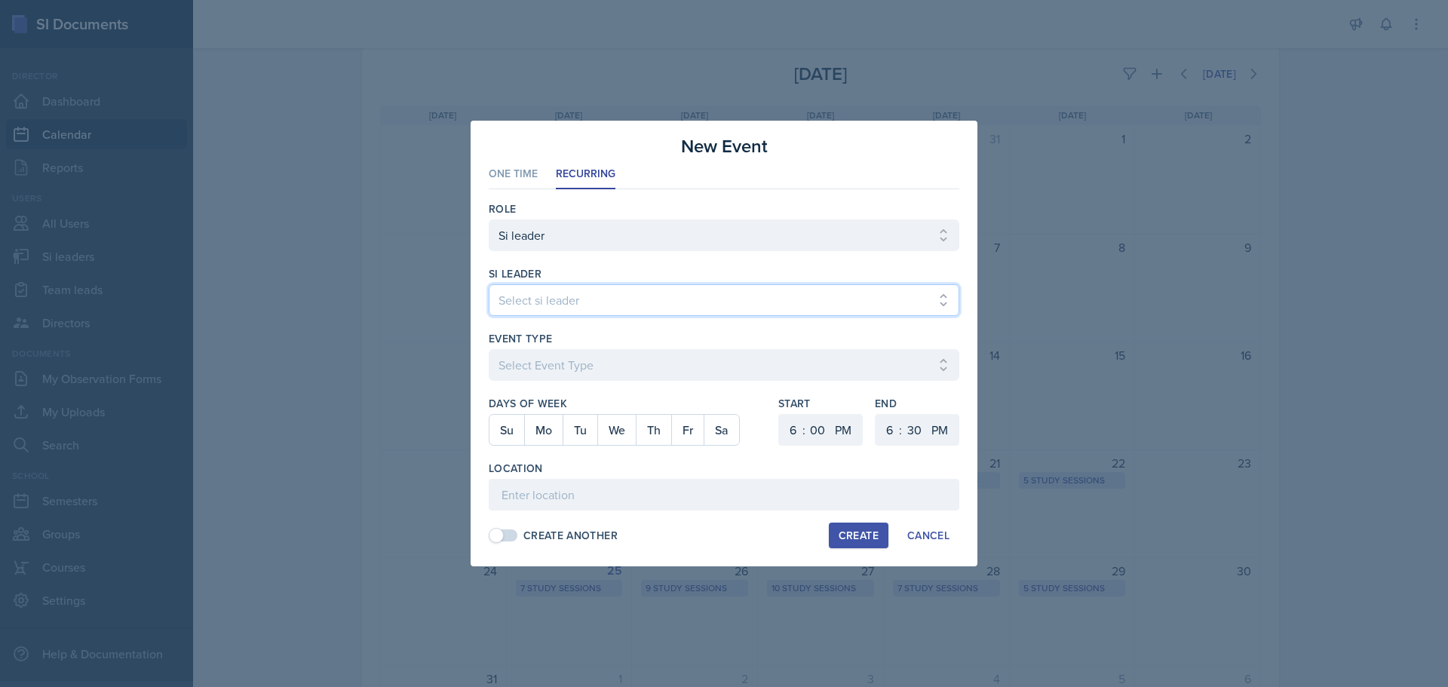
click at [585, 305] on select "Select si leader [PERSON_NAME] [PERSON_NAME] [PERSON_NAME] [PERSON_NAME] [PERSO…" at bounding box center [724, 300] width 471 height 32
click at [489, 284] on select "Select si leader [PERSON_NAME] [PERSON_NAME] [PERSON_NAME] [PERSON_NAME] [PERSO…" at bounding box center [724, 300] width 471 height 32
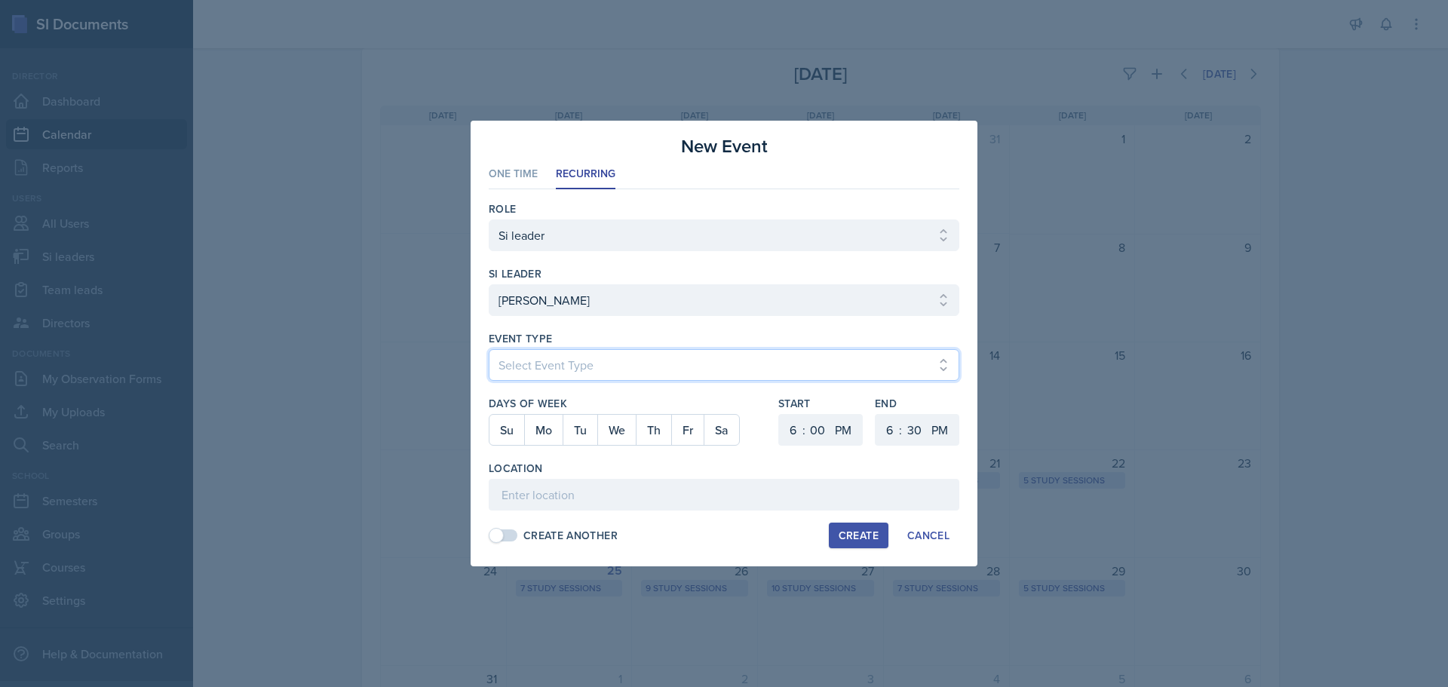
click at [559, 374] on select "Select Event Type Major Review Session Study Session" at bounding box center [724, 365] width 471 height 32
click at [489, 349] on select "Select Event Type Major Review Session Study Session" at bounding box center [724, 365] width 471 height 32
click at [585, 434] on button "Tu" at bounding box center [580, 430] width 35 height 30
click at [802, 432] on div ":" at bounding box center [803, 430] width 3 height 18
click at [793, 434] on select "1 2 3 4 5 6 7 8 9 10 11 12" at bounding box center [791, 430] width 24 height 32
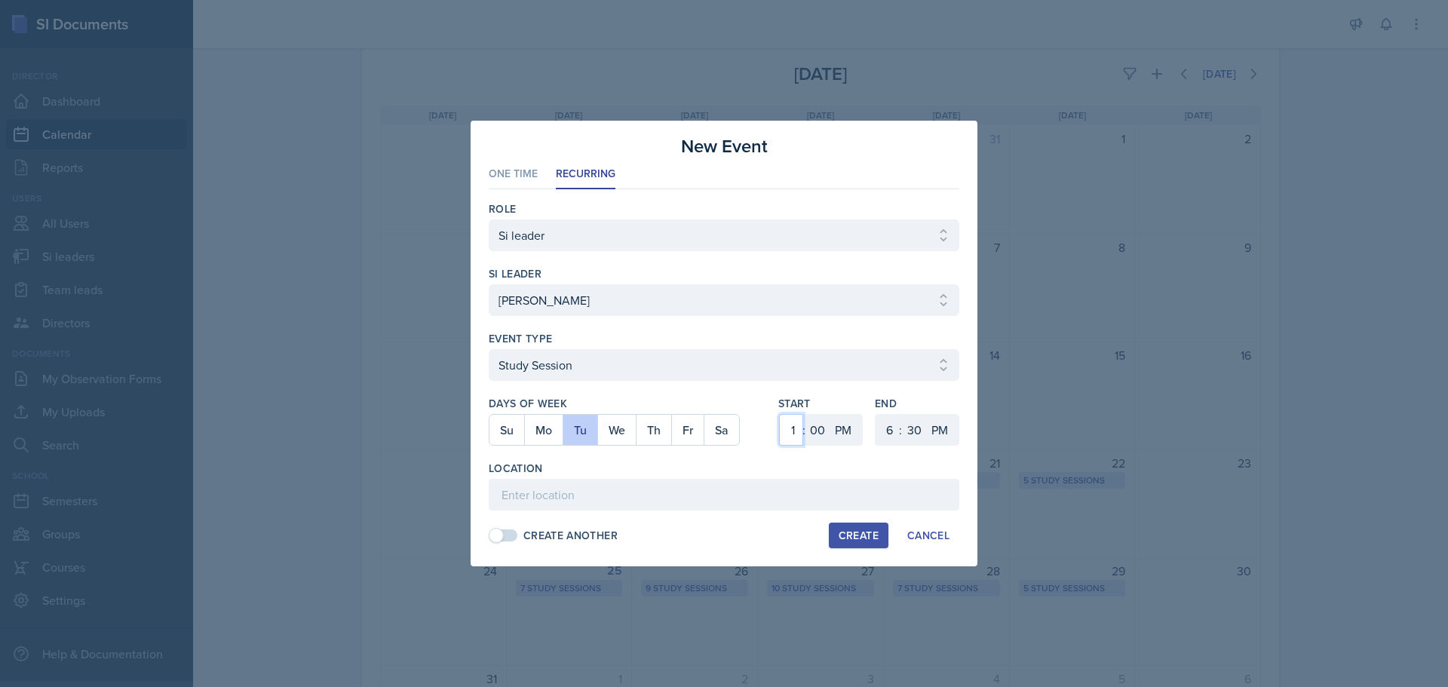
click at [779, 414] on select "1 2 3 4 5 6 7 8 9 10 11 12" at bounding box center [791, 430] width 24 height 32
click at [789, 422] on select "1 2 3 4 5 6 7 8 9 10 11 12" at bounding box center [791, 430] width 24 height 32
click at [779, 414] on select "1 2 3 4 5 6 7 8 9 10 11 12" at bounding box center [791, 430] width 24 height 32
click at [811, 423] on select "00 05 10 15 20 25 30 35 40 45 50 55" at bounding box center [817, 430] width 24 height 32
click at [805, 414] on select "00 05 10 15 20 25 30 35 40 45 50 55" at bounding box center [817, 430] width 24 height 32
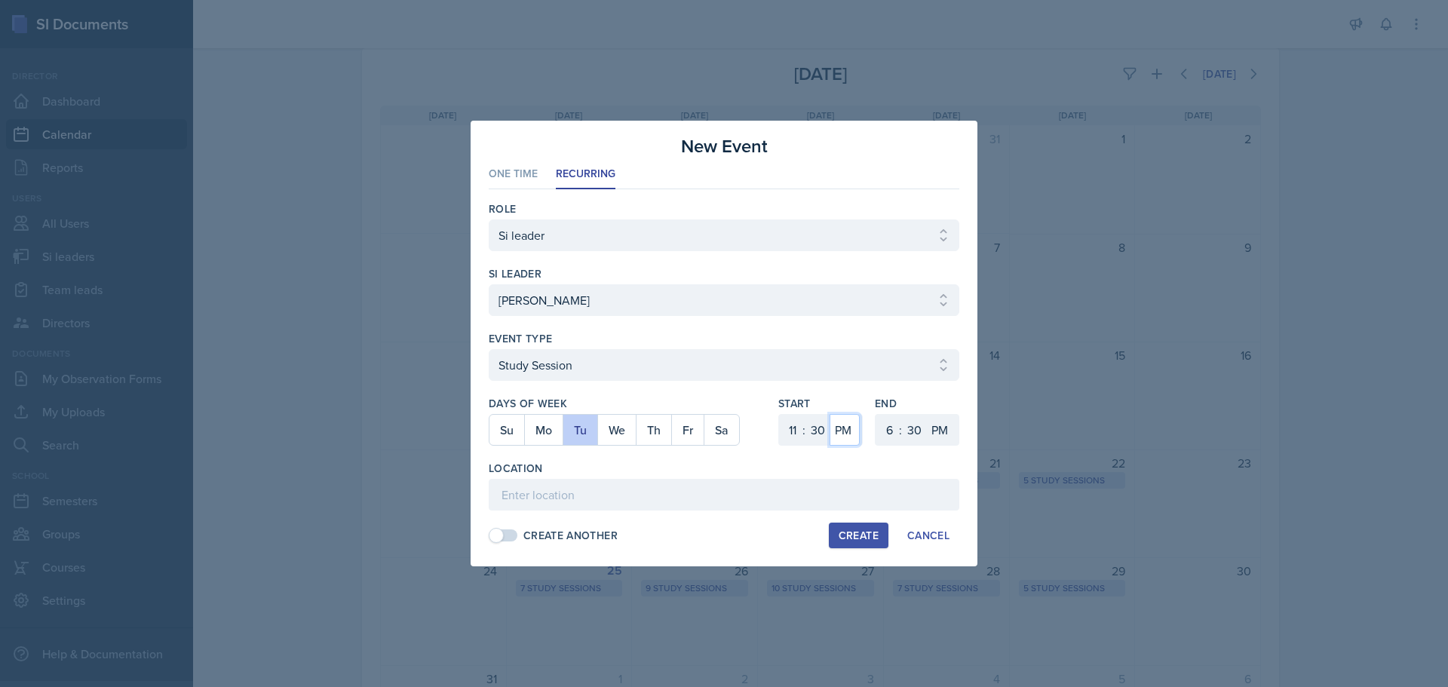
click at [833, 427] on select "AM PM" at bounding box center [845, 430] width 30 height 32
click at [830, 414] on select "AM PM" at bounding box center [845, 430] width 30 height 32
click at [934, 425] on select "AM PM" at bounding box center [941, 430] width 30 height 32
click at [926, 414] on select "AM PM" at bounding box center [941, 430] width 30 height 32
click at [885, 426] on select "1 2 3 4 5 6 7 8 9 10 11 12" at bounding box center [888, 430] width 24 height 32
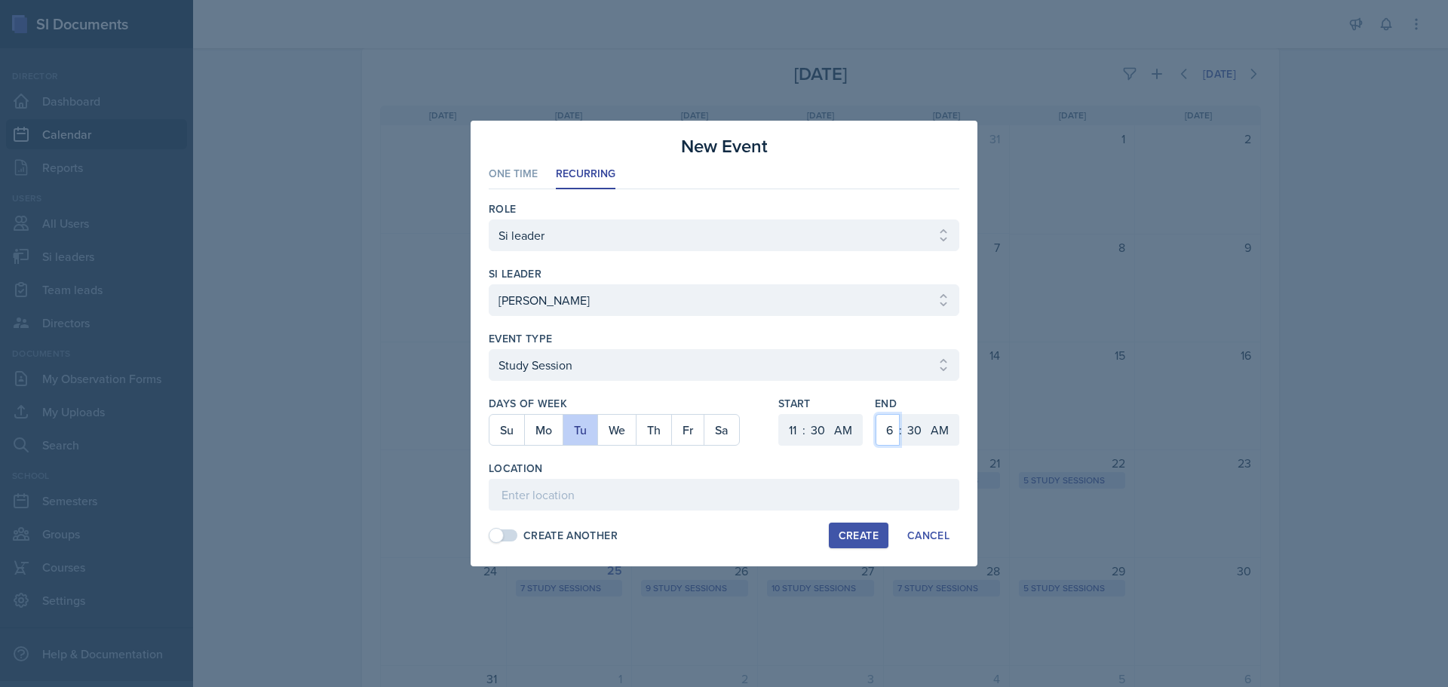
click at [876, 414] on select "1 2 3 4 5 6 7 8 9 10 11 12" at bounding box center [888, 430] width 24 height 32
click at [658, 507] on input at bounding box center [724, 495] width 471 height 32
click at [859, 530] on div "Create" at bounding box center [859, 535] width 40 height 12
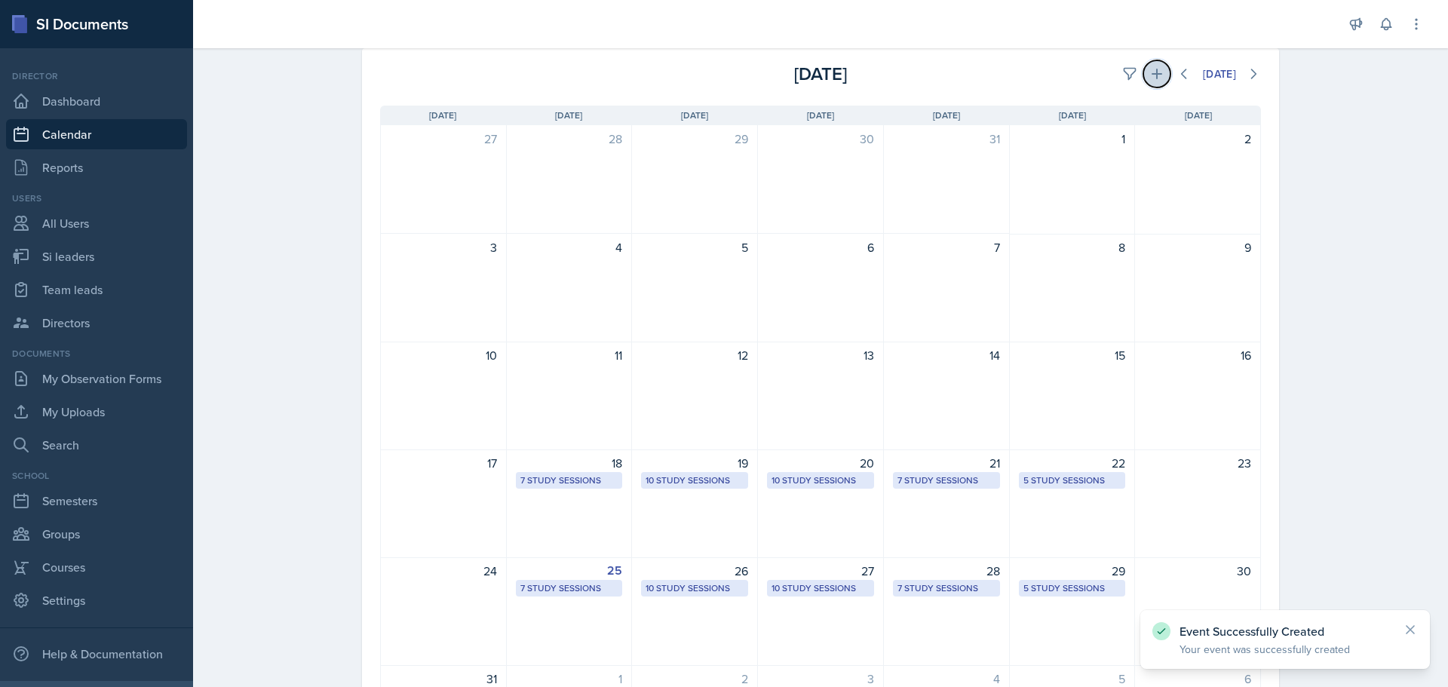
click at [1149, 76] on icon at bounding box center [1156, 73] width 15 height 15
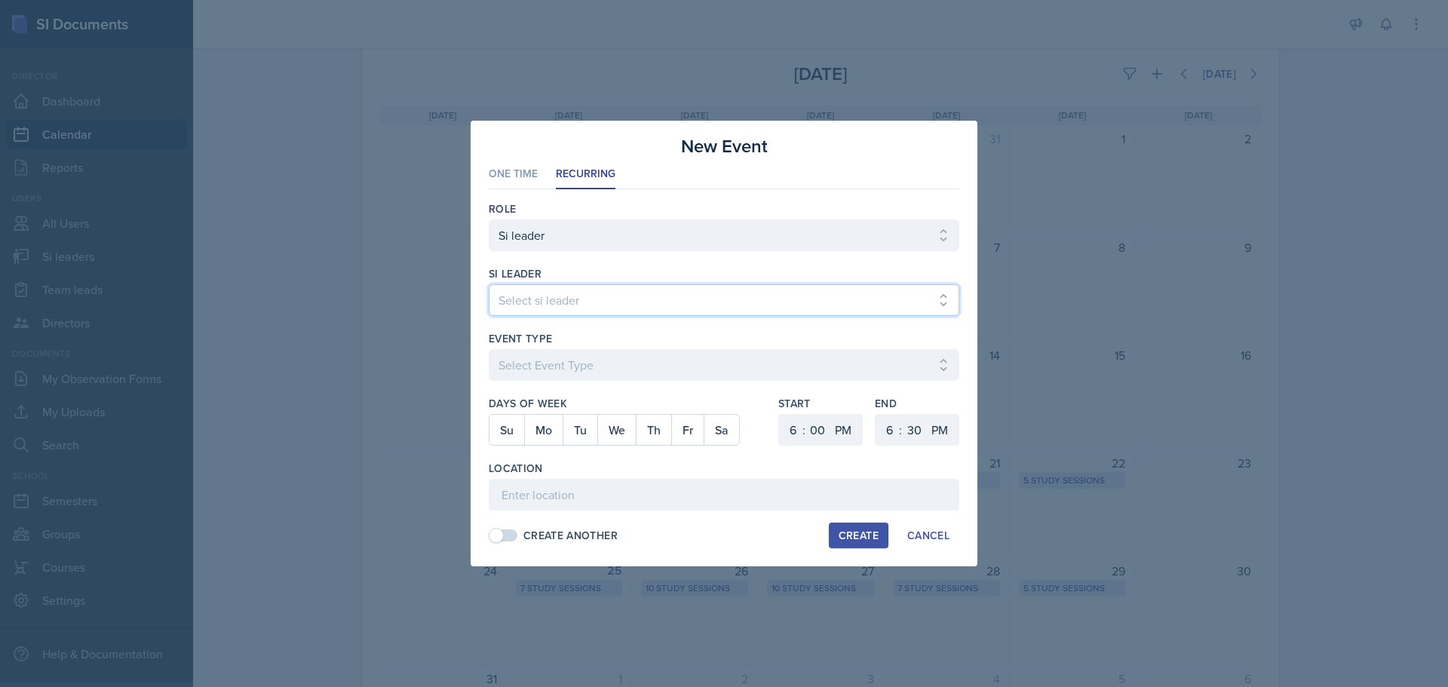
click at [806, 304] on select "Select si leader [PERSON_NAME] [PERSON_NAME] [PERSON_NAME] [PERSON_NAME] [PERSO…" at bounding box center [724, 300] width 471 height 32
click at [489, 284] on select "Select si leader [PERSON_NAME] [PERSON_NAME] [PERSON_NAME] [PERSON_NAME] [PERSO…" at bounding box center [724, 300] width 471 height 32
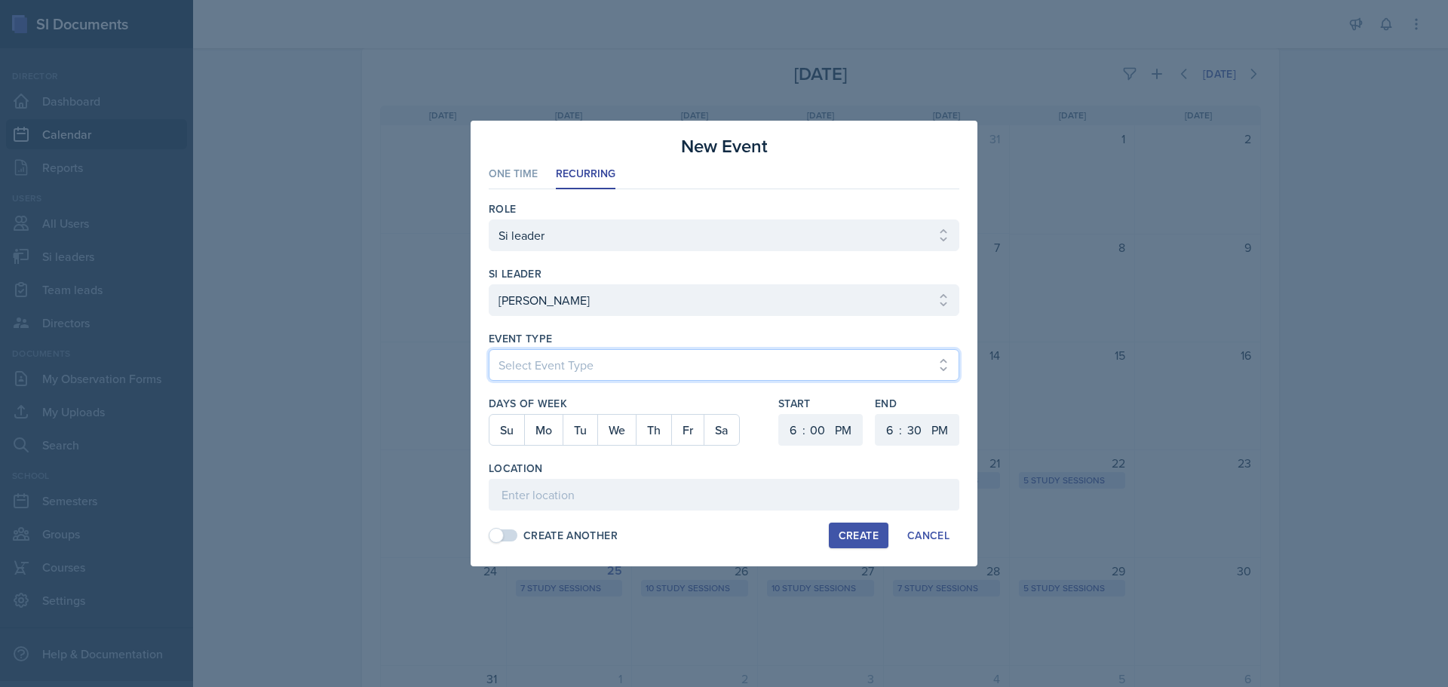
click at [592, 354] on select "Select Event Type Major Review Session Study Session" at bounding box center [724, 365] width 471 height 32
click at [489, 349] on select "Select Event Type Major Review Session Study Session" at bounding box center [724, 365] width 471 height 32
click at [648, 434] on button "Th" at bounding box center [653, 430] width 35 height 30
click at [782, 428] on select "1 2 3 4 5 6 7 8 9 10 11 12" at bounding box center [791, 430] width 24 height 32
click at [779, 414] on select "1 2 3 4 5 6 7 8 9 10 11 12" at bounding box center [791, 430] width 24 height 32
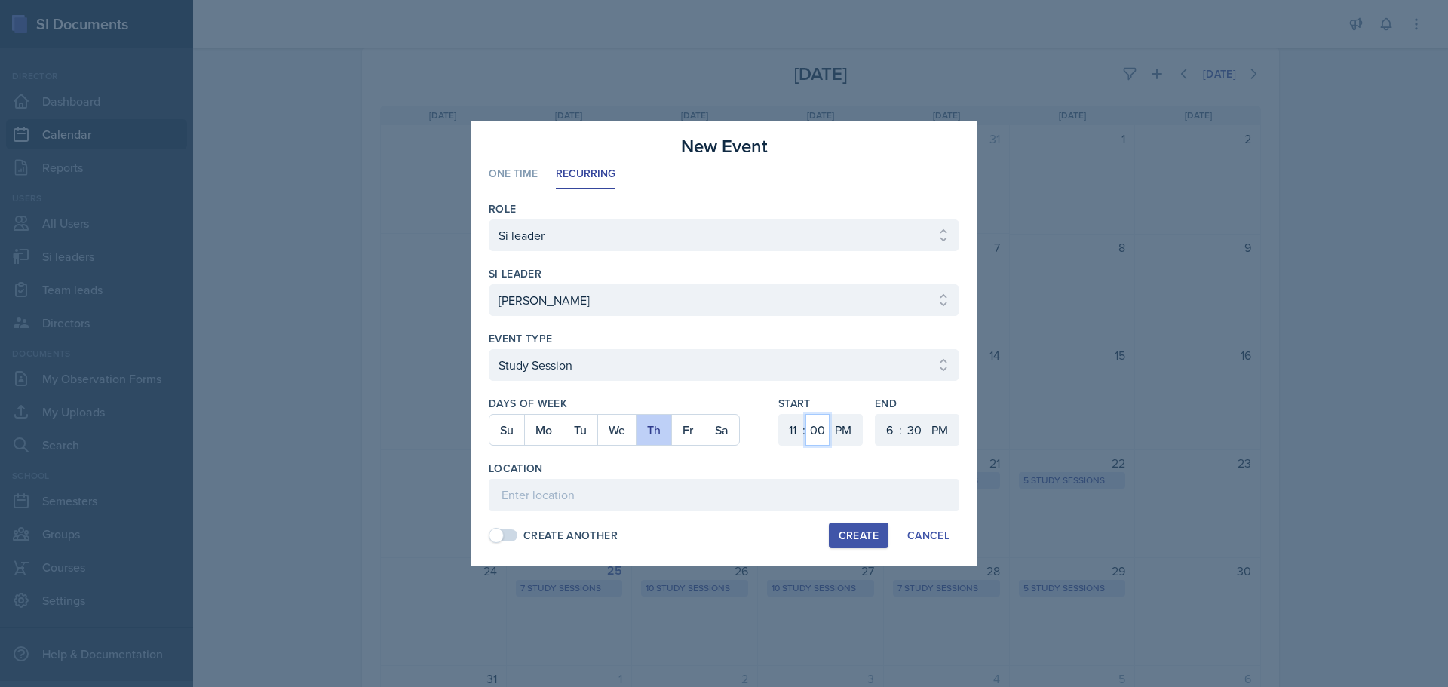
click at [813, 425] on select "00 05 10 15 20 25 30 35 40 45 50 55" at bounding box center [817, 430] width 24 height 32
click at [805, 414] on select "00 05 10 15 20 25 30 35 40 45 50 55" at bounding box center [817, 430] width 24 height 32
click at [838, 419] on select "AM PM" at bounding box center [845, 430] width 30 height 32
click at [844, 442] on select "AM PM" at bounding box center [845, 430] width 30 height 32
click at [844, 438] on select "AM PM" at bounding box center [845, 430] width 30 height 32
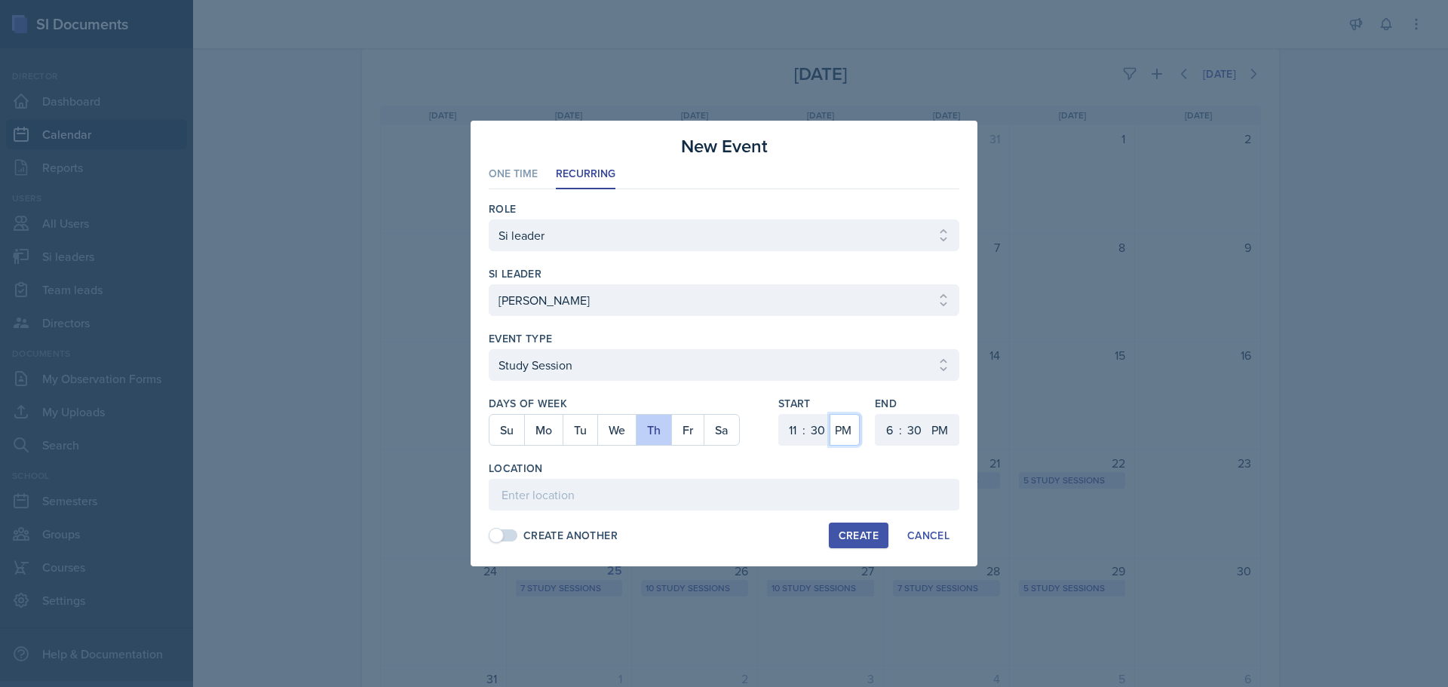
click at [830, 414] on select "AM PM" at bounding box center [845, 430] width 30 height 32
click at [883, 435] on select "1 2 3 4 5 6 7 8 9 10 11 12" at bounding box center [888, 430] width 24 height 32
click at [876, 414] on select "1 2 3 4 5 6 7 8 9 10 11 12" at bounding box center [888, 430] width 24 height 32
click at [949, 431] on select "AM PM" at bounding box center [941, 430] width 30 height 32
click at [926, 414] on select "AM PM" at bounding box center [941, 430] width 30 height 32
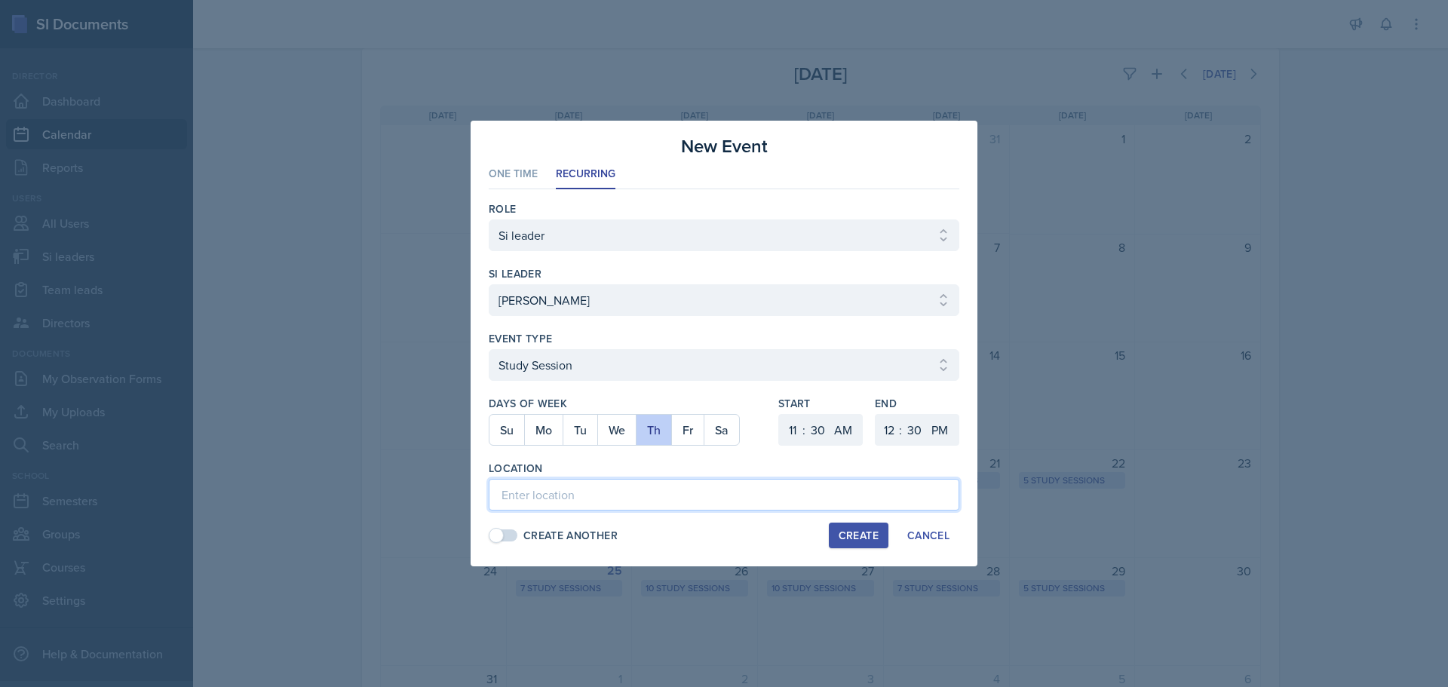
click at [665, 507] on input at bounding box center [724, 495] width 471 height 32
click at [869, 538] on div "Create" at bounding box center [859, 535] width 40 height 12
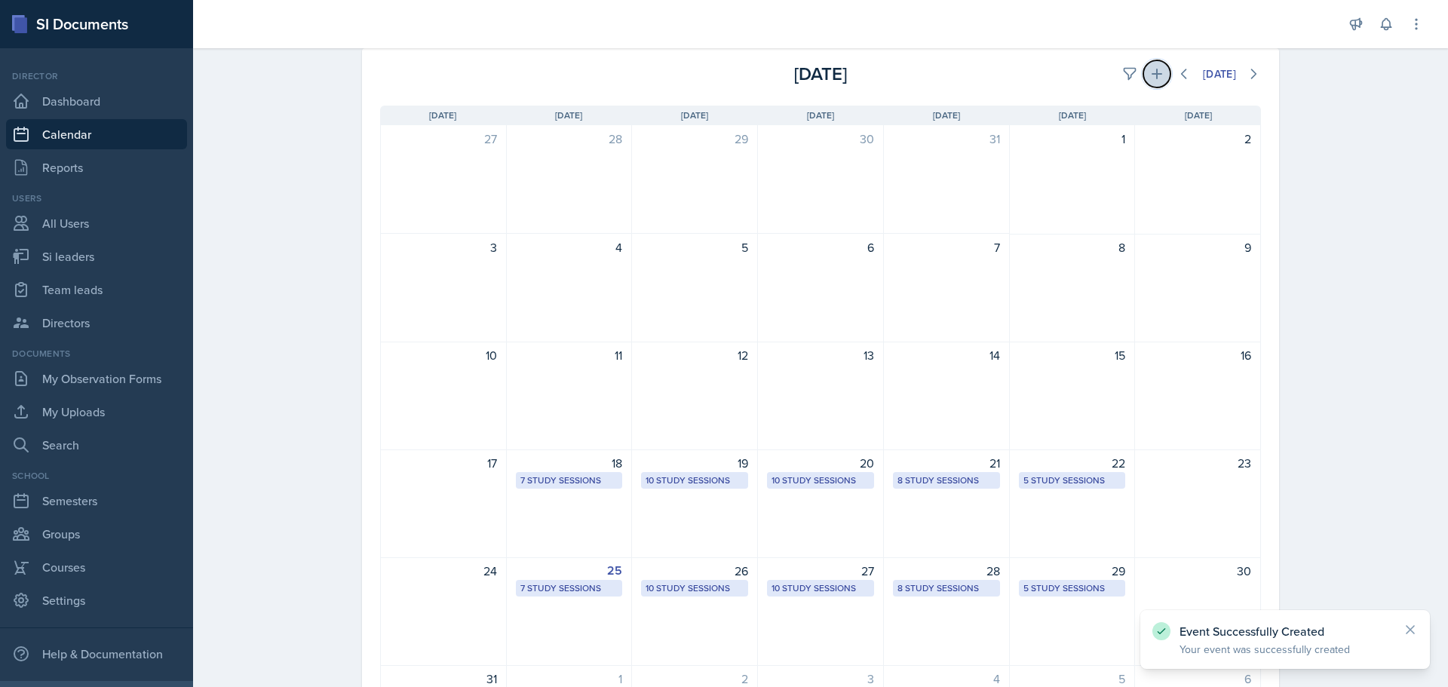
click at [1154, 75] on icon at bounding box center [1156, 73] width 15 height 15
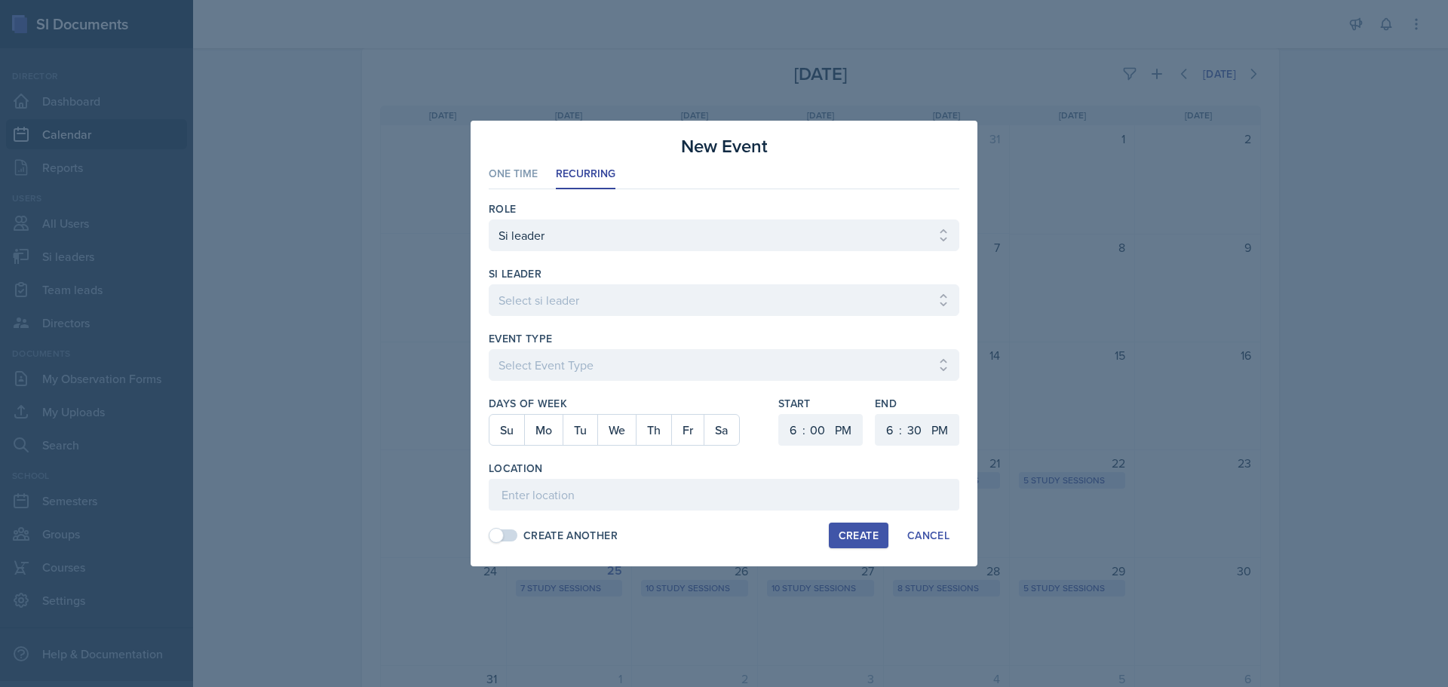
click at [658, 316] on div at bounding box center [724, 323] width 471 height 15
click at [658, 313] on select "Select si leader [PERSON_NAME] [PERSON_NAME] [PERSON_NAME] [PERSON_NAME] [PERSO…" at bounding box center [724, 300] width 471 height 32
click at [489, 284] on select "Select si leader [PERSON_NAME] [PERSON_NAME] [PERSON_NAME] [PERSON_NAME] [PERSO…" at bounding box center [724, 300] width 471 height 32
click at [620, 359] on select "Select Event Type Major Review Session Study Session" at bounding box center [724, 365] width 471 height 32
click at [489, 349] on select "Select Event Type Major Review Session Study Session" at bounding box center [724, 365] width 471 height 32
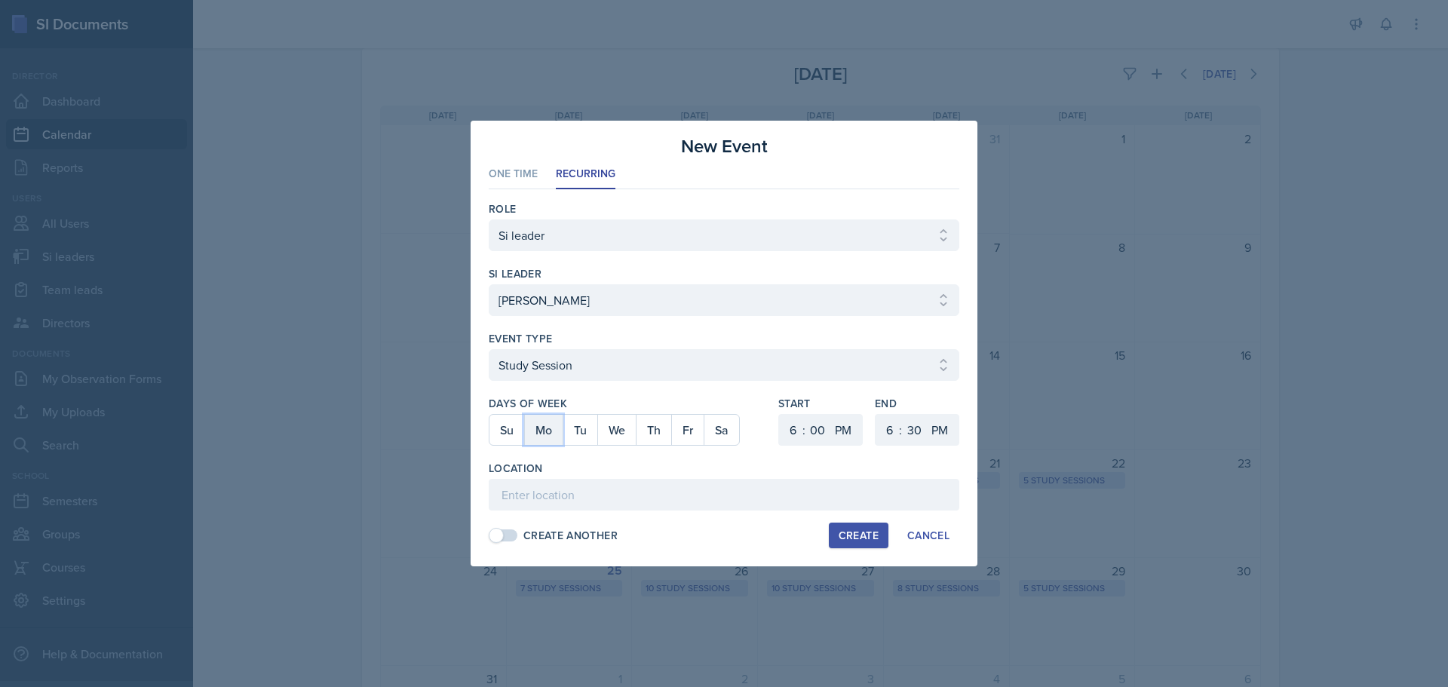
click at [536, 428] on button "Mo" at bounding box center [543, 430] width 38 height 30
click at [800, 434] on select "1 2 3 4 5 6 7 8 9 10 11 12" at bounding box center [791, 430] width 24 height 32
click at [779, 414] on select "1 2 3 4 5 6 7 8 9 10 11 12" at bounding box center [791, 430] width 24 height 32
click at [827, 425] on select "00 05 10 15 20 25 30 35 40 45 50 55" at bounding box center [817, 430] width 24 height 32
click at [840, 425] on select "AM PM" at bounding box center [845, 430] width 30 height 32
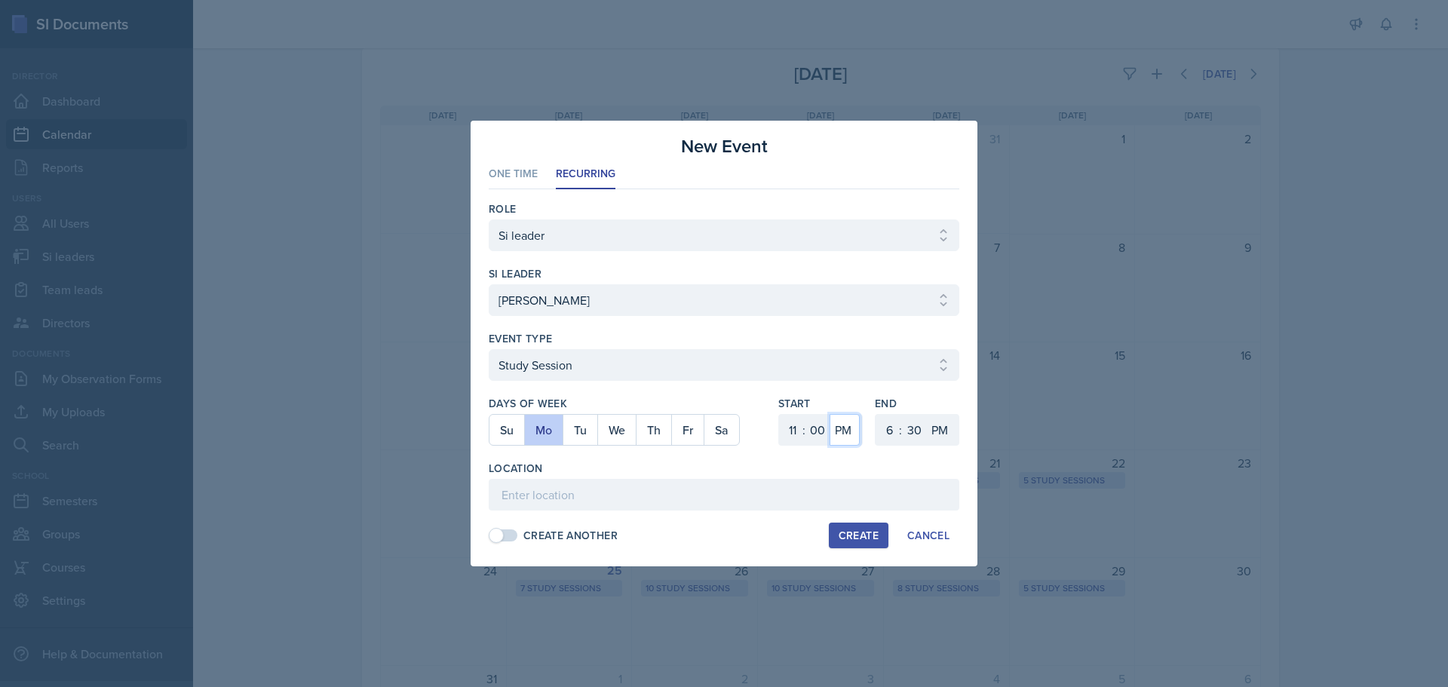
click at [830, 414] on select "AM PM" at bounding box center [845, 430] width 30 height 32
click at [888, 421] on select "1 2 3 4 5 6 7 8 9 10 11 12" at bounding box center [888, 430] width 24 height 32
click at [876, 414] on select "1 2 3 4 5 6 7 8 9 10 11 12" at bounding box center [888, 430] width 24 height 32
click at [908, 432] on select "00 05 10 15 20 25 30 35 40 45 50 55" at bounding box center [914, 430] width 24 height 32
click at [902, 414] on select "00 05 10 15 20 25 30 35 40 45 50 55" at bounding box center [914, 430] width 24 height 32
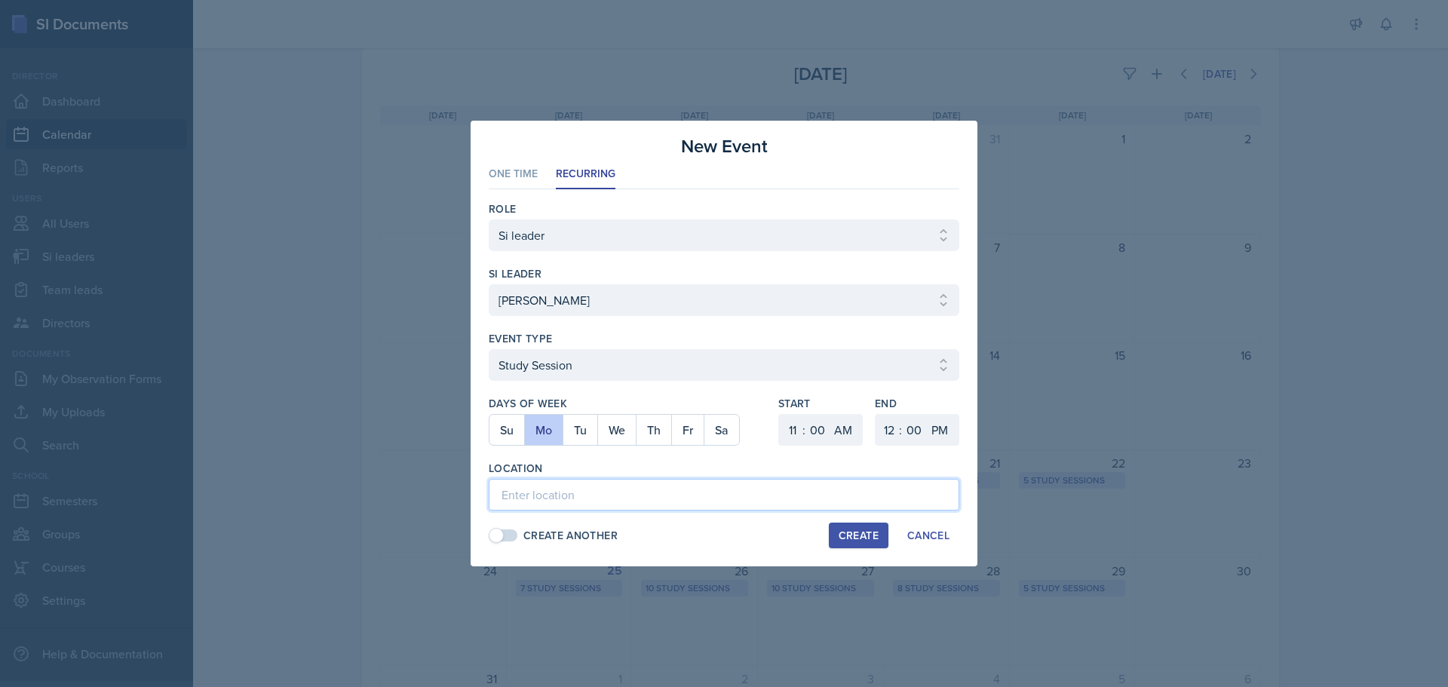
click at [662, 506] on input at bounding box center [724, 495] width 471 height 32
click at [848, 523] on button "Create" at bounding box center [859, 536] width 60 height 26
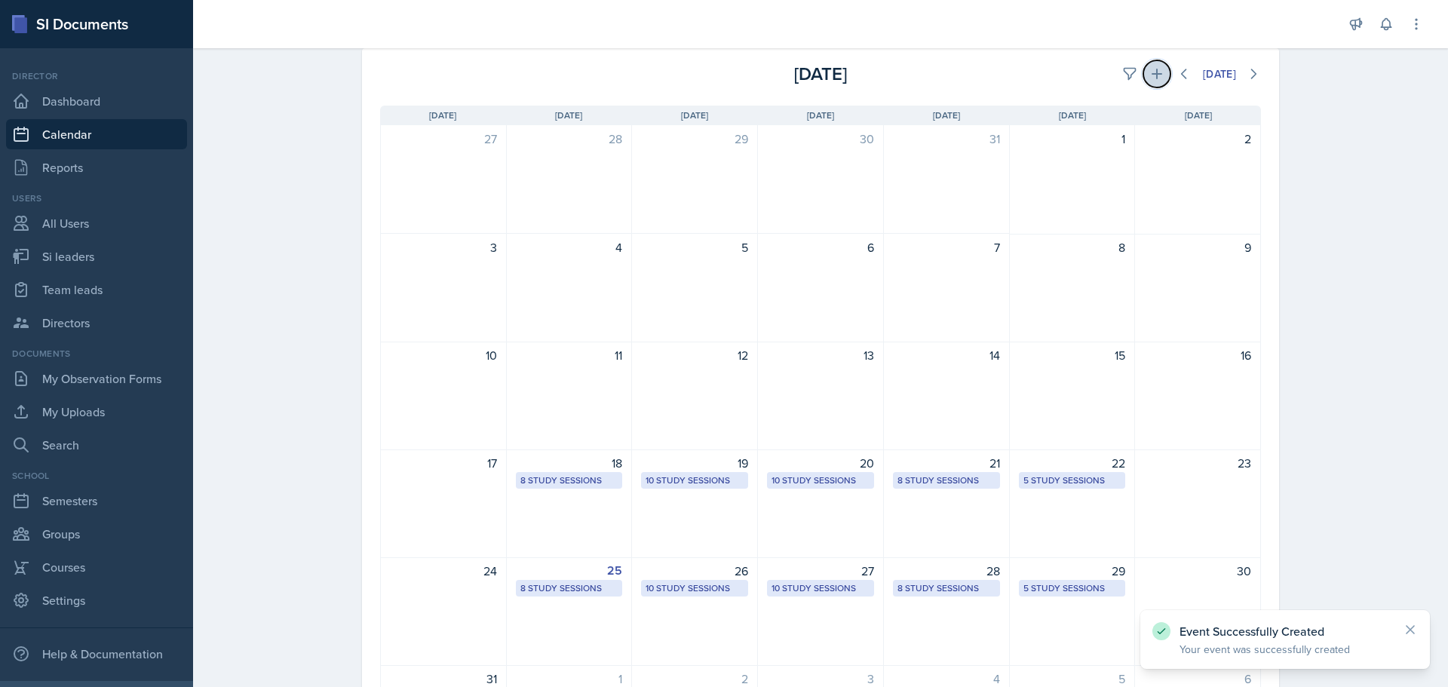
click at [1149, 75] on icon at bounding box center [1156, 73] width 15 height 15
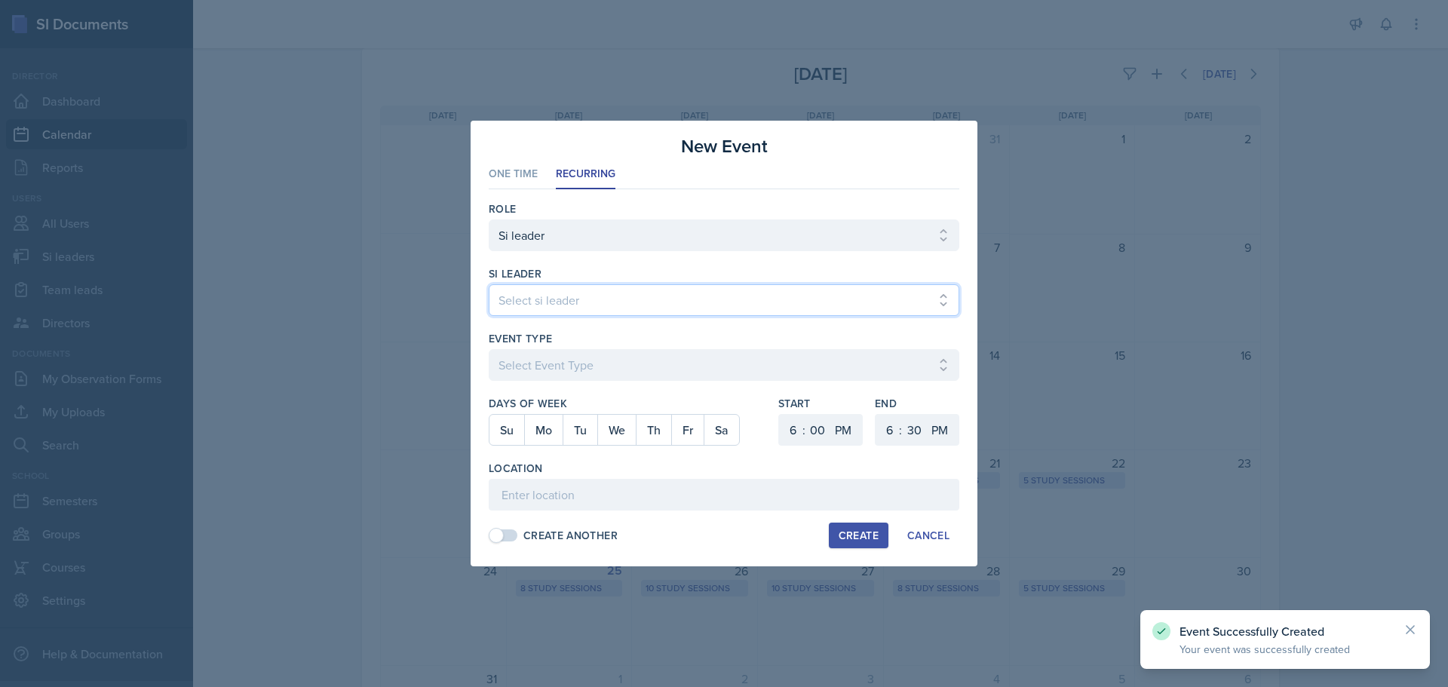
click at [565, 292] on select "Select si leader [PERSON_NAME] [PERSON_NAME] [PERSON_NAME] [PERSON_NAME] [PERSO…" at bounding box center [724, 300] width 471 height 32
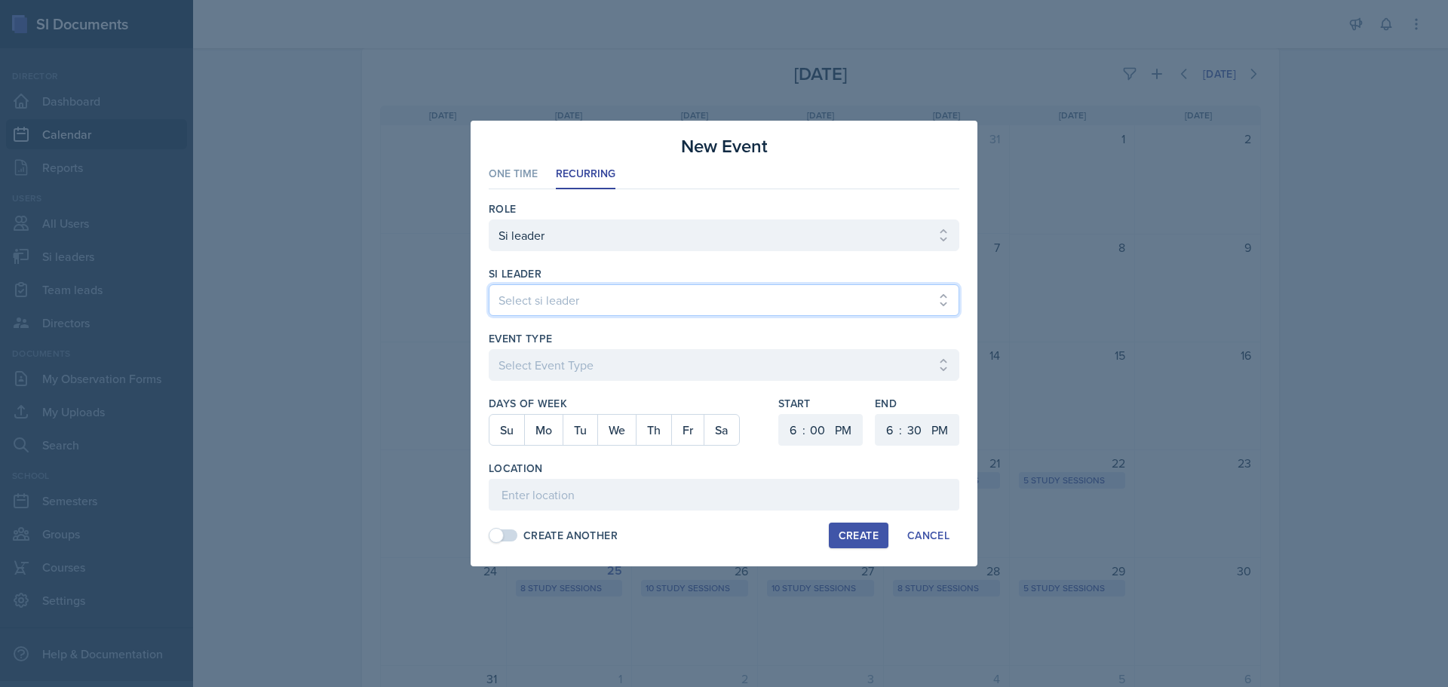
click at [489, 284] on select "Select si leader [PERSON_NAME] [PERSON_NAME] [PERSON_NAME] [PERSON_NAME] [PERSO…" at bounding box center [724, 300] width 471 height 32
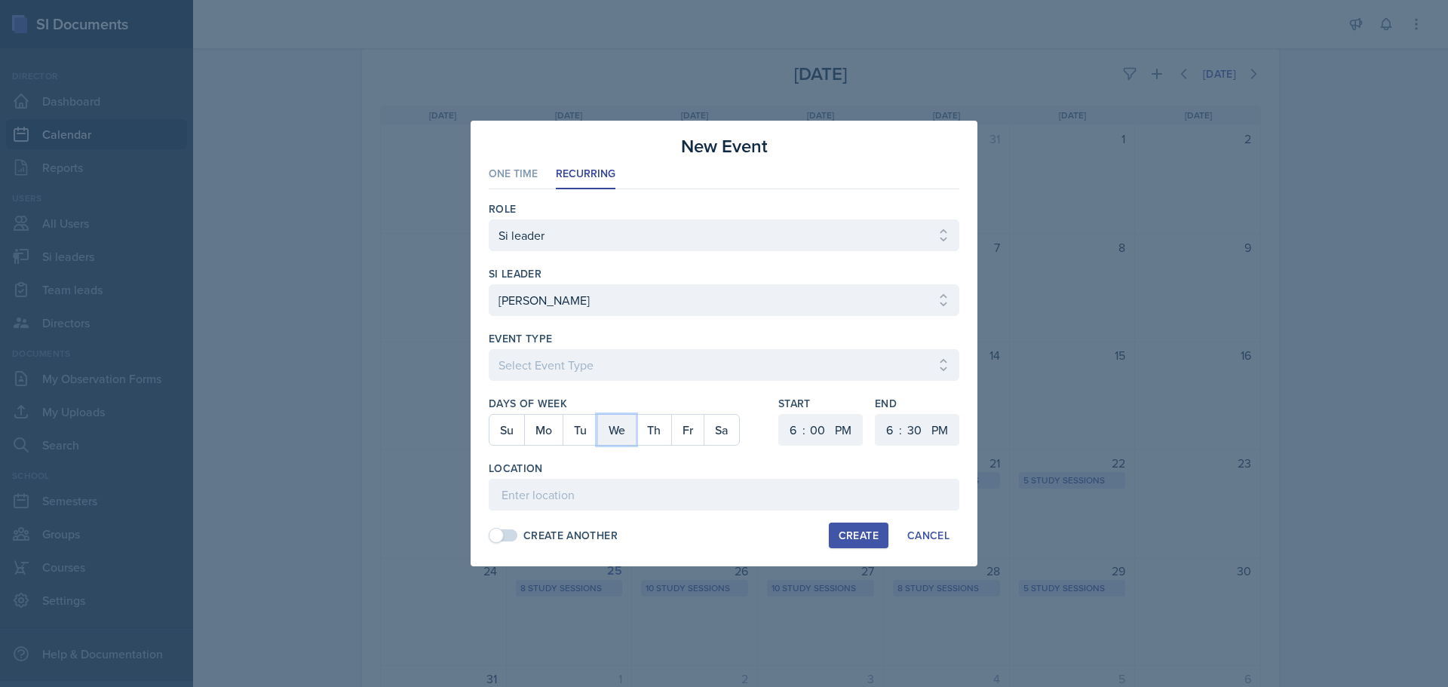
click at [617, 429] on button "We" at bounding box center [616, 430] width 38 height 30
click at [782, 434] on select "1 2 3 4 5 6 7 8 9 10 11 12" at bounding box center [791, 430] width 24 height 32
click at [779, 414] on select "1 2 3 4 5 6 7 8 9 10 11 12" at bounding box center [791, 430] width 24 height 32
click at [845, 424] on select "AM PM" at bounding box center [845, 430] width 30 height 32
click at [830, 414] on select "AM PM" at bounding box center [845, 430] width 30 height 32
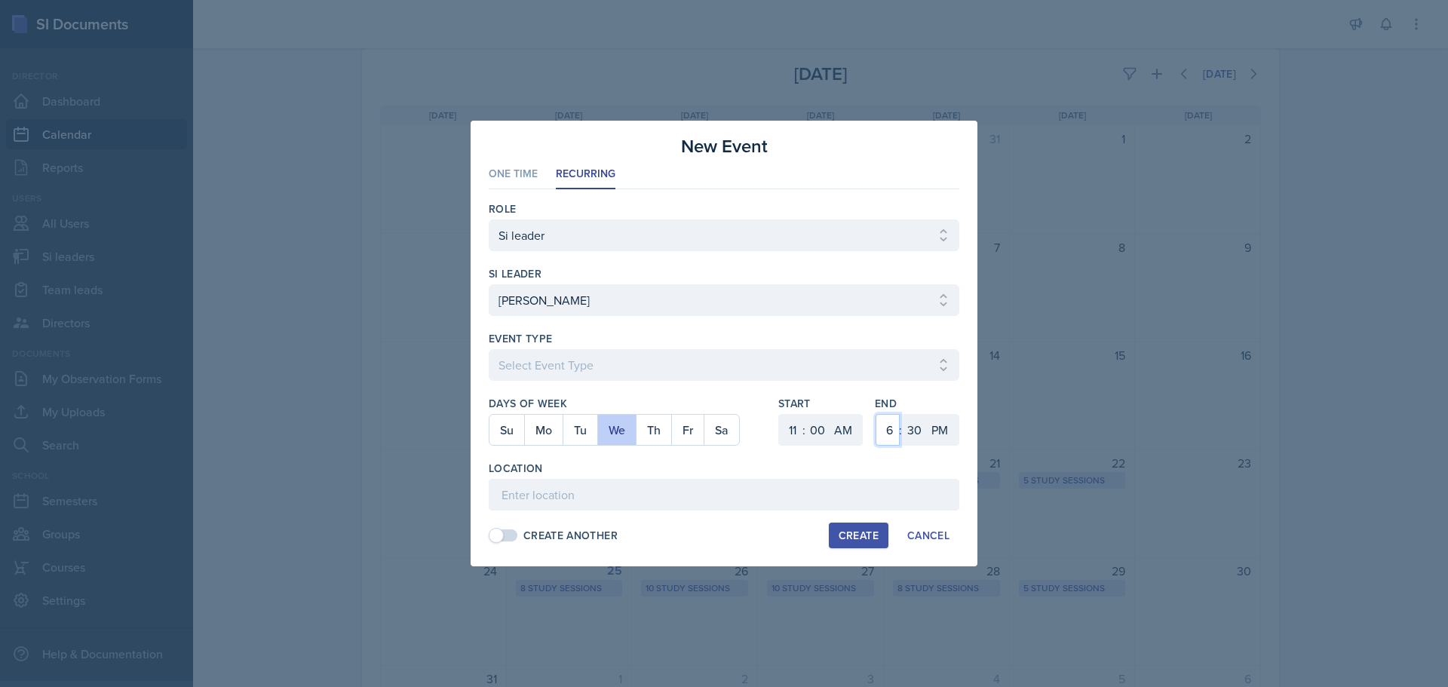
click at [891, 426] on select "1 2 3 4 5 6 7 8 9 10 11 12" at bounding box center [888, 430] width 24 height 32
click at [876, 414] on select "1 2 3 4 5 6 7 8 9 10 11 12" at bounding box center [888, 430] width 24 height 32
click at [917, 422] on select "00 05 10 15 20 25 30 35 40 45 50 55" at bounding box center [914, 430] width 24 height 32
click at [902, 414] on select "00 05 10 15 20 25 30 35 40 45 50 55" at bounding box center [914, 430] width 24 height 32
click at [566, 502] on input at bounding box center [724, 495] width 471 height 32
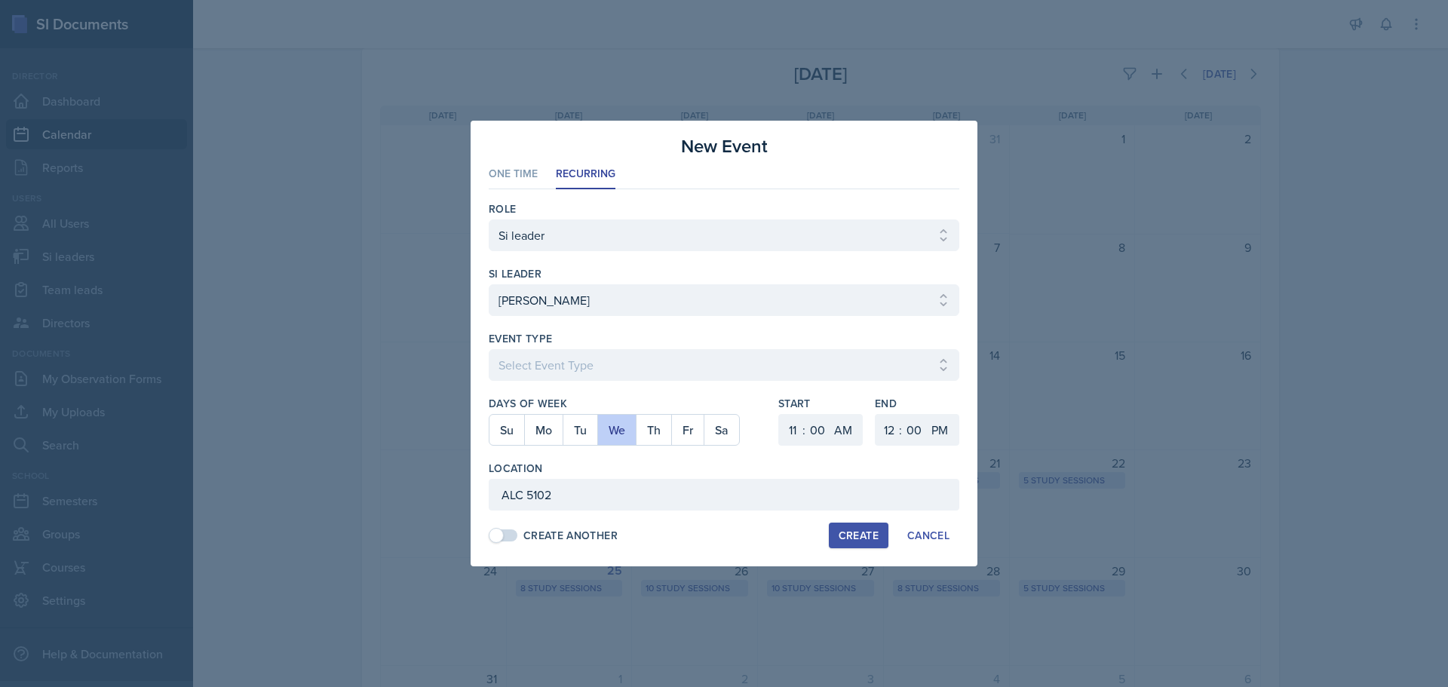
click at [864, 532] on div "Create" at bounding box center [859, 535] width 40 height 12
drag, startPoint x: 647, startPoint y: 364, endPoint x: 646, endPoint y: 375, distance: 10.6
click at [647, 364] on select "Select Event Type Major Review Session Study Session" at bounding box center [724, 365] width 471 height 32
click at [489, 349] on select "Select Event Type Major Review Session Study Session" at bounding box center [724, 365] width 471 height 32
click at [852, 535] on div "Create" at bounding box center [859, 535] width 40 height 12
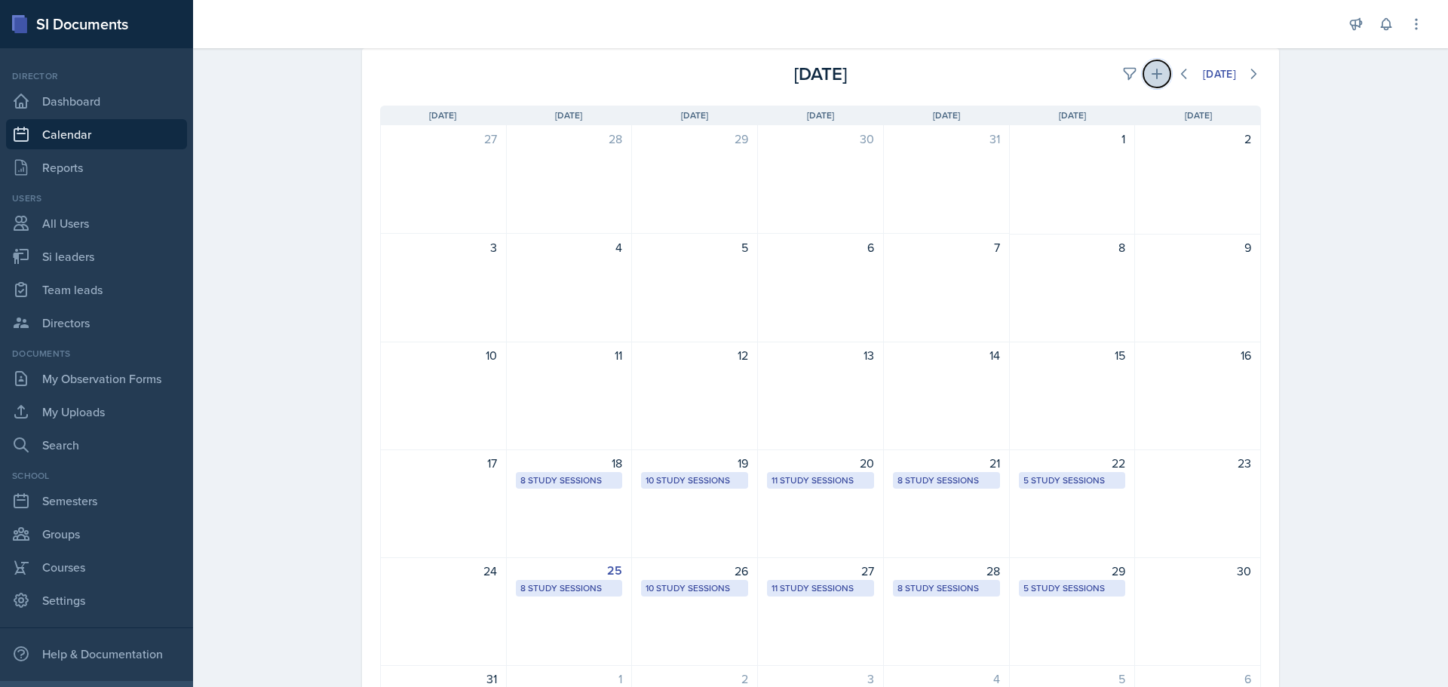
click at [1153, 75] on icon at bounding box center [1156, 73] width 15 height 15
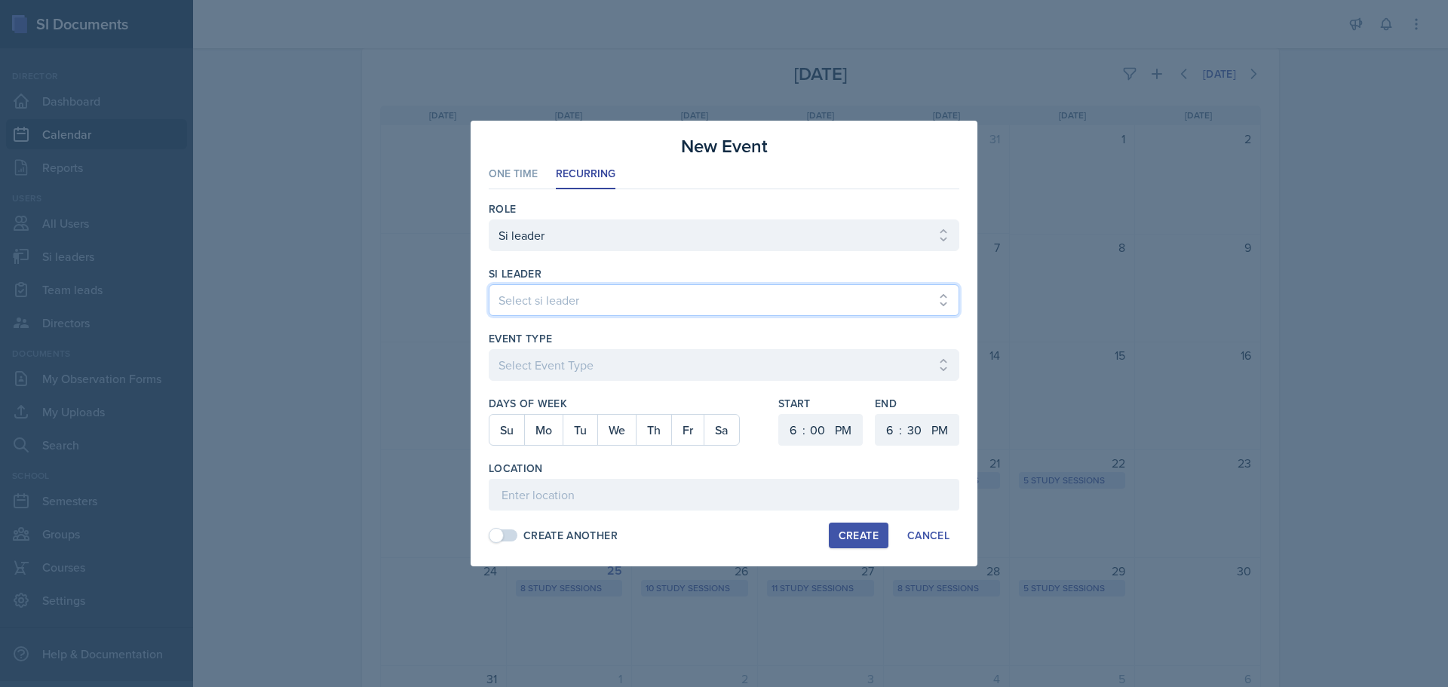
click at [588, 285] on select "Select si leader [PERSON_NAME] [PERSON_NAME] [PERSON_NAME] [PERSON_NAME] [PERSO…" at bounding box center [724, 300] width 471 height 32
click at [489, 284] on select "Select si leader [PERSON_NAME] [PERSON_NAME] [PERSON_NAME] [PERSON_NAME] [PERSO…" at bounding box center [724, 300] width 471 height 32
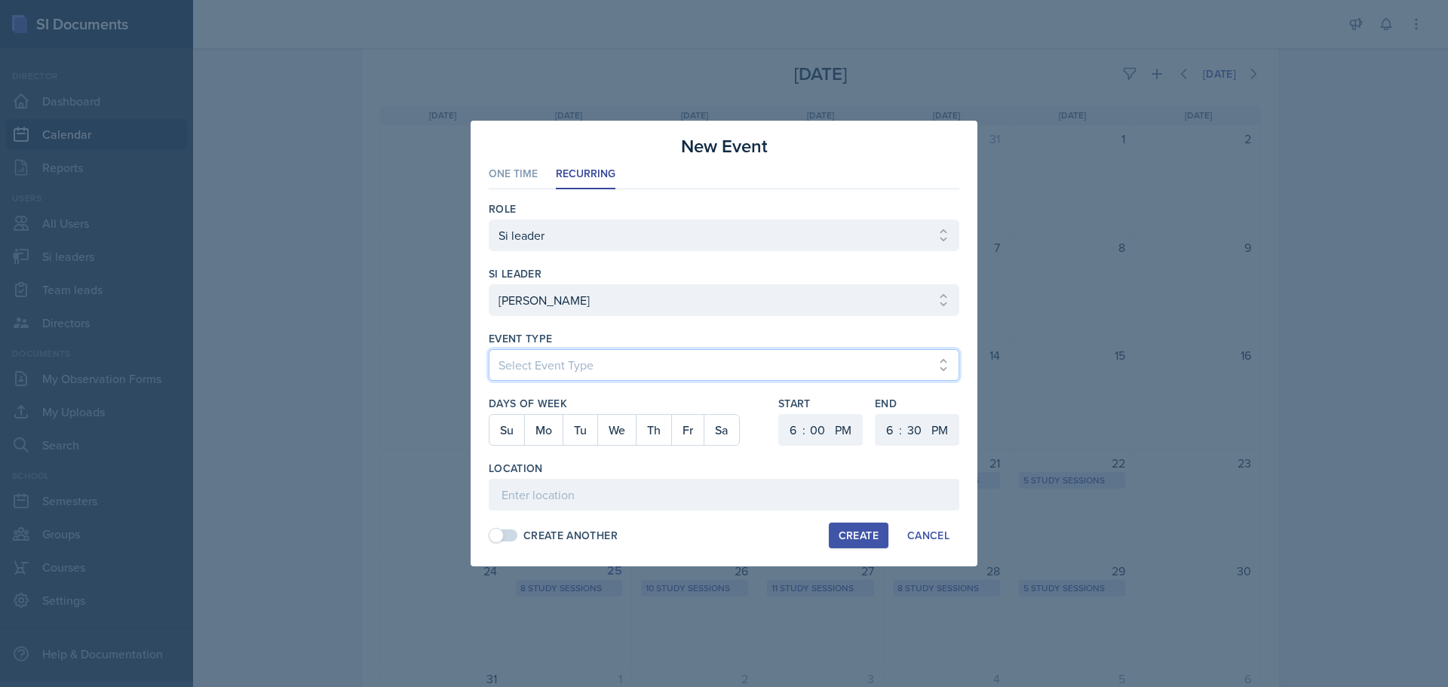
click at [556, 366] on select "Select Event Type Major Review Session Study Session" at bounding box center [724, 365] width 471 height 32
click at [489, 349] on select "Select Event Type Major Review Session Study Session" at bounding box center [724, 365] width 471 height 32
click at [630, 432] on button "We" at bounding box center [616, 430] width 38 height 30
click at [787, 424] on select "1 2 3 4 5 6 7 8 9 10 11 12" at bounding box center [791, 430] width 24 height 32
click at [779, 414] on select "1 2 3 4 5 6 7 8 9 10 11 12" at bounding box center [791, 430] width 24 height 32
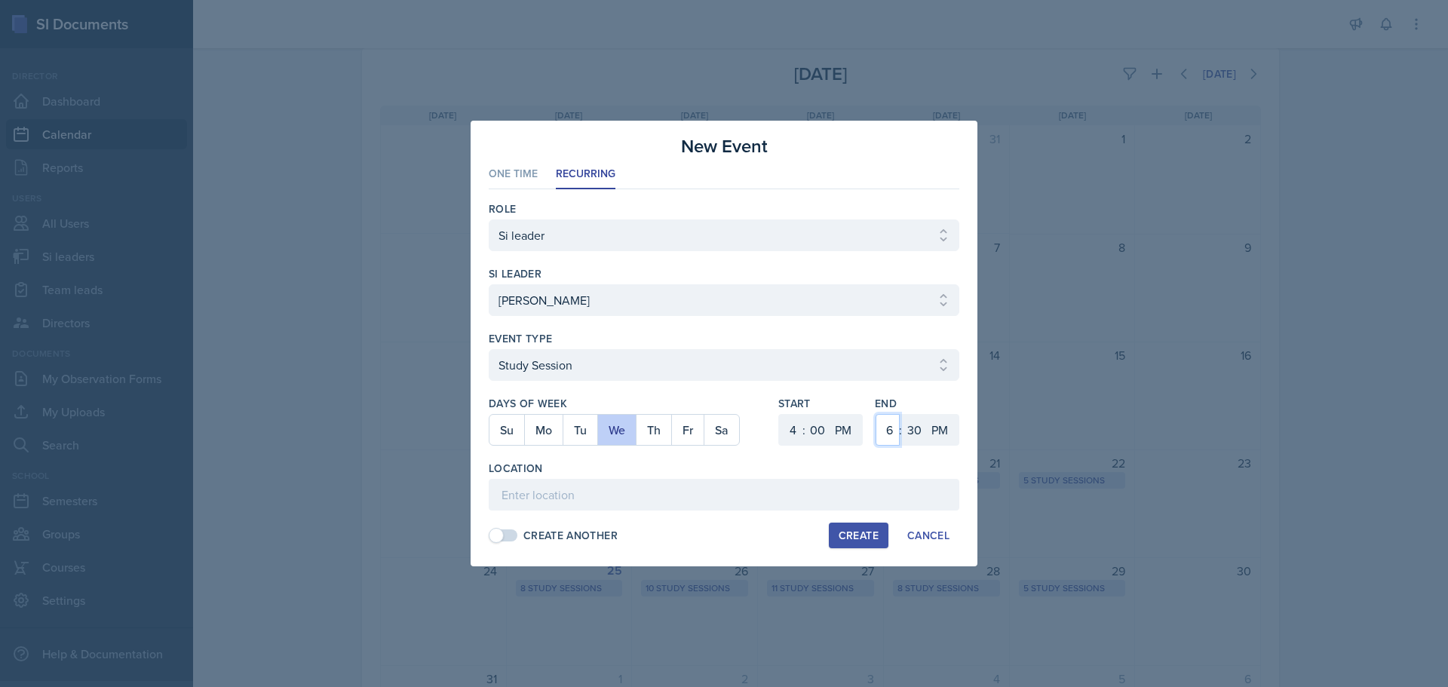
click at [890, 425] on select "1 2 3 4 5 6 7 8 9 10 11 12" at bounding box center [888, 430] width 24 height 32
click at [876, 414] on select "1 2 3 4 5 6 7 8 9 10 11 12" at bounding box center [888, 430] width 24 height 32
drag, startPoint x: 917, startPoint y: 425, endPoint x: 916, endPoint y: 417, distance: 7.6
click at [917, 425] on select "00 05 10 15 20 25 30 35 40 45 50 55" at bounding box center [914, 430] width 24 height 32
click at [902, 414] on select "00 05 10 15 20 25 30 35 40 45 50 55" at bounding box center [914, 430] width 24 height 32
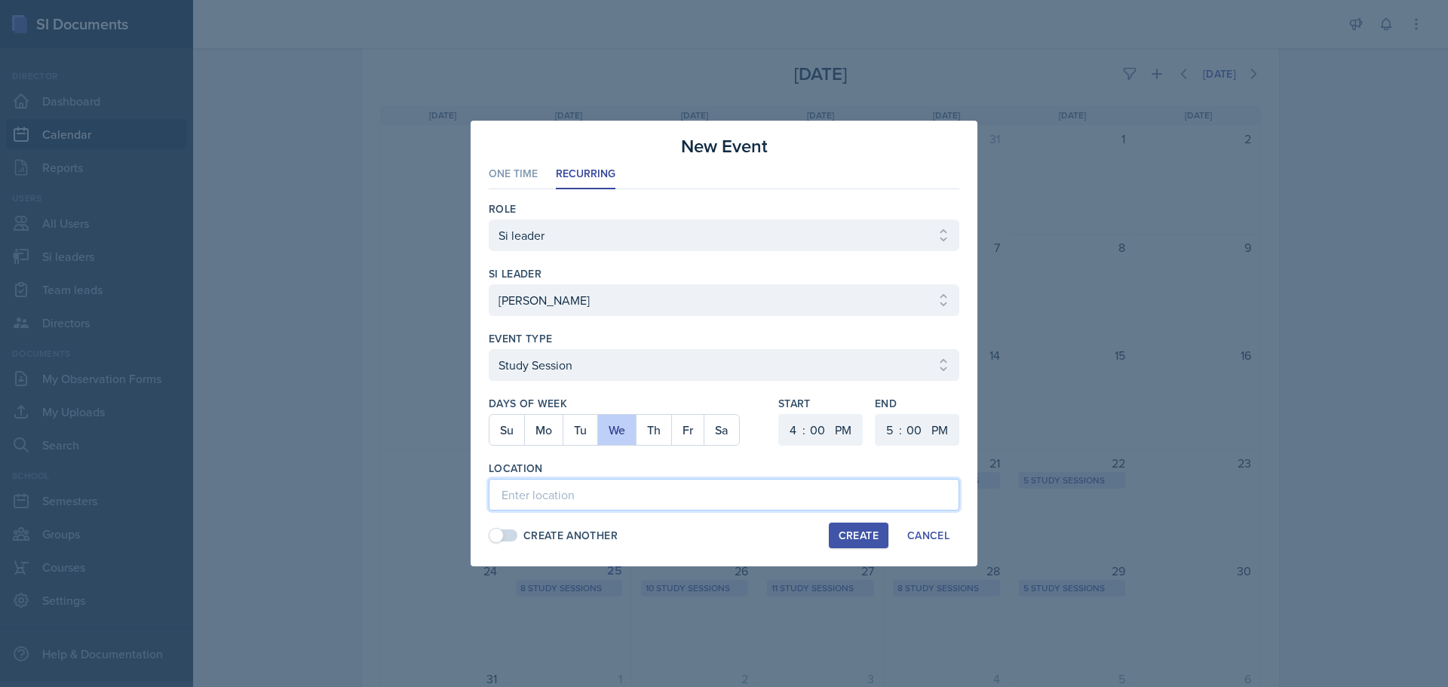
click at [718, 494] on input at bounding box center [724, 495] width 471 height 32
paste input "[URL][DOMAIN_NAME]"
click at [860, 534] on div "Create" at bounding box center [859, 535] width 40 height 12
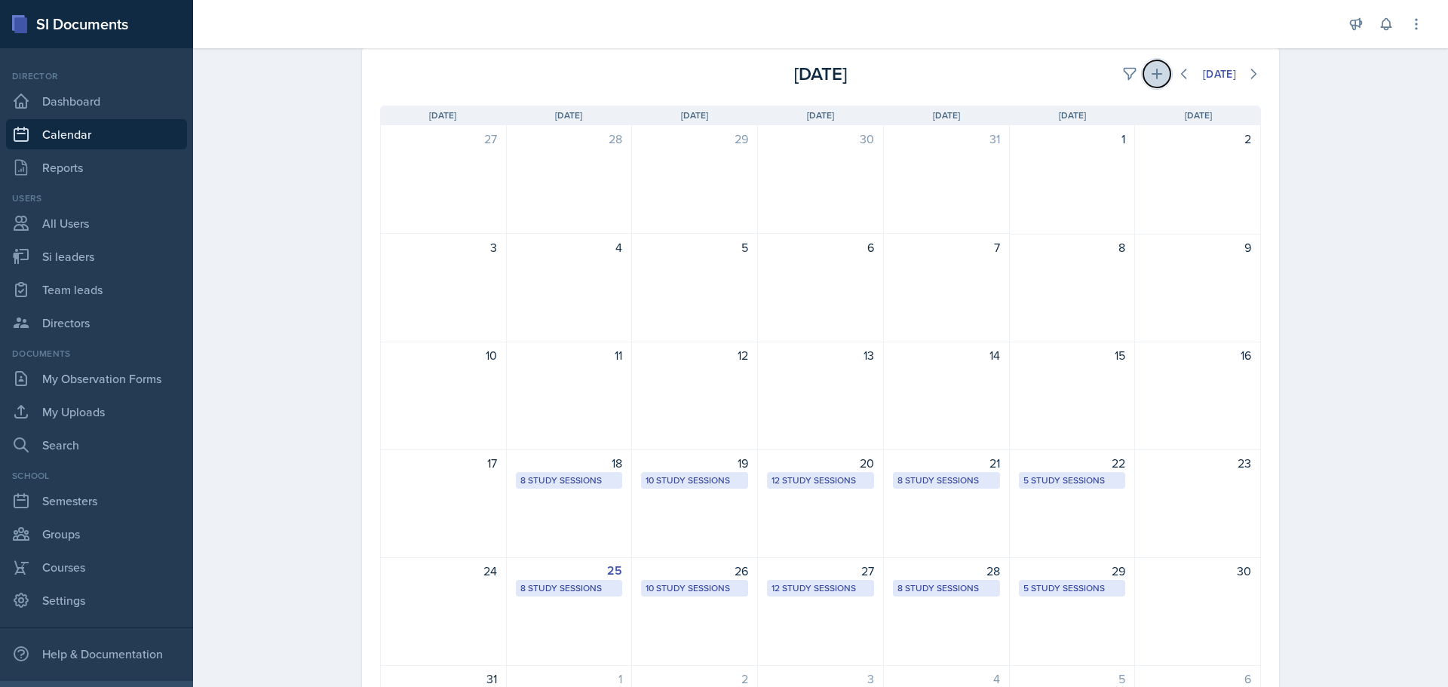
click at [1145, 84] on button at bounding box center [1156, 73] width 27 height 27
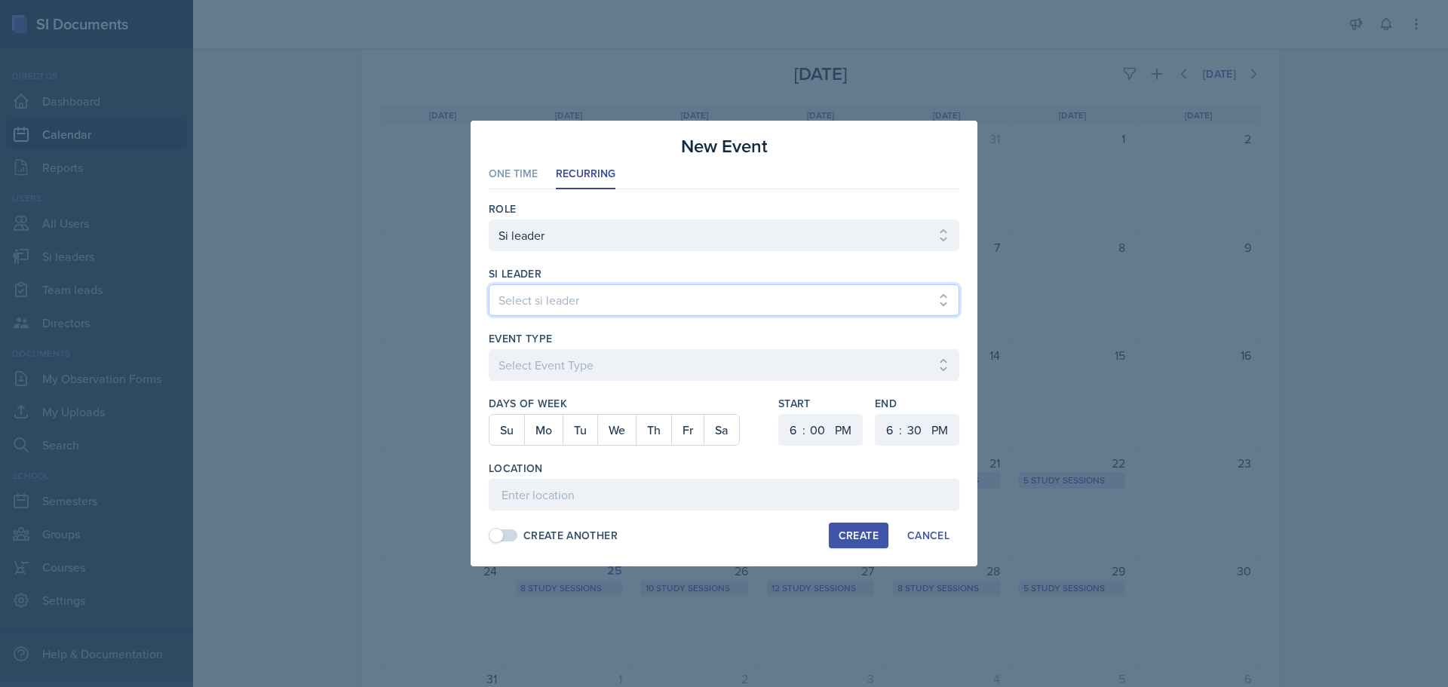
click at [526, 312] on select "Select si leader [PERSON_NAME] [PERSON_NAME] [PERSON_NAME] [PERSON_NAME] [PERSO…" at bounding box center [724, 300] width 471 height 32
click at [489, 284] on select "Select si leader [PERSON_NAME] [PERSON_NAME] [PERSON_NAME] [PERSON_NAME] [PERSO…" at bounding box center [724, 300] width 471 height 32
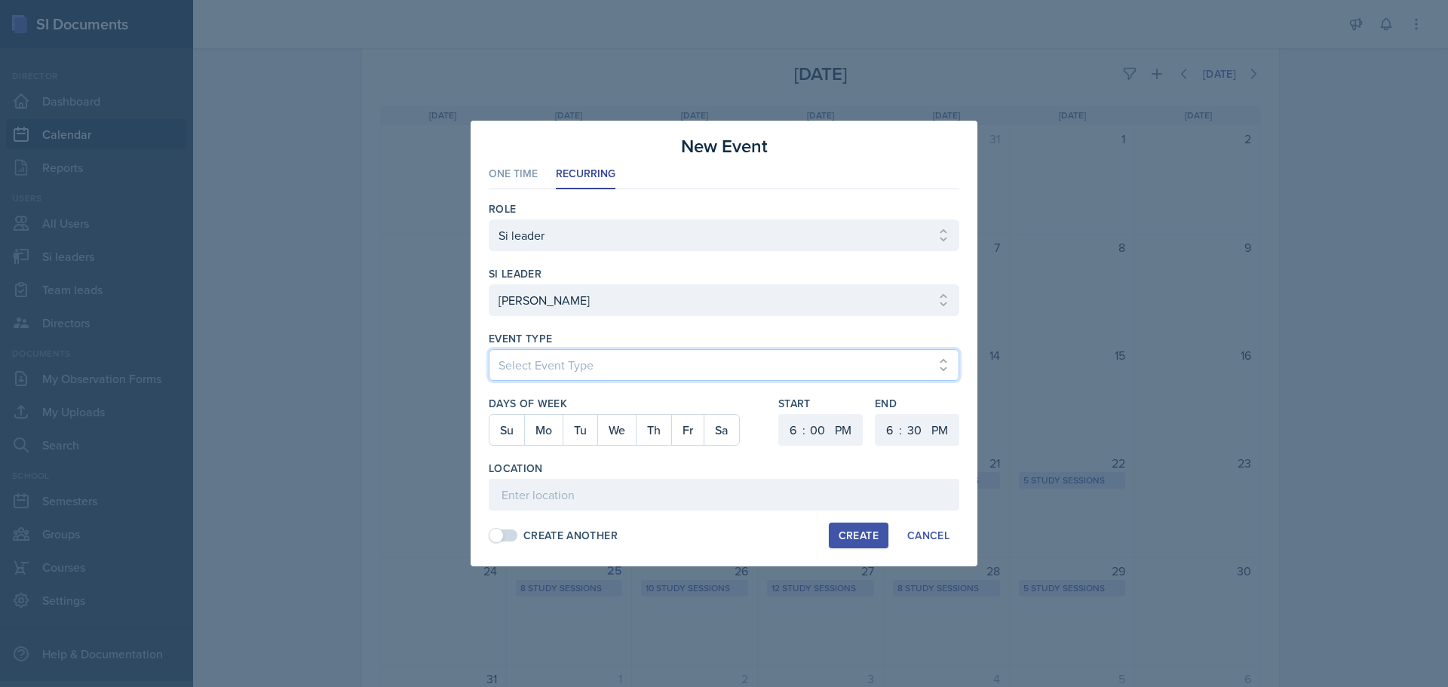
click at [539, 359] on select "Select Event Type Major Review Session Study Session" at bounding box center [724, 365] width 471 height 32
click at [489, 349] on select "Select Event Type Major Review Session Study Session" at bounding box center [724, 365] width 471 height 32
click at [660, 430] on button "Th" at bounding box center [653, 430] width 35 height 30
click at [799, 419] on select "1 2 3 4 5 6 7 8 9 10 11 12" at bounding box center [791, 430] width 24 height 32
click at [779, 414] on select "1 2 3 4 5 6 7 8 9 10 11 12" at bounding box center [791, 430] width 24 height 32
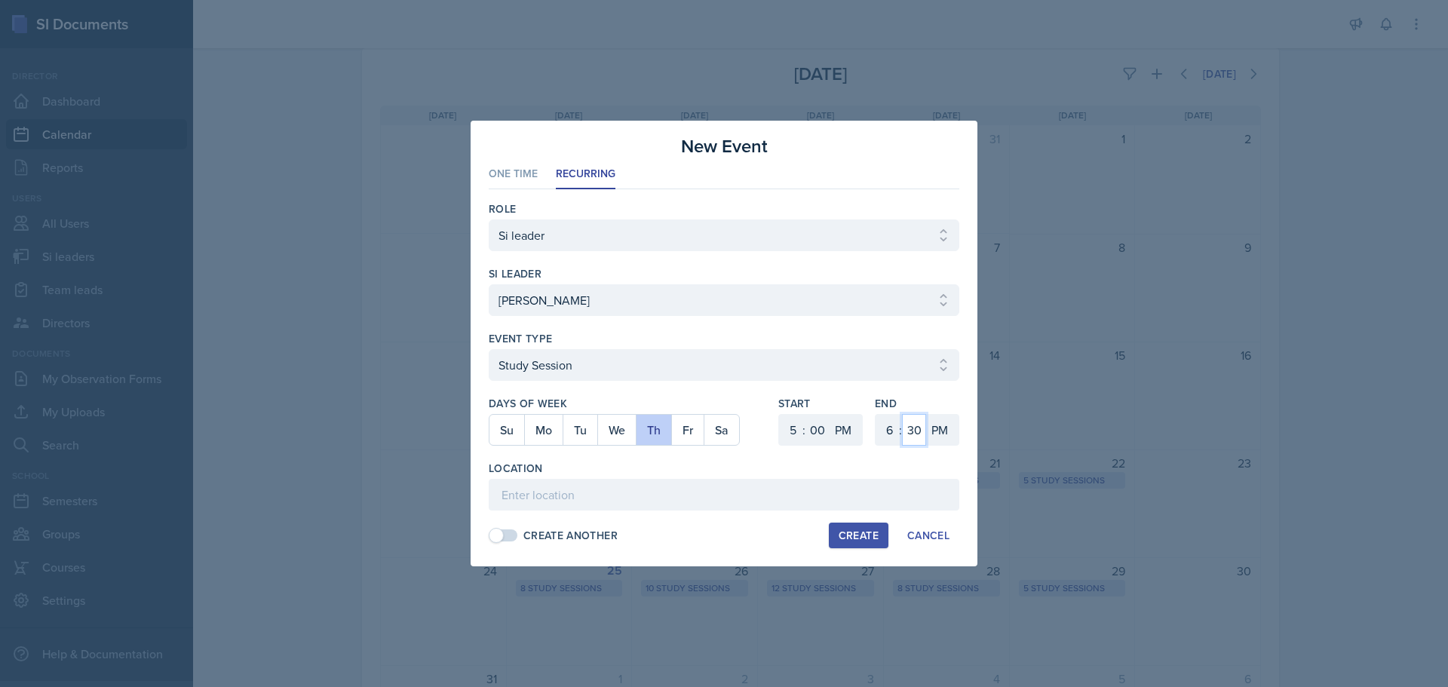
click at [925, 424] on select "00 05 10 15 20 25 30 35 40 45 50 55" at bounding box center [914, 430] width 24 height 32
click at [902, 414] on select "00 05 10 15 20 25 30 35 40 45 50 55" at bounding box center [914, 430] width 24 height 32
click at [551, 494] on input at bounding box center [724, 495] width 471 height 32
click at [880, 530] on button "Create" at bounding box center [859, 536] width 60 height 26
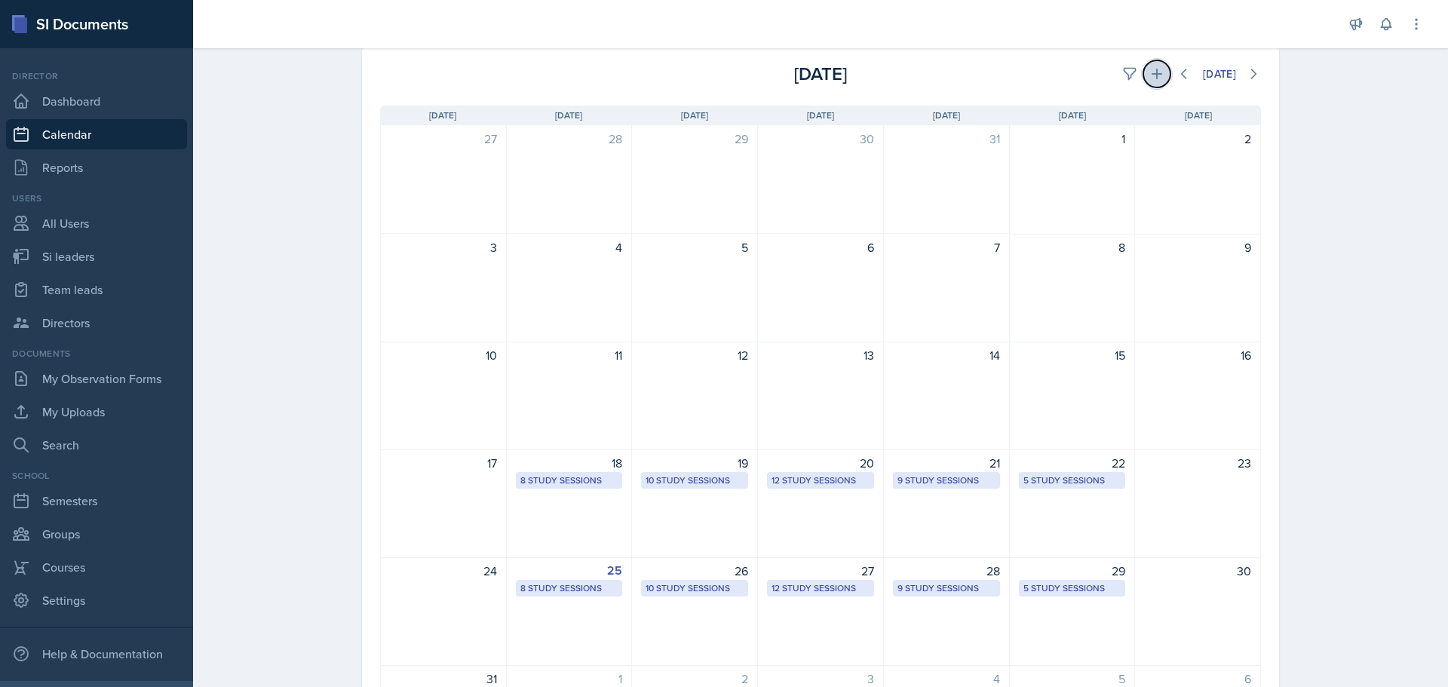
click at [1143, 66] on button at bounding box center [1156, 73] width 27 height 27
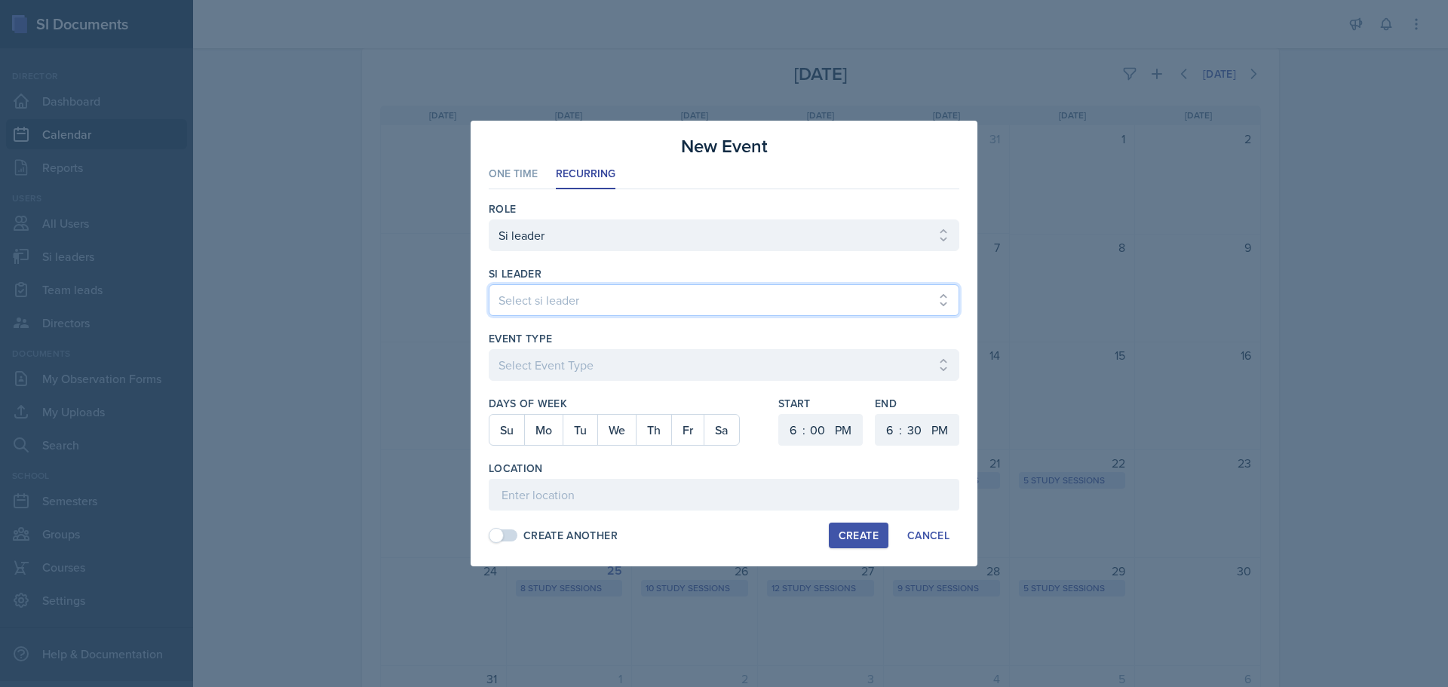
click at [679, 302] on select "Select si leader [PERSON_NAME] [PERSON_NAME] [PERSON_NAME] [PERSON_NAME] [PERSO…" at bounding box center [724, 300] width 471 height 32
click at [489, 284] on select "Select si leader [PERSON_NAME] [PERSON_NAME] [PERSON_NAME] [PERSON_NAME] [PERSO…" at bounding box center [724, 300] width 471 height 32
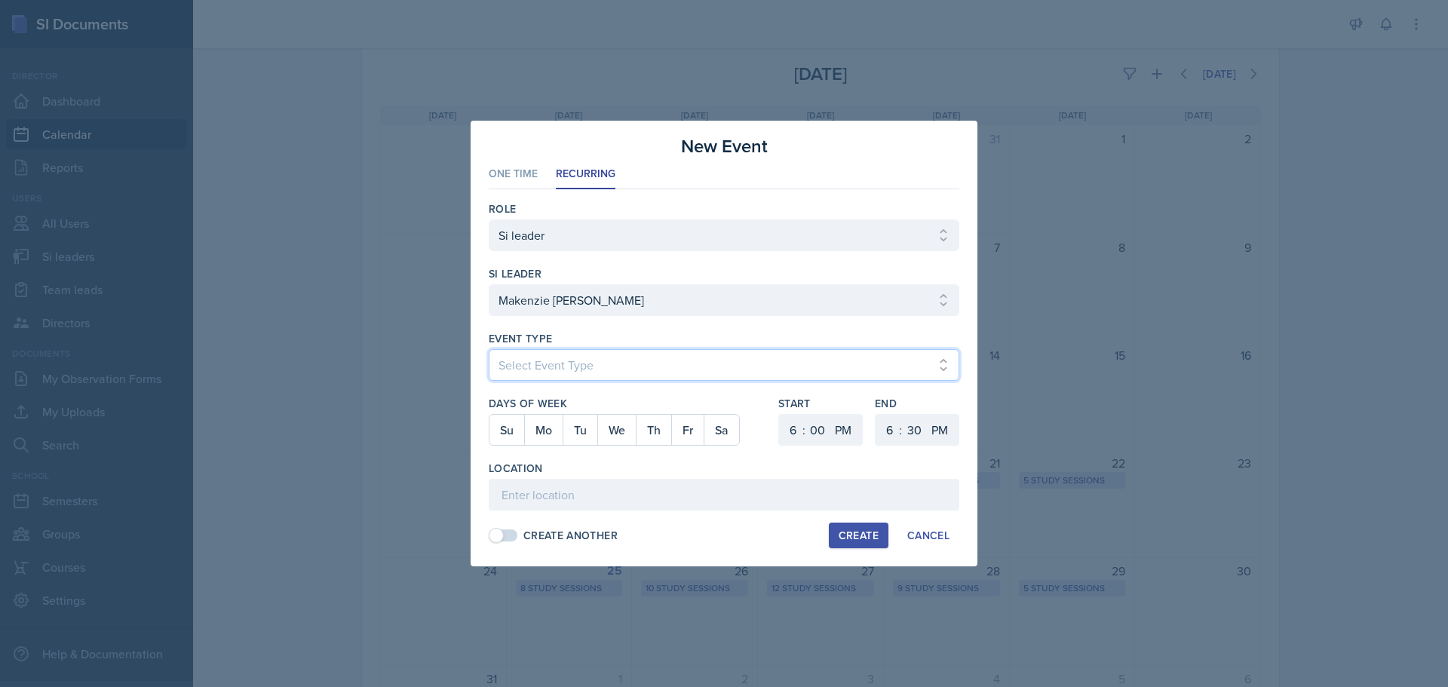
click at [604, 363] on select "Select Event Type Major Review Session Study Session" at bounding box center [724, 365] width 471 height 32
click at [489, 349] on select "Select Event Type Major Review Session Study Session" at bounding box center [724, 365] width 471 height 32
click at [569, 422] on button "Tu" at bounding box center [580, 430] width 35 height 30
click at [792, 424] on select "1 2 3 4 5 6 7 8 9 10 11 12" at bounding box center [791, 430] width 24 height 32
click at [779, 414] on select "1 2 3 4 5 6 7 8 9 10 11 12" at bounding box center [791, 430] width 24 height 32
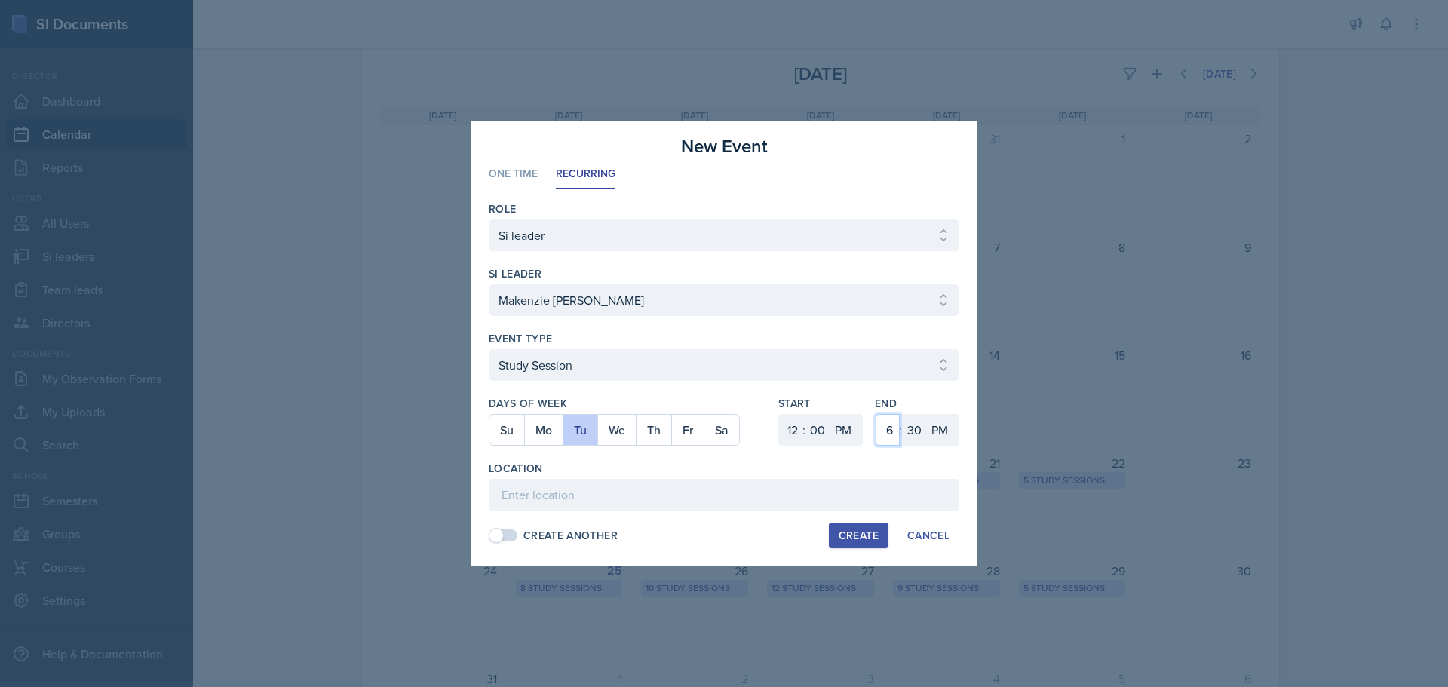
click at [884, 425] on select "1 2 3 4 5 6 7 8 9 10 11 12" at bounding box center [888, 430] width 24 height 32
click at [876, 414] on select "1 2 3 4 5 6 7 8 9 10 11 12" at bounding box center [888, 430] width 24 height 32
click at [921, 431] on select "00 05 10 15 20 25 30 35 40 45 50 55" at bounding box center [914, 430] width 24 height 32
click at [902, 414] on select "00 05 10 15 20 25 30 35 40 45 50 55" at bounding box center [914, 430] width 24 height 32
click at [640, 492] on input at bounding box center [724, 495] width 471 height 32
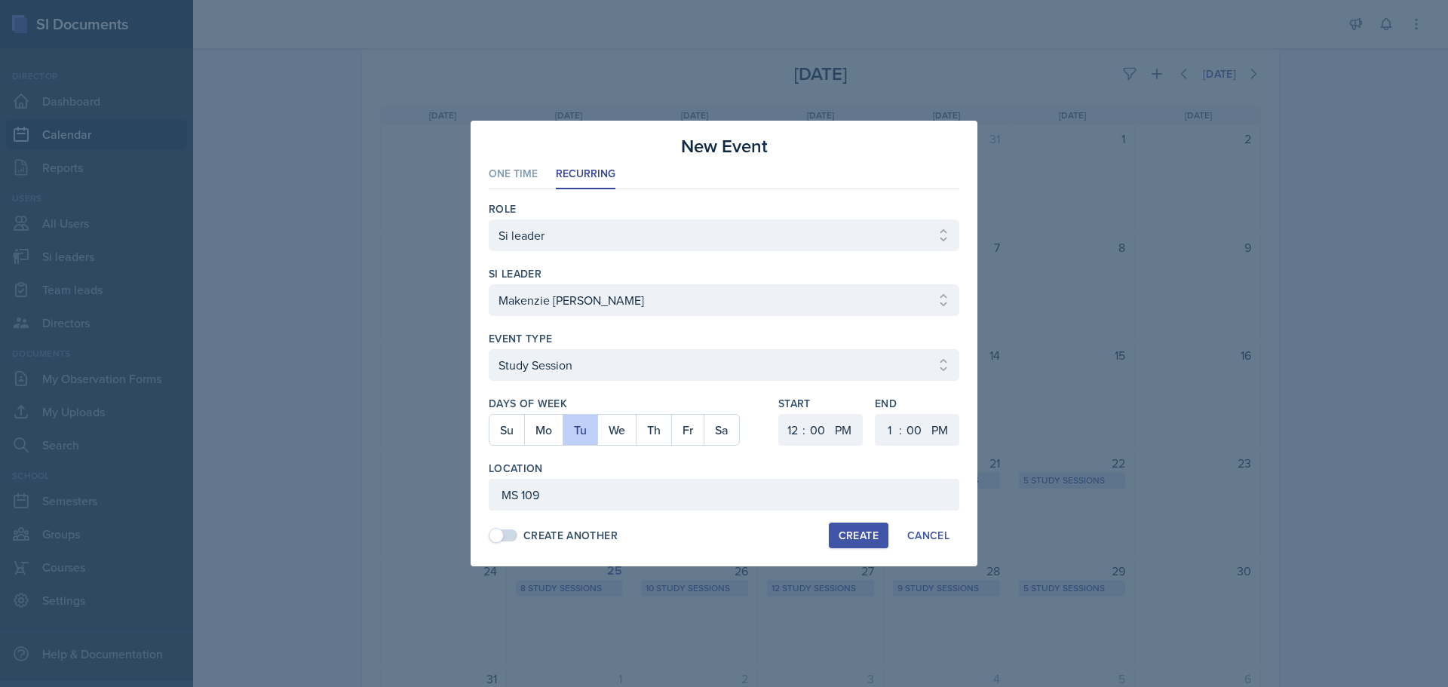
click at [835, 535] on button "Create" at bounding box center [859, 536] width 60 height 26
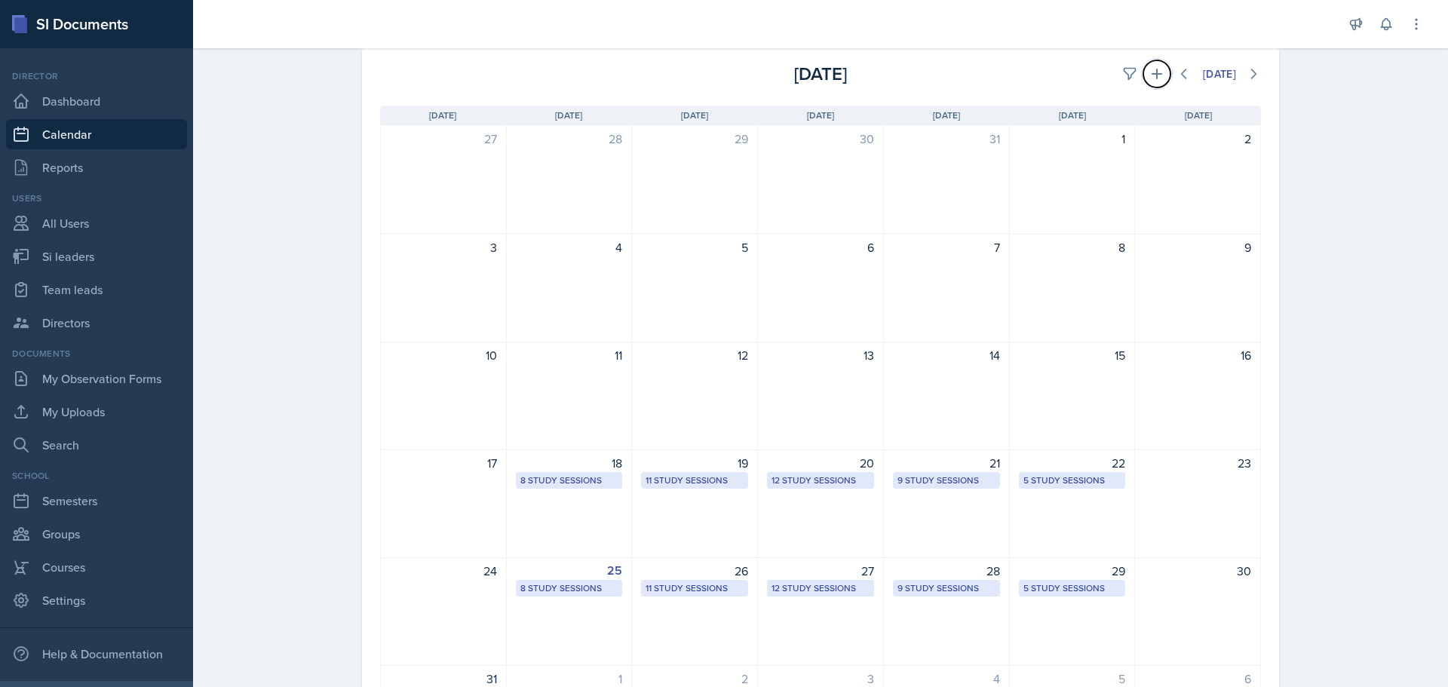
click at [1152, 78] on icon at bounding box center [1156, 73] width 15 height 15
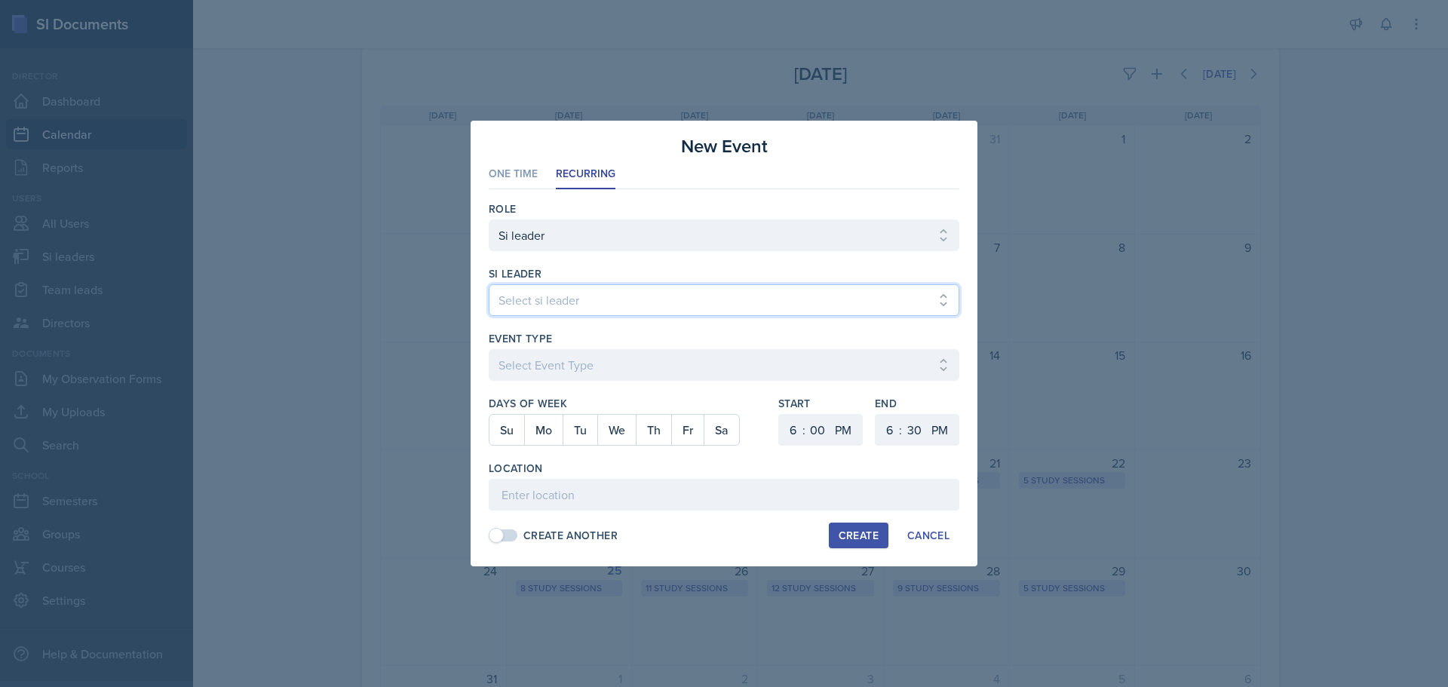
click at [645, 314] on select "Select si leader [PERSON_NAME] [PERSON_NAME] [PERSON_NAME] [PERSON_NAME] [PERSO…" at bounding box center [724, 300] width 471 height 32
click at [489, 284] on select "Select si leader [PERSON_NAME] [PERSON_NAME] [PERSON_NAME] [PERSON_NAME] [PERSO…" at bounding box center [724, 300] width 471 height 32
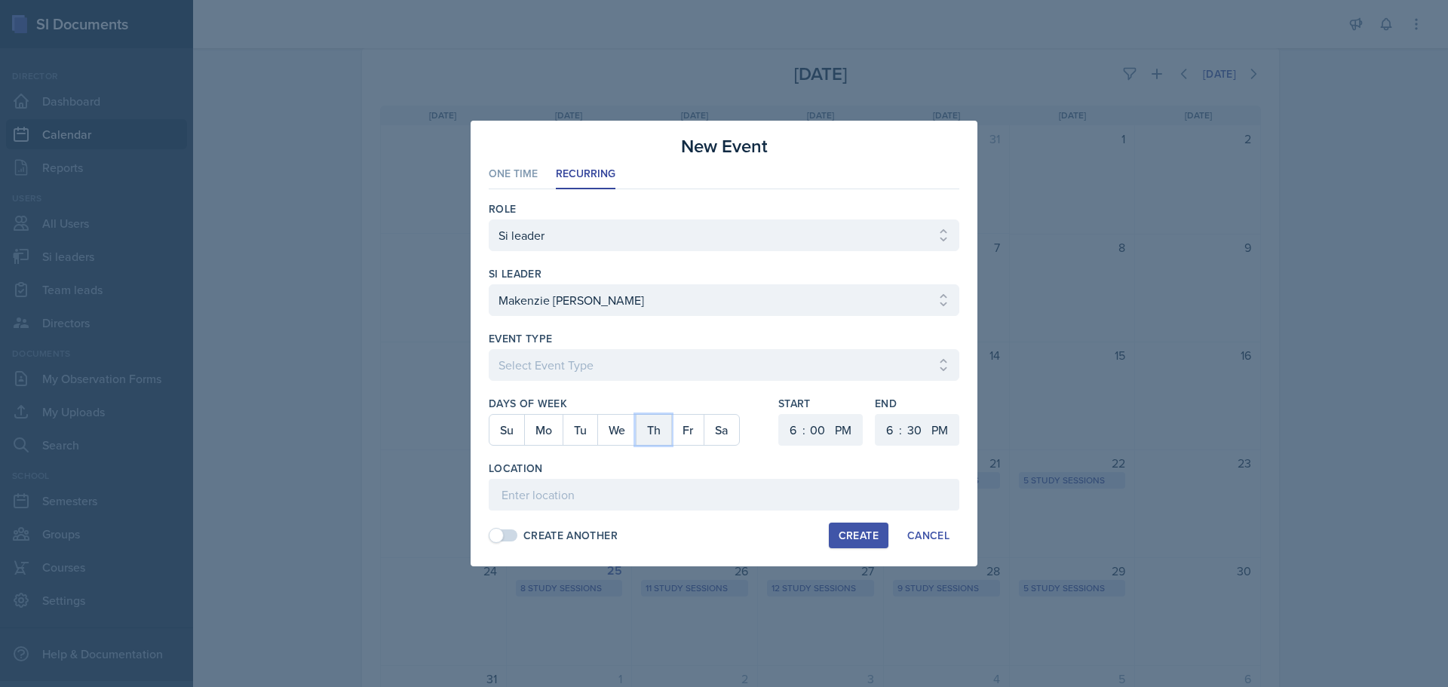
click at [648, 425] on button "Th" at bounding box center [653, 430] width 35 height 30
click at [811, 423] on select "00 05 10 15 20 25 30 35 40 45 50 55" at bounding box center [817, 430] width 24 height 32
click at [796, 433] on select "1 2 3 4 5 6 7 8 9 10 11 12" at bounding box center [791, 430] width 24 height 32
click at [779, 414] on select "1 2 3 4 5 6 7 8 9 10 11 12" at bounding box center [791, 430] width 24 height 32
click at [880, 430] on select "1 2 3 4 5 6 7 8 9 10 11 12" at bounding box center [888, 430] width 24 height 32
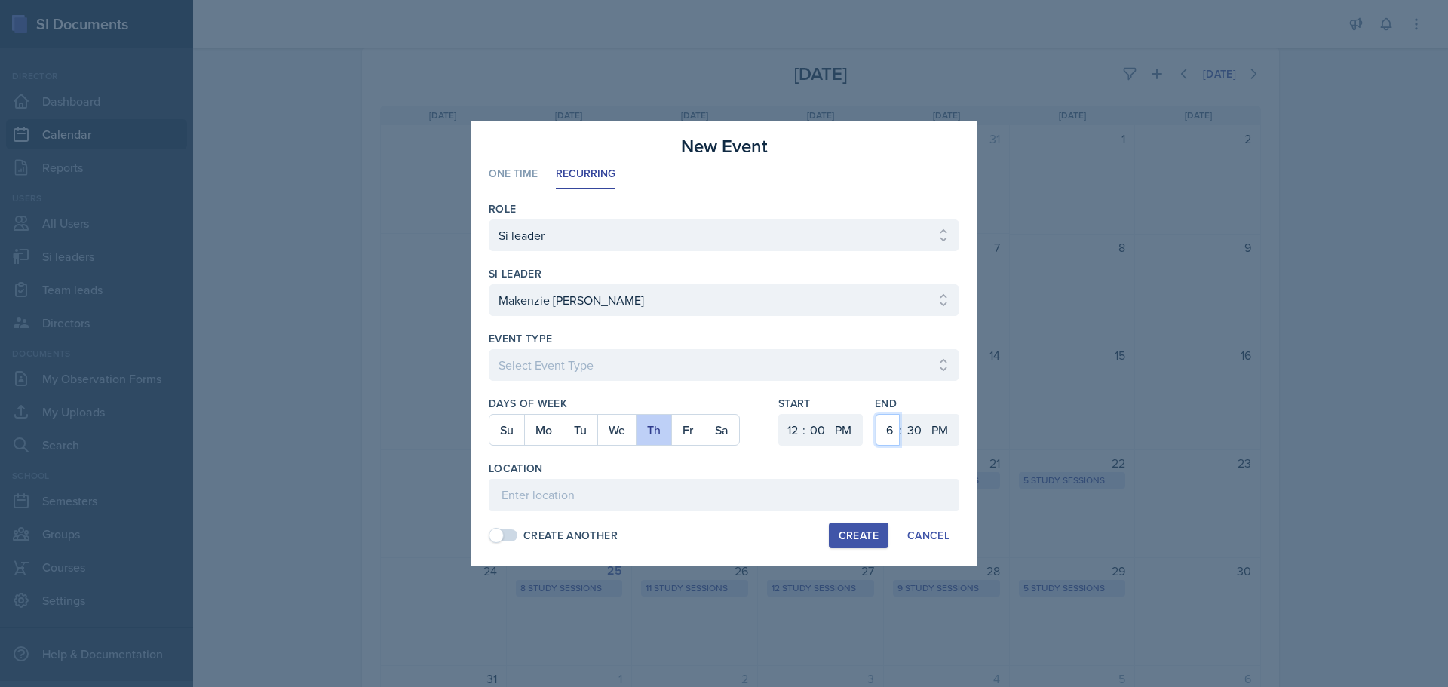
click at [876, 414] on select "1 2 3 4 5 6 7 8 9 10 11 12" at bounding box center [888, 430] width 24 height 32
click at [920, 435] on select "00 05 10 15 20 25 30 35 40 45 50 55" at bounding box center [914, 430] width 24 height 32
click at [902, 414] on select "00 05 10 15 20 25 30 35 40 45 50 55" at bounding box center [914, 430] width 24 height 32
click at [630, 503] on input at bounding box center [724, 495] width 471 height 32
click at [848, 526] on button "Create" at bounding box center [859, 536] width 60 height 26
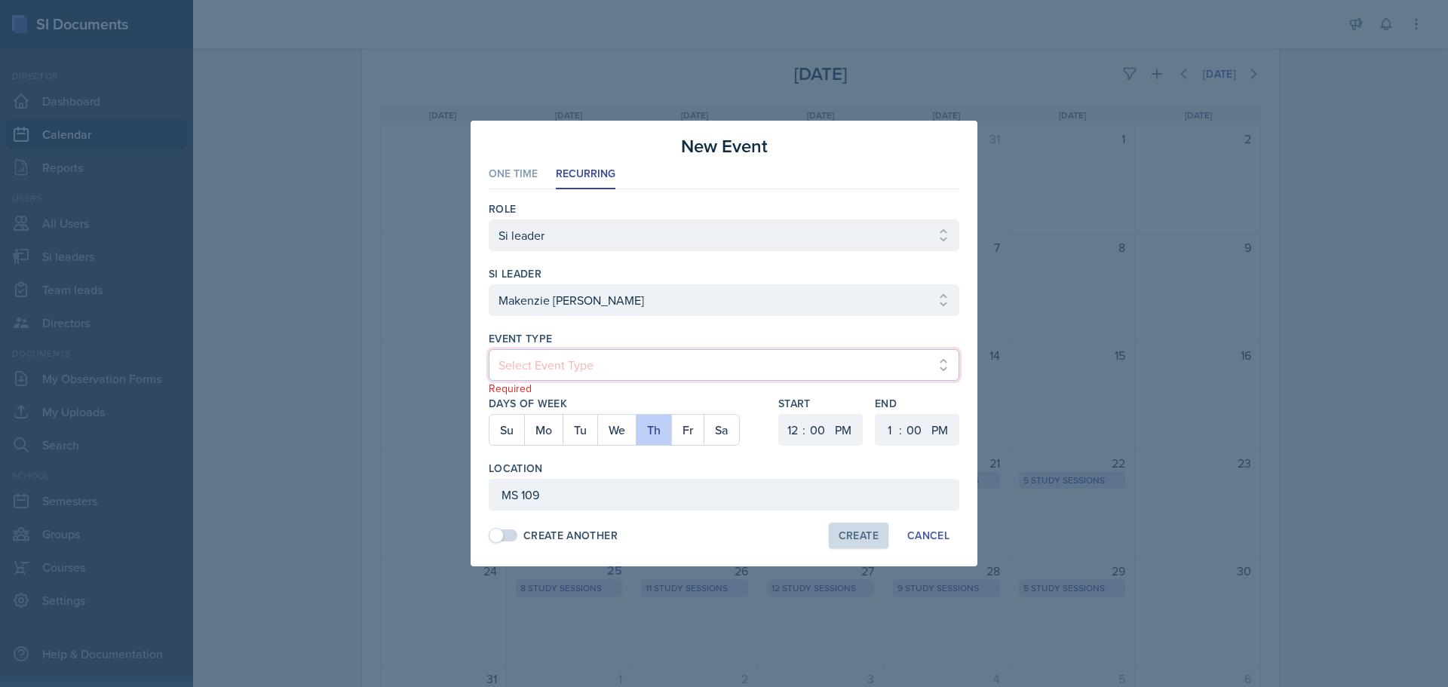
click at [631, 357] on select "Select Event Type Major Review Session Study Session" at bounding box center [724, 365] width 471 height 32
click at [489, 349] on select "Select Event Type Major Review Session Study Session" at bounding box center [724, 365] width 471 height 32
click at [837, 532] on button "Create" at bounding box center [859, 536] width 60 height 26
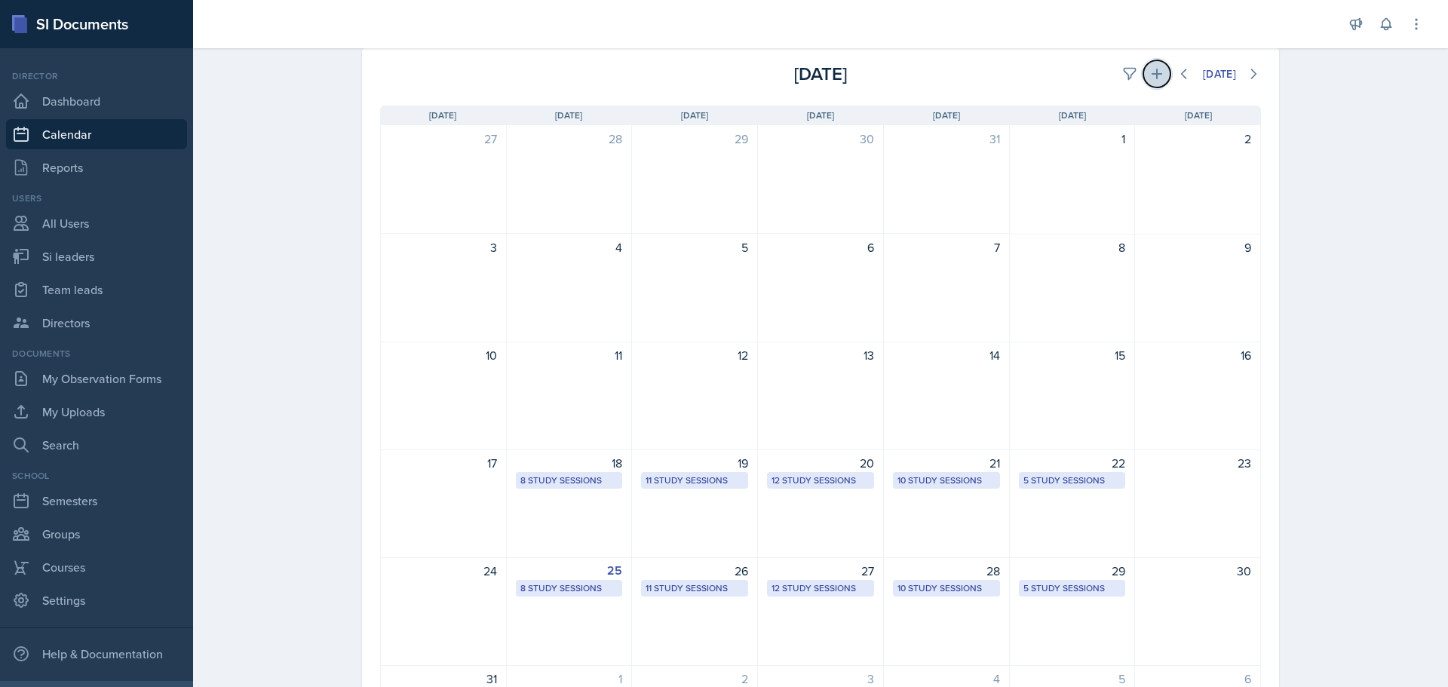
click at [1155, 69] on icon at bounding box center [1156, 73] width 15 height 15
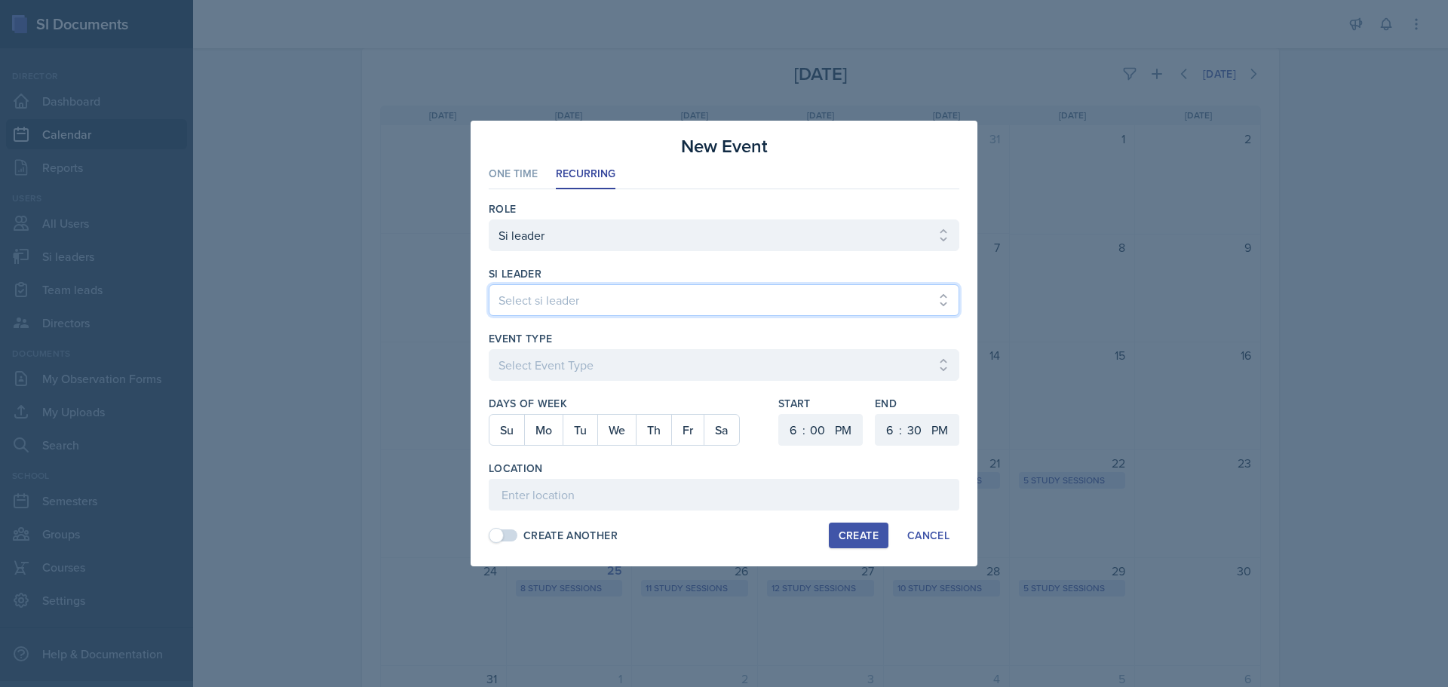
click at [655, 293] on select "Select si leader [PERSON_NAME] [PERSON_NAME] [PERSON_NAME] [PERSON_NAME] [PERSO…" at bounding box center [724, 300] width 471 height 32
click at [489, 284] on select "Select si leader [PERSON_NAME] [PERSON_NAME] [PERSON_NAME] [PERSON_NAME] [PERSO…" at bounding box center [724, 300] width 471 height 32
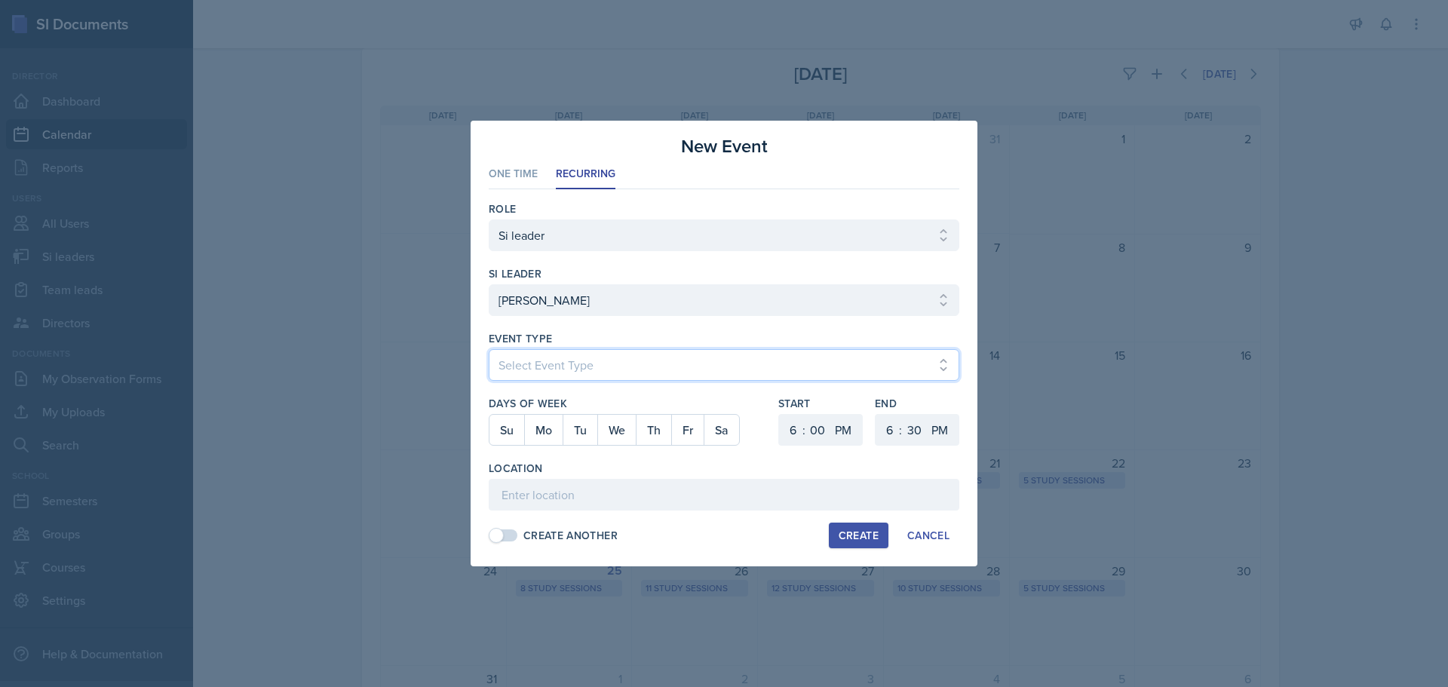
click at [611, 356] on select "Select Event Type Major Review Session Study Session" at bounding box center [724, 365] width 471 height 32
click at [489, 349] on select "Select Event Type Major Review Session Study Session" at bounding box center [724, 365] width 471 height 32
click at [568, 423] on button "Tu" at bounding box center [580, 430] width 35 height 30
click at [792, 425] on select "1 2 3 4 5 6 7 8 9 10 11 12" at bounding box center [791, 430] width 24 height 32
click at [779, 414] on select "1 2 3 4 5 6 7 8 9 10 11 12" at bounding box center [791, 430] width 24 height 32
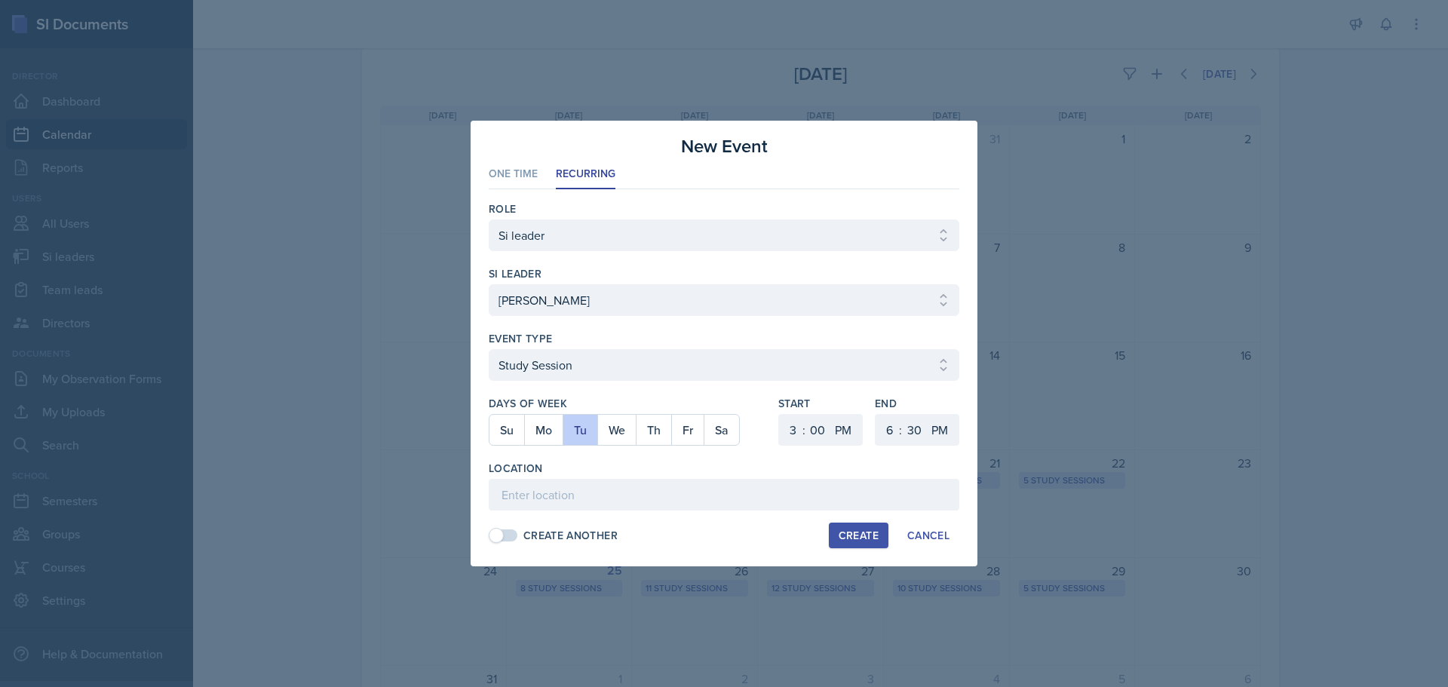
drag, startPoint x: 825, startPoint y: 406, endPoint x: 825, endPoint y: 419, distance: 12.8
click at [825, 417] on div "Start 1 2 3 4 5 6 7 8 9 10 11 12 : 00 05 10 15 20 25 30 35 40 45 50 55 AM PM" at bounding box center [820, 428] width 84 height 65
click at [825, 422] on select "00 05 10 15 20 25 30 35 40 45 50 55" at bounding box center [817, 430] width 24 height 32
click at [805, 414] on select "00 05 10 15 20 25 30 35 40 45 50 55" at bounding box center [817, 430] width 24 height 32
click at [812, 431] on select "00 05 10 15 20 25 30 35 40 45 50 55" at bounding box center [817, 430] width 24 height 32
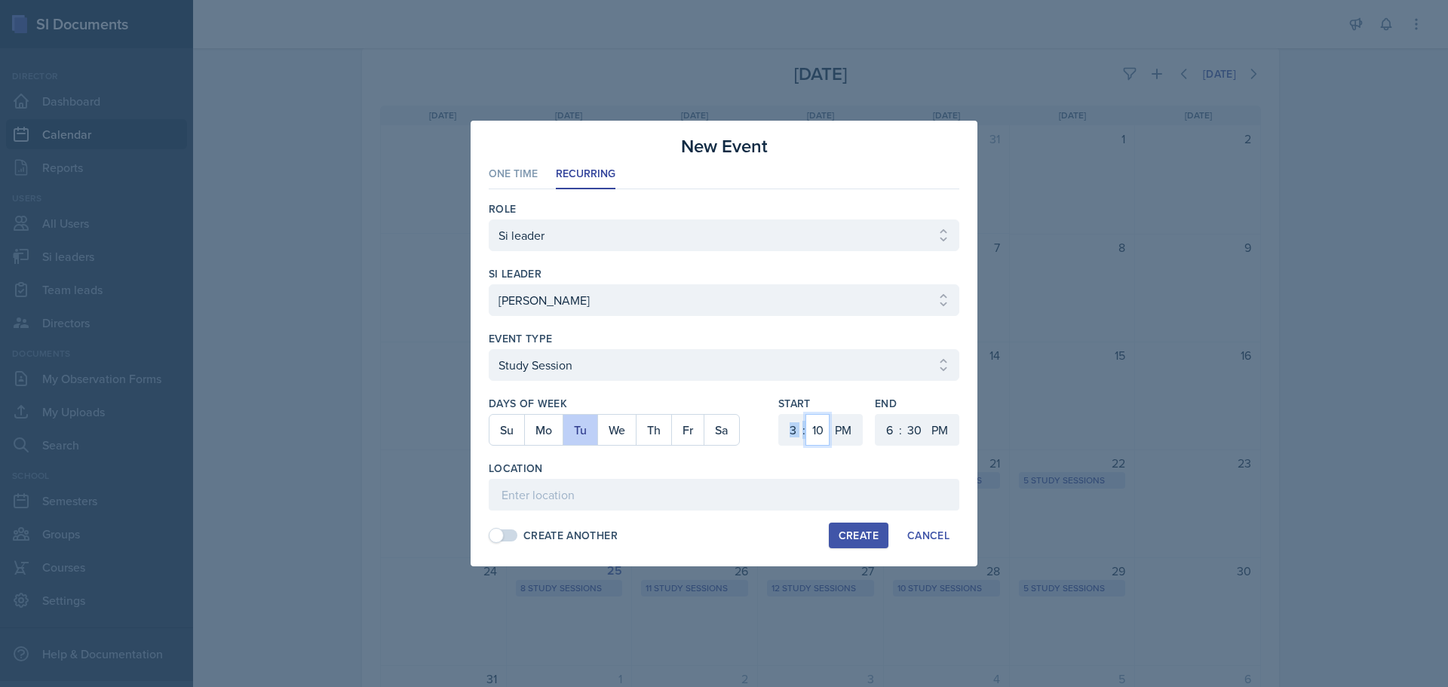
click at [805, 414] on select "00 05 10 15 20 25 30 35 40 45 50 55" at bounding box center [817, 430] width 24 height 32
click at [898, 425] on select "1 2 3 4 5 6 7 8 9 10 11 12" at bounding box center [888, 430] width 24 height 32
click at [876, 414] on select "1 2 3 4 5 6 7 8 9 10 11 12" at bounding box center [888, 430] width 24 height 32
click at [913, 422] on select "00 05 10 15 20 25 30 35 40 45 50 55" at bounding box center [914, 430] width 24 height 32
click at [902, 414] on select "00 05 10 15 20 25 30 35 40 45 50 55" at bounding box center [914, 430] width 24 height 32
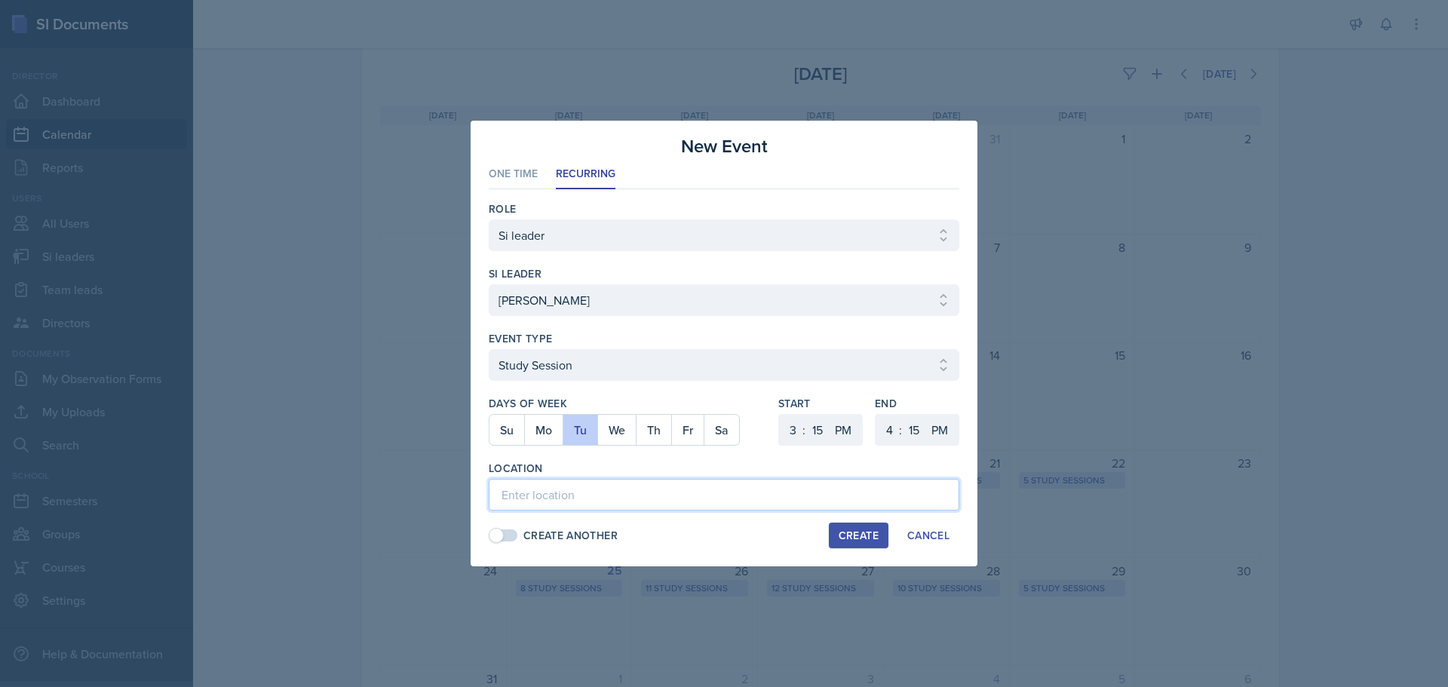
click at [499, 485] on input at bounding box center [724, 495] width 471 height 32
click at [873, 529] on div "Create" at bounding box center [859, 535] width 40 height 12
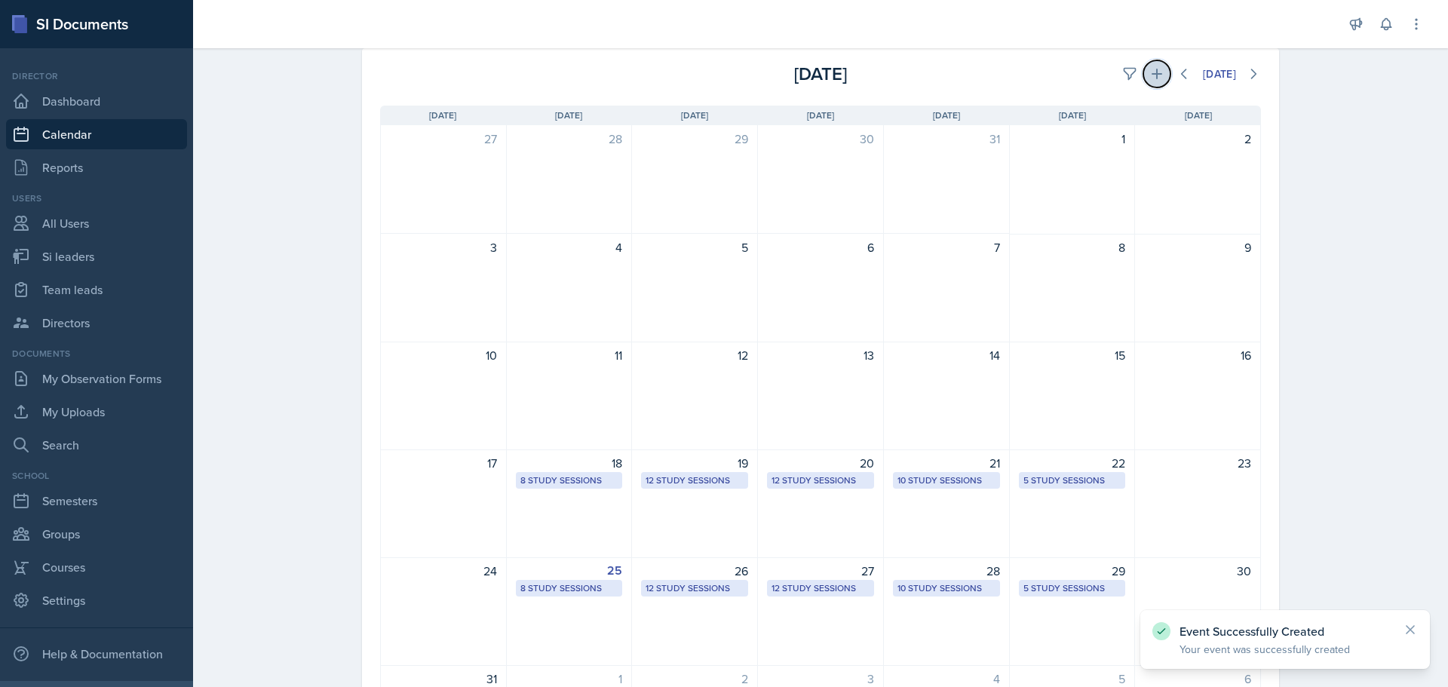
click at [1155, 78] on icon at bounding box center [1156, 73] width 15 height 15
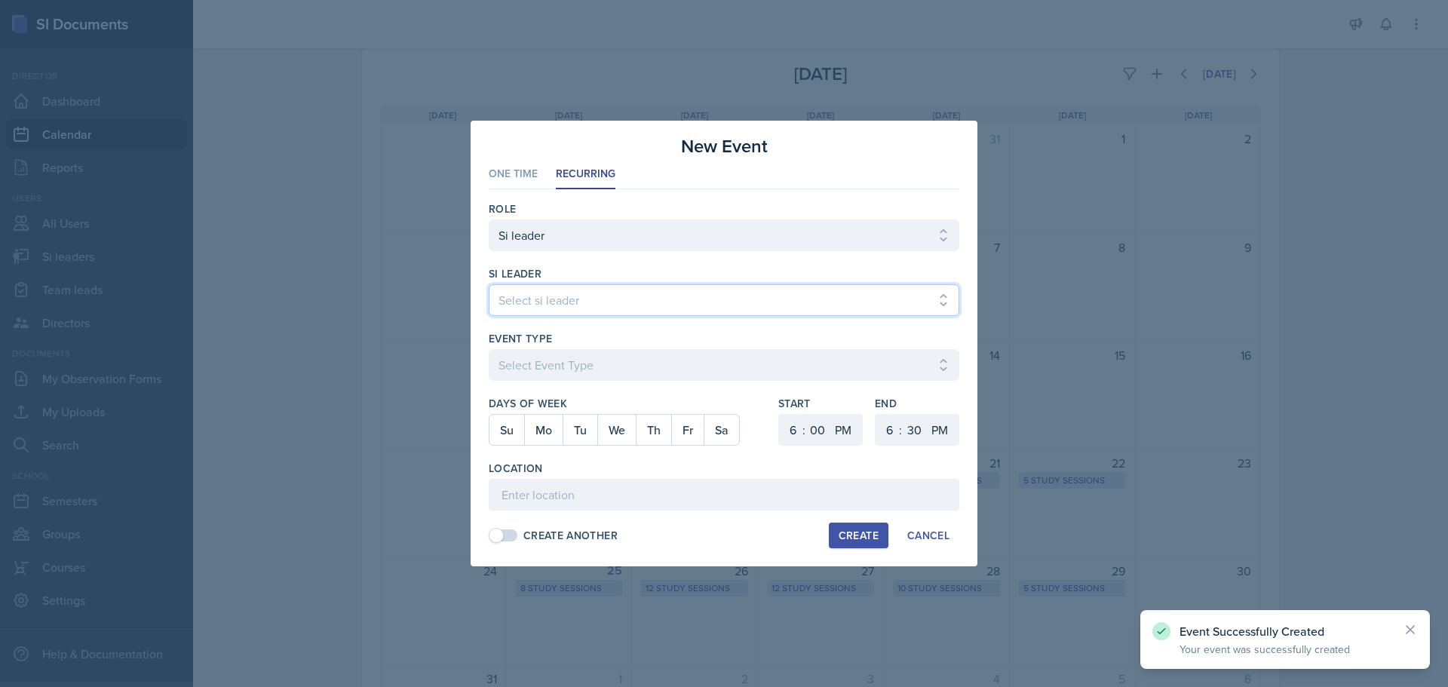
click at [606, 293] on select "Select si leader [PERSON_NAME] [PERSON_NAME] [PERSON_NAME] [PERSON_NAME] [PERSO…" at bounding box center [724, 300] width 471 height 32
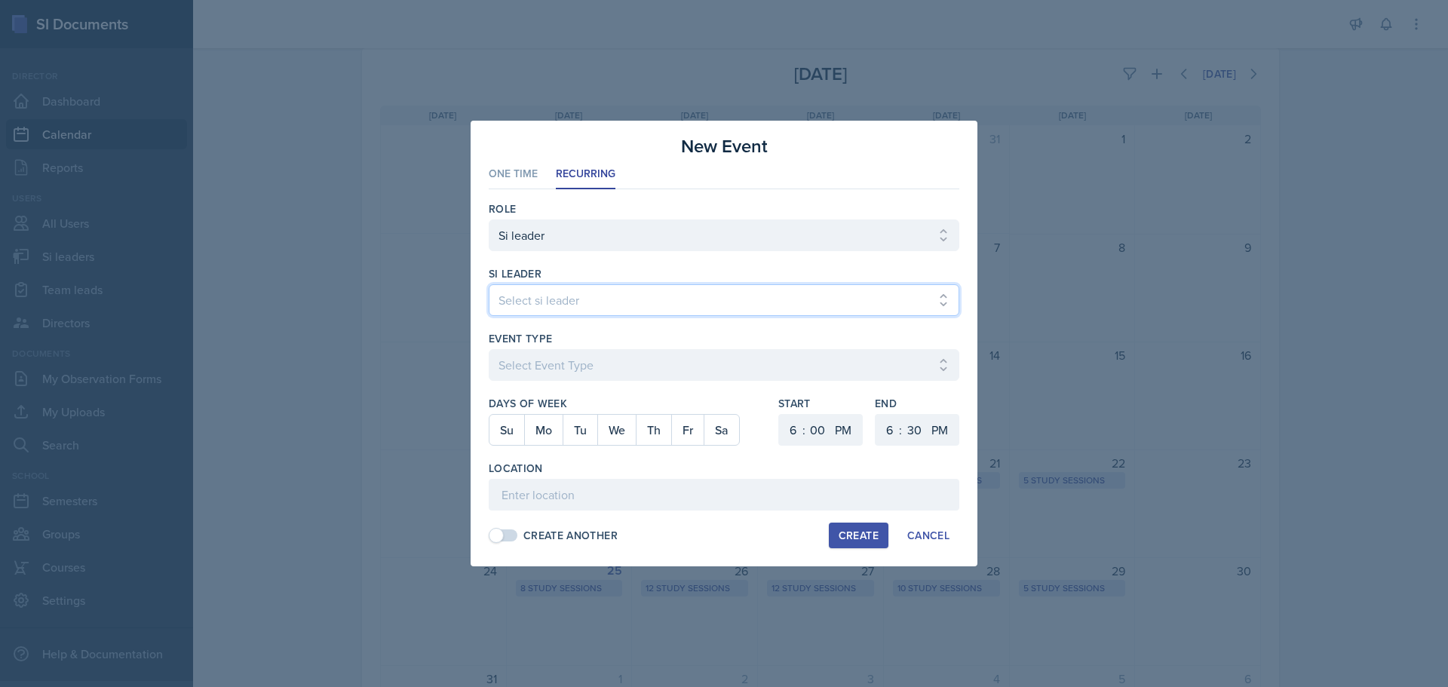
click at [489, 284] on select "Select si leader [PERSON_NAME] [PERSON_NAME] [PERSON_NAME] [PERSON_NAME] [PERSO…" at bounding box center [724, 300] width 471 height 32
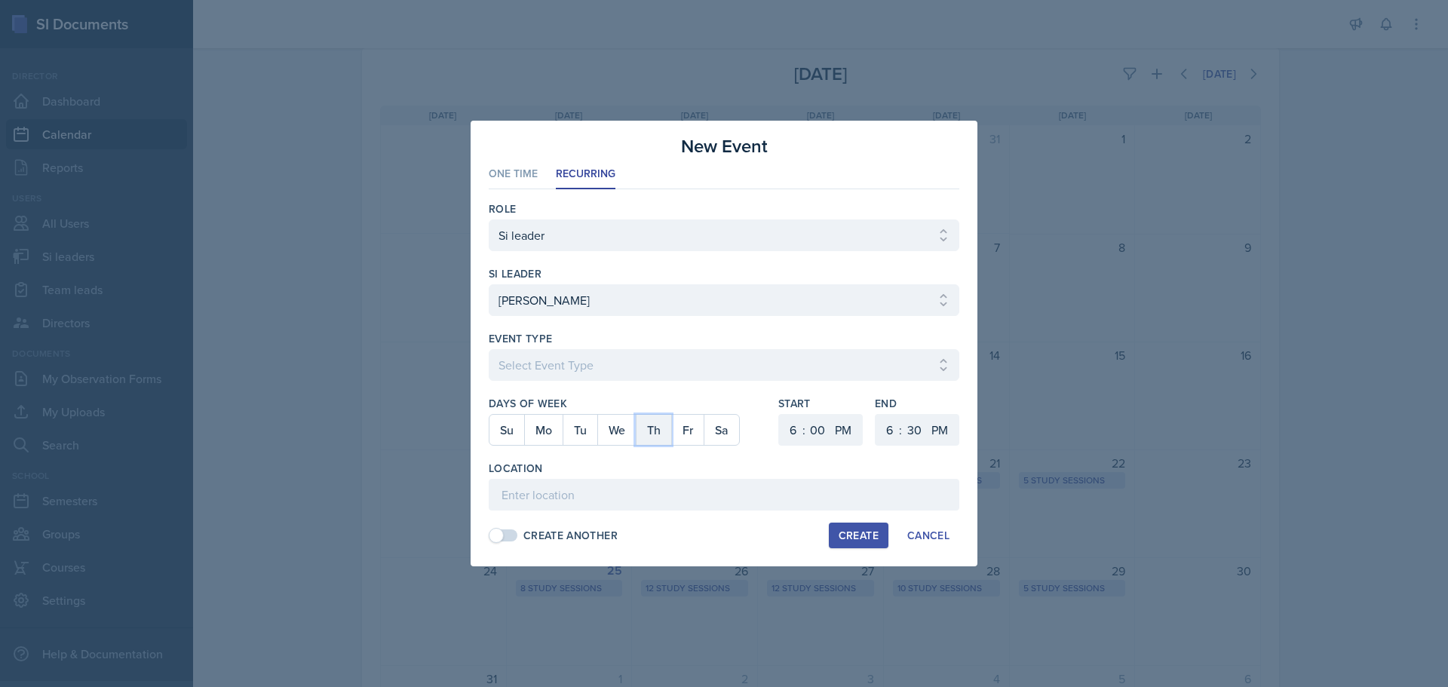
click at [659, 422] on button "Th" at bounding box center [653, 430] width 35 height 30
click at [661, 375] on select "Select Event Type Major Review Session Study Session" at bounding box center [724, 365] width 471 height 32
click at [489, 349] on select "Select Event Type Major Review Session Study Session" at bounding box center [724, 365] width 471 height 32
click at [786, 431] on select "1 2 3 4 5 6 7 8 9 10 11 12" at bounding box center [791, 430] width 24 height 32
click at [779, 414] on select "1 2 3 4 5 6 7 8 9 10 11 12" at bounding box center [791, 430] width 24 height 32
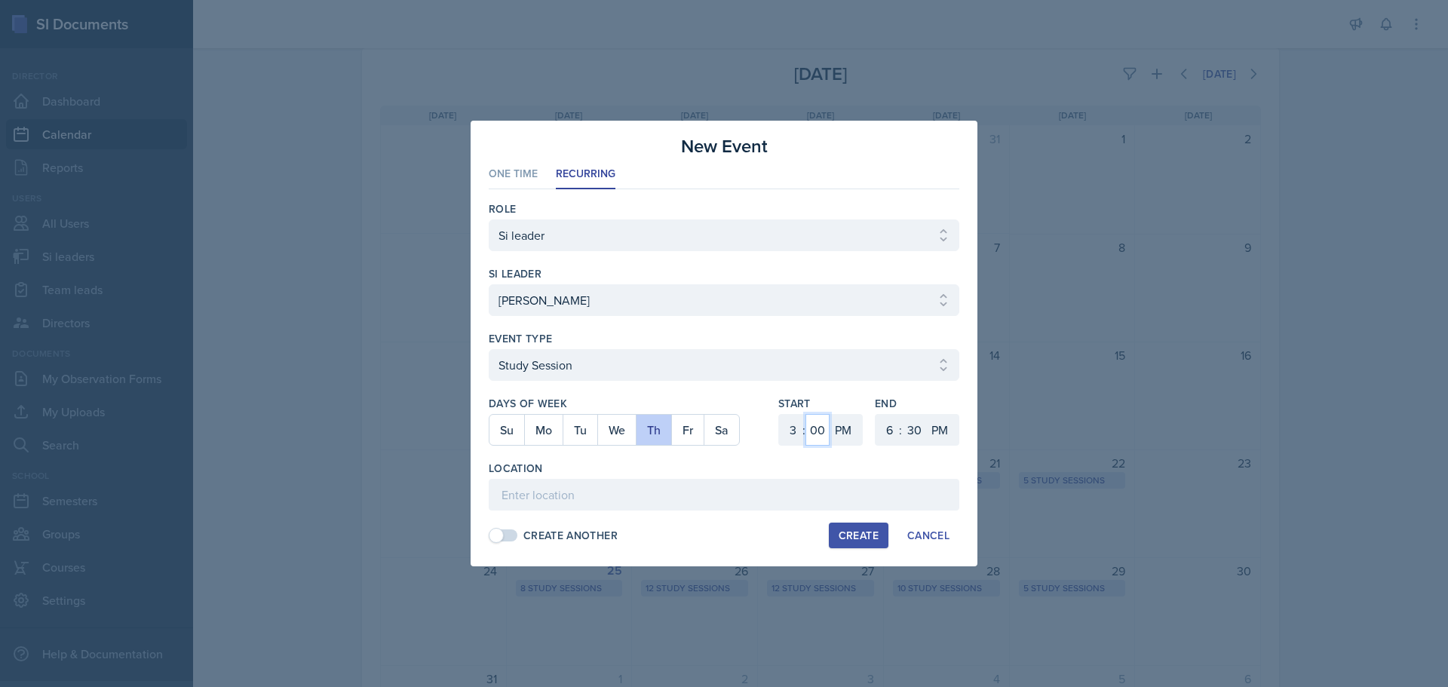
click at [818, 431] on select "00 05 10 15 20 25 30 35 40 45 50 55" at bounding box center [817, 430] width 24 height 32
click at [805, 414] on select "00 05 10 15 20 25 30 35 40 45 50 55" at bounding box center [817, 430] width 24 height 32
click at [890, 428] on select "1 2 3 4 5 6 7 8 9 10 11 12" at bounding box center [888, 430] width 24 height 32
click at [876, 414] on select "1 2 3 4 5 6 7 8 9 10 11 12" at bounding box center [888, 430] width 24 height 32
click at [907, 428] on select "00 05 10 15 20 25 30 35 40 45 50 55" at bounding box center [914, 430] width 24 height 32
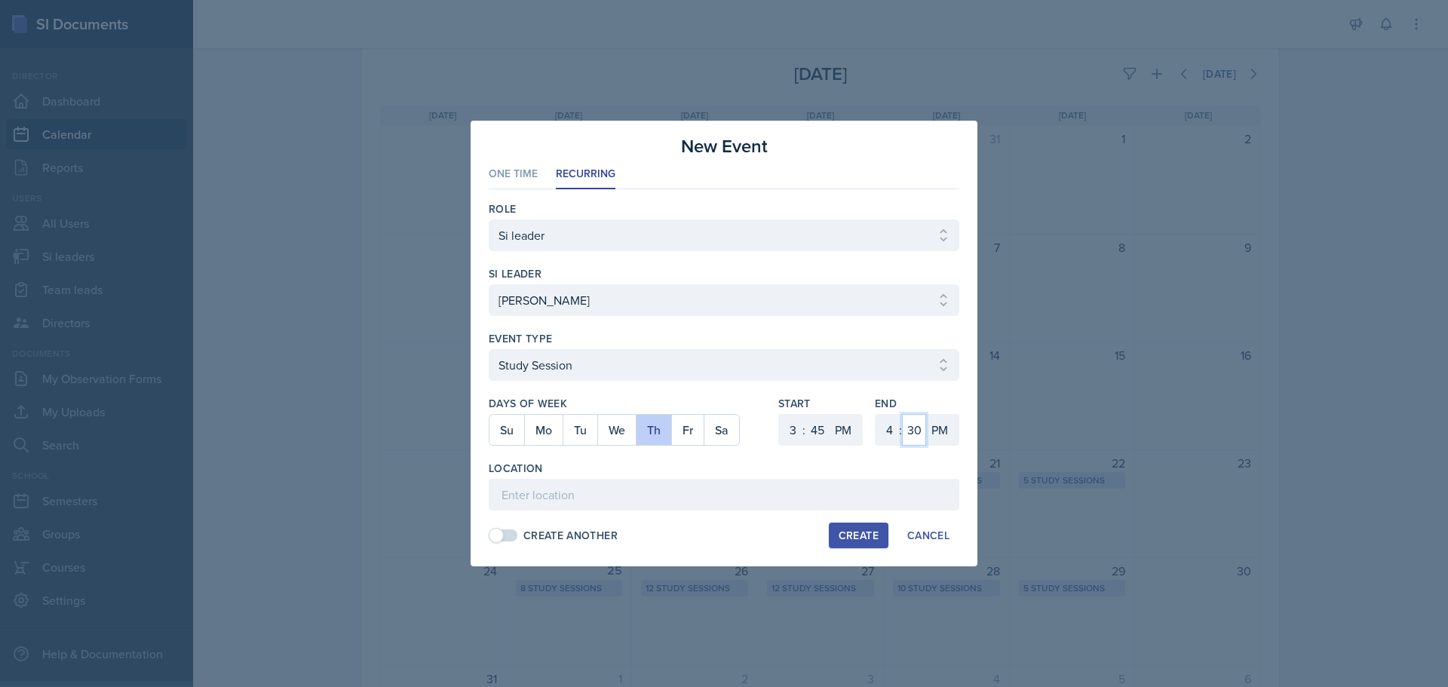
click at [902, 414] on select "00 05 10 15 20 25 30 35 40 45 50 55" at bounding box center [914, 430] width 24 height 32
click at [529, 488] on input at bounding box center [724, 495] width 471 height 32
click at [853, 532] on div "Create" at bounding box center [859, 535] width 40 height 12
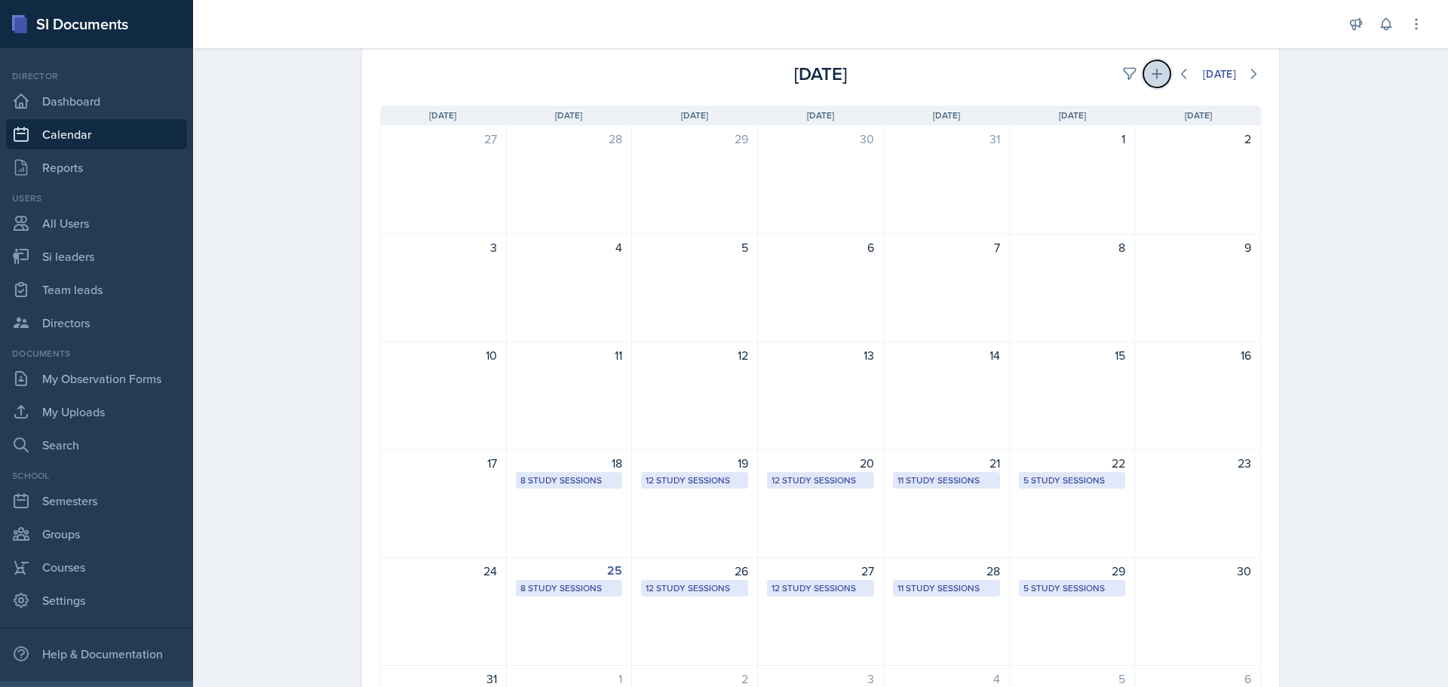
click at [1149, 69] on icon at bounding box center [1156, 73] width 15 height 15
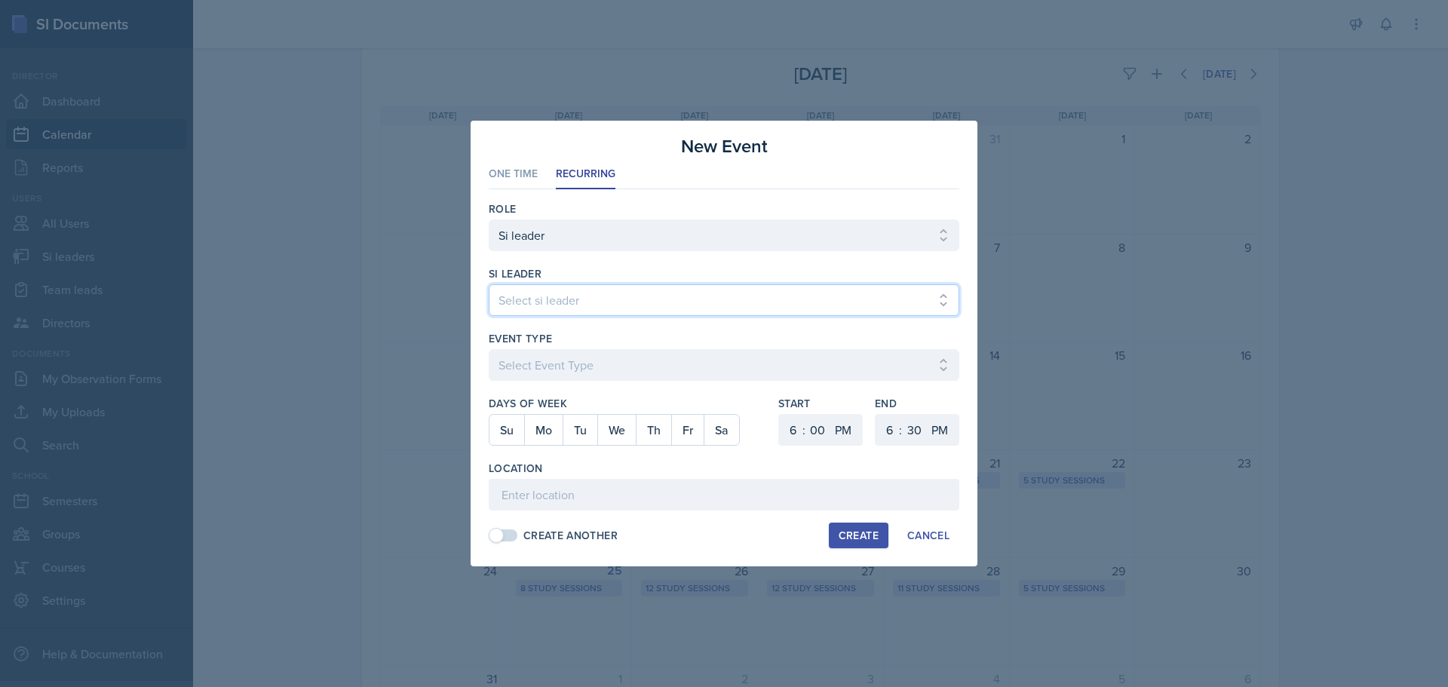
click at [644, 288] on select "Select si leader [PERSON_NAME] [PERSON_NAME] [PERSON_NAME] [PERSON_NAME] [PERSO…" at bounding box center [724, 300] width 471 height 32
click at [489, 284] on select "Select si leader [PERSON_NAME] [PERSON_NAME] [PERSON_NAME] [PERSON_NAME] [PERSO…" at bounding box center [724, 300] width 471 height 32
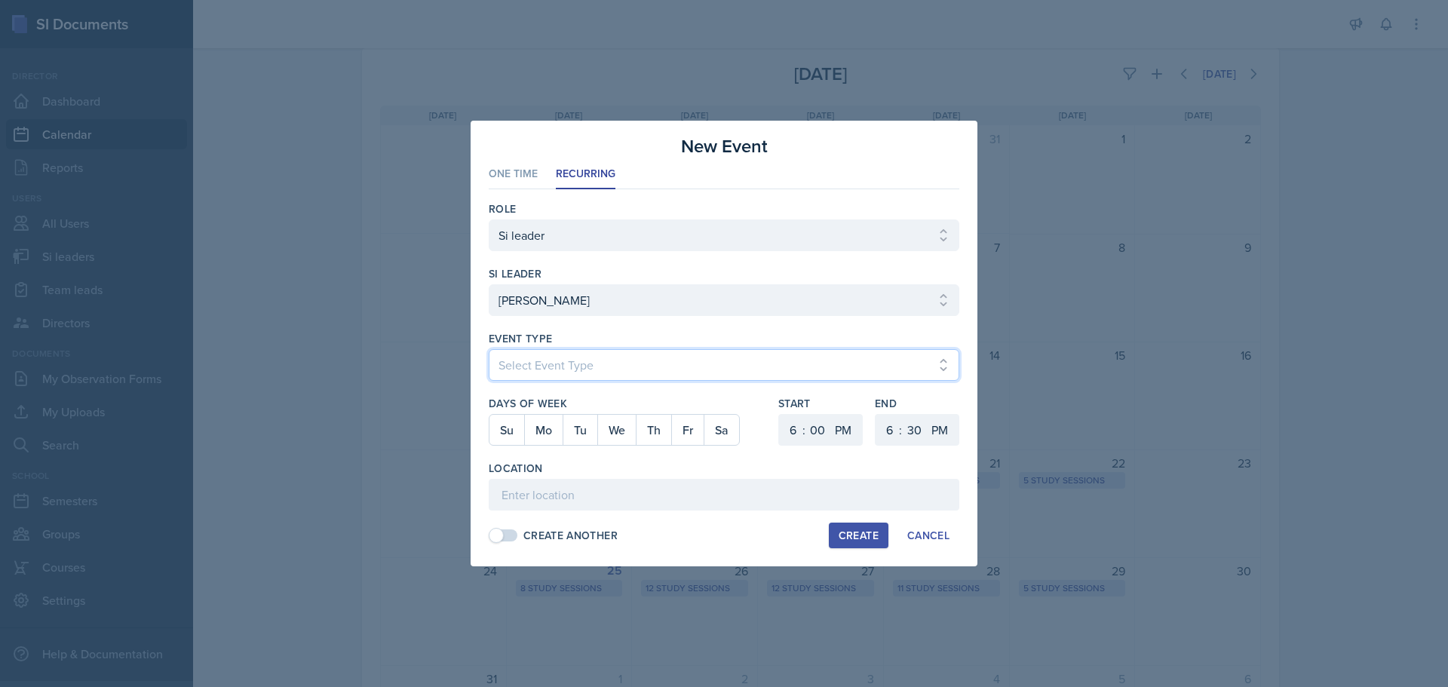
click at [566, 360] on select "Select Event Type Major Review Session Study Session" at bounding box center [724, 365] width 471 height 32
click at [489, 349] on select "Select Event Type Major Review Session Study Session" at bounding box center [724, 365] width 471 height 32
click at [569, 432] on button "Tu" at bounding box center [580, 430] width 35 height 30
click at [826, 437] on select "00 05 10 15 20 25 30 35 40 45 50 55" at bounding box center [817, 430] width 24 height 32
click at [805, 414] on select "00 05 10 15 20 25 30 35 40 45 50 55" at bounding box center [817, 430] width 24 height 32
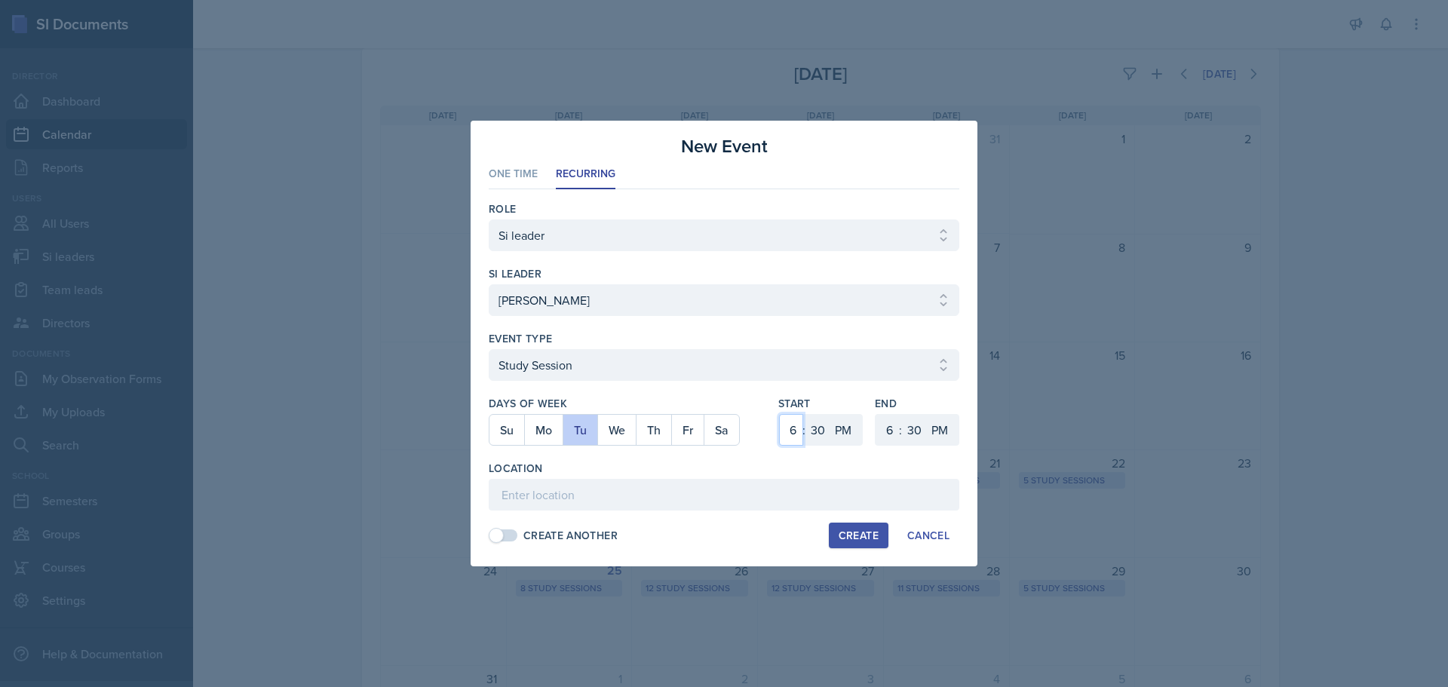
click at [784, 420] on select "1 2 3 4 5 6 7 8 9 10 11 12" at bounding box center [791, 430] width 24 height 32
click at [779, 414] on select "1 2 3 4 5 6 7 8 9 10 11 12" at bounding box center [791, 430] width 24 height 32
click at [891, 434] on select "1 2 3 4 5 6 7 8 9 10 11 12" at bounding box center [888, 430] width 24 height 32
click at [876, 414] on select "1 2 3 4 5 6 7 8 9 10 11 12" at bounding box center [888, 430] width 24 height 32
click at [723, 486] on input at bounding box center [724, 495] width 471 height 32
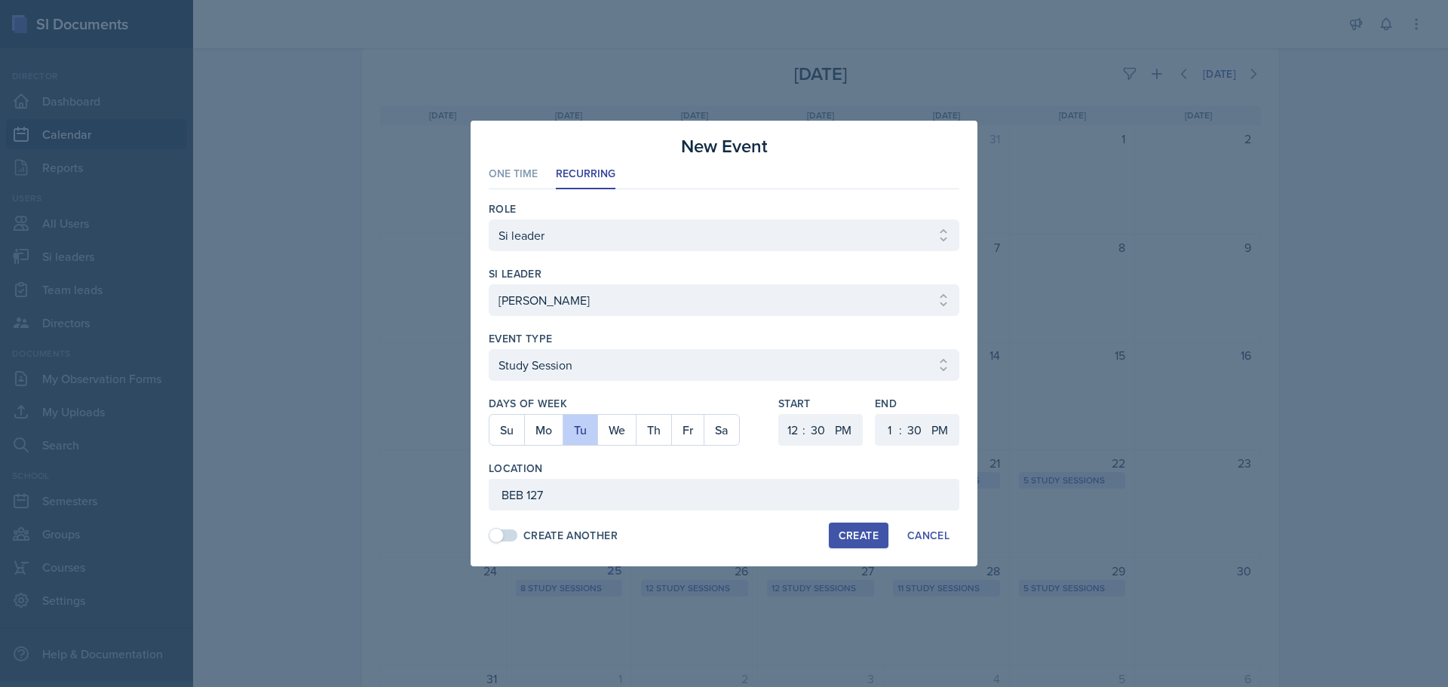
click at [860, 529] on div "Create" at bounding box center [859, 535] width 40 height 12
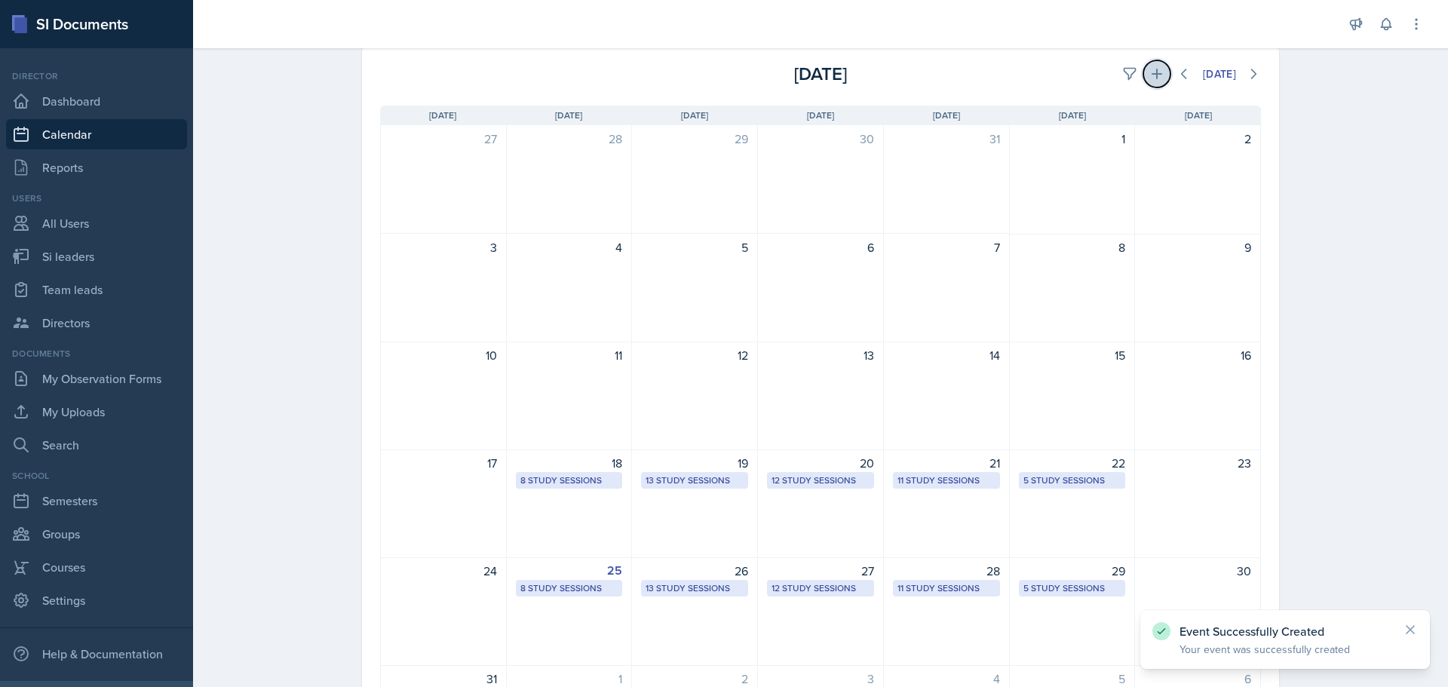
click at [1149, 73] on icon at bounding box center [1156, 73] width 15 height 15
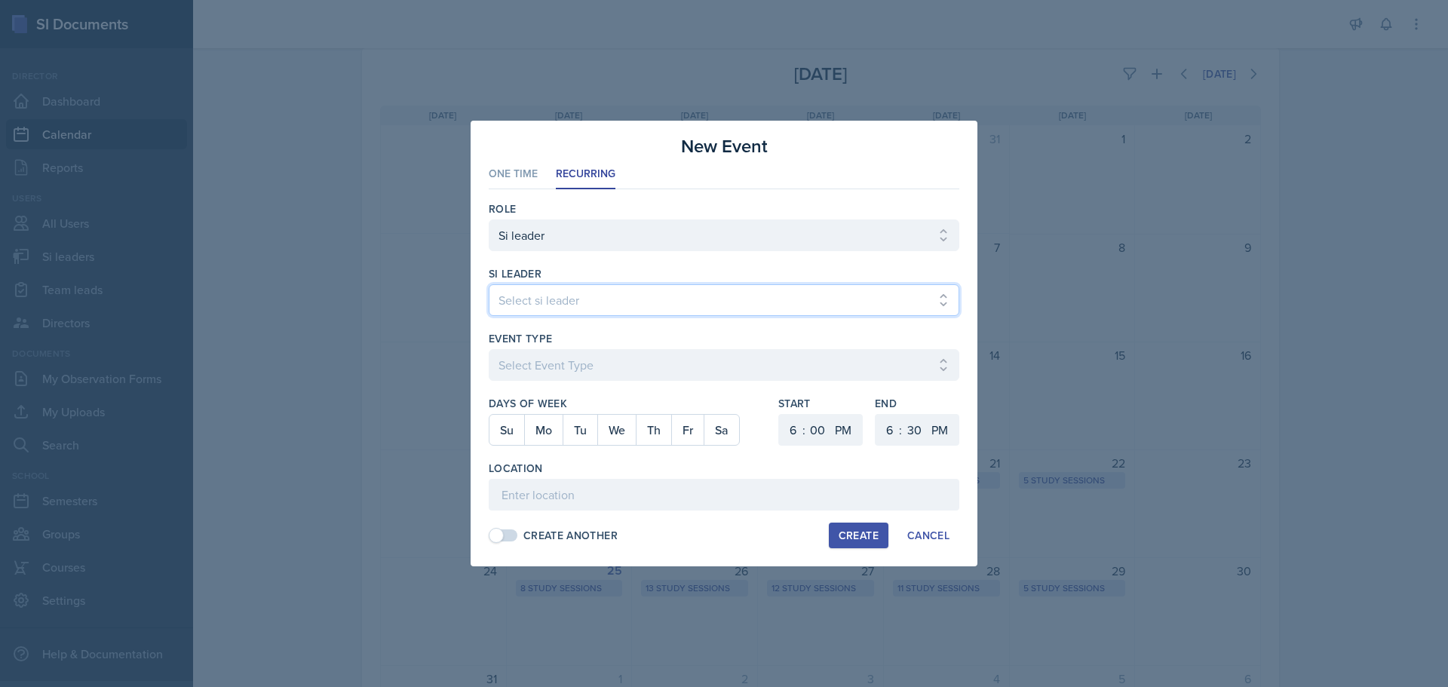
click at [587, 291] on select "Select si leader [PERSON_NAME] [PERSON_NAME] [PERSON_NAME] [PERSON_NAME] [PERSO…" at bounding box center [724, 300] width 471 height 32
click at [489, 284] on select "Select si leader [PERSON_NAME] [PERSON_NAME] [PERSON_NAME] [PERSON_NAME] [PERSO…" at bounding box center [724, 300] width 471 height 32
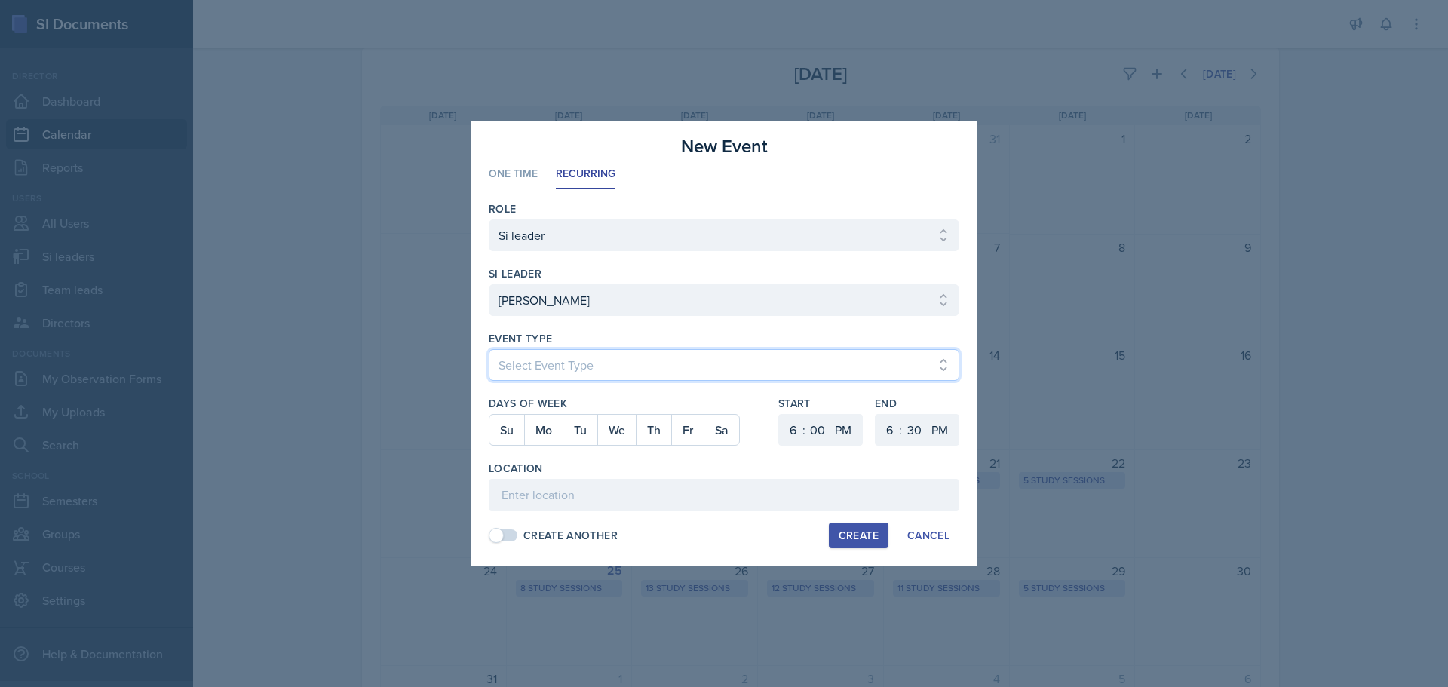
click at [598, 353] on select "Select Event Type Major Review Session Study Session" at bounding box center [724, 365] width 471 height 32
click at [489, 349] on select "Select Event Type Major Review Session Study Session" at bounding box center [724, 365] width 471 height 32
click at [653, 432] on button "Th" at bounding box center [653, 430] width 35 height 30
click at [793, 428] on select "1 2 3 4 5 6 7 8 9 10 11 12" at bounding box center [791, 430] width 24 height 32
click at [779, 414] on select "1 2 3 4 5 6 7 8 9 10 11 12" at bounding box center [791, 430] width 24 height 32
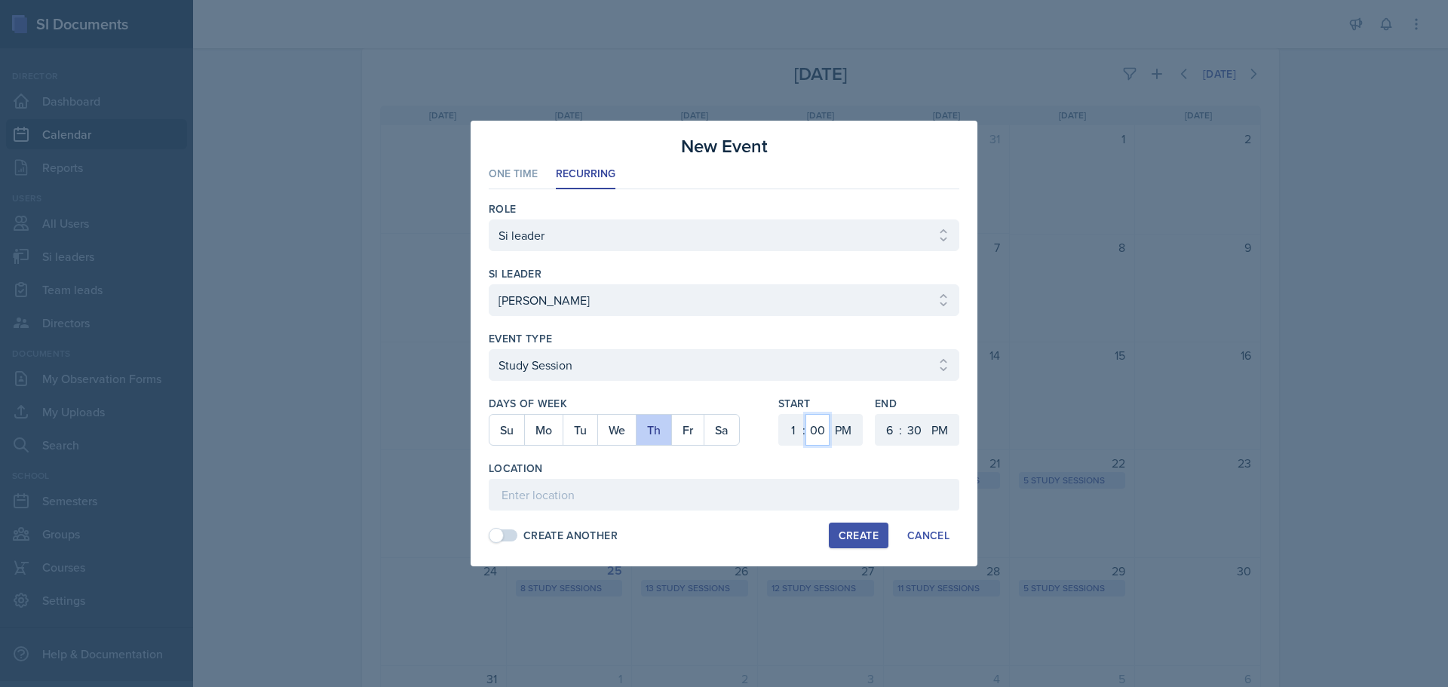
click at [818, 430] on select "00 05 10 15 20 25 30 35 40 45 50 55" at bounding box center [817, 430] width 24 height 32
click at [805, 414] on select "00 05 10 15 20 25 30 35 40 45 50 55" at bounding box center [817, 430] width 24 height 32
click at [880, 426] on select "1 2 3 4 5 6 7 8 9 10 11 12" at bounding box center [888, 430] width 24 height 32
click at [876, 414] on select "1 2 3 4 5 6 7 8 9 10 11 12" at bounding box center [888, 430] width 24 height 32
click at [618, 484] on input at bounding box center [724, 495] width 471 height 32
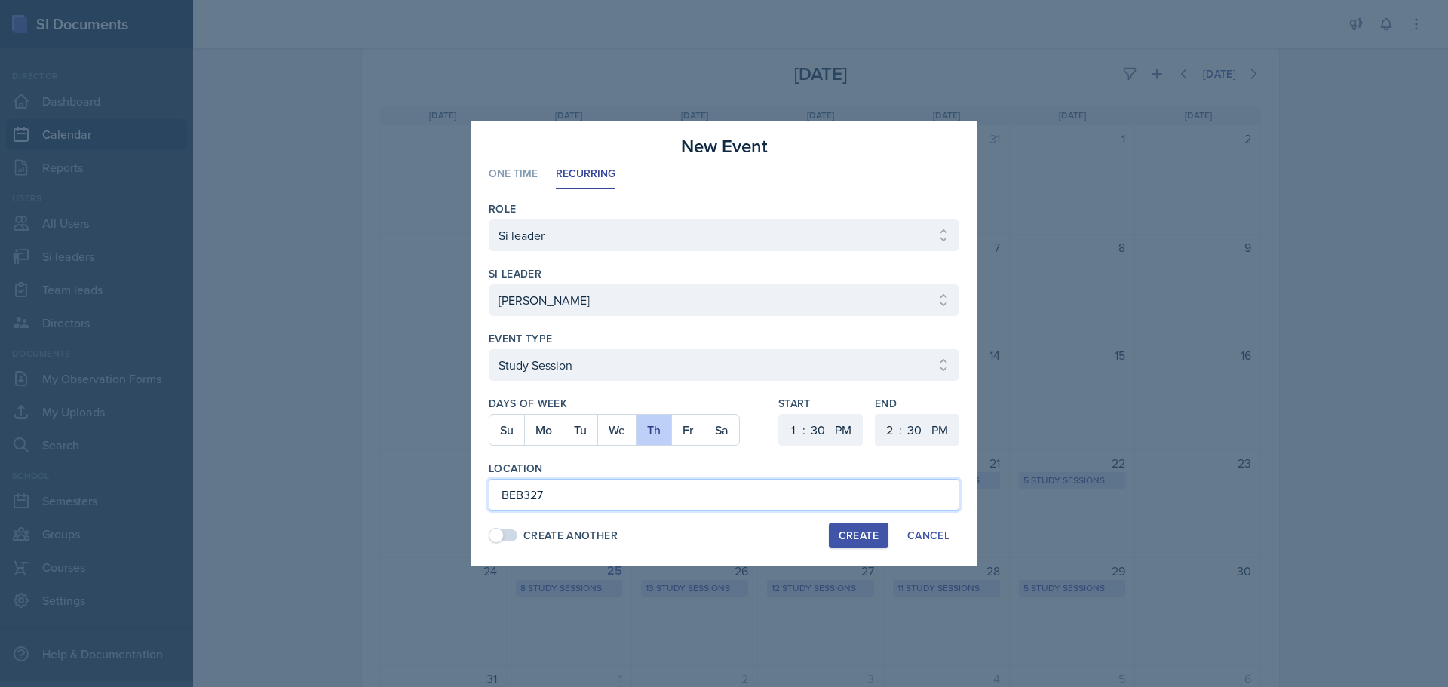
click at [527, 502] on input "BEB327" at bounding box center [724, 495] width 471 height 32
click at [526, 498] on input "BEB327" at bounding box center [724, 495] width 471 height 32
click at [862, 538] on div "Create" at bounding box center [859, 535] width 40 height 12
